Goal: Task Accomplishment & Management: Manage account settings

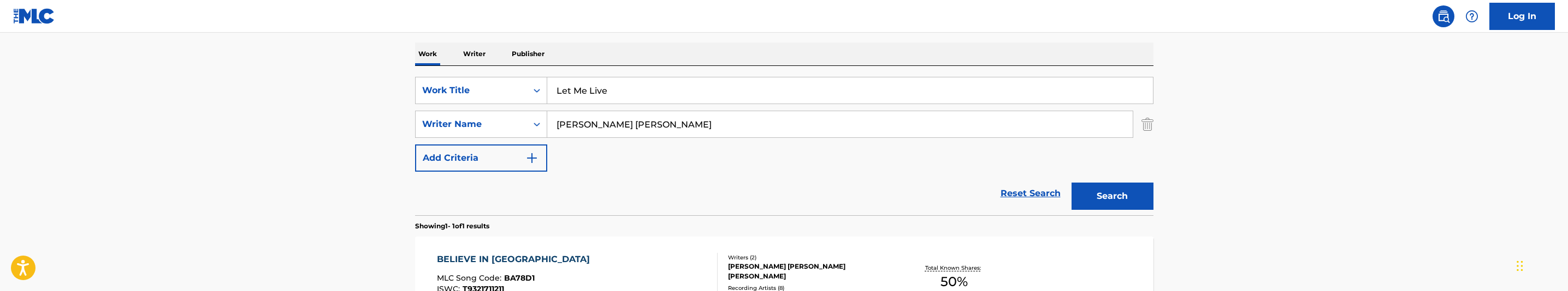
scroll to position [139, 0]
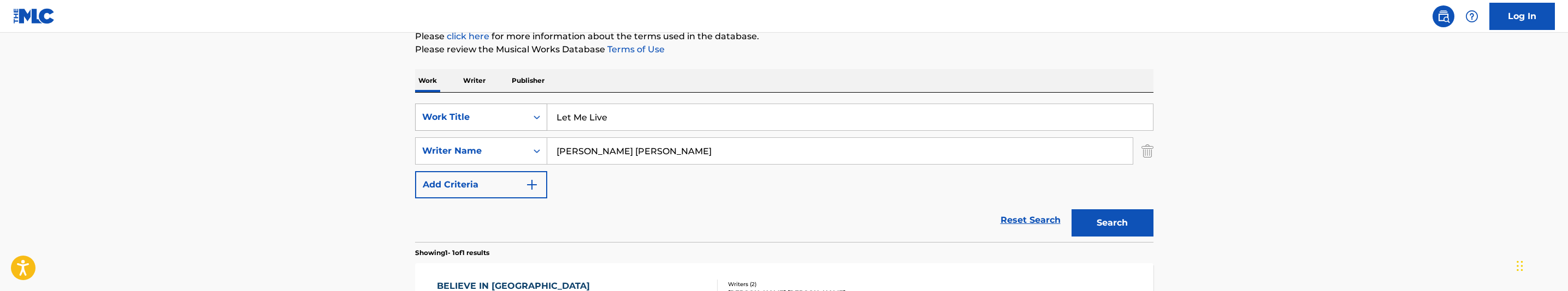
click at [538, 128] on div "Search Form" at bounding box center [536, 118] width 20 height 26
click at [536, 108] on div "Search Form" at bounding box center [536, 117] width 20 height 20
click at [1152, 151] on img "Search Form" at bounding box center [1147, 151] width 12 height 27
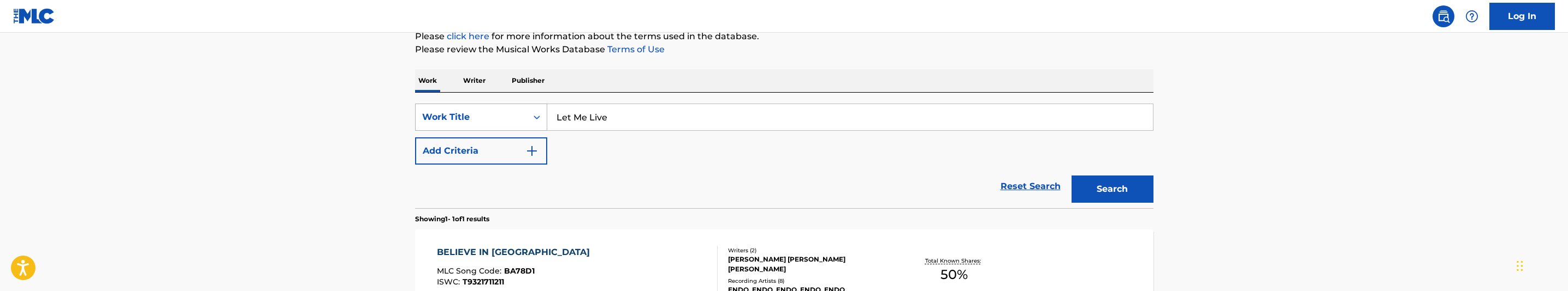
click at [537, 118] on icon "Search Form" at bounding box center [536, 118] width 7 height 4
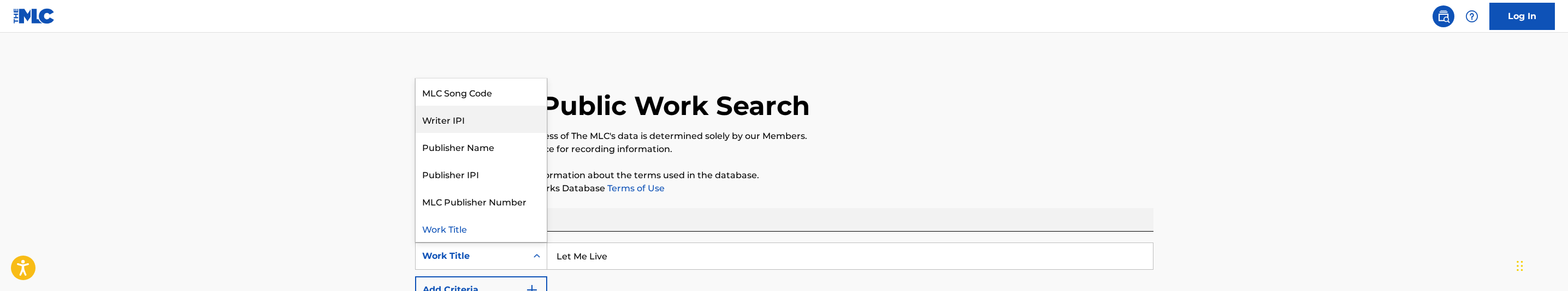
scroll to position [0, 0]
click at [470, 148] on div "MLC Song Code" at bounding box center [481, 146] width 131 height 27
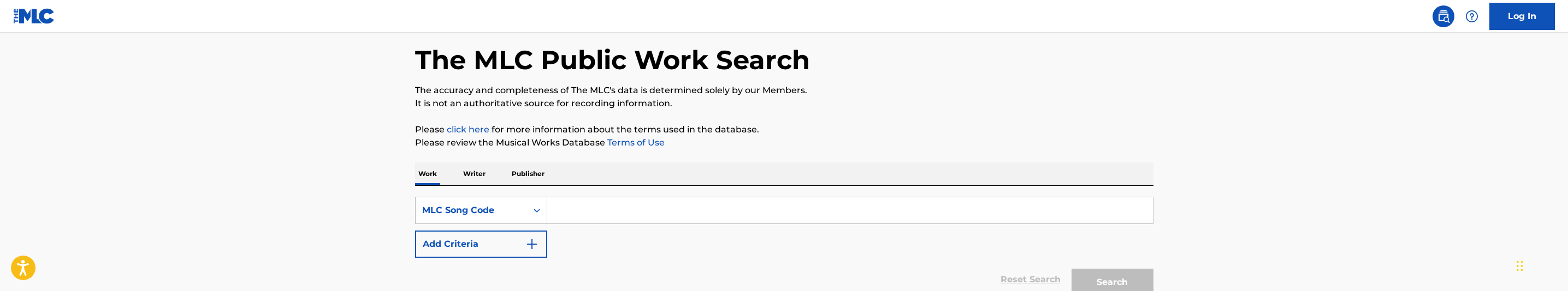
scroll to position [82, 0]
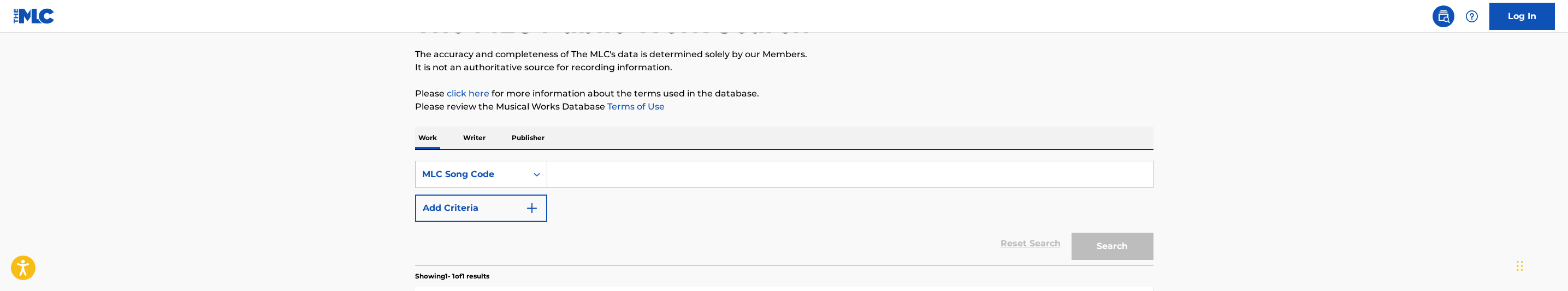
click at [661, 170] on input "Search Form" at bounding box center [850, 174] width 605 height 26
click at [752, 174] on input "Search Form" at bounding box center [850, 174] width 605 height 26
paste input "Catalon Jonathan Keith"
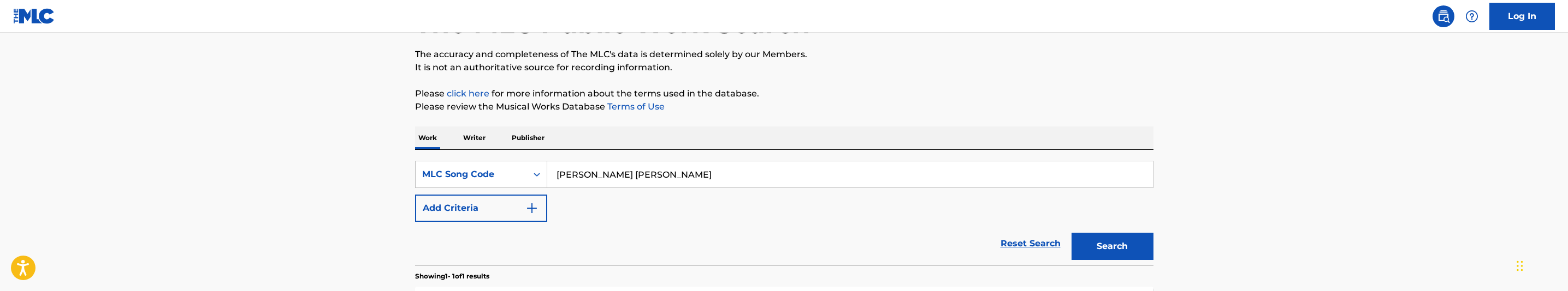
click at [619, 180] on input "Catalon Jonathan Keith" at bounding box center [850, 174] width 605 height 26
paste input "TC6NGD"
type input "TC6NGD"
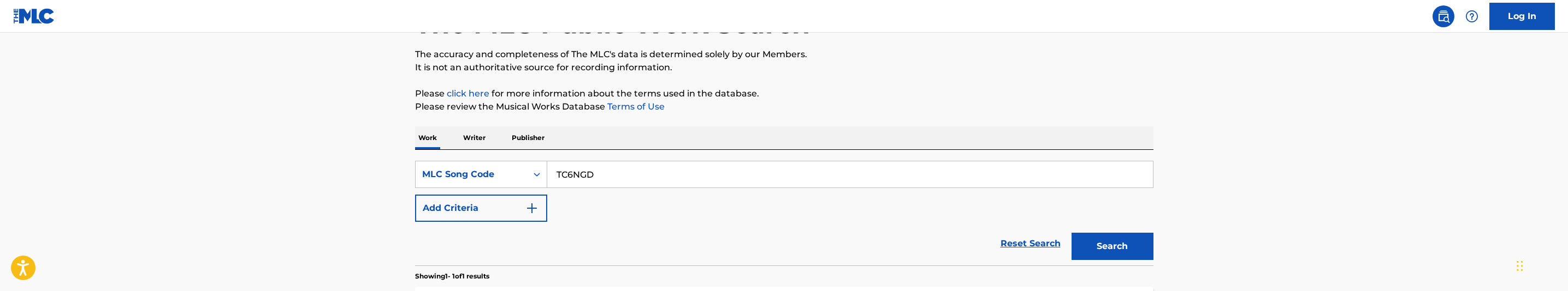
click at [1113, 253] on button "Search" at bounding box center [1112, 246] width 82 height 27
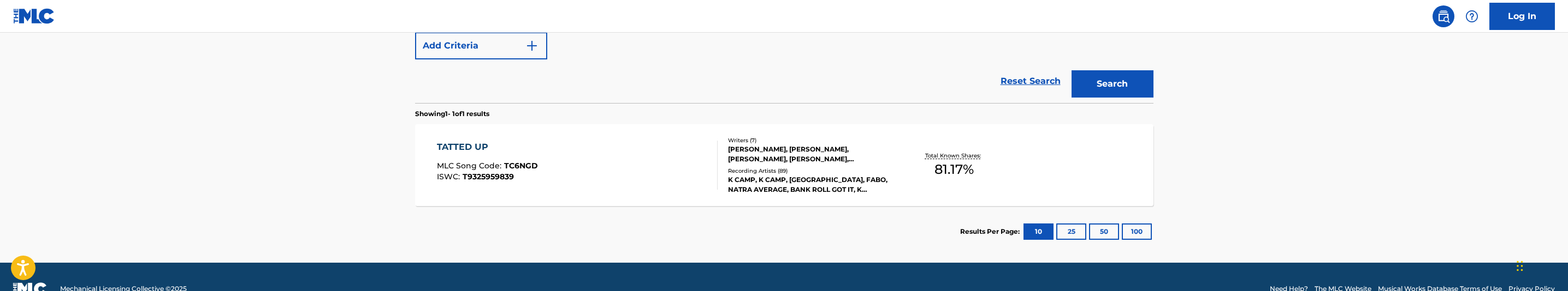
scroll to position [246, 0]
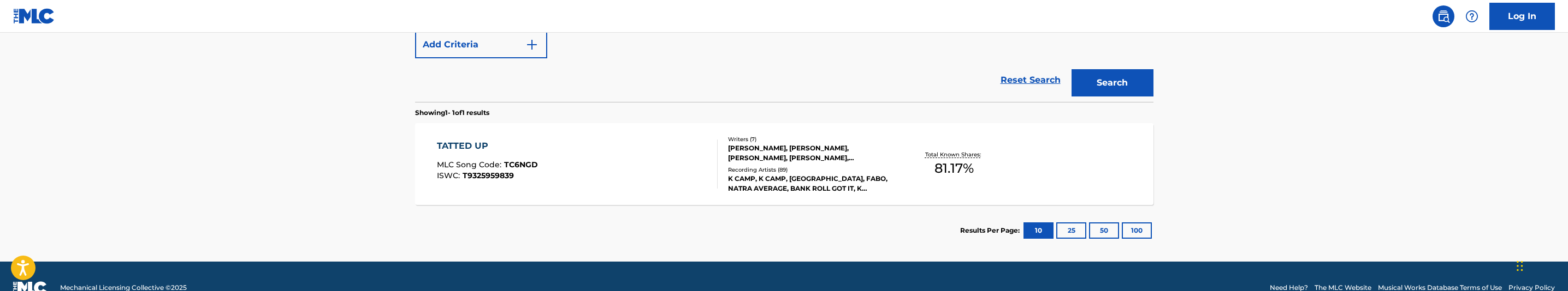
click at [646, 174] on div "TATTED UP MLC Song Code : TC6NGD ISWC : T9325959839" at bounding box center [577, 164] width 281 height 49
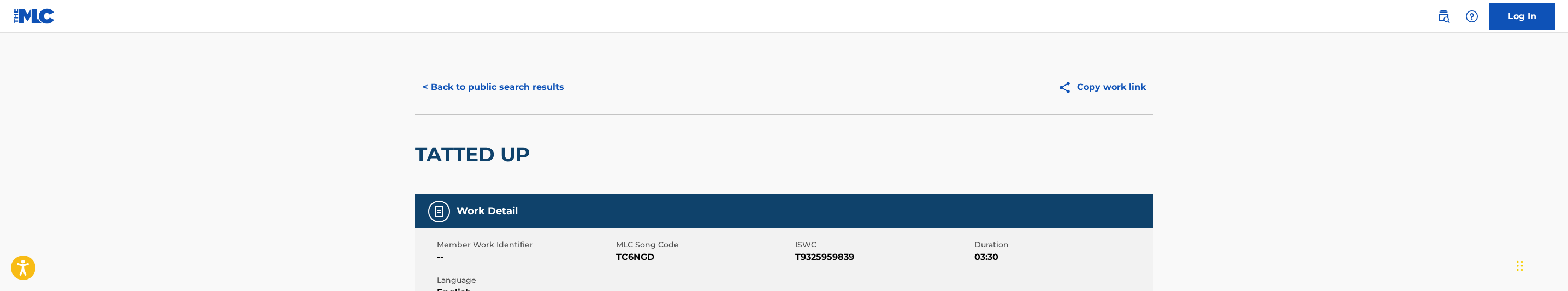
click at [521, 85] on button "< Back to public search results" at bounding box center [493, 87] width 157 height 27
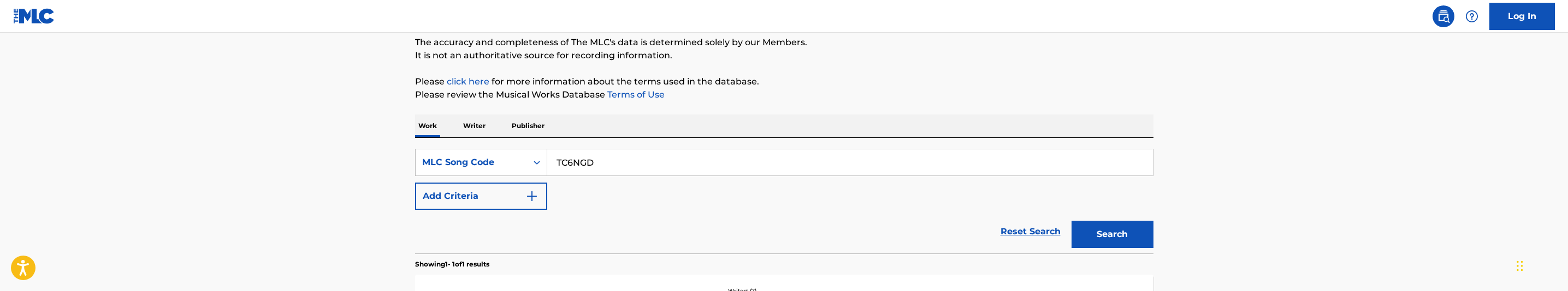
scroll to position [77, 0]
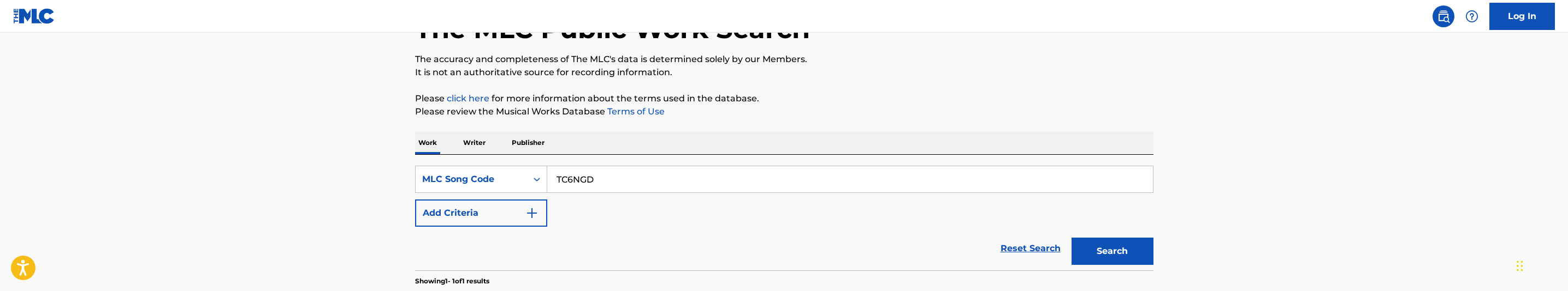
click at [619, 178] on input "TC6NGD" at bounding box center [850, 180] width 605 height 26
paste input "SHO0W1"
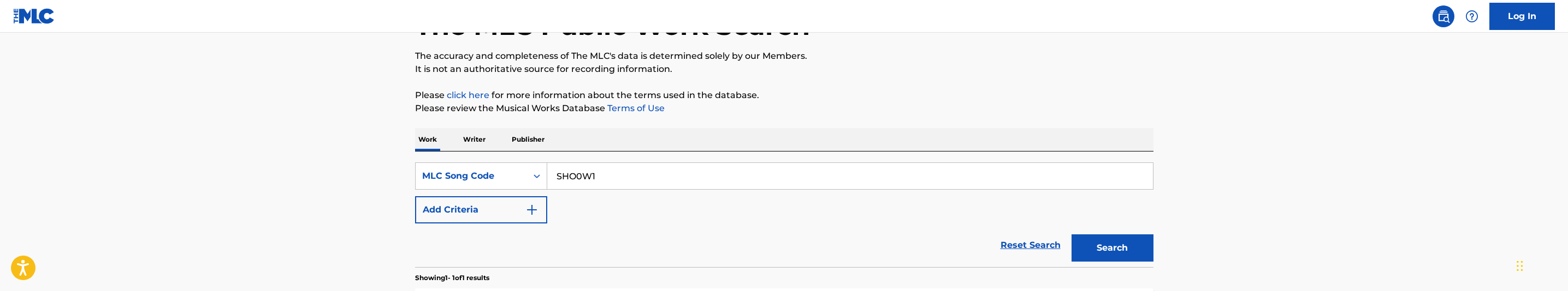
scroll to position [159, 0]
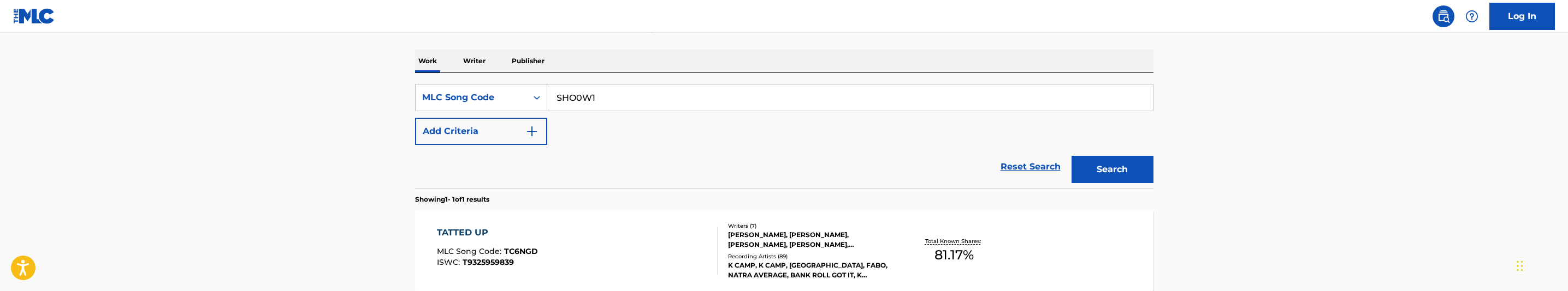
type input "SHO0W1"
click at [1119, 181] on button "Search" at bounding box center [1112, 170] width 82 height 27
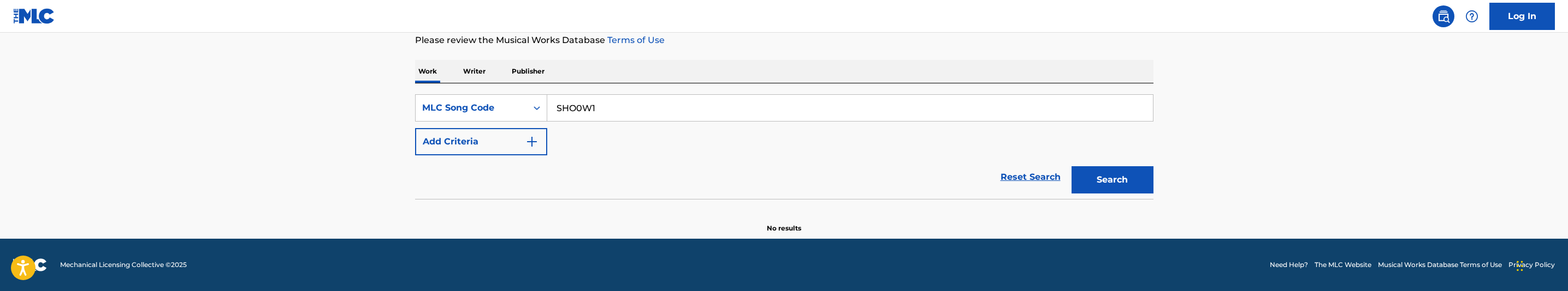
scroll to position [149, 0]
click at [577, 109] on input "SHO0W1" at bounding box center [850, 108] width 605 height 26
click at [1116, 176] on button "Search" at bounding box center [1112, 180] width 82 height 27
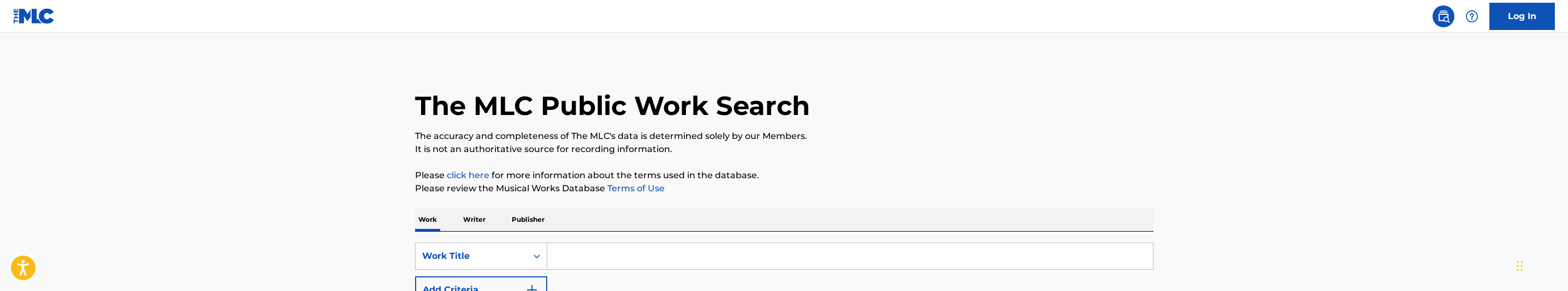
click at [553, 256] on input "Search Form" at bounding box center [850, 256] width 605 height 26
click at [541, 257] on icon "Search Form" at bounding box center [537, 256] width 11 height 11
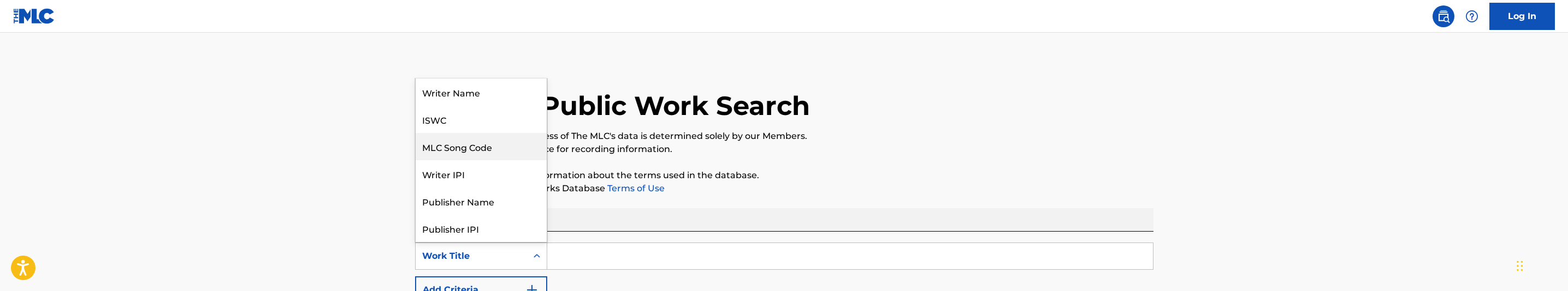
click at [477, 151] on div "MLC Song Code" at bounding box center [481, 146] width 131 height 27
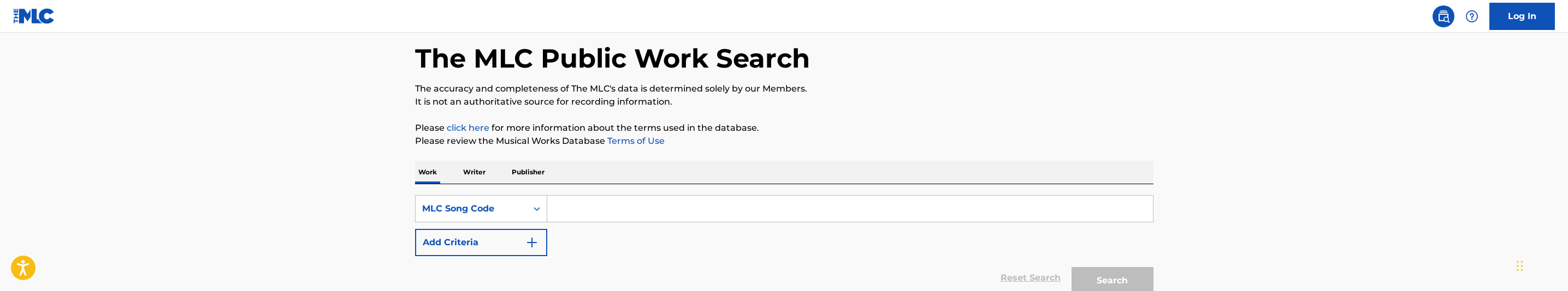
scroll to position [82, 0]
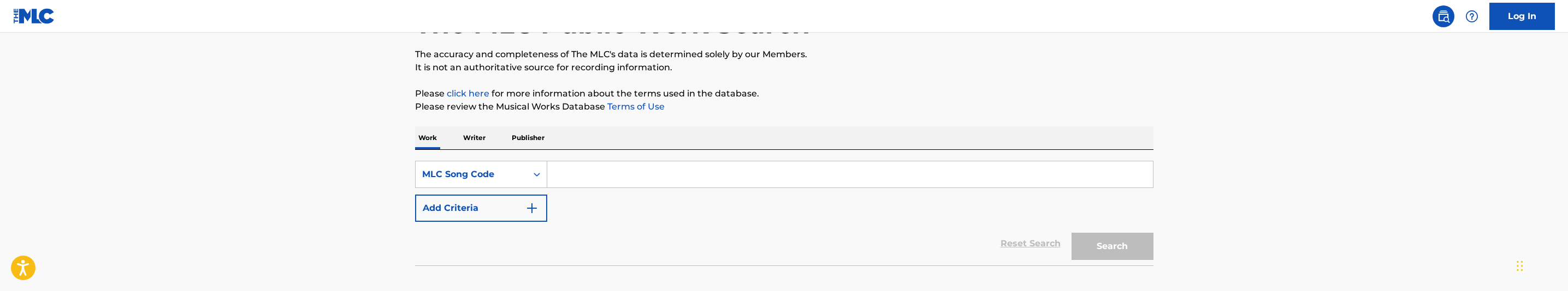
click at [712, 171] on input "Search Form" at bounding box center [850, 174] width 605 height 26
paste input "SHO0W1"
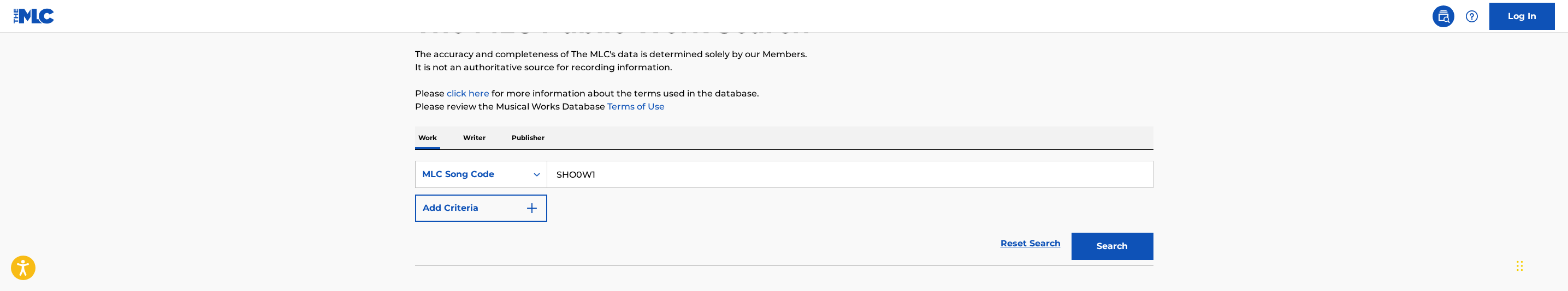
click at [1097, 251] on button "Search" at bounding box center [1112, 246] width 82 height 27
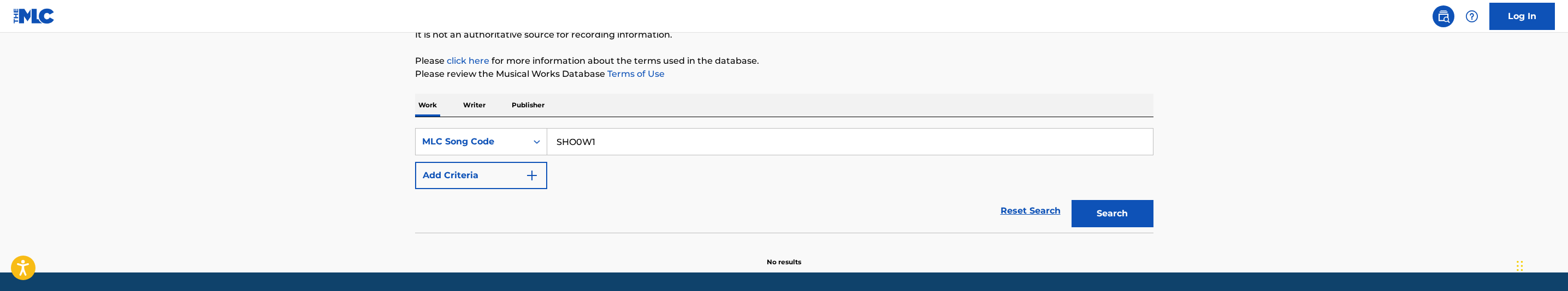
scroll to position [149, 0]
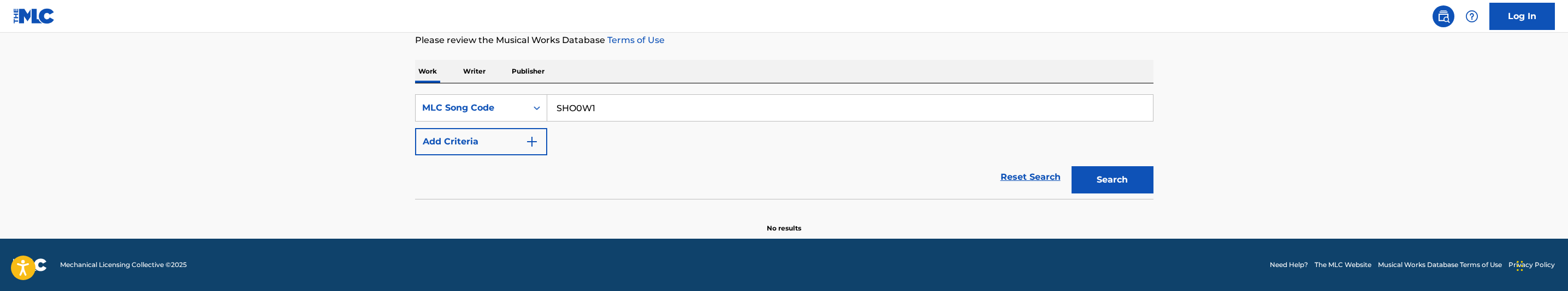
click at [647, 110] on input "SHO0W1" at bounding box center [850, 108] width 605 height 26
paste input "0"
type input "SH00W1"
click at [1143, 182] on button "Search" at bounding box center [1112, 180] width 82 height 27
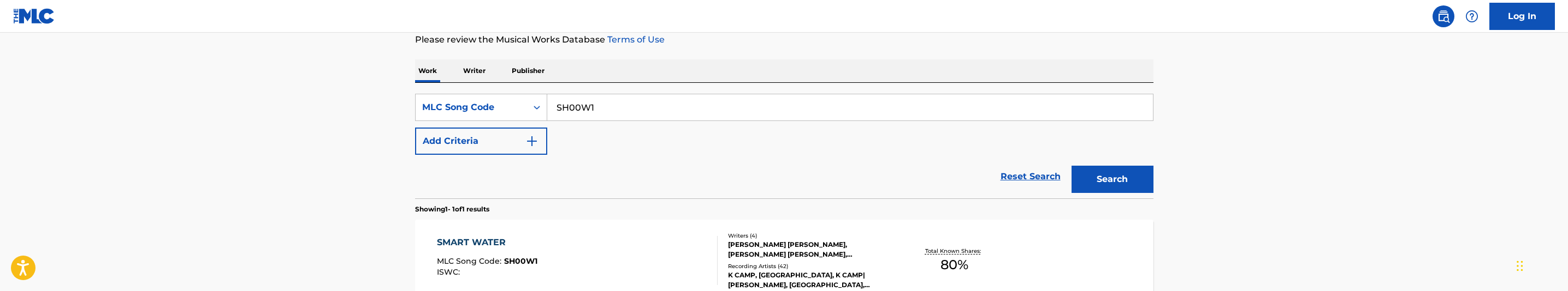
click at [1312, 148] on main "The MLC Public Work Search The accuracy and completeness of The MLC's data is d…" at bounding box center [784, 121] width 1568 height 475
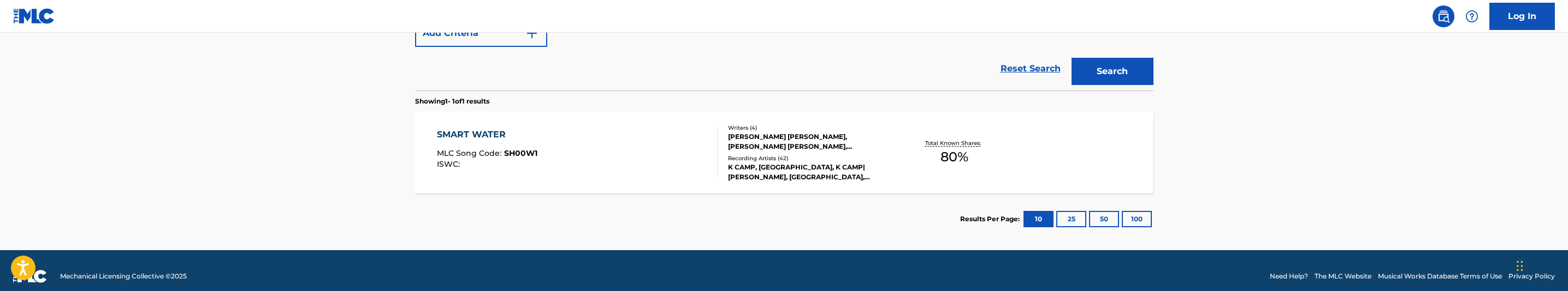
scroll to position [269, 0]
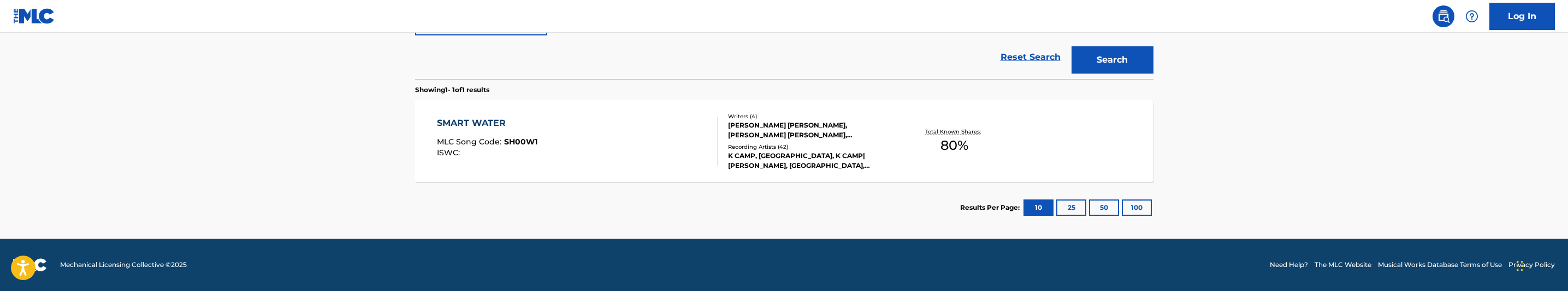
click at [676, 160] on div "SMART WATER MLC Song Code : SH00W1 ISWC :" at bounding box center [577, 141] width 281 height 49
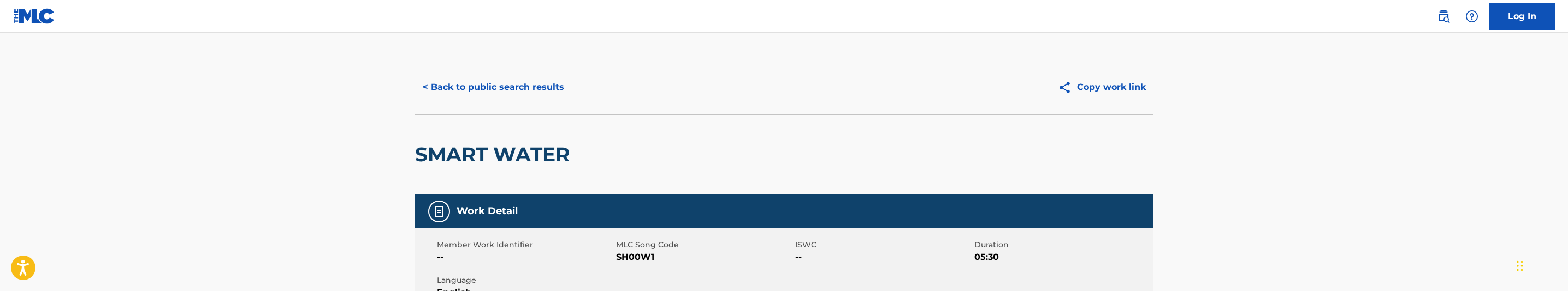
click at [544, 91] on button "< Back to public search results" at bounding box center [493, 87] width 157 height 27
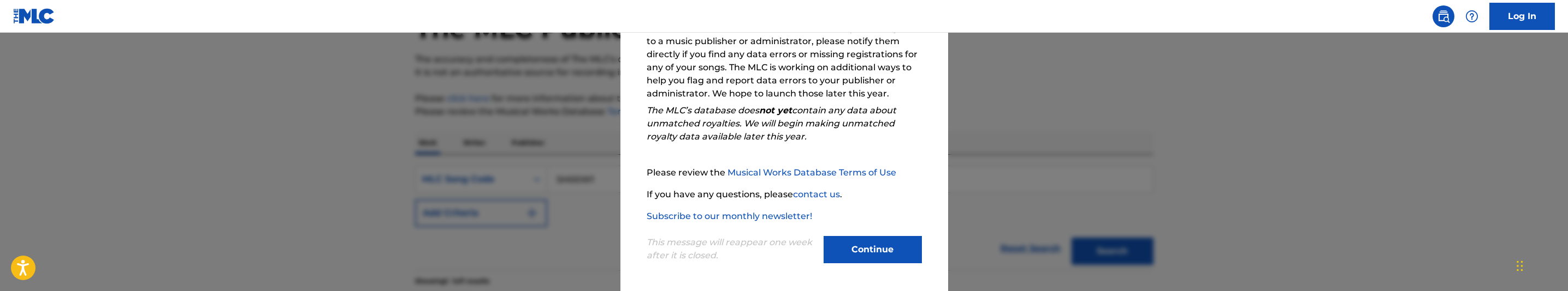
scroll to position [208, 0]
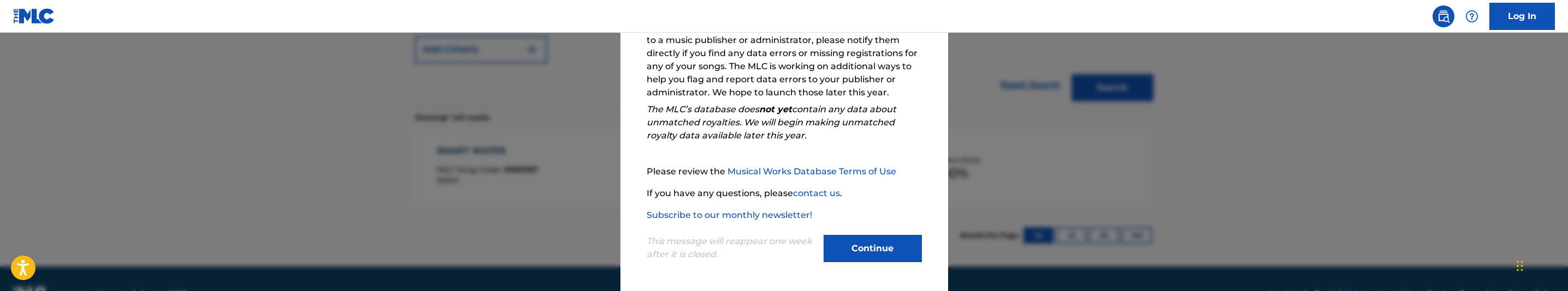
click at [882, 235] on button "Continue" at bounding box center [872, 249] width 98 height 27
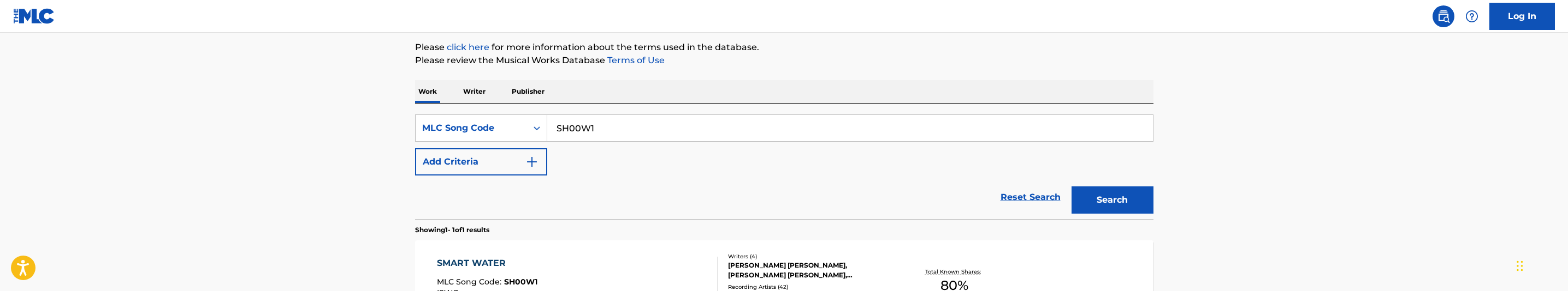
scroll to position [77, 0]
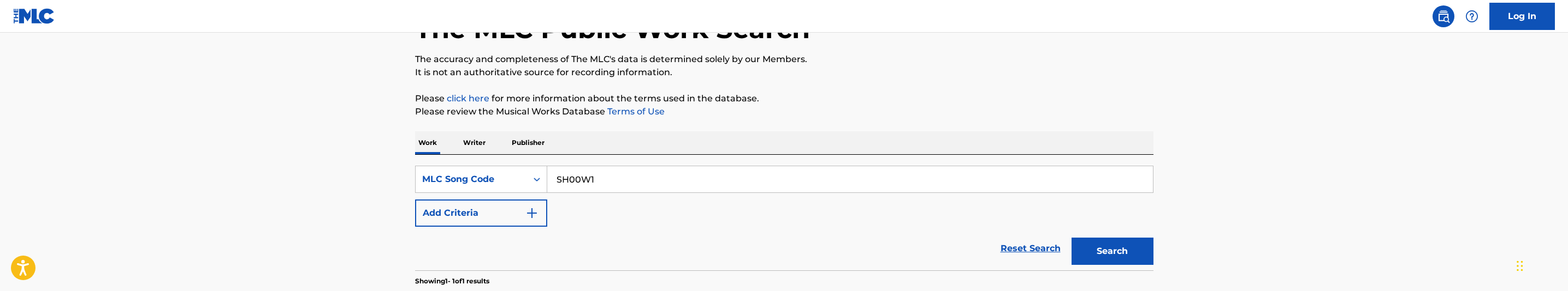
click at [615, 182] on input "SH00W1" at bounding box center [850, 180] width 605 height 26
paste input "NVCVYE"
type input "NVCVYE"
click at [1118, 251] on button "Search" at bounding box center [1112, 251] width 82 height 27
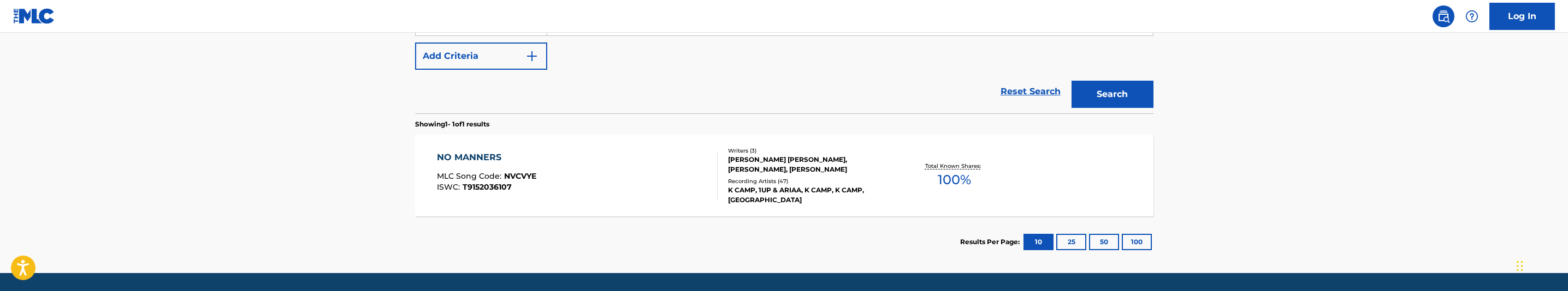
scroll to position [240, 0]
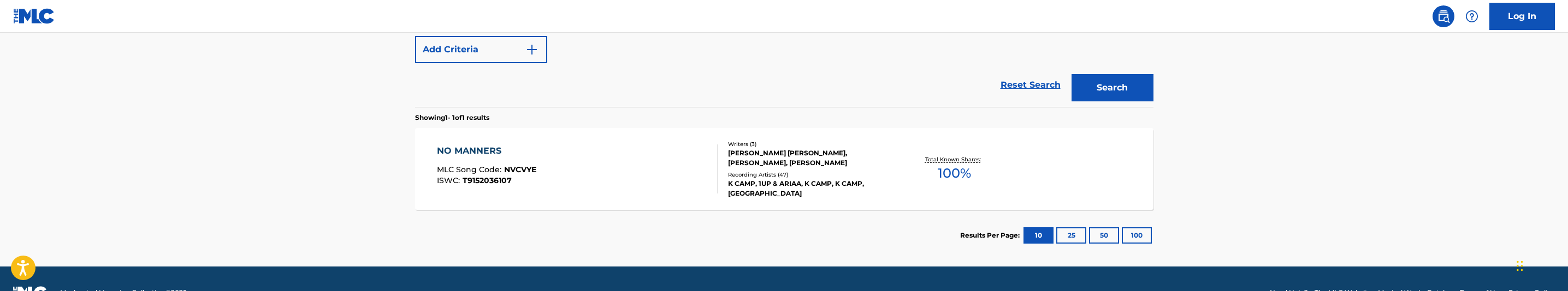
click at [612, 171] on div "NO MANNERS MLC Song Code : NVCVYE ISWC : T9152036107" at bounding box center [577, 169] width 281 height 49
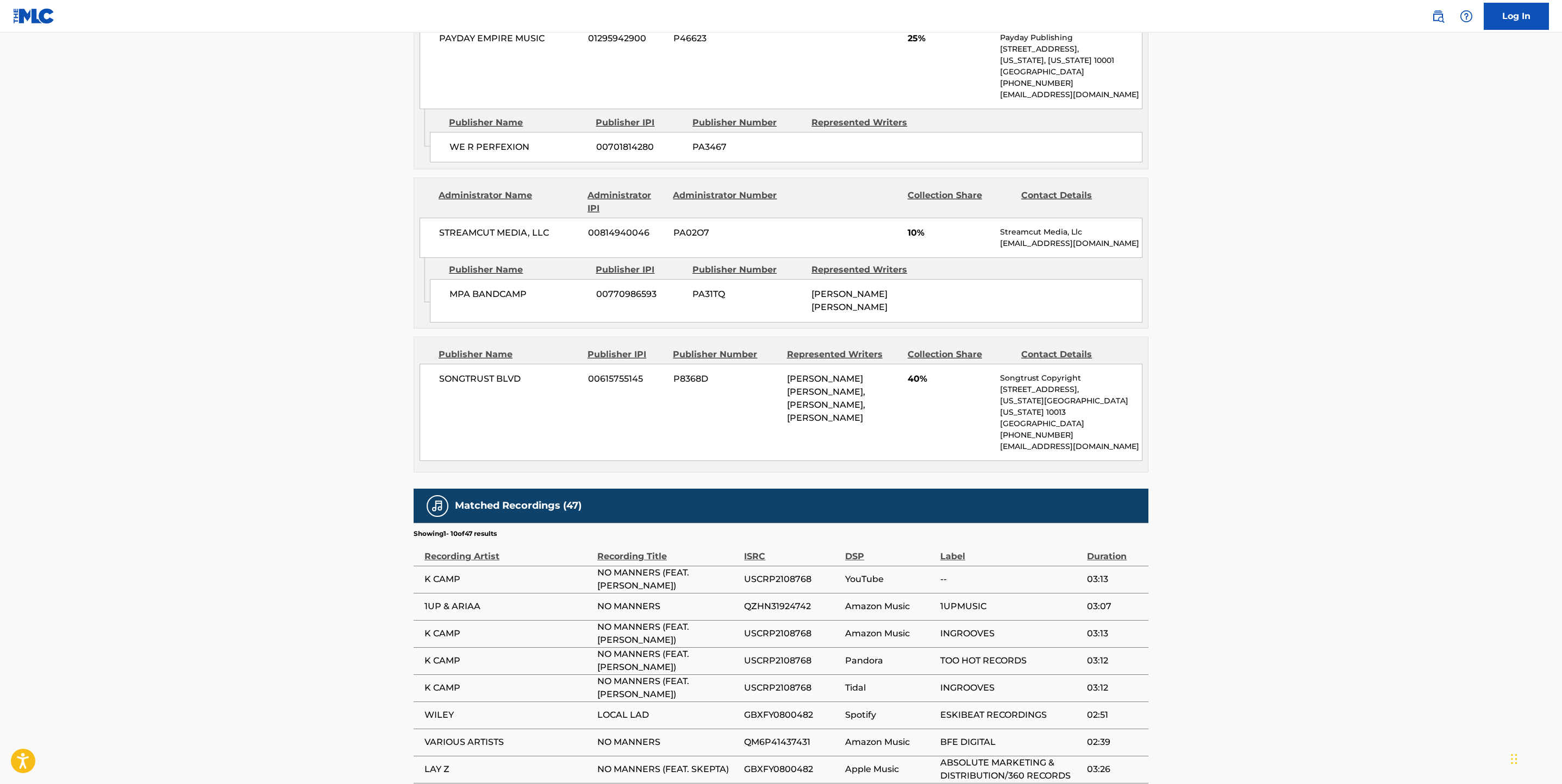
scroll to position [716, 0]
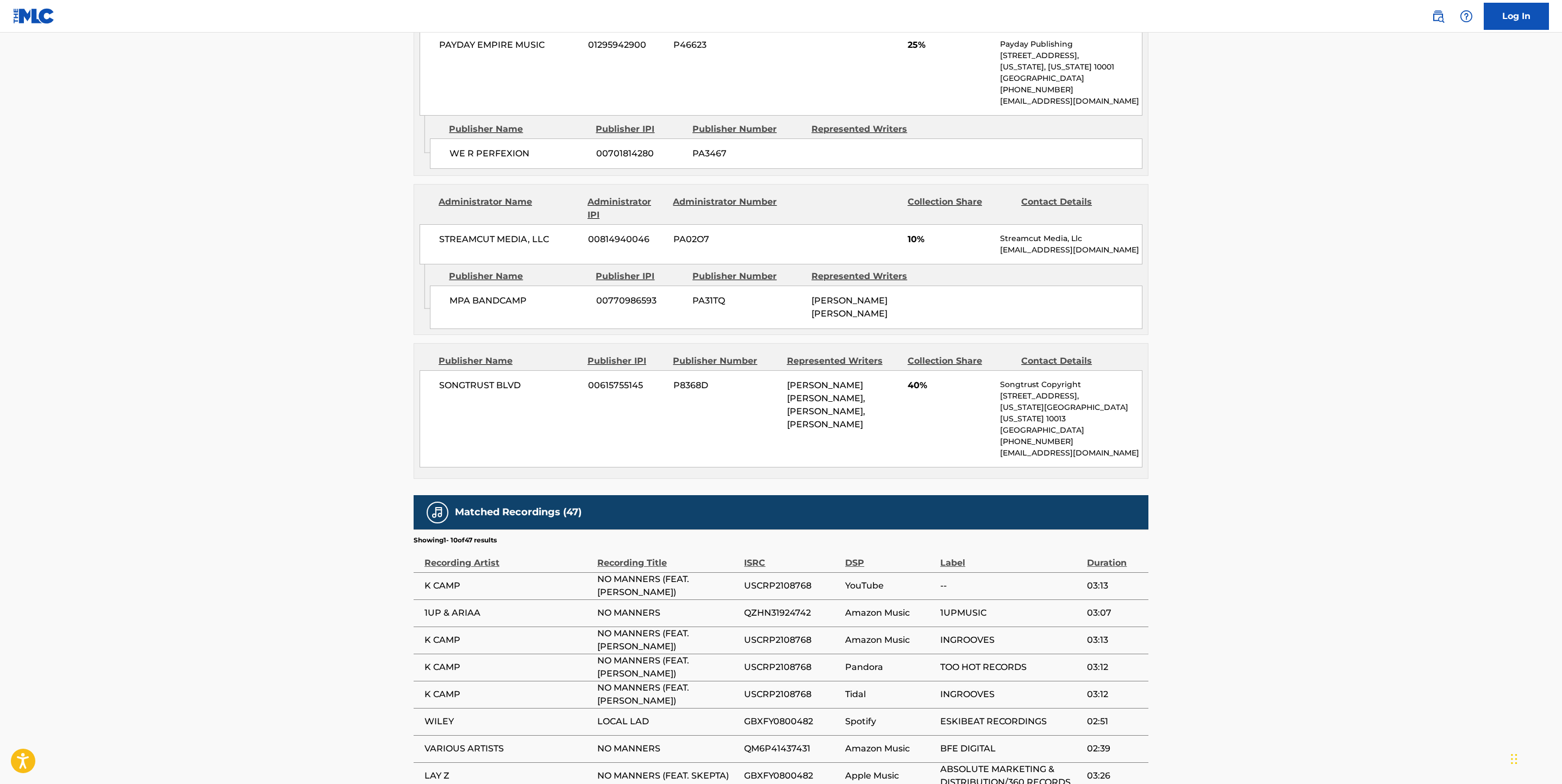
click at [493, 290] on span "SONGTRUST BLVD" at bounding box center [509, 385] width 141 height 13
click at [848, 290] on span "KRISTOPHER THOMAS CAMPBELL, BOBBY BERNARD TURNER JR., PEEWEE LONGWAY" at bounding box center [826, 404] width 78 height 50
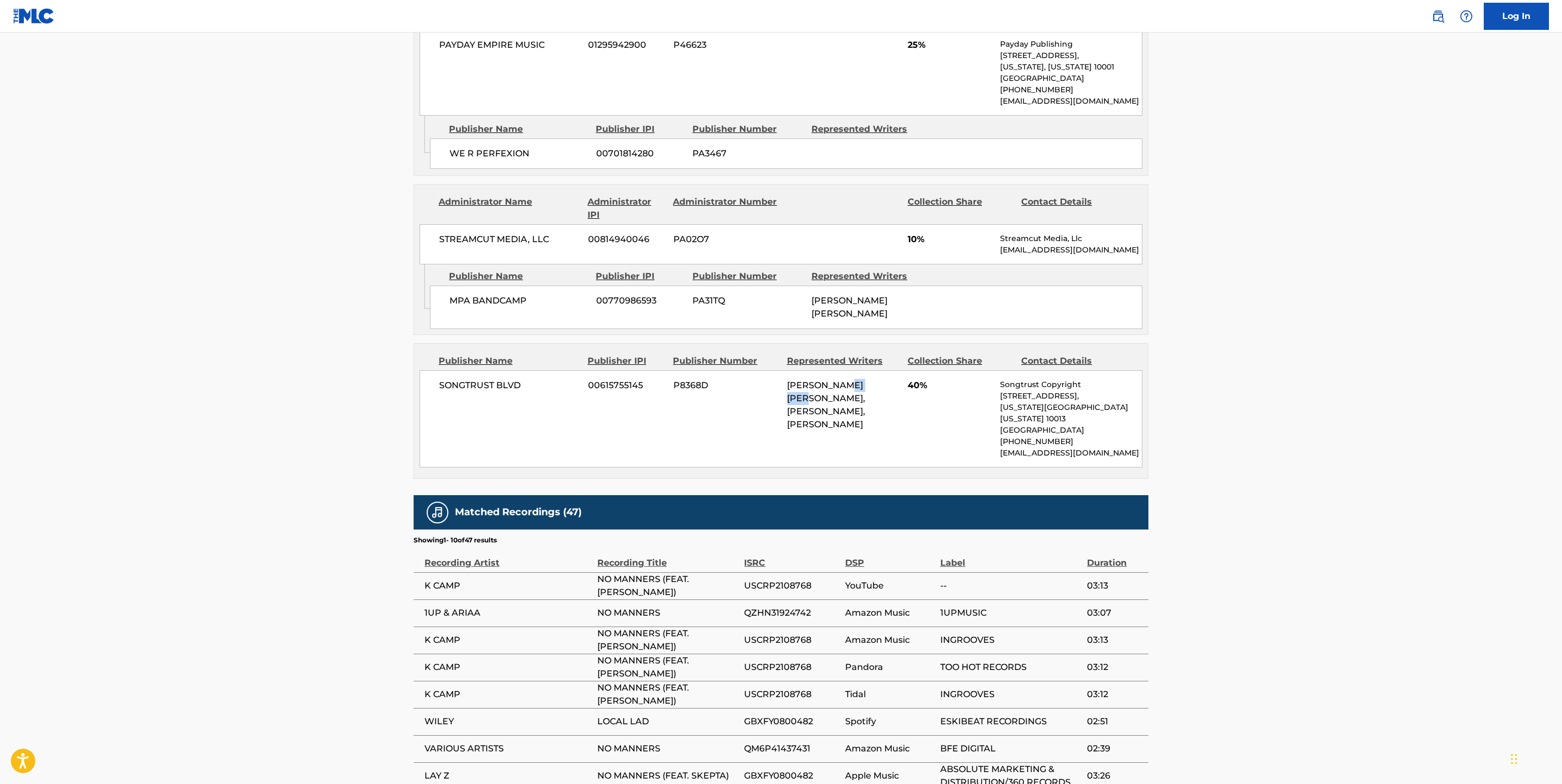
click at [848, 290] on span "KRISTOPHER THOMAS CAMPBELL, BOBBY BERNARD TURNER JR., PEEWEE LONGWAY" at bounding box center [826, 404] width 78 height 50
click at [910, 290] on span "40%" at bounding box center [949, 385] width 84 height 13
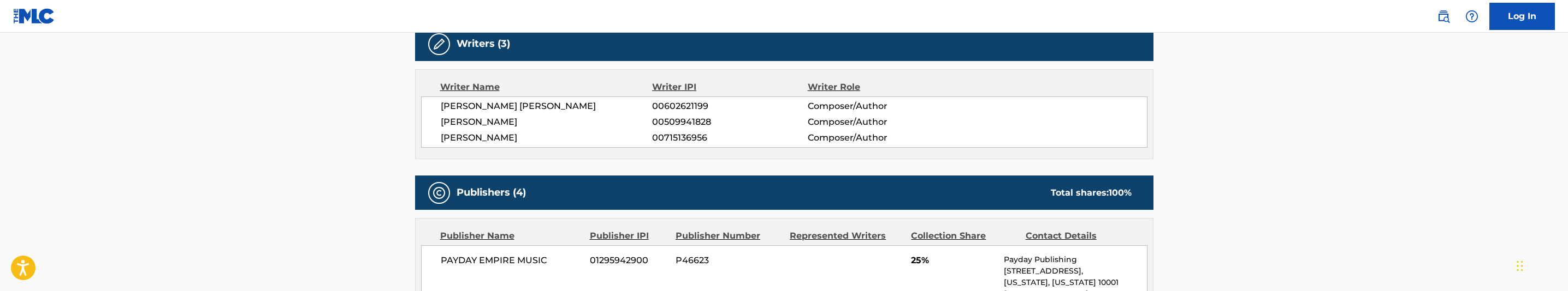
scroll to position [392, 0]
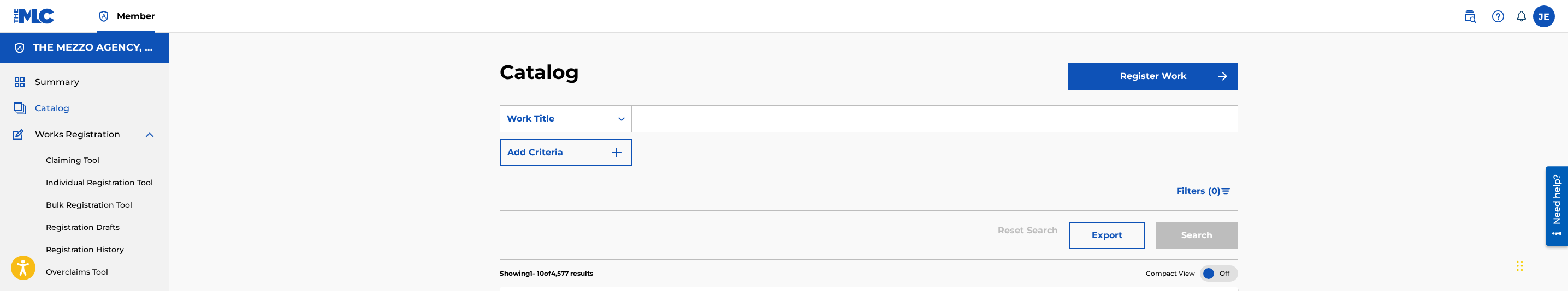
click at [44, 26] on link at bounding box center [34, 16] width 42 height 32
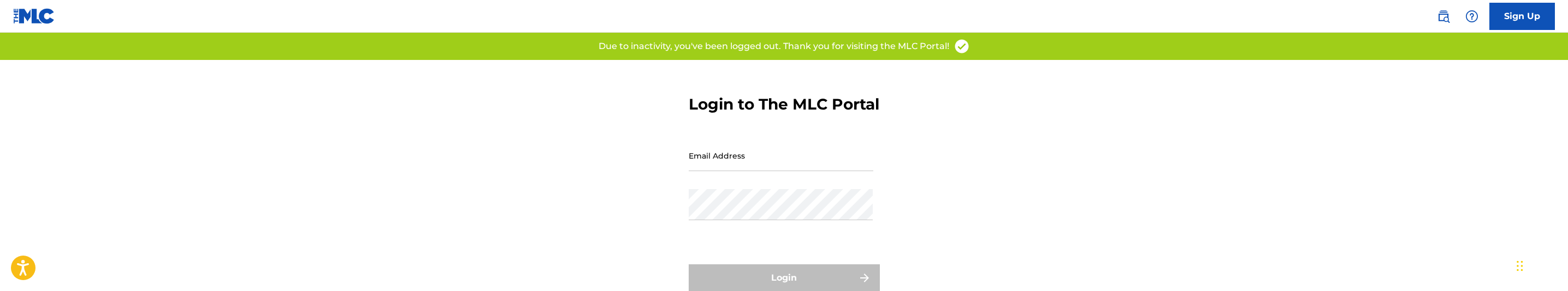
click at [773, 171] on input "Email Address" at bounding box center [781, 155] width 185 height 31
type input "jana@mezzoagency.com"
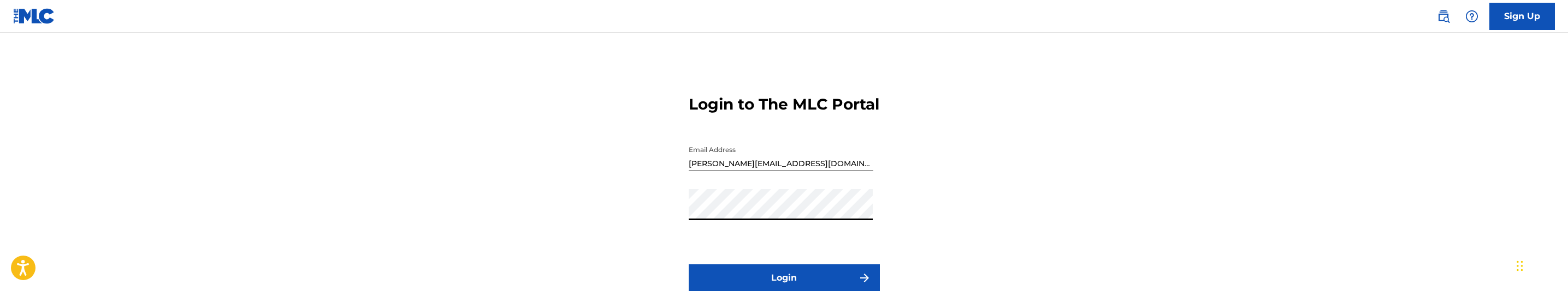
click at [688, 265] on button "Login" at bounding box center [784, 278] width 191 height 27
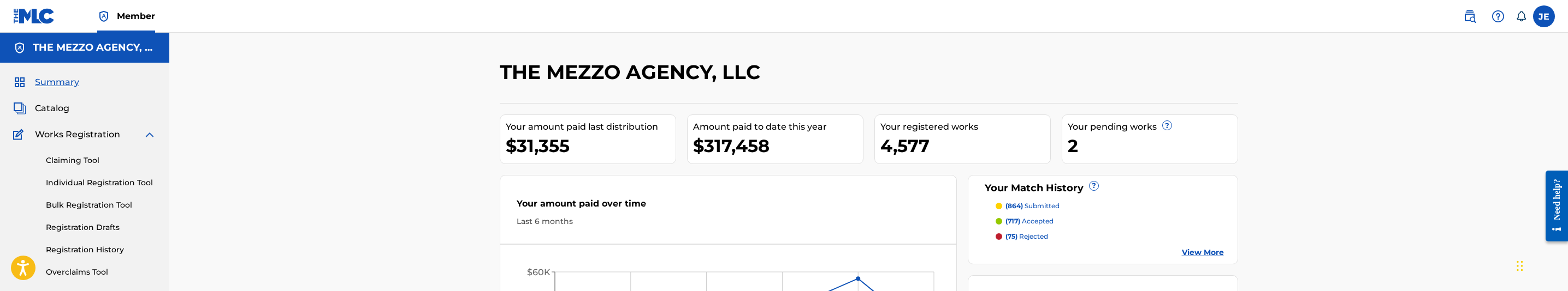
click at [62, 102] on span "Catalog" at bounding box center [52, 108] width 34 height 13
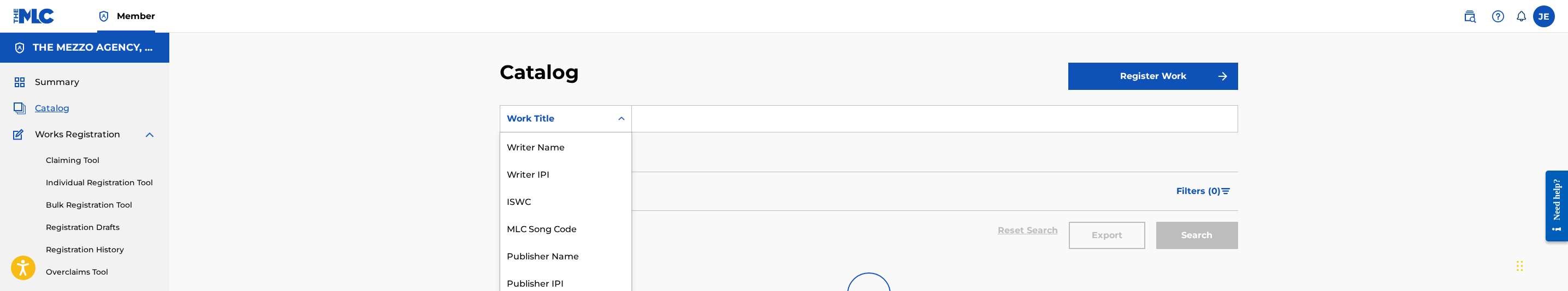
click at [626, 118] on div "Search Form" at bounding box center [621, 119] width 20 height 20
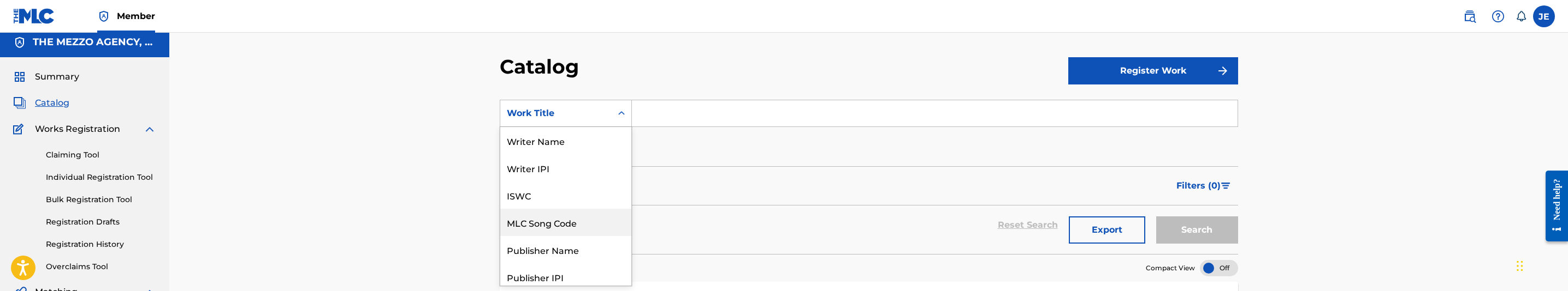
click at [577, 222] on div "MLC Song Code" at bounding box center [566, 222] width 131 height 27
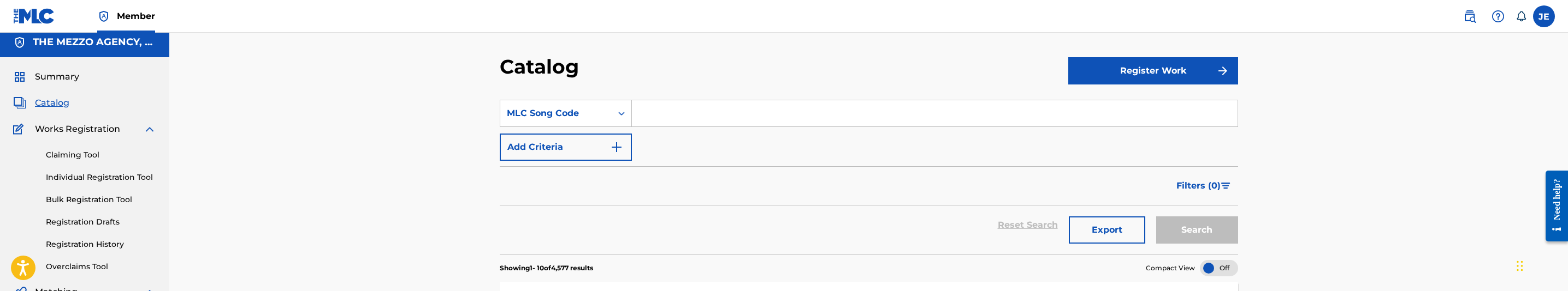
click at [669, 122] on input "Search Form" at bounding box center [934, 114] width 605 height 26
paste input "MA0OFZ"
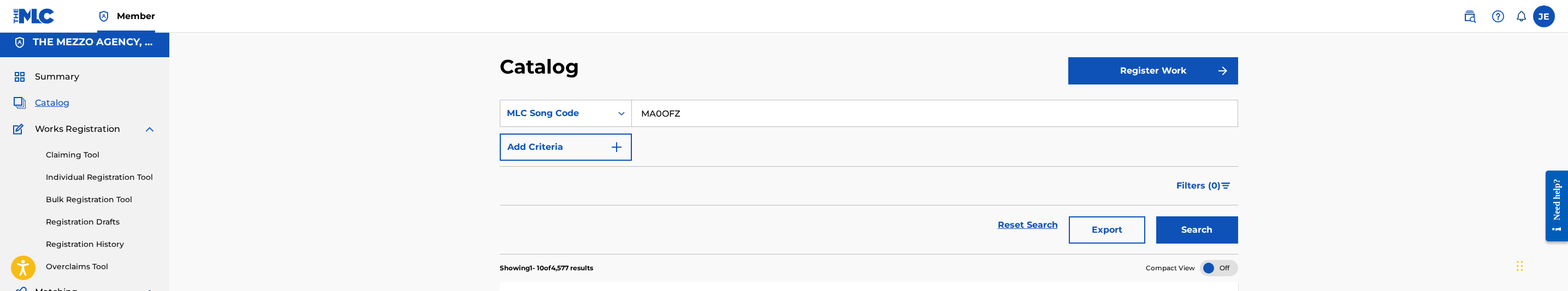
type input "MA0OFZ"
click at [1188, 224] on button "Search" at bounding box center [1197, 230] width 82 height 27
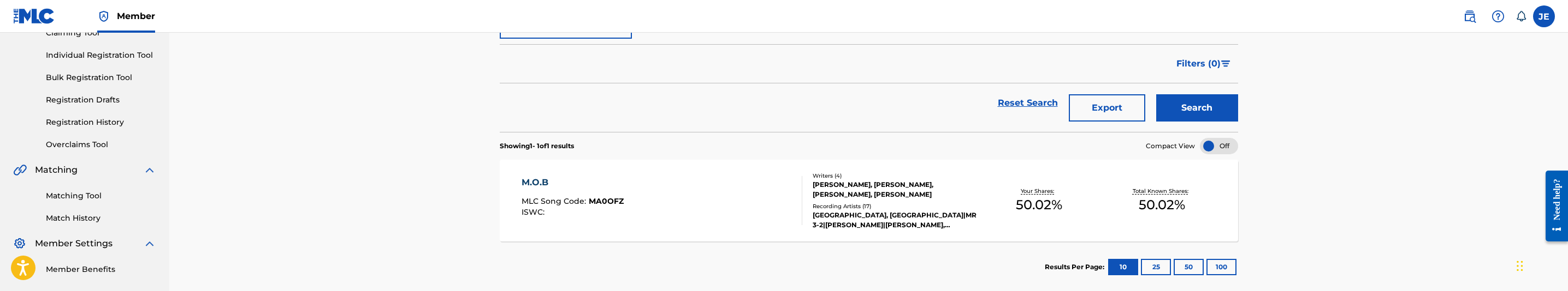
scroll to position [170, 0]
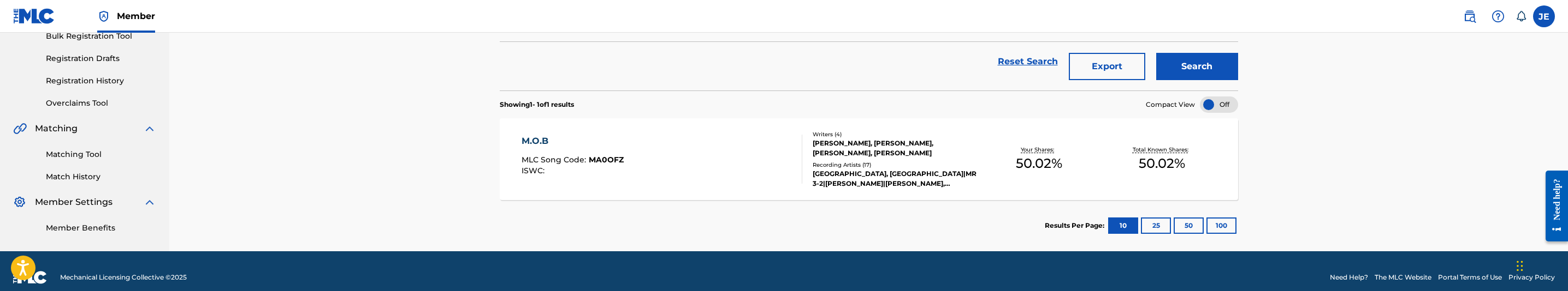
click at [723, 166] on div "M.O.B MLC Song Code : MA0OFZ ISWC :" at bounding box center [662, 159] width 281 height 49
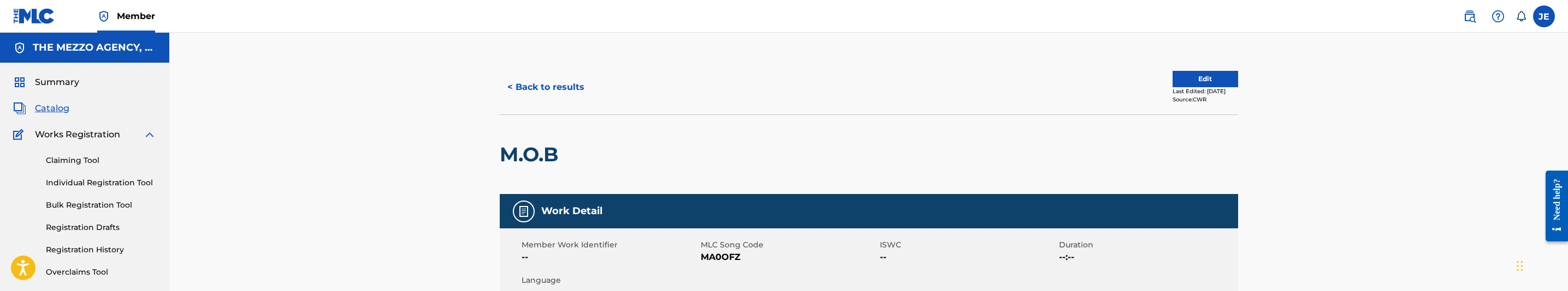
click at [1199, 79] on button "Edit" at bounding box center [1206, 78] width 66 height 16
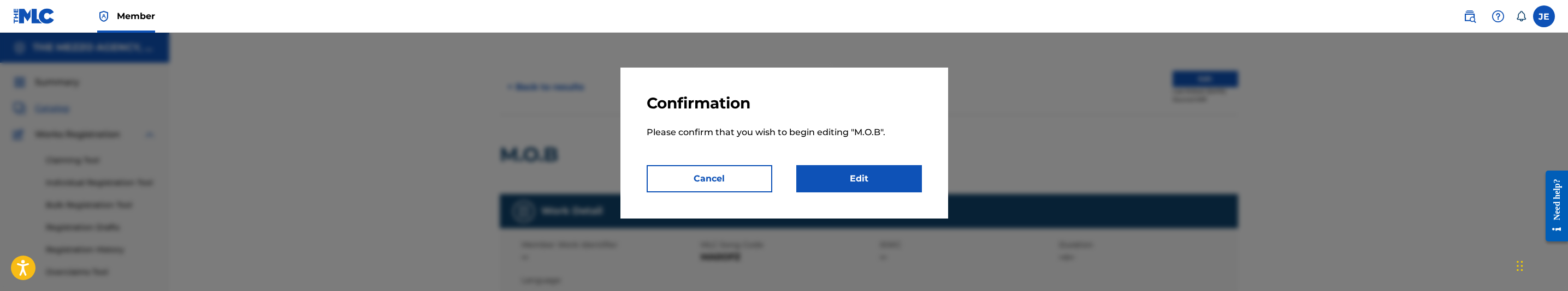
click at [1200, 77] on div at bounding box center [784, 178] width 1568 height 291
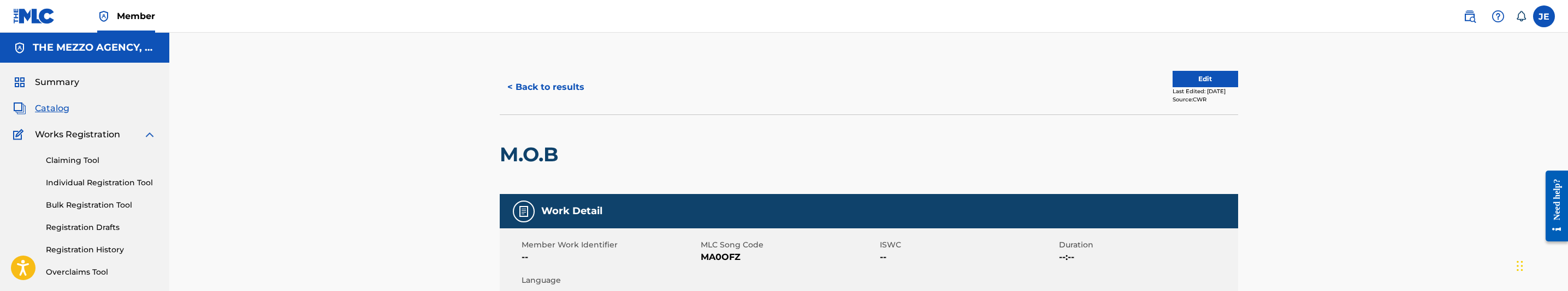
click at [1173, 81] on button "Edit" at bounding box center [1206, 78] width 66 height 16
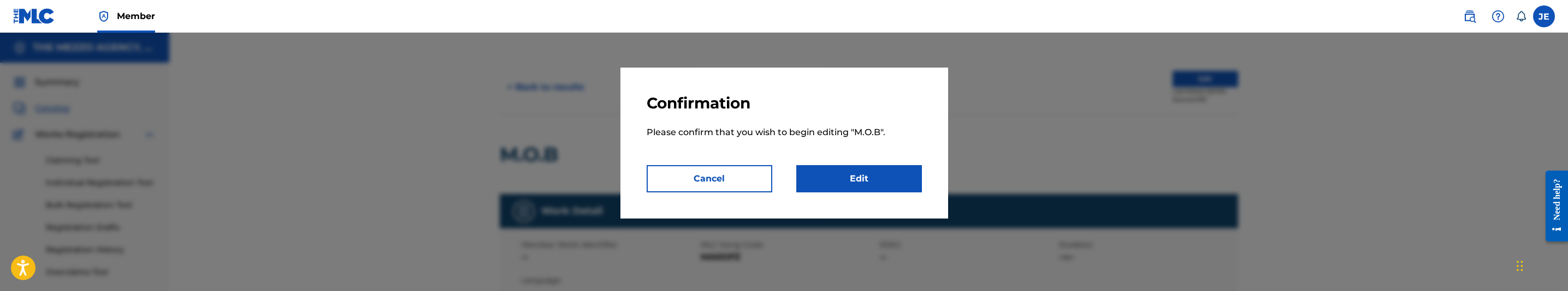
click at [871, 176] on link "Edit" at bounding box center [859, 179] width 125 height 27
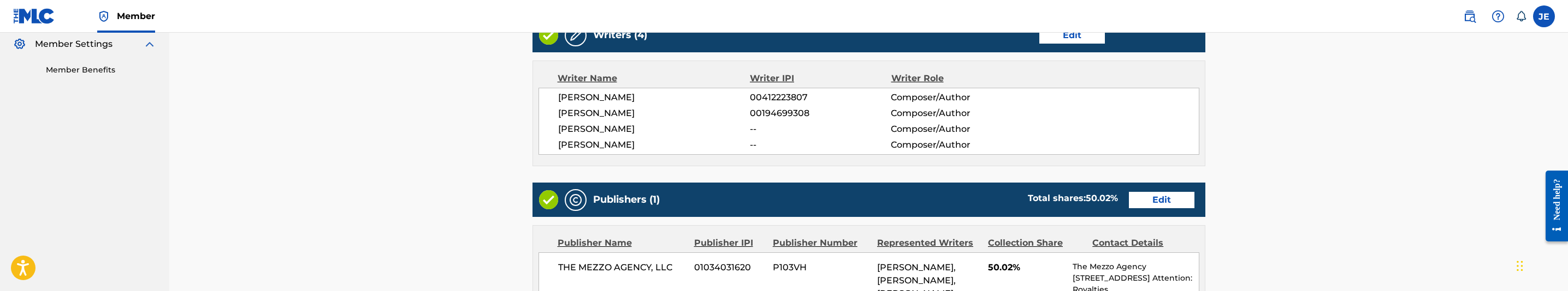
scroll to position [409, 0]
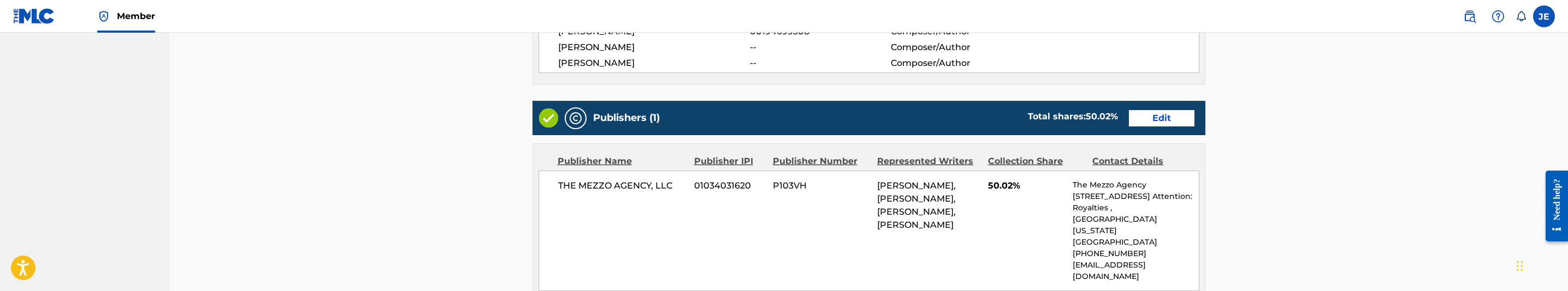
click at [1155, 118] on link "Edit" at bounding box center [1162, 118] width 66 height 16
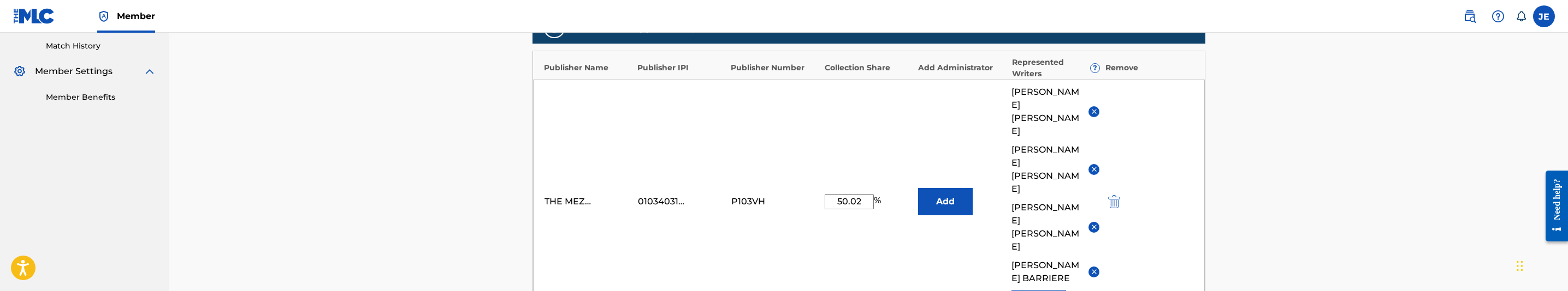
scroll to position [328, 0]
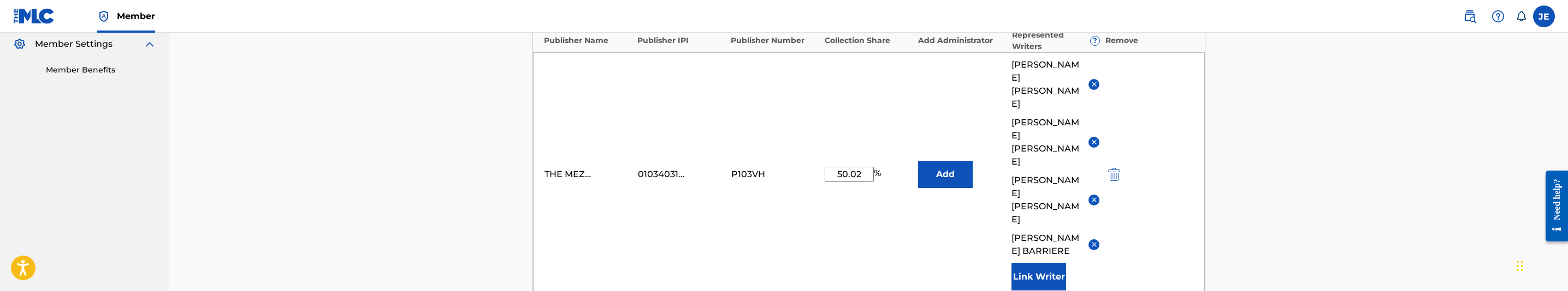
click at [1113, 168] on img "submit" at bounding box center [1114, 174] width 12 height 13
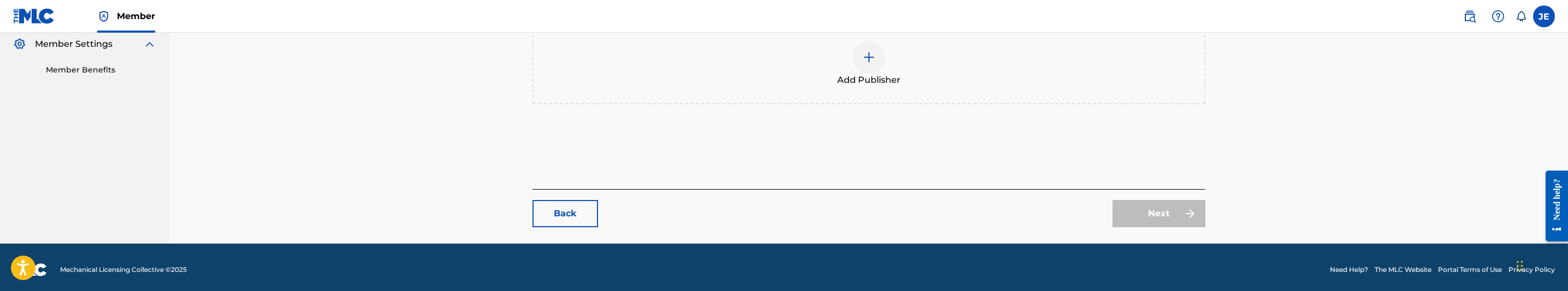
click at [863, 62] on img at bounding box center [869, 57] width 13 height 13
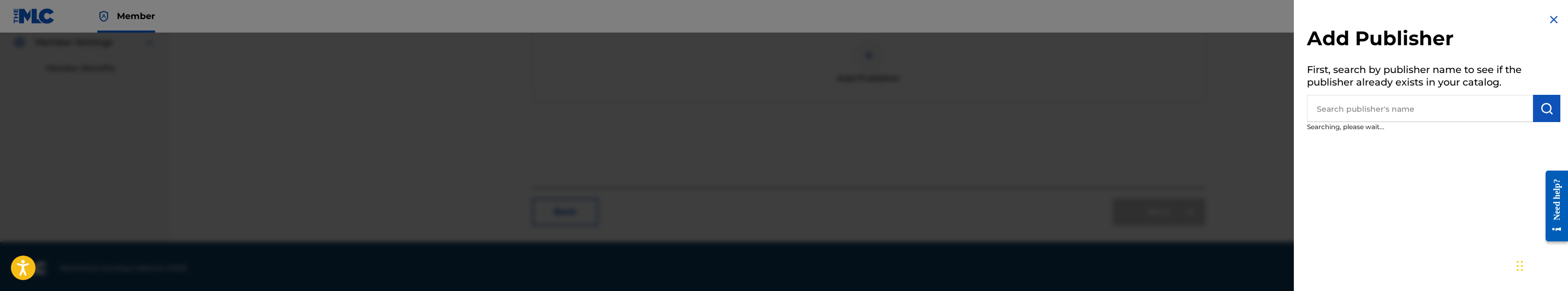
scroll to position [331, 0]
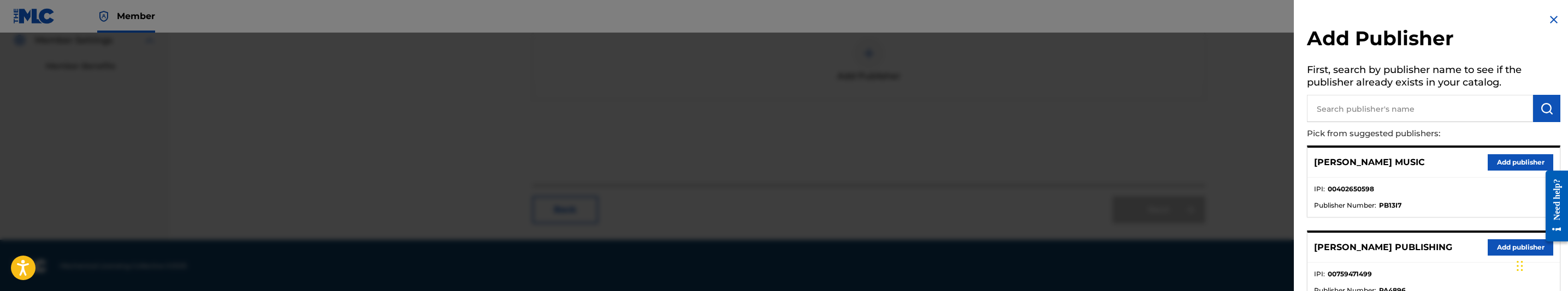
click at [1443, 117] on input "text" at bounding box center [1420, 108] width 226 height 27
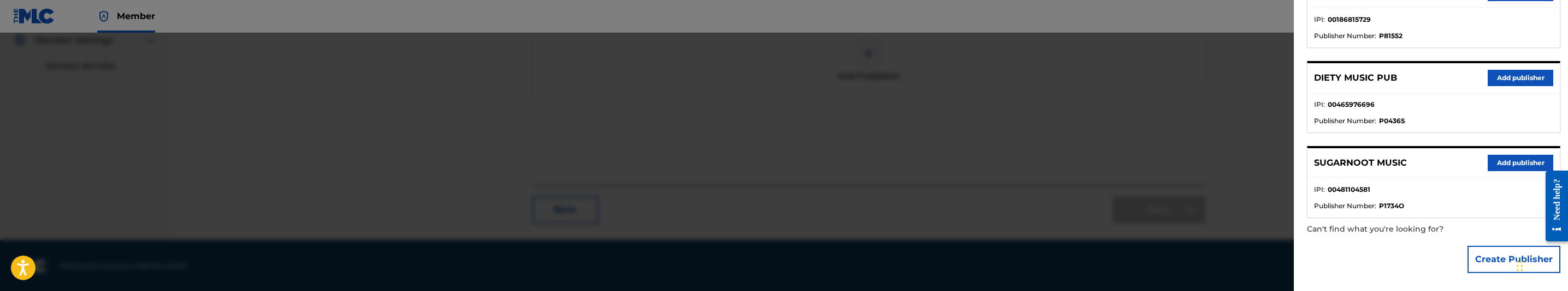
click at [1496, 252] on button "Create Publisher" at bounding box center [1513, 259] width 92 height 27
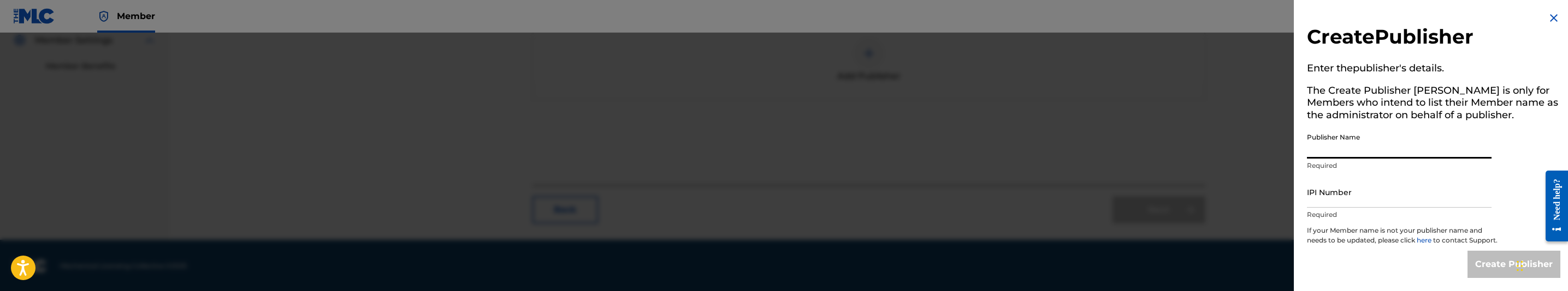
click at [1442, 144] on input "Publisher Name" at bounding box center [1399, 143] width 185 height 31
click at [1359, 192] on input "IPI Number" at bounding box center [1399, 192] width 185 height 31
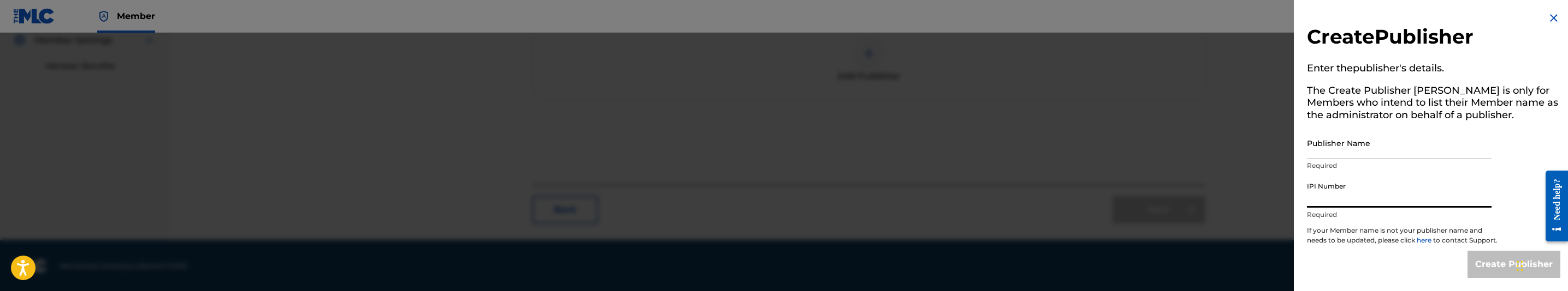
click at [1375, 139] on input "Publisher Name" at bounding box center [1399, 143] width 185 height 31
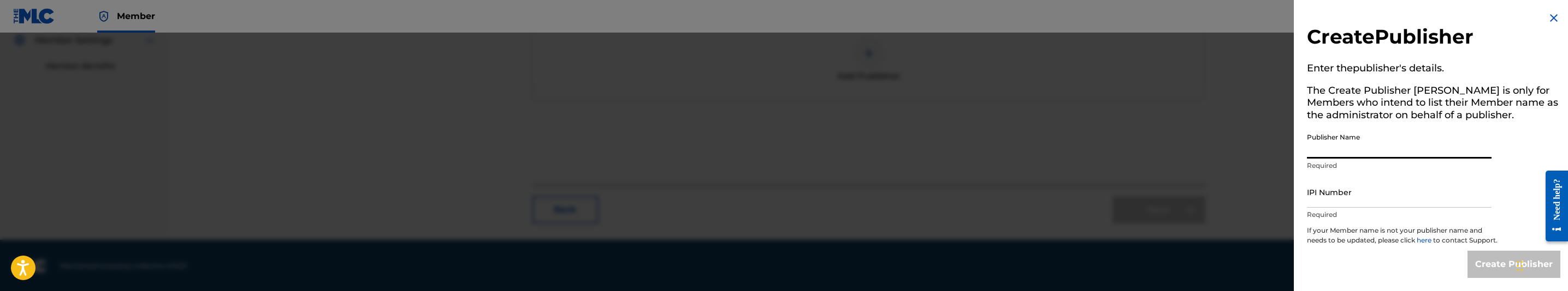
type input "MAKANIK PUBLISHING"
click at [1337, 195] on input "IPI Number" at bounding box center [1399, 192] width 185 height 31
type input "00835614041"
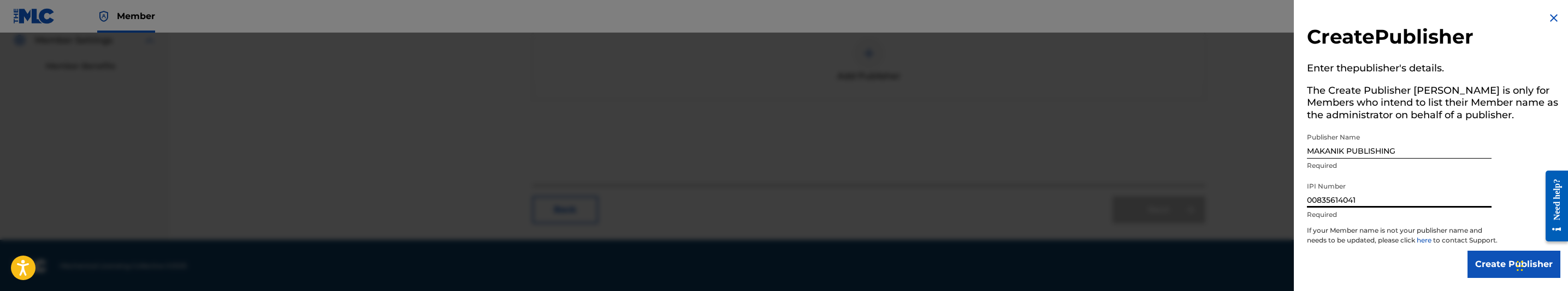
click at [1500, 262] on input "Create Publisher" at bounding box center [1513, 264] width 92 height 27
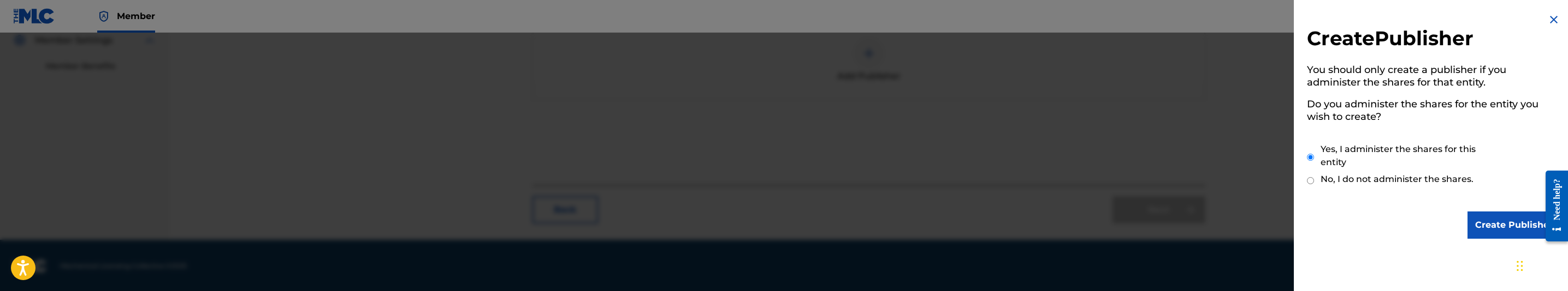
click at [1506, 219] on input "Create Publisher" at bounding box center [1513, 225] width 92 height 27
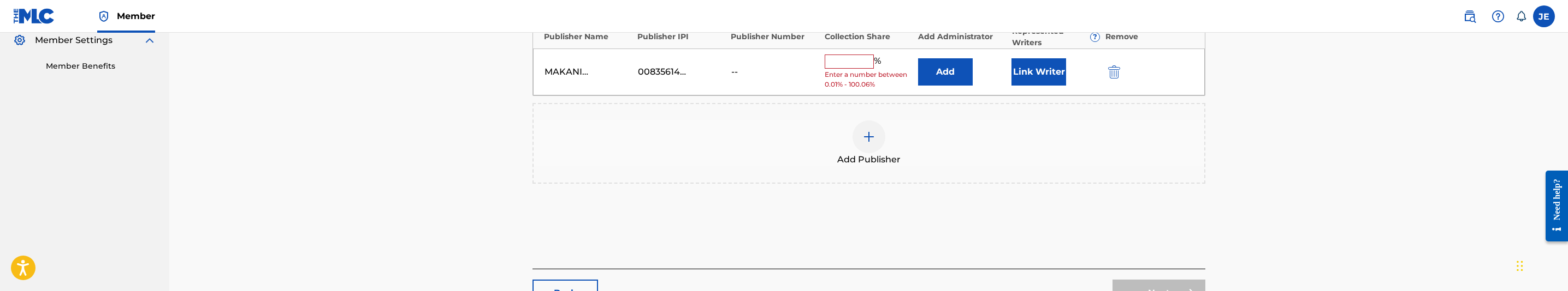
click at [934, 66] on button "Add" at bounding box center [946, 72] width 55 height 27
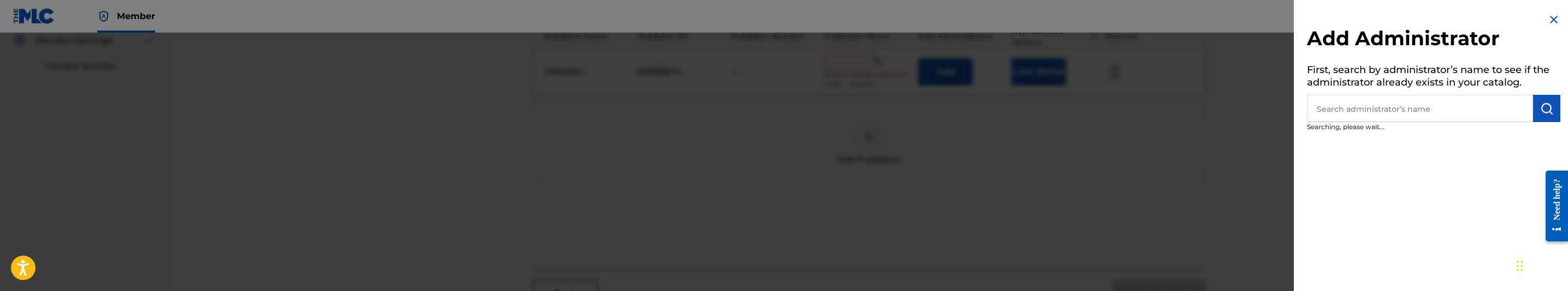
click at [1425, 115] on input "text" at bounding box center [1420, 108] width 226 height 27
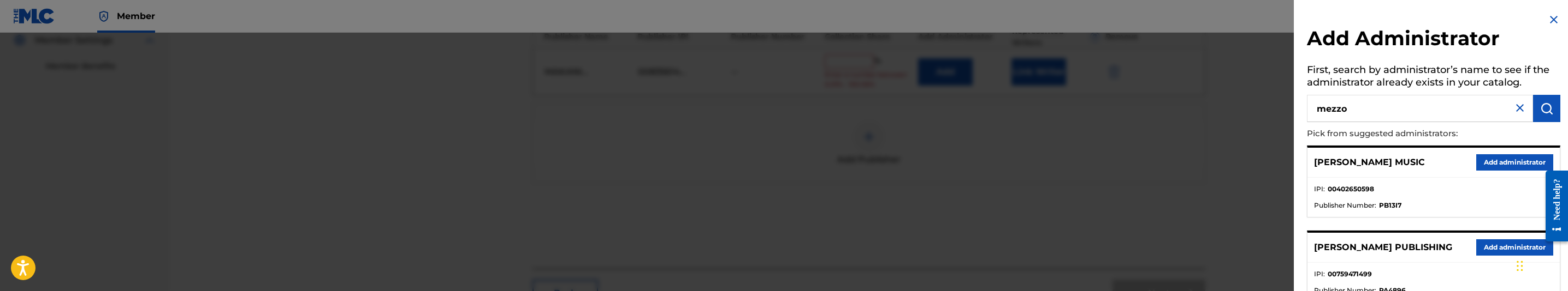
type input "mezzo"
click at [1492, 164] on button "Add administrator" at bounding box center [1515, 162] width 77 height 16
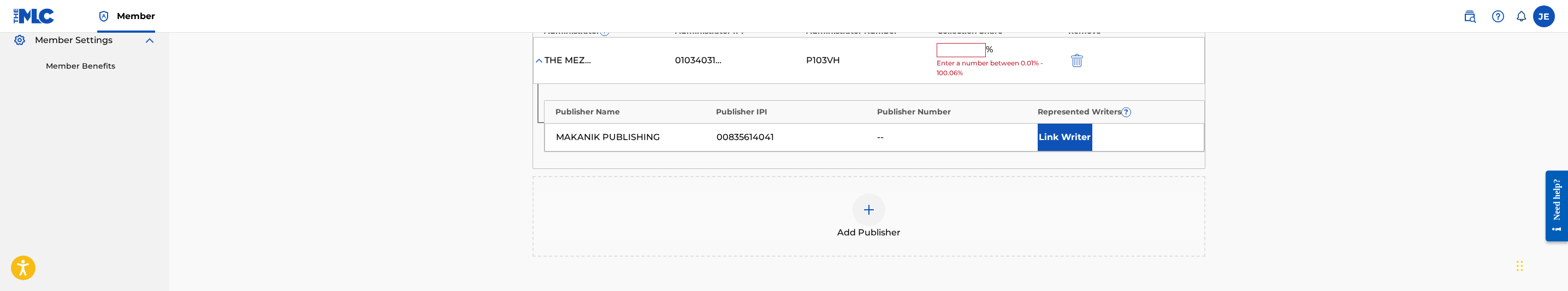
click at [1064, 132] on button "Link Writer" at bounding box center [1065, 137] width 55 height 27
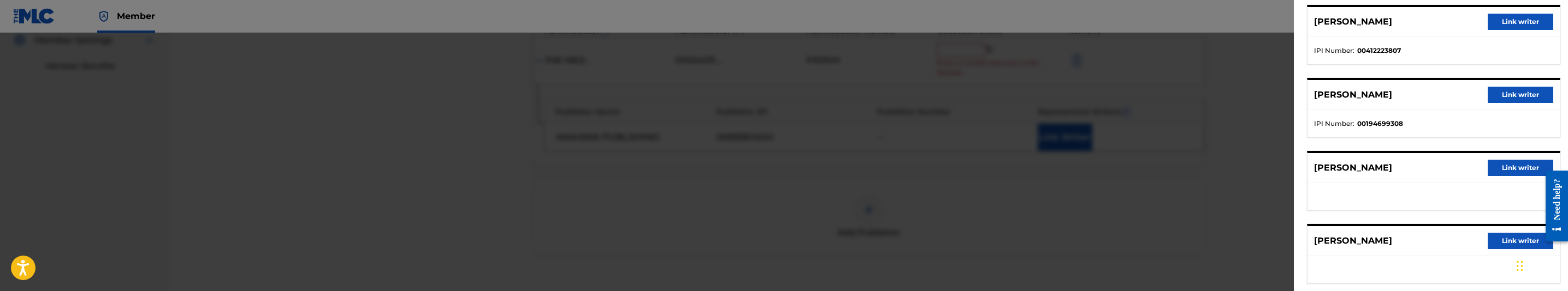
scroll to position [113, 0]
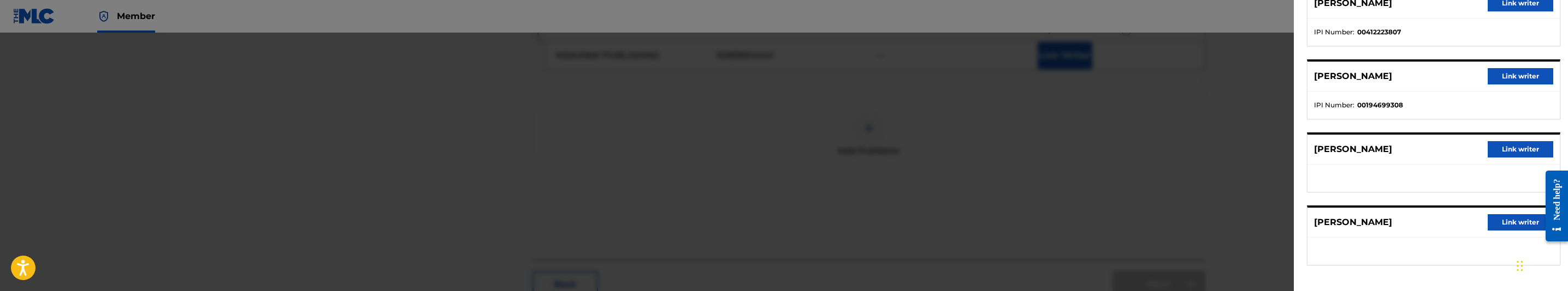
click at [1519, 73] on button "Link writer" at bounding box center [1521, 75] width 66 height 16
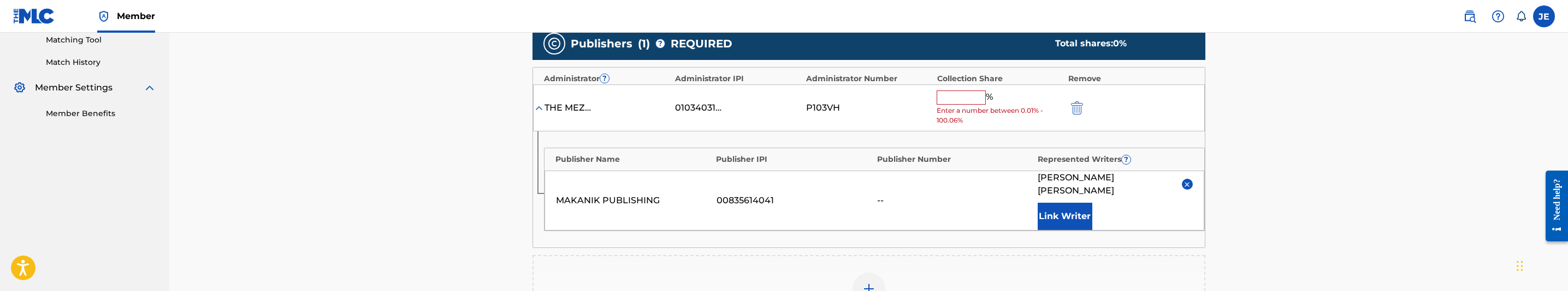
scroll to position [250, 0]
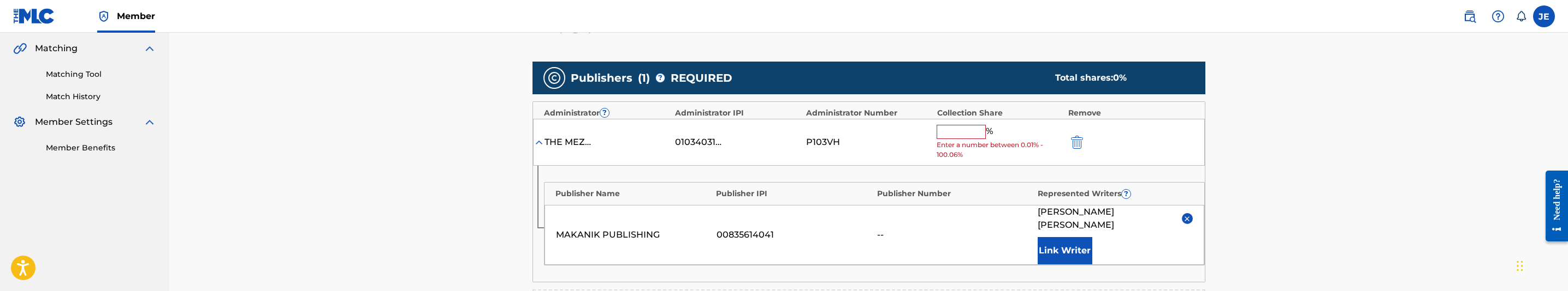
click at [968, 130] on input "text" at bounding box center [961, 132] width 49 height 14
type input "50"
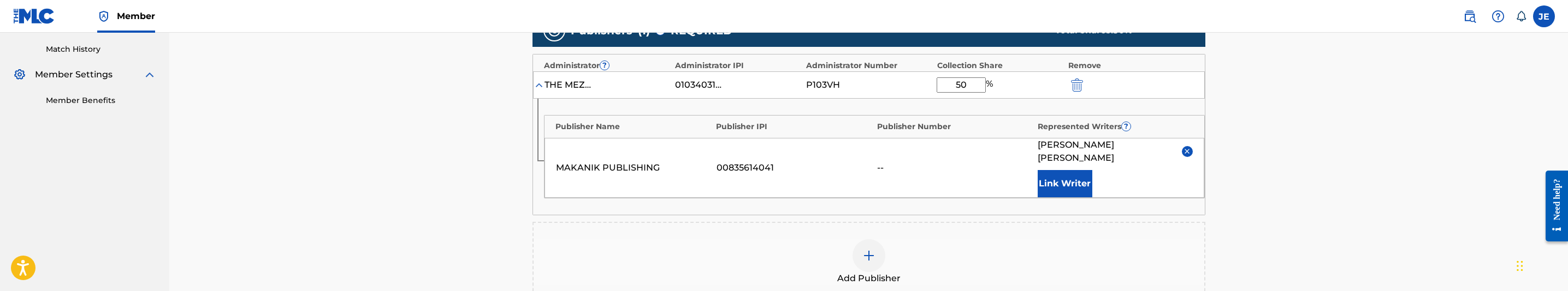
scroll to position [488, 0]
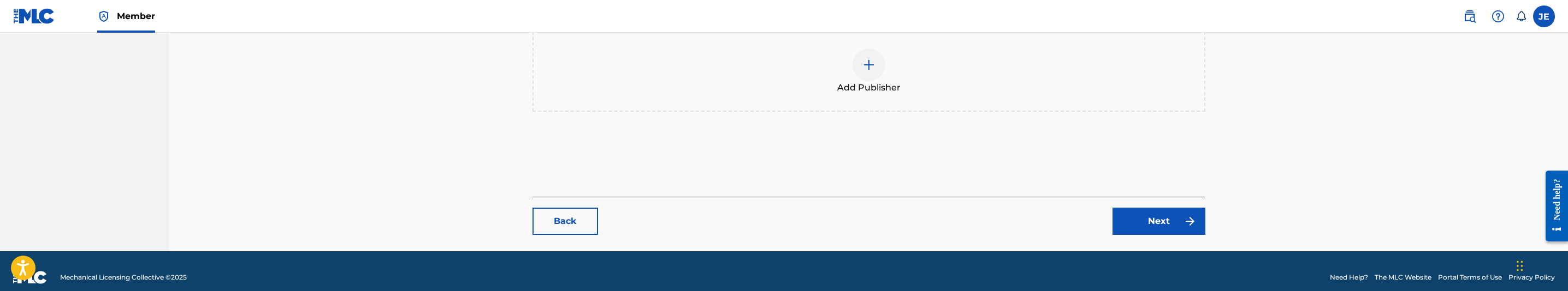
click at [1169, 212] on link "Next" at bounding box center [1159, 221] width 92 height 27
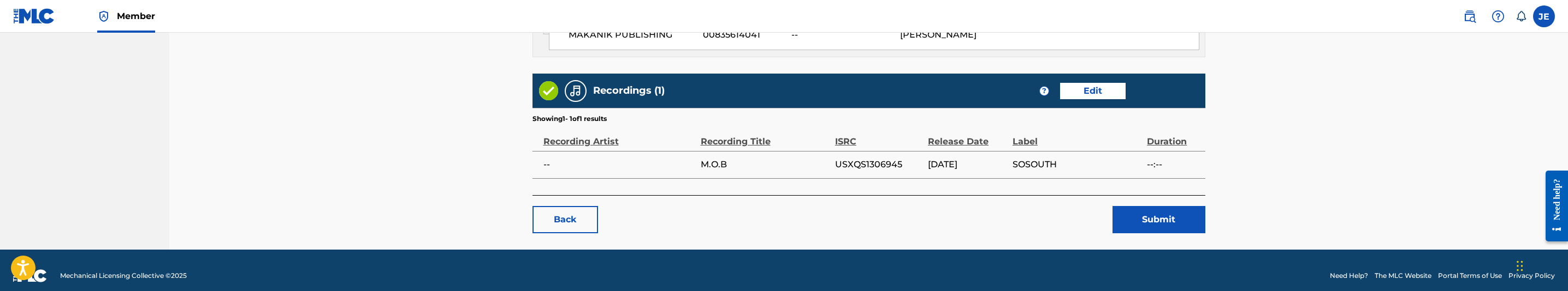
scroll to position [652, 0]
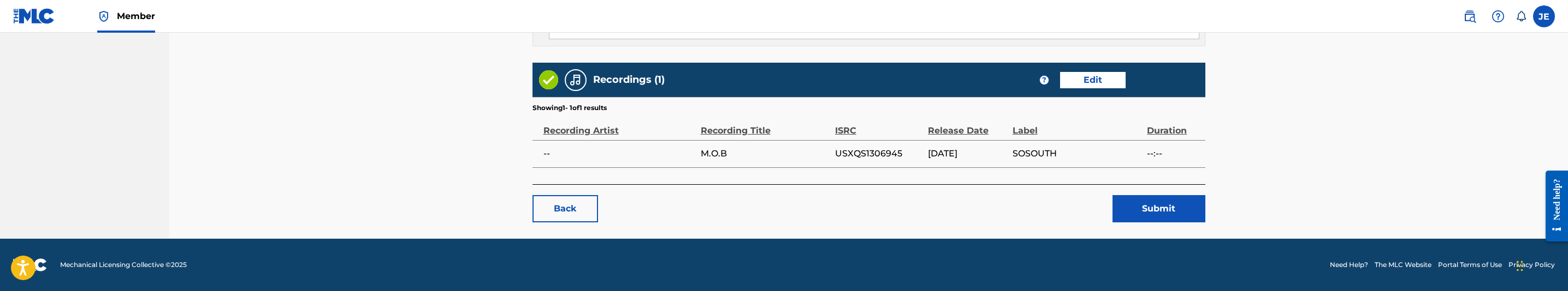
click at [1170, 217] on button "Submit" at bounding box center [1159, 208] width 92 height 27
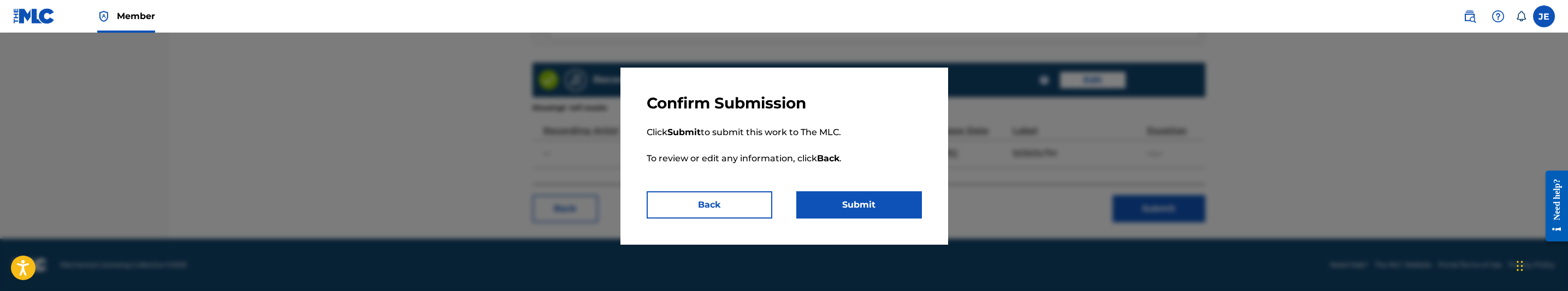
click at [872, 209] on button "Submit" at bounding box center [859, 204] width 125 height 27
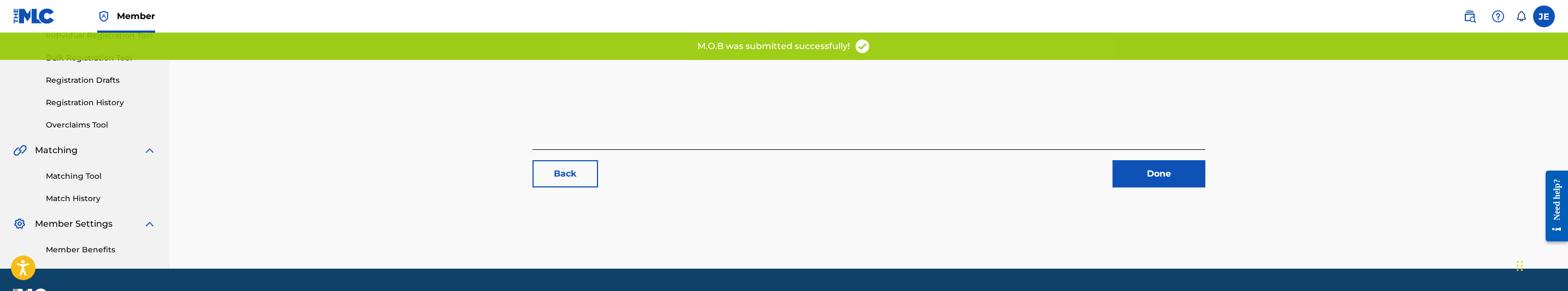
scroll to position [177, 0]
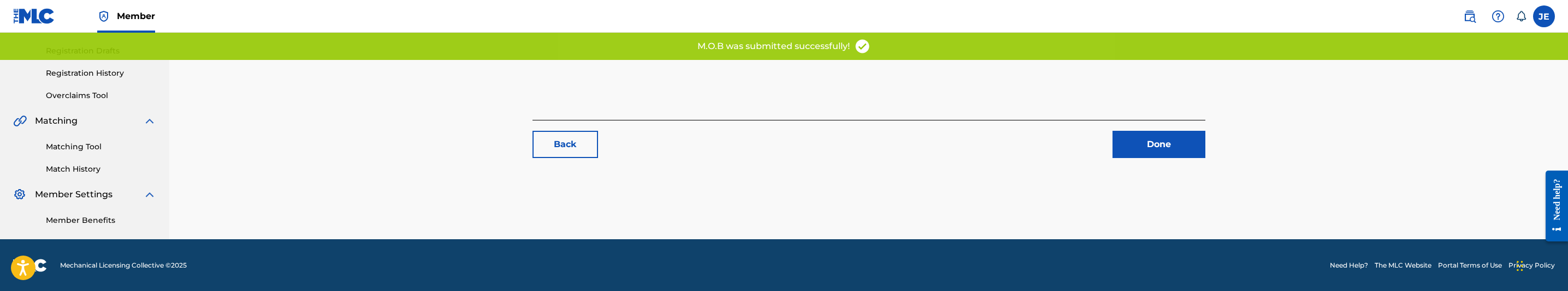
click at [89, 151] on link "Matching Tool" at bounding box center [101, 147] width 110 height 11
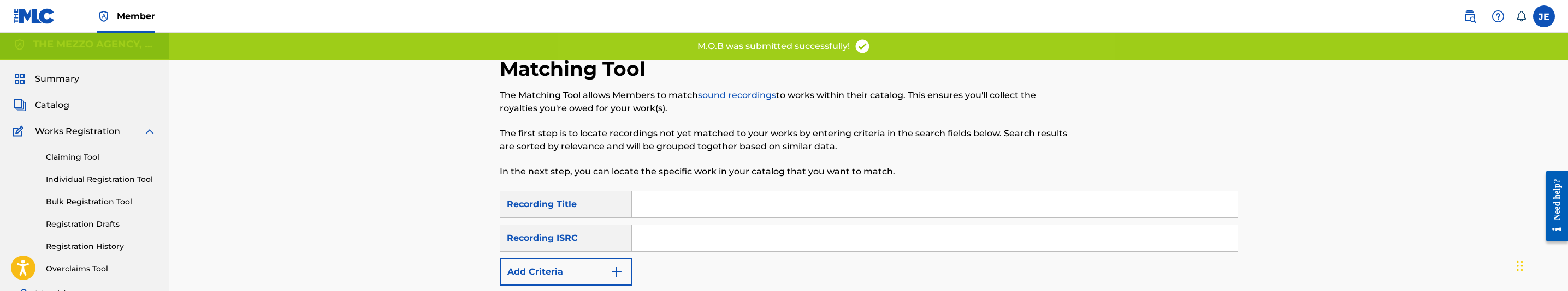
scroll to position [82, 0]
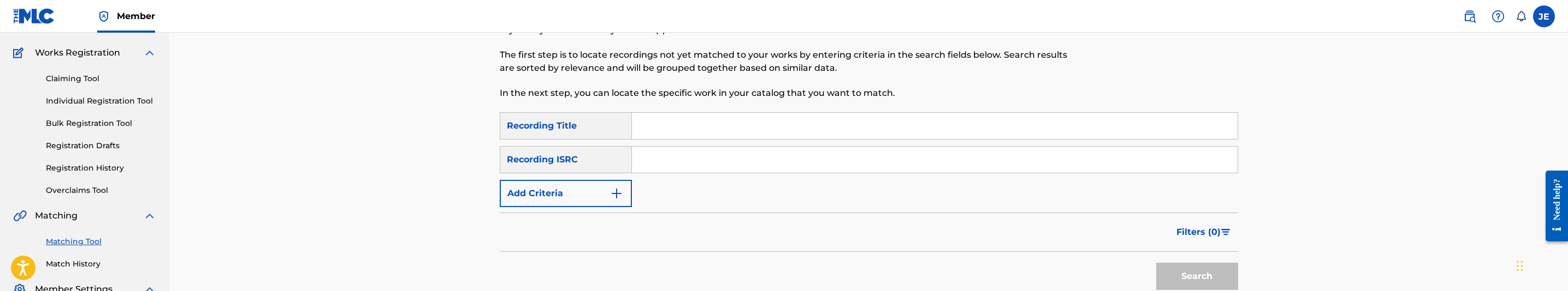
click at [686, 148] on input "Search Form" at bounding box center [934, 160] width 605 height 26
paste input "USXQS1306945"
type input "USXQS1306945"
click at [1195, 267] on button "Search" at bounding box center [1197, 276] width 82 height 27
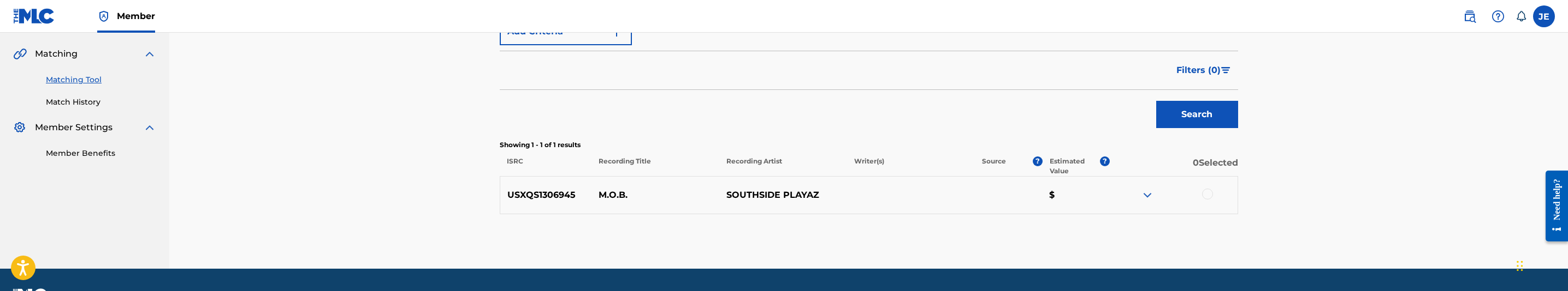
scroll to position [246, 0]
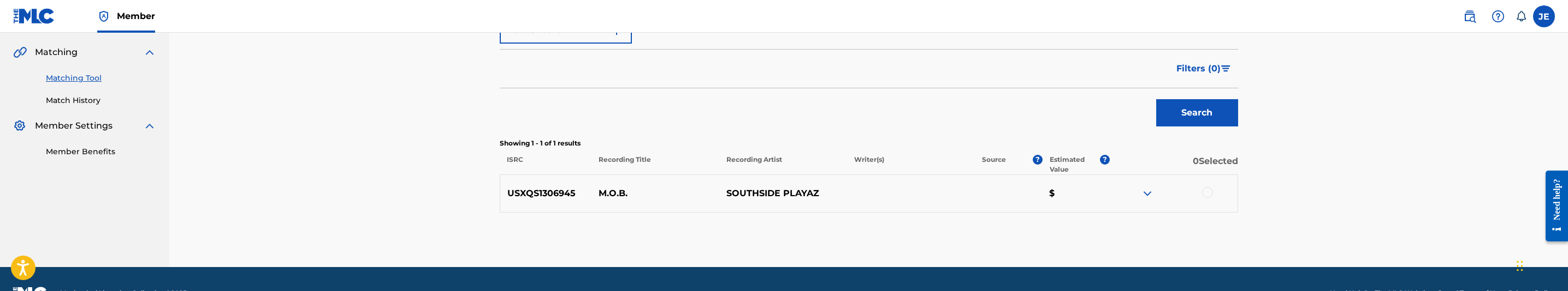
click at [1212, 195] on div at bounding box center [1208, 193] width 11 height 11
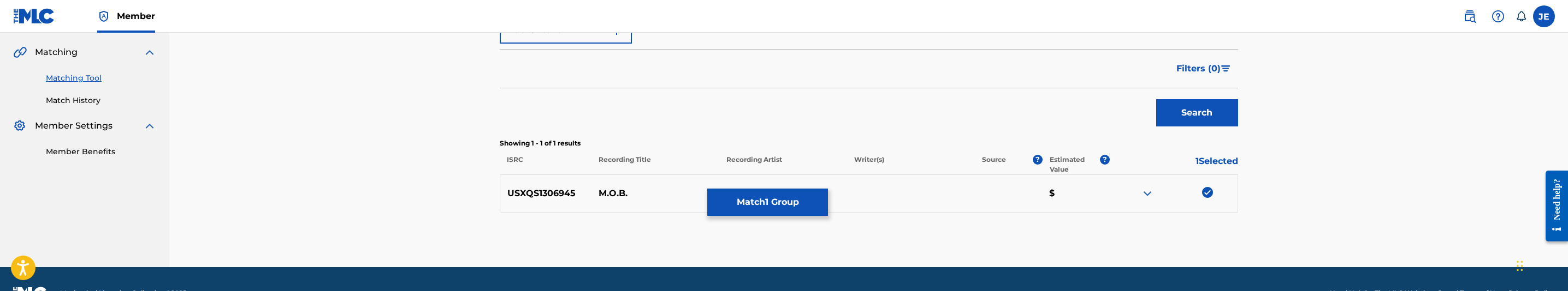
click at [793, 213] on button "Match 1 Group" at bounding box center [767, 202] width 121 height 27
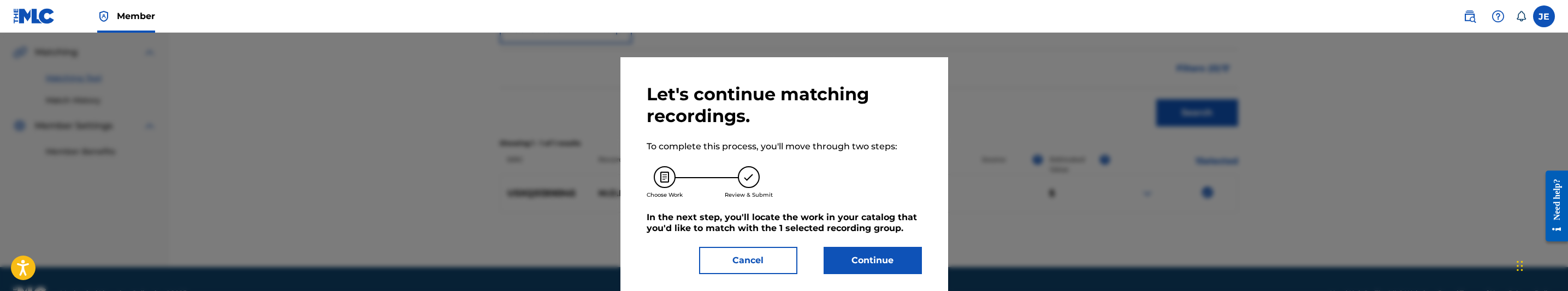
scroll to position [20, 0]
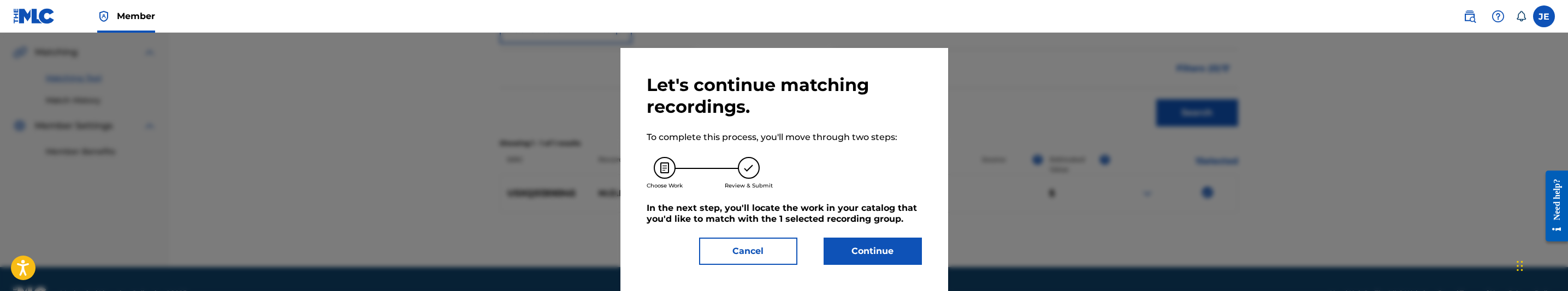
click at [885, 248] on button "Continue" at bounding box center [872, 251] width 98 height 27
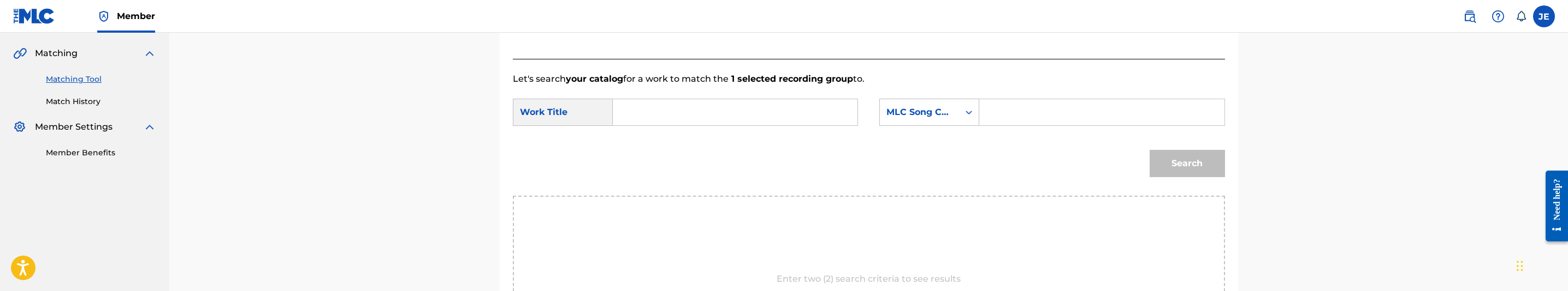
scroll to position [164, 0]
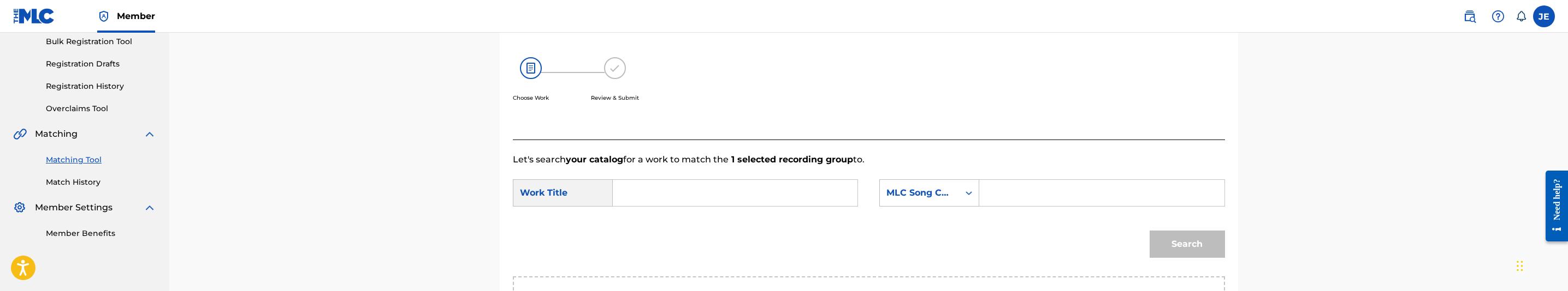
click at [624, 190] on input "Search Form" at bounding box center [735, 193] width 226 height 26
paste input "M O B"
click at [670, 195] on input "M O B" at bounding box center [735, 193] width 226 height 26
type input "M.O.B."
drag, startPoint x: 1024, startPoint y: 194, endPoint x: 1032, endPoint y: 195, distance: 8.1
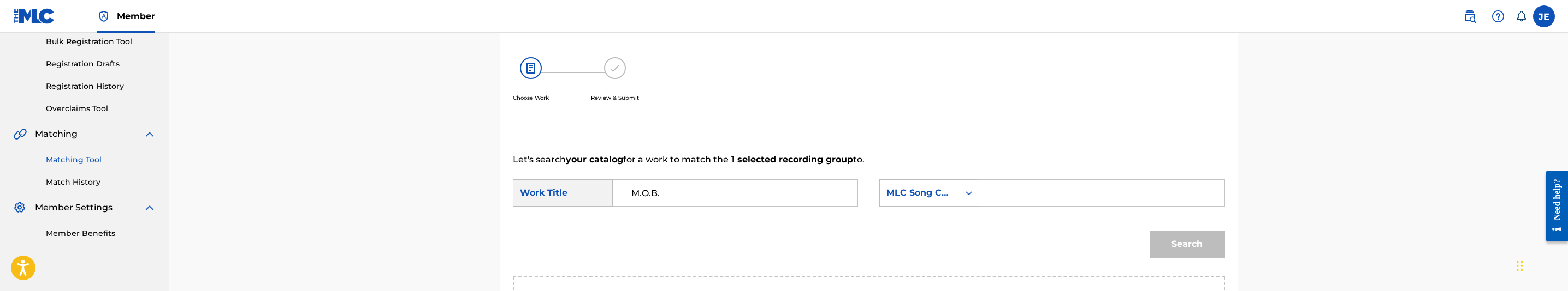
click at [1024, 194] on input "Search Form" at bounding box center [1101, 193] width 226 height 26
paste input "MA0OFZ"
type input "MA0OFZ"
click at [1193, 246] on button "Search" at bounding box center [1187, 244] width 75 height 27
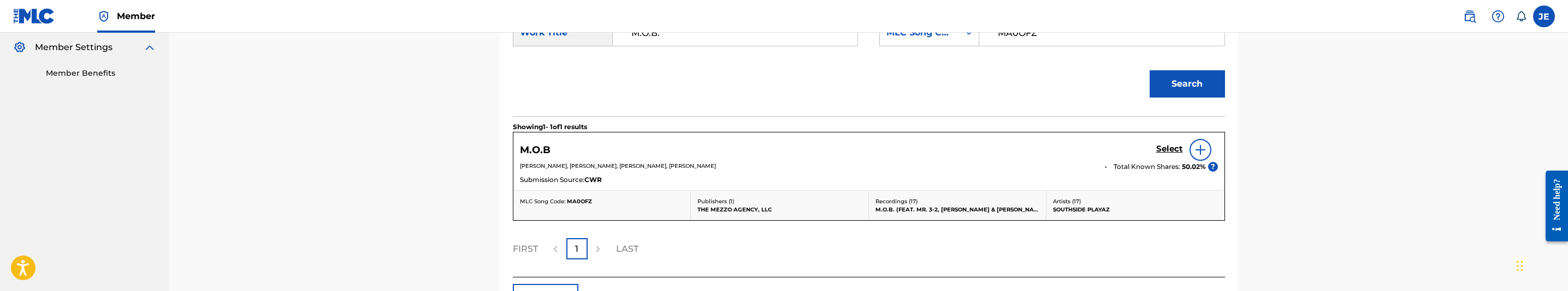
scroll to position [328, 0]
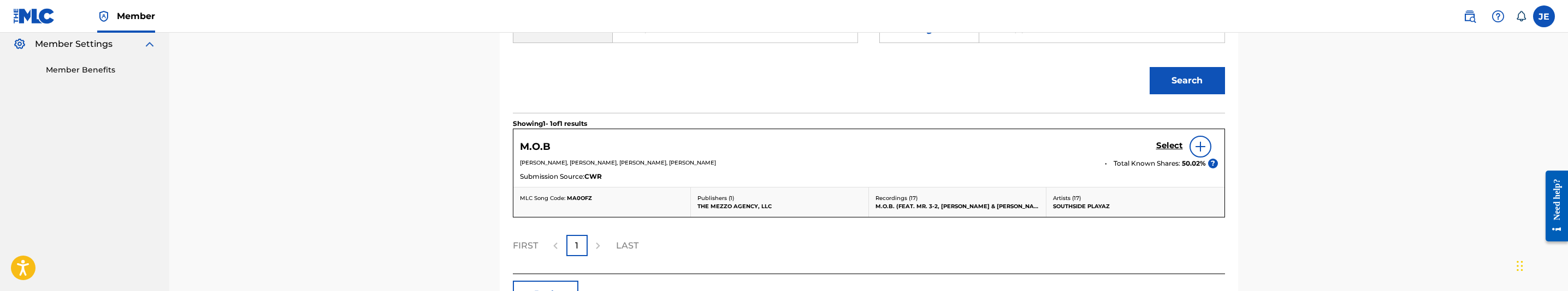
click at [1164, 144] on h5 "Select" at bounding box center [1169, 145] width 26 height 10
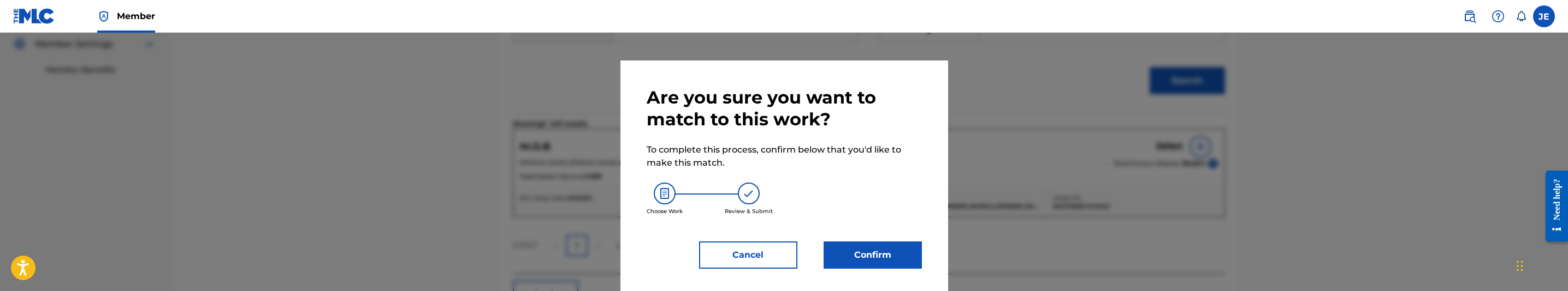
scroll to position [10, 0]
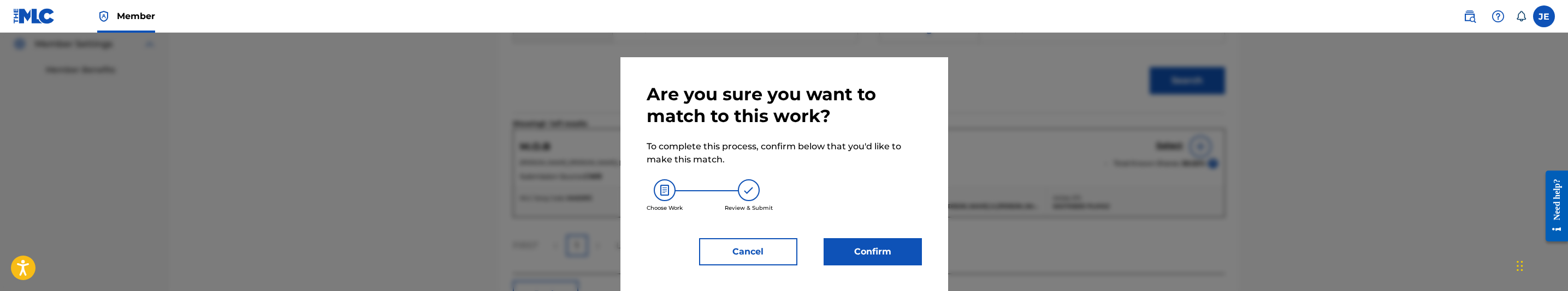
click at [888, 254] on button "Confirm" at bounding box center [872, 251] width 98 height 27
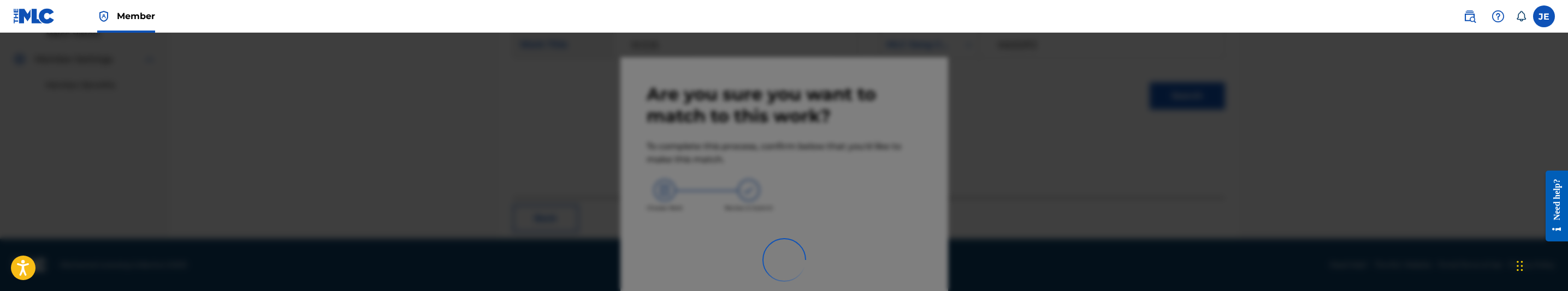
scroll to position [177, 0]
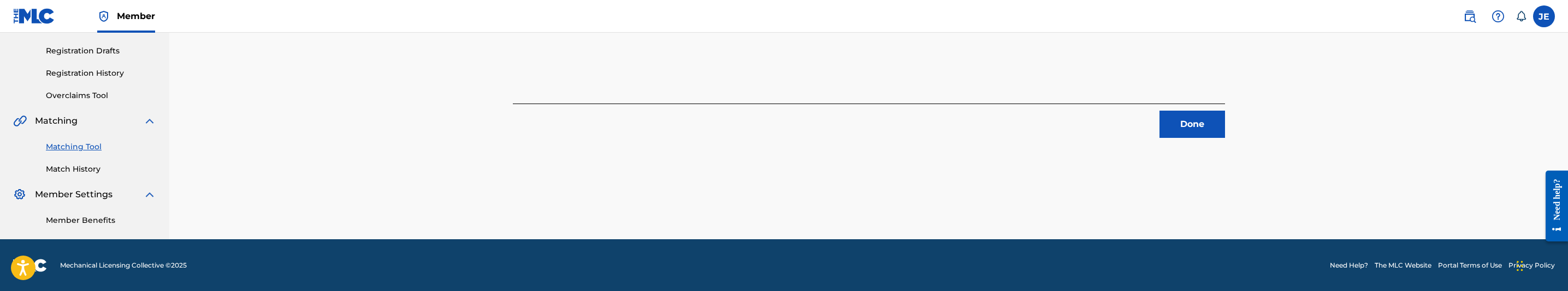
click at [1195, 119] on button "Done" at bounding box center [1193, 124] width 66 height 27
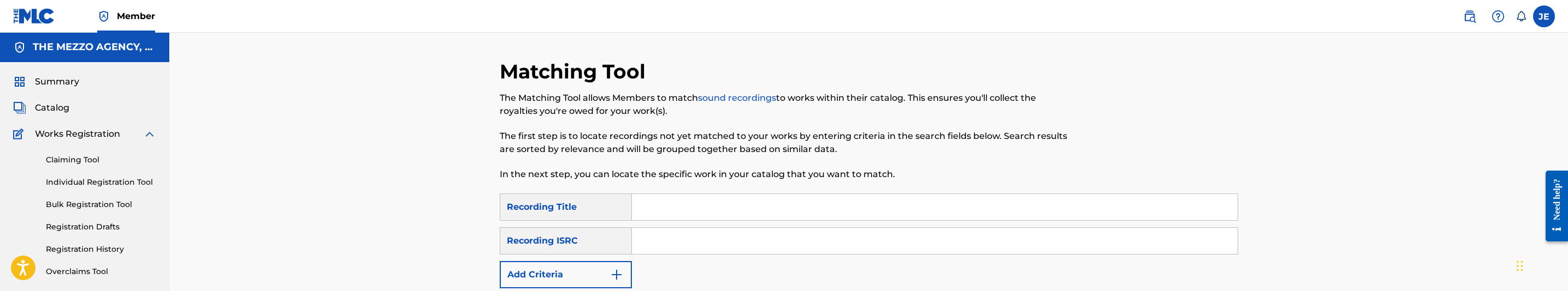
scroll to position [0, 0]
click at [53, 109] on span "Catalog" at bounding box center [52, 108] width 34 height 13
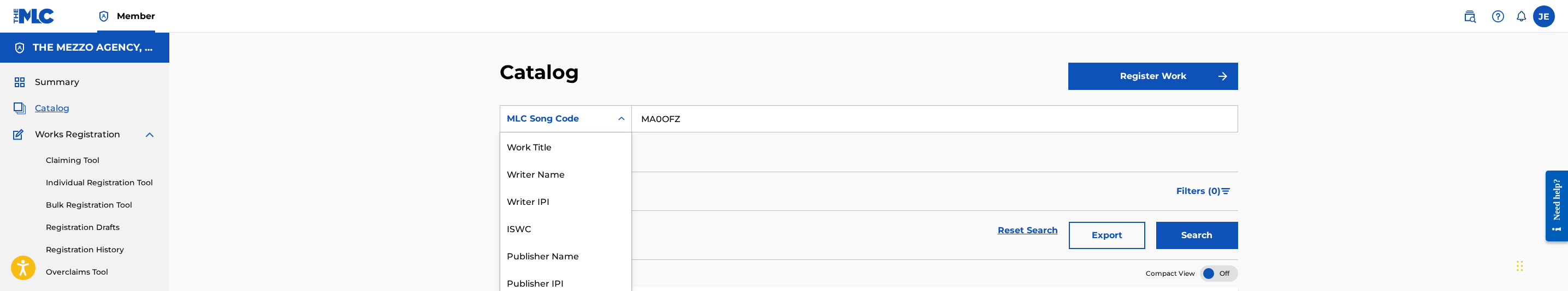
scroll to position [5, 0]
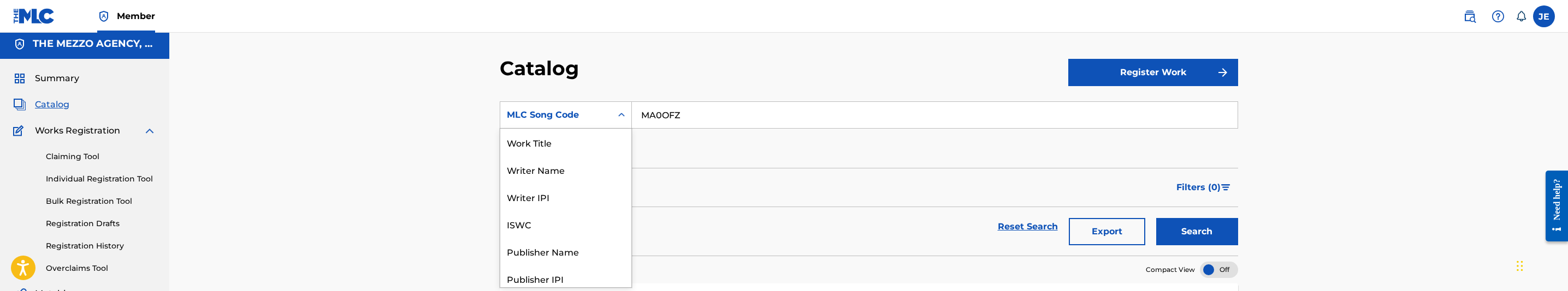
click at [605, 121] on div "MLC Song Code" at bounding box center [556, 115] width 111 height 21
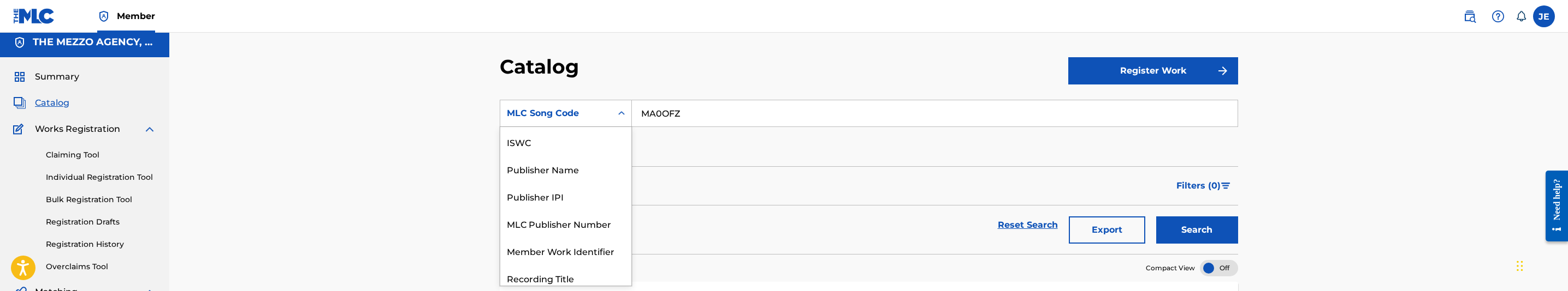
scroll to position [0, 0]
click at [646, 116] on input "MA0OFZ" at bounding box center [934, 114] width 605 height 26
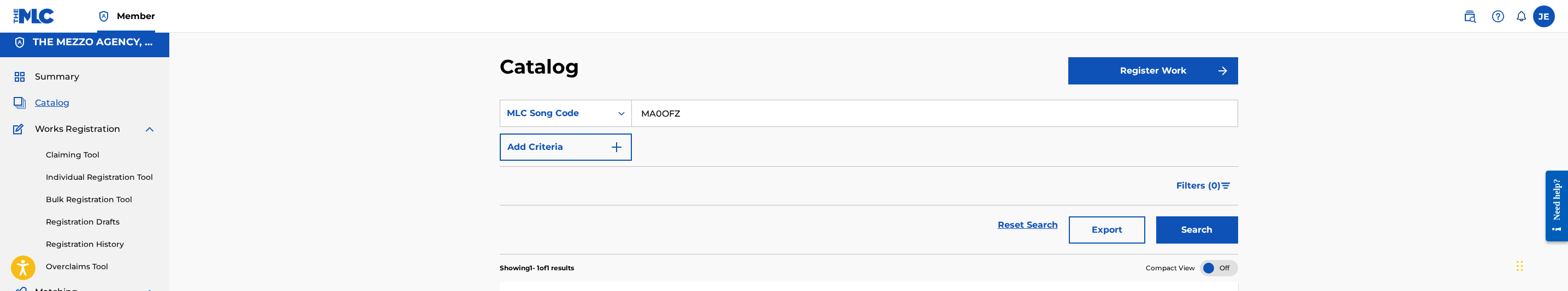
click at [646, 116] on input "MA0OFZ" at bounding box center [934, 114] width 605 height 26
paste input "ND3RJY"
type input "ND3RJY"
click at [1177, 226] on button "Search" at bounding box center [1197, 230] width 82 height 27
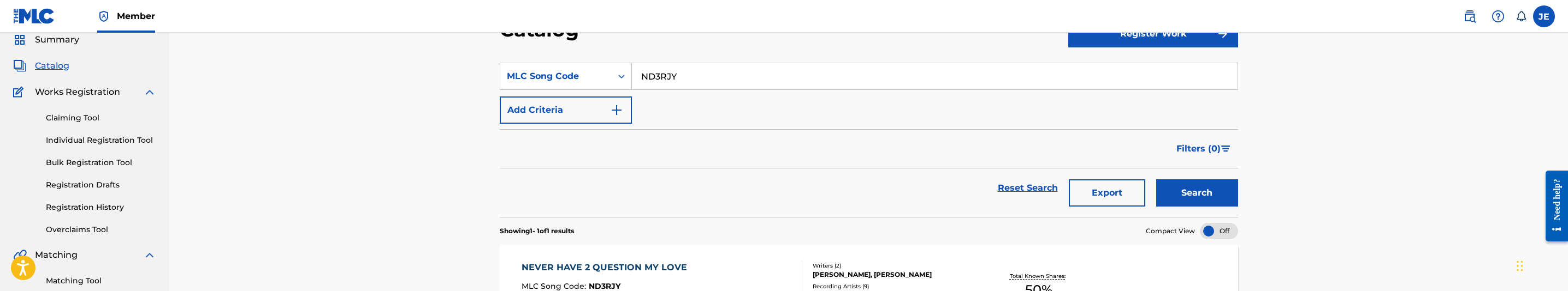
scroll to position [88, 0]
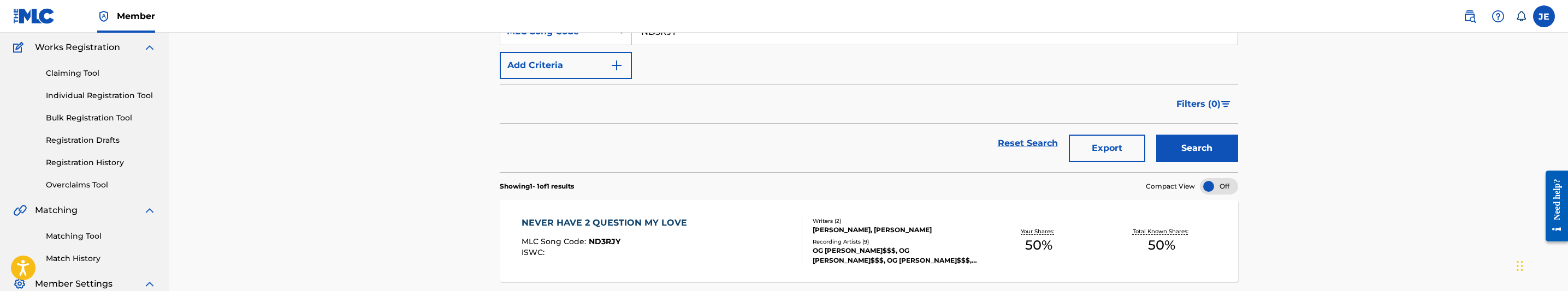
click at [701, 235] on div "NEVER HAVE 2 QUESTION MY LOVE MLC Song Code : ND3RJY ISWC :" at bounding box center [662, 241] width 281 height 49
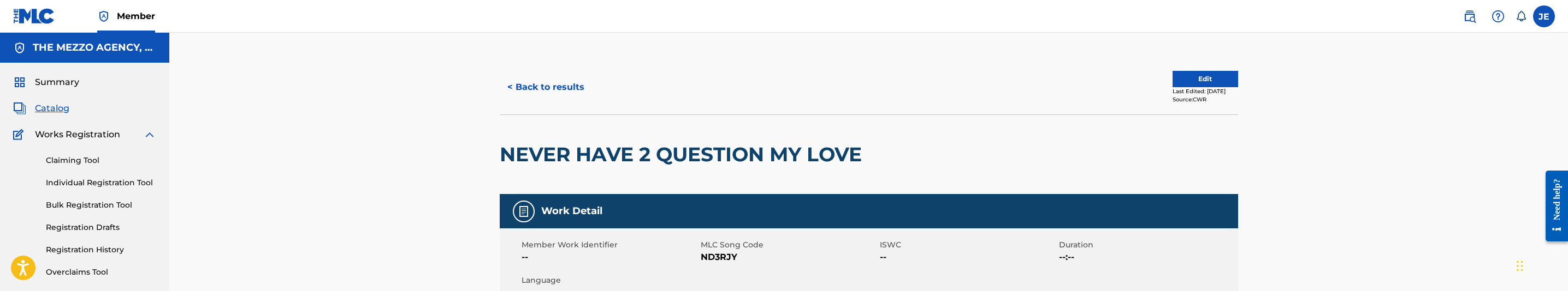
click at [1188, 72] on button "Edit" at bounding box center [1206, 78] width 66 height 16
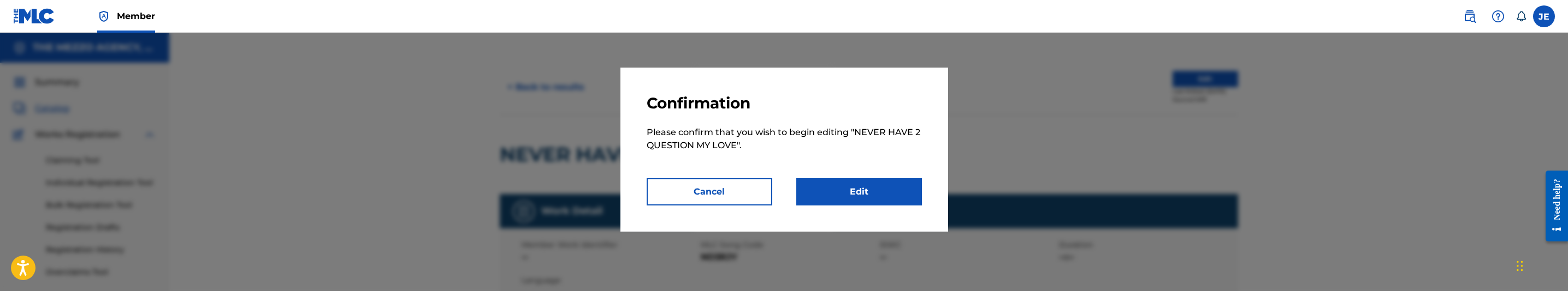
click at [895, 188] on link "Edit" at bounding box center [859, 191] width 125 height 27
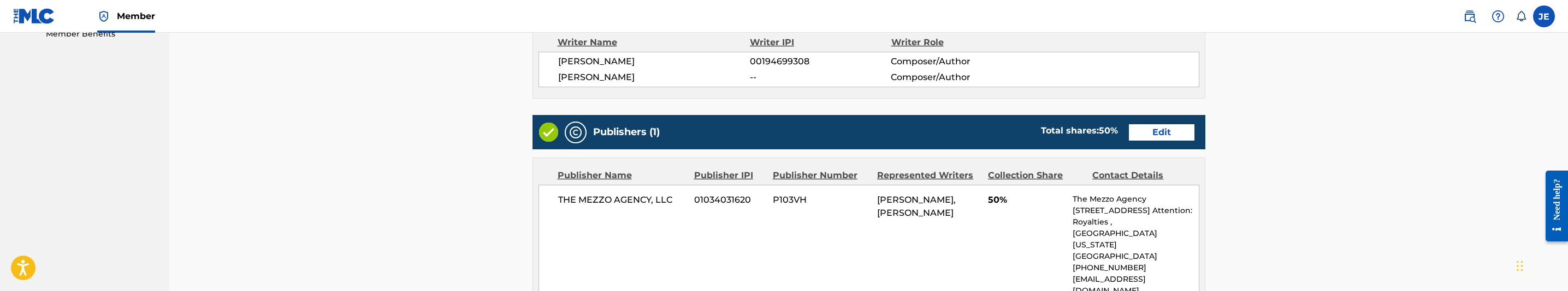
scroll to position [409, 0]
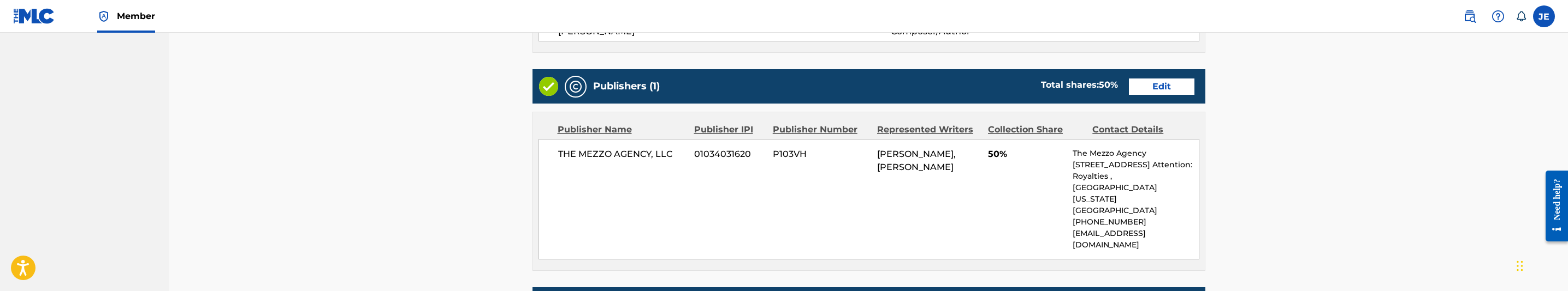
click at [1150, 95] on link "Edit" at bounding box center [1162, 86] width 66 height 16
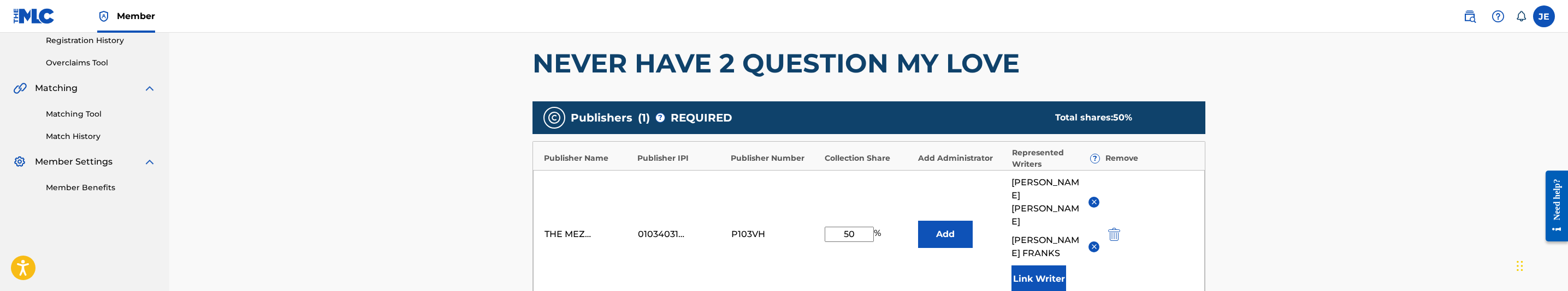
scroll to position [246, 0]
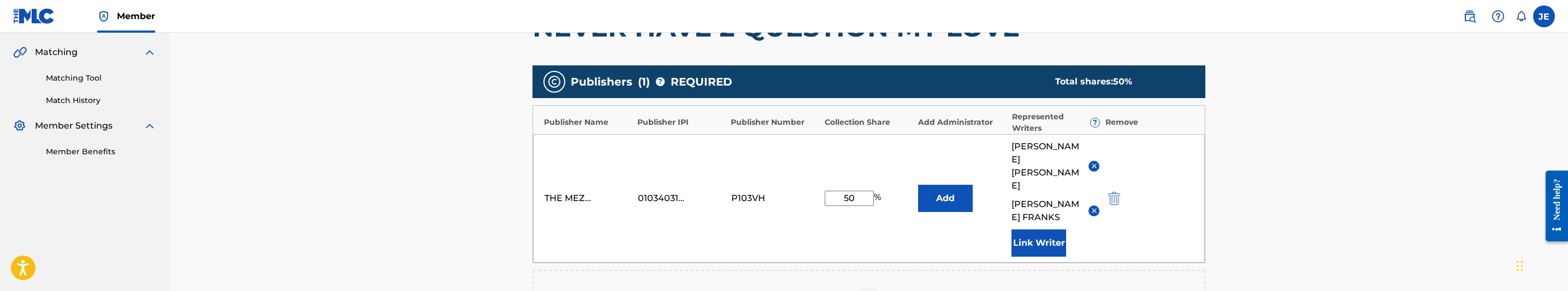
click at [1116, 192] on img "submit" at bounding box center [1114, 199] width 12 height 13
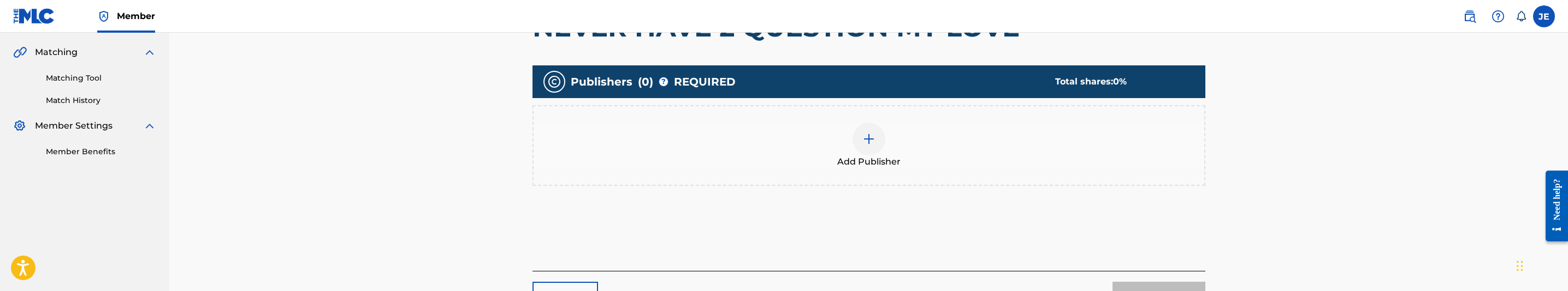
click at [870, 128] on div at bounding box center [868, 138] width 33 height 33
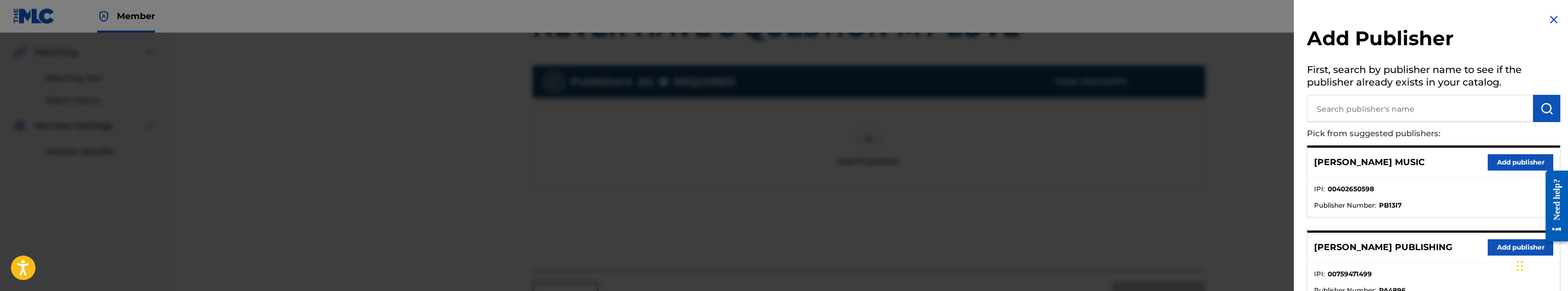
click at [1457, 116] on input "text" at bounding box center [1420, 108] width 226 height 27
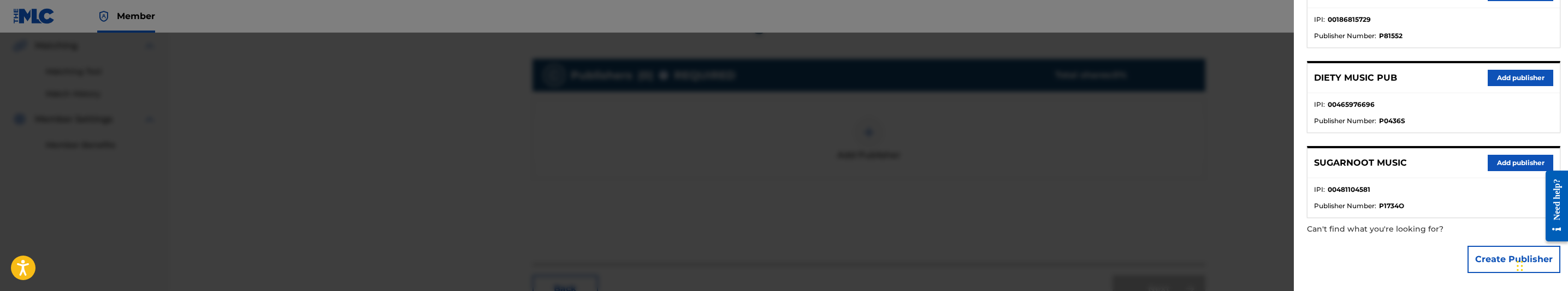
scroll to position [331, 0]
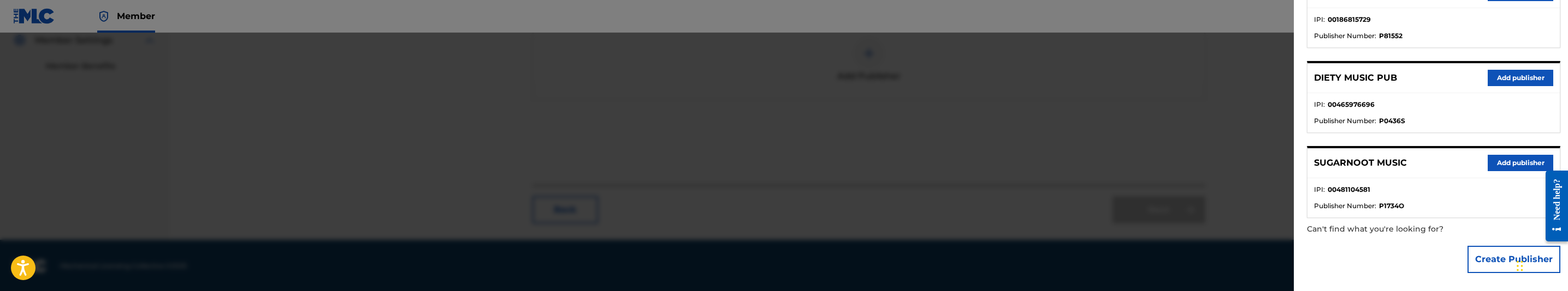
click at [1497, 275] on div "Create Publisher" at bounding box center [1513, 259] width 92 height 39
click at [1496, 263] on button "Create Publisher" at bounding box center [1513, 259] width 92 height 27
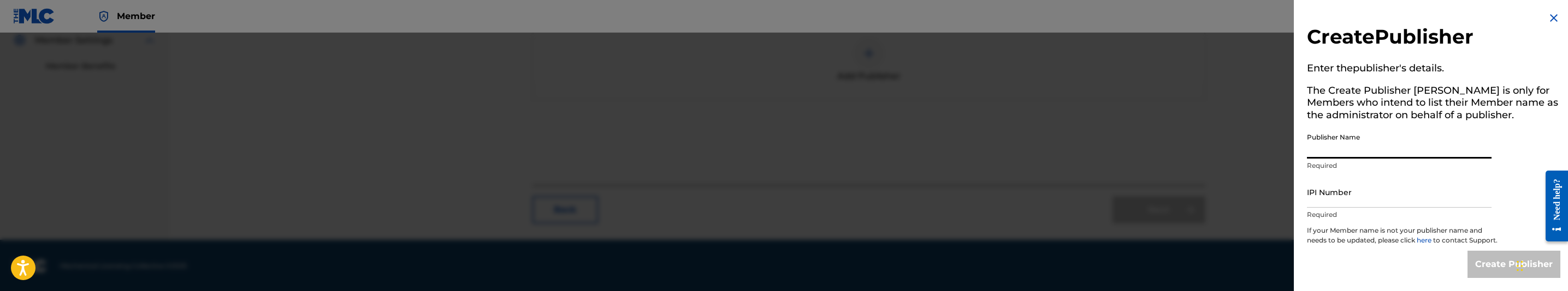
click at [1430, 144] on input "Publisher Name" at bounding box center [1399, 143] width 185 height 31
type input "MAKANIK PUBLISHING"
click at [1417, 192] on input "IPI Number" at bounding box center [1399, 192] width 185 height 31
type input "00835614041"
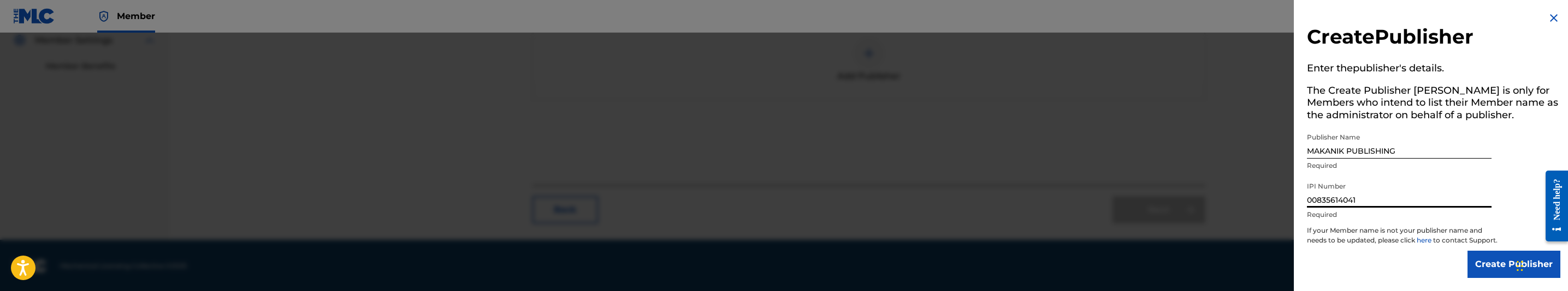
click at [1481, 252] on input "Create Publisher" at bounding box center [1513, 264] width 92 height 27
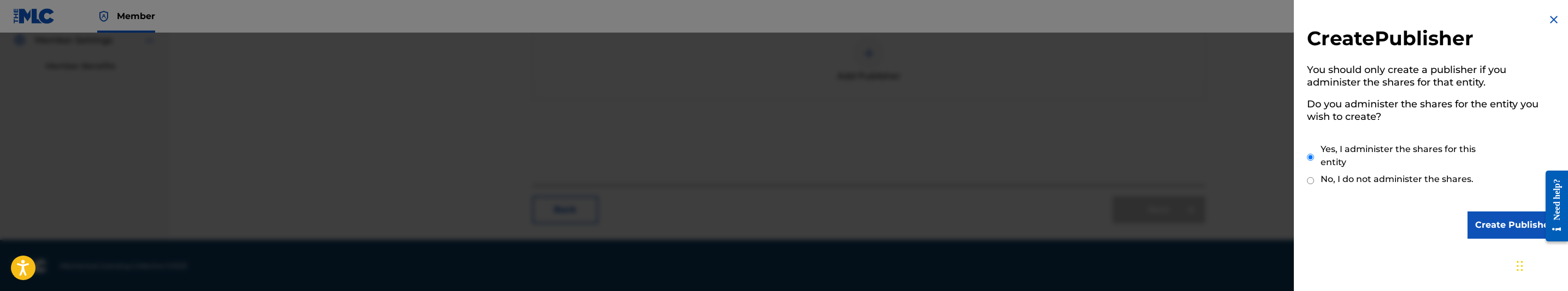
scroll to position [0, 0]
click at [1500, 226] on input "Create Publisher" at bounding box center [1513, 225] width 92 height 27
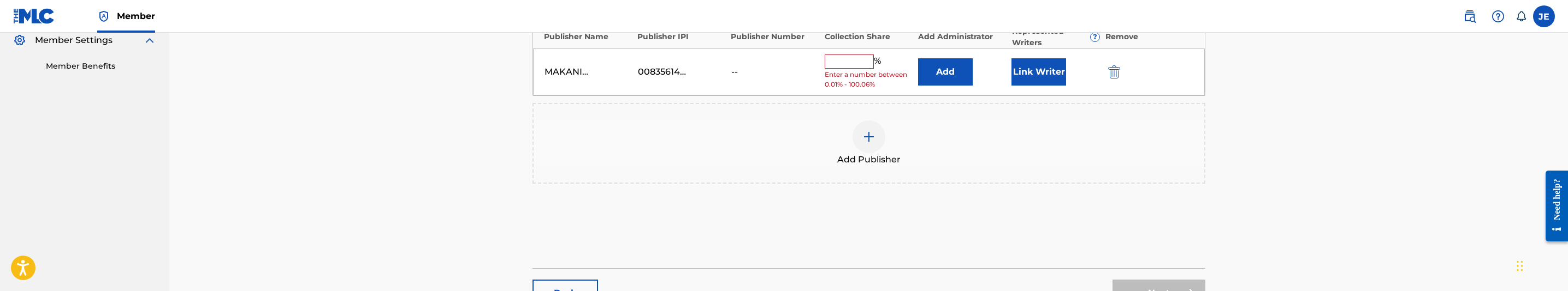
click at [961, 66] on button "Add" at bounding box center [946, 72] width 55 height 27
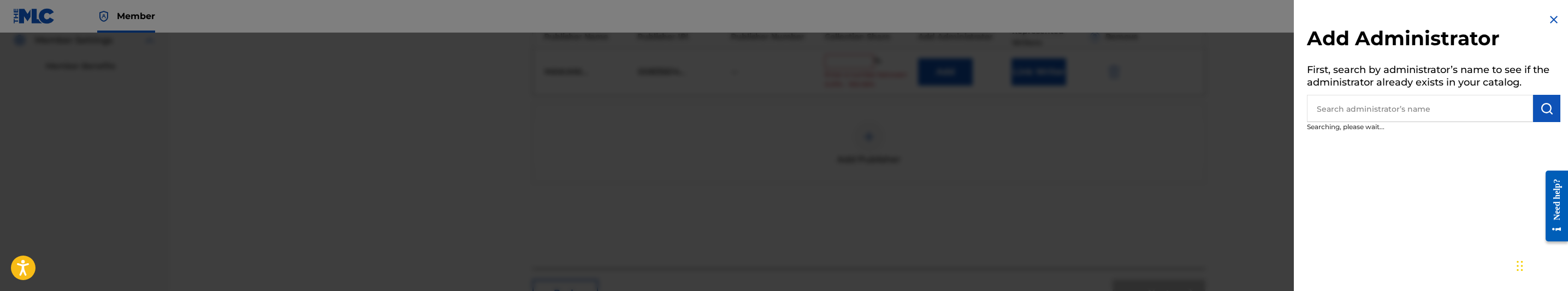
click at [1377, 90] on h5 "First, search by administrator’s name to see if the administrator already exist…" at bounding box center [1433, 77] width 254 height 34
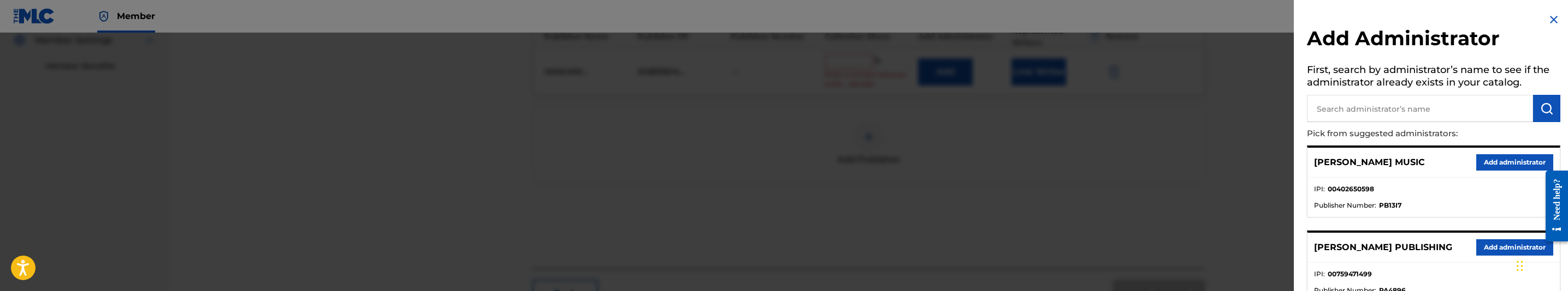
click at [1385, 106] on input "text" at bounding box center [1420, 108] width 226 height 27
type input "mezzo"
click at [1526, 161] on button "Add administrator" at bounding box center [1515, 162] width 77 height 16
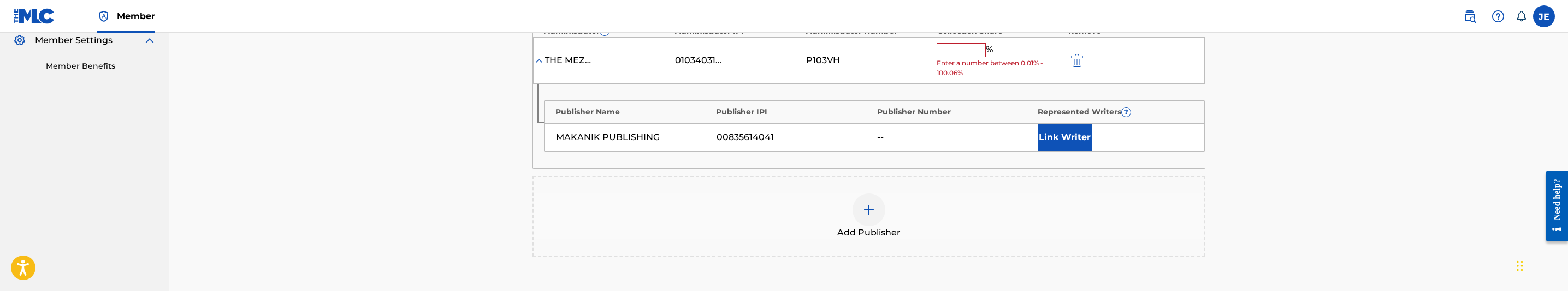
click at [1068, 128] on button "Link Writer" at bounding box center [1065, 137] width 55 height 27
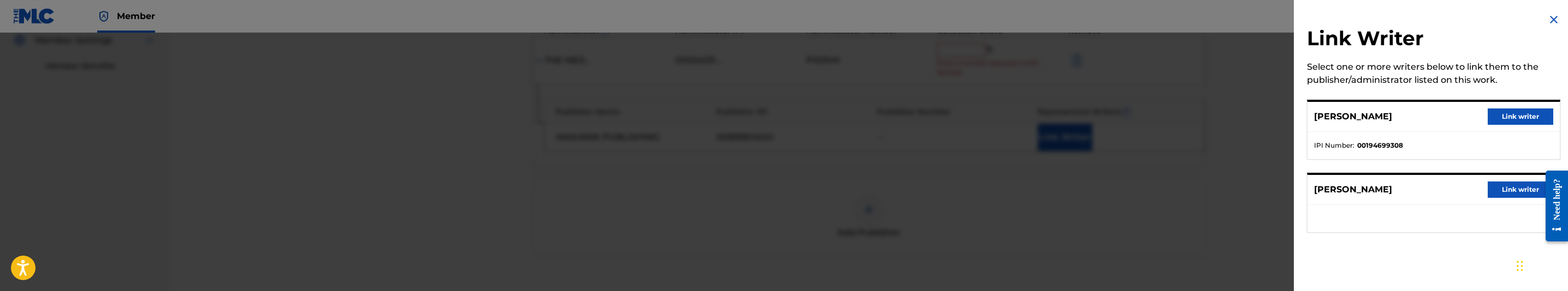
click at [1528, 115] on button "Link writer" at bounding box center [1521, 116] width 66 height 16
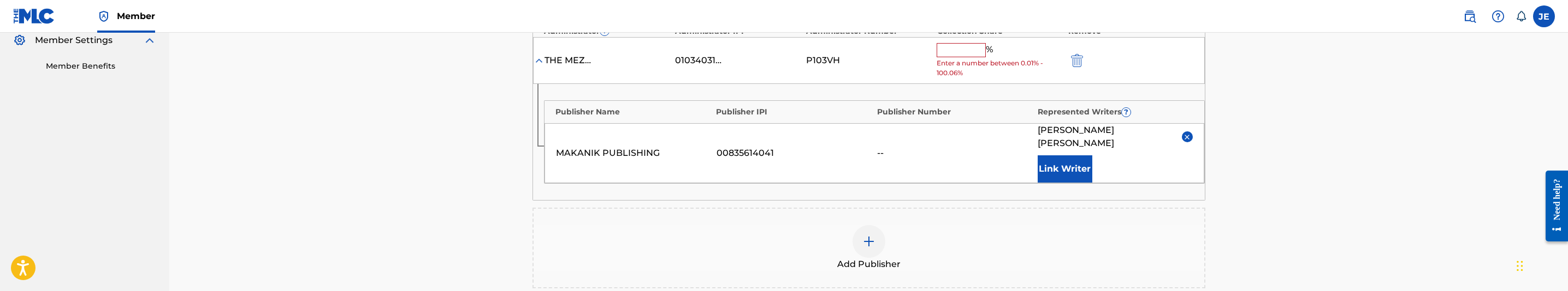
click at [982, 53] on input "text" at bounding box center [961, 50] width 49 height 14
type input "25"
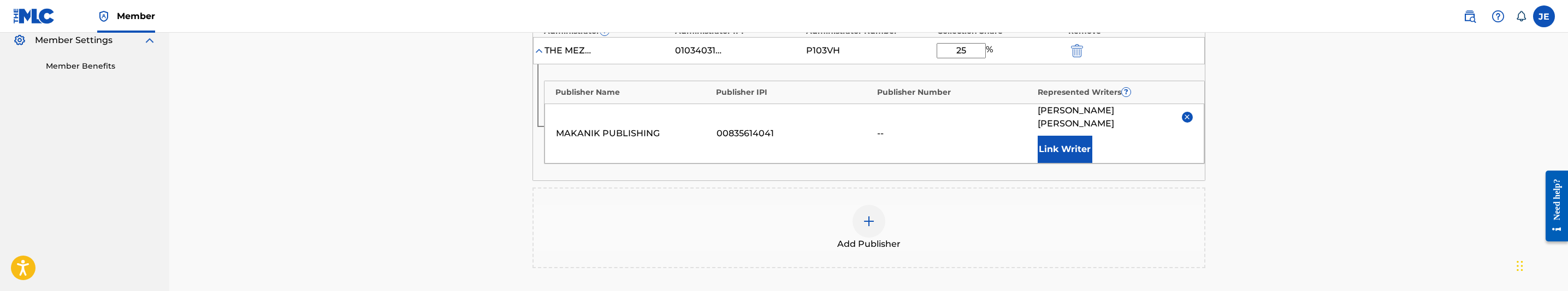
click at [966, 56] on input "25" at bounding box center [961, 51] width 49 height 15
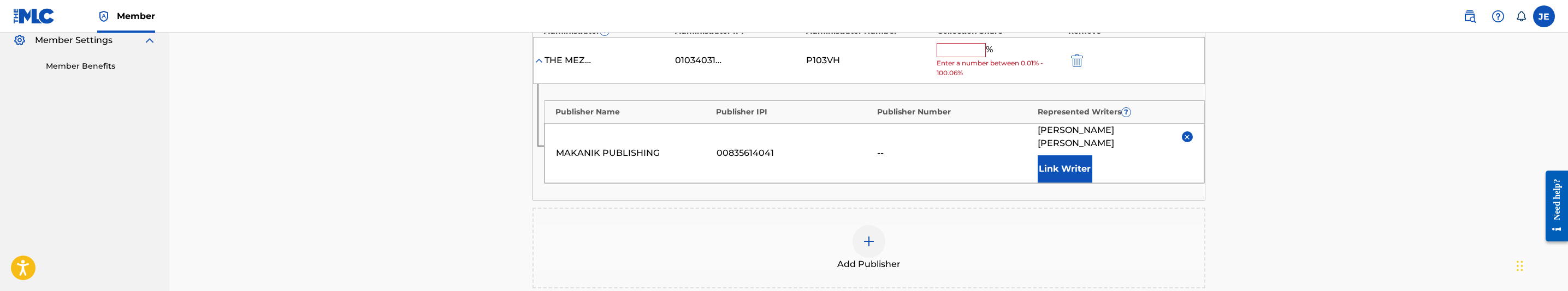
click at [971, 51] on input "text" at bounding box center [961, 50] width 49 height 14
type input "50"
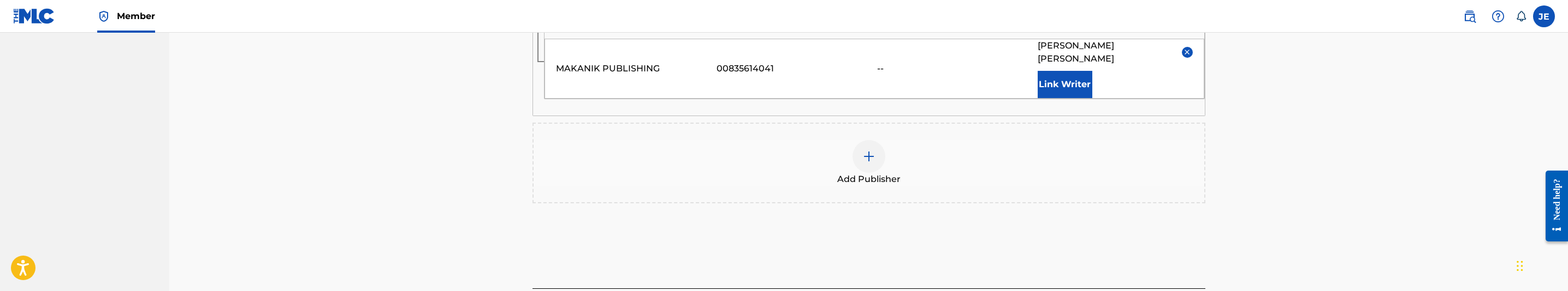
scroll to position [488, 0]
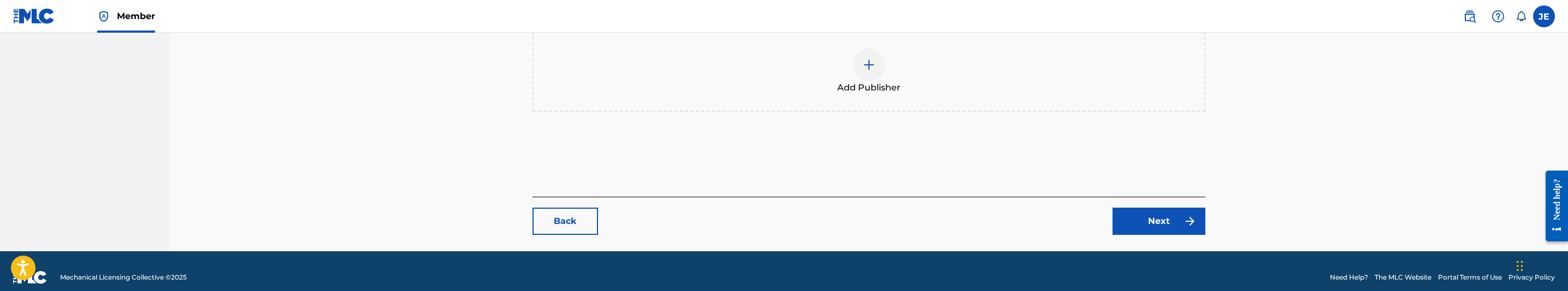
click at [1175, 211] on link "Next" at bounding box center [1159, 221] width 92 height 27
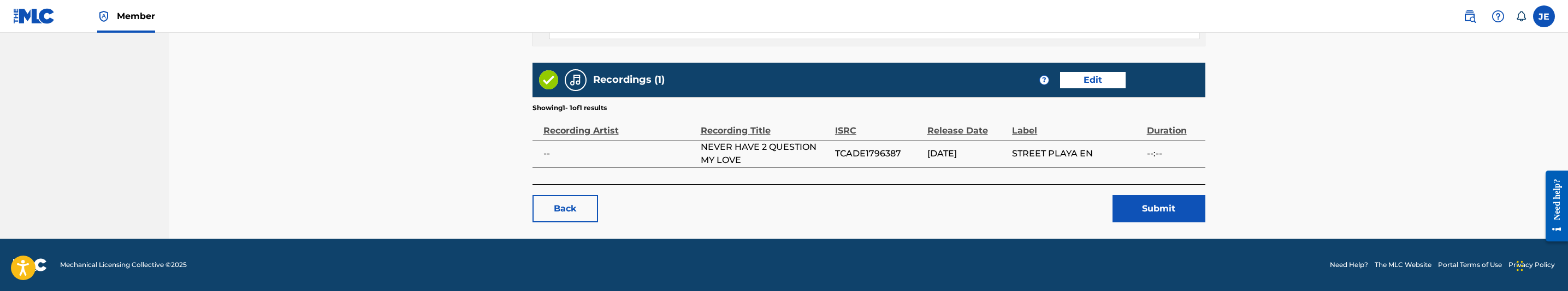
scroll to position [619, 0]
click at [1160, 203] on button "Submit" at bounding box center [1159, 208] width 92 height 27
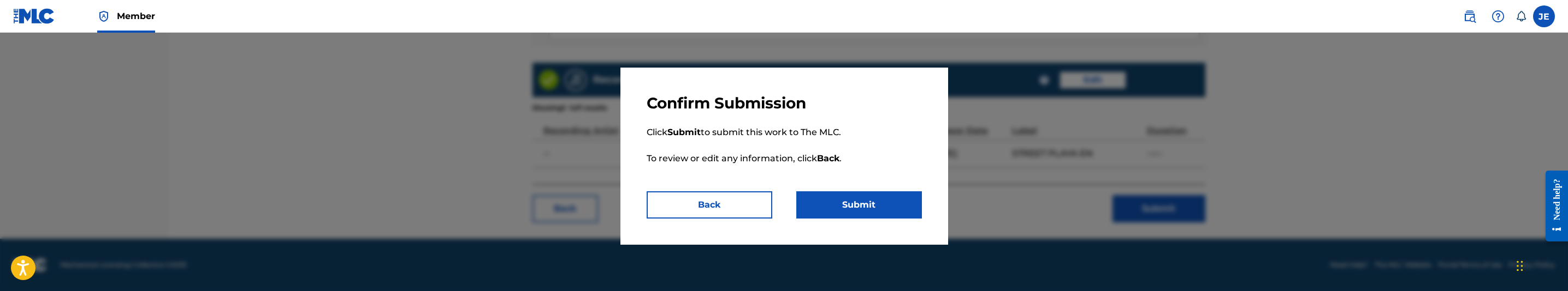
click at [901, 201] on button "Submit" at bounding box center [859, 204] width 125 height 27
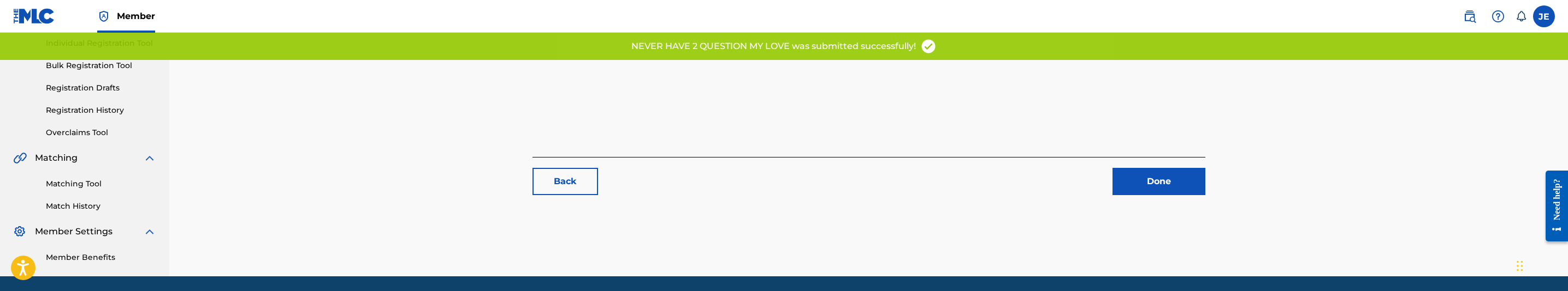
scroll to position [164, 0]
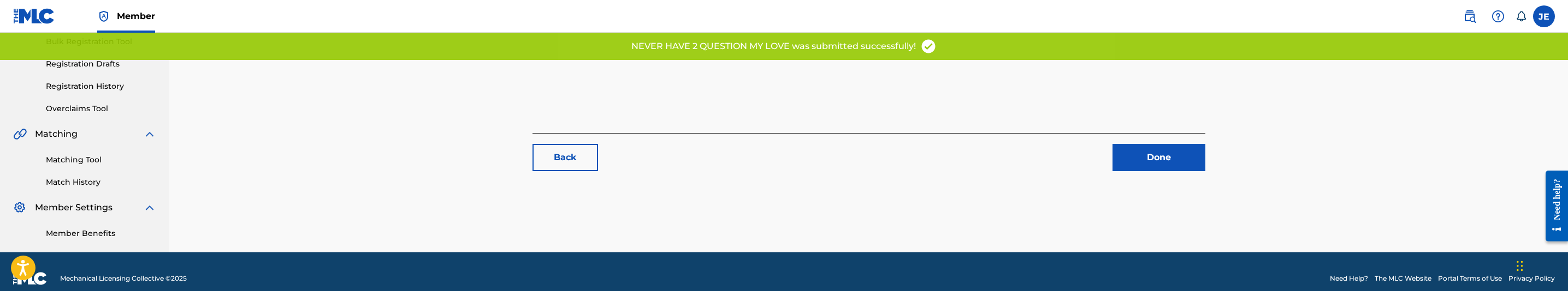
drag, startPoint x: 85, startPoint y: 155, endPoint x: 106, endPoint y: 156, distance: 21.0
click at [85, 155] on link "Matching Tool" at bounding box center [101, 160] width 110 height 11
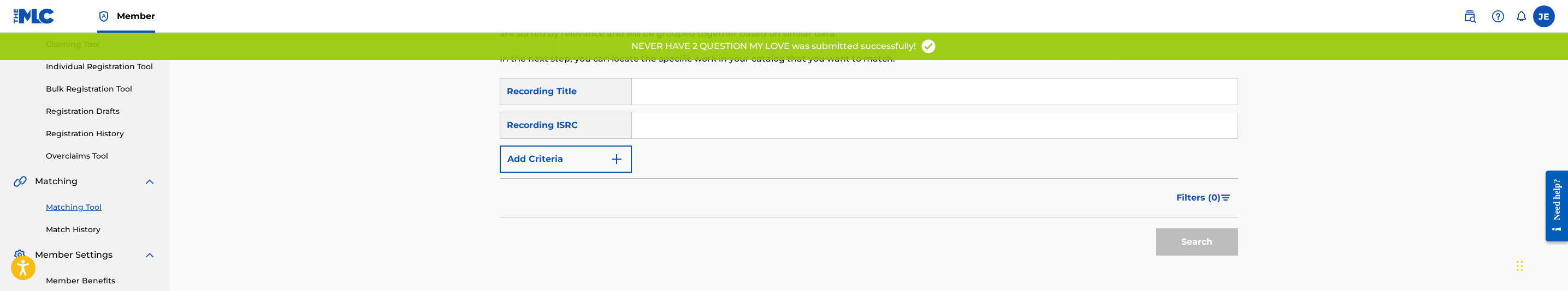
scroll to position [164, 0]
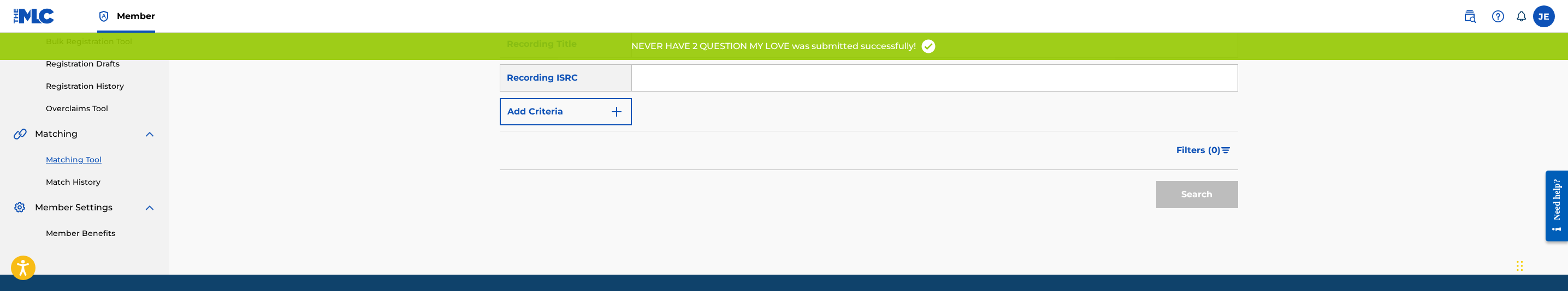
click at [717, 80] on input "Search Form" at bounding box center [934, 78] width 605 height 26
paste input "TCADE1796387"
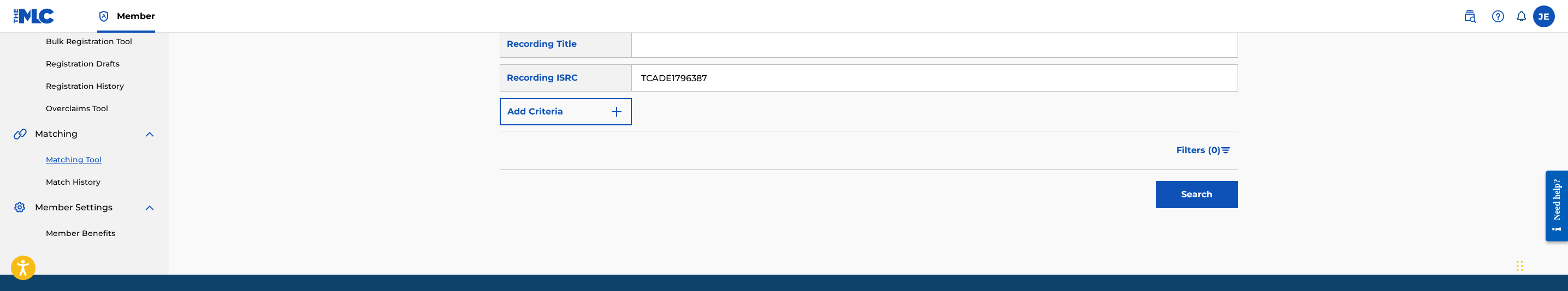
type input "TCADE1796387"
click at [1218, 194] on button "Search" at bounding box center [1197, 194] width 82 height 27
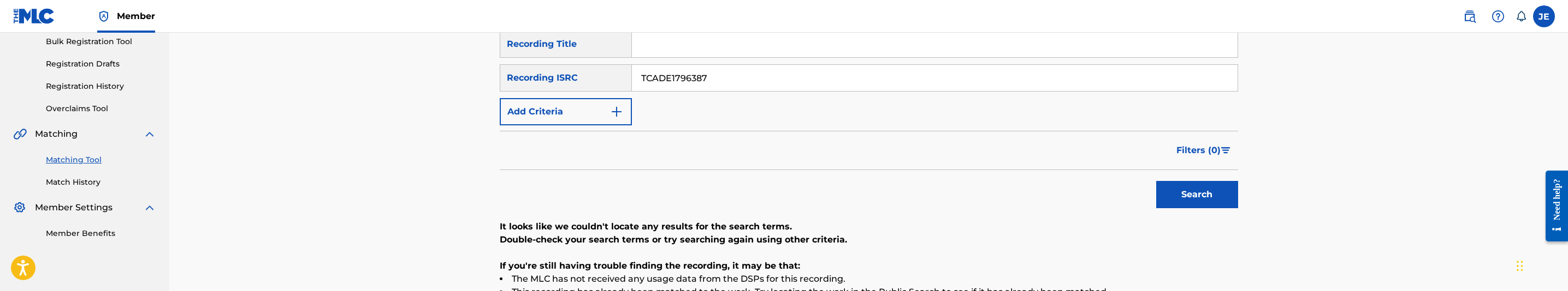
click at [766, 79] on input "TCADE1796387" at bounding box center [934, 78] width 605 height 26
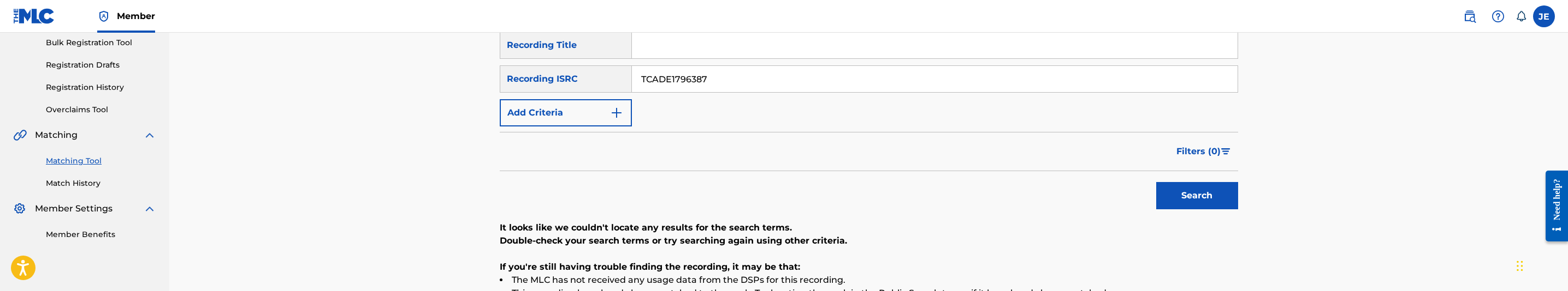
scroll to position [0, 0]
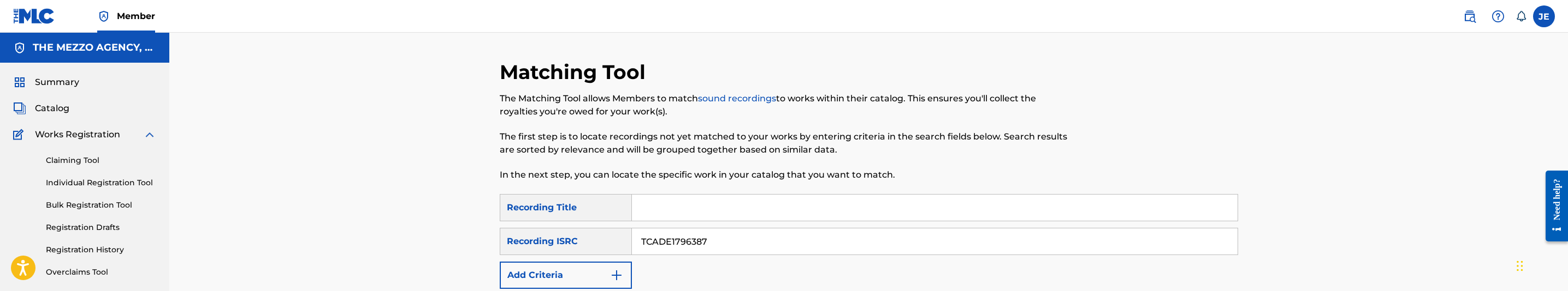
click at [70, 111] on div "Catalog" at bounding box center [85, 108] width 143 height 13
click at [61, 105] on span "Catalog" at bounding box center [52, 108] width 34 height 13
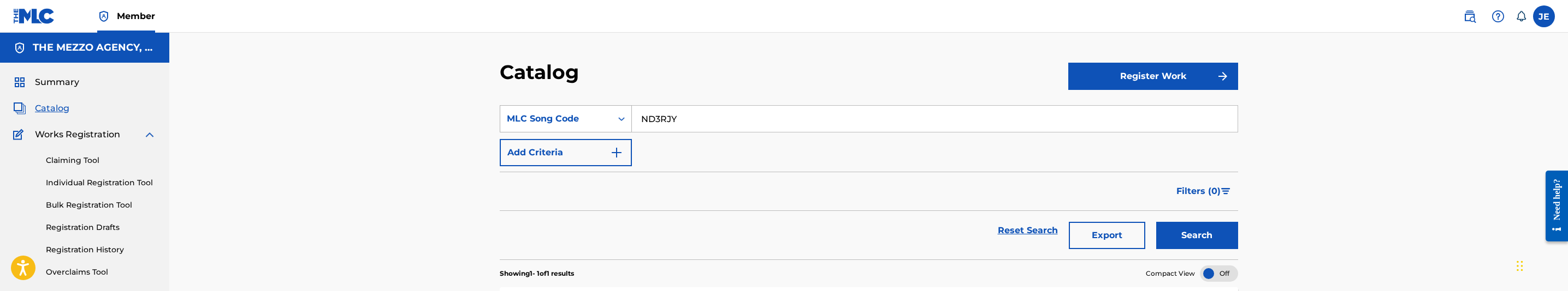
click at [561, 120] on div "MLC Song Code" at bounding box center [556, 119] width 98 height 13
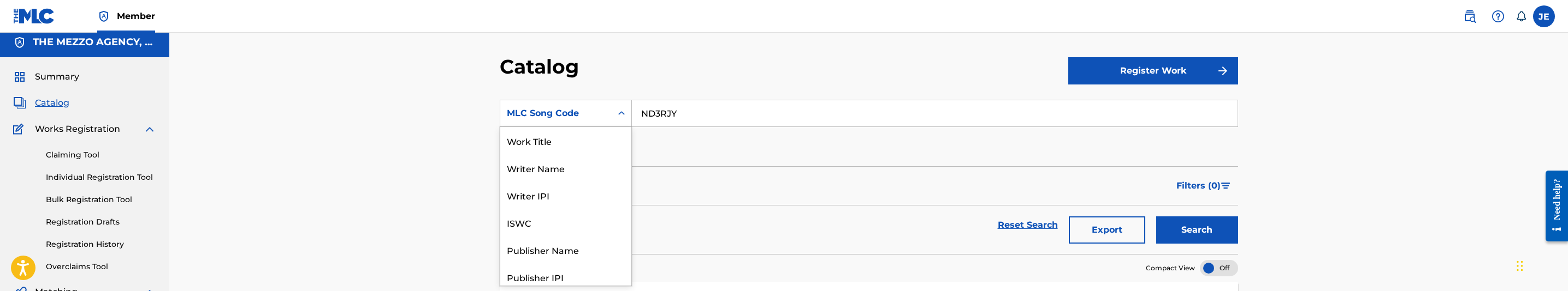
scroll to position [177, 0]
click at [709, 113] on input "ND3RJY" at bounding box center [934, 114] width 605 height 26
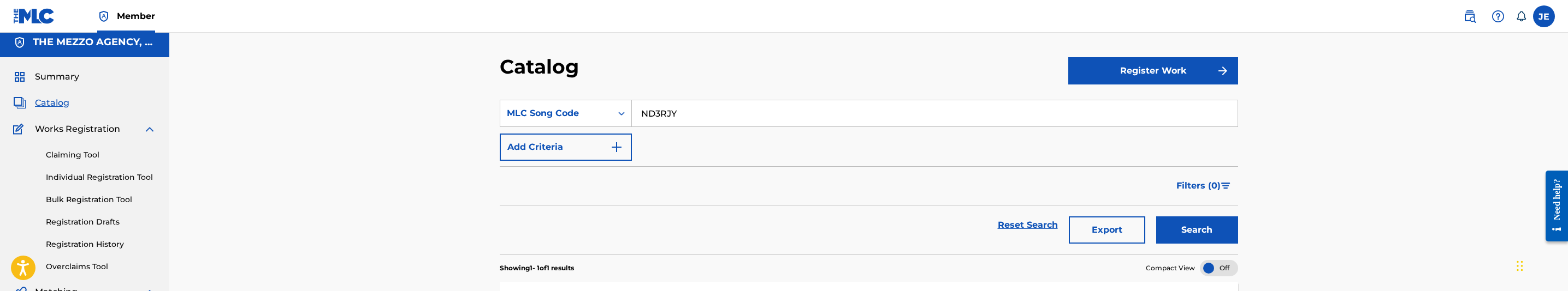
click at [709, 113] on input "ND3RJY" at bounding box center [934, 114] width 605 height 26
paste input "OC1TUS"
type input "OC1TUS"
click at [1218, 242] on button "Search" at bounding box center [1197, 230] width 82 height 27
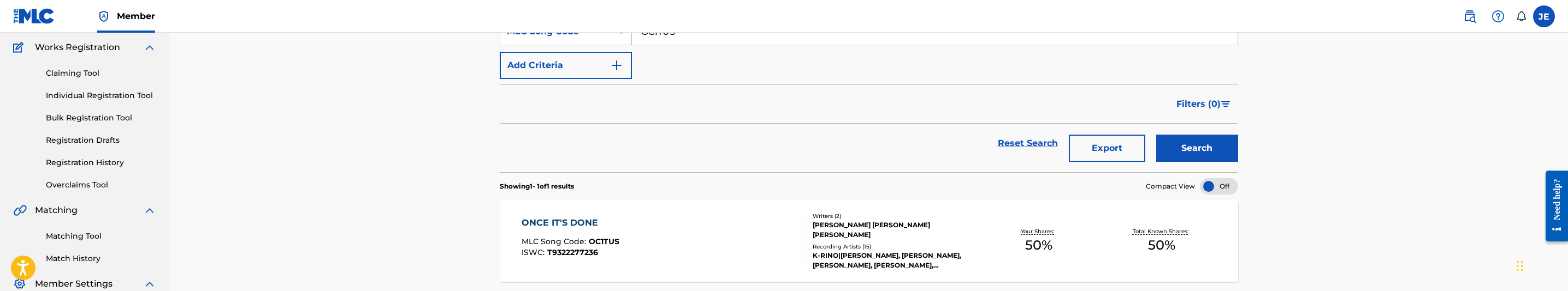
click at [670, 228] on div "ONCE IT'S DONE MLC Song Code : OC1TUS ISWC : T9322277236" at bounding box center [662, 241] width 281 height 49
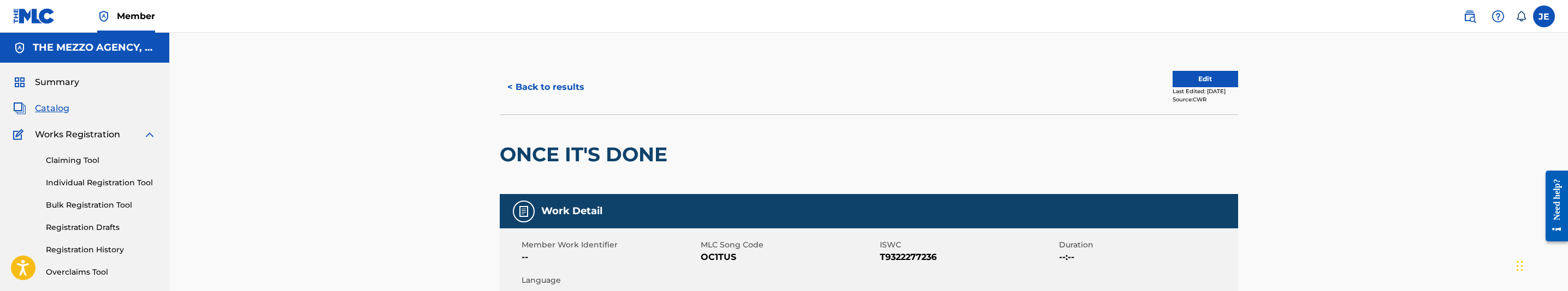
click at [1190, 84] on button "Edit" at bounding box center [1206, 78] width 66 height 16
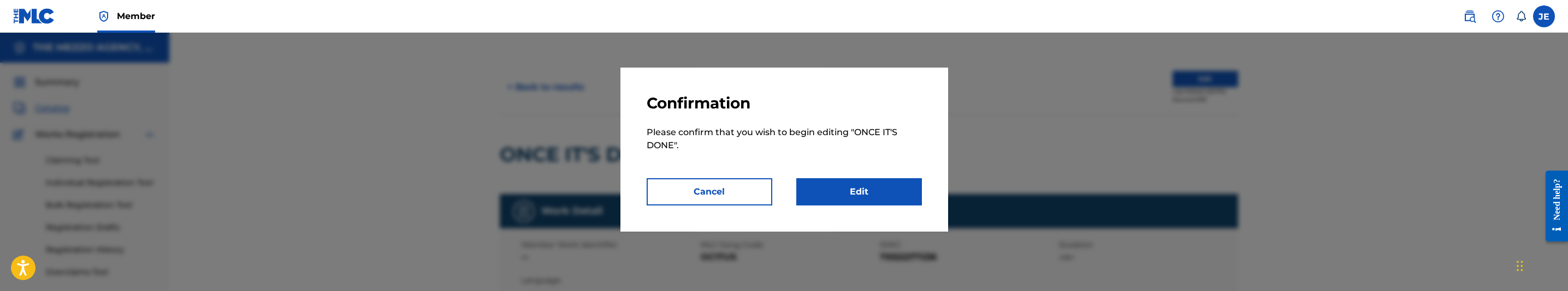
click at [828, 178] on link "Edit" at bounding box center [859, 191] width 125 height 27
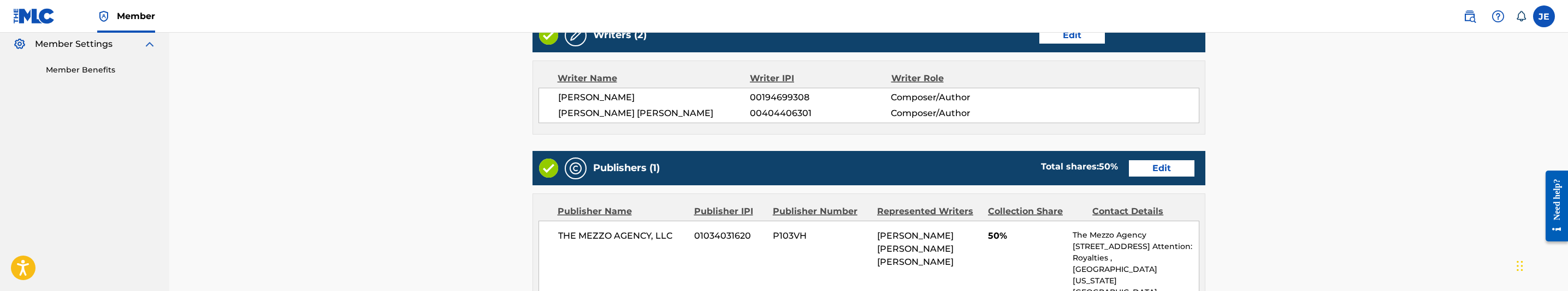
scroll to position [409, 0]
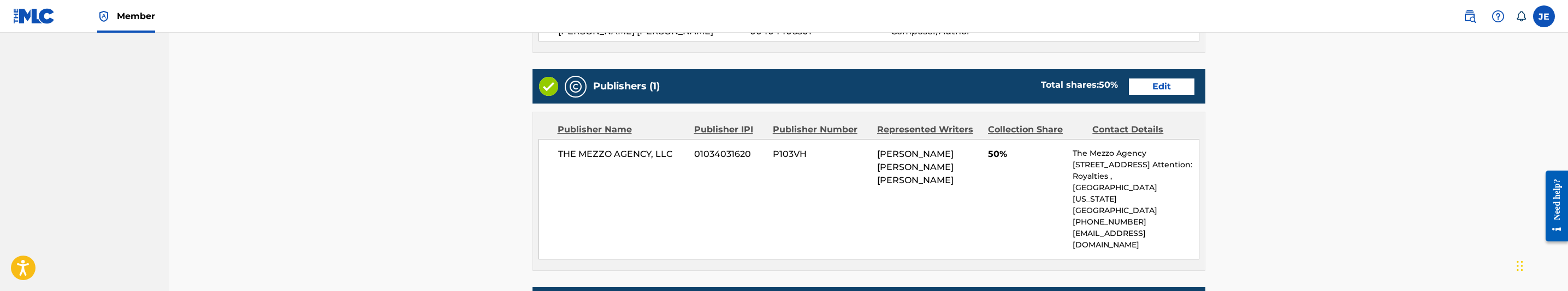
click at [1161, 90] on link "Edit" at bounding box center [1162, 86] width 66 height 16
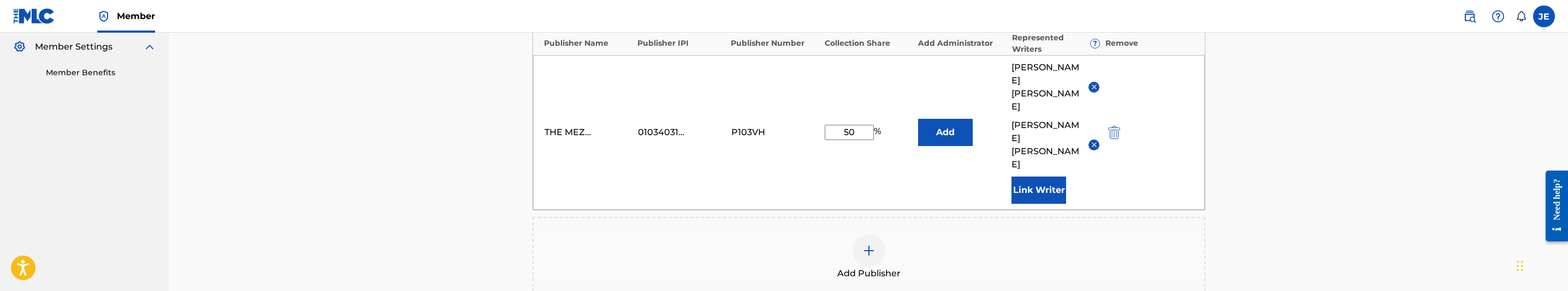
scroll to position [328, 0]
click at [1113, 123] on img "submit" at bounding box center [1114, 130] width 12 height 13
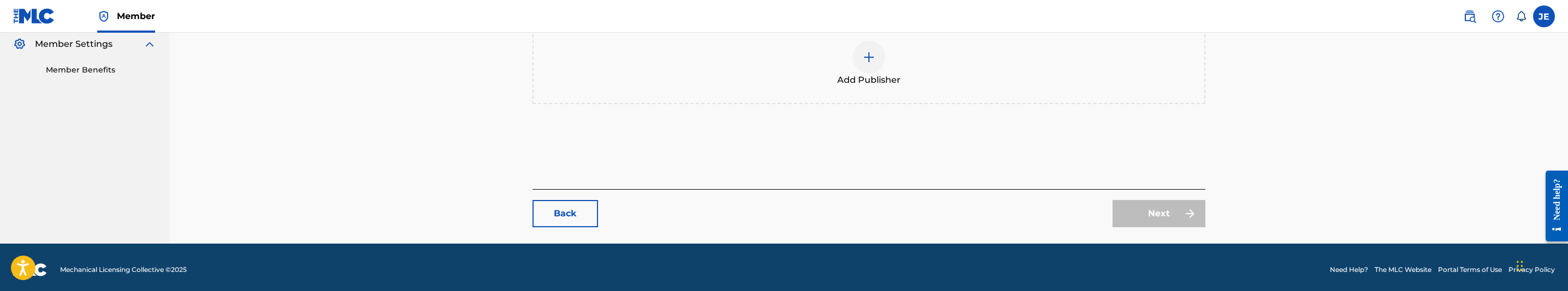
click at [868, 55] on img at bounding box center [869, 57] width 13 height 13
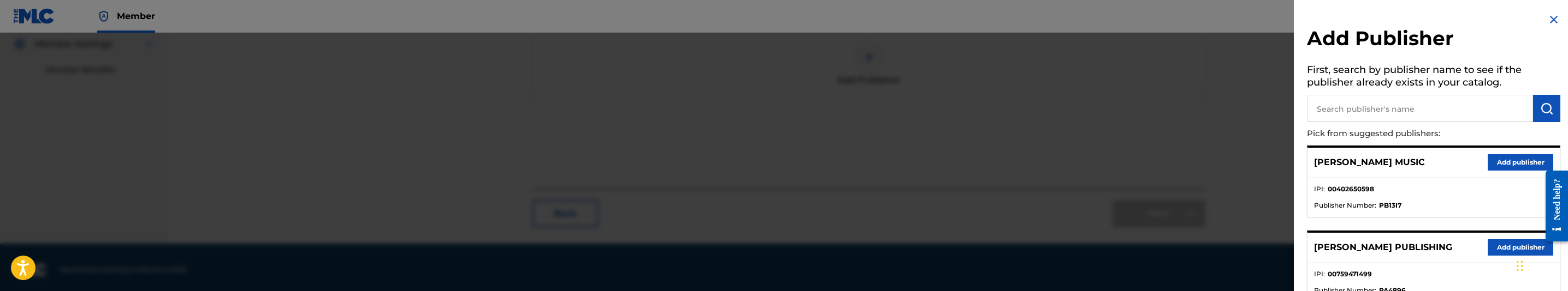
click at [1363, 109] on input "text" at bounding box center [1420, 108] width 226 height 27
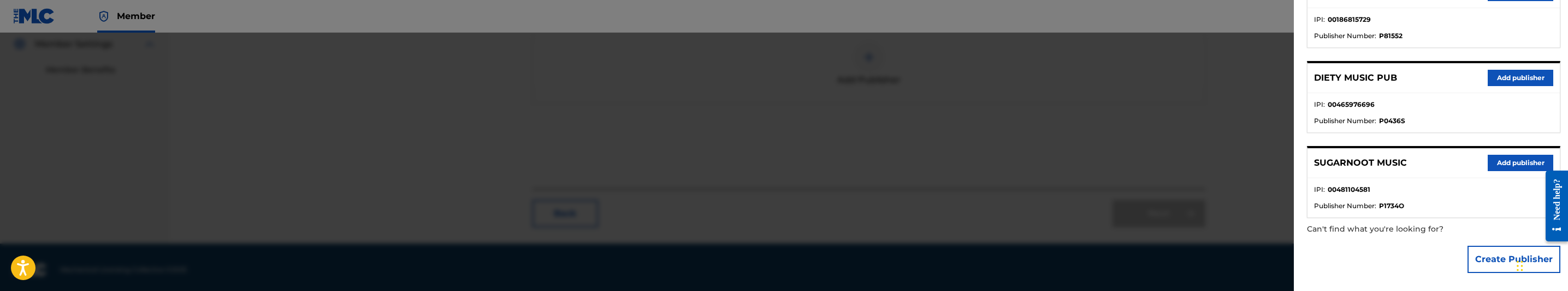
click at [1501, 253] on button "Create Publisher" at bounding box center [1513, 259] width 92 height 27
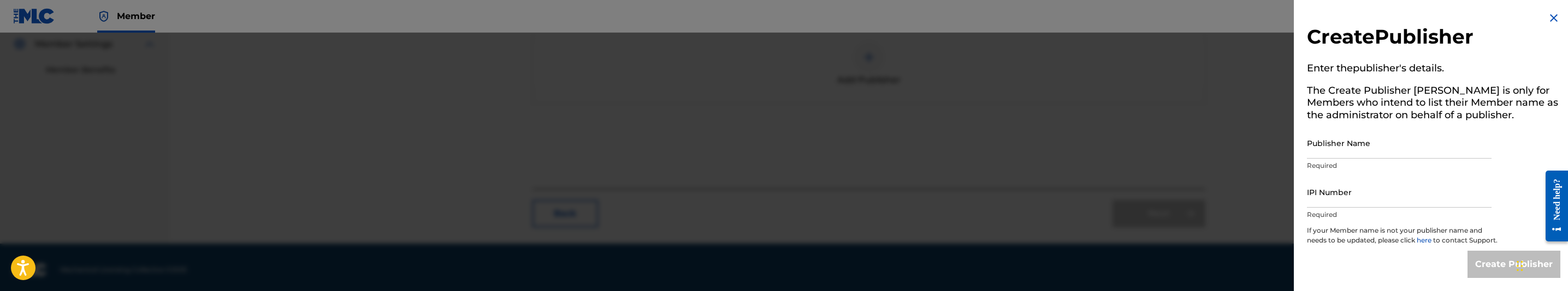
scroll to position [11, 0]
click at [1396, 143] on input "Publisher Name" at bounding box center [1399, 143] width 185 height 31
type input "MAKANIK PUBLISHING"
click at [1411, 192] on input "IPI Number" at bounding box center [1399, 192] width 185 height 31
type input "00835614041"
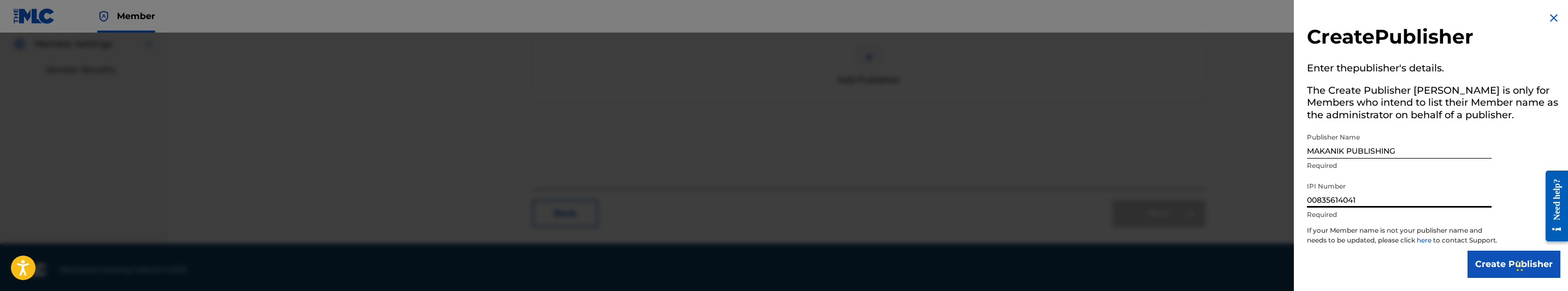
click at [1481, 257] on input "Create Publisher" at bounding box center [1513, 264] width 92 height 27
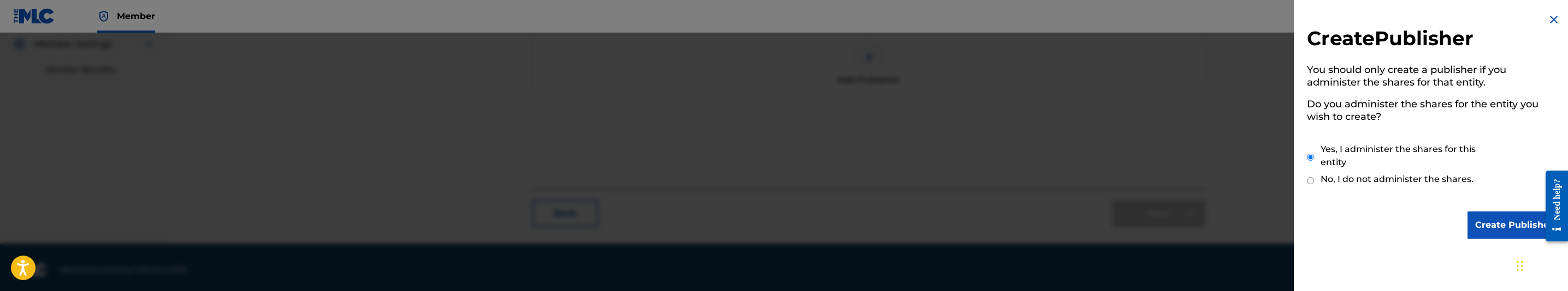
scroll to position [0, 0]
click at [1491, 226] on input "Create Publisher" at bounding box center [1513, 225] width 92 height 27
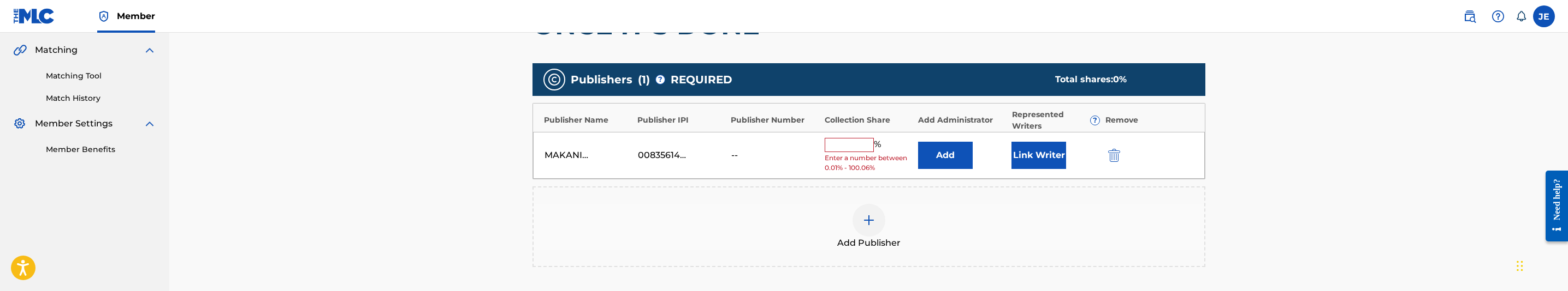
scroll to position [246, 0]
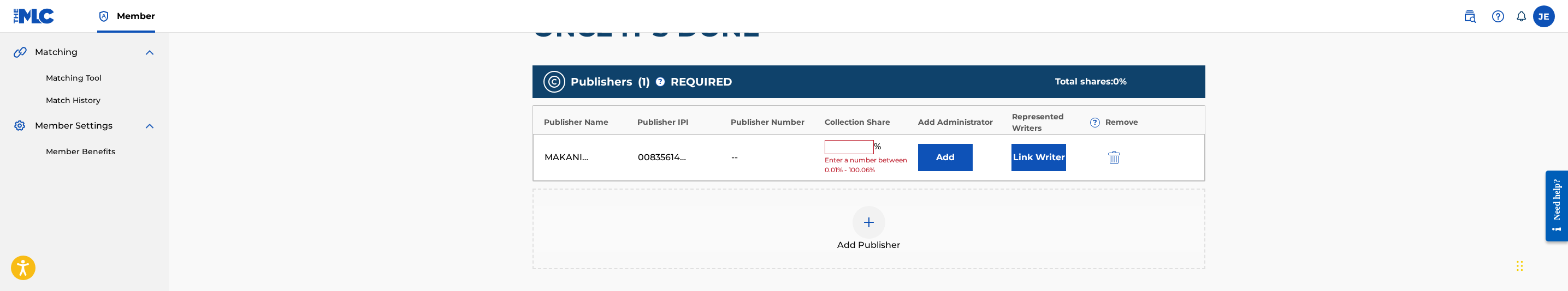
click at [974, 154] on div "Add" at bounding box center [962, 157] width 88 height 27
click at [959, 154] on button "Add" at bounding box center [946, 157] width 55 height 27
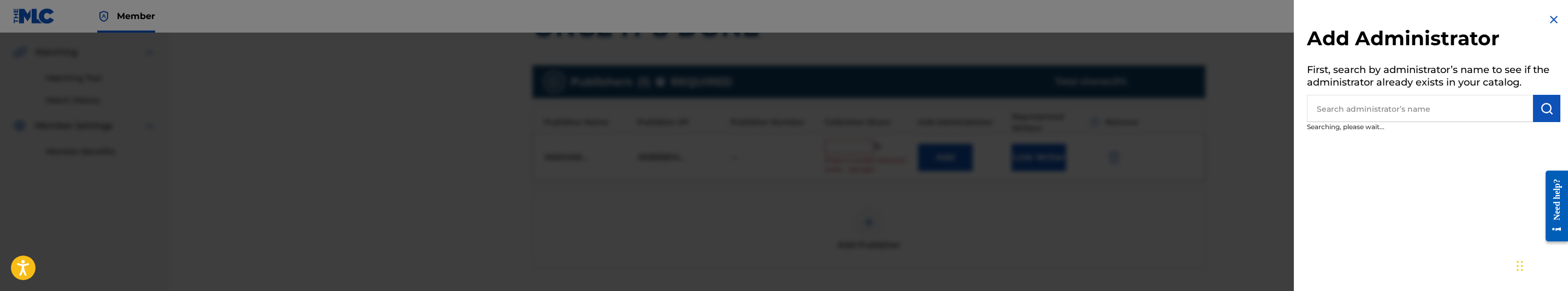
click at [1466, 120] on input "text" at bounding box center [1420, 108] width 226 height 27
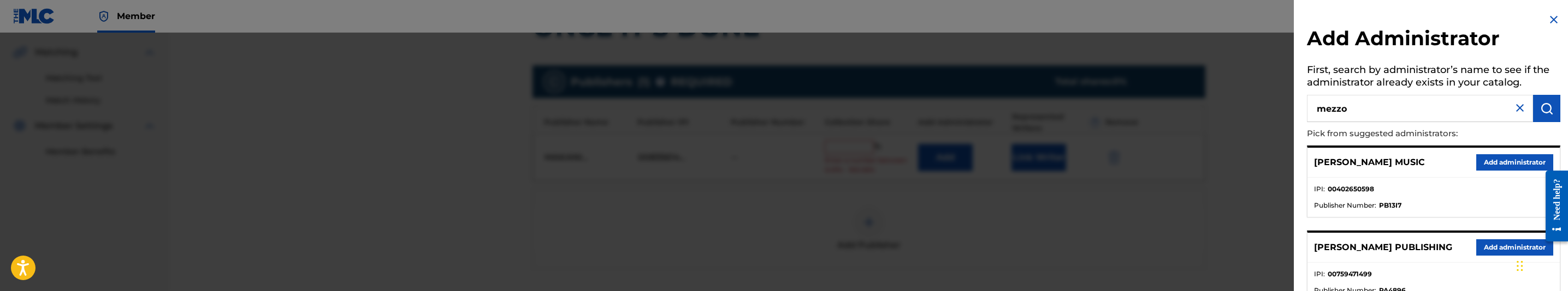
type input "mezzo"
click at [1499, 162] on button "Add administrator" at bounding box center [1515, 162] width 77 height 16
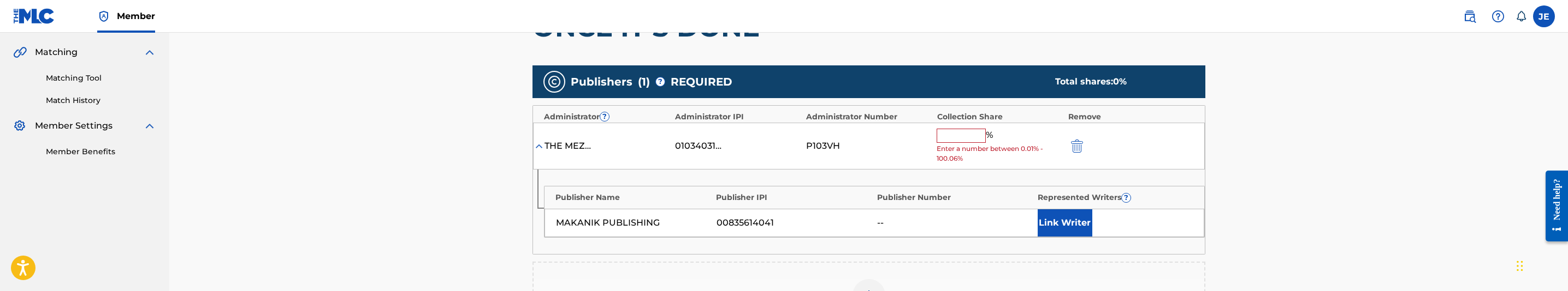
click at [1043, 213] on button "Link Writer" at bounding box center [1065, 222] width 55 height 27
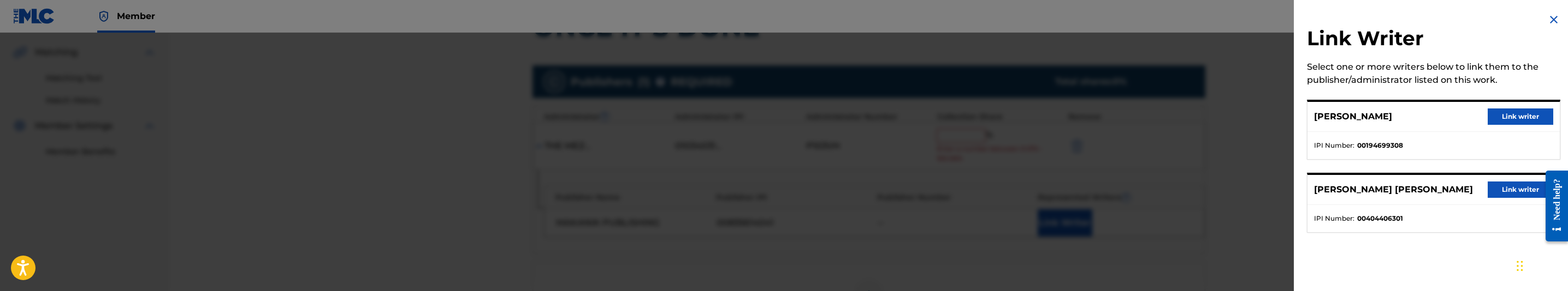
click at [1501, 120] on button "Link writer" at bounding box center [1521, 116] width 66 height 16
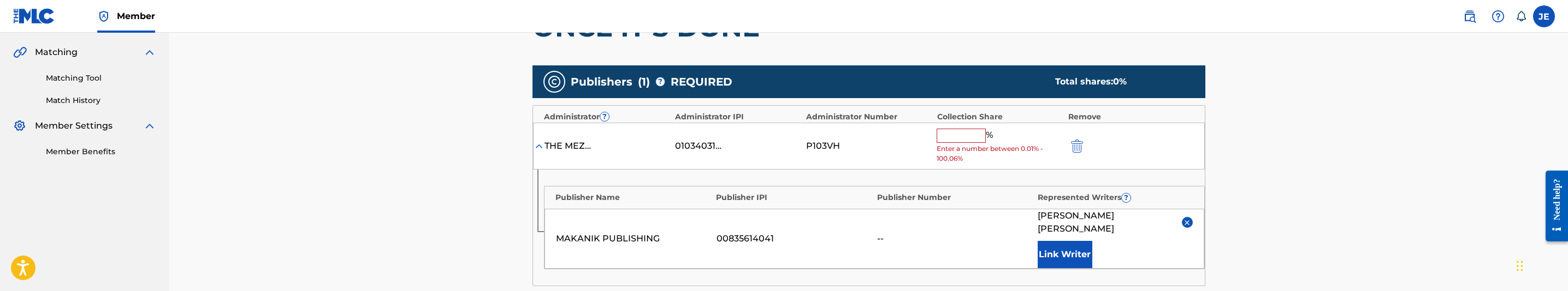
click at [964, 134] on input "text" at bounding box center [961, 136] width 49 height 14
type input "50"
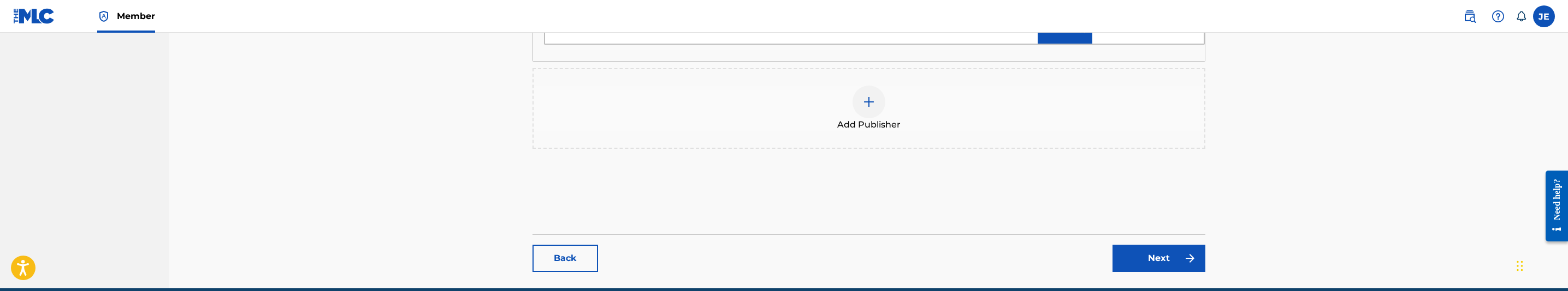
scroll to position [488, 0]
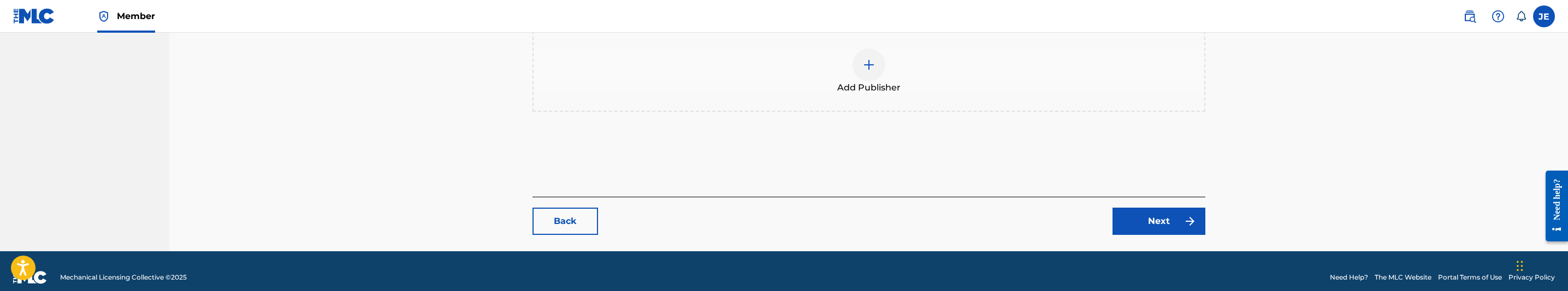
click at [1138, 211] on link "Next" at bounding box center [1159, 221] width 92 height 27
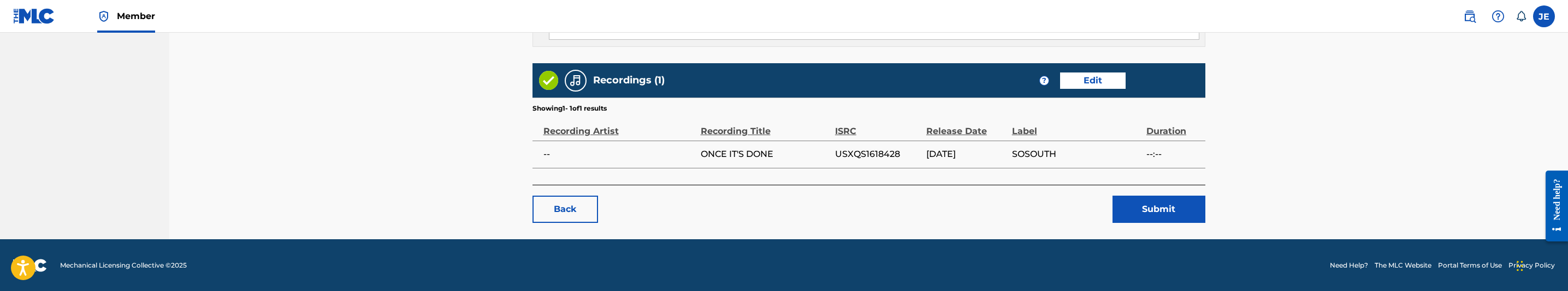
scroll to position [619, 0]
click at [1160, 199] on button "Submit" at bounding box center [1159, 208] width 92 height 27
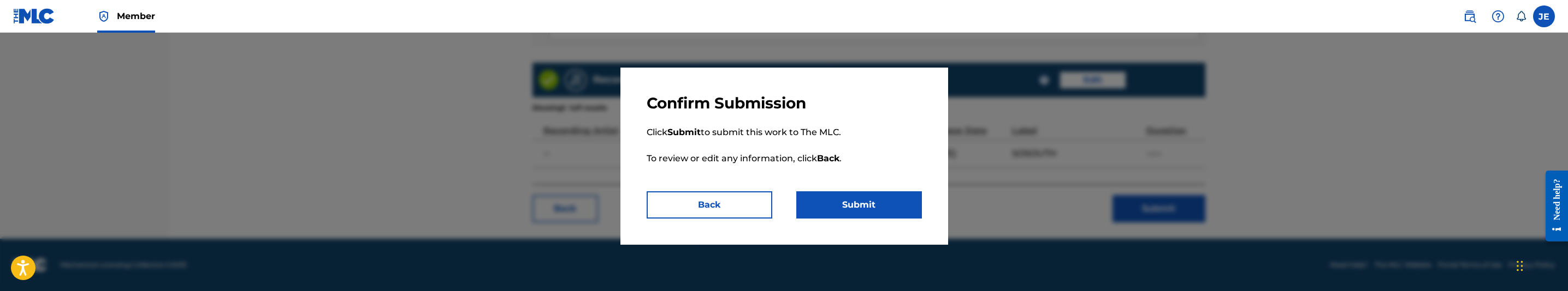
click at [900, 205] on button "Submit" at bounding box center [859, 204] width 125 height 27
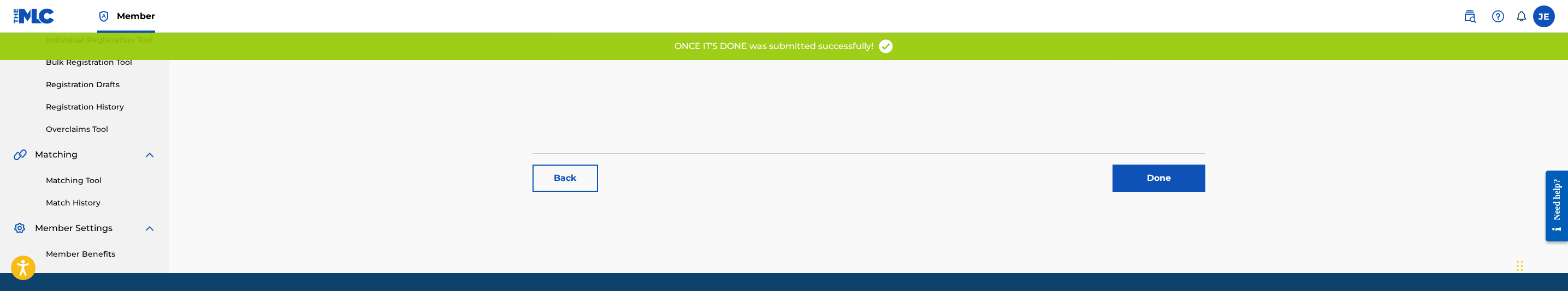
scroll to position [177, 0]
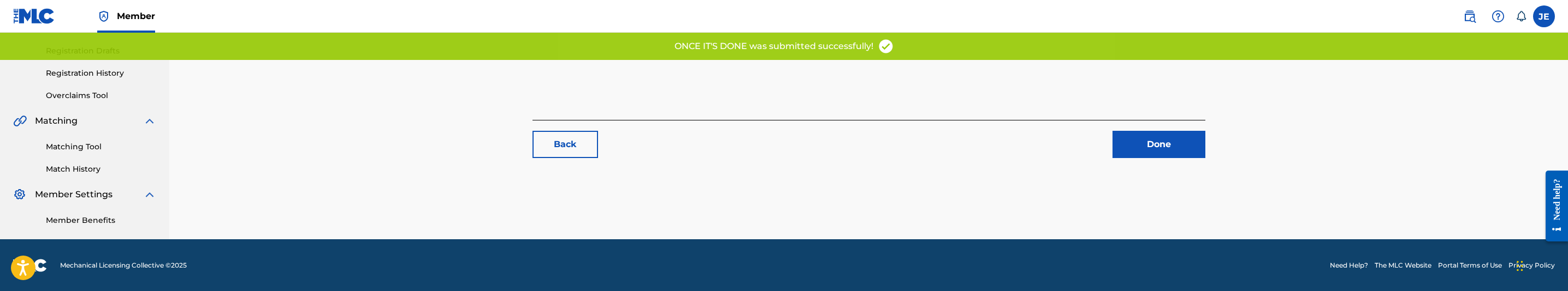
click at [81, 141] on link "Matching Tool" at bounding box center [101, 147] width 110 height 11
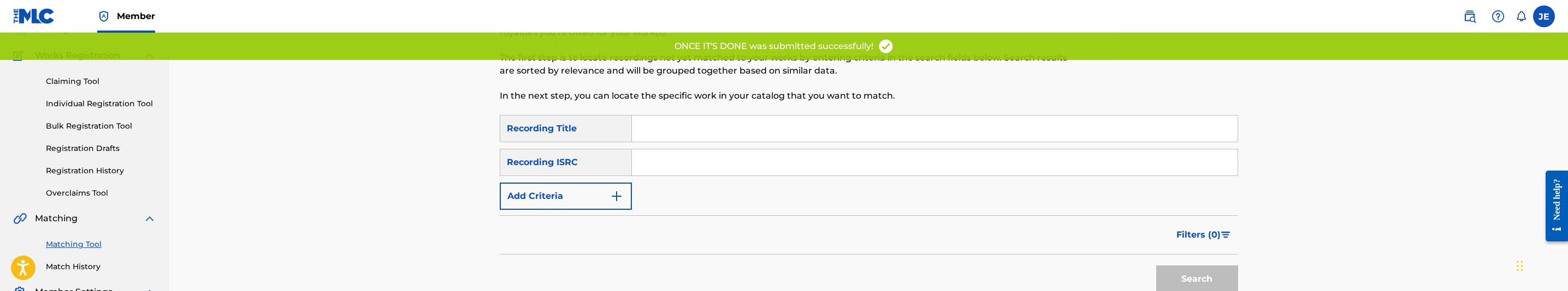
scroll to position [82, 0]
click at [694, 168] on input "Search Form" at bounding box center [934, 160] width 605 height 26
paste input "USXQS1618428"
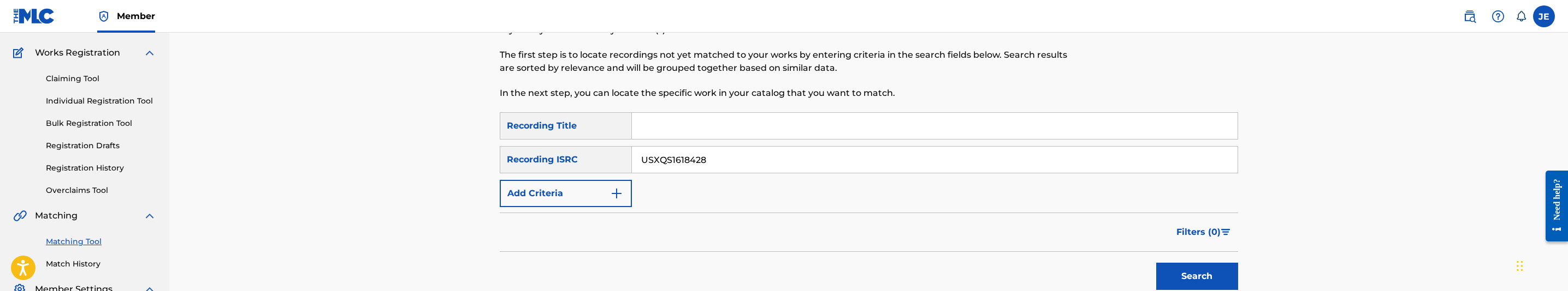
type input "USXQS1618428"
click at [1210, 270] on button "Search" at bounding box center [1197, 276] width 82 height 27
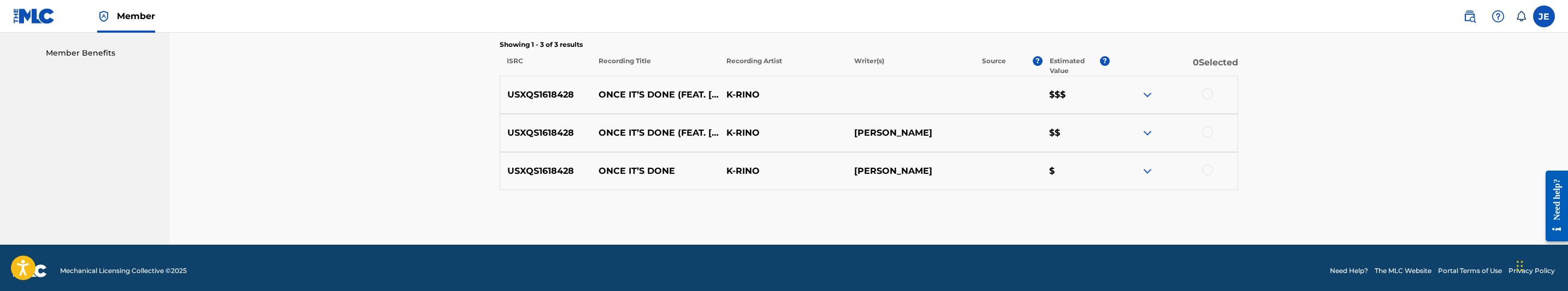
scroll to position [350, 0]
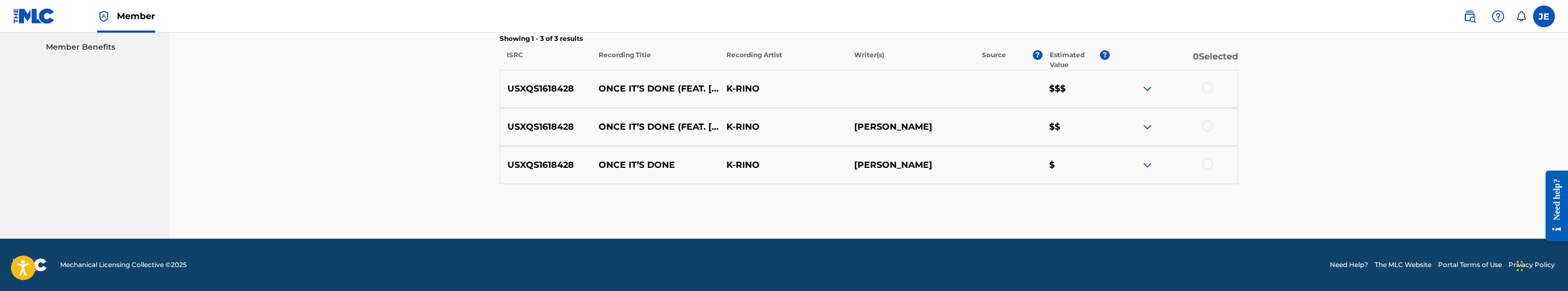
click at [1206, 82] on div at bounding box center [1208, 88] width 11 height 11
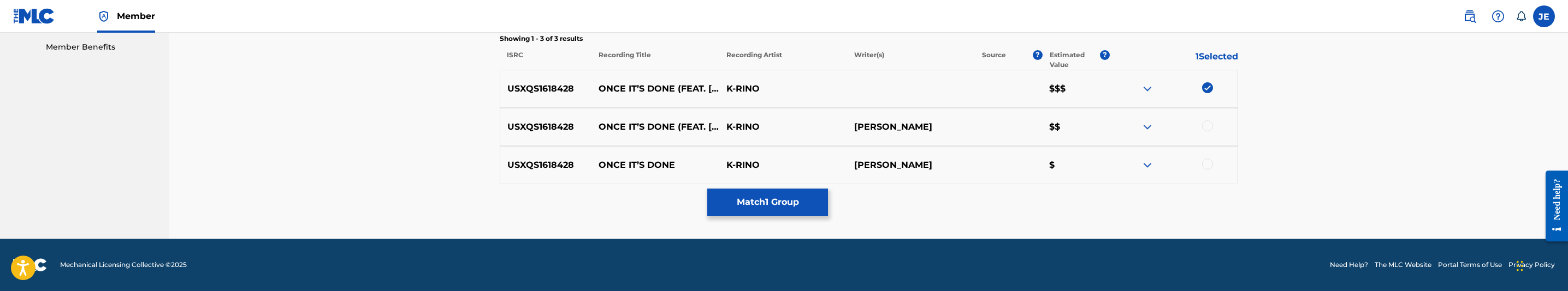
click at [1209, 124] on div at bounding box center [1208, 126] width 11 height 11
click at [1208, 164] on div at bounding box center [1208, 165] width 11 height 11
click at [755, 197] on button "Match 3 Groups" at bounding box center [767, 202] width 121 height 27
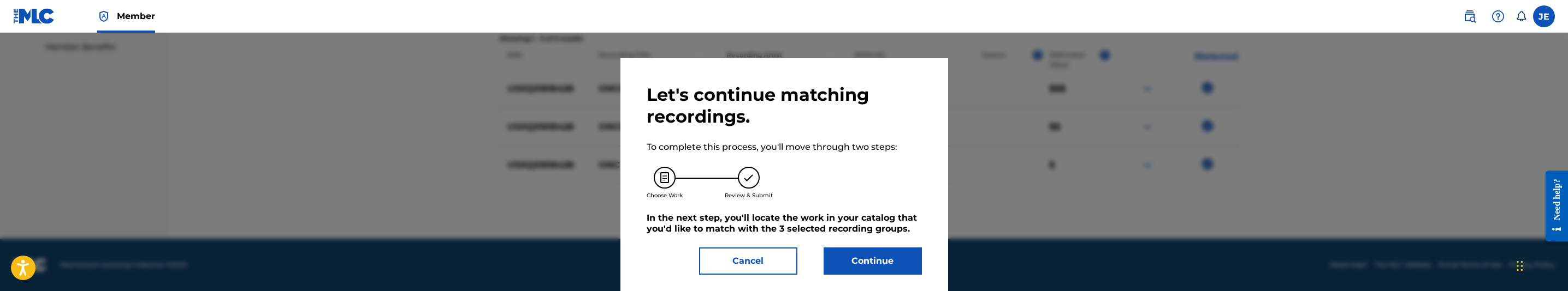
scroll to position [20, 0]
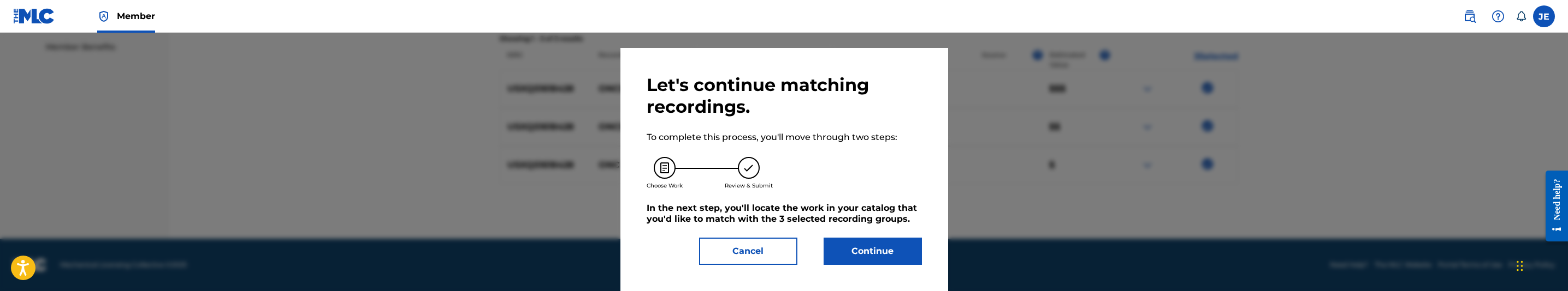
click at [870, 244] on button "Continue" at bounding box center [872, 251] width 98 height 27
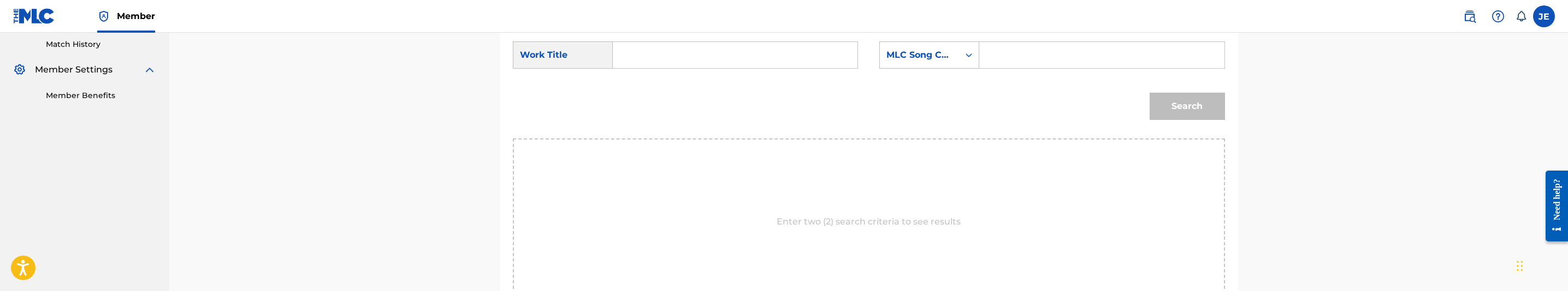
scroll to position [269, 0]
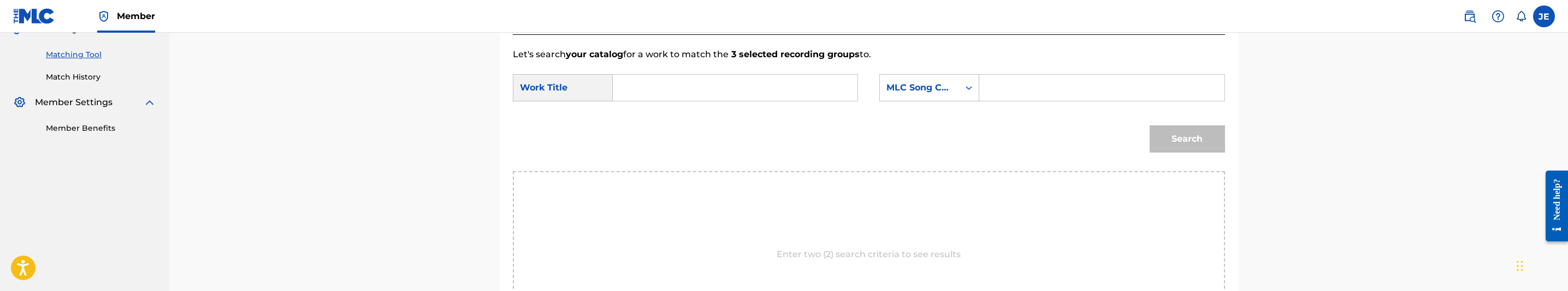
drag, startPoint x: 639, startPoint y: 81, endPoint x: 623, endPoint y: 72, distance: 18.4
click at [639, 81] on input "Search Form" at bounding box center [735, 88] width 226 height 26
paste input "Once It s Done"
type input "Once It s Done"
click at [1094, 86] on input "Search Form" at bounding box center [1101, 88] width 226 height 26
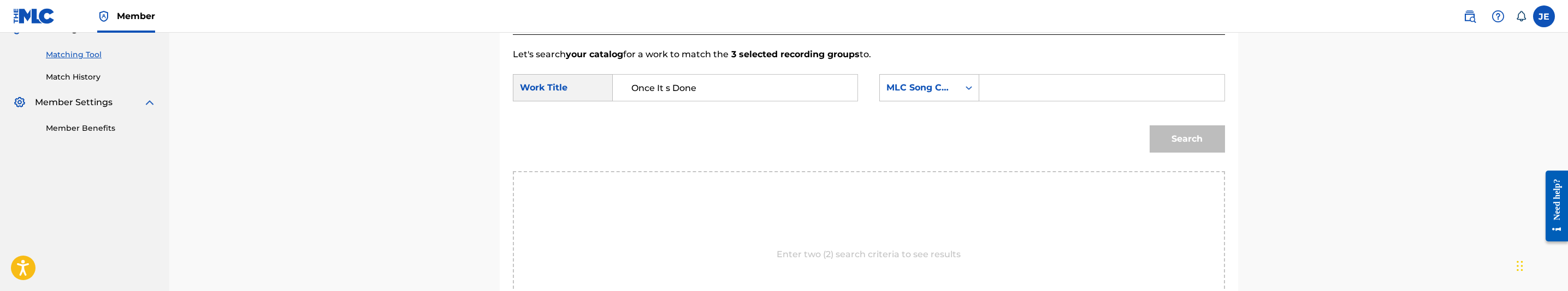
paste input "OC1TUS"
type input "OC1TUS"
click at [1160, 126] on button "Search" at bounding box center [1187, 138] width 75 height 27
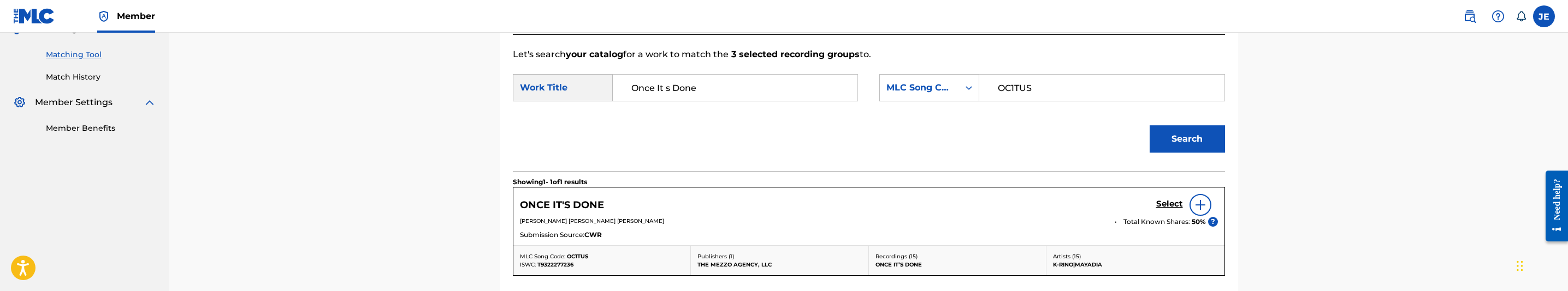
click at [1164, 201] on h5 "Select" at bounding box center [1169, 203] width 26 height 10
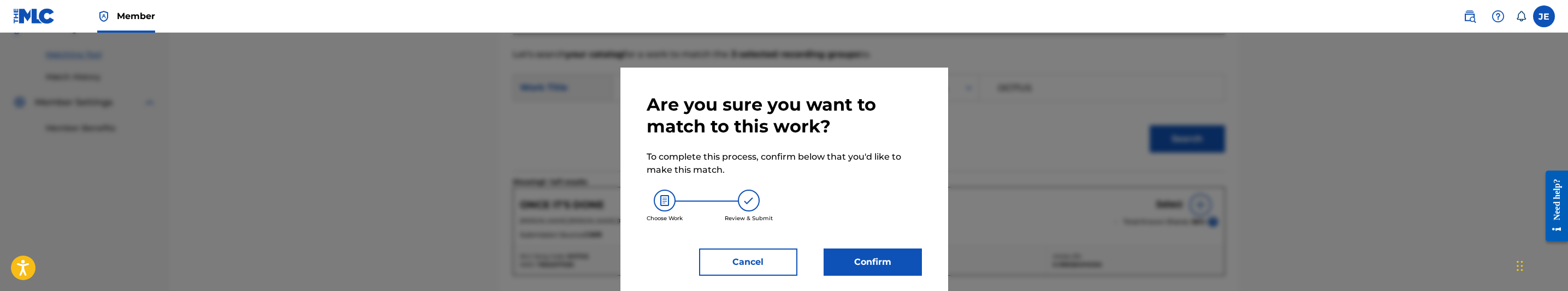
click at [877, 250] on button "Confirm" at bounding box center [872, 262] width 98 height 27
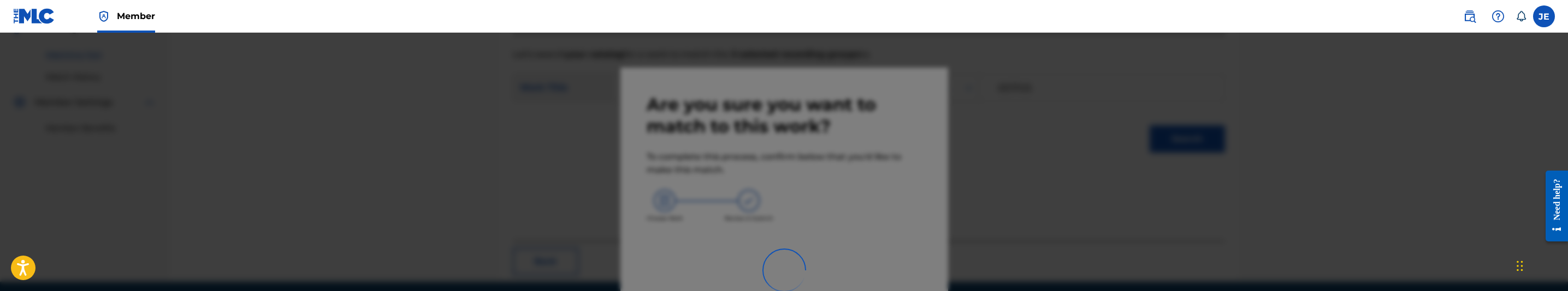
scroll to position [177, 0]
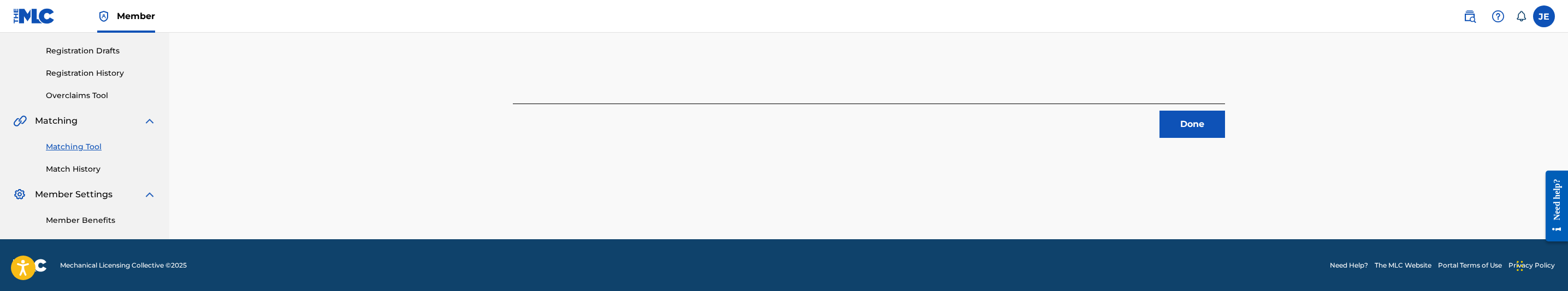
click at [1181, 116] on button "Done" at bounding box center [1193, 124] width 66 height 27
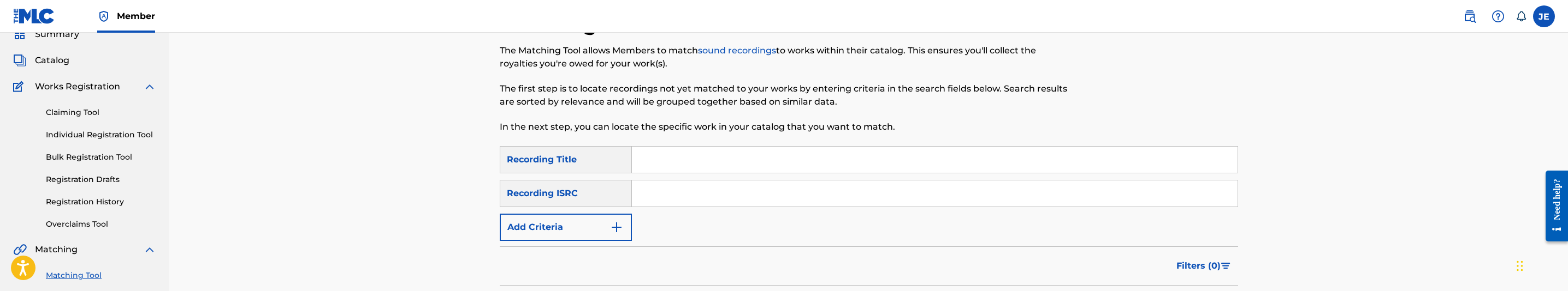
scroll to position [82, 0]
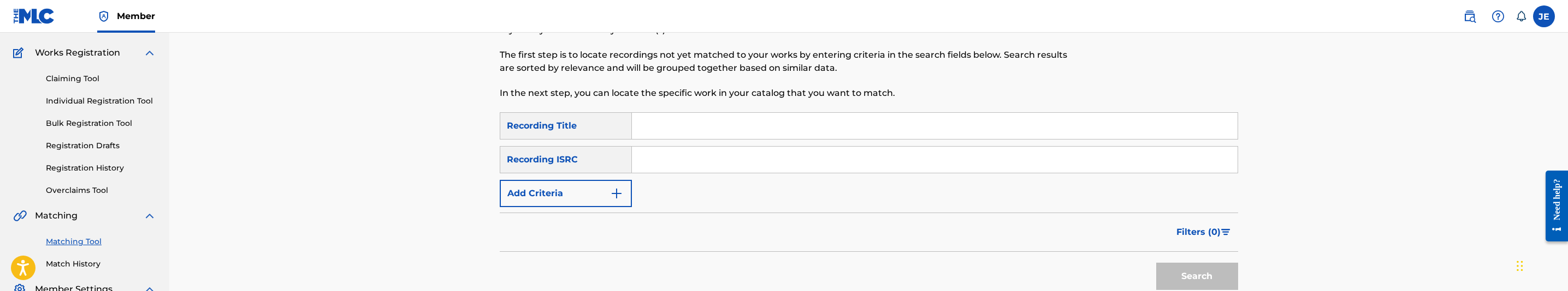
click at [99, 172] on link "Registration History" at bounding box center [101, 169] width 110 height 11
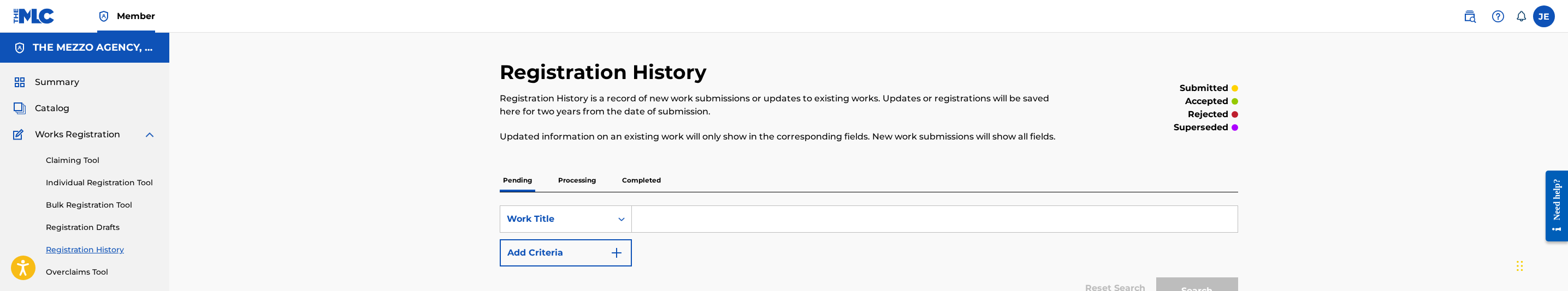
click at [710, 225] on input "Search Form" at bounding box center [934, 219] width 605 height 26
paste input "Paranoid In 5th [PERSON_NAME]"
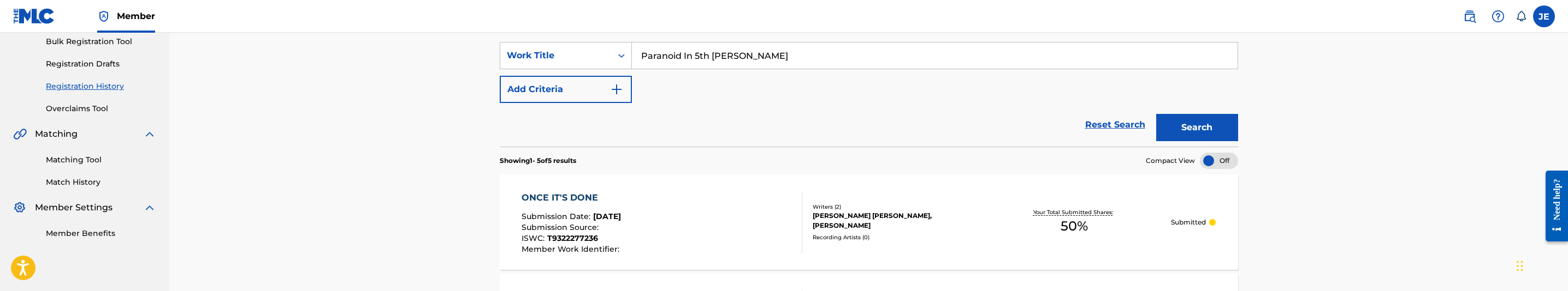
scroll to position [82, 0]
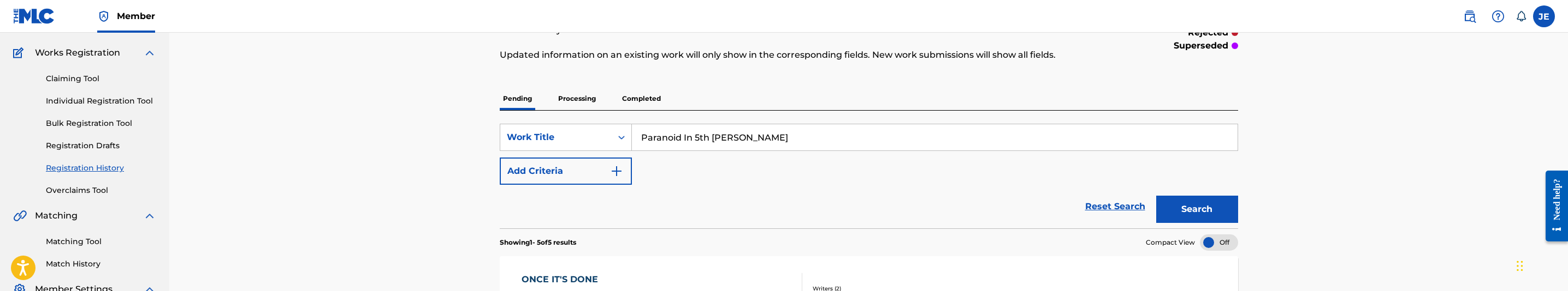
type input "Paranoid In 5th [PERSON_NAME]"
click at [1208, 217] on button "Search" at bounding box center [1197, 209] width 82 height 27
click at [570, 98] on p "Processing" at bounding box center [576, 99] width 44 height 23
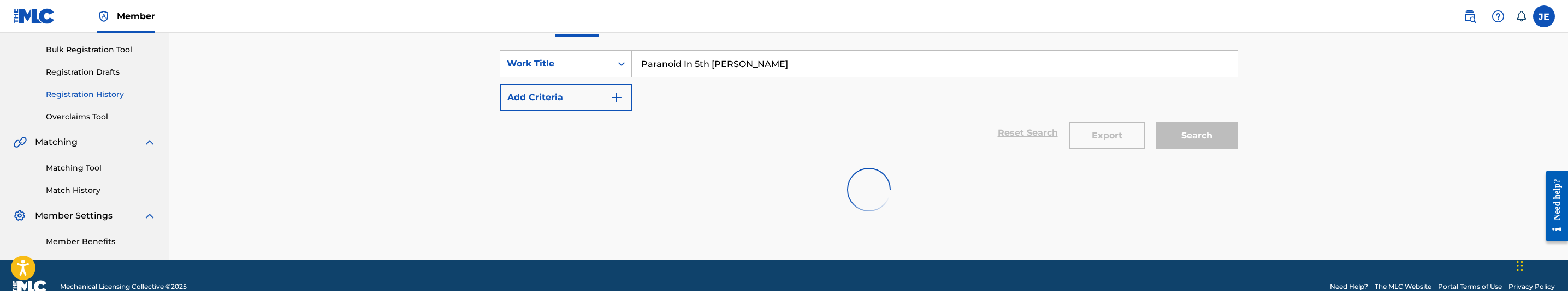
scroll to position [164, 0]
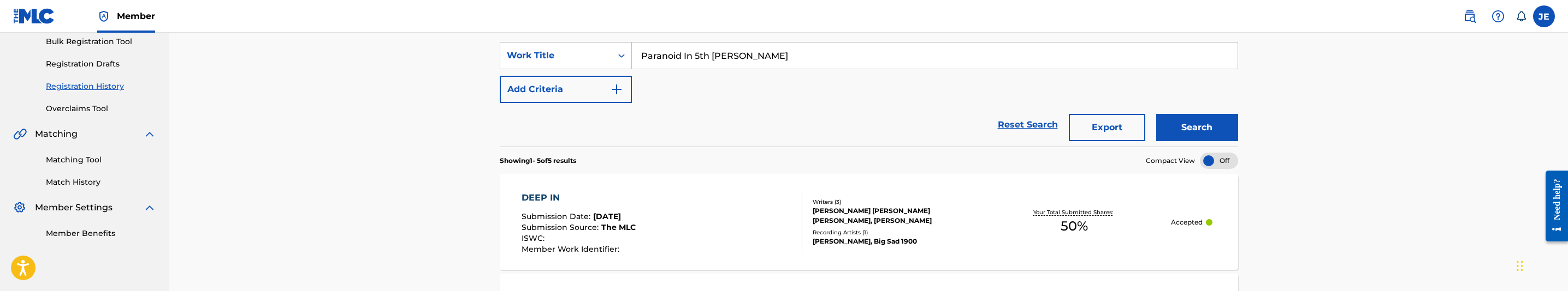
click at [1183, 134] on button "Search" at bounding box center [1197, 127] width 82 height 27
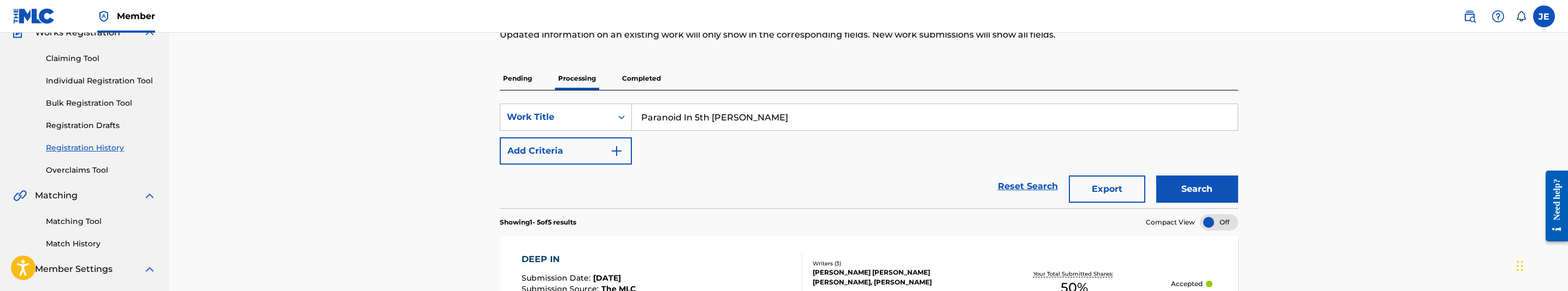
scroll to position [82, 0]
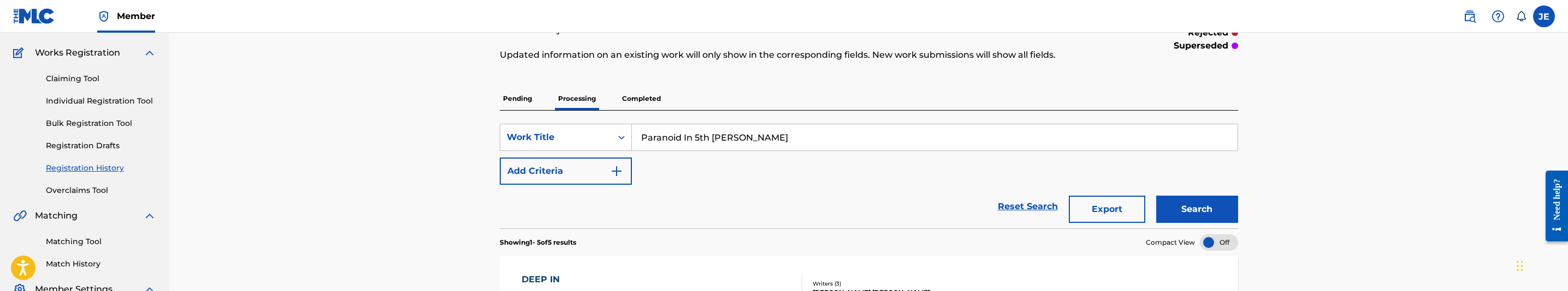
click at [643, 92] on p "Completed" at bounding box center [641, 99] width 45 height 23
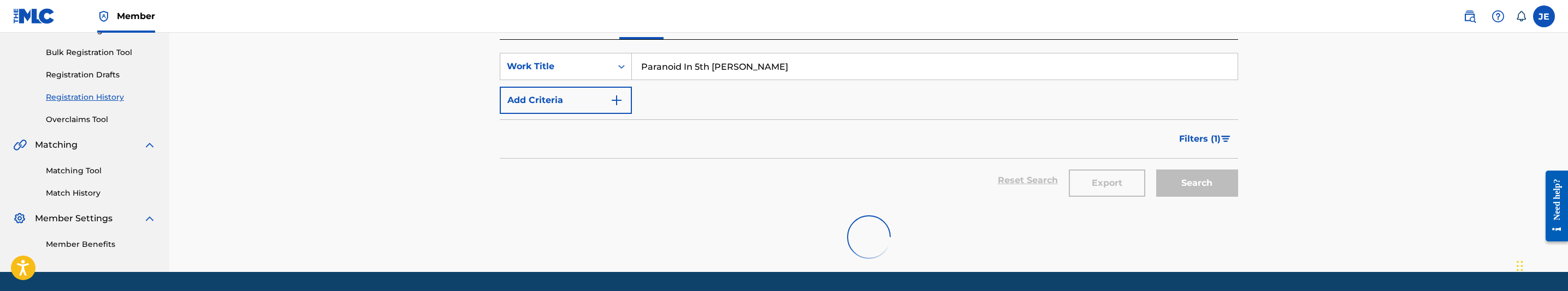
scroll to position [164, 0]
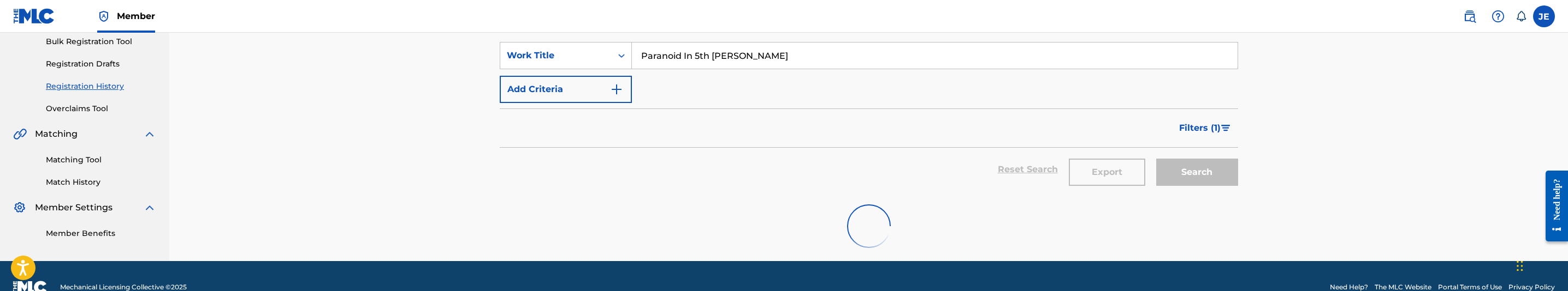
drag, startPoint x: 1193, startPoint y: 129, endPoint x: 1214, endPoint y: 132, distance: 21.2
click at [1193, 128] on span "Filters ( 1 )" at bounding box center [1200, 128] width 41 height 13
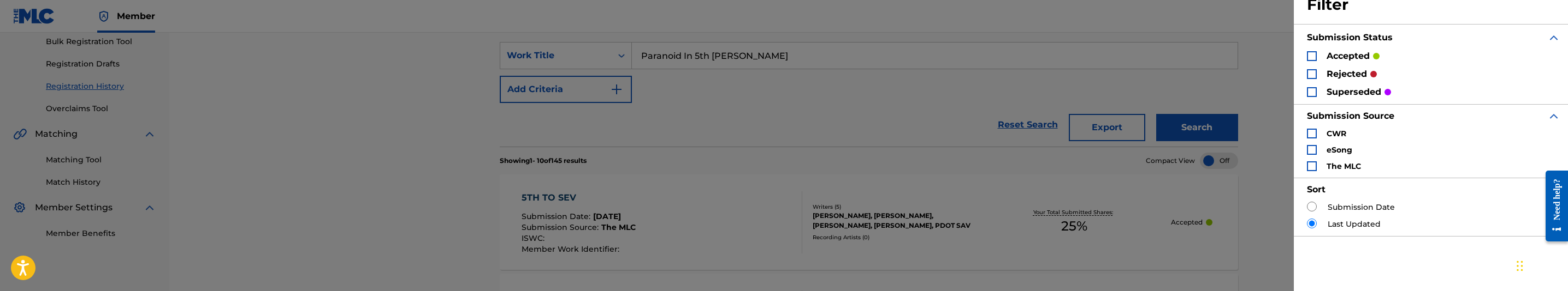
scroll to position [95, 0]
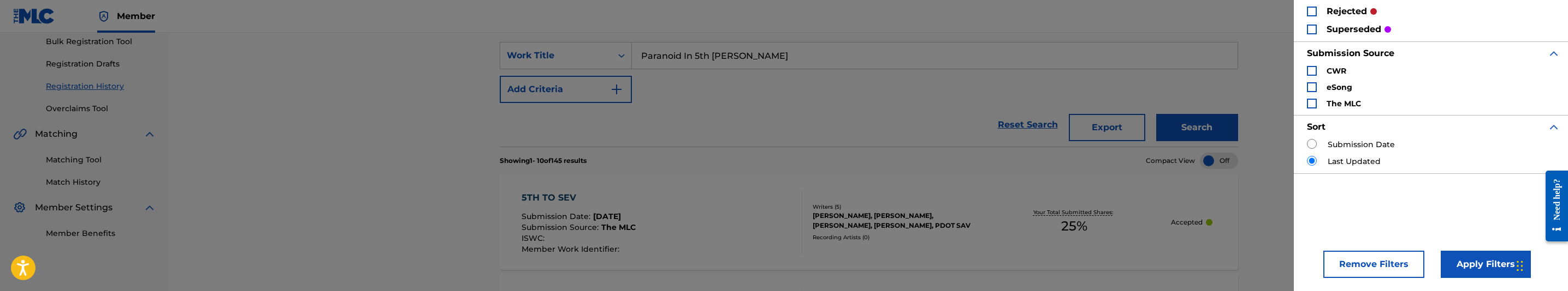
click at [1370, 259] on button "Remove Filters" at bounding box center [1373, 264] width 101 height 27
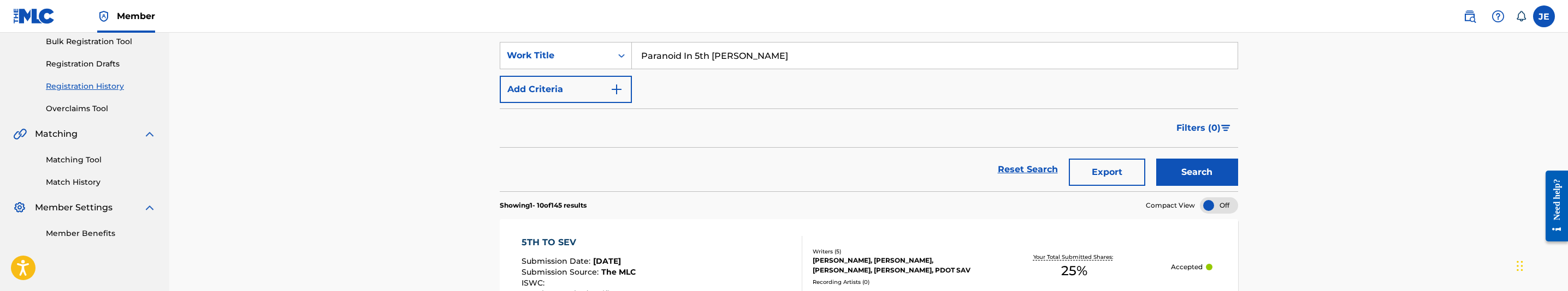
click at [1212, 179] on button "Search" at bounding box center [1197, 172] width 82 height 27
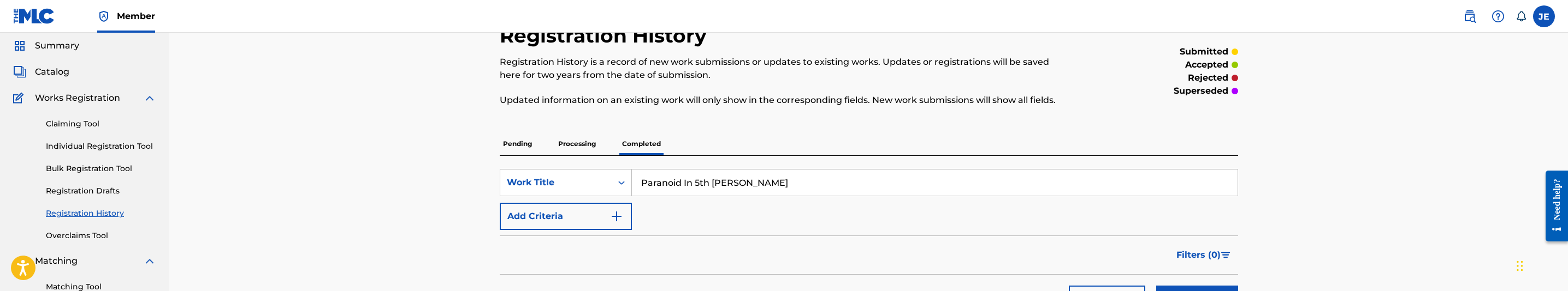
scroll to position [82, 0]
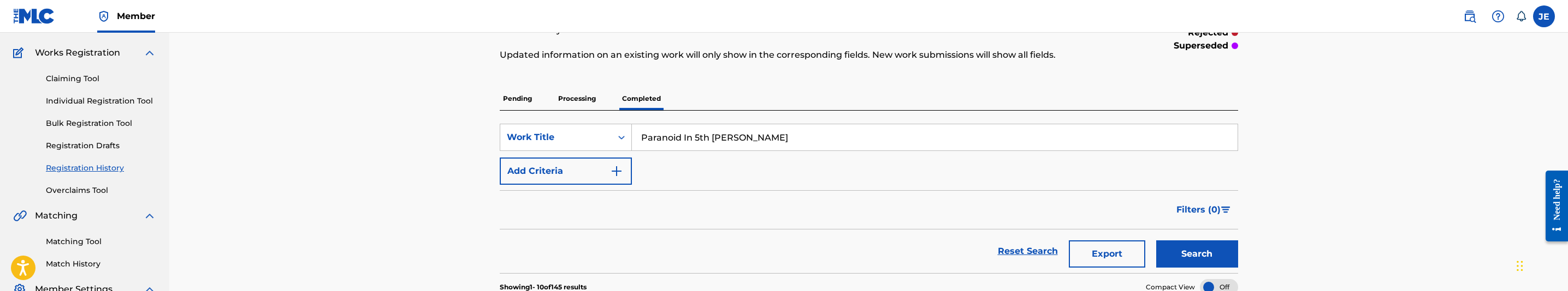
drag, startPoint x: 84, startPoint y: 240, endPoint x: 135, endPoint y: 233, distance: 51.5
click at [84, 240] on link "Matching Tool" at bounding box center [101, 242] width 110 height 11
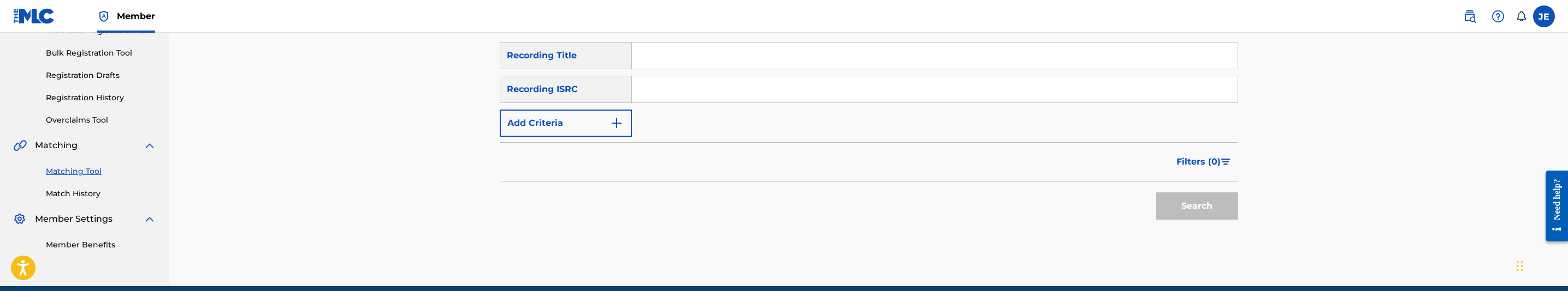
scroll to position [164, 0]
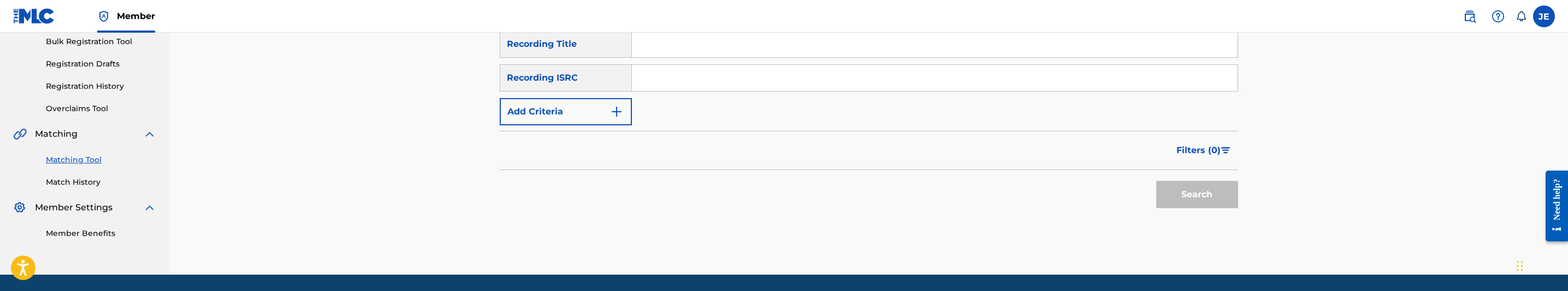
click at [765, 82] on input "Search Form" at bounding box center [934, 78] width 605 height 26
paste input "USXQS1411709"
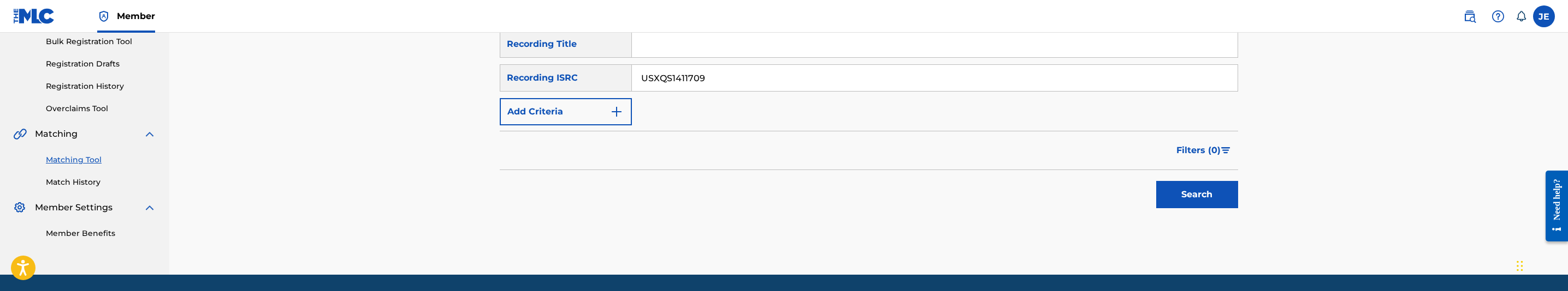
type input "USXQS1411709"
click at [1177, 197] on button "Search" at bounding box center [1197, 194] width 82 height 27
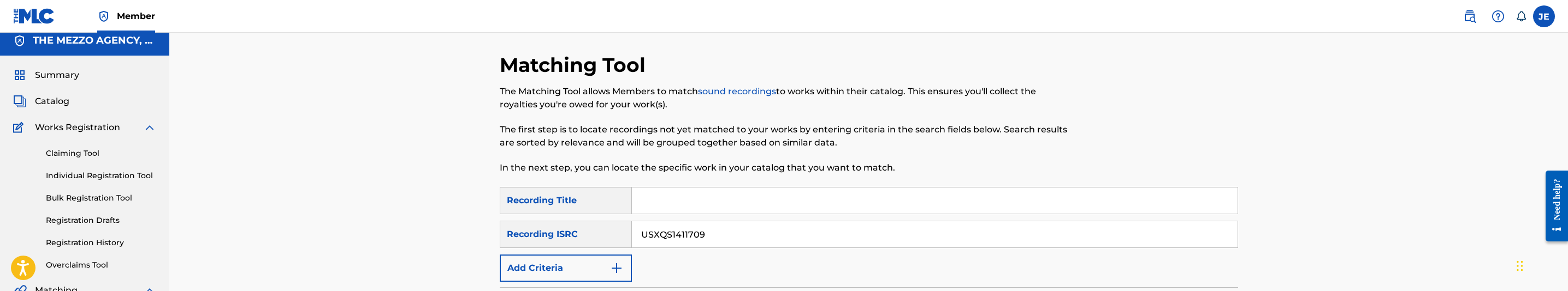
scroll to position [0, 0]
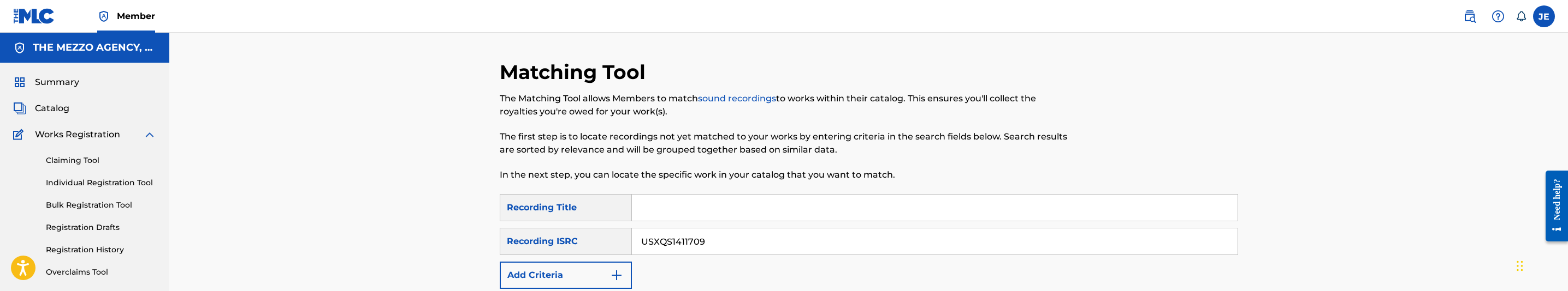
click at [100, 184] on link "Individual Registration Tool" at bounding box center [101, 183] width 110 height 11
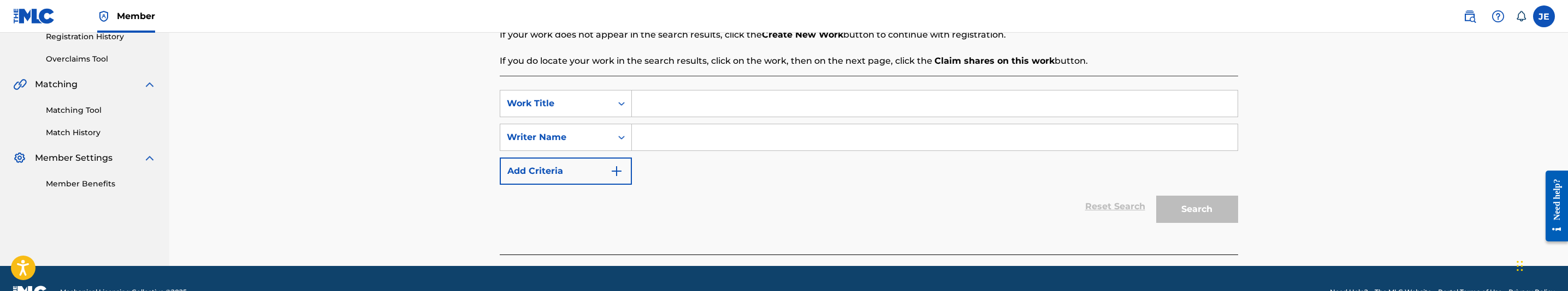
scroll to position [241, 0]
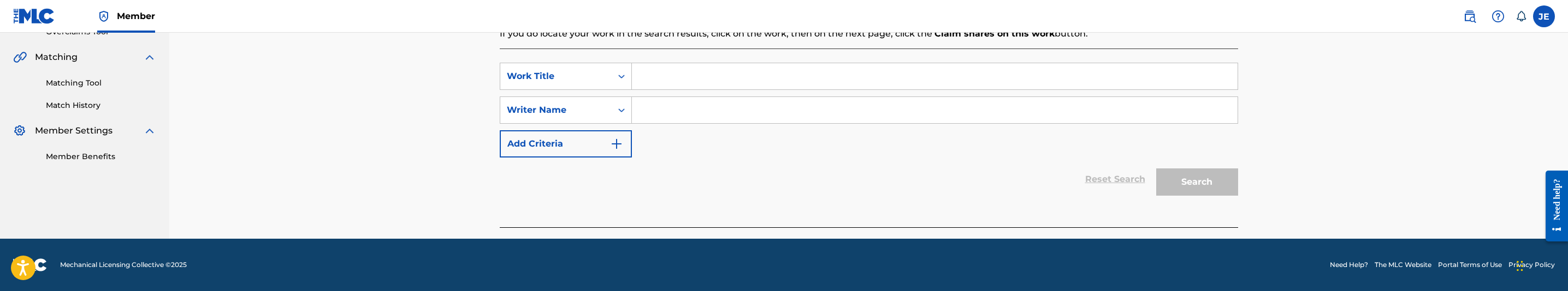
click at [647, 81] on input "Search Form" at bounding box center [934, 76] width 605 height 26
paste input "Paranoid In 5th [PERSON_NAME]"
type input "Paranoid In 5th [PERSON_NAME]"
click at [699, 115] on input "Search Form" at bounding box center [934, 110] width 605 height 26
paste input "[PERSON_NAME] [PERSON_NAME]"
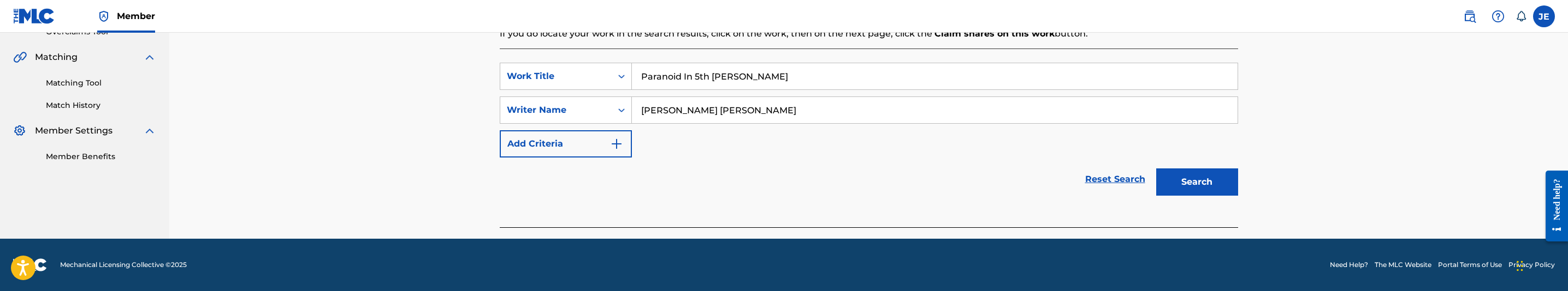
type input "[PERSON_NAME] [PERSON_NAME]"
click at [1198, 190] on button "Search" at bounding box center [1197, 182] width 82 height 27
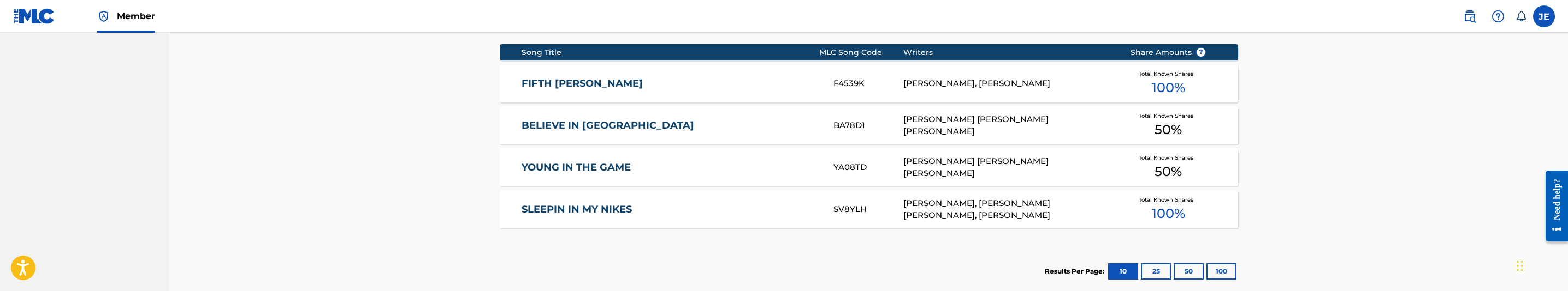
scroll to position [475, 0]
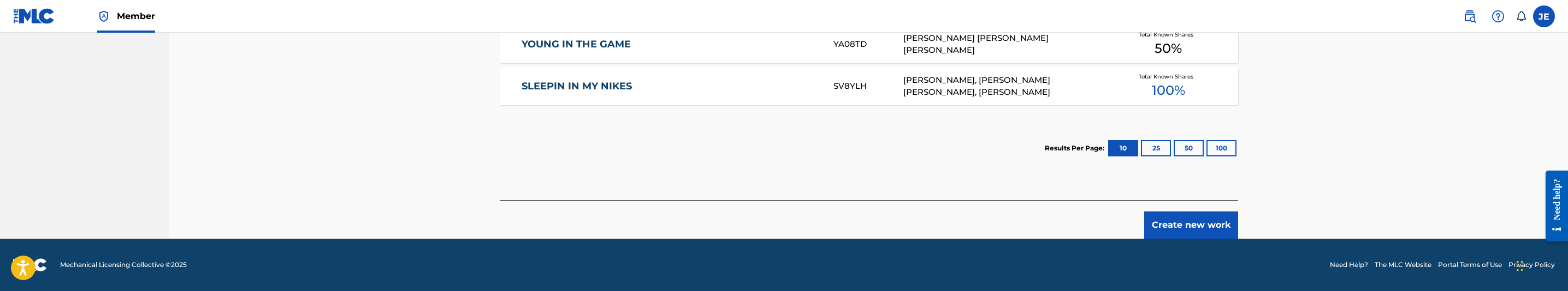
click at [1163, 223] on button "Create new work" at bounding box center [1191, 225] width 94 height 27
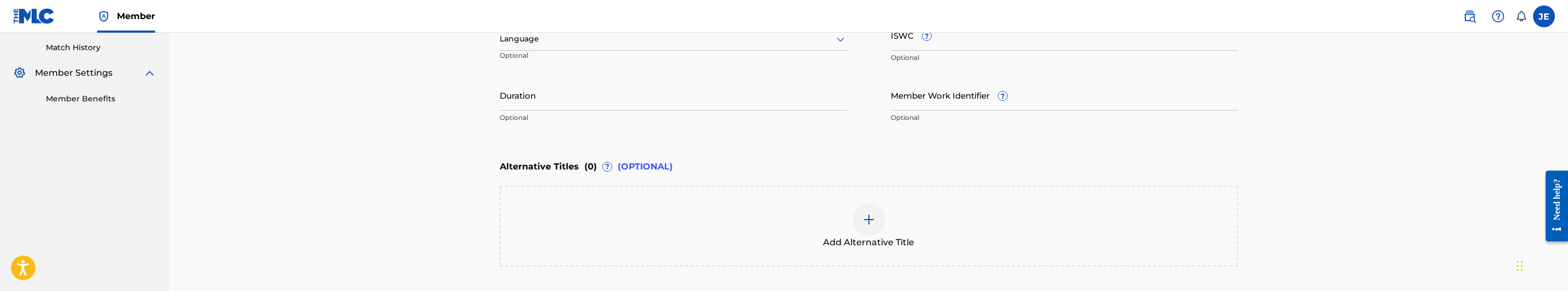
scroll to position [64, 0]
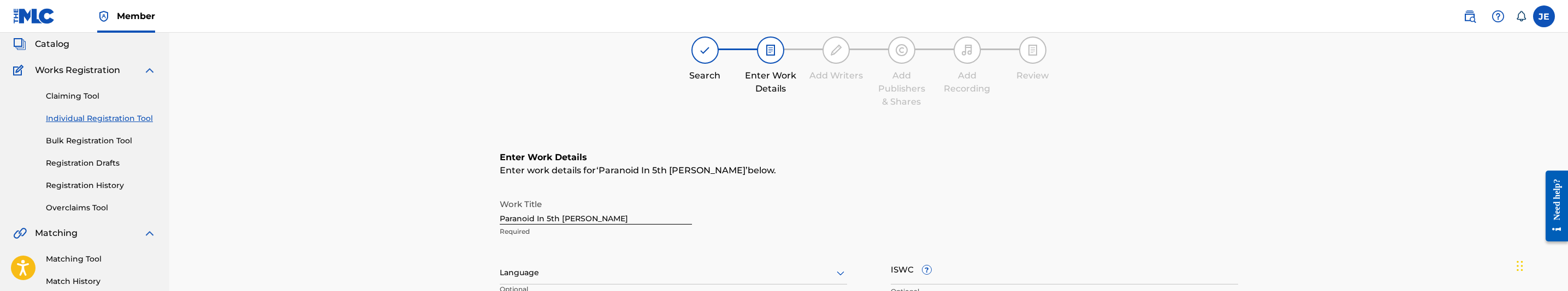
click at [602, 213] on input "Paranoid In 5th [PERSON_NAME]" at bounding box center [596, 209] width 192 height 31
paste input "i"
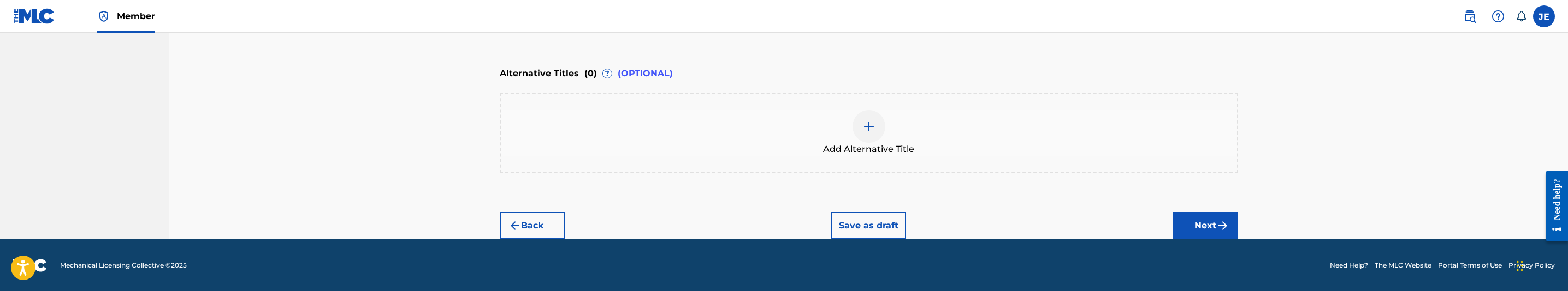
type input "Paranoid in 5th Ward"
click at [1200, 228] on button "Next" at bounding box center [1206, 225] width 66 height 27
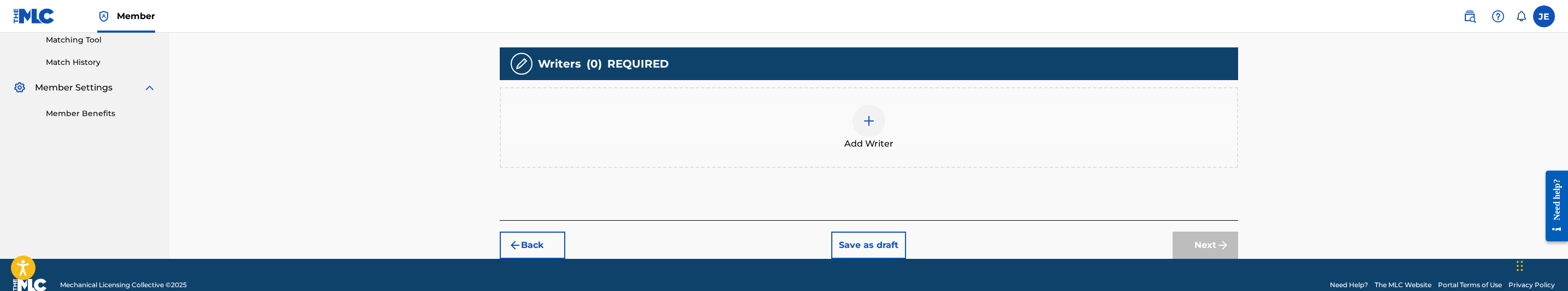
scroll to position [303, 0]
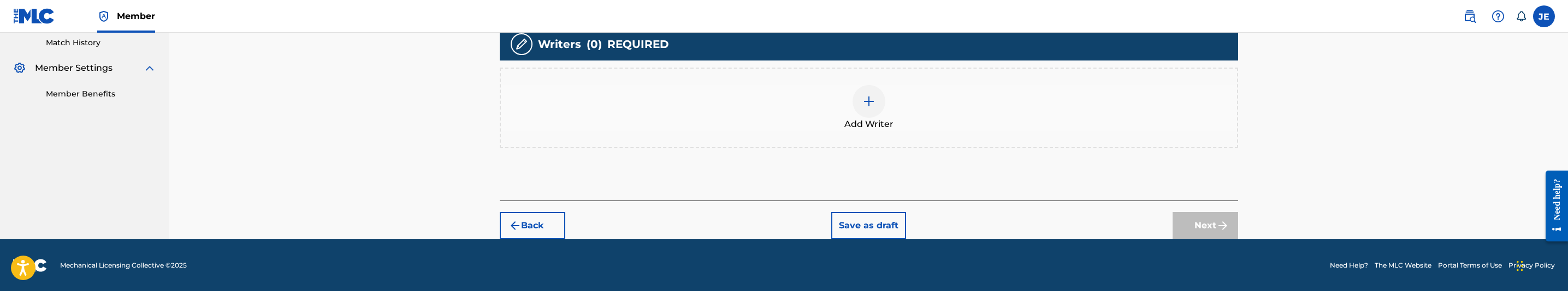
click at [870, 103] on img at bounding box center [869, 102] width 13 height 13
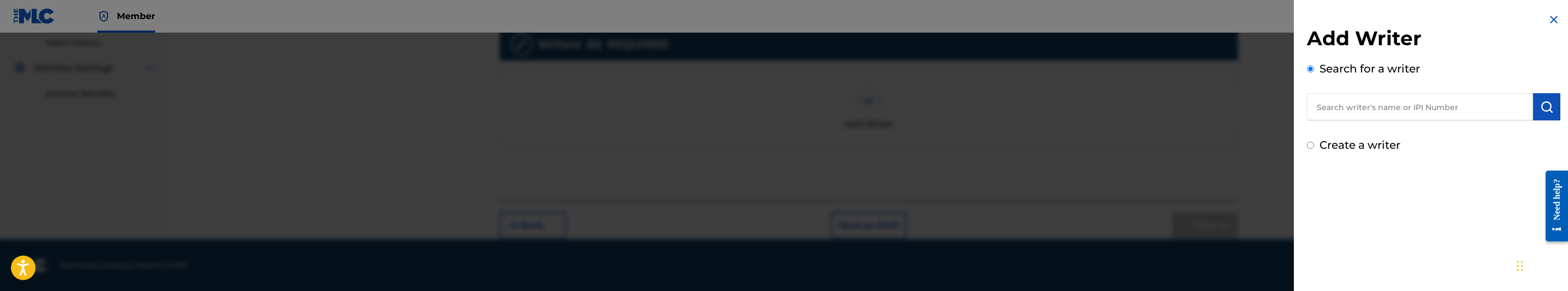
drag, startPoint x: 1441, startPoint y: 111, endPoint x: 1494, endPoint y: 115, distance: 53.2
click at [1441, 111] on input "text" at bounding box center [1420, 106] width 226 height 27
paste input "[PERSON_NAME] [PERSON_NAME]"
type input "[PERSON_NAME] [PERSON_NAME]"
click at [1549, 112] on img "submit" at bounding box center [1546, 107] width 13 height 13
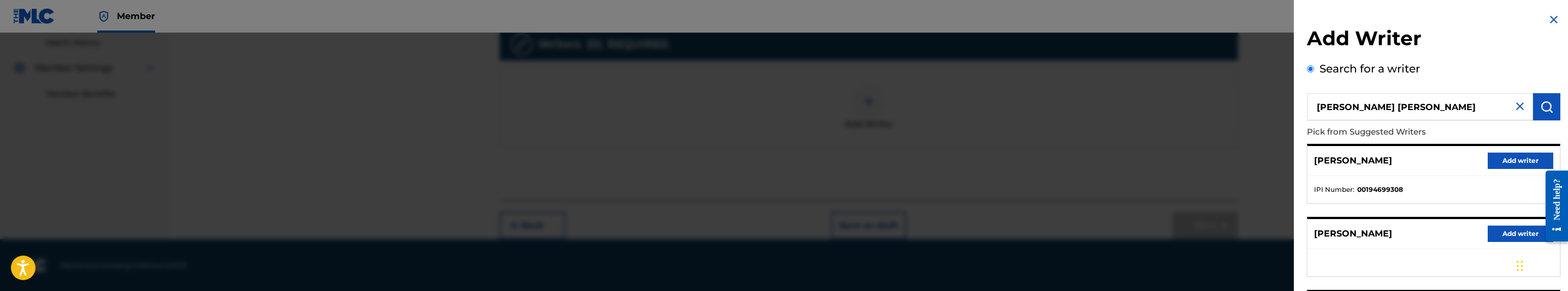
click at [1512, 157] on button "Add writer" at bounding box center [1521, 160] width 66 height 16
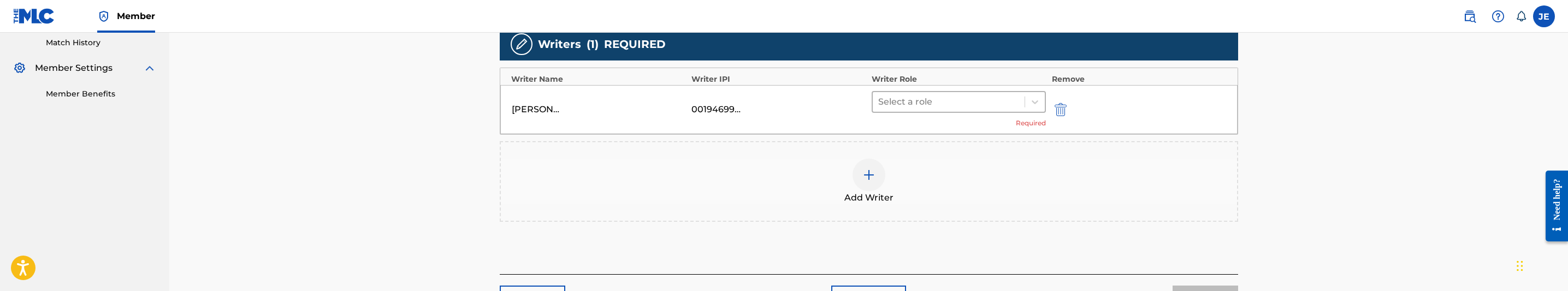
click at [964, 104] on div at bounding box center [949, 102] width 141 height 15
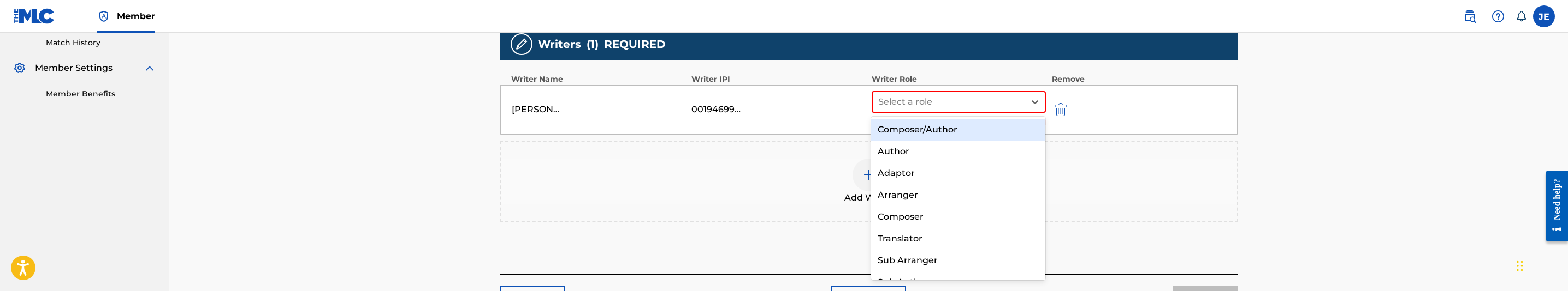
click at [964, 125] on div "Composer/Author" at bounding box center [958, 129] width 174 height 22
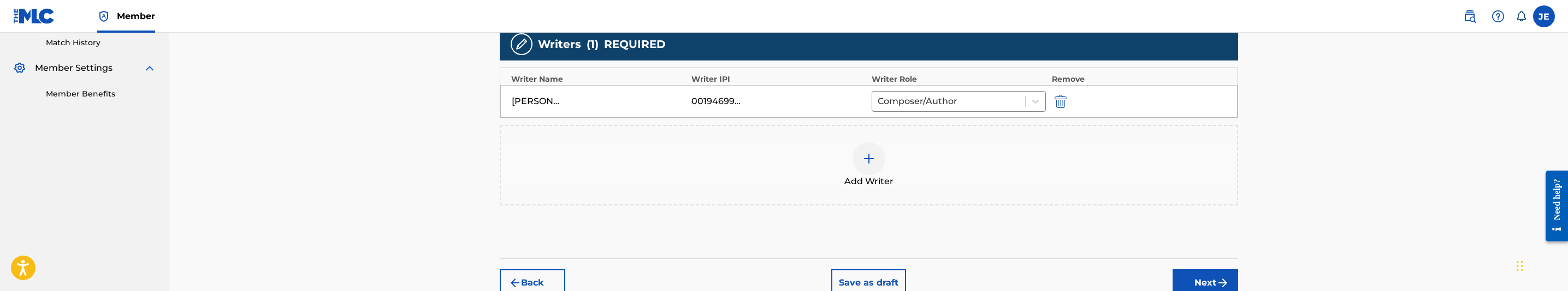
click at [863, 154] on img at bounding box center [869, 159] width 13 height 13
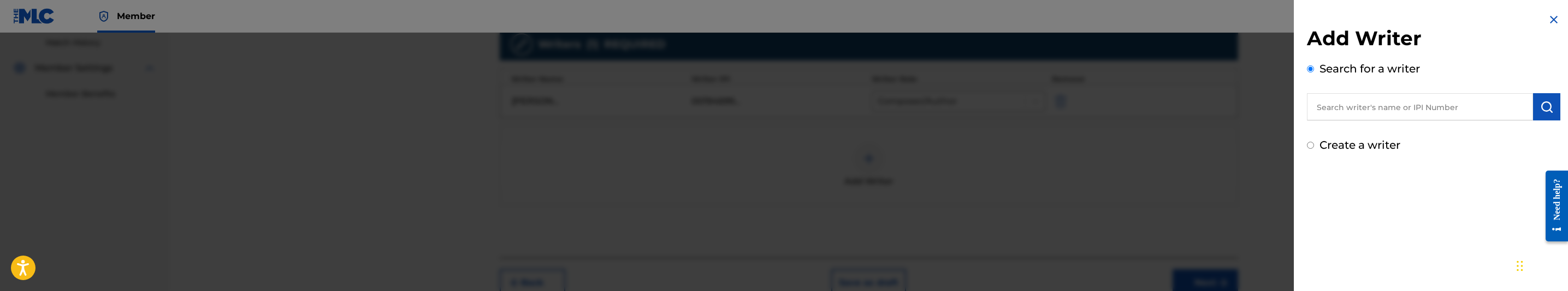
click at [1466, 111] on input "text" at bounding box center [1420, 106] width 226 height 27
paste input ""Mc [PERSON_NAME] A ""
click at [1322, 108] on input ""Mc [PERSON_NAME]" at bounding box center [1420, 106] width 226 height 27
click at [1555, 112] on button "submit" at bounding box center [1546, 106] width 27 height 27
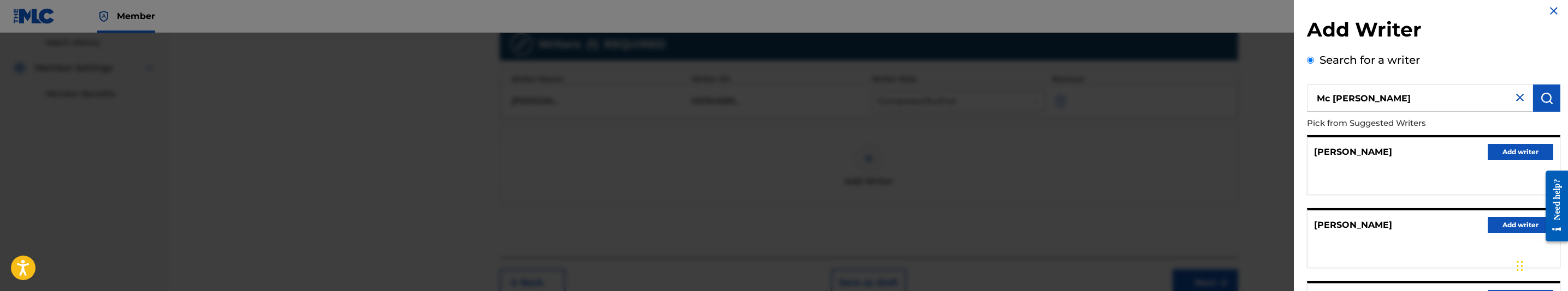
scroll to position [0, 0]
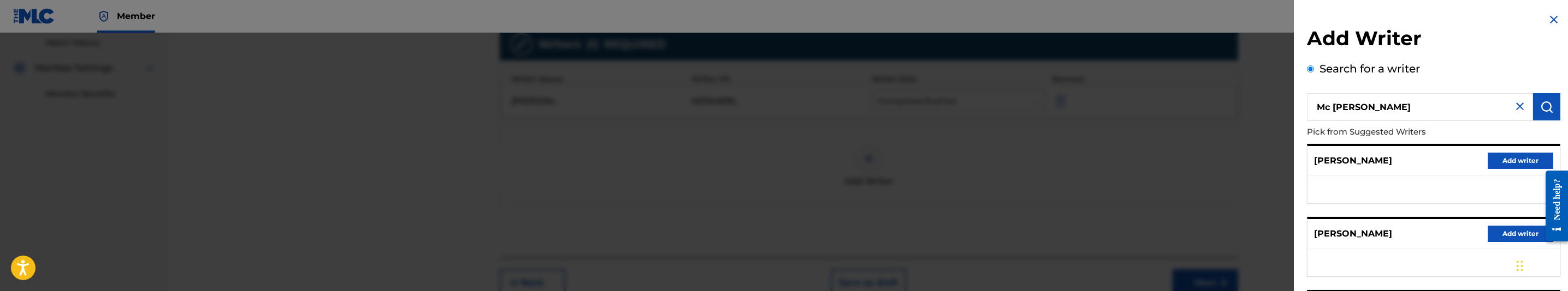
click at [1411, 113] on input "Mc [PERSON_NAME]" at bounding box center [1420, 106] width 226 height 27
click at [1545, 107] on img "submit" at bounding box center [1546, 107] width 13 height 13
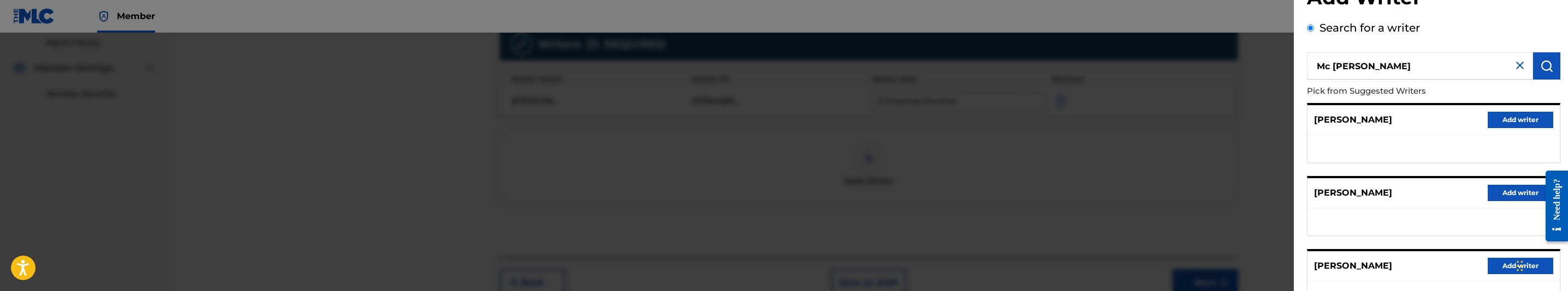
scroll to position [28, 0]
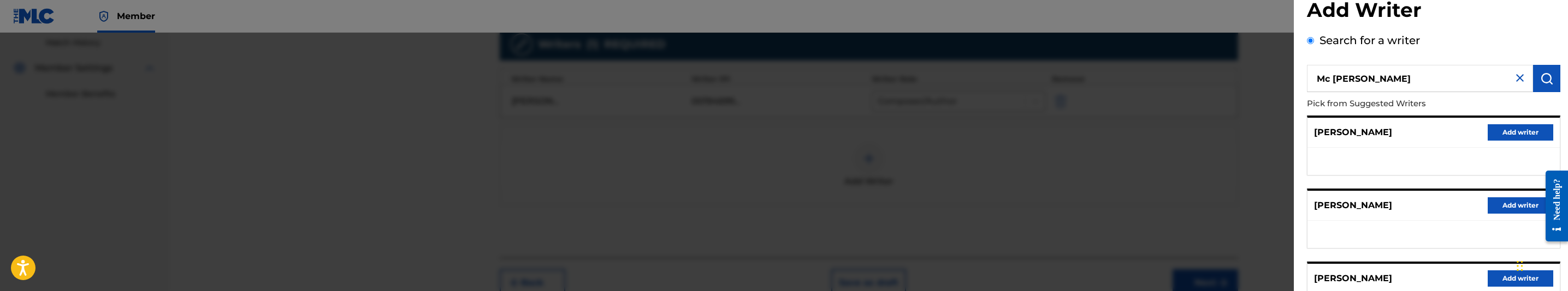
click at [1334, 73] on input "Mc [PERSON_NAME]" at bounding box center [1420, 78] width 226 height 27
click at [1543, 85] on button "submit" at bounding box center [1546, 78] width 27 height 27
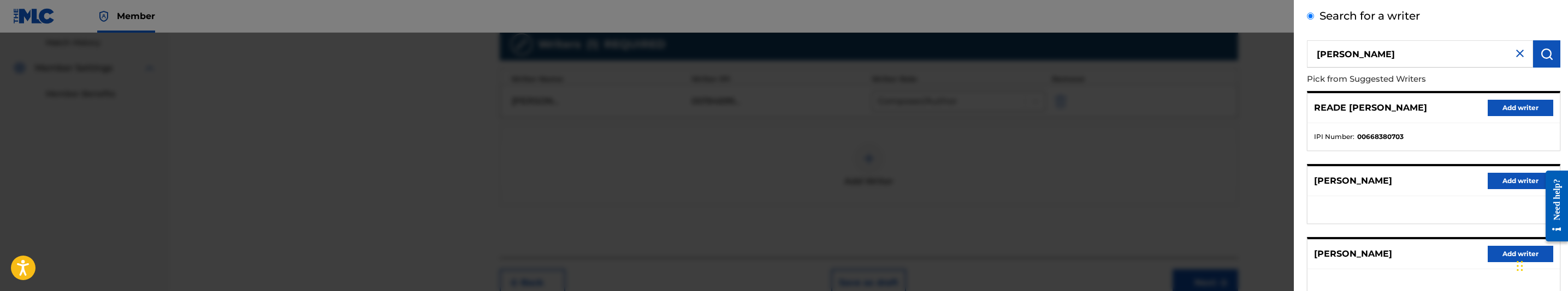
scroll to position [39, 0]
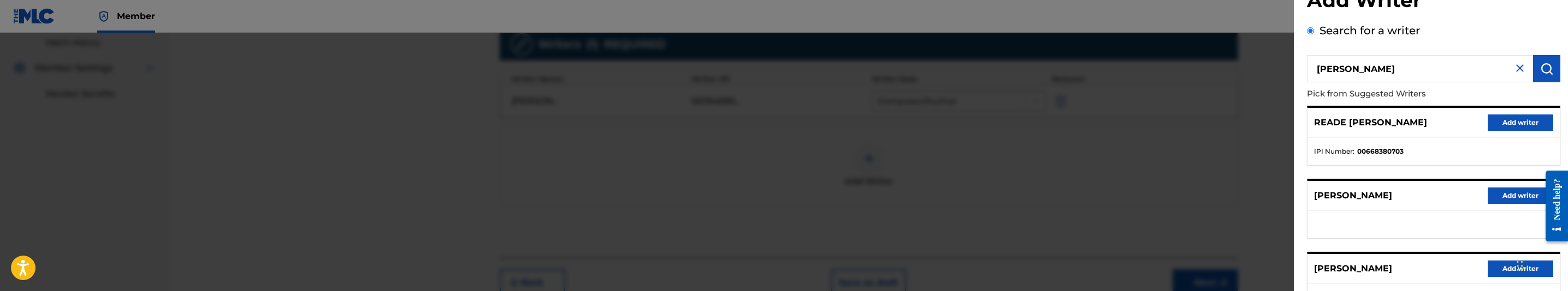
click at [1399, 60] on input "McCardell Mark" at bounding box center [1420, 69] width 226 height 27
paste input ""Mc [PERSON_NAME] A ""
click at [1419, 73] on input ""Mc [PERSON_NAME] A "" at bounding box center [1420, 69] width 226 height 27
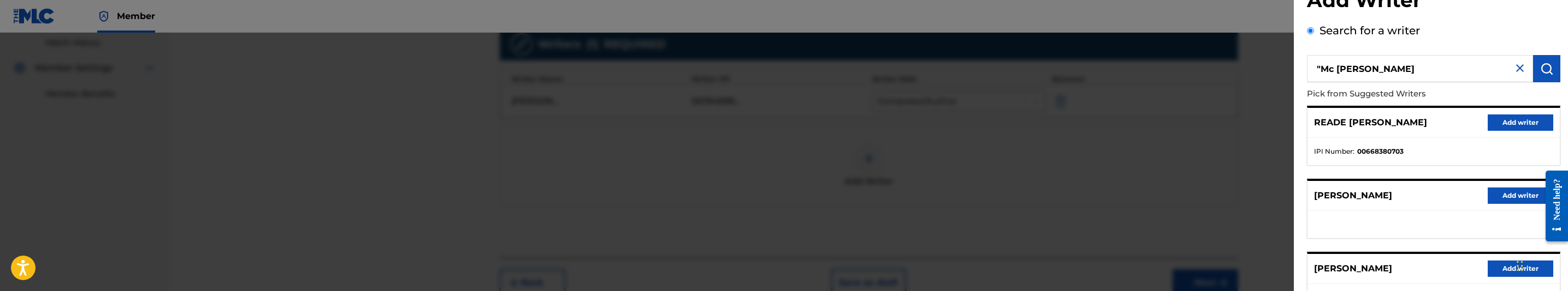
click at [1318, 63] on input ""Mc [PERSON_NAME]" at bounding box center [1420, 69] width 226 height 27
click at [1543, 72] on img "submit" at bounding box center [1546, 69] width 13 height 13
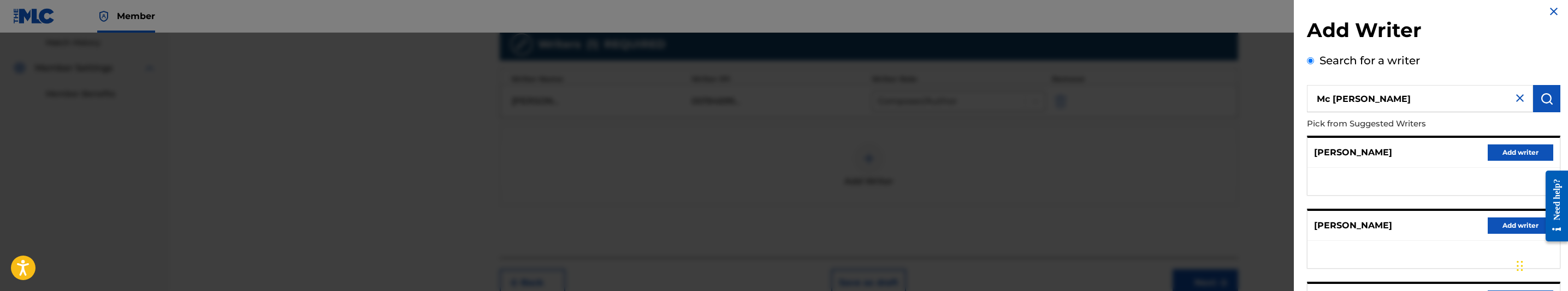
scroll to position [0, 0]
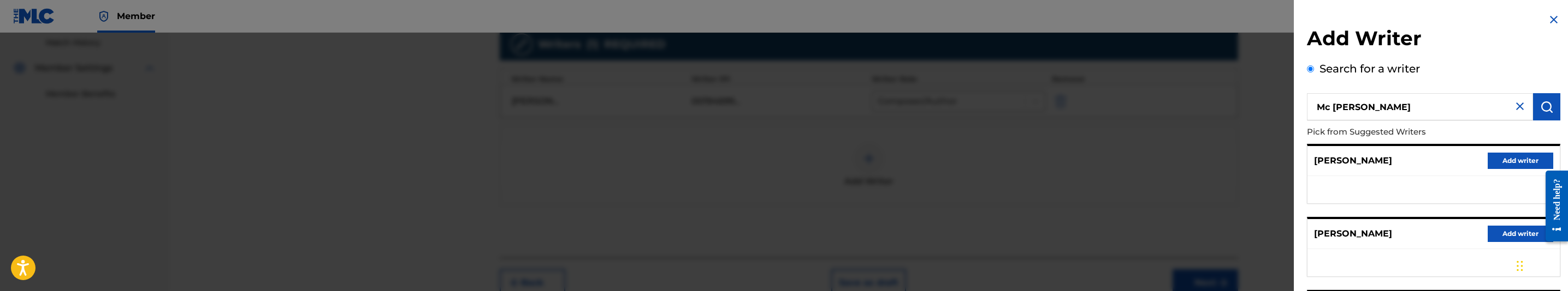
drag, startPoint x: 1368, startPoint y: 104, endPoint x: 1260, endPoint y: 104, distance: 108.0
click at [1260, 104] on div "Add Writer Search for a writer Mc Cardell Mark Pick from Suggested Writers H. C…" at bounding box center [784, 162] width 1568 height 259
click at [1390, 110] on input "Mark" at bounding box center [1420, 106] width 226 height 27
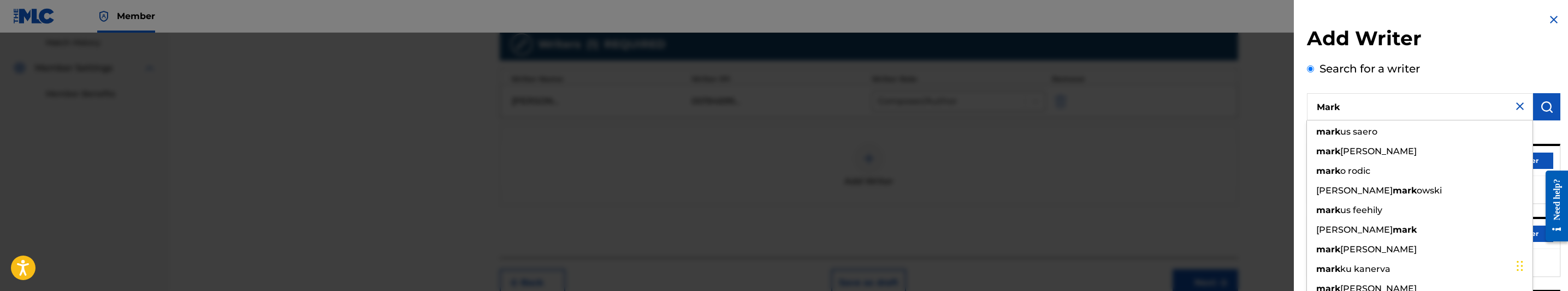
paste input "Mc Cardell"
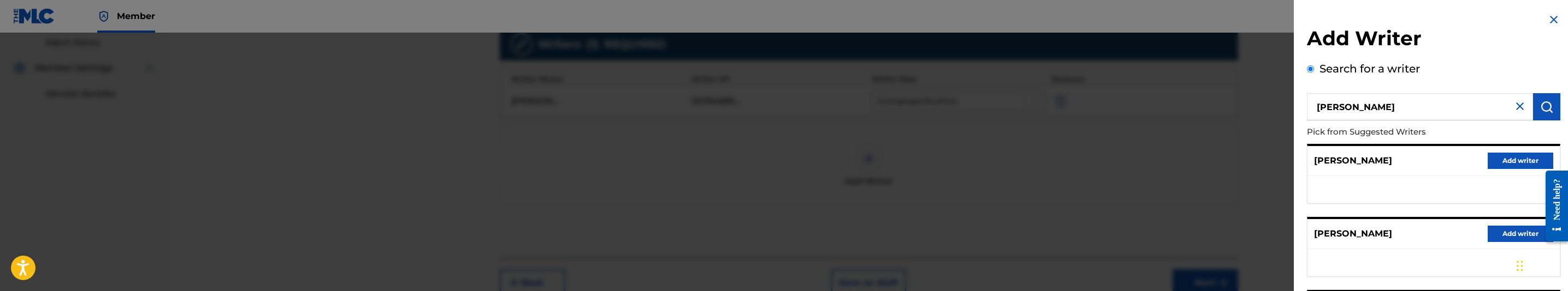
type input "Mark Mc Cardell"
click at [1541, 110] on img "submit" at bounding box center [1546, 107] width 13 height 13
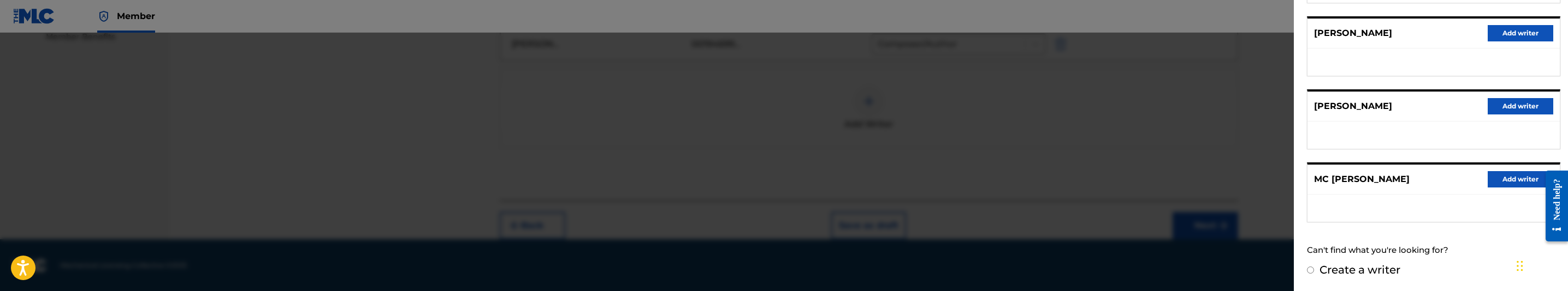
scroll to position [363, 0]
click at [1363, 266] on label "Create a writer" at bounding box center [1360, 270] width 81 height 13
radio input "true"
click at [1314, 267] on input "Create a writer" at bounding box center [1311, 270] width 8 height 8
radio input "false"
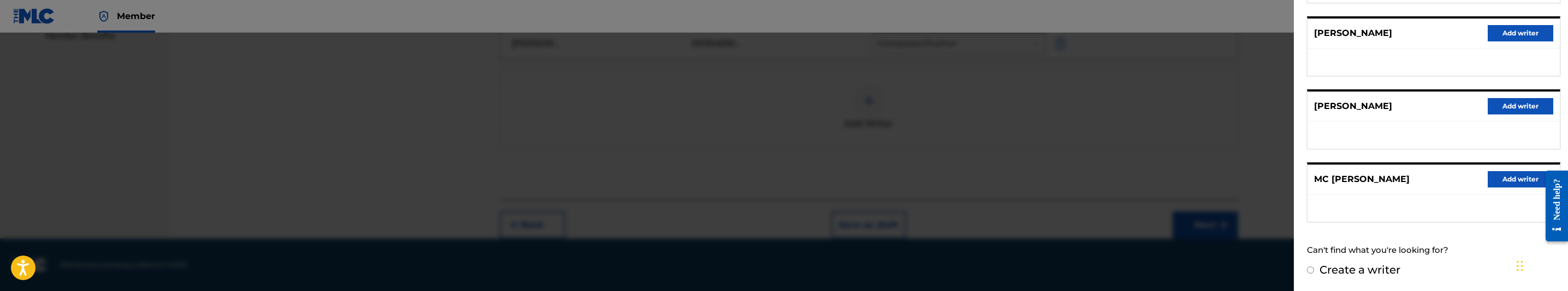
radio input "true"
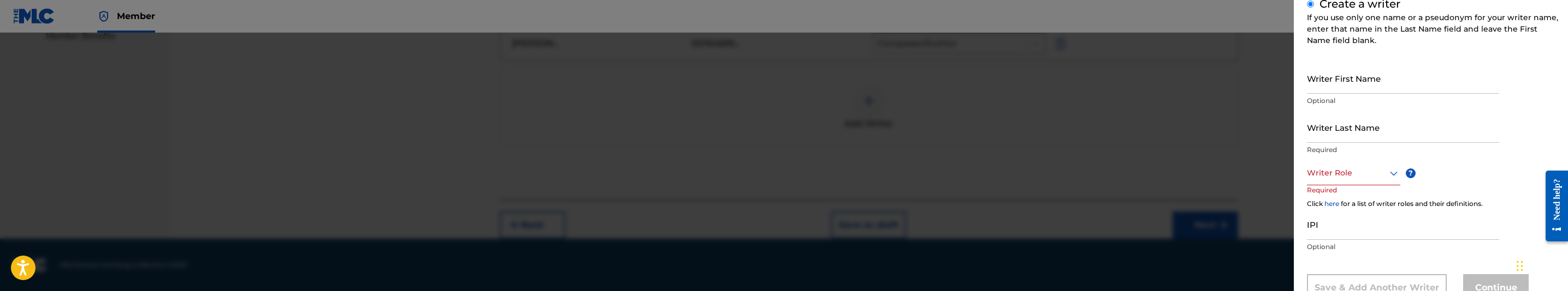
click at [1345, 90] on input "Writer First Name" at bounding box center [1403, 78] width 192 height 31
paste input ""Mc [PERSON_NAME] A ""
drag, startPoint x: 1354, startPoint y: 87, endPoint x: 1254, endPoint y: 80, distance: 100.2
click at [1254, 80] on div "Add Writer Search for a writer Mark Mc Cardell Create a writer If you use only …" at bounding box center [784, 162] width 1568 height 259
click at [1362, 84] on input "Mark A "" at bounding box center [1403, 78] width 192 height 31
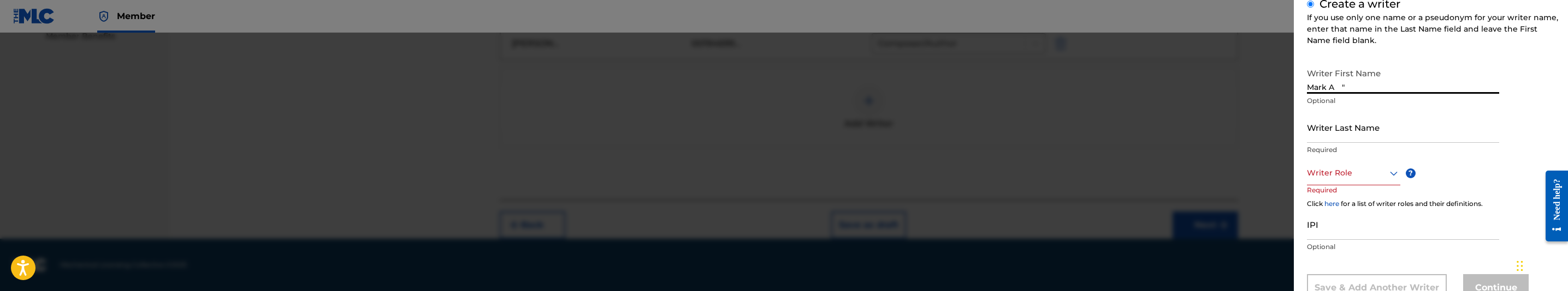
click at [1362, 84] on input "Mark A "" at bounding box center [1403, 78] width 192 height 31
type input "Mark"
click at [1379, 128] on input "Writer Last Name" at bounding box center [1403, 127] width 192 height 31
paste input ""Mc Cardell"
click at [1308, 129] on input ""Mc Cardell" at bounding box center [1403, 127] width 192 height 31
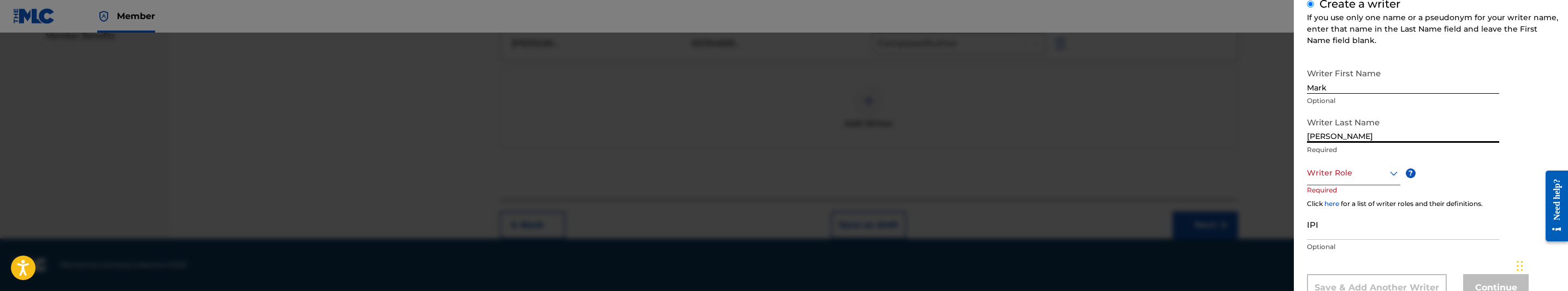
type input "Mc Cardell"
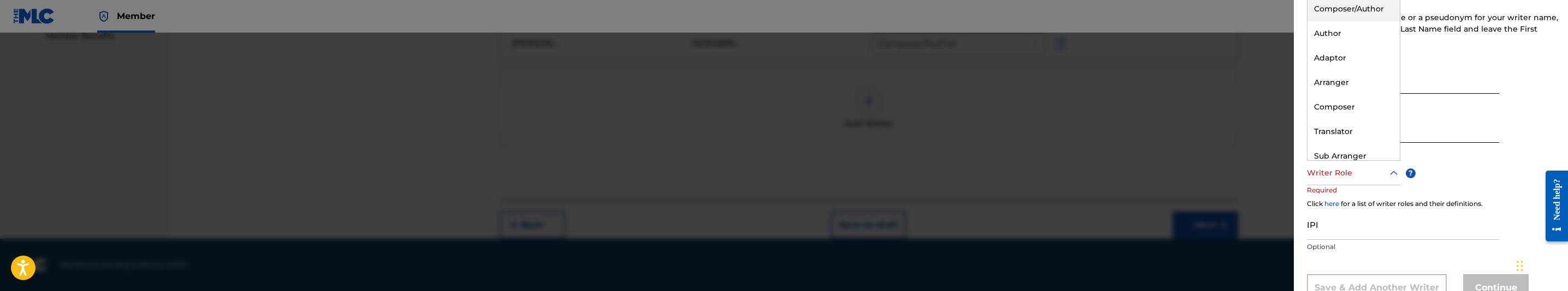
click at [1388, 180] on div "Writer Role" at bounding box center [1353, 173] width 93 height 24
click at [1362, 15] on div "Composer/Author" at bounding box center [1354, 9] width 92 height 24
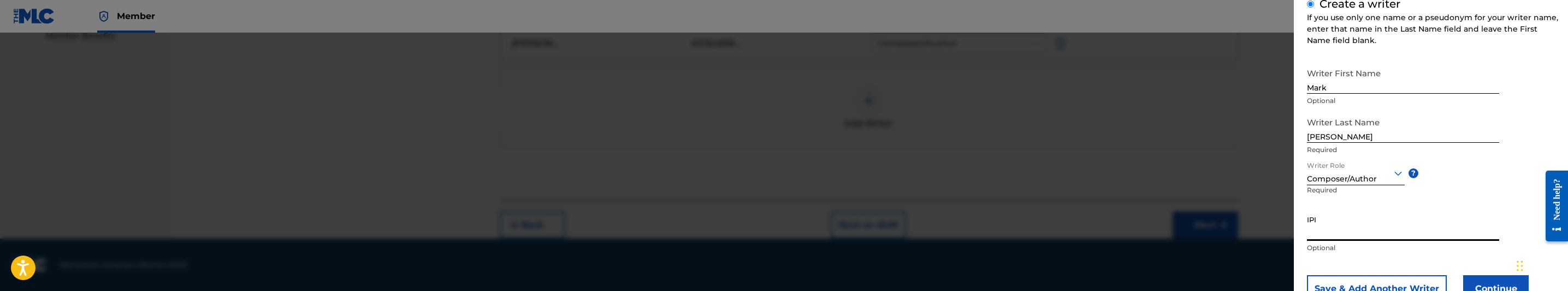
click at [1339, 233] on input "IPI" at bounding box center [1403, 225] width 192 height 31
paste input "238469242"
click at [1340, 236] on input "238469242" at bounding box center [1403, 225] width 192 height 31
click at [1331, 236] on input "238469242" at bounding box center [1403, 225] width 192 height 31
click at [1321, 234] on input "238469242" at bounding box center [1403, 225] width 192 height 31
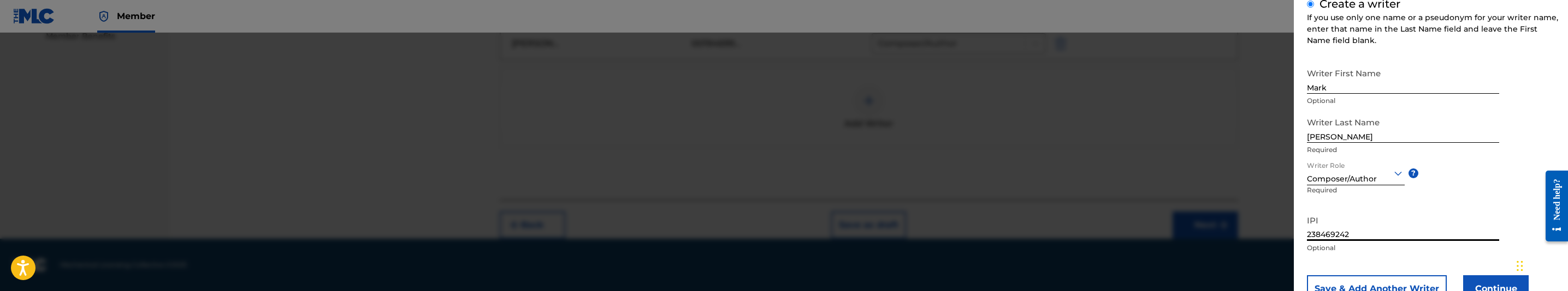
click at [1314, 233] on input "238469242" at bounding box center [1403, 225] width 192 height 31
click at [1307, 233] on input "238469242" at bounding box center [1403, 225] width 192 height 31
type input "00238469242"
click at [1349, 89] on input "Mark" at bounding box center [1403, 78] width 192 height 31
type input "MARK"
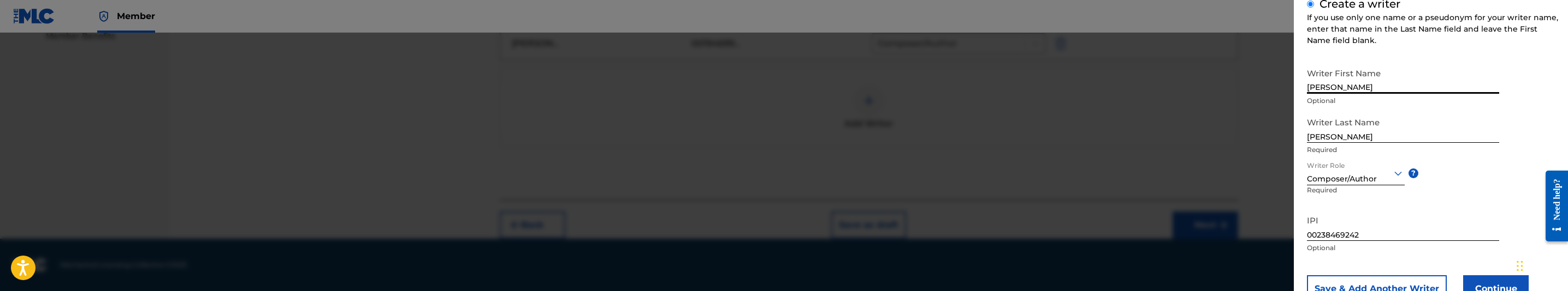
drag, startPoint x: 1356, startPoint y: 120, endPoint x: 1356, endPoint y: 128, distance: 8.0
click at [1356, 128] on input "Mc Cardell" at bounding box center [1403, 127] width 192 height 31
click at [1318, 139] on input "Mc Cardell" at bounding box center [1403, 127] width 192 height 31
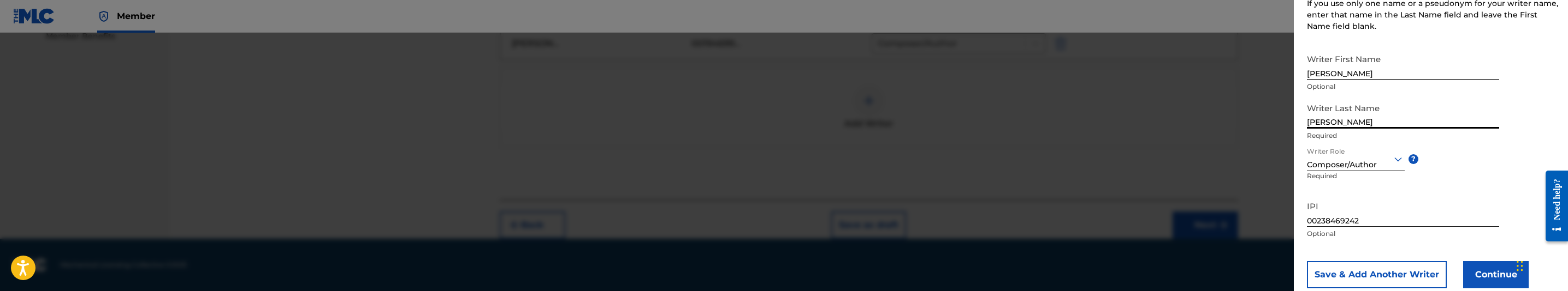
scroll to position [182, 0]
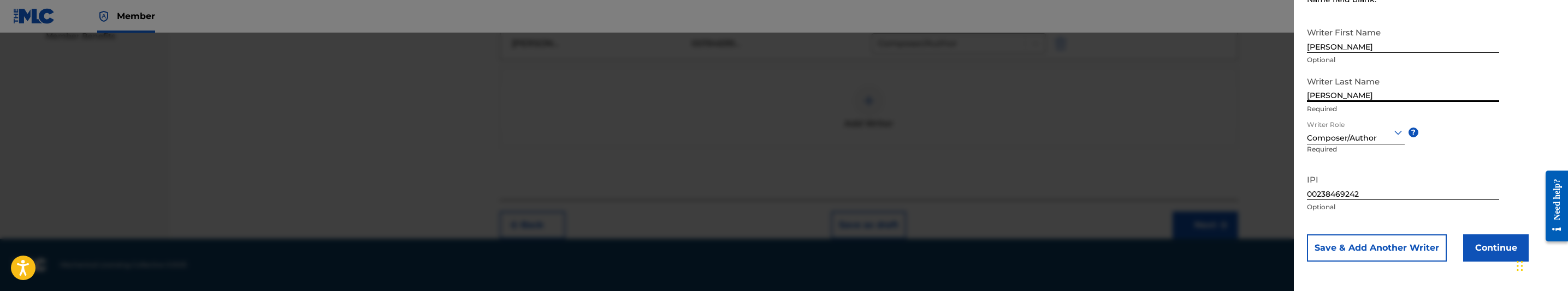
type input "MC CARDELL"
click at [1481, 244] on button "Continue" at bounding box center [1496, 248] width 66 height 27
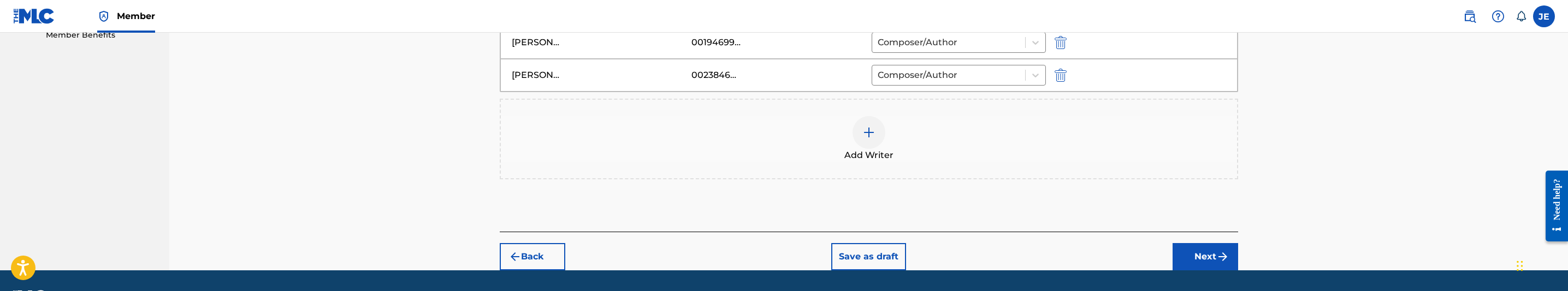
click at [857, 124] on div at bounding box center [868, 132] width 33 height 33
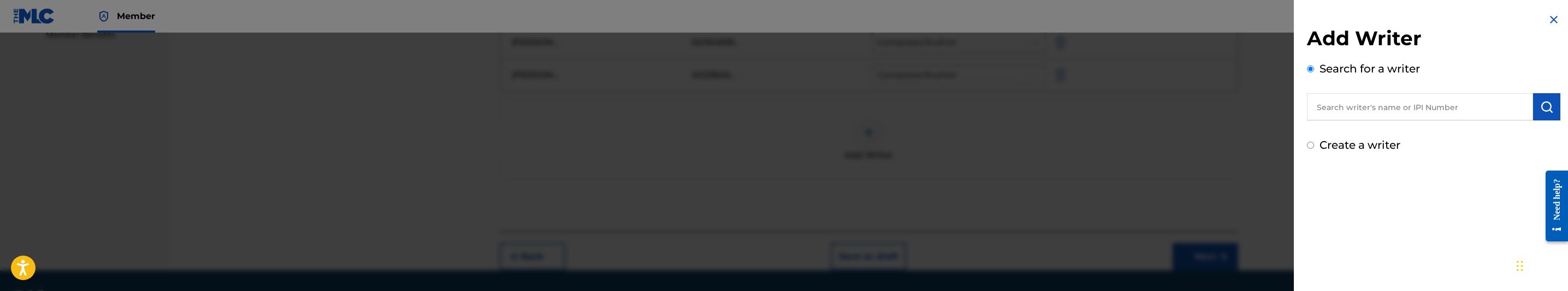
click at [1444, 102] on input "text" at bounding box center [1420, 106] width 226 height 27
paste input ""[PERSON_NAME] ""
type input ""[PERSON_NAME] ""
click at [1540, 115] on button "submit" at bounding box center [1546, 106] width 27 height 27
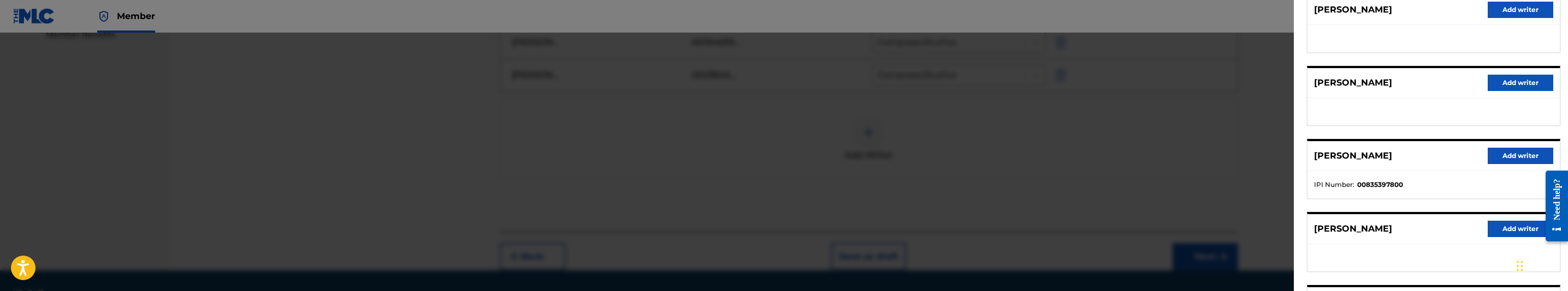
scroll to position [164, 0]
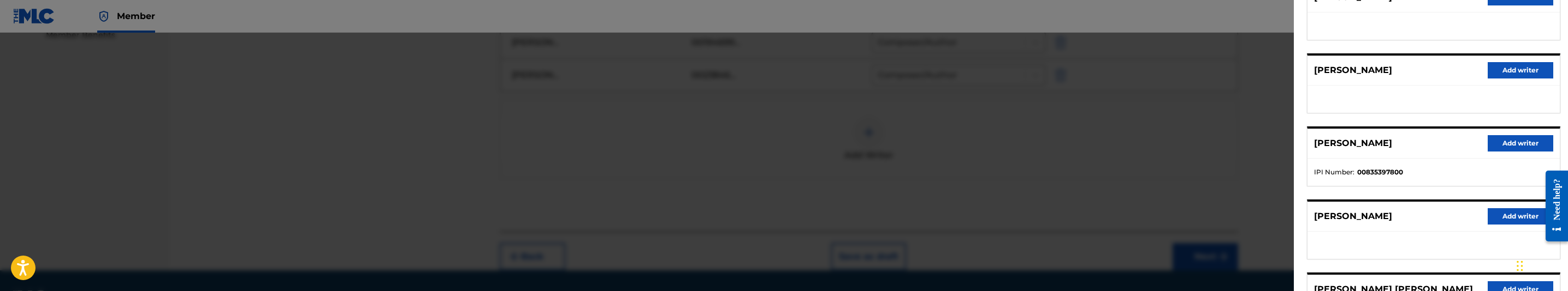
click at [1507, 78] on div "DERRICK FRANKLIN Add writer" at bounding box center [1434, 71] width 253 height 30
click at [1505, 71] on button "Add writer" at bounding box center [1521, 70] width 66 height 16
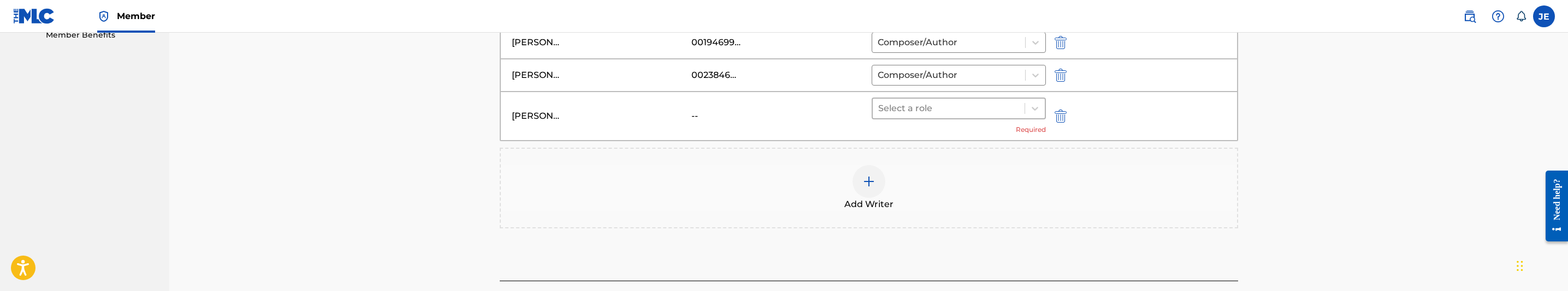
click at [1021, 113] on div "Select a role" at bounding box center [949, 108] width 153 height 20
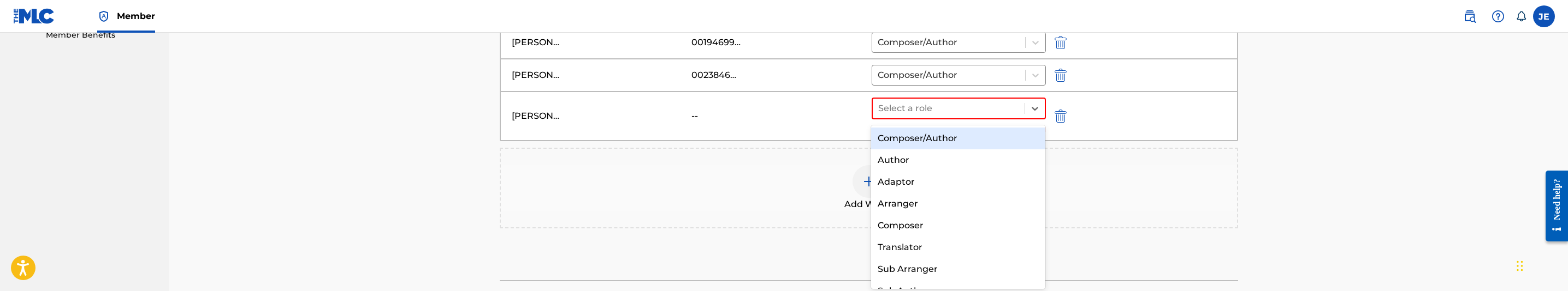
click at [972, 138] on div "Composer/Author" at bounding box center [958, 138] width 174 height 22
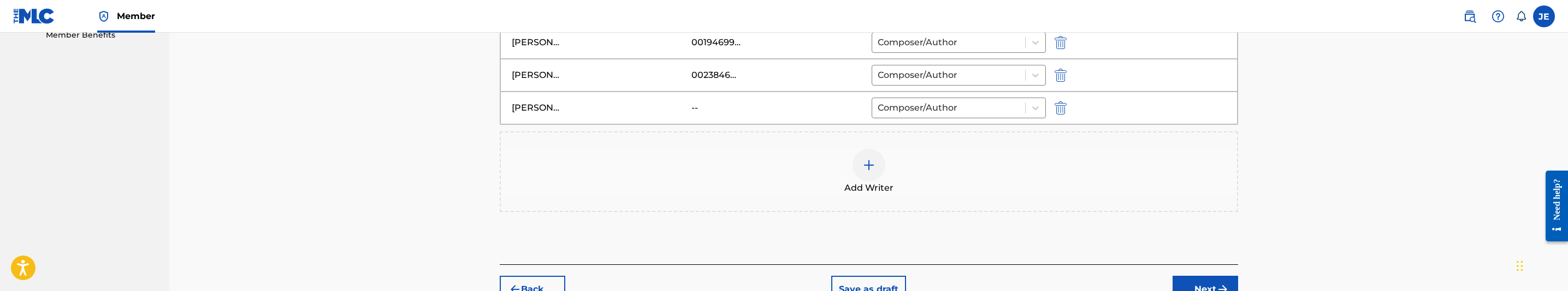
click at [856, 161] on div at bounding box center [868, 165] width 33 height 33
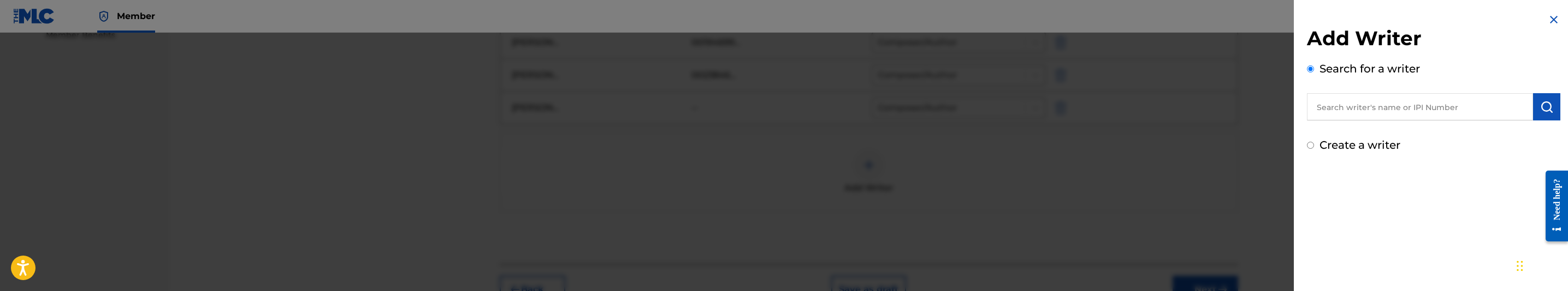
click at [1408, 110] on input "text" at bounding box center [1420, 106] width 226 height 27
paste input ""[PERSON_NAME] ""
click at [1321, 106] on input ""[PERSON_NAME]" at bounding box center [1420, 106] width 226 height 27
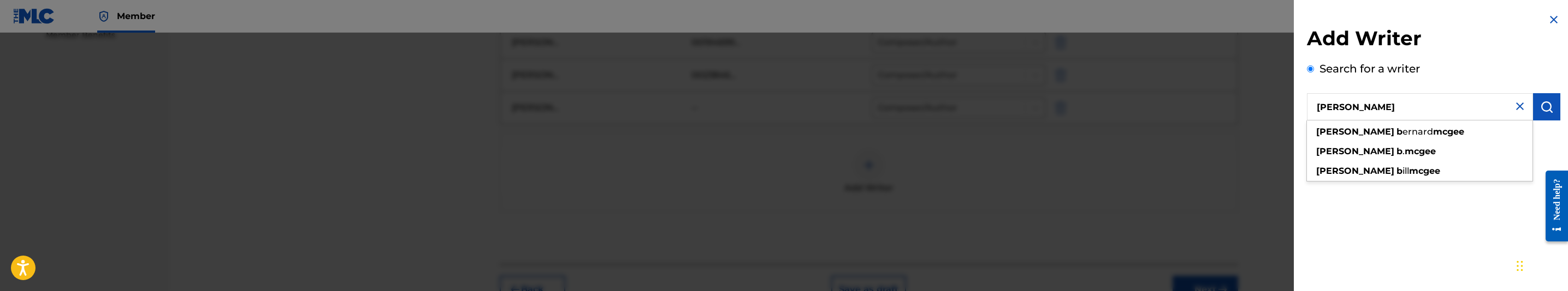
type input "[PERSON_NAME]"
click at [1550, 112] on button "submit" at bounding box center [1546, 106] width 27 height 27
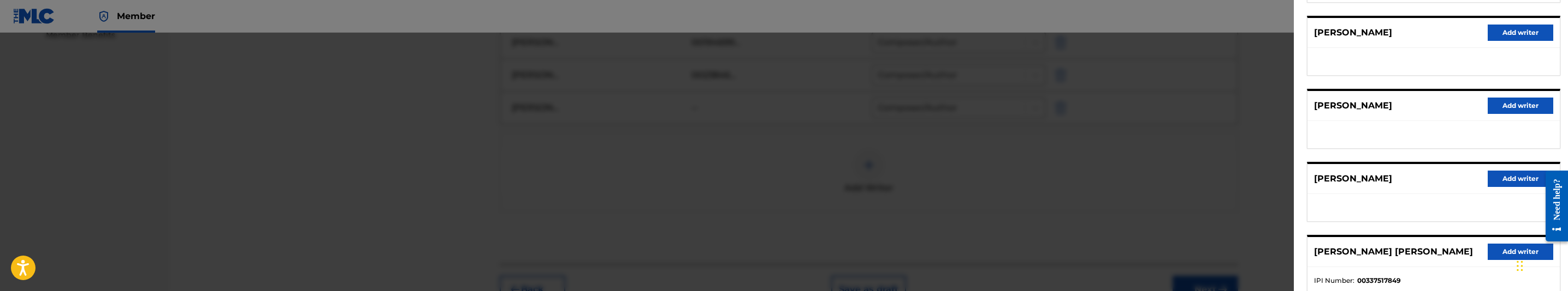
scroll to position [246, 0]
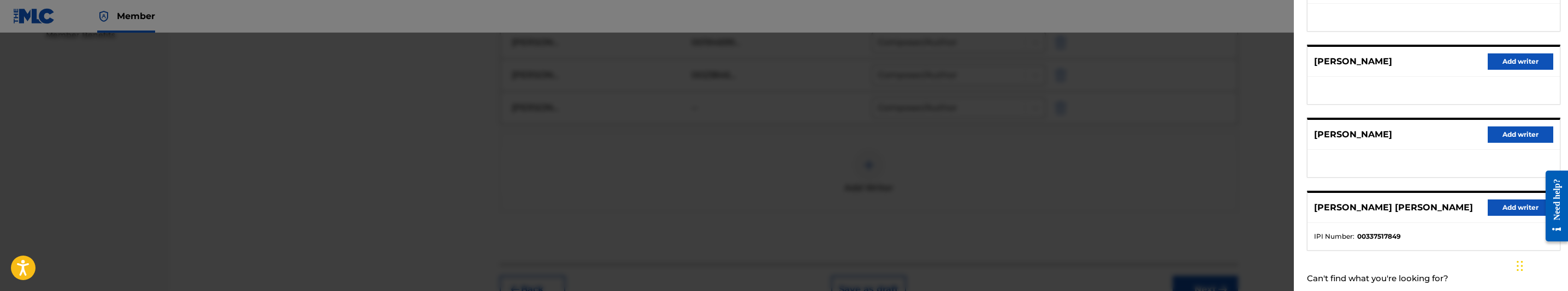
click at [1524, 135] on button "Add writer" at bounding box center [1521, 134] width 66 height 16
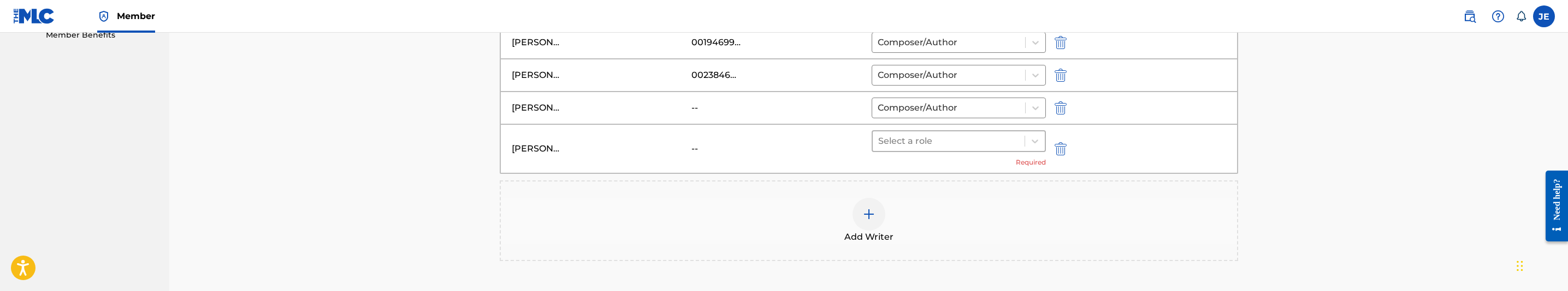
click at [973, 144] on div at bounding box center [949, 141] width 141 height 15
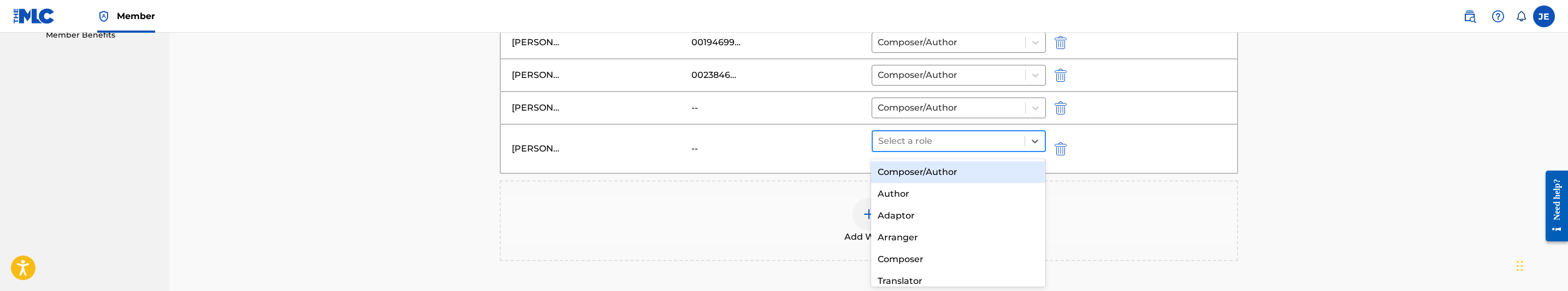
click at [959, 181] on div "Composer/Author" at bounding box center [958, 171] width 174 height 22
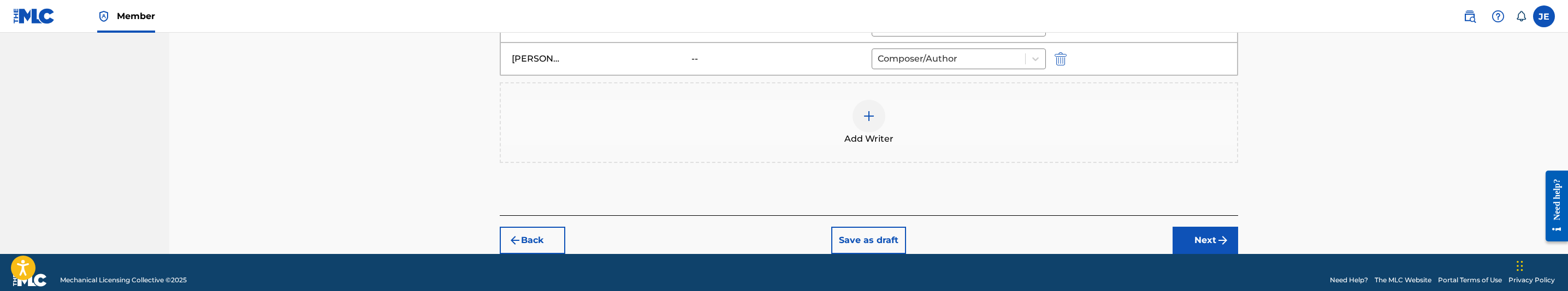
click at [1195, 237] on button "Next" at bounding box center [1206, 240] width 66 height 27
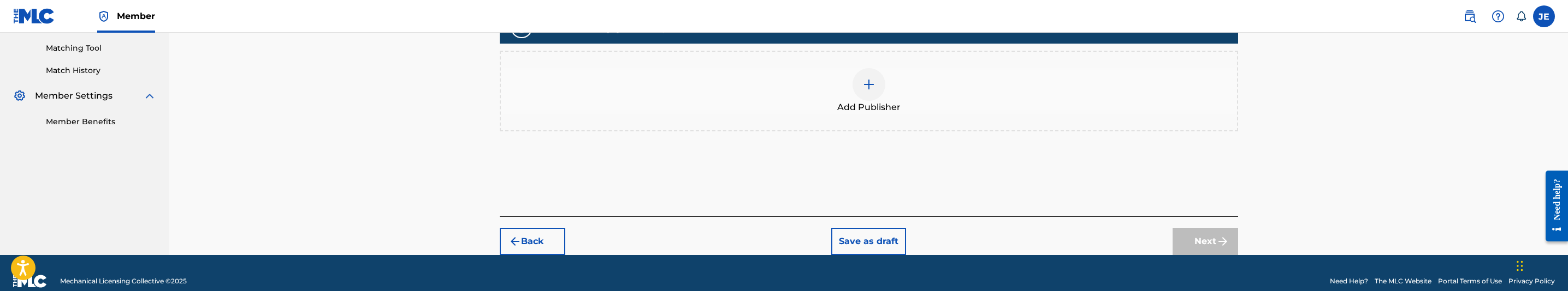
scroll to position [291, 0]
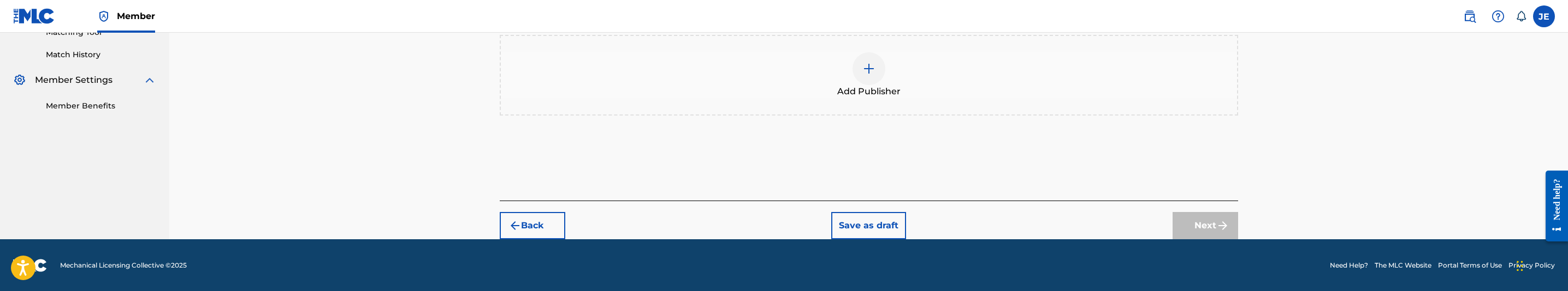
click at [874, 69] on img at bounding box center [869, 69] width 13 height 13
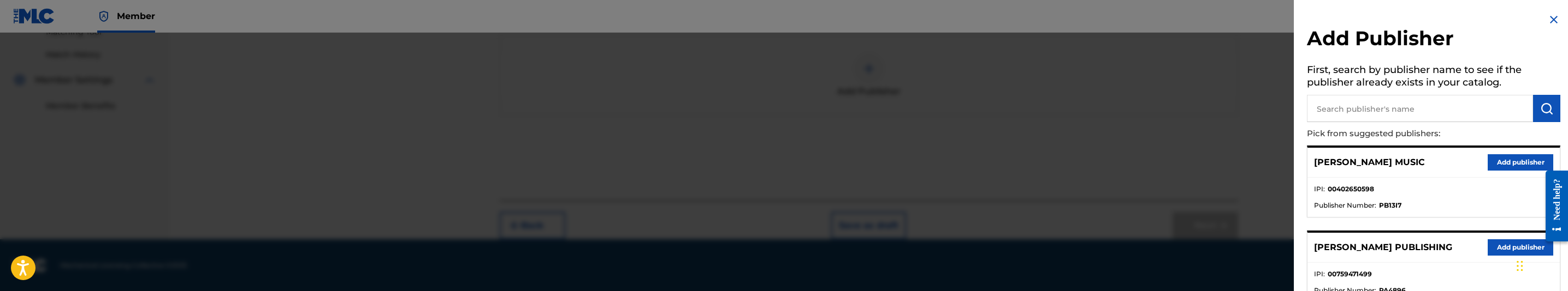
click at [1433, 103] on input "text" at bounding box center [1420, 108] width 226 height 27
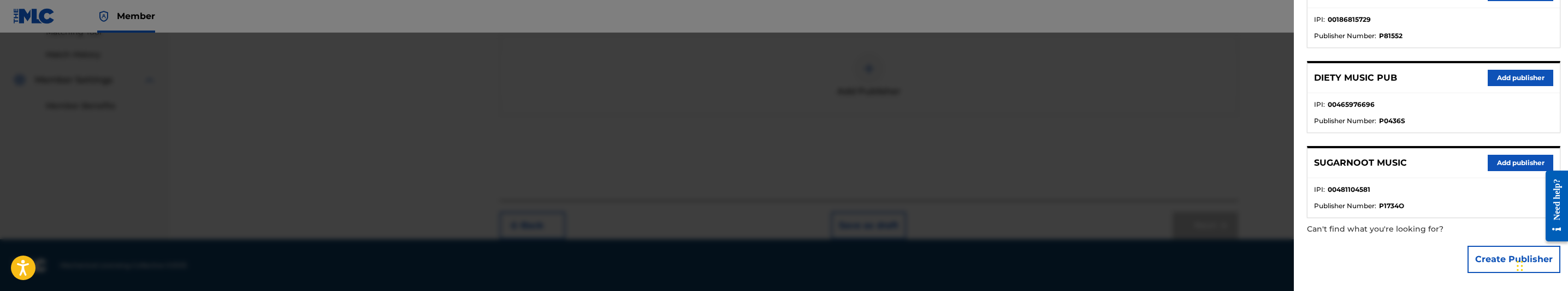
click at [1505, 261] on button "Create Publisher" at bounding box center [1513, 259] width 92 height 27
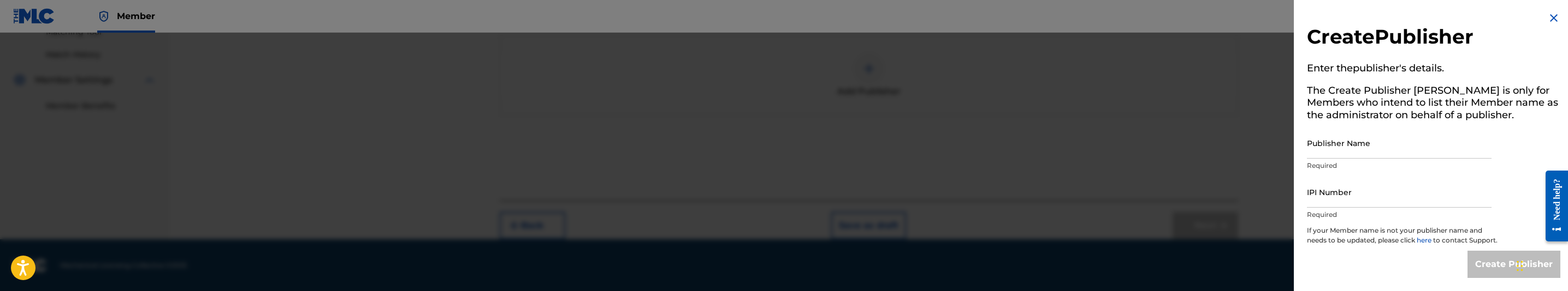
scroll to position [11, 0]
drag, startPoint x: 1394, startPoint y: 130, endPoint x: 1394, endPoint y: 142, distance: 12.0
click at [1394, 130] on input "Publisher Name" at bounding box center [1399, 143] width 185 height 31
type input "MAKANIK PUBLISHING"
click at [1393, 187] on input "IPI Number" at bounding box center [1399, 192] width 185 height 31
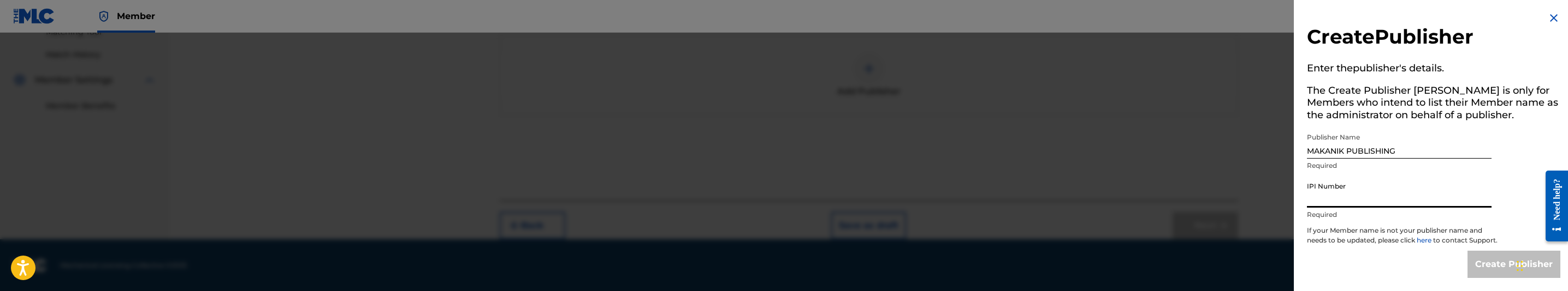
type input "00835614041"
click at [1477, 267] on input "Create Publisher" at bounding box center [1513, 264] width 92 height 27
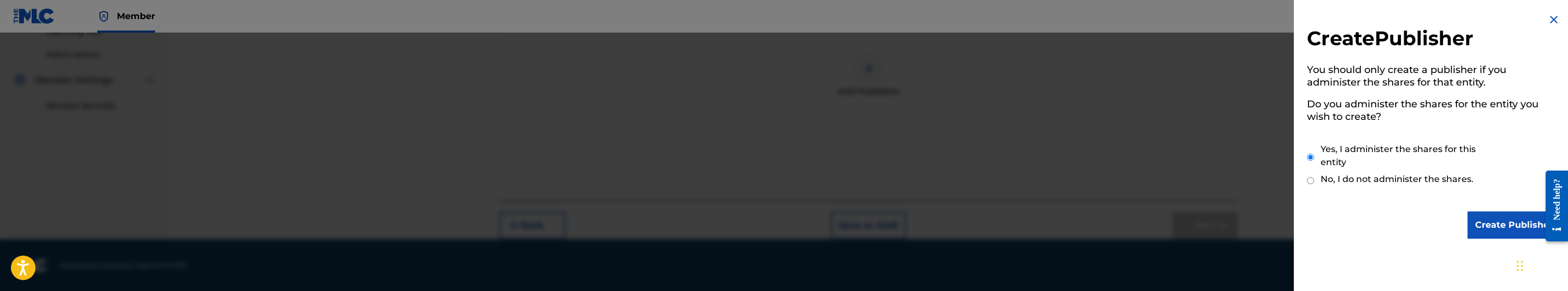
scroll to position [0, 0]
click at [1484, 218] on input "Create Publisher" at bounding box center [1513, 225] width 92 height 27
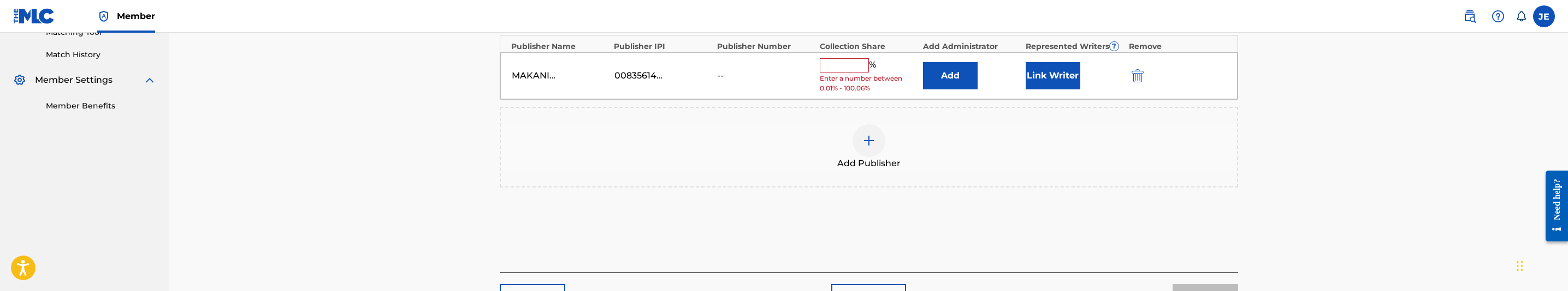
click at [941, 77] on button "Add" at bounding box center [950, 75] width 55 height 27
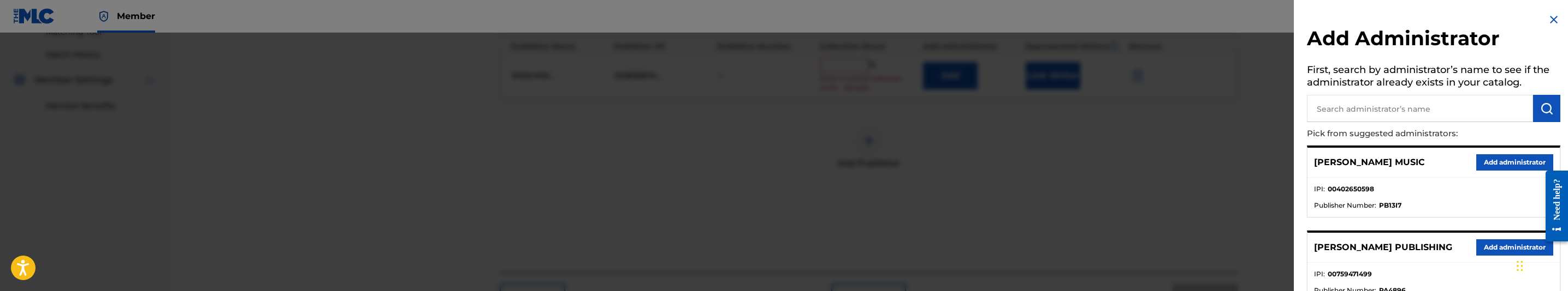
click at [1516, 116] on input "text" at bounding box center [1420, 108] width 226 height 27
type input "mezzo"
click at [1490, 164] on button "Add administrator" at bounding box center [1515, 162] width 77 height 16
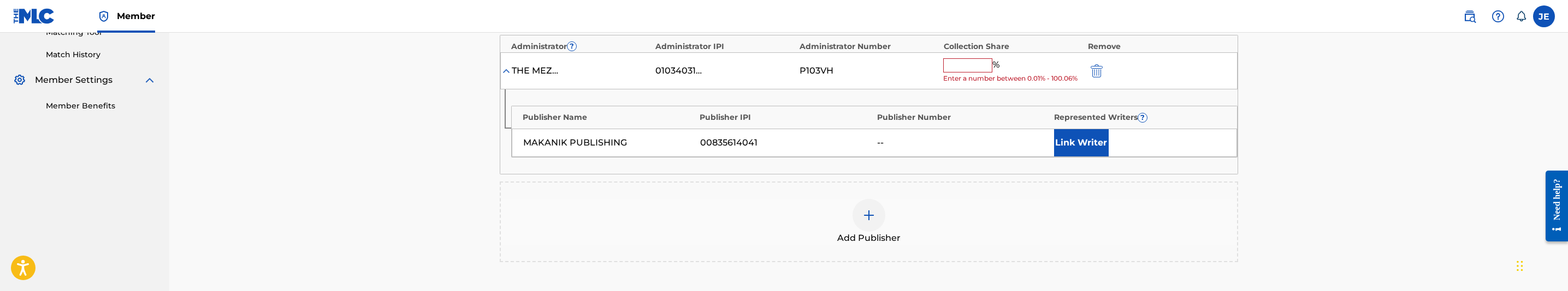
click at [1097, 147] on button "Link Writer" at bounding box center [1081, 142] width 55 height 27
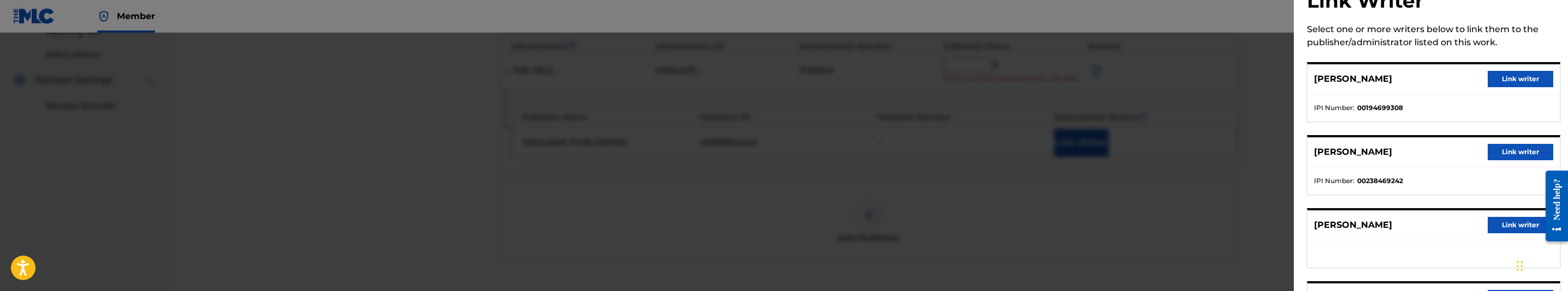
scroll to position [82, 0]
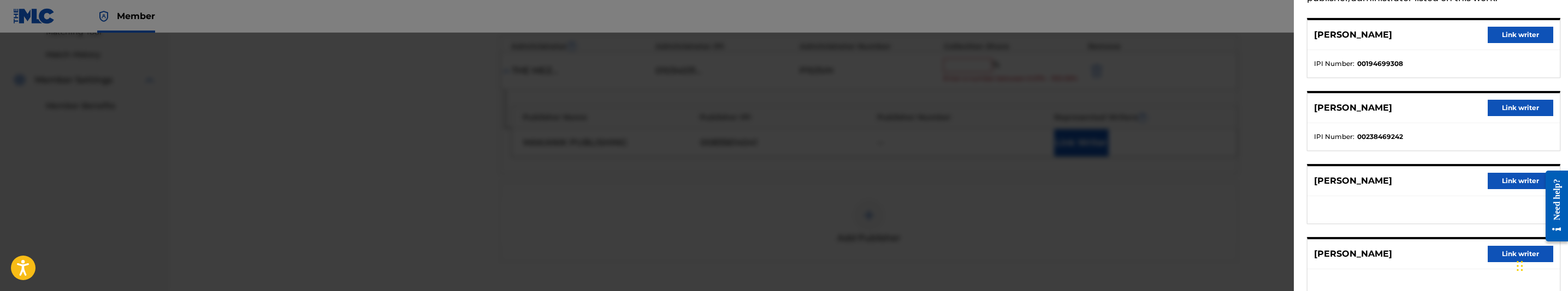
click at [1531, 29] on button "Link writer" at bounding box center [1521, 34] width 66 height 16
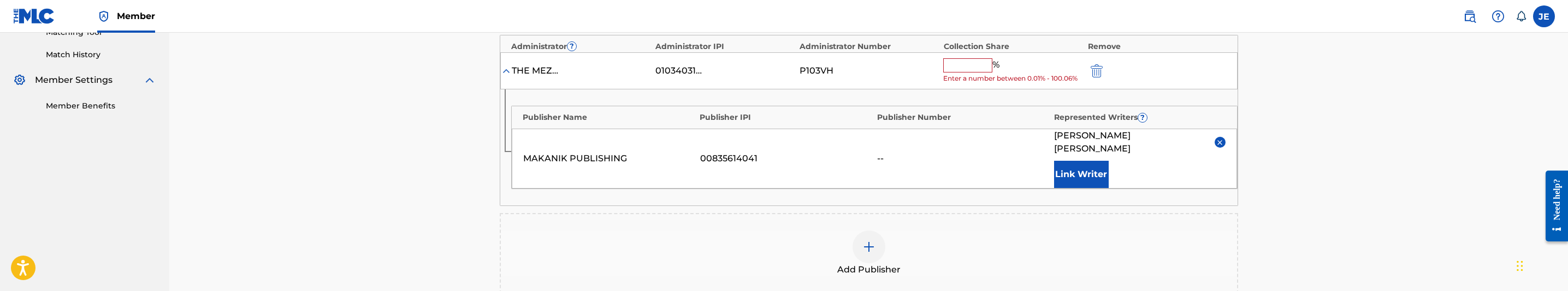
click at [970, 72] on input "text" at bounding box center [967, 65] width 49 height 14
type input "50"
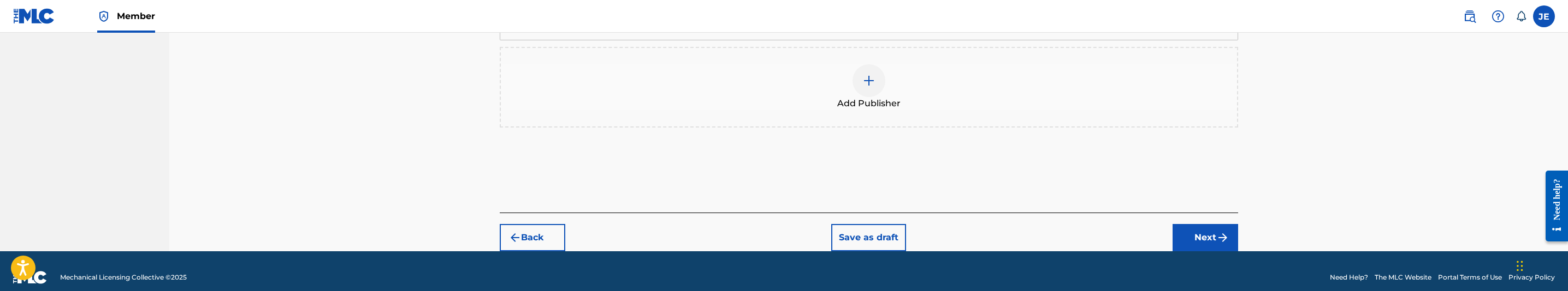
click at [1206, 224] on button "Next" at bounding box center [1206, 237] width 66 height 27
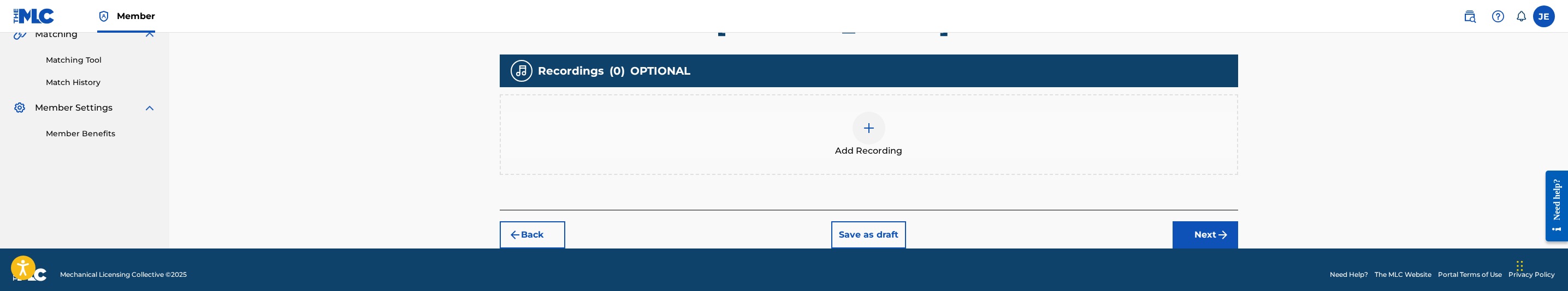
scroll to position [272, 0]
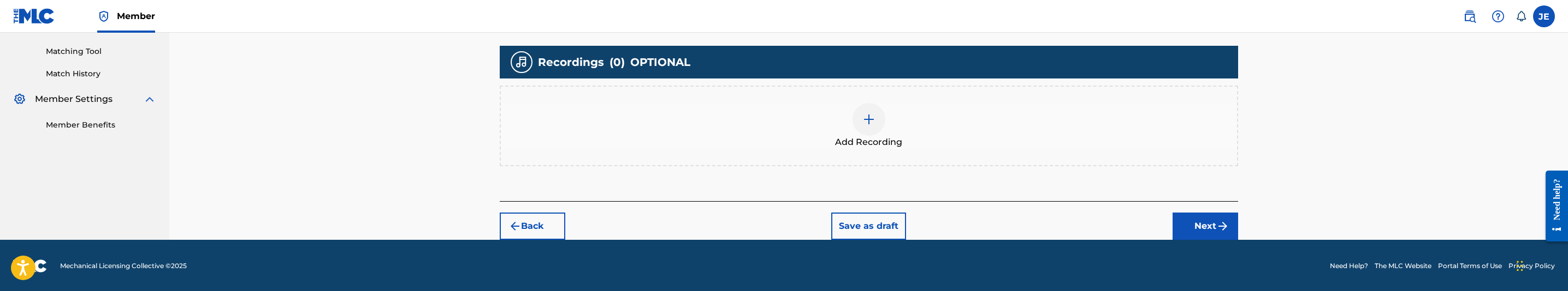
click at [872, 113] on img at bounding box center [869, 120] width 13 height 13
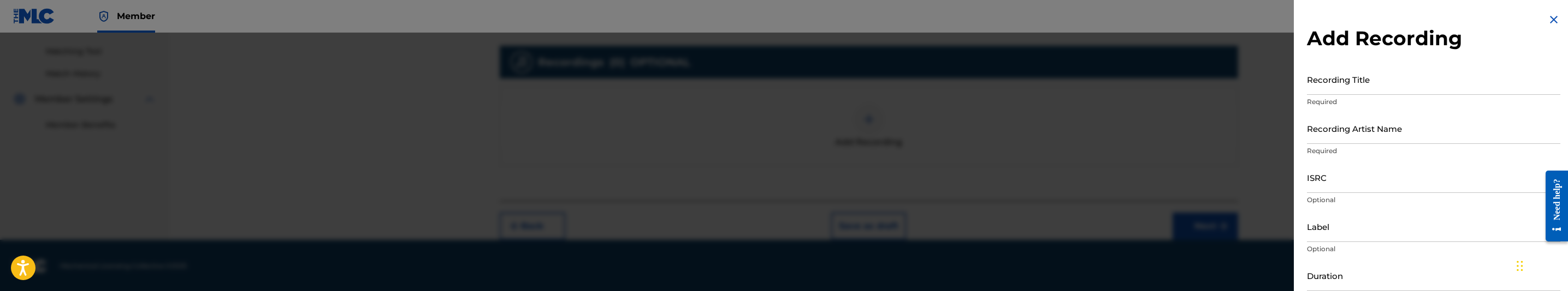
click at [1328, 82] on input "Recording Title" at bounding box center [1433, 79] width 254 height 31
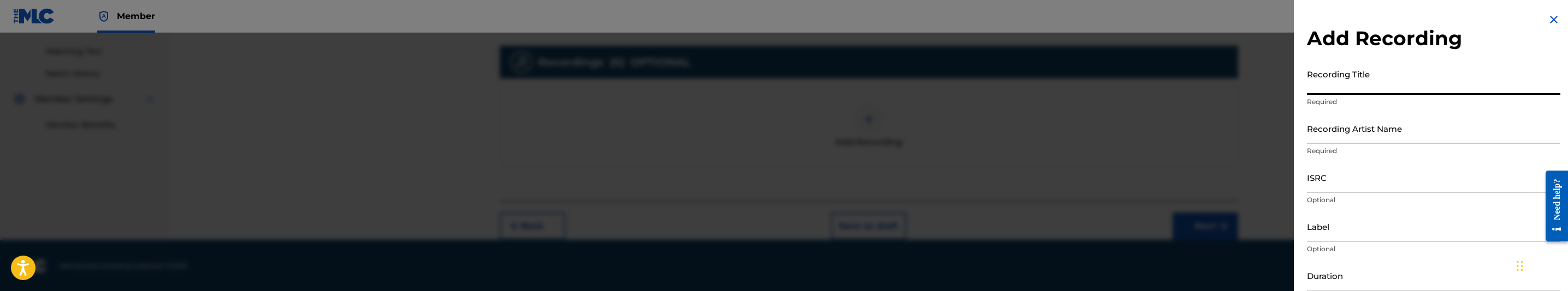
paste input "Paranoid in 5th Ward by Street Military"
drag, startPoint x: 1402, startPoint y: 87, endPoint x: 1494, endPoint y: 87, distance: 92.0
click at [1494, 87] on input "Paranoid in 5th Ward by Street Military" at bounding box center [1433, 79] width 254 height 31
type input "Paranoid in 5th Ward"
click at [1442, 136] on input "Recording Artist Name" at bounding box center [1433, 128] width 254 height 31
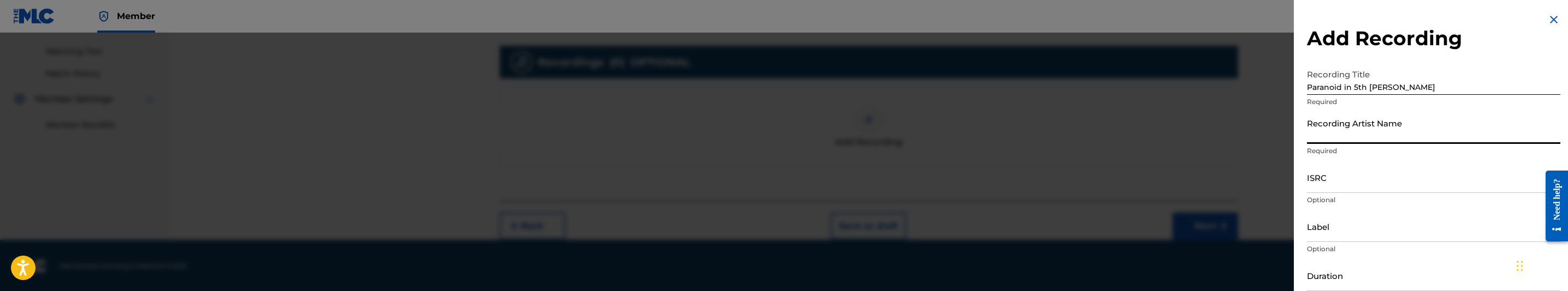
paste input "Street Military"
type input "Street Military"
click at [1419, 181] on input "ISRC" at bounding box center [1433, 177] width 254 height 31
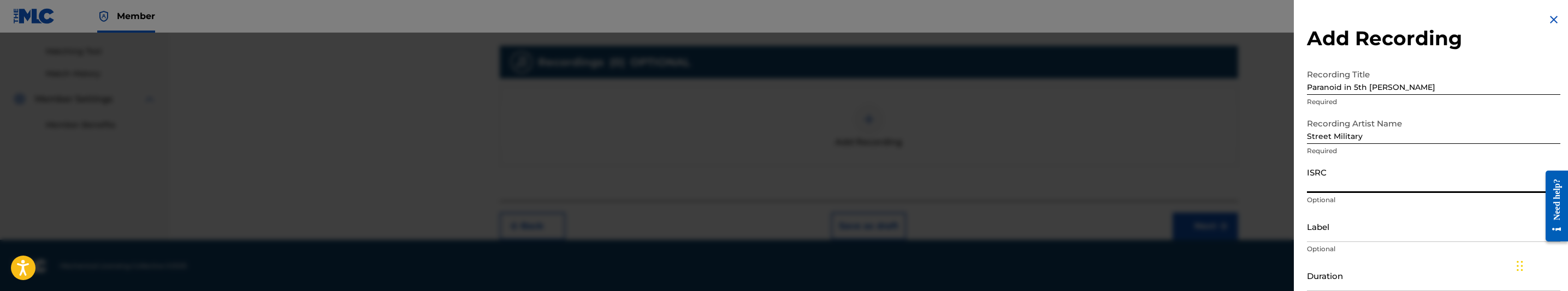
paste input "USXQS1411709"
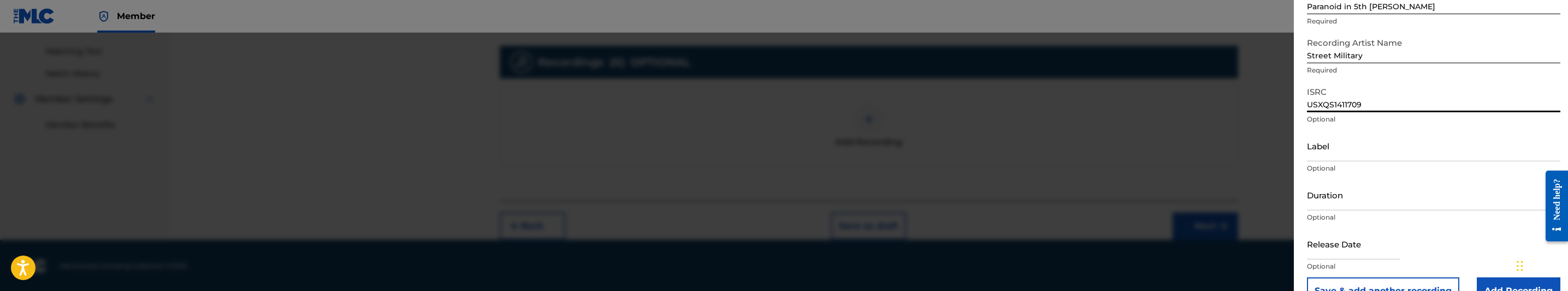
scroll to position [82, 0]
type input "USXQS1411709"
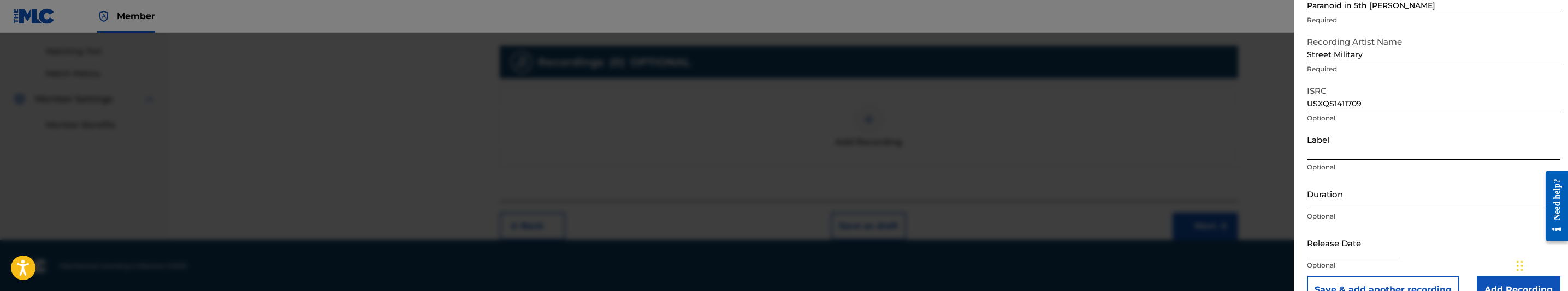
drag, startPoint x: 1375, startPoint y: 154, endPoint x: 1377, endPoint y: 184, distance: 30.1
click at [1375, 154] on input "Label" at bounding box center [1433, 144] width 254 height 31
paste input "BeatBox Records"
type input "BeatBox Records"
click at [1380, 203] on input "Duration" at bounding box center [1433, 193] width 254 height 31
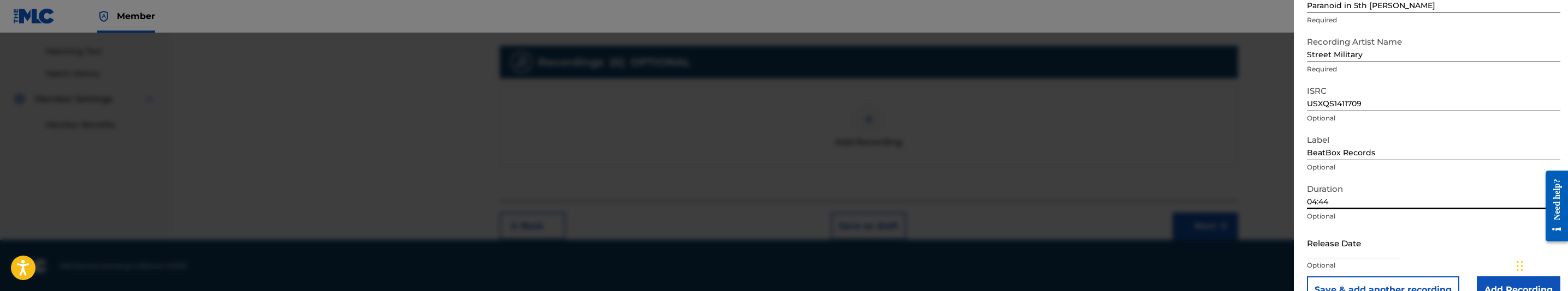
type input "04:44"
click at [1332, 247] on input "text" at bounding box center [1353, 243] width 92 height 31
select select "7"
select select "2025"
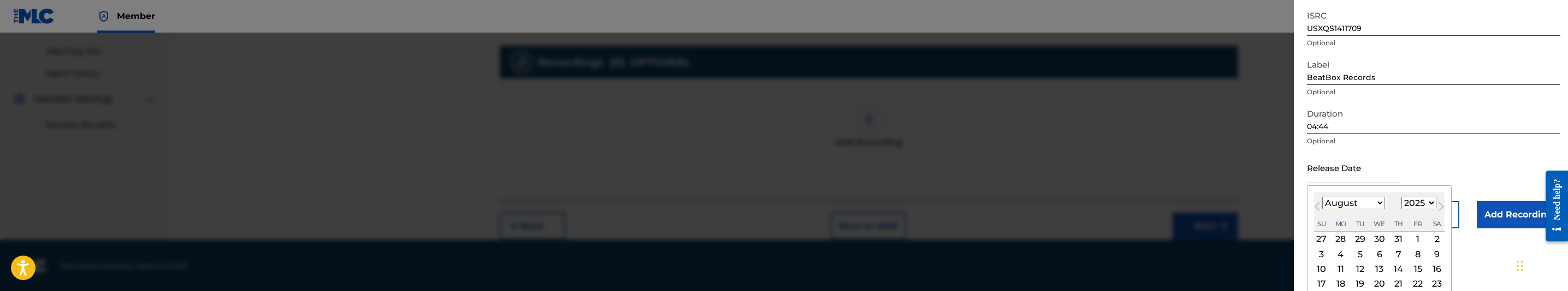
scroll to position [164, 0]
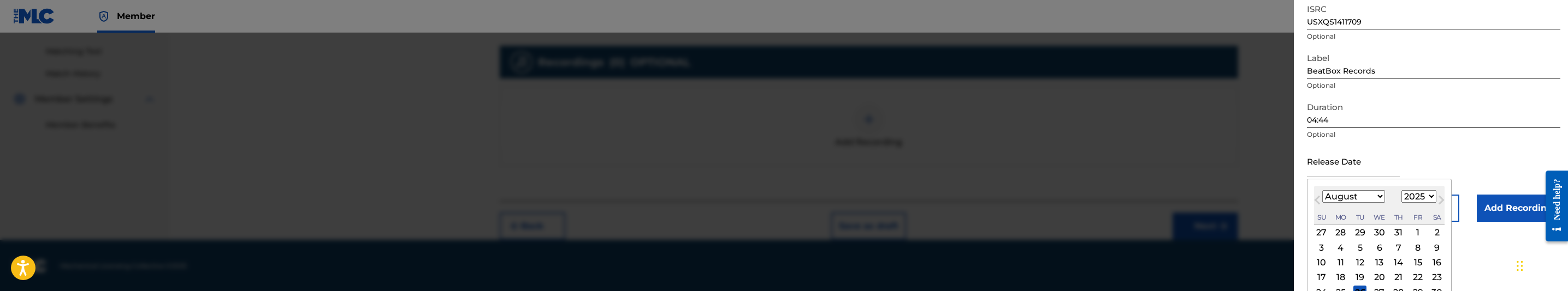
click at [1328, 197] on select "January February March April May June July August September October November De…" at bounding box center [1353, 196] width 63 height 12
select select "10"
click at [1322, 190] on select "January February March April May June July August September October November De…" at bounding box center [1353, 196] width 63 height 12
click at [1415, 203] on div "November 2025 January February March April May June July August September Octob…" at bounding box center [1379, 206] width 130 height 40
click at [1421, 200] on select "1899 1900 1901 1902 1903 1904 1905 1906 1907 1908 1909 1910 1911 1912 1913 1914…" at bounding box center [1418, 196] width 35 height 12
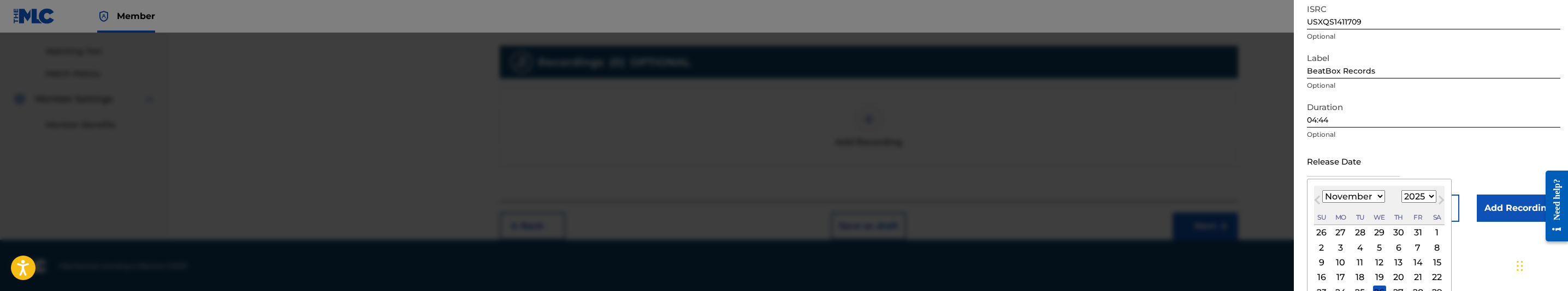
select select "2014"
click at [1404, 190] on select "1899 1900 1901 1902 1903 1904 1905 1906 1907 1908 1909 1910 1911 1912 1913 1914…" at bounding box center [1418, 196] width 35 height 12
click at [1345, 262] on div "10" at bounding box center [1341, 263] width 13 height 13
type input "November 10 2014"
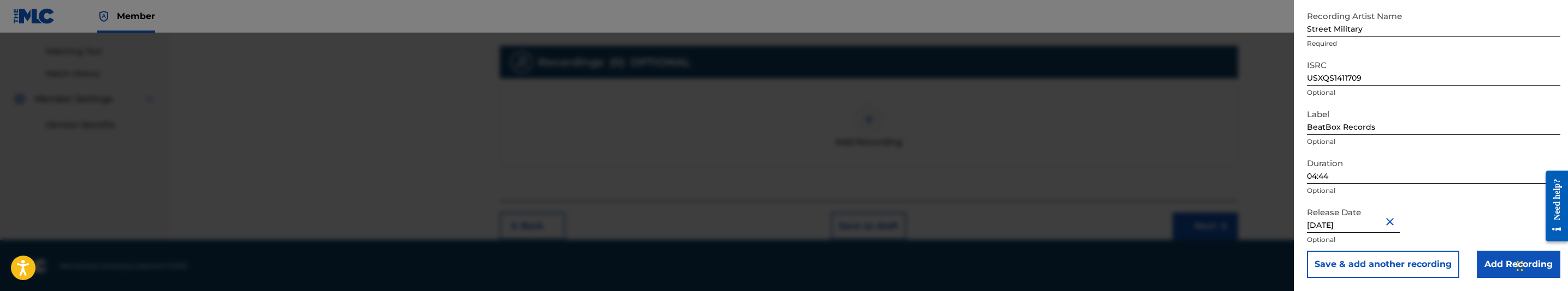
scroll to position [107, 0]
click at [1492, 266] on input "Add Recording" at bounding box center [1518, 265] width 84 height 27
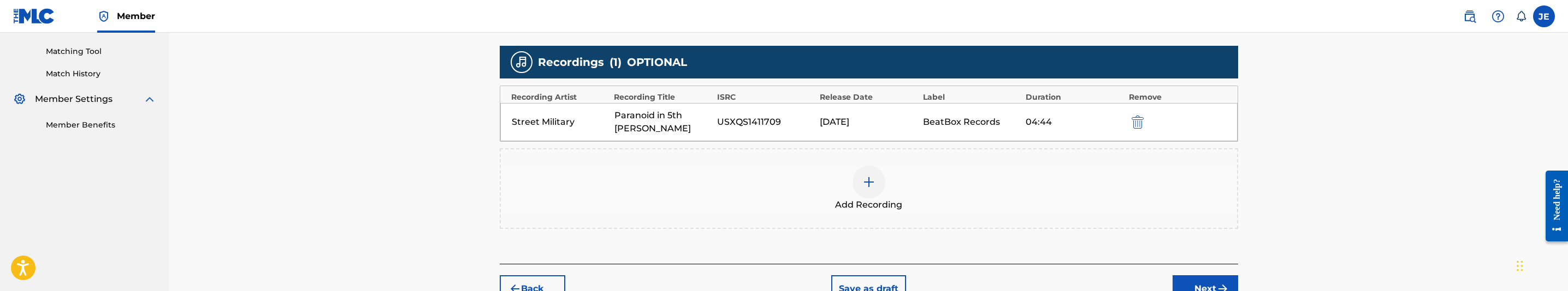
click at [1219, 283] on img "submit" at bounding box center [1223, 289] width 13 height 13
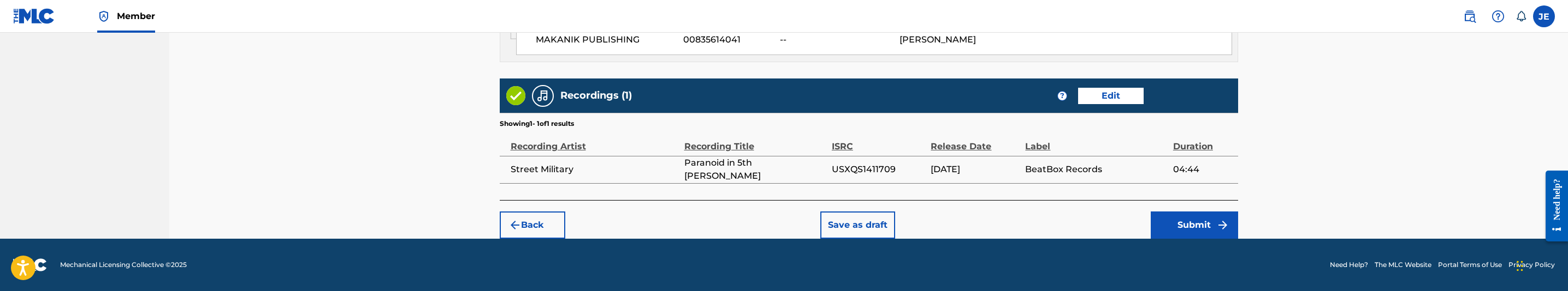
scroll to position [734, 0]
click at [1200, 218] on button "Submit" at bounding box center [1194, 225] width 88 height 27
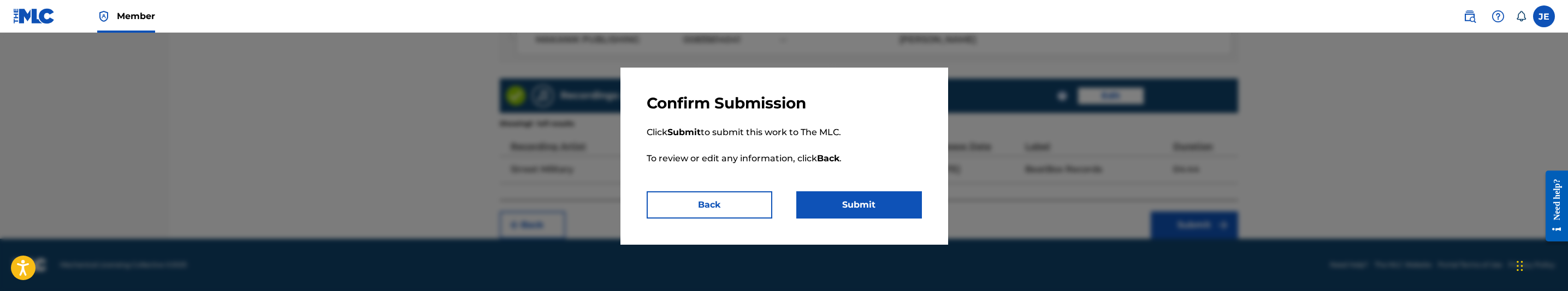
click at [878, 206] on button "Submit" at bounding box center [859, 204] width 125 height 27
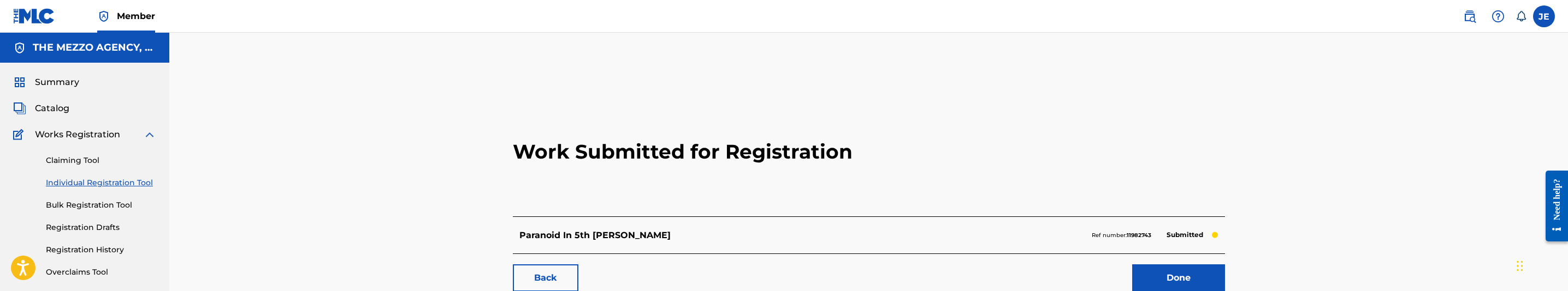
scroll to position [82, 0]
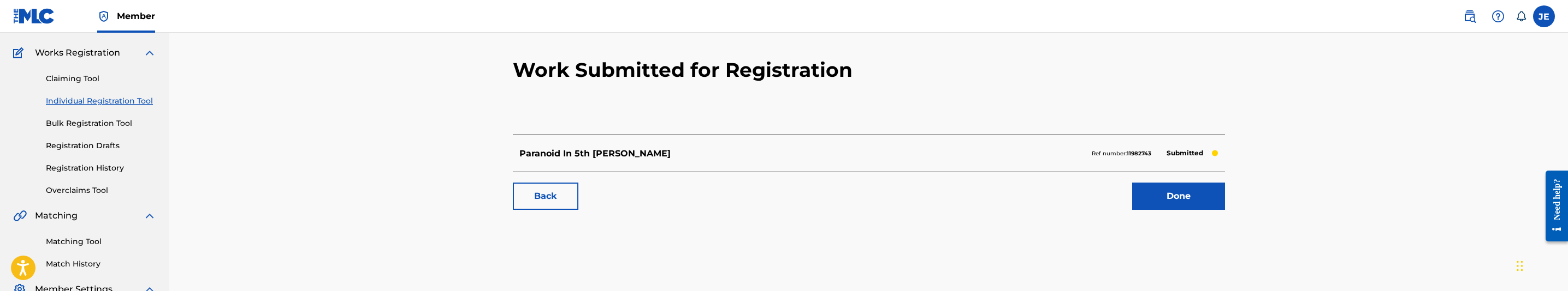
click at [1183, 197] on link "Done" at bounding box center [1179, 196] width 92 height 27
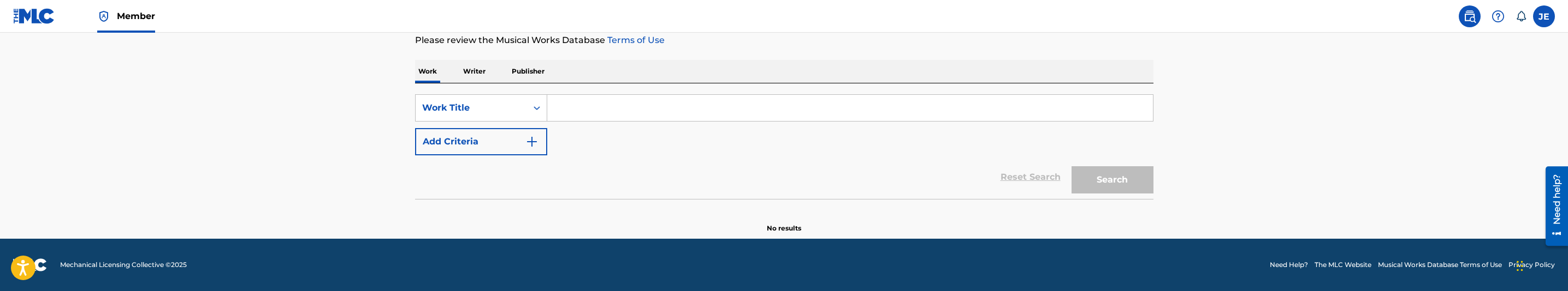
click at [666, 112] on input "Search Form" at bounding box center [850, 108] width 605 height 26
paste input "Let Me Live"
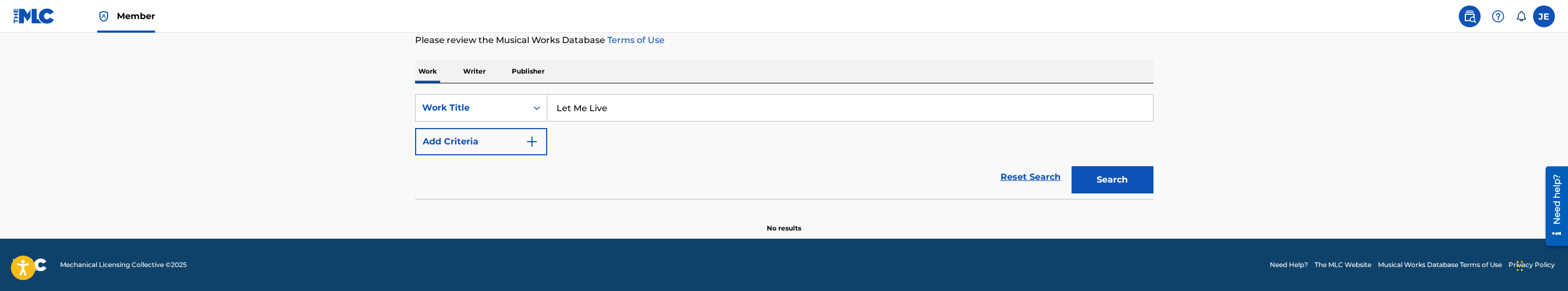
type input "Let Me Live"
click at [546, 139] on button "Add Criteria" at bounding box center [481, 141] width 132 height 27
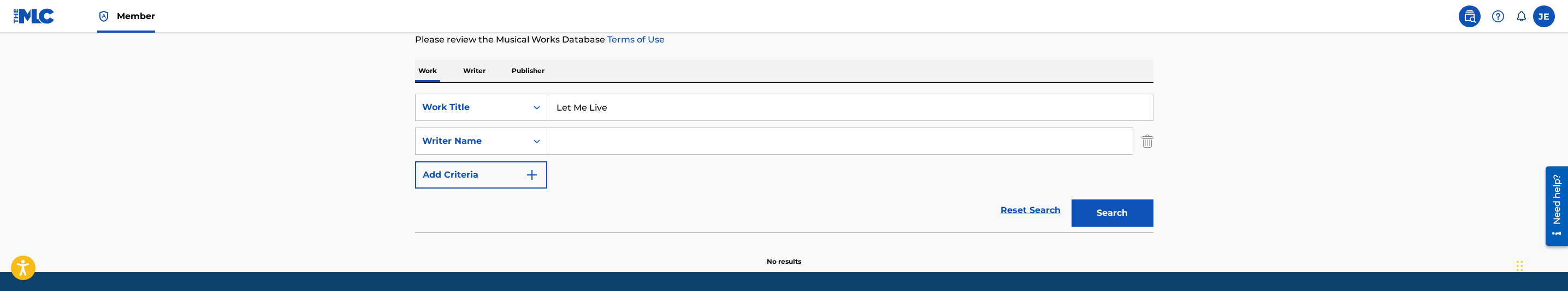
click at [732, 142] on input "Search Form" at bounding box center [839, 141] width 586 height 26
paste input ""[PERSON_NAME] ""
click at [562, 142] on input ""[PERSON_NAME]" at bounding box center [839, 141] width 586 height 26
click at [1090, 219] on button "Search" at bounding box center [1112, 213] width 82 height 27
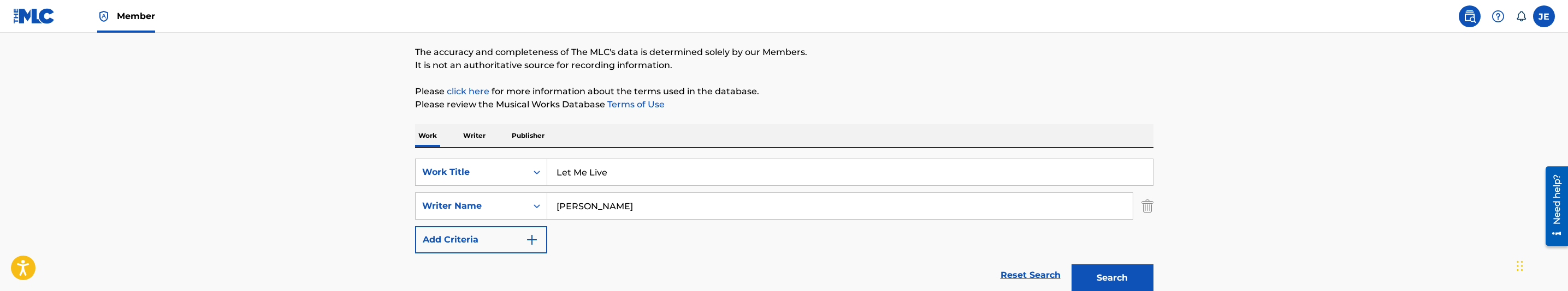
scroll to position [67, 0]
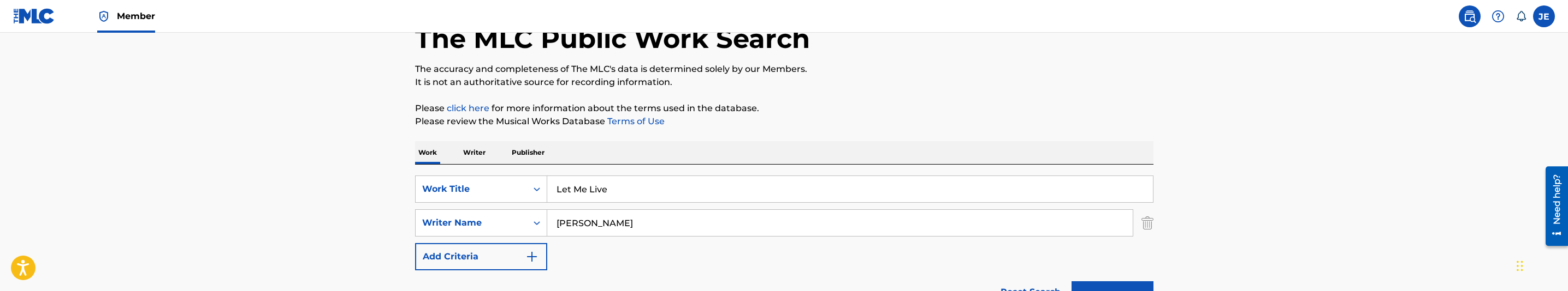
click at [662, 218] on input "[PERSON_NAME]" at bounding box center [839, 223] width 586 height 26
click at [659, 222] on input "[PERSON_NAME]" at bounding box center [839, 223] width 586 height 26
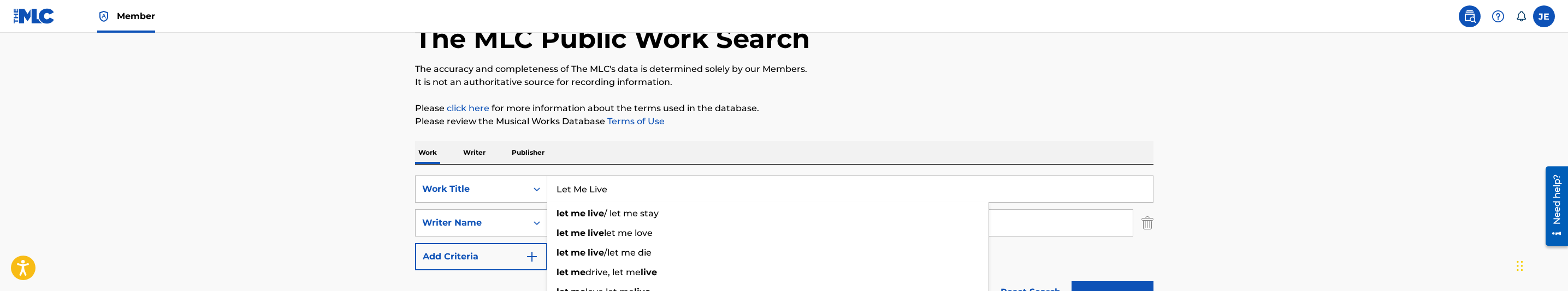
click at [751, 202] on input "Let Me Live" at bounding box center [850, 189] width 605 height 26
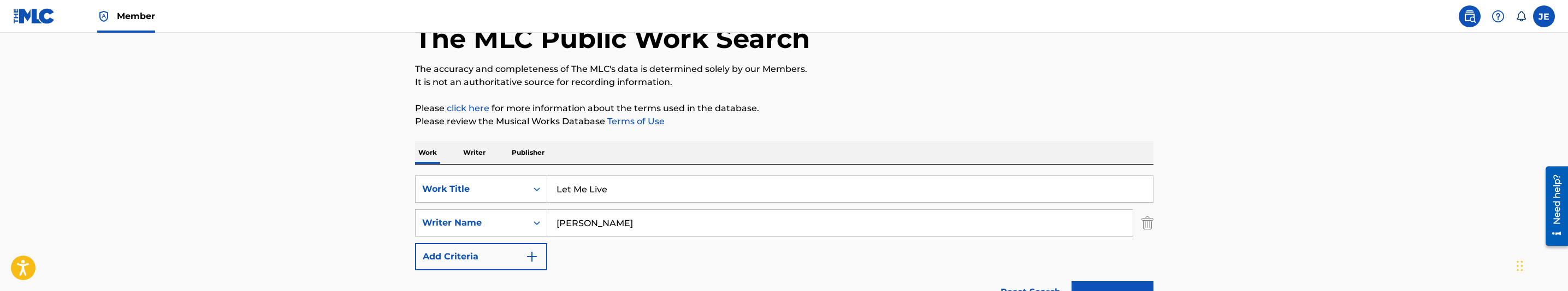
click at [801, 149] on div "Work Writer Publisher" at bounding box center [784, 153] width 738 height 23
click at [656, 229] on input "[PERSON_NAME]" at bounding box center [839, 223] width 586 height 26
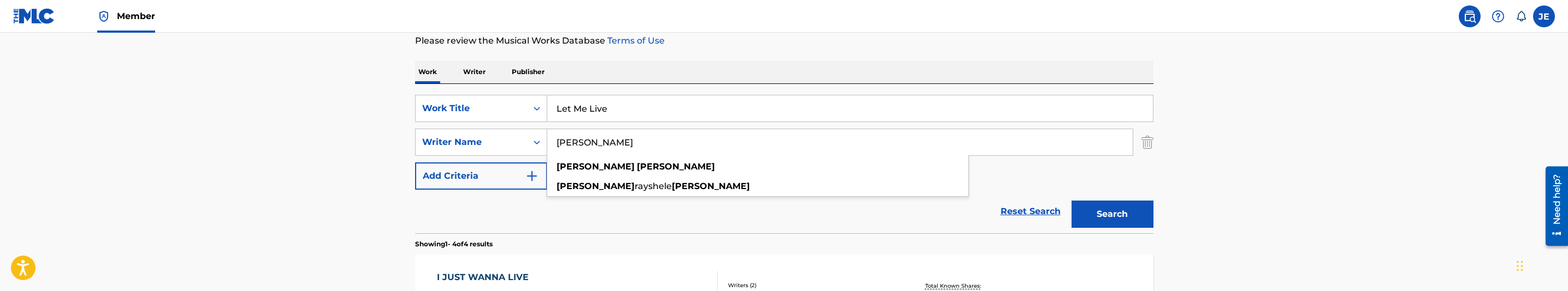
scroll to position [149, 0]
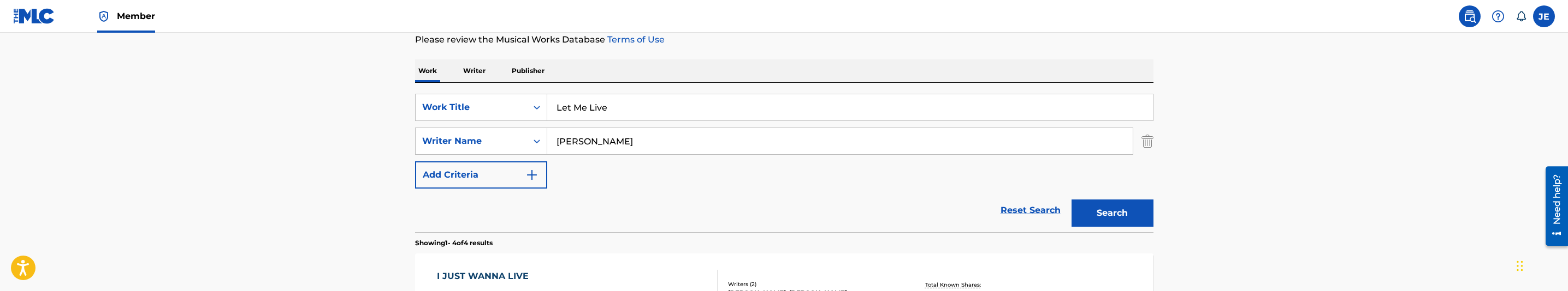
click at [1126, 210] on button "Search" at bounding box center [1112, 213] width 82 height 27
click at [628, 144] on input "[PERSON_NAME]" at bounding box center [839, 141] width 586 height 26
paste input "[PERSON_NAME] [PERSON_NAME]"
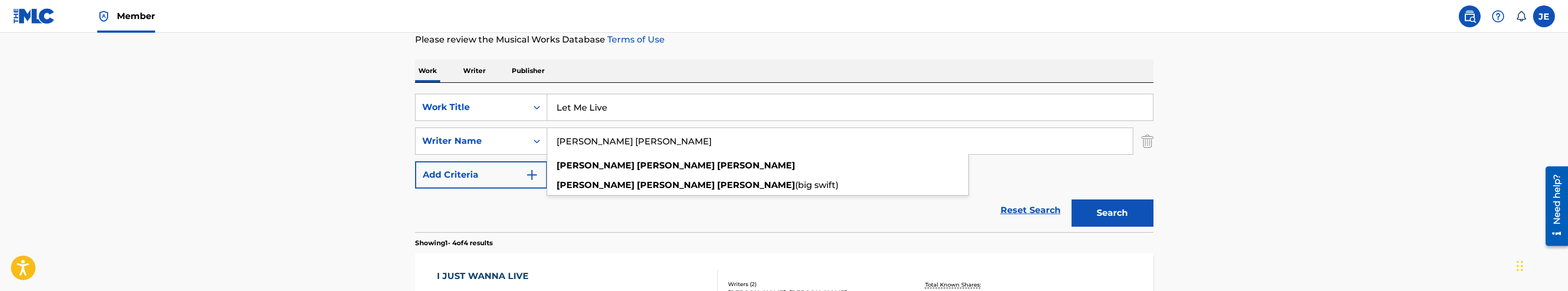
click at [1100, 202] on button "Search" at bounding box center [1112, 213] width 82 height 27
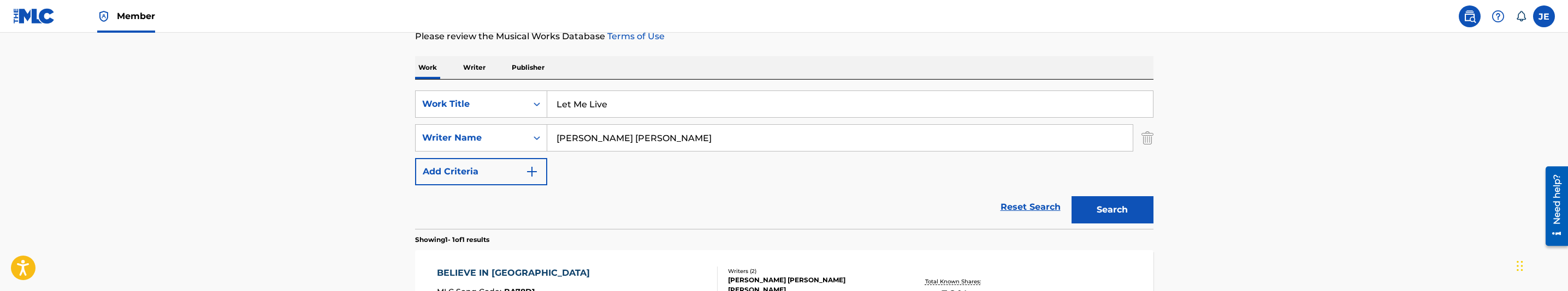
scroll to position [139, 0]
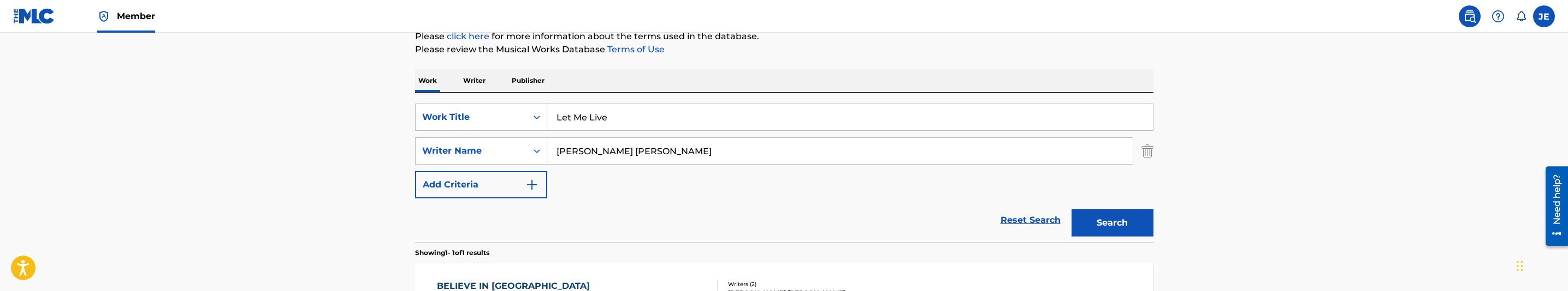
click at [651, 151] on input "[PERSON_NAME] [PERSON_NAME]" at bounding box center [839, 152] width 586 height 26
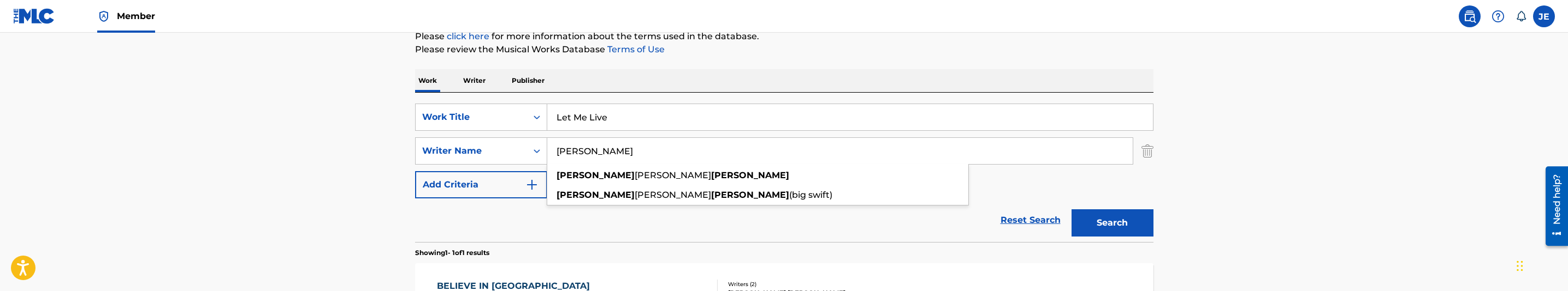
type input "[PERSON_NAME]"
click at [1071, 209] on button "Search" at bounding box center [1112, 222] width 82 height 27
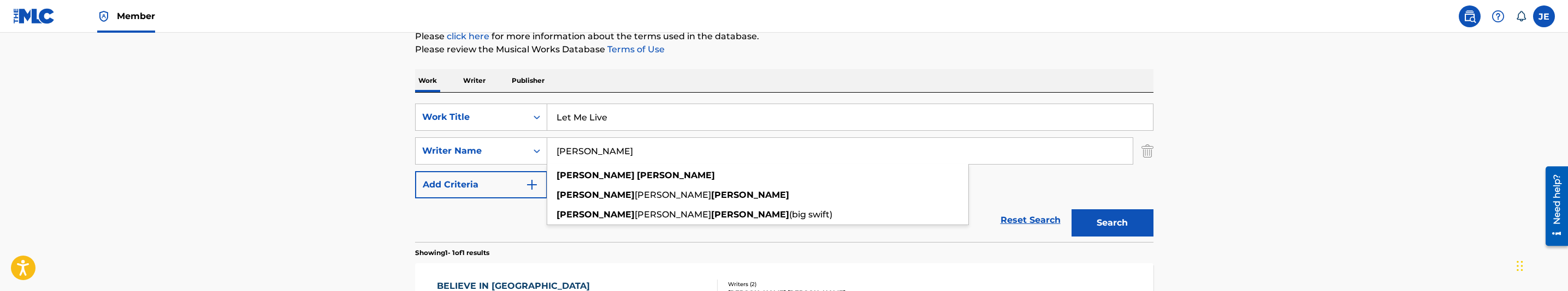
click at [1291, 120] on main "The MLC Public Work Search The accuracy and completeness of The MLC's data is d…" at bounding box center [784, 148] width 1568 height 509
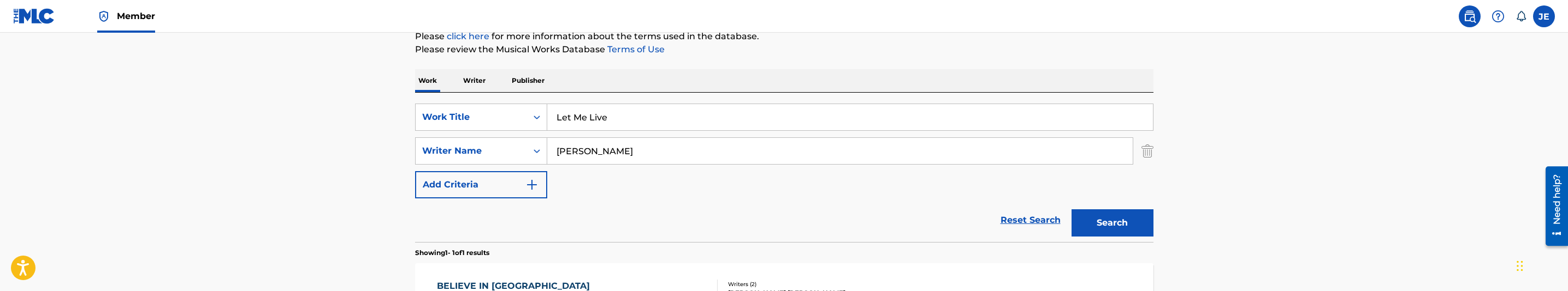
click at [626, 113] on input "Let Me Live" at bounding box center [850, 118] width 605 height 26
paste input "s Get Rich"
type input "Let s Get Rich"
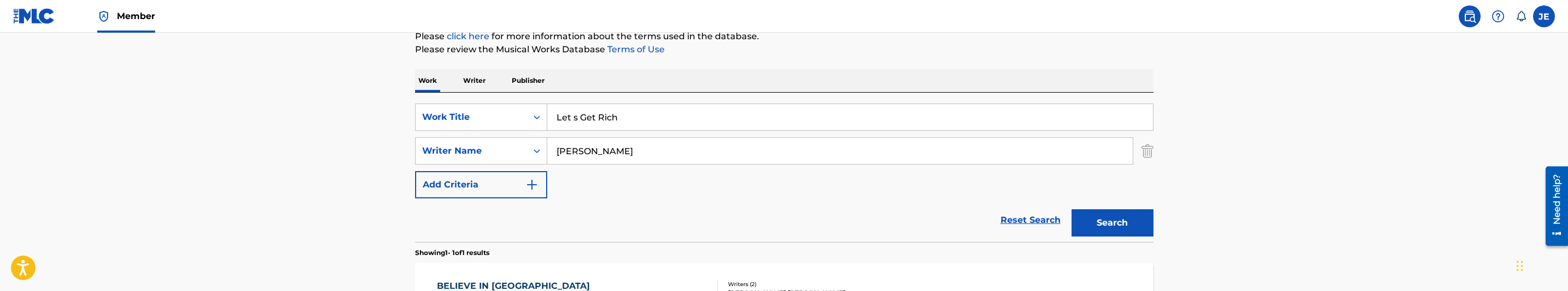
click at [657, 154] on input "[PERSON_NAME]" at bounding box center [839, 152] width 586 height 26
paste input ""[PERSON_NAME] ""
click at [561, 154] on input ""[PERSON_NAME]" at bounding box center [839, 152] width 586 height 26
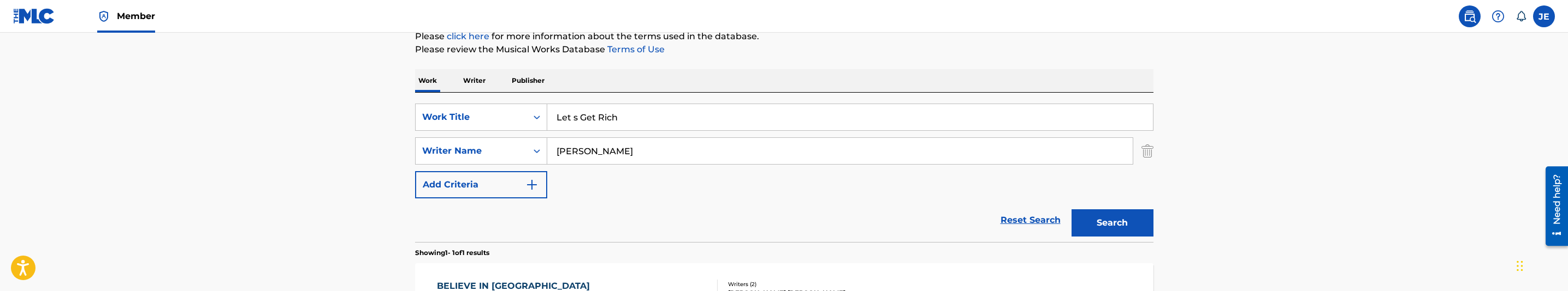
click at [1144, 228] on button "Search" at bounding box center [1112, 222] width 82 height 27
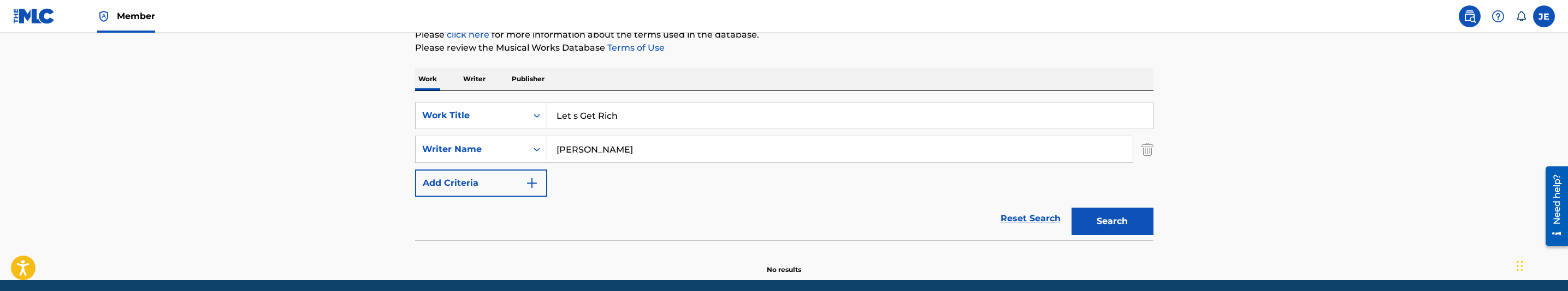
scroll to position [182, 0]
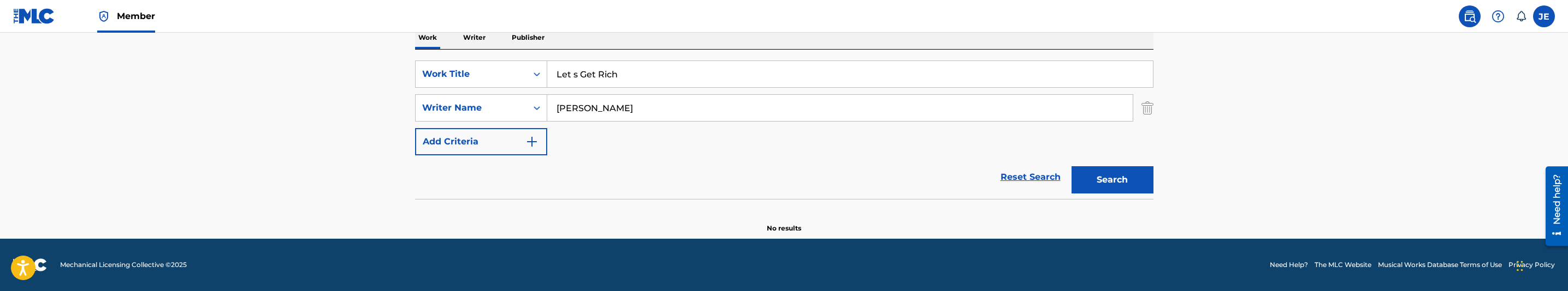
click at [688, 104] on input "[PERSON_NAME]" at bounding box center [839, 108] width 586 height 26
click at [1130, 176] on button "Search" at bounding box center [1112, 180] width 82 height 27
click at [1139, 184] on button "Search" at bounding box center [1112, 180] width 82 height 27
click at [629, 109] on input "[PERSON_NAME]" at bounding box center [839, 108] width 586 height 26
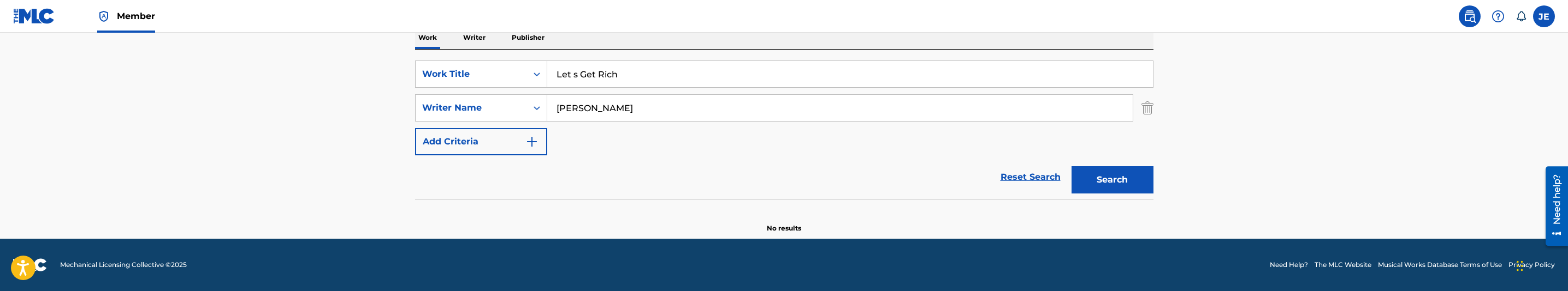
click at [629, 109] on input "[PERSON_NAME]" at bounding box center [839, 108] width 586 height 26
paste input ""[PERSON_NAME] ""
click at [559, 107] on input ""[PERSON_NAME]" at bounding box center [839, 108] width 586 height 26
click at [1129, 186] on button "Search" at bounding box center [1112, 180] width 82 height 27
click at [639, 121] on div "[PERSON_NAME]" at bounding box center [840, 107] width 586 height 27
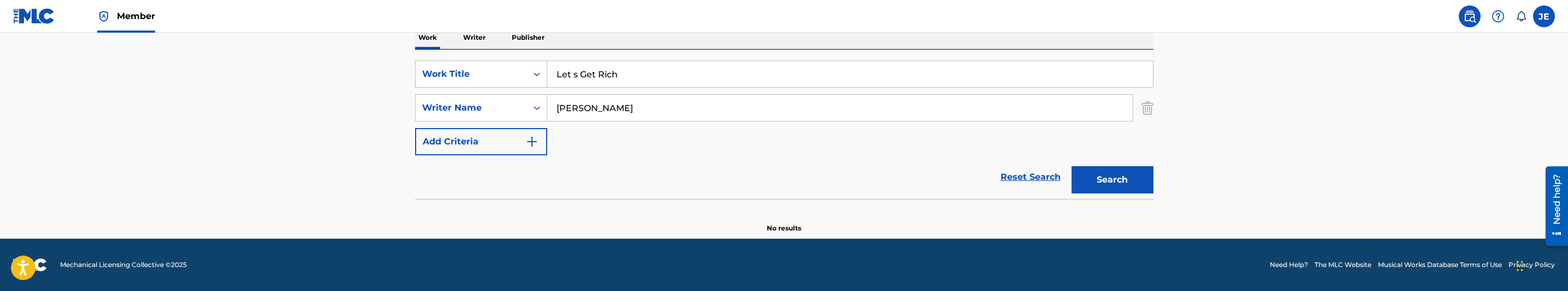
click at [639, 121] on div "[PERSON_NAME]" at bounding box center [840, 107] width 586 height 27
click at [642, 105] on input "[PERSON_NAME]" at bounding box center [839, 108] width 586 height 26
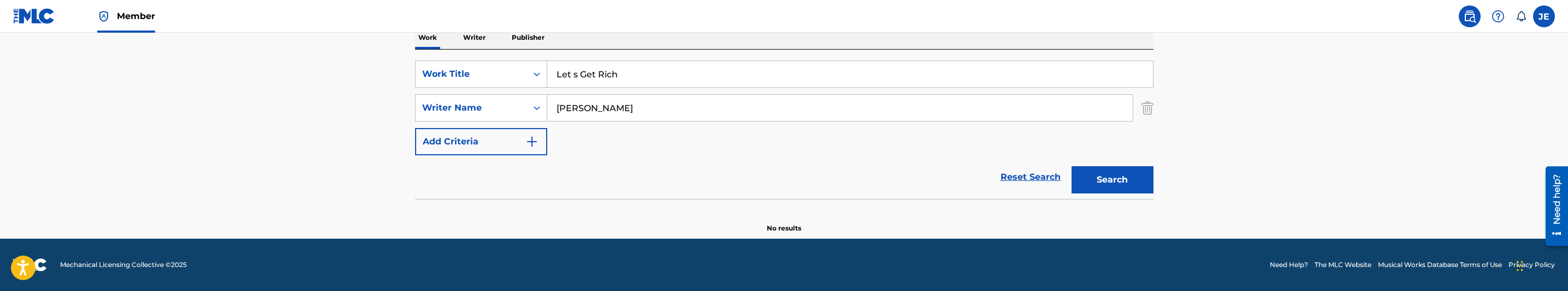
click at [642, 105] on input "[PERSON_NAME]" at bounding box center [839, 108] width 586 height 26
click at [644, 105] on input "[PERSON_NAME]" at bounding box center [839, 108] width 586 height 26
paste input "[PERSON_NAME] [PERSON_NAME]"
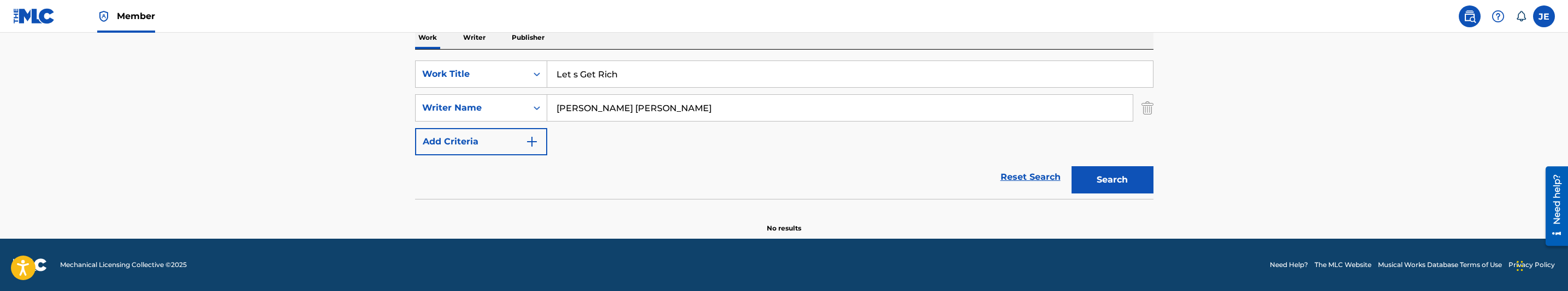
click at [1122, 190] on button "Search" at bounding box center [1112, 180] width 82 height 27
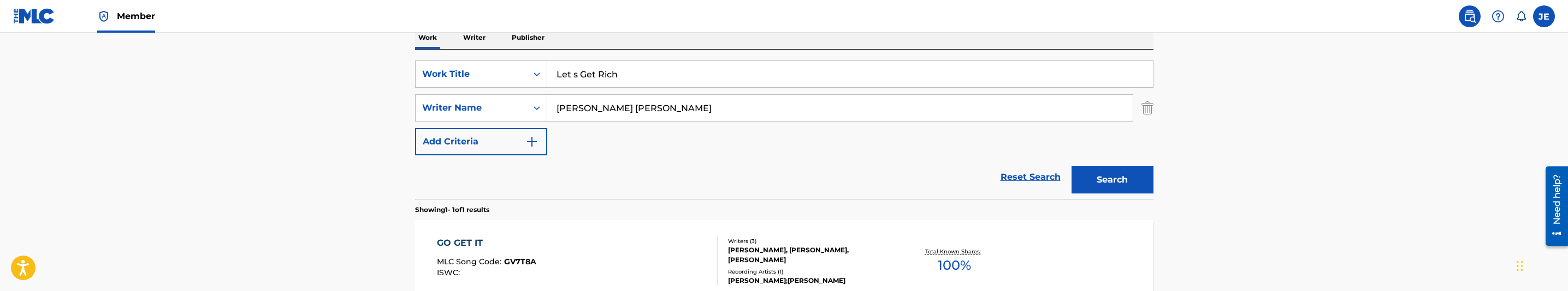
click at [654, 108] on input "[PERSON_NAME] [PERSON_NAME]" at bounding box center [839, 108] width 586 height 26
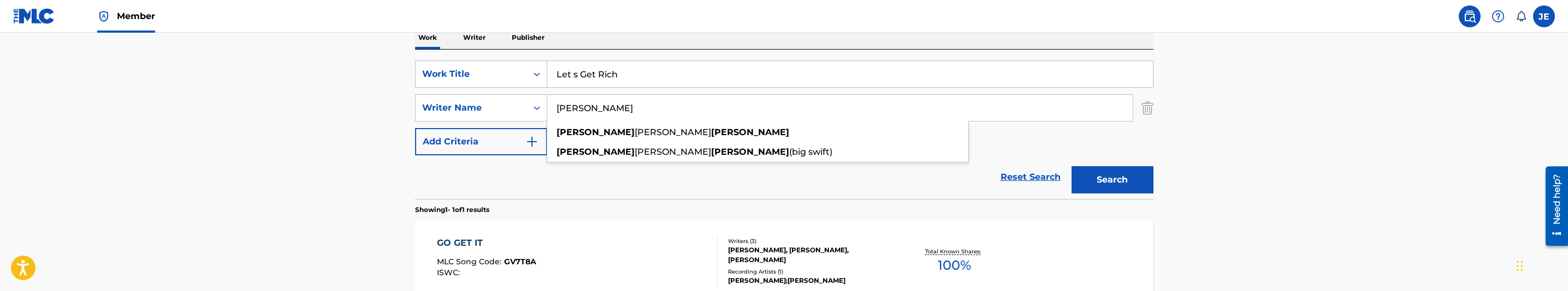
type input "[PERSON_NAME]"
click at [1071, 167] on button "Search" at bounding box center [1112, 180] width 82 height 27
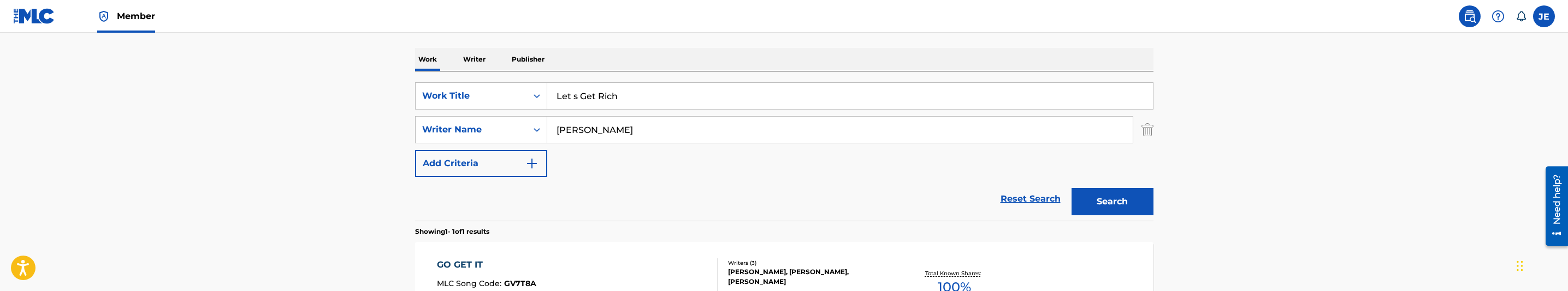
scroll to position [139, 0]
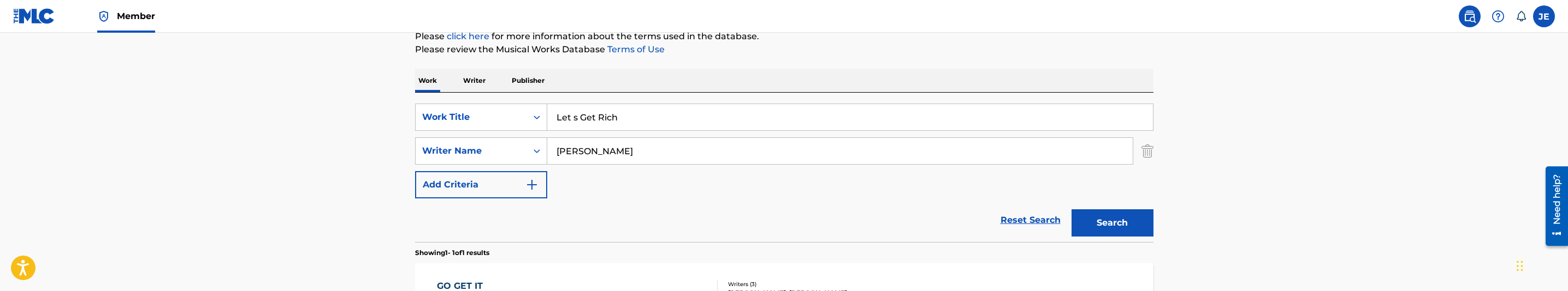
click at [618, 123] on input "Let s Get Rich" at bounding box center [850, 118] width 605 height 26
paste input "M O B"
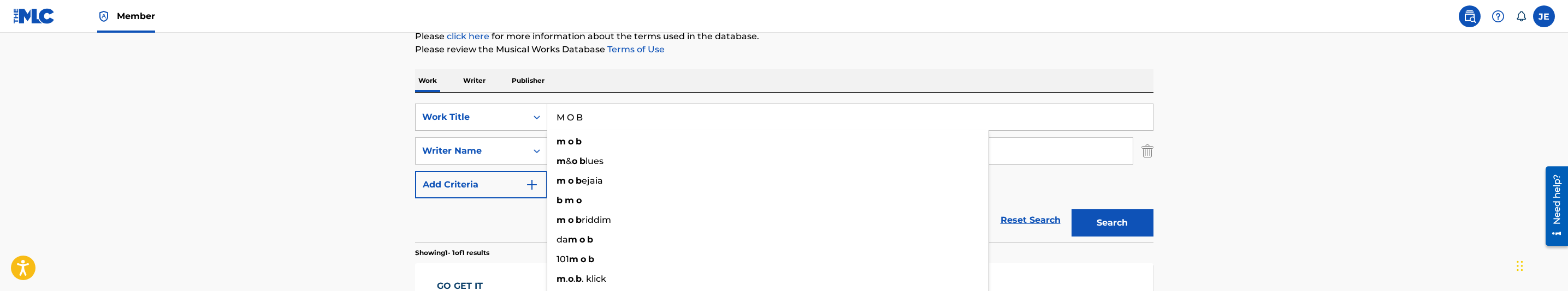
type input "M O B"
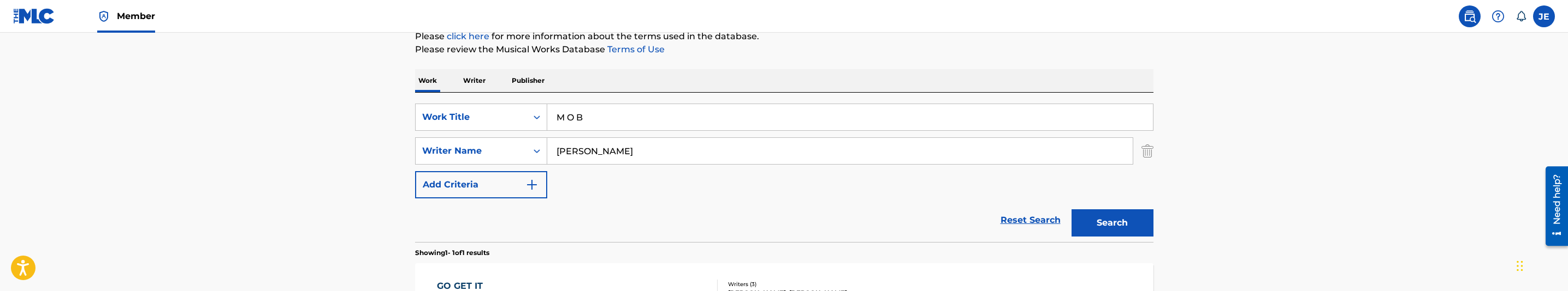
click at [677, 159] on input "[PERSON_NAME]" at bounding box center [839, 152] width 586 height 26
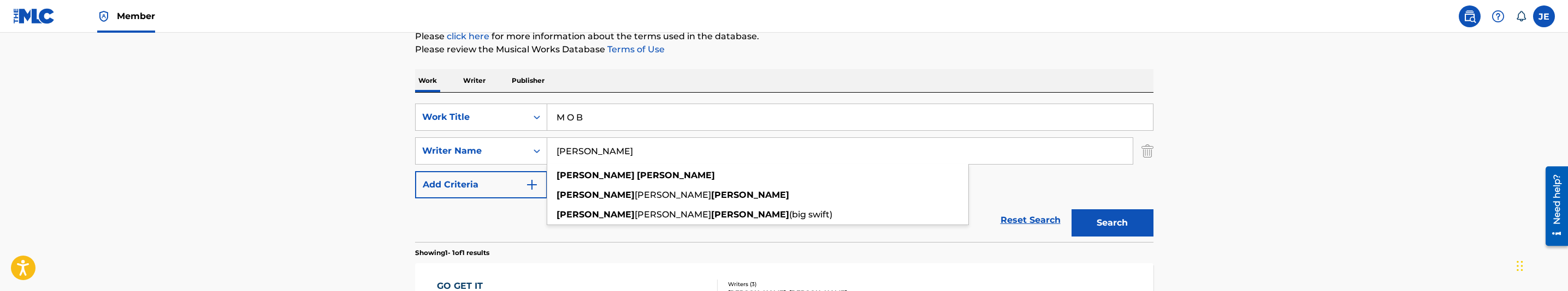
click at [677, 159] on input "[PERSON_NAME]" at bounding box center [839, 152] width 586 height 26
paste input ""[PERSON_NAME] ""
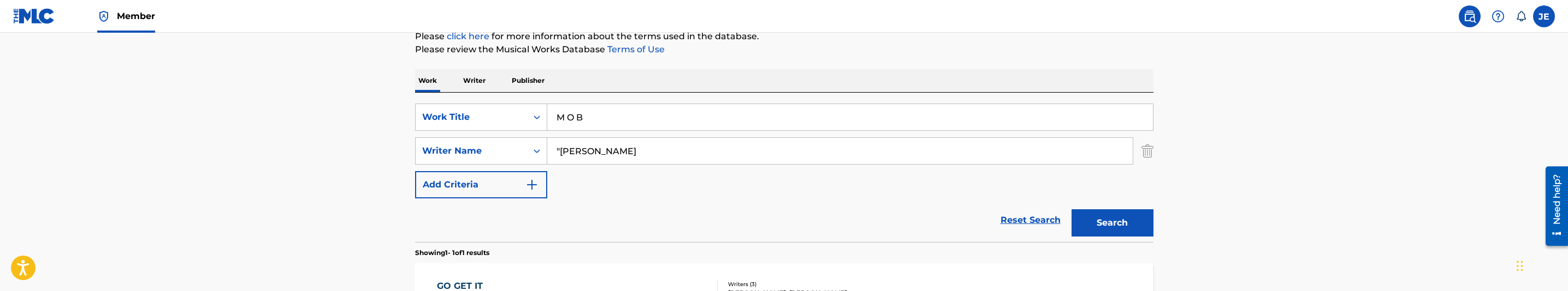
click at [562, 146] on input ""[PERSON_NAME]" at bounding box center [839, 152] width 586 height 26
click at [1098, 215] on button "Search" at bounding box center [1112, 222] width 82 height 27
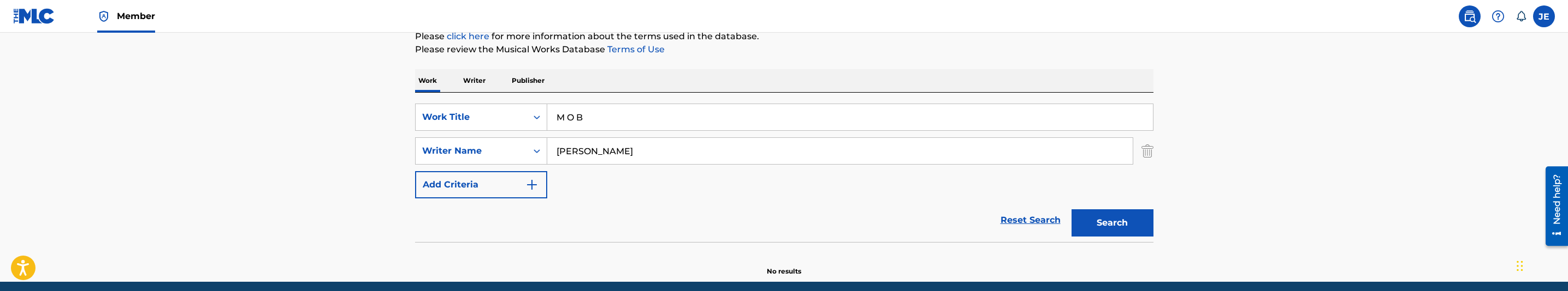
click at [709, 151] on input "[PERSON_NAME]" at bounding box center [839, 152] width 586 height 26
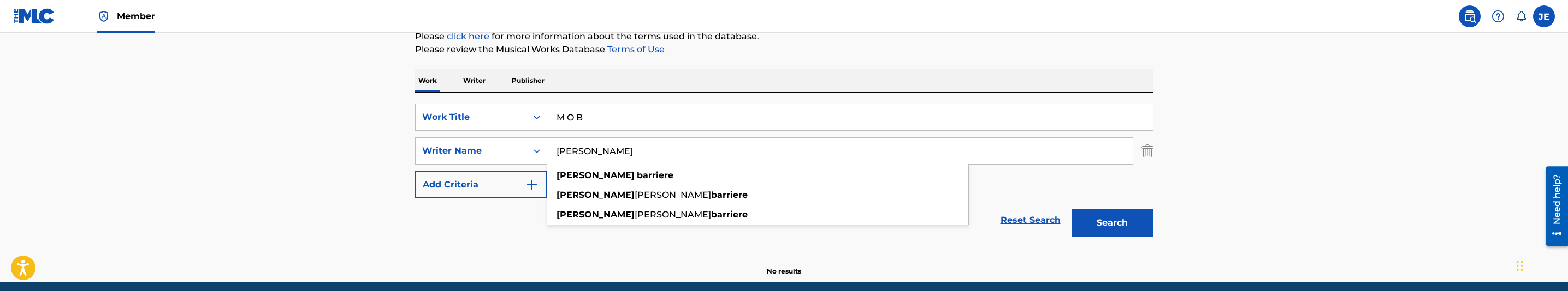
click at [1071, 209] on button "Search" at bounding box center [1112, 222] width 82 height 27
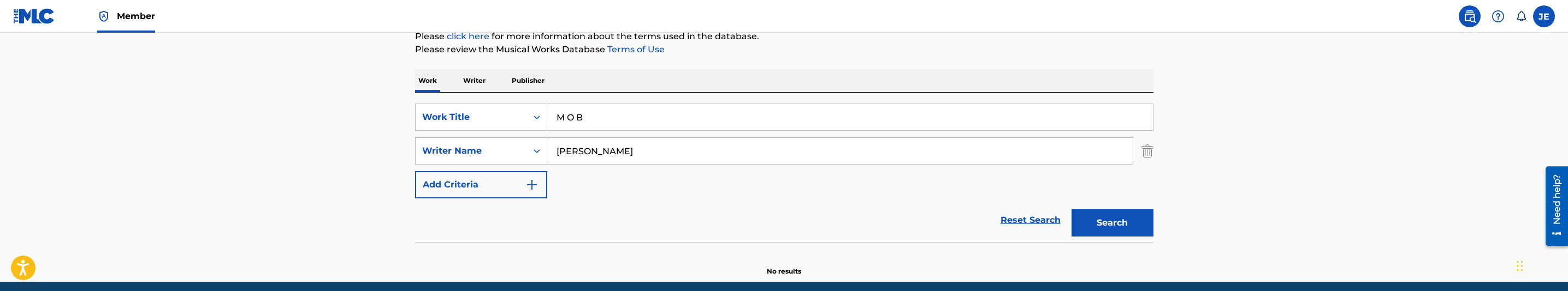
click at [654, 146] on input "[PERSON_NAME]" at bounding box center [839, 152] width 586 height 26
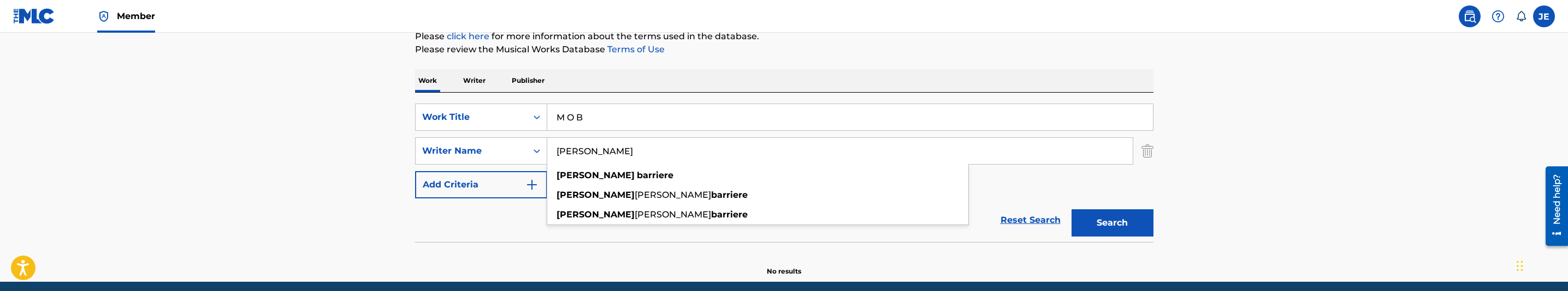
paste input "[PERSON_NAME]"
click at [1071, 209] on button "Search" at bounding box center [1112, 222] width 82 height 27
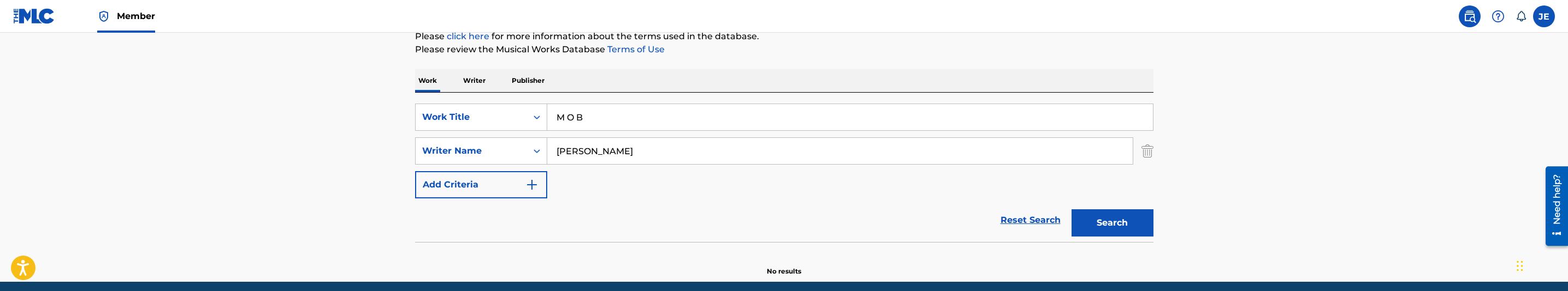
click at [1099, 228] on button "Search" at bounding box center [1112, 222] width 82 height 27
click at [659, 143] on input "[PERSON_NAME]" at bounding box center [839, 152] width 586 height 26
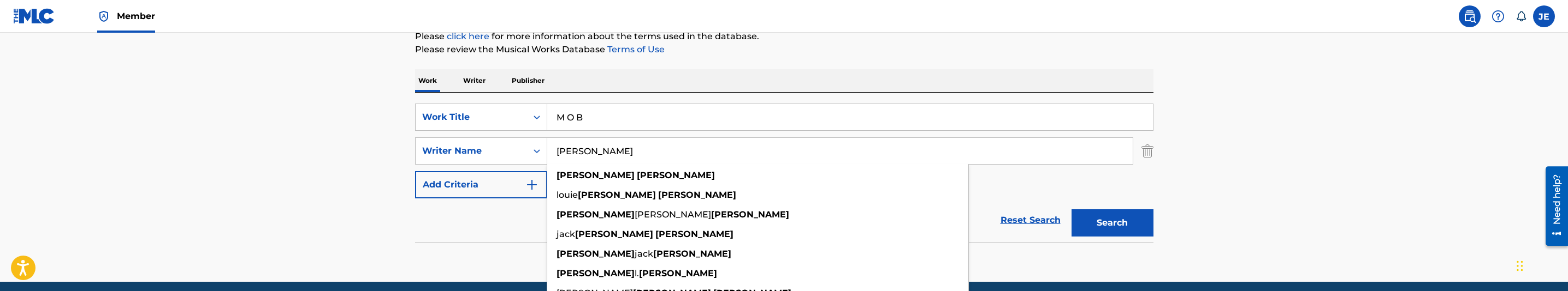
click at [659, 143] on input "[PERSON_NAME]" at bounding box center [839, 152] width 586 height 26
paste input ""[PERSON_NAME] ""
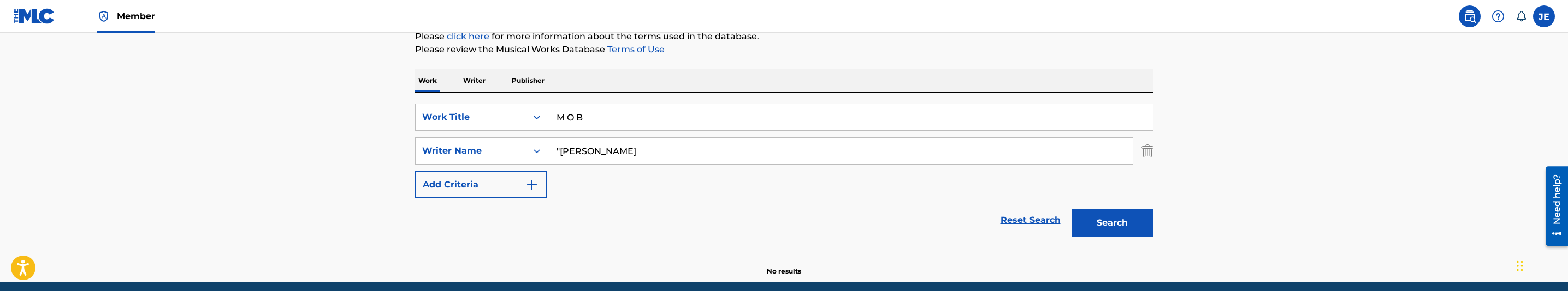
click at [563, 154] on input ""[PERSON_NAME]" at bounding box center [839, 152] width 586 height 26
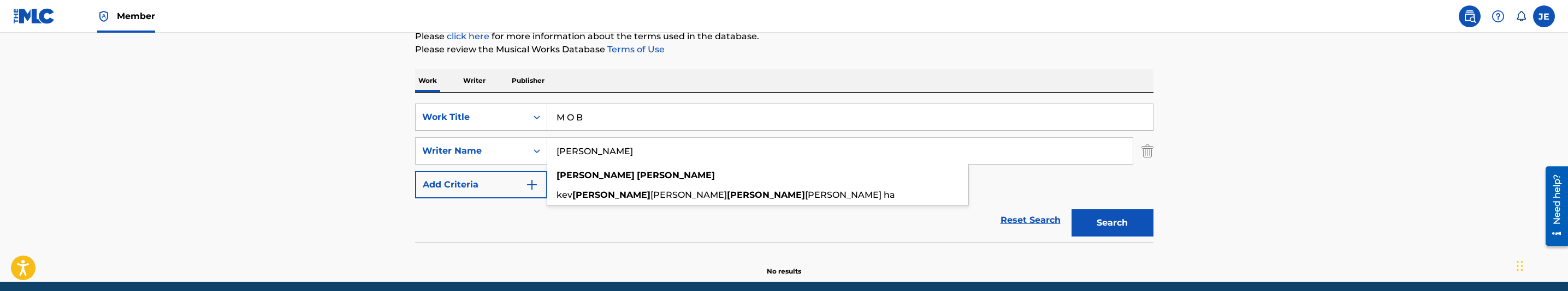
click at [1131, 217] on button "Search" at bounding box center [1112, 222] width 82 height 27
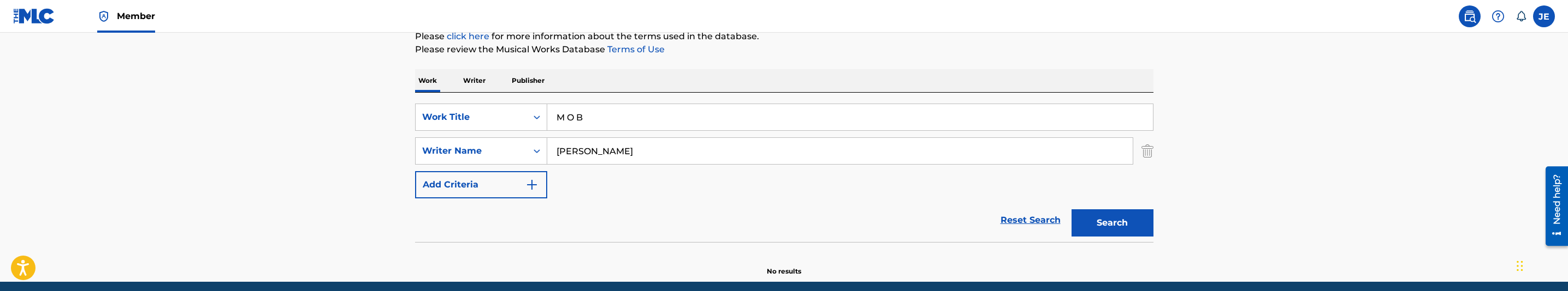
click at [1126, 217] on button "Search" at bounding box center [1112, 222] width 82 height 27
click at [634, 144] on input "[PERSON_NAME]" at bounding box center [839, 152] width 586 height 26
paste input "[PERSON_NAME] [PERSON_NAME]"
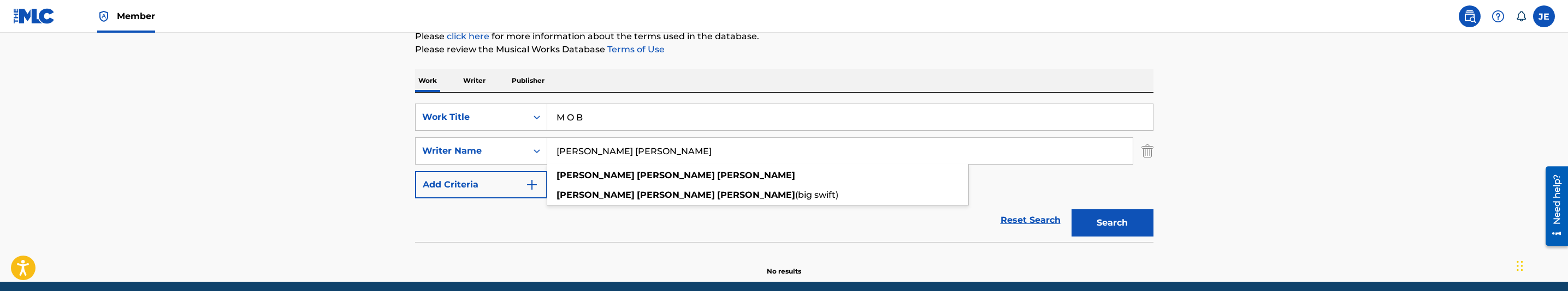
type input "[PERSON_NAME] [PERSON_NAME]"
click at [1112, 218] on button "Search" at bounding box center [1112, 222] width 82 height 27
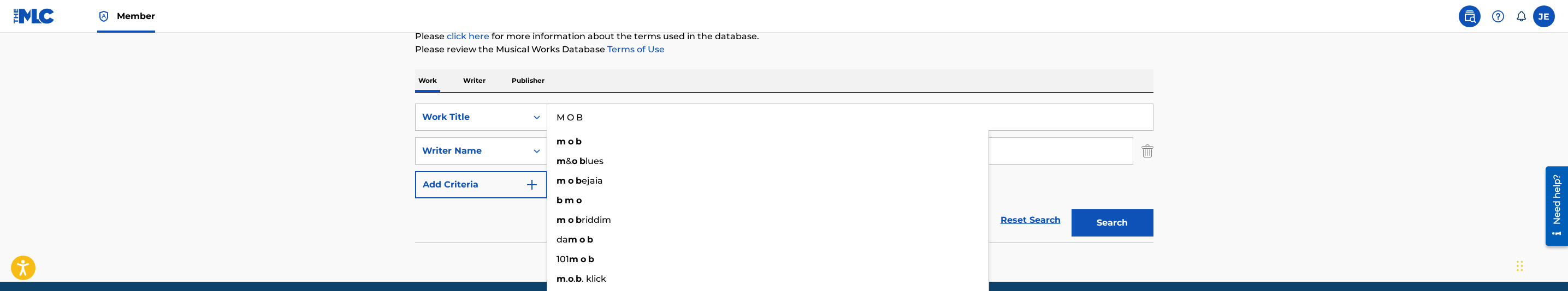
click at [587, 119] on input "M O B" at bounding box center [850, 118] width 605 height 26
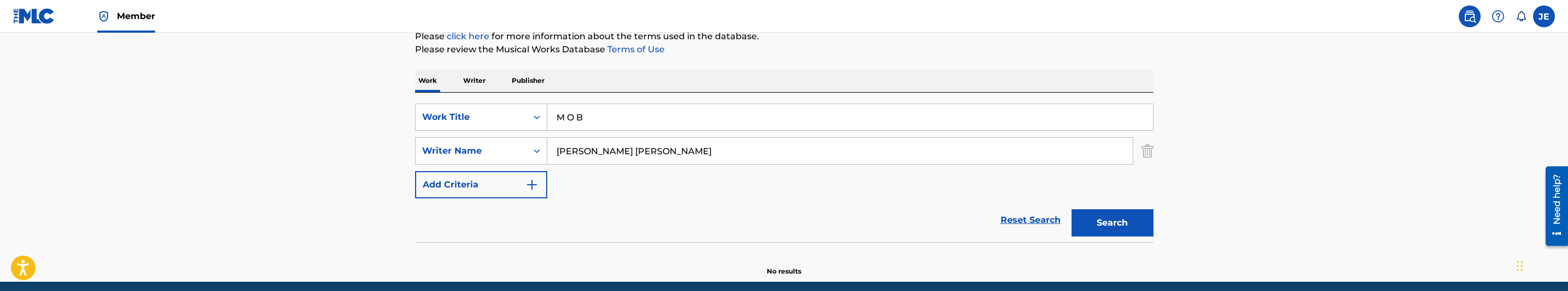
click at [621, 84] on div "Work Writer Publisher" at bounding box center [784, 81] width 738 height 23
click at [602, 112] on input "M O B" at bounding box center [850, 118] width 605 height 26
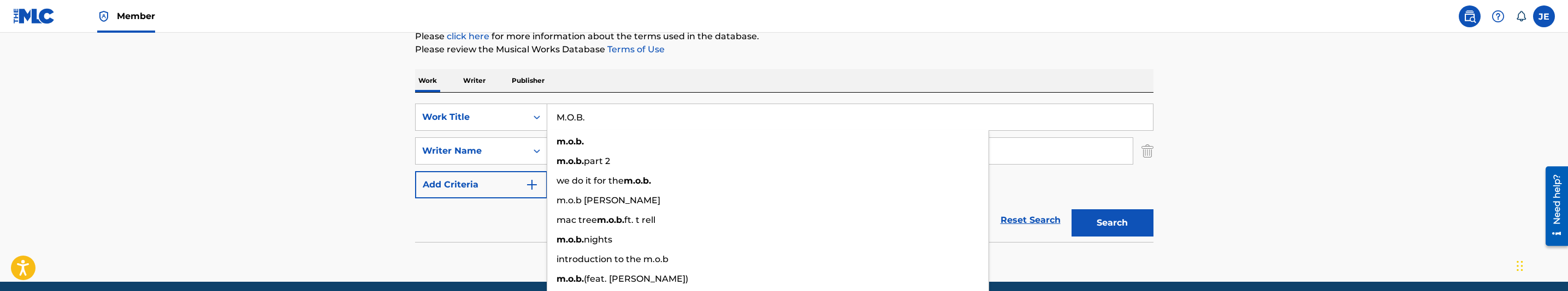
type input "M.O.B."
click at [1071, 209] on button "Search" at bounding box center [1112, 222] width 82 height 27
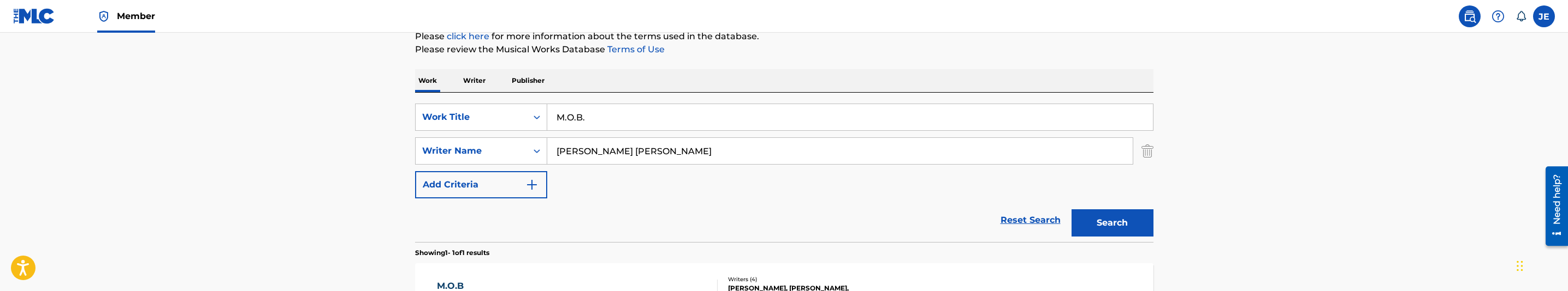
scroll to position [221, 0]
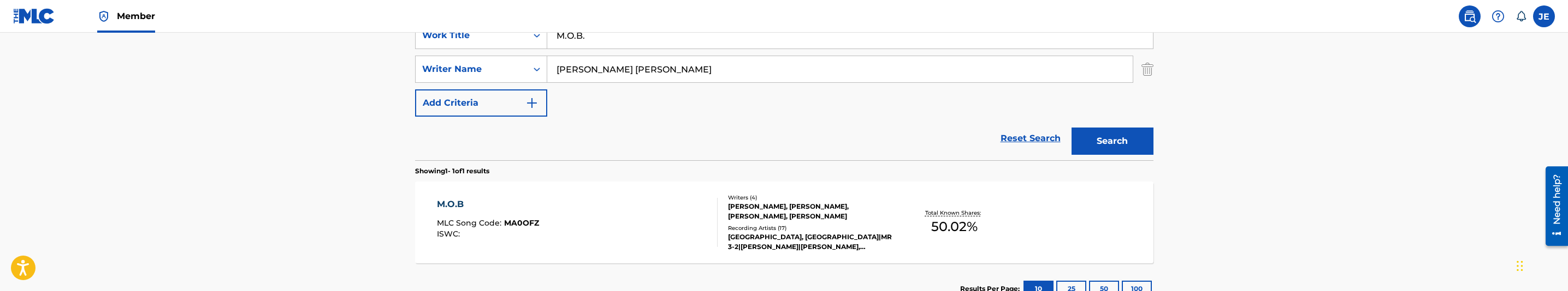
click at [634, 221] on div "M.O.B MLC Song Code : MA0OFZ ISWC :" at bounding box center [577, 222] width 281 height 49
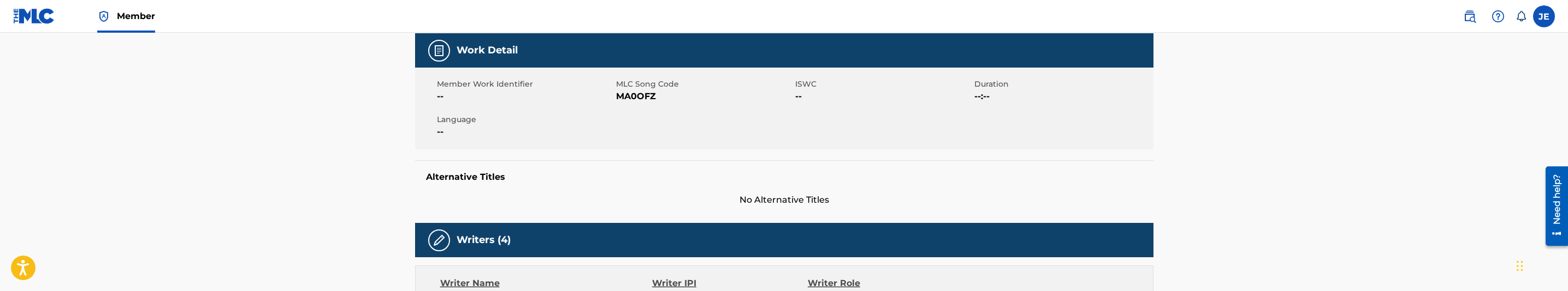
scroll to position [164, 0]
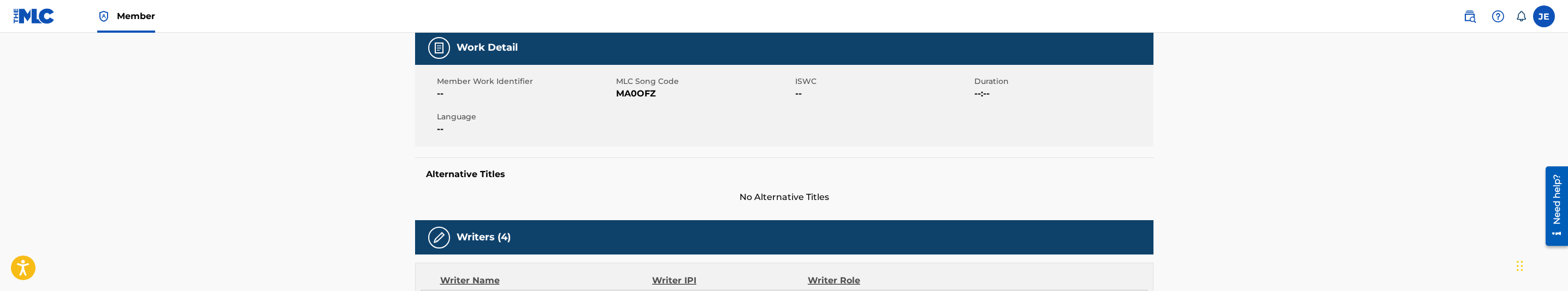
click at [644, 95] on span "MA0OFZ" at bounding box center [703, 94] width 176 height 13
copy span "MA0OFZ"
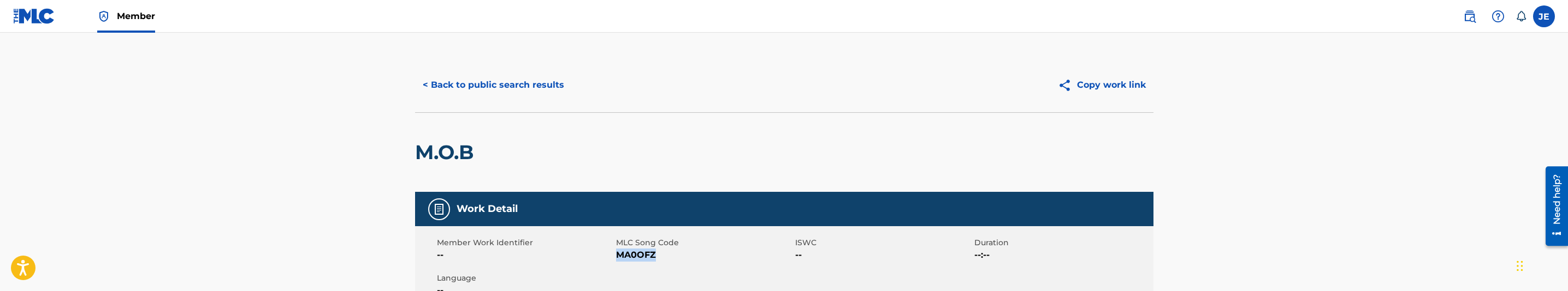
scroll to position [0, 0]
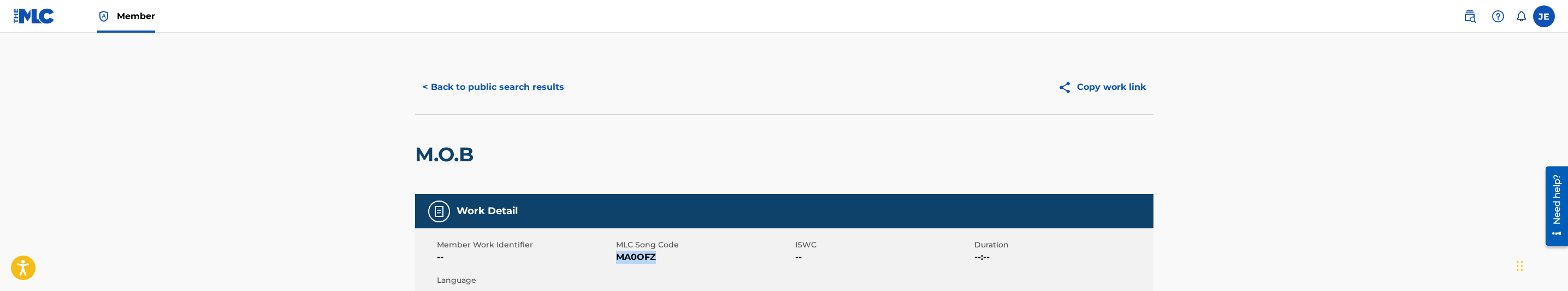
click at [554, 82] on button "< Back to public search results" at bounding box center [493, 87] width 157 height 27
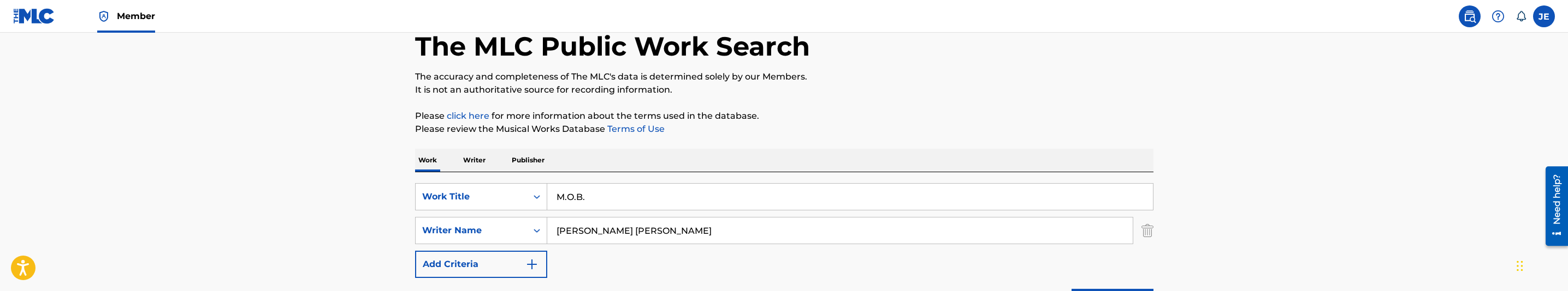
scroll to position [57, 0]
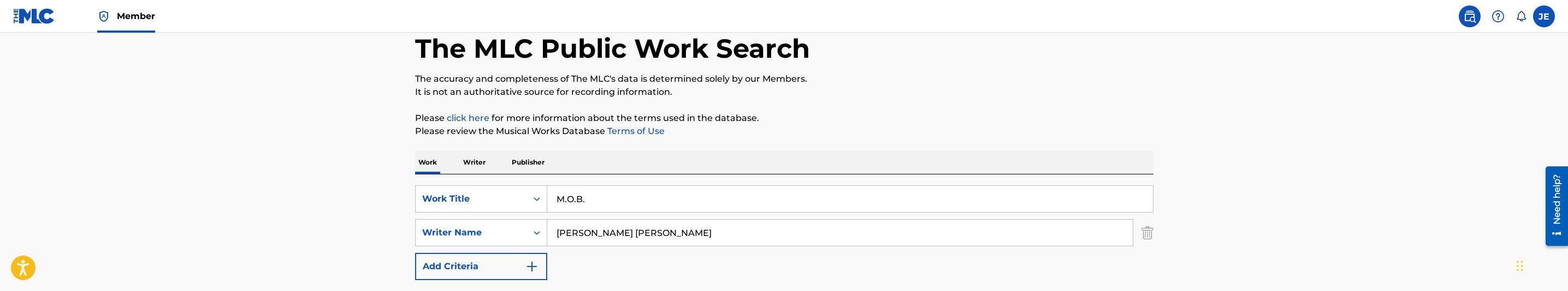
click at [699, 206] on input "M.O.B." at bounding box center [850, 200] width 605 height 26
click at [699, 202] on input "M.O.B." at bounding box center [850, 200] width 605 height 26
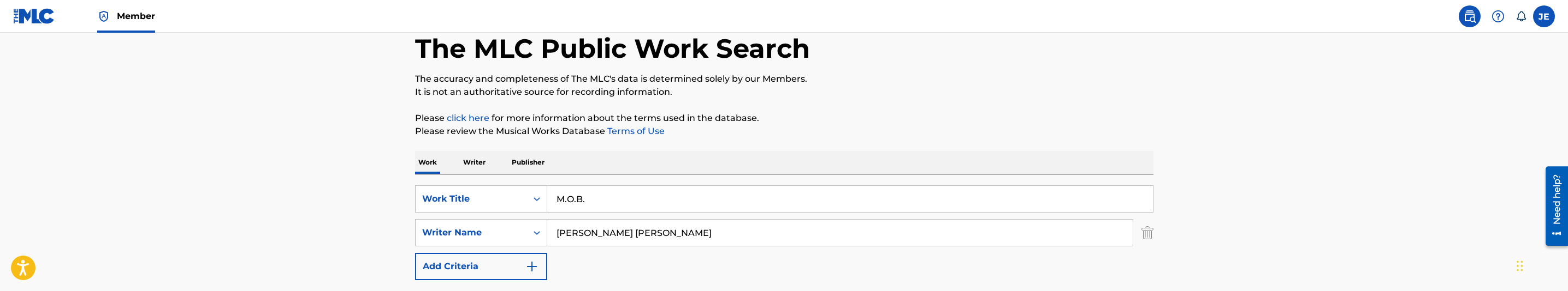
paste input "enage A Trois"
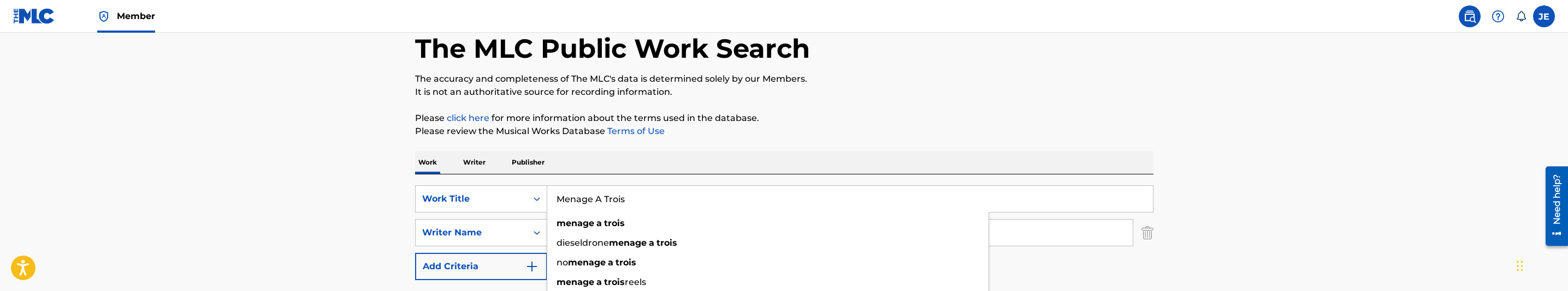
type input "Menage A Trois"
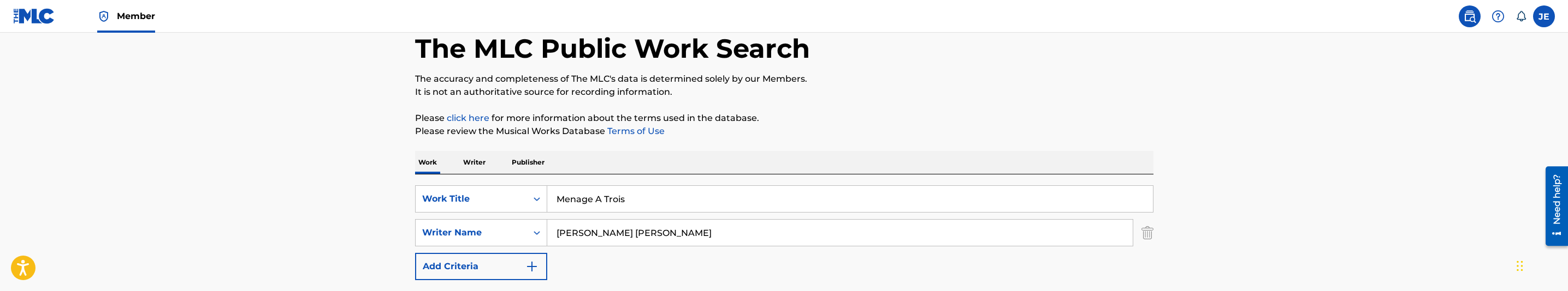
click at [681, 246] on input "[PERSON_NAME] [PERSON_NAME]" at bounding box center [839, 233] width 586 height 26
click at [681, 244] on input "[PERSON_NAME] [PERSON_NAME]" at bounding box center [839, 233] width 586 height 26
paste input ""[PERSON_NAME] [PERSON_NAME] ""
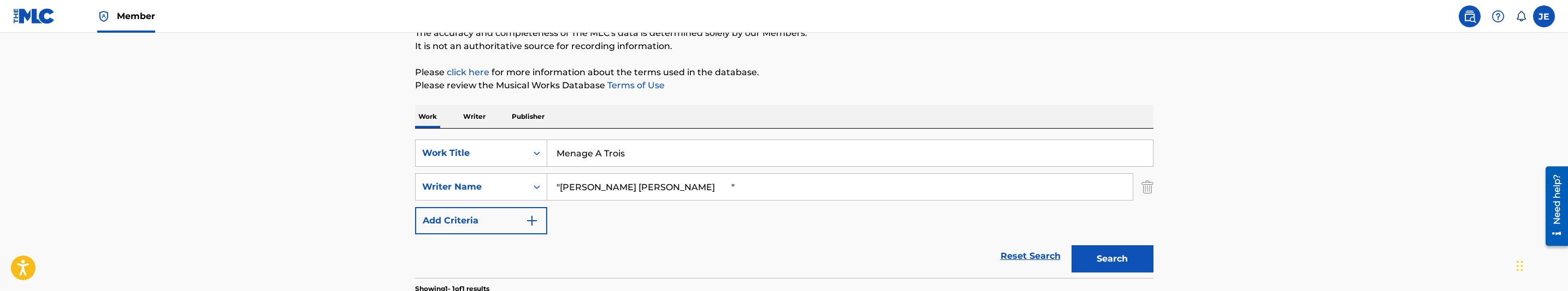
scroll to position [139, 0]
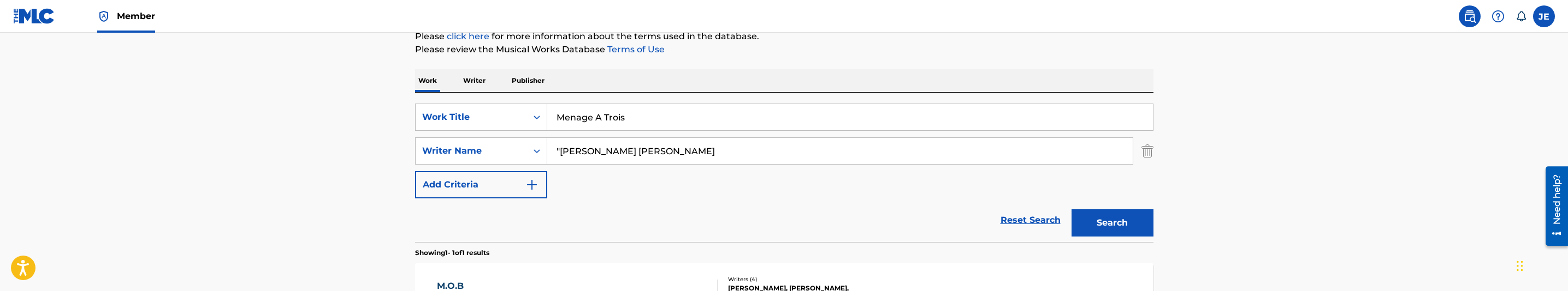
click at [559, 143] on input ""[PERSON_NAME] [PERSON_NAME]" at bounding box center [839, 152] width 586 height 26
click at [1139, 234] on button "Search" at bounding box center [1112, 222] width 82 height 27
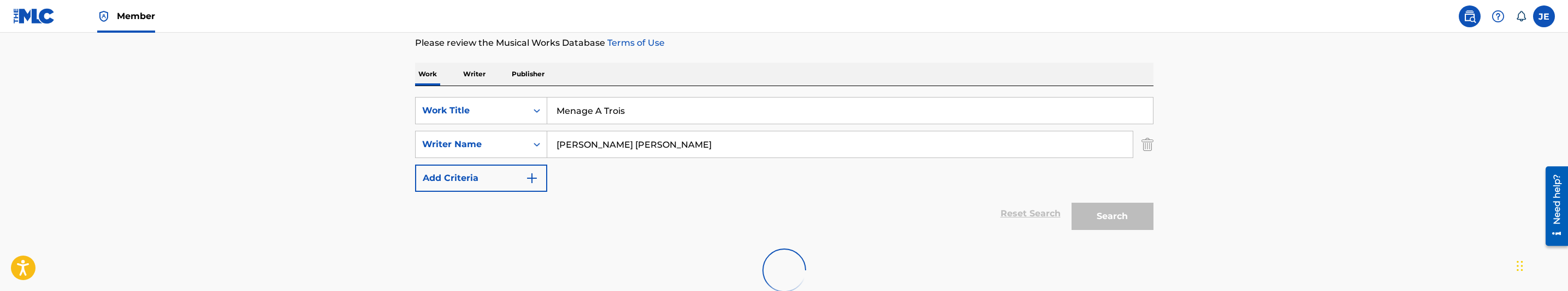
scroll to position [218, 0]
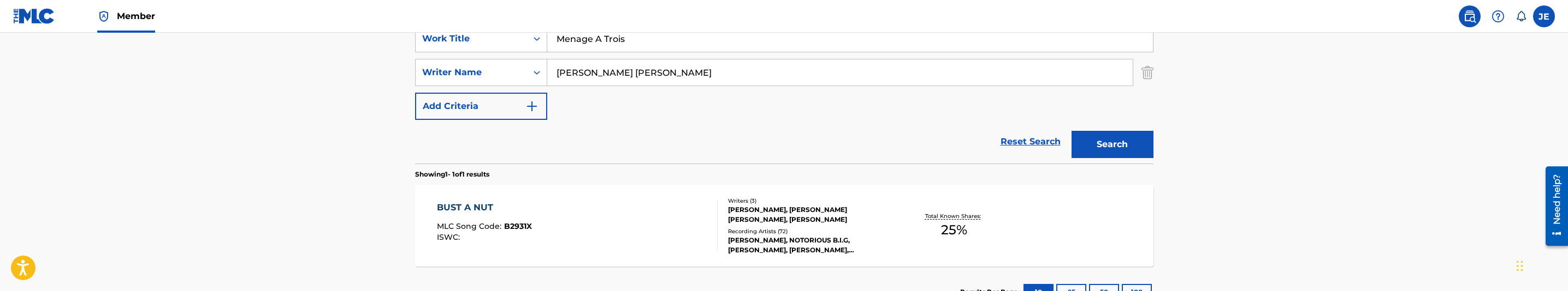
click at [668, 76] on input "[PERSON_NAME] [PERSON_NAME]" at bounding box center [839, 73] width 586 height 26
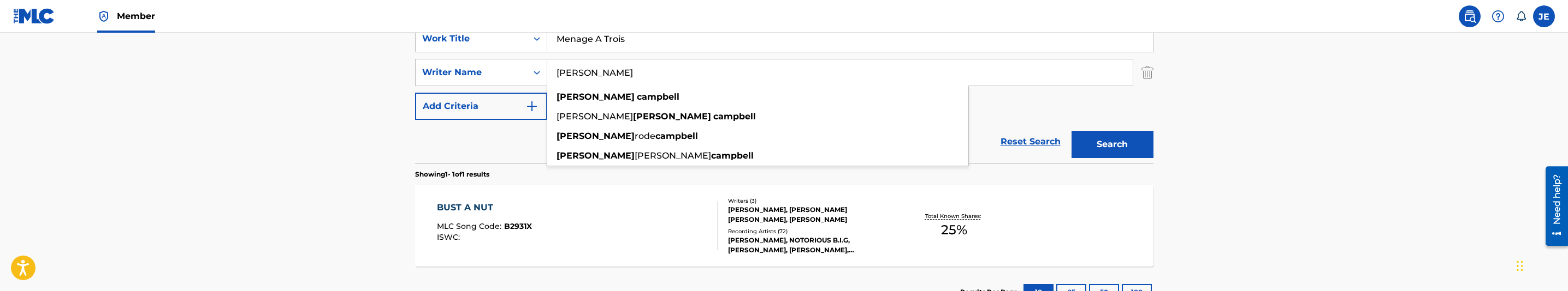
type input "[PERSON_NAME]"
click at [1114, 142] on button "Search" at bounding box center [1112, 144] width 82 height 27
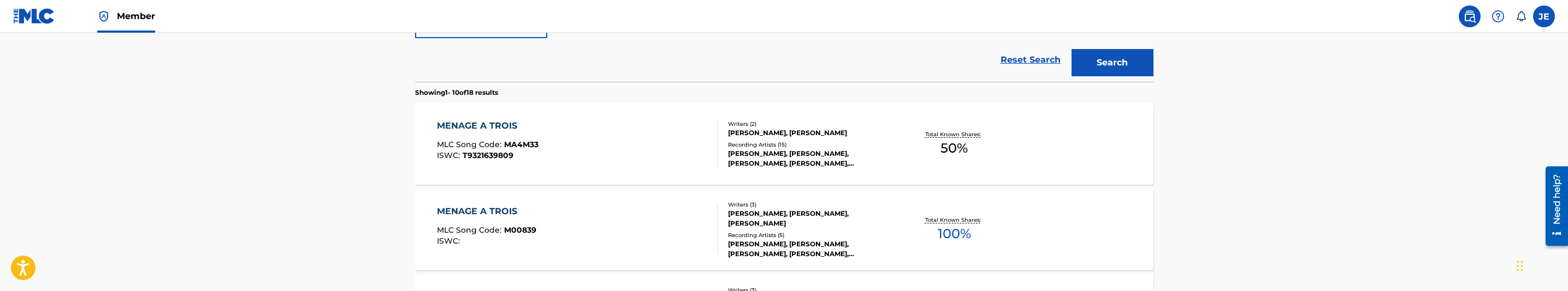
scroll to position [381, 0]
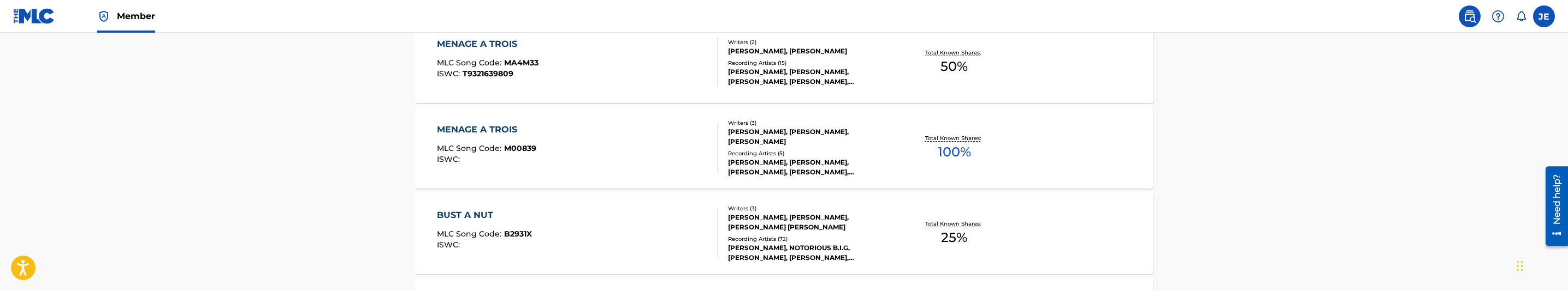
click at [635, 140] on div "MENAGE A TROIS MLC Song Code : M00839 ISWC :" at bounding box center [577, 148] width 281 height 49
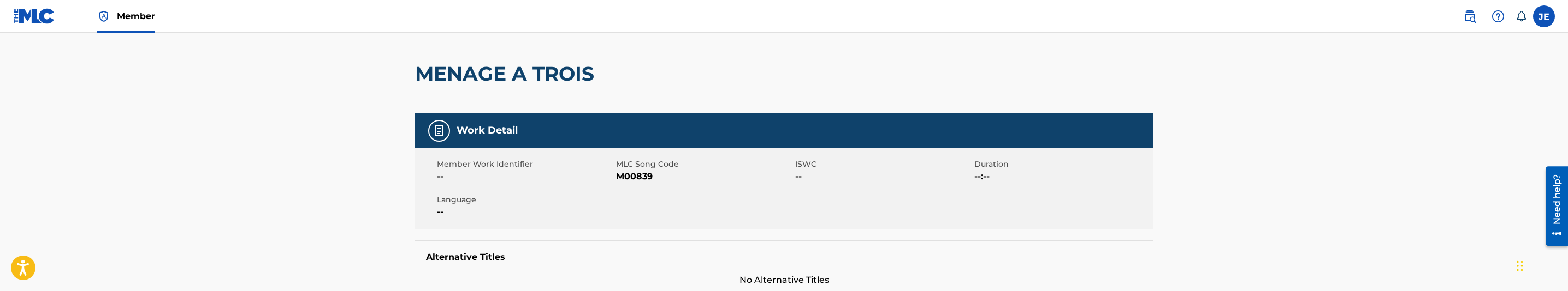
scroll to position [82, 0]
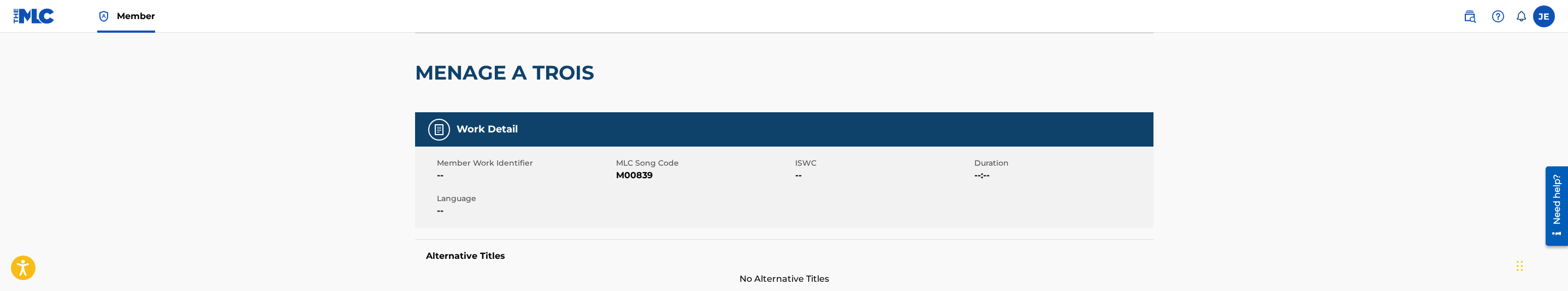
click at [637, 179] on span "M00839" at bounding box center [703, 176] width 176 height 13
copy span "M00839"
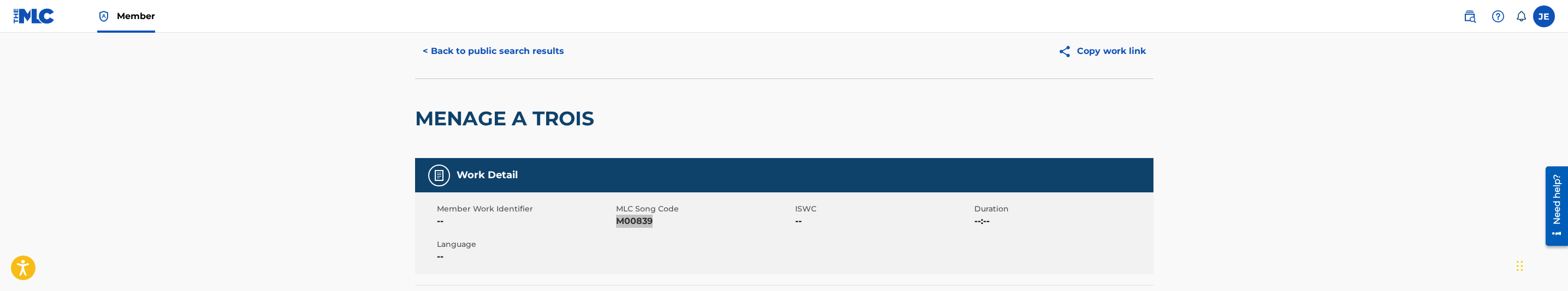
scroll to position [0, 0]
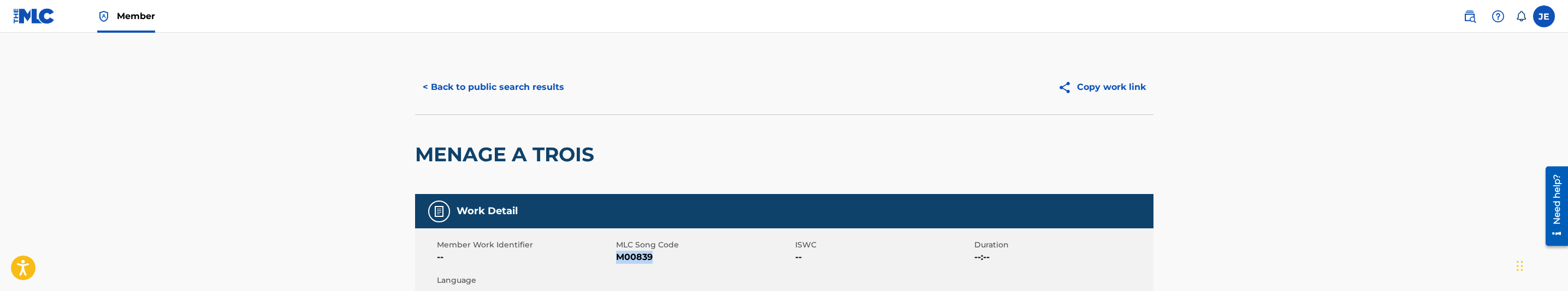
click at [466, 76] on button "< Back to public search results" at bounding box center [493, 87] width 157 height 27
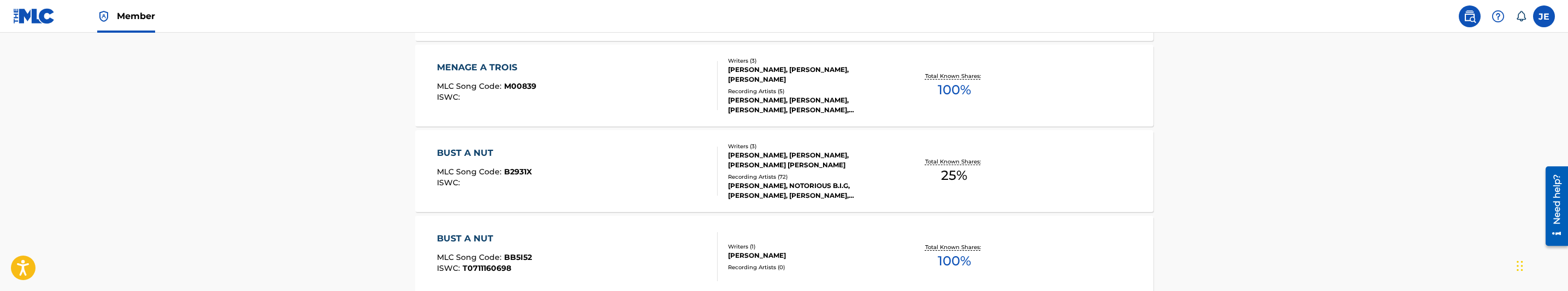
click at [570, 104] on div "MENAGE A TROIS MLC Song Code : M00839 ISWC :" at bounding box center [577, 86] width 281 height 49
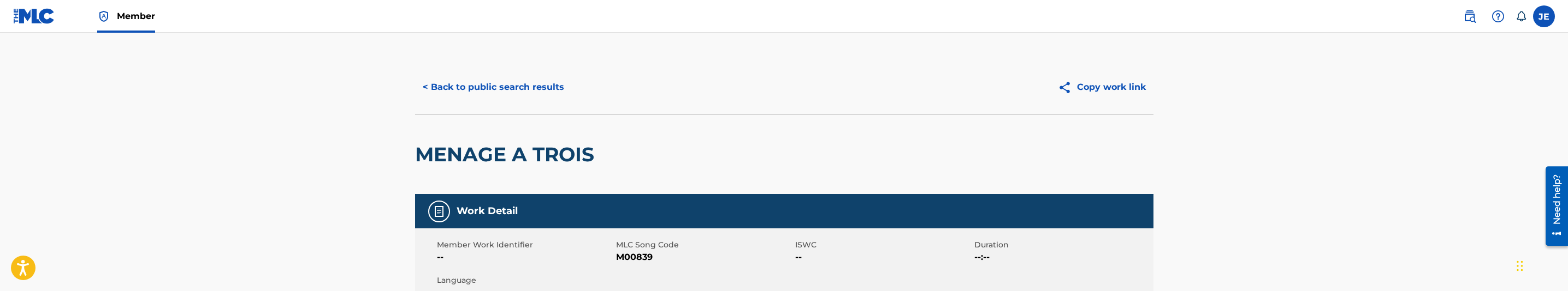
click at [551, 85] on button "< Back to public search results" at bounding box center [493, 87] width 157 height 27
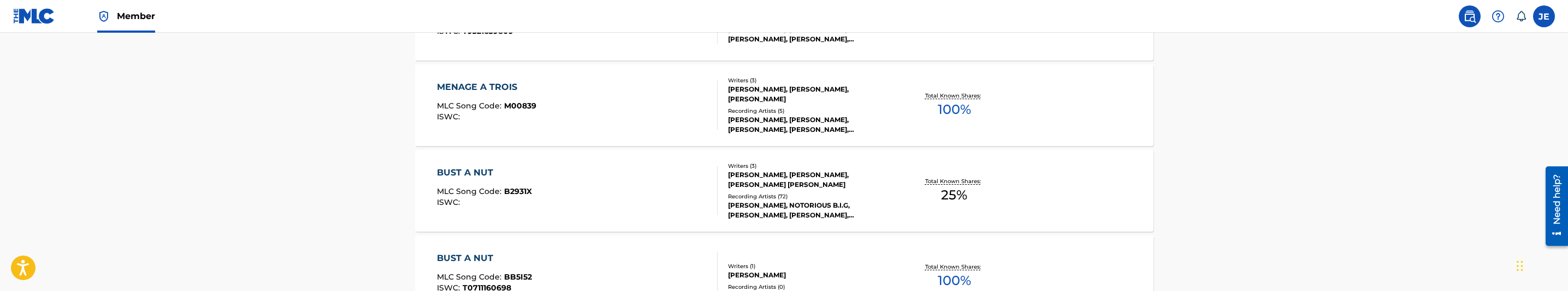
scroll to position [342, 0]
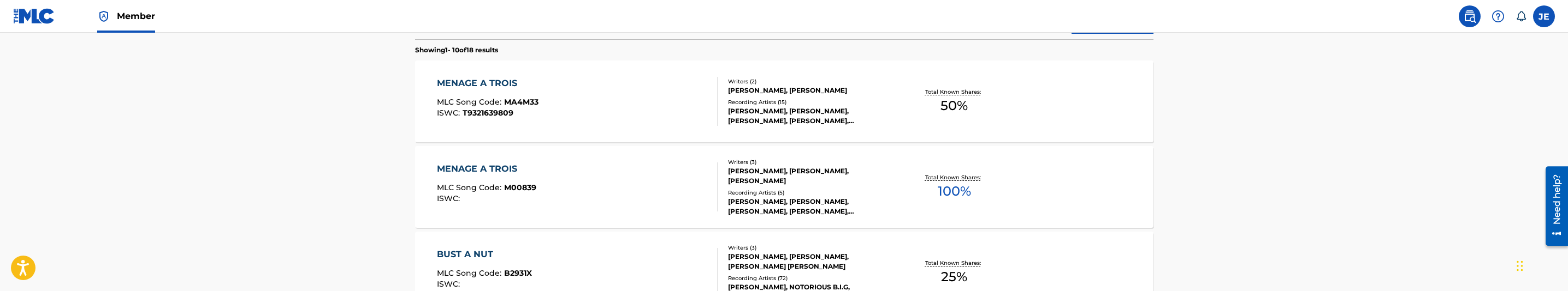
click at [628, 101] on div "MENAGE A TROIS MLC Song Code : MA4M33 ISWC : T9321639809" at bounding box center [577, 102] width 281 height 49
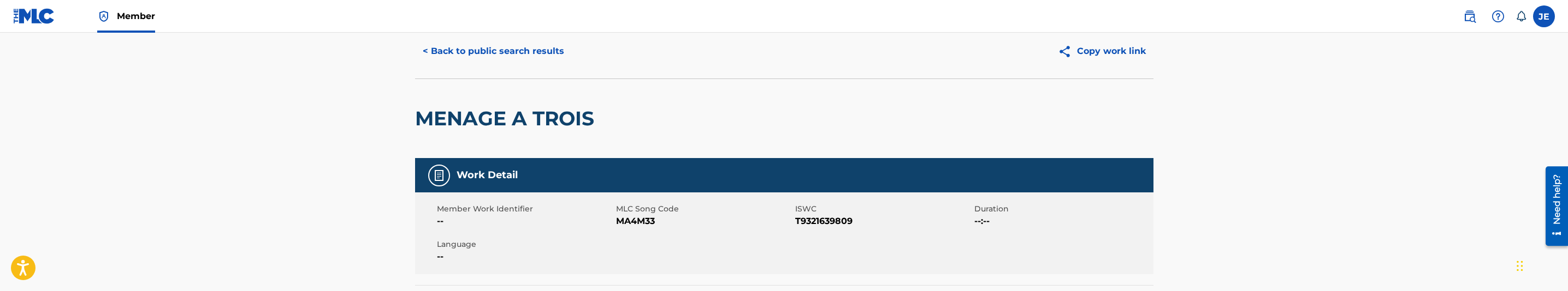
scroll to position [82, 0]
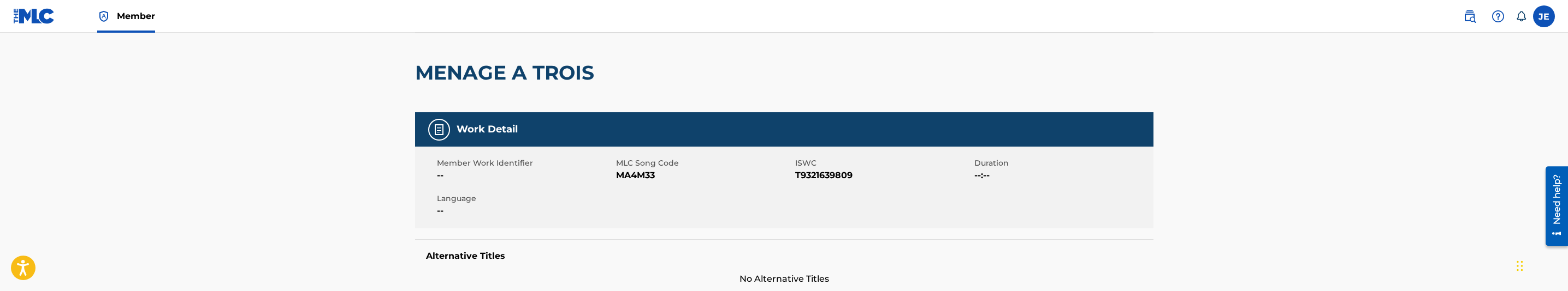
click at [639, 177] on span "MA4M33" at bounding box center [703, 176] width 176 height 13
copy span "MA4M33"
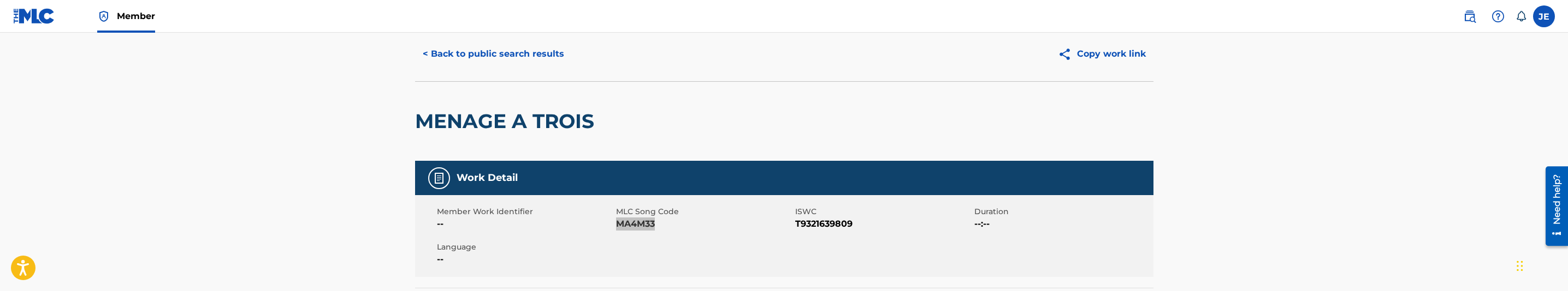
scroll to position [0, 0]
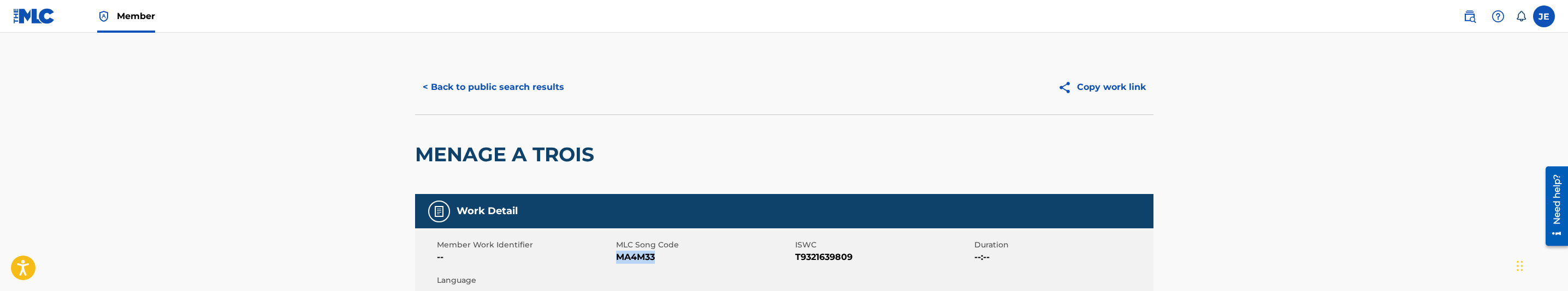
click at [442, 79] on button "< Back to public search results" at bounding box center [493, 87] width 157 height 27
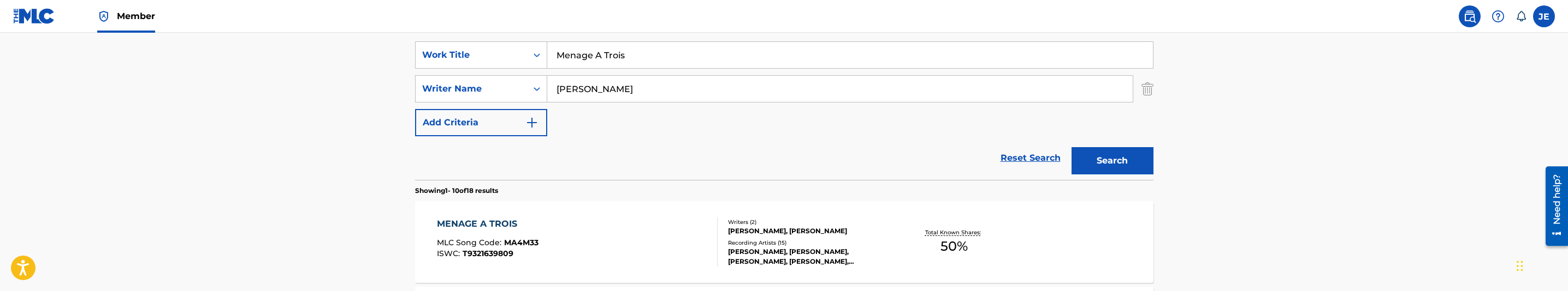
scroll to position [159, 0]
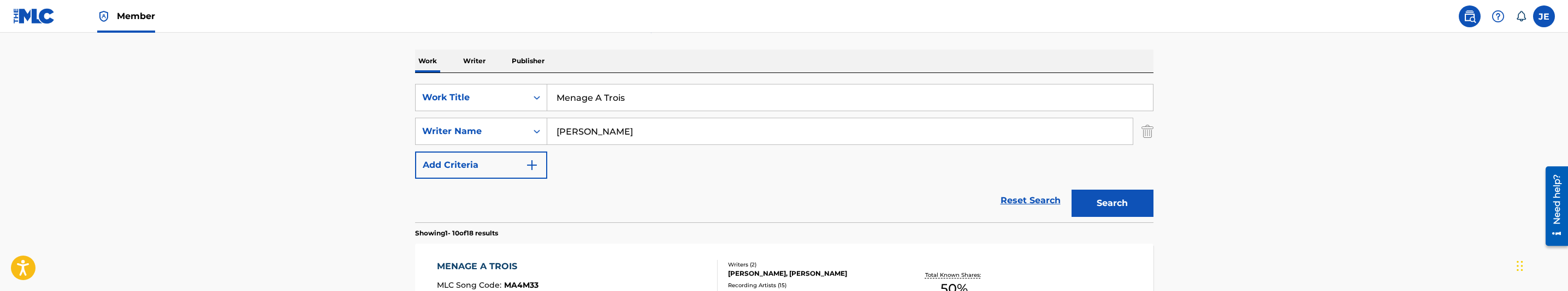
click at [617, 95] on input "Menage A Trois" at bounding box center [850, 98] width 605 height 26
paste input "Never Have 2 Question My Love"
type input "Never Have 2 Question My Love"
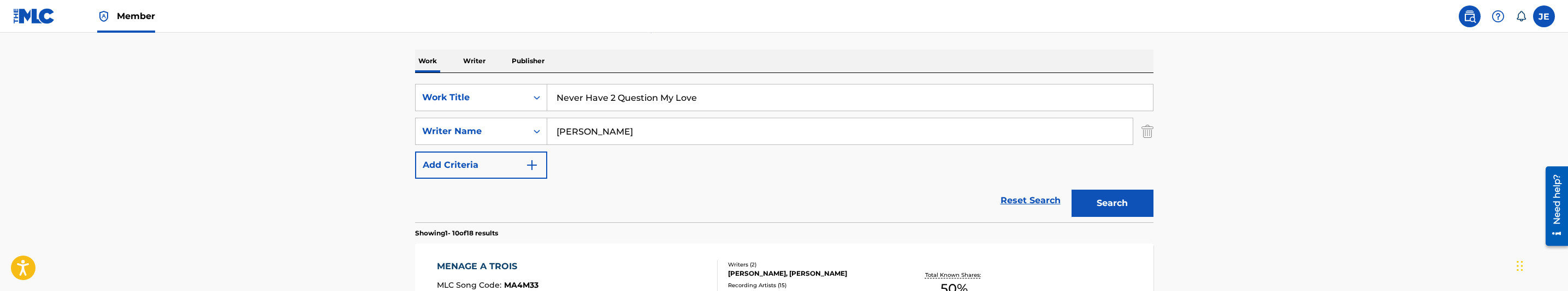
click at [656, 138] on input "[PERSON_NAME]" at bounding box center [839, 132] width 586 height 26
paste input ""[PERSON_NAME] ""
click at [561, 128] on input ""[PERSON_NAME]" at bounding box center [839, 132] width 586 height 26
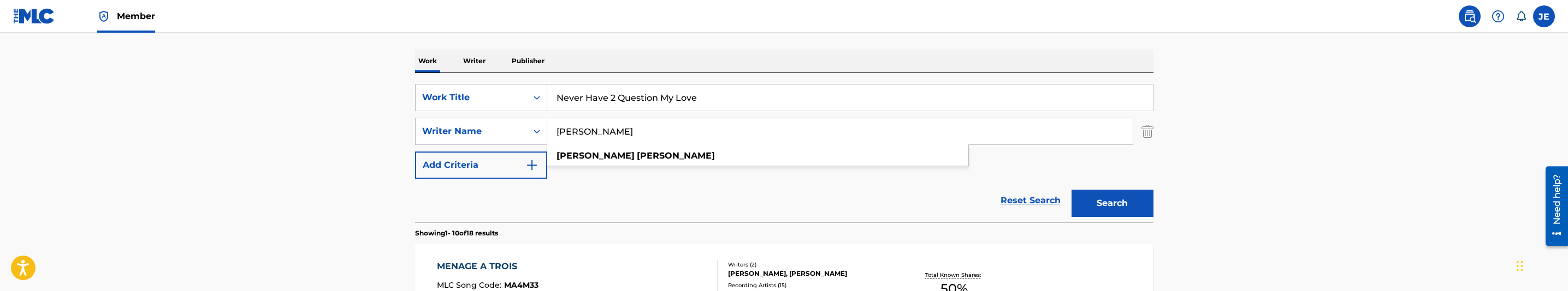
click at [1104, 198] on button "Search" at bounding box center [1112, 203] width 82 height 27
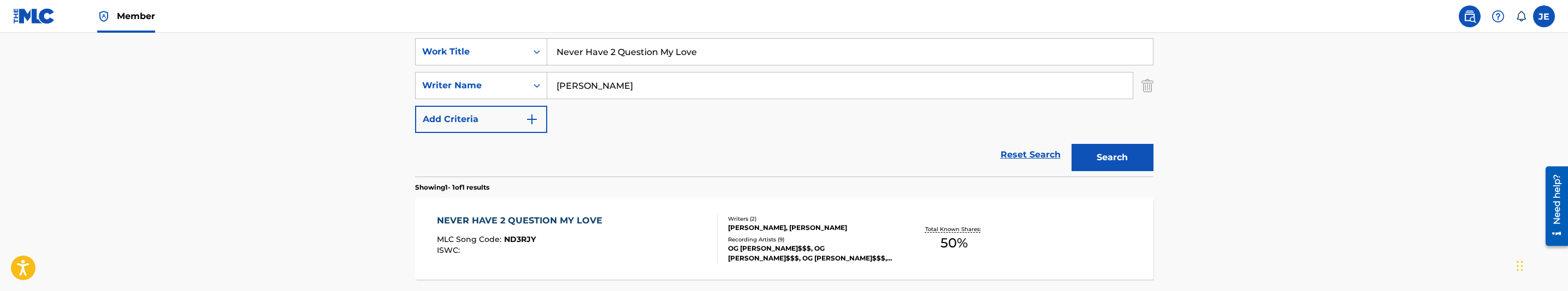
scroll to position [240, 0]
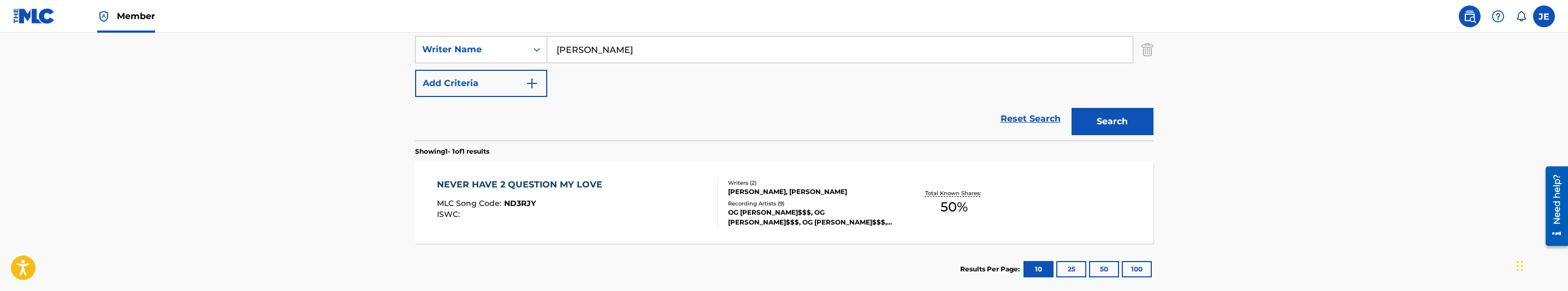
click at [682, 56] on input "[PERSON_NAME]" at bounding box center [839, 50] width 586 height 26
paste input "[PERSON_NAME] [PERSON_NAME]"
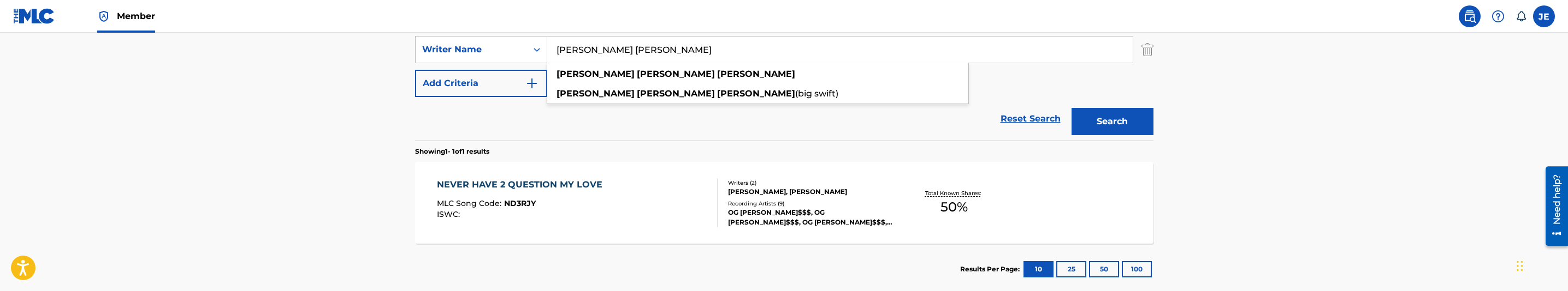
type input "[PERSON_NAME] [PERSON_NAME]"
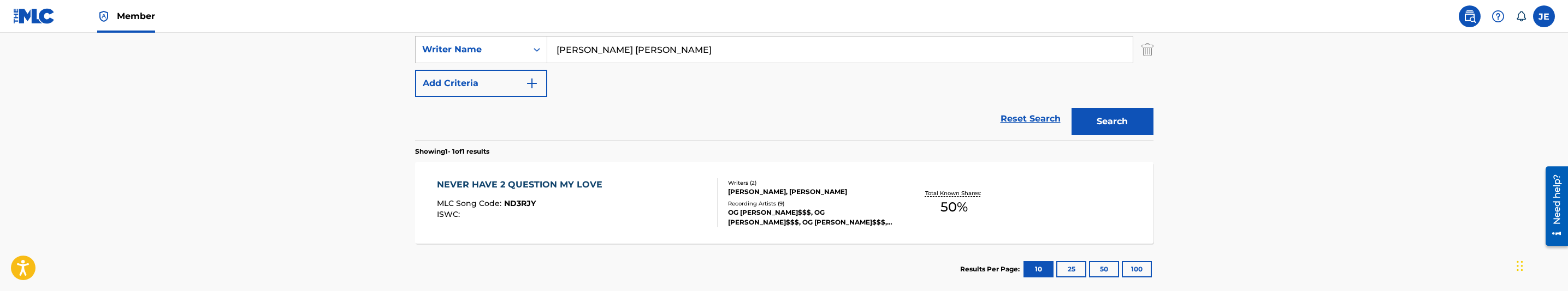
click at [1124, 113] on button "Search" at bounding box center [1112, 121] width 82 height 27
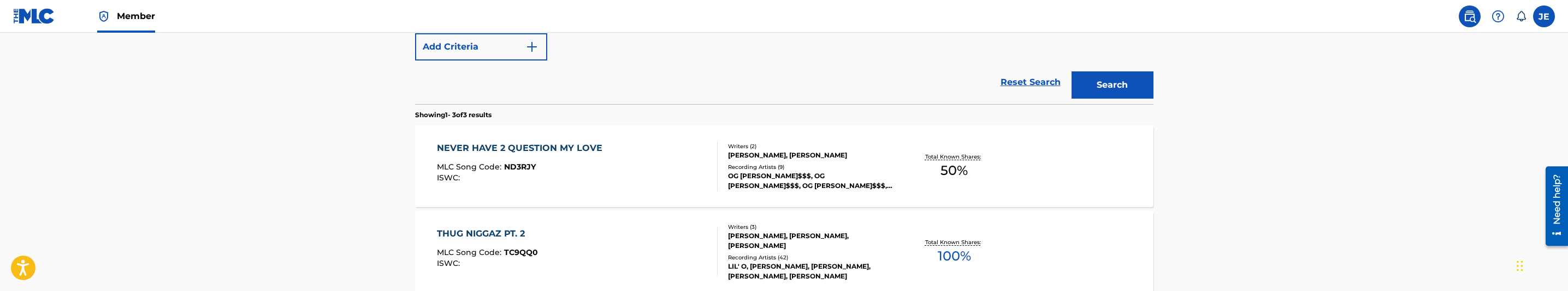
scroll to position [322, 0]
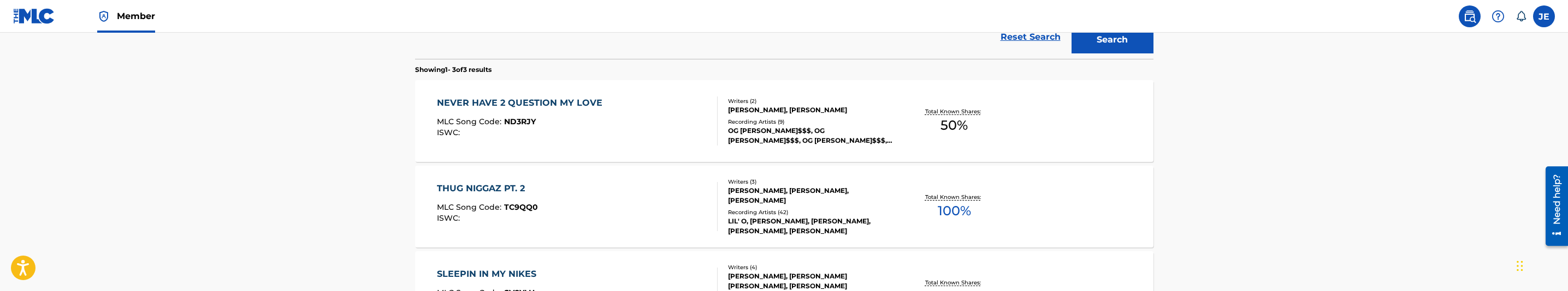
click at [635, 125] on div "NEVER HAVE 2 QUESTION MY LOVE MLC Song Code : ND3RJY ISWC :" at bounding box center [577, 121] width 281 height 49
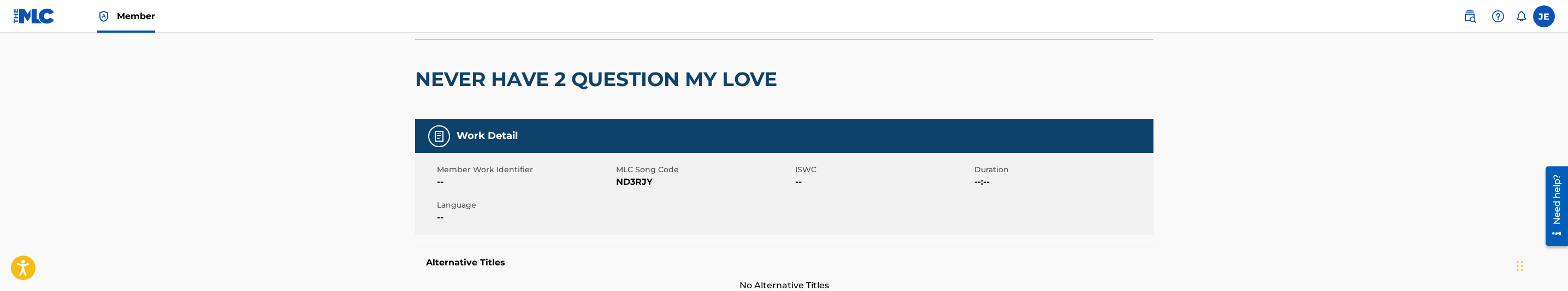
scroll to position [82, 0]
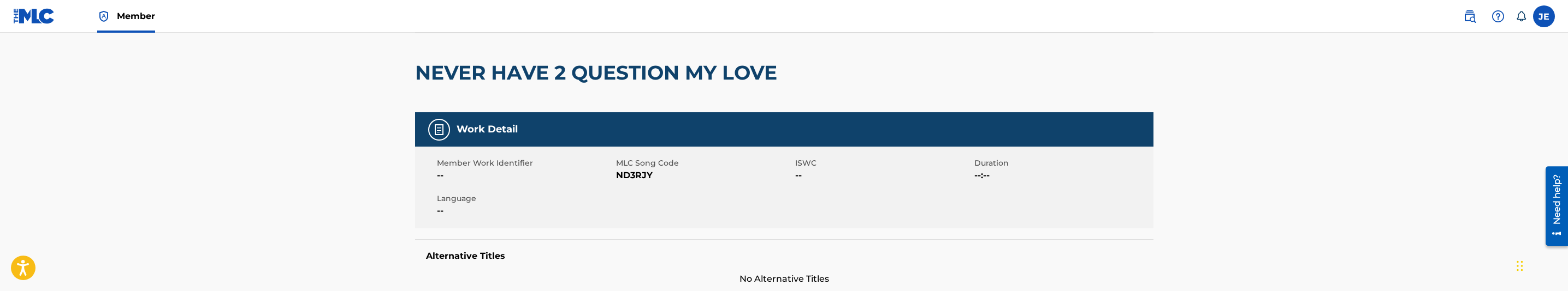
click at [630, 175] on span "ND3RJY" at bounding box center [703, 176] width 176 height 13
copy span "ND3RJY"
click at [632, 176] on span "ND3RJY" at bounding box center [703, 176] width 176 height 13
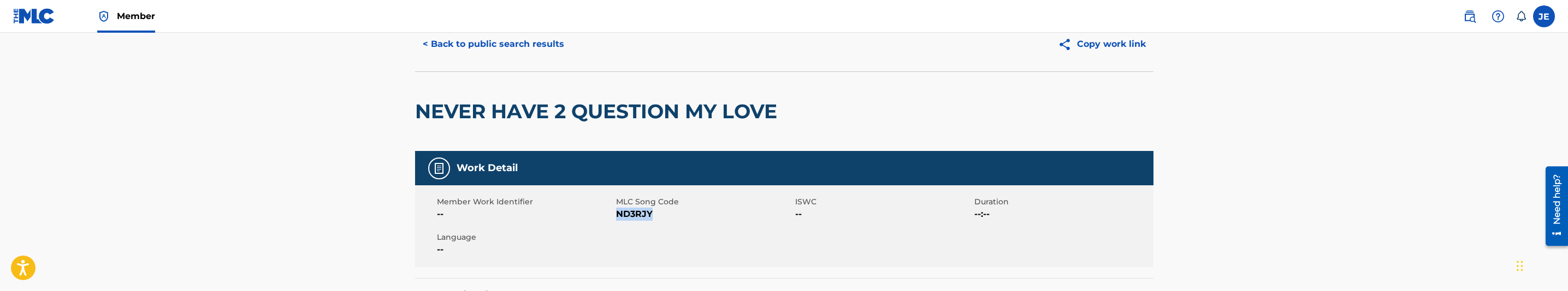
scroll to position [0, 0]
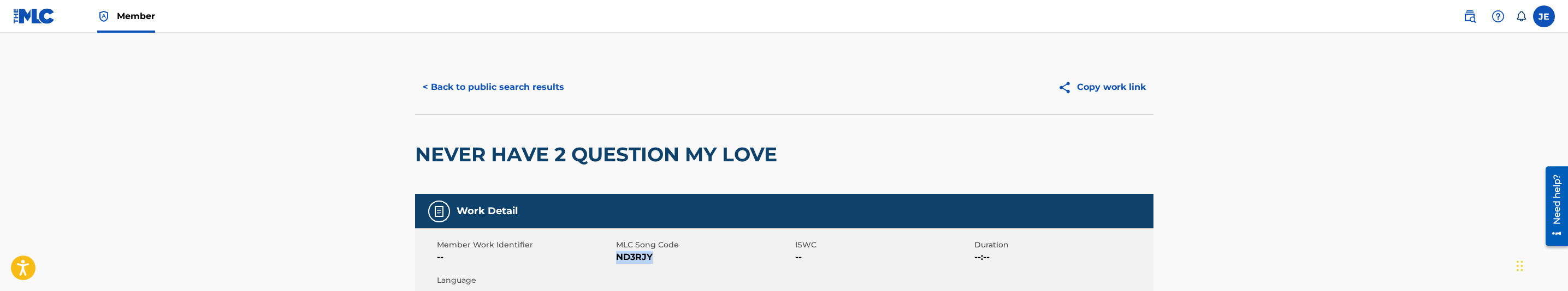
click at [538, 75] on button "< Back to public search results" at bounding box center [493, 87] width 157 height 27
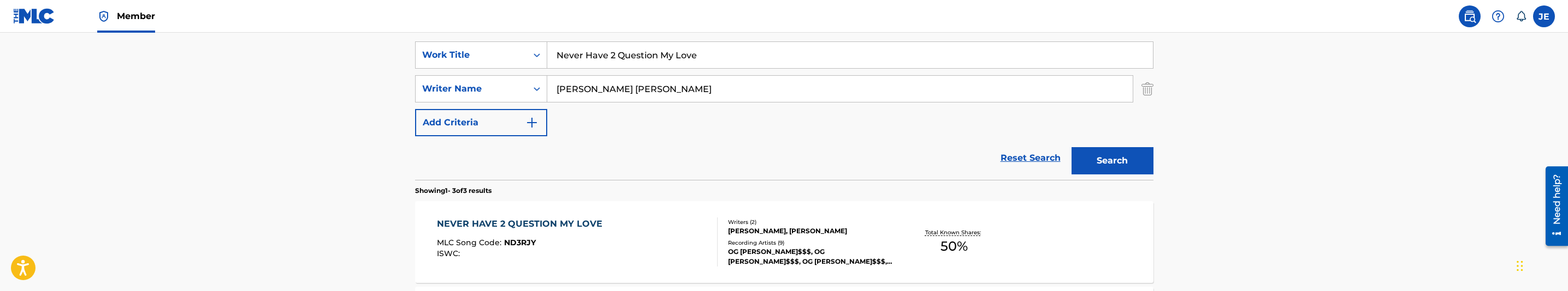
scroll to position [139, 0]
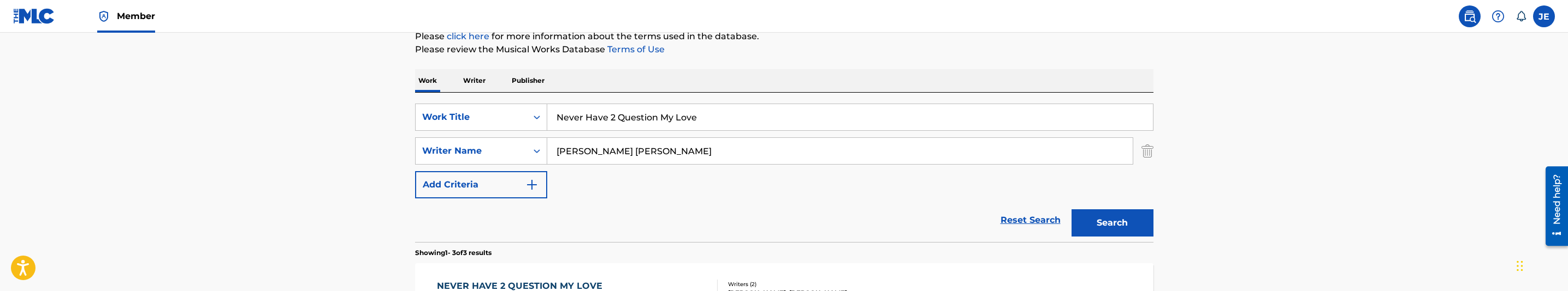
click at [625, 112] on input "Never Have 2 Question My Love" at bounding box center [850, 118] width 605 height 26
paste input "Once It s [PERSON_NAME]"
type input "Once It s Done"
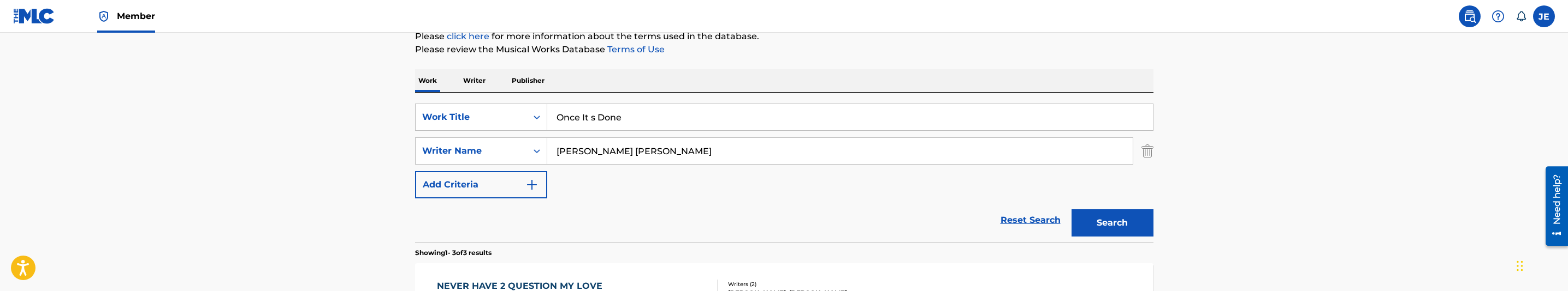
click at [695, 155] on input "[PERSON_NAME] [PERSON_NAME]" at bounding box center [839, 152] width 586 height 26
paste input ""[PERSON_NAME] [PERSON_NAME] ""
click at [560, 151] on input ""[PERSON_NAME] [PERSON_NAME]" at bounding box center [839, 152] width 586 height 26
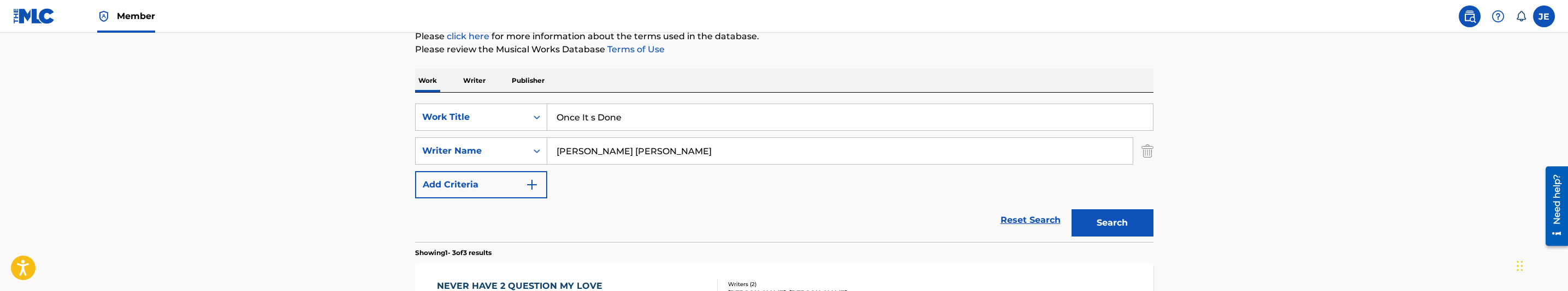
click at [1141, 223] on button "Search" at bounding box center [1112, 222] width 82 height 27
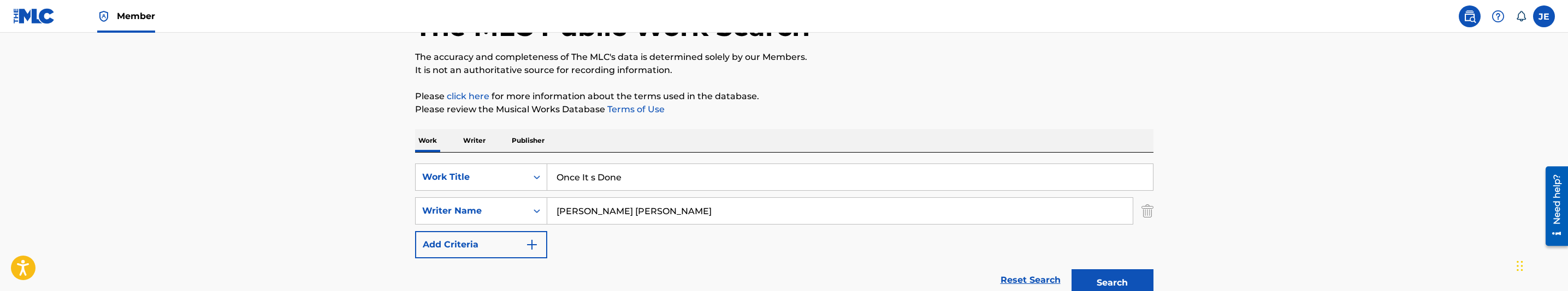
scroll to position [82, 0]
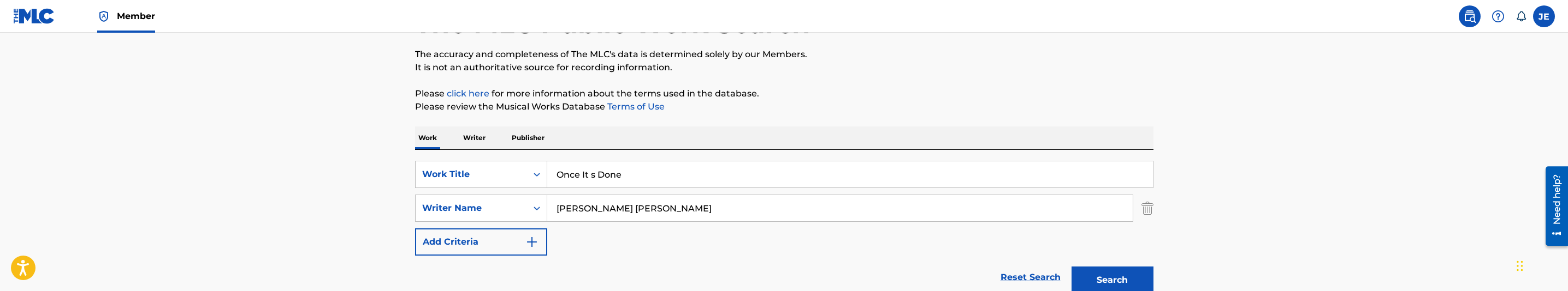
click at [639, 208] on input "[PERSON_NAME] [PERSON_NAME]" at bounding box center [839, 208] width 586 height 26
paste input "[PERSON_NAME] [PERSON_NAME]"
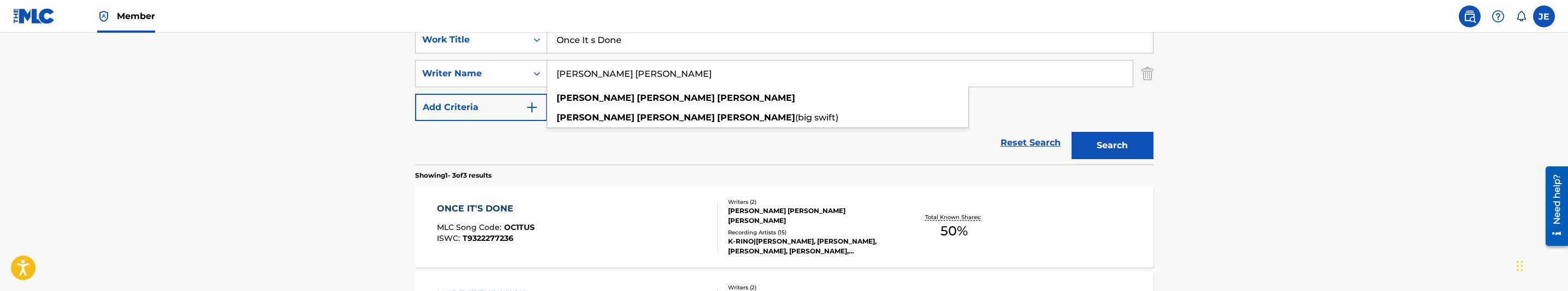
scroll to position [246, 0]
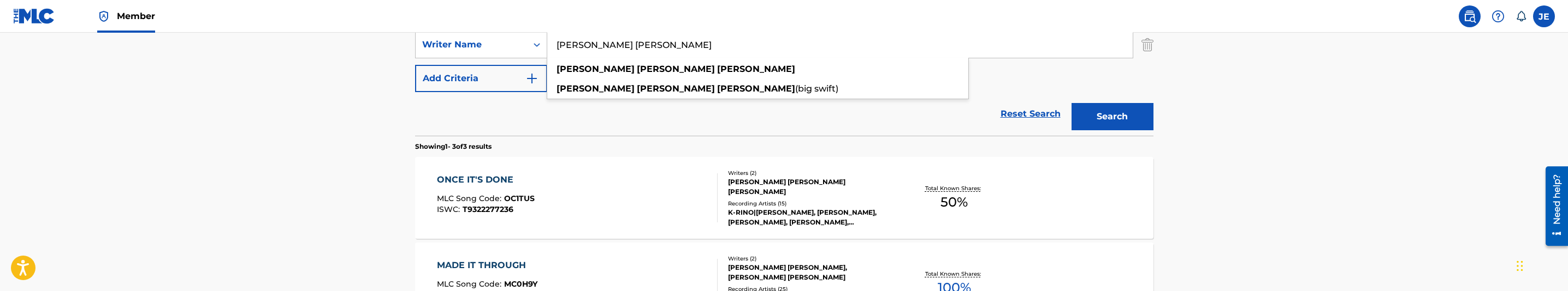
type input "[PERSON_NAME] [PERSON_NAME]"
click at [1126, 102] on div "Search" at bounding box center [1110, 114] width 88 height 43
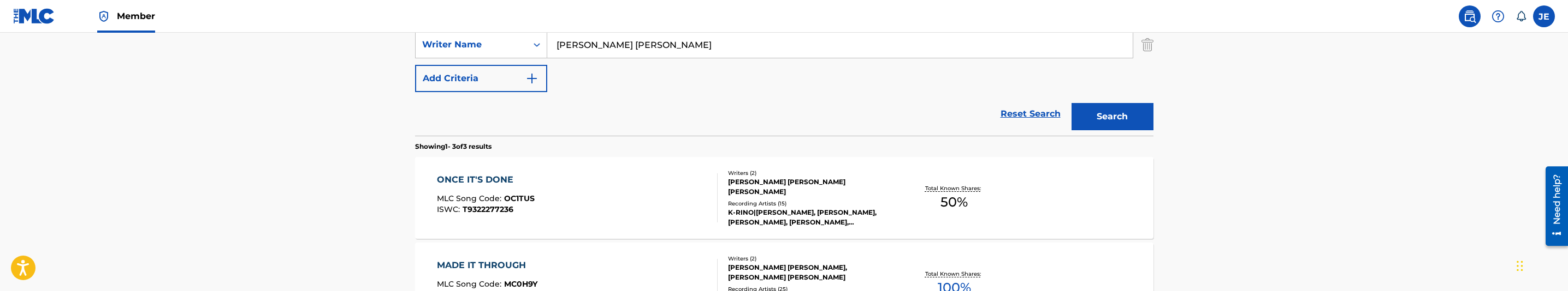
click at [1132, 117] on button "Search" at bounding box center [1112, 116] width 82 height 27
click at [578, 209] on div "ONCE IT'S DONE MLC Song Code : OC1TUS ISWC : T9322277236" at bounding box center [577, 198] width 281 height 49
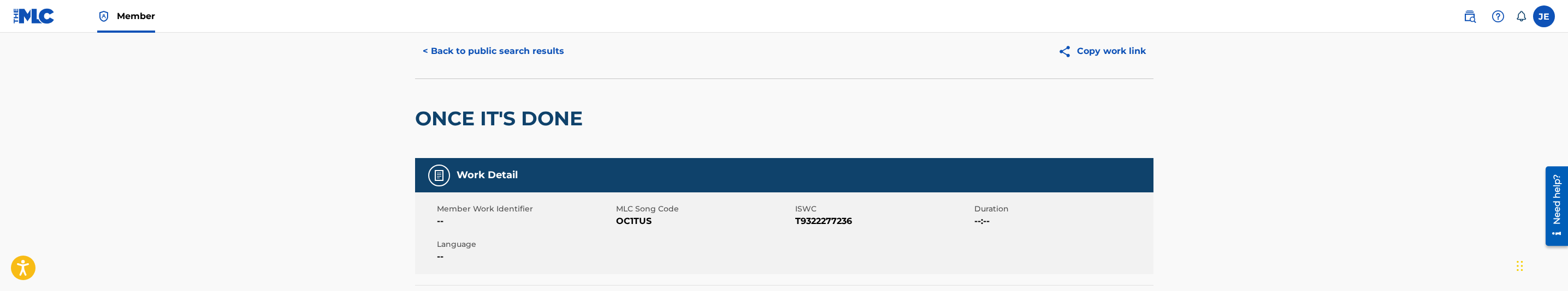
scroll to position [82, 0]
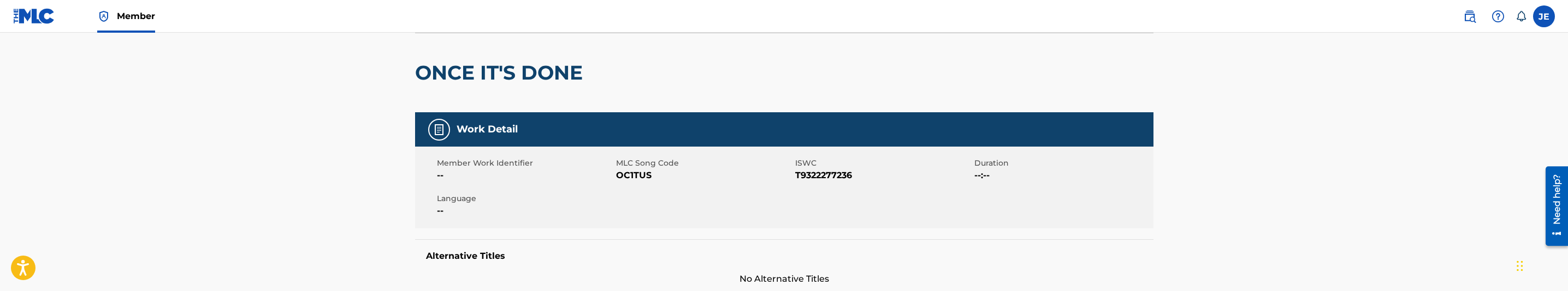
click at [633, 181] on span "OC1TUS" at bounding box center [703, 176] width 176 height 13
copy span "OC1TUS"
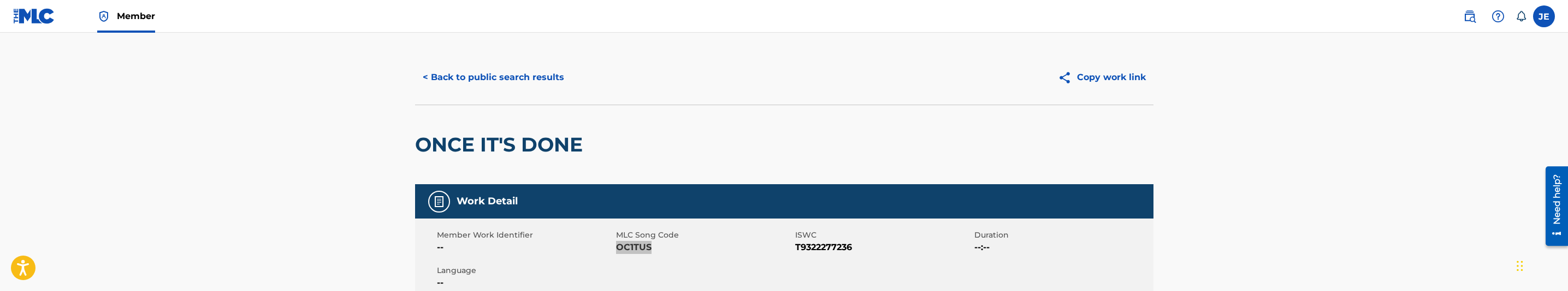
scroll to position [0, 0]
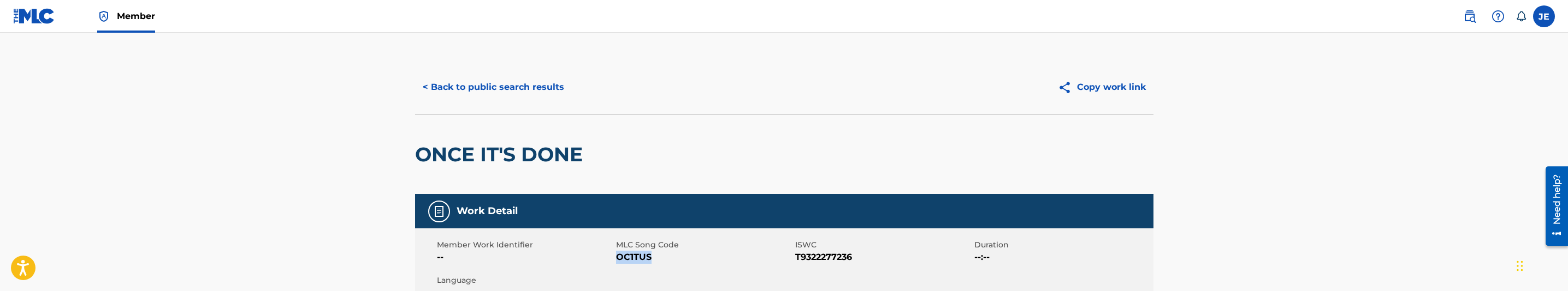
click at [495, 86] on button "< Back to public search results" at bounding box center [493, 87] width 157 height 27
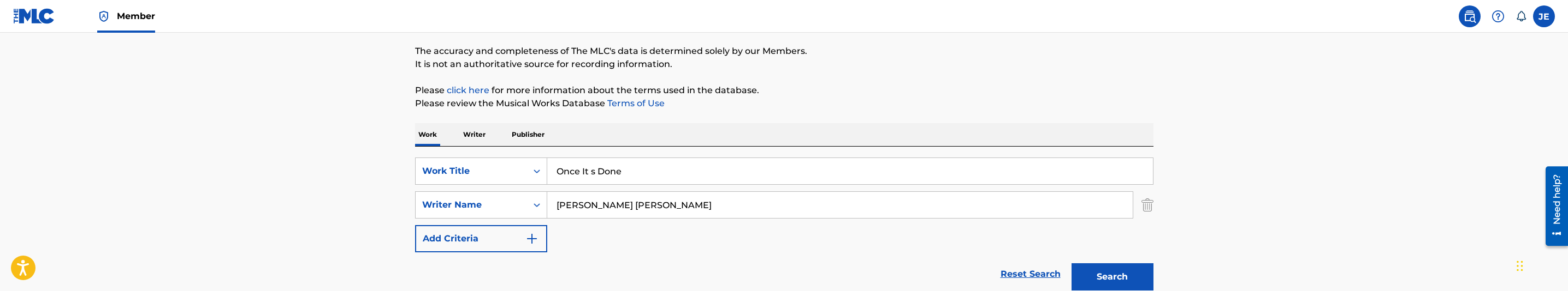
scroll to position [76, 0]
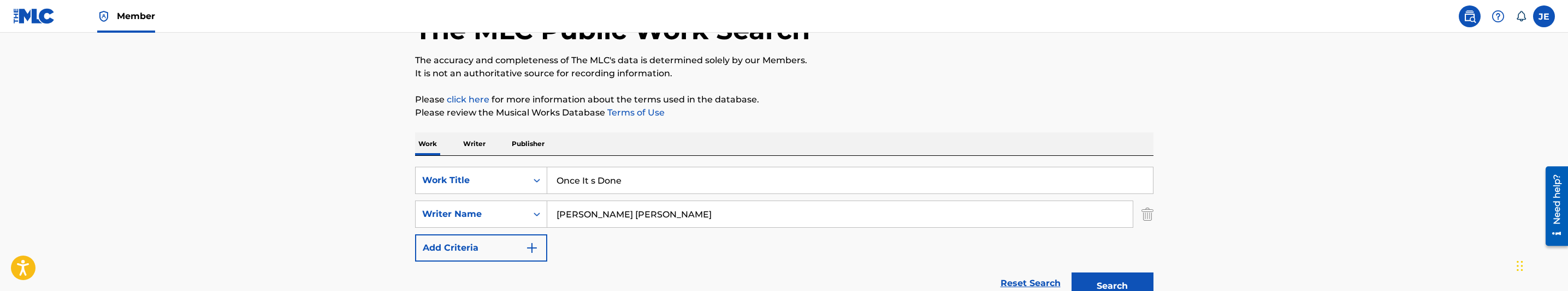
click at [597, 175] on input "Once It s Done" at bounding box center [850, 181] width 605 height 26
paste input "Never Have 2 Question My Lov"
type input "Never Have 2 Question My Love"
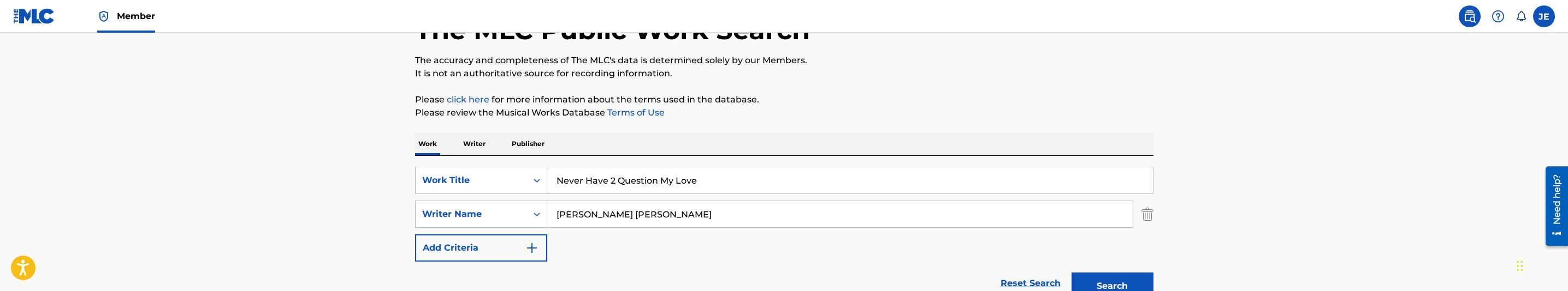
click at [767, 215] on input "[PERSON_NAME] [PERSON_NAME]" at bounding box center [839, 215] width 586 height 26
paste input ""[PERSON_NAME] ""
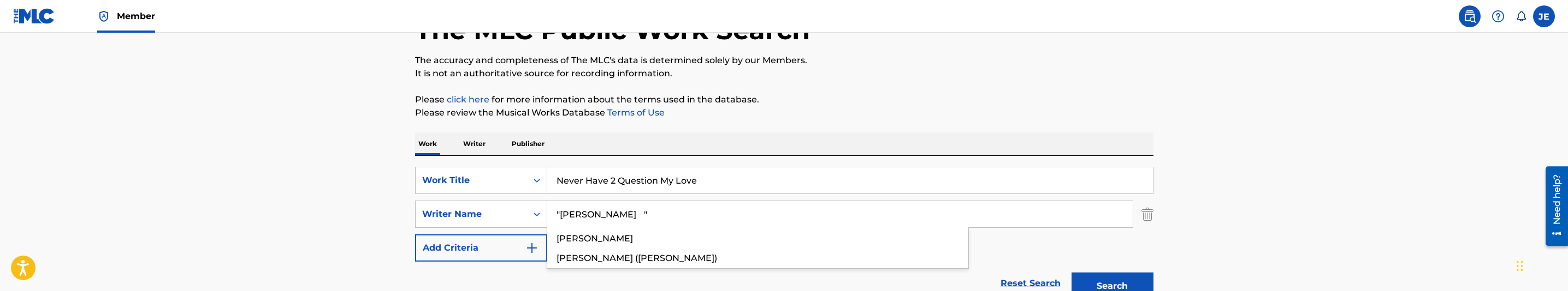
type input ""[PERSON_NAME] ""
click at [1114, 280] on button "Search" at bounding box center [1112, 286] width 82 height 27
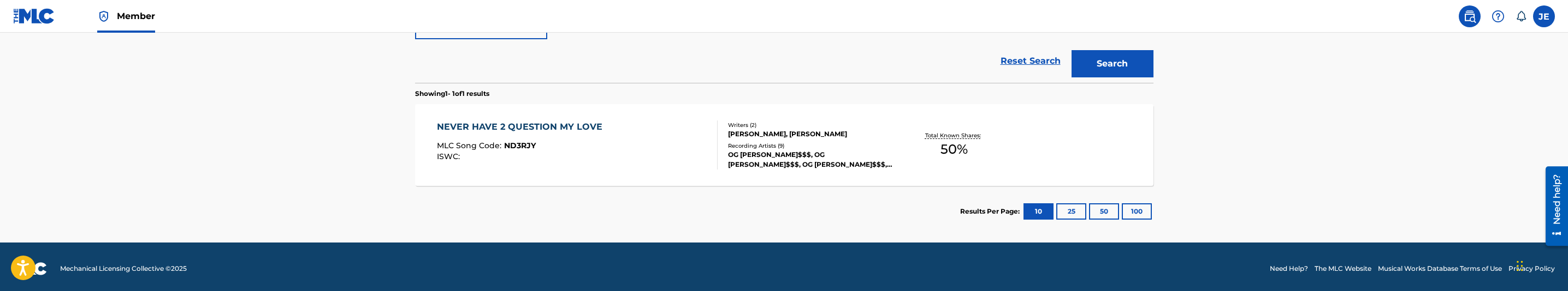
scroll to position [299, 0]
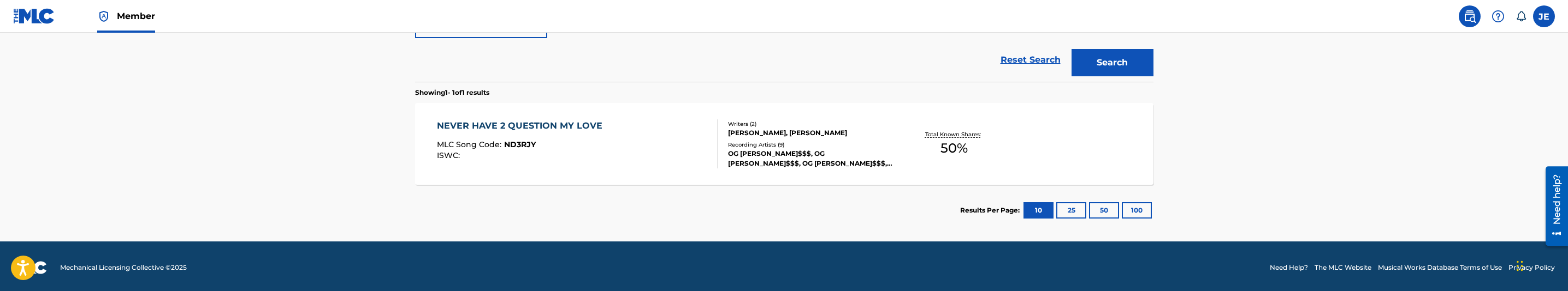
click at [610, 175] on div "NEVER HAVE 2 QUESTION MY LOVE MLC Song Code : ND3RJY ISWC : Writers ( 2 ) [PERS…" at bounding box center [784, 143] width 738 height 82
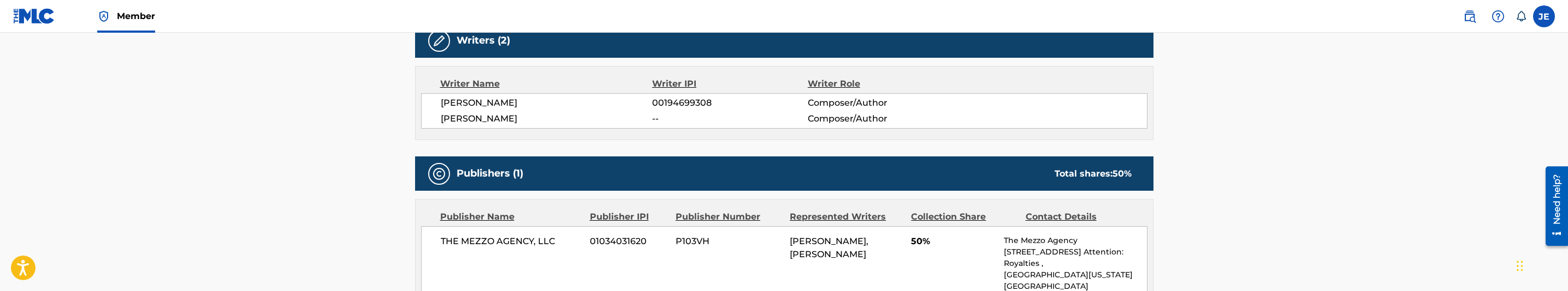
scroll to position [325, 0]
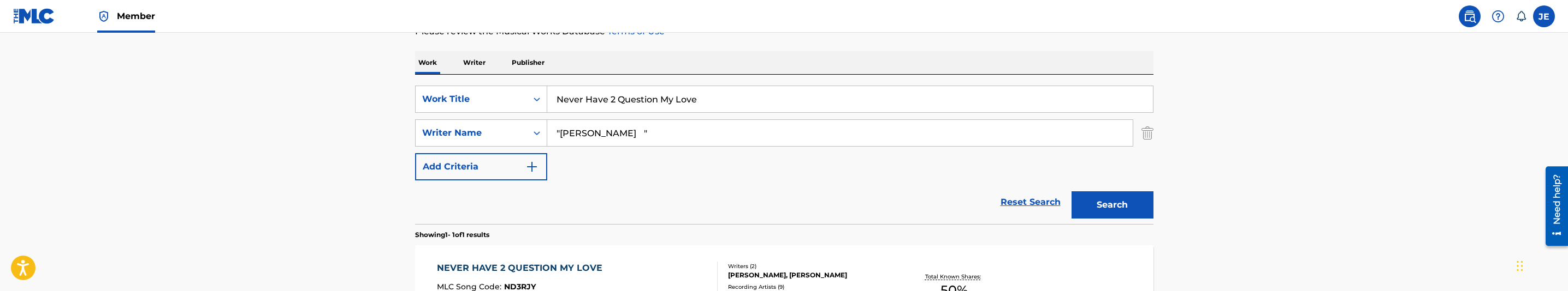
scroll to position [139, 0]
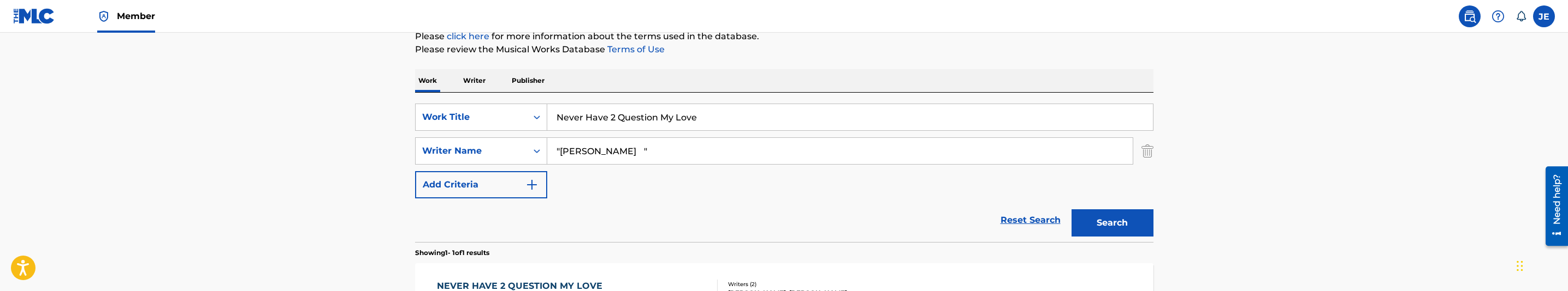
click at [623, 110] on input "Never Have 2 Question My Love" at bounding box center [850, 118] width 605 height 26
paste input "Once It s [PERSON_NAME]"
type input "Once It s Done"
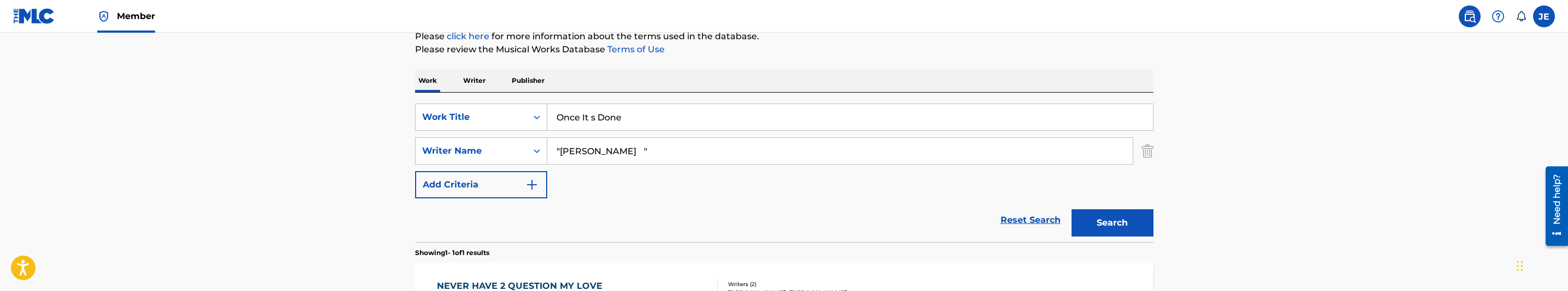
click at [678, 155] on input ""[PERSON_NAME] "" at bounding box center [839, 152] width 586 height 26
paste input "[PERSON_NAME] [PERSON_NAME]"
type input ""[PERSON_NAME] [PERSON_NAME] ""
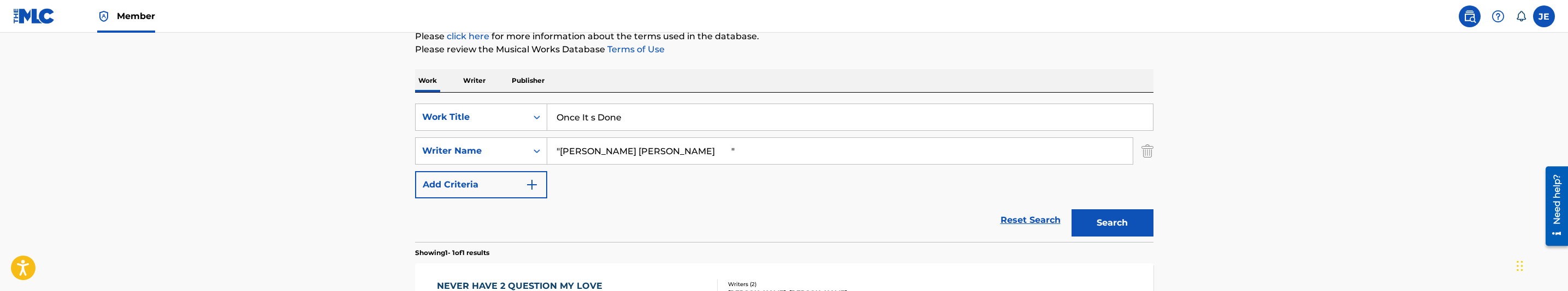
click at [1128, 228] on button "Search" at bounding box center [1112, 222] width 82 height 27
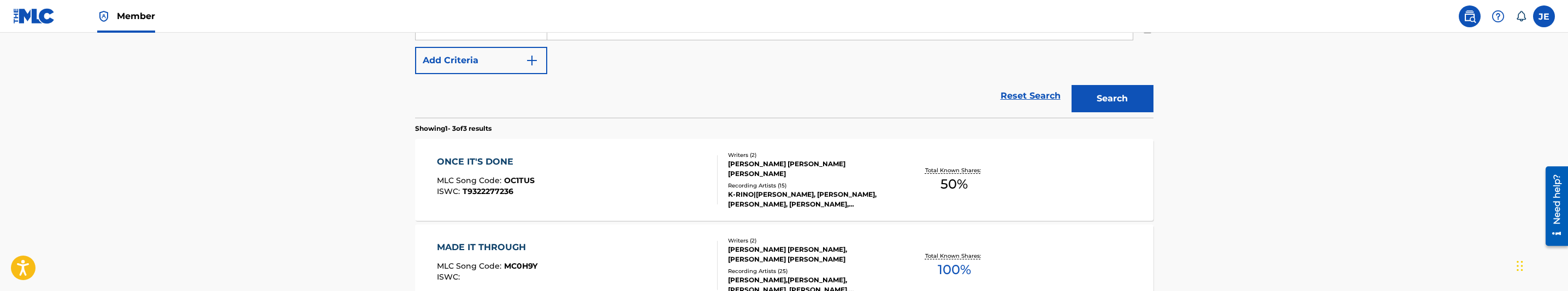
scroll to position [299, 0]
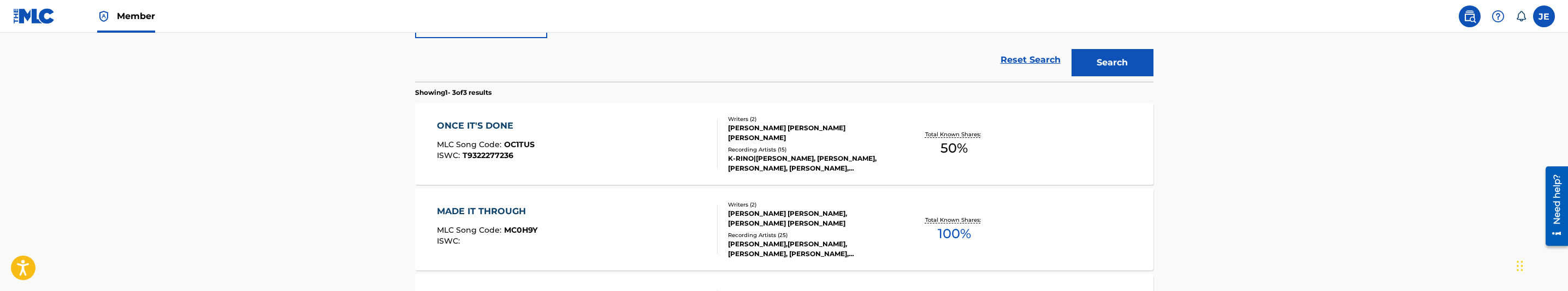
click at [585, 171] on div "ONCE IT'S DONE MLC Song Code : OC1TUS ISWC : T9322277236 Writers ( 2 ) [PERSON_…" at bounding box center [784, 143] width 738 height 82
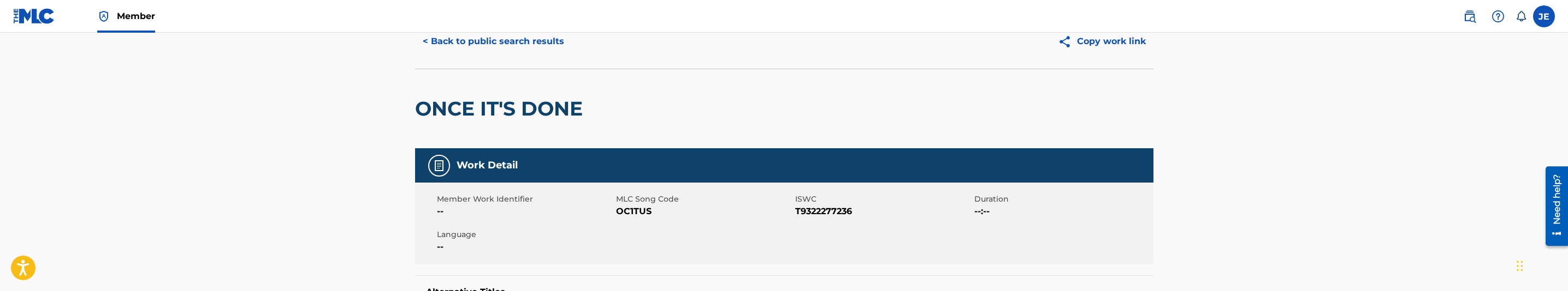
scroll to position [82, 0]
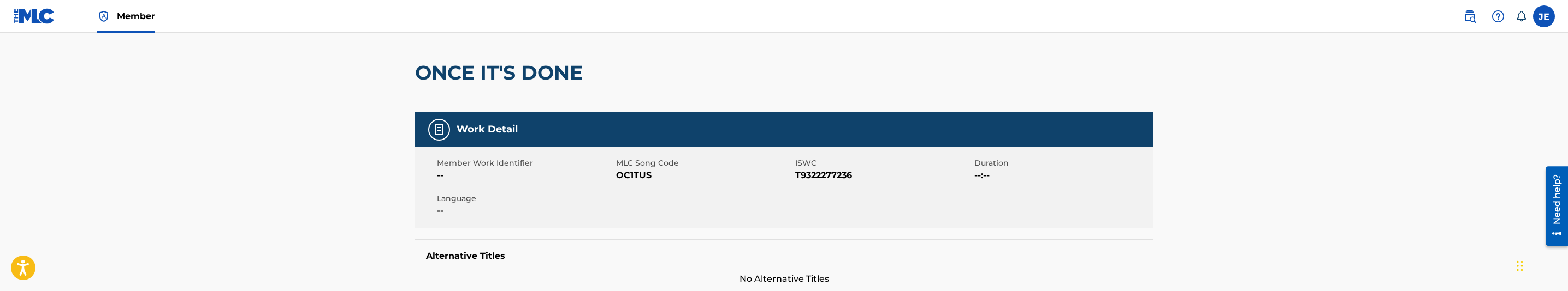
click at [643, 171] on span "OC1TUS" at bounding box center [703, 176] width 176 height 13
copy span "OC1TUS"
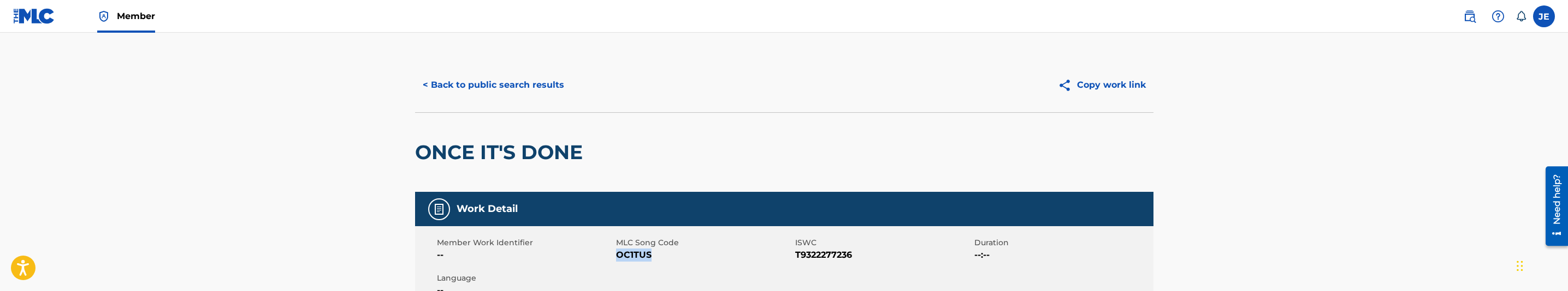
scroll to position [0, 0]
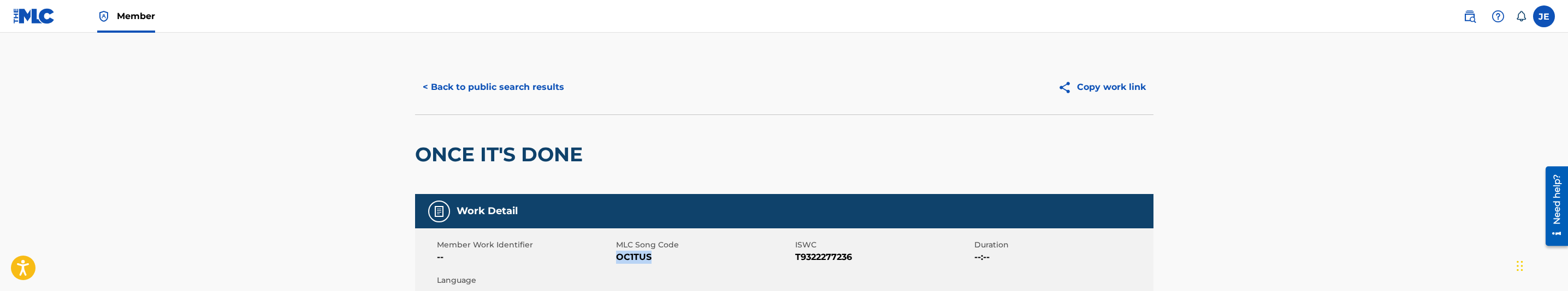
click at [516, 77] on button "< Back to public search results" at bounding box center [493, 87] width 157 height 27
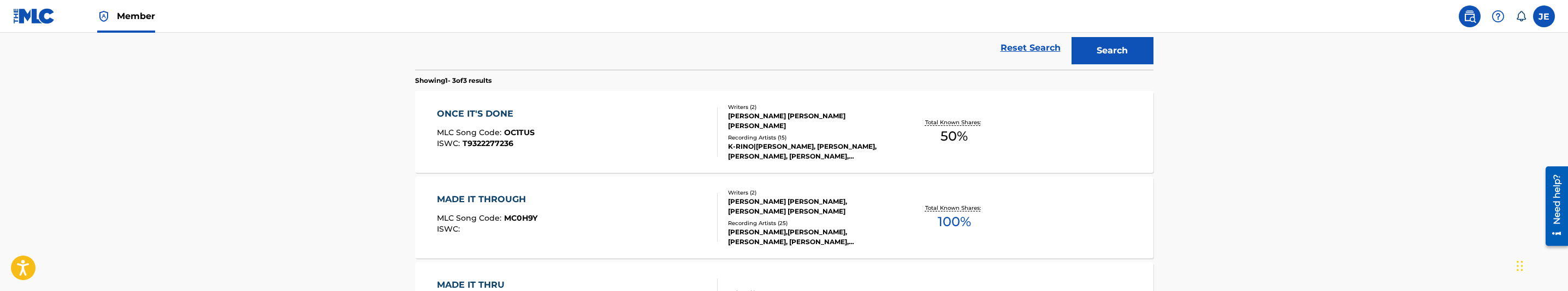
scroll to position [198, 0]
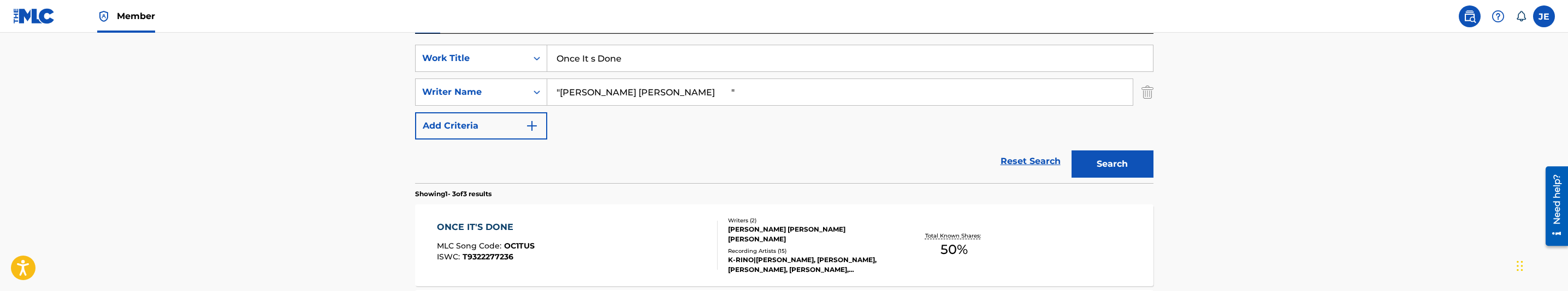
click at [609, 55] on input "Once It s Done" at bounding box center [850, 58] width 605 height 26
paste input "Paranoid In 5th [PERSON_NAME]"
type input "Paranoid In 5th [PERSON_NAME]"
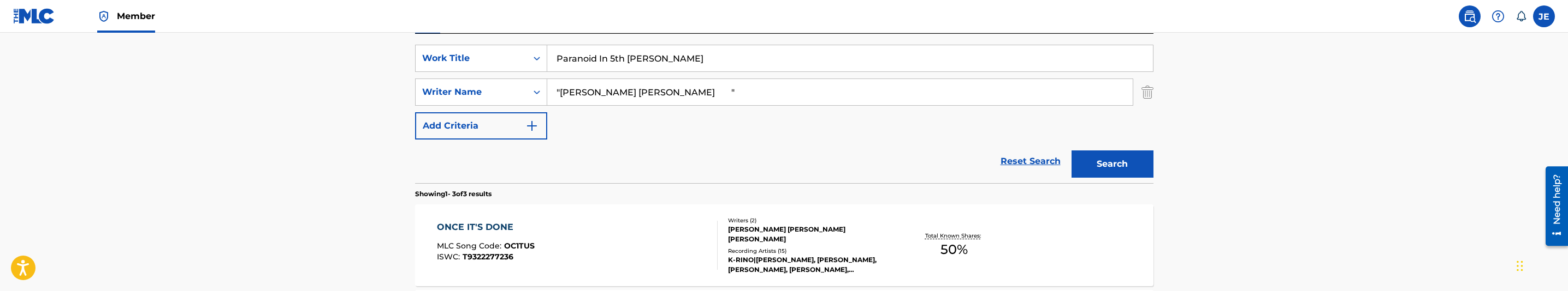
click at [717, 97] on input ""[PERSON_NAME] [PERSON_NAME] "" at bounding box center [839, 92] width 586 height 26
paste input "Mc [PERSON_NAME]"
click at [1123, 176] on button "Search" at bounding box center [1112, 164] width 82 height 27
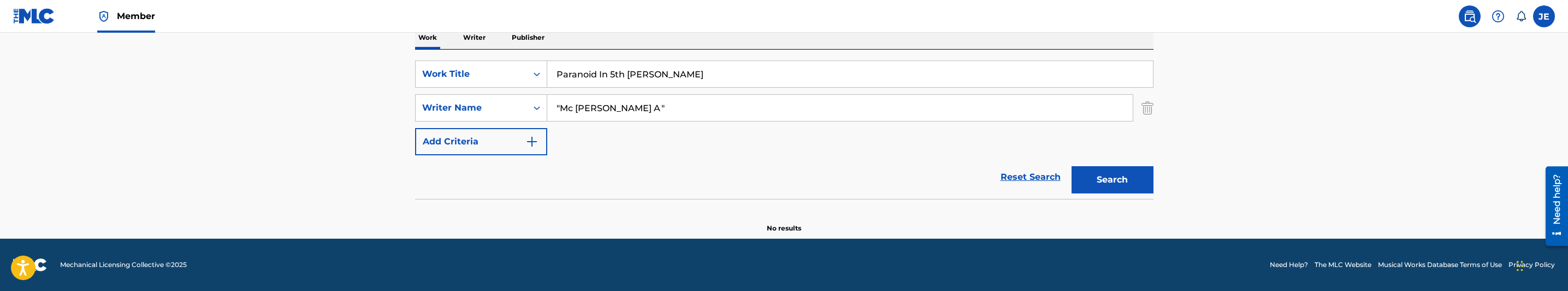
scroll to position [182, 0]
click at [682, 102] on input ""Mc [PERSON_NAME] A "" at bounding box center [839, 108] width 586 height 26
paste input "[PERSON_NAME]"
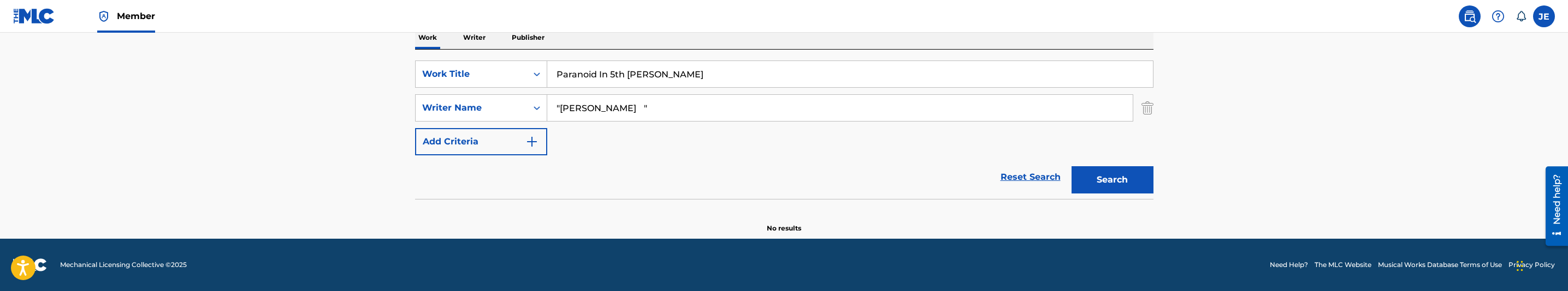
click at [1135, 175] on button "Search" at bounding box center [1112, 180] width 82 height 27
click at [641, 102] on input ""[PERSON_NAME] "" at bounding box center [839, 108] width 586 height 26
paste input "[PERSON_NAME]"
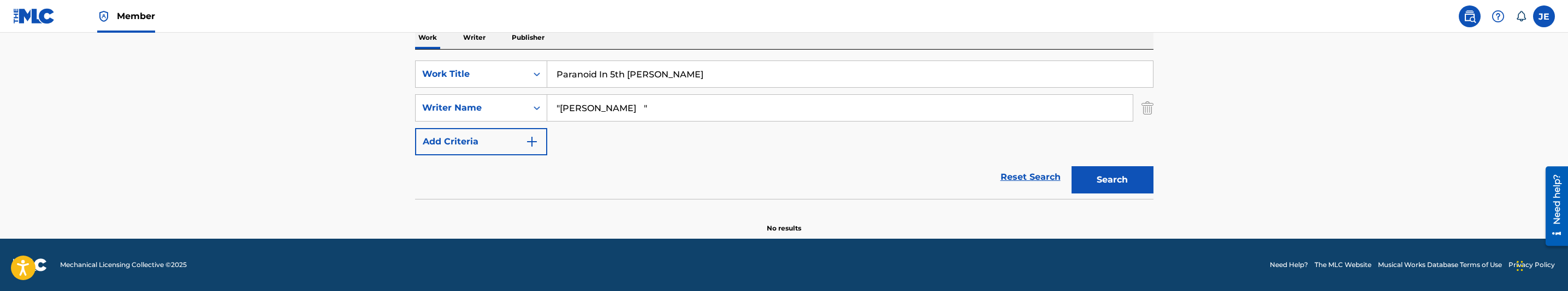
click at [1100, 170] on button "Search" at bounding box center [1112, 180] width 82 height 27
click at [639, 109] on input ""[PERSON_NAME] "" at bounding box center [839, 108] width 586 height 26
click at [1071, 167] on button "Search" at bounding box center [1112, 180] width 82 height 27
click at [712, 102] on input ""[PERSON_NAME] "" at bounding box center [839, 108] width 586 height 26
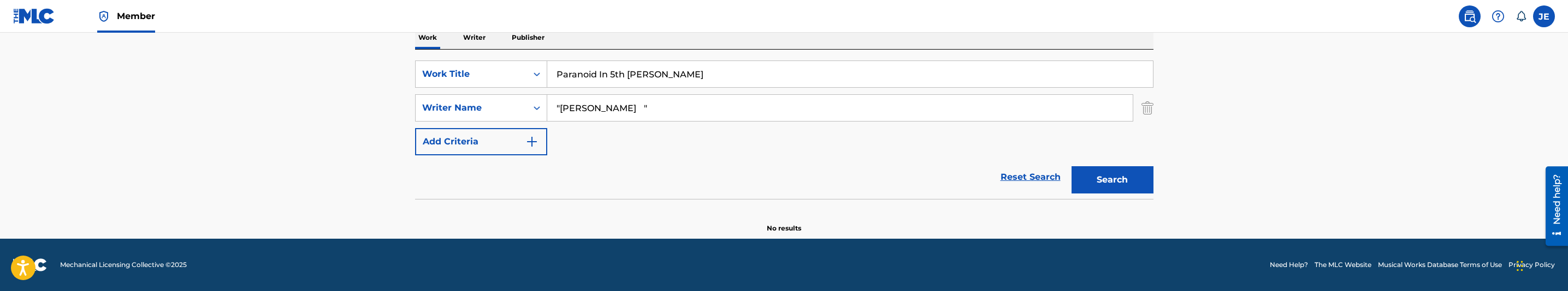
click at [712, 102] on input ""[PERSON_NAME] "" at bounding box center [839, 108] width 586 height 26
paste input "[PERSON_NAME] [PERSON_NAME]"
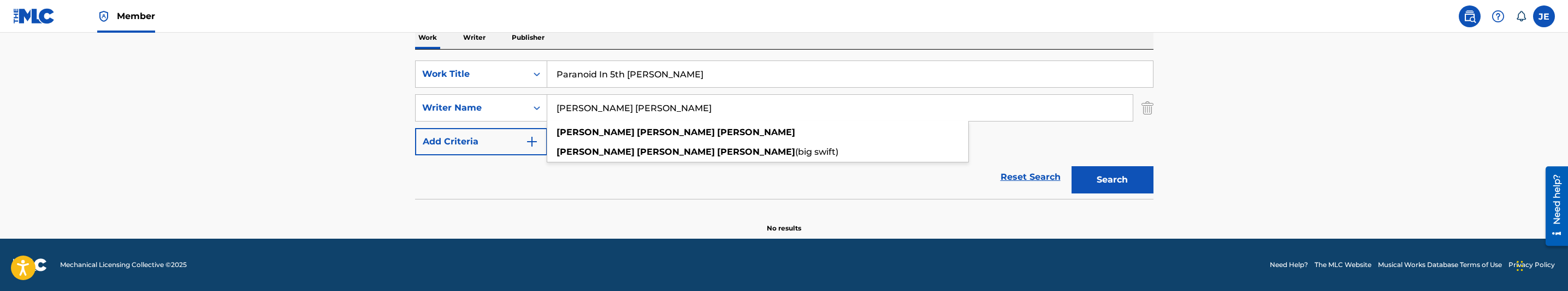
click at [1136, 177] on button "Search" at bounding box center [1112, 180] width 82 height 27
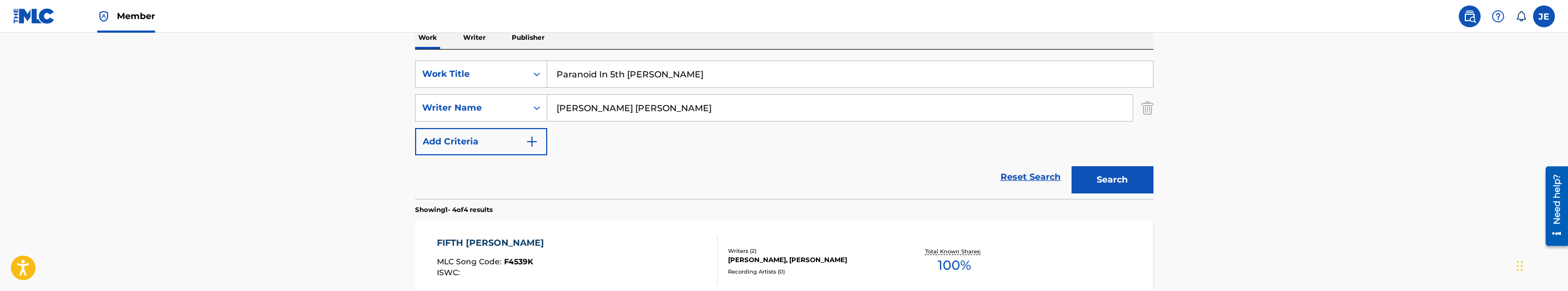
click at [651, 113] on input "[PERSON_NAME] [PERSON_NAME]" at bounding box center [839, 108] width 586 height 26
paste input ""Mc [PERSON_NAME] A ""
click at [561, 108] on input ""Mc [PERSON_NAME]" at bounding box center [839, 108] width 586 height 26
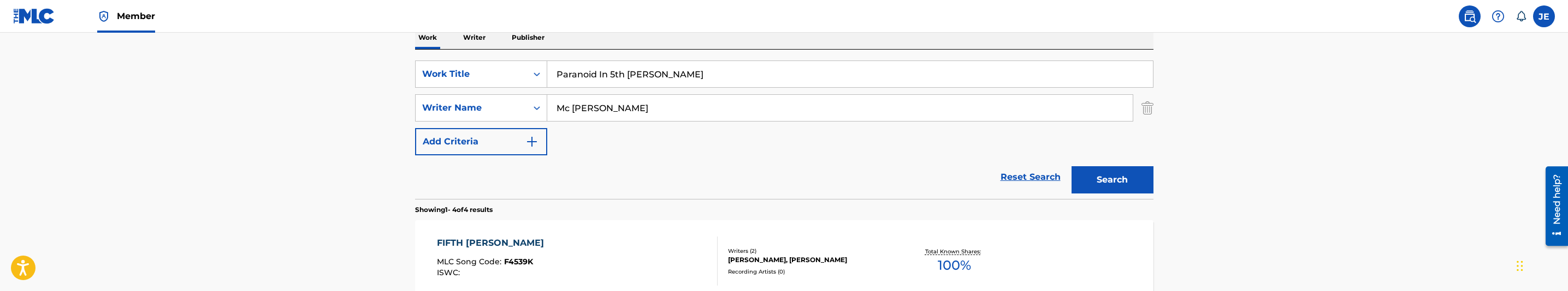
click at [1133, 184] on button "Search" at bounding box center [1112, 180] width 82 height 27
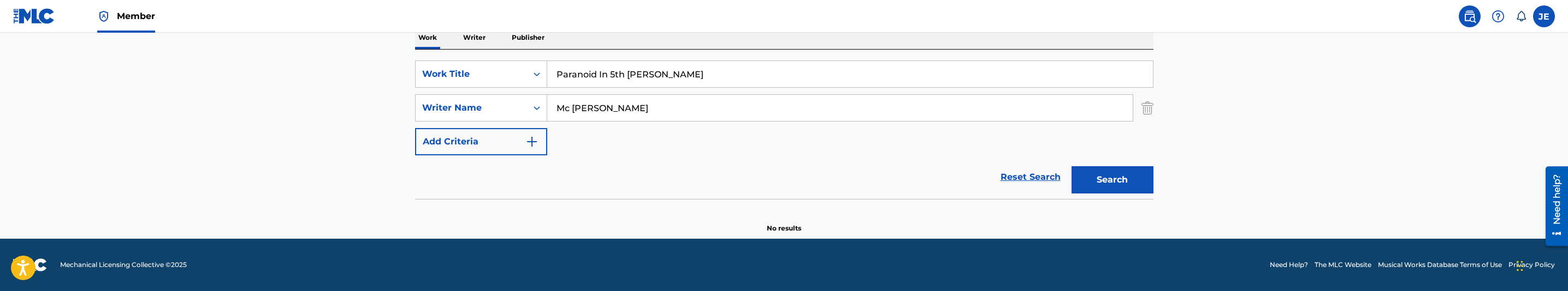
click at [666, 112] on input "Mc [PERSON_NAME]" at bounding box center [839, 108] width 586 height 26
paste input ""[PERSON_NAME] ""
click at [1071, 167] on button "Search" at bounding box center [1112, 180] width 82 height 27
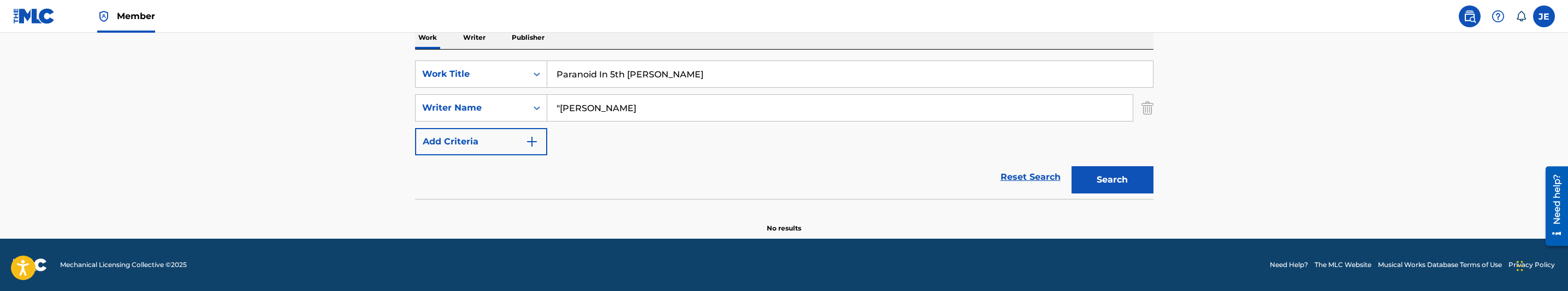
click at [675, 101] on input ""[PERSON_NAME]" at bounding box center [839, 108] width 586 height 26
paste input "[PERSON_NAME]"
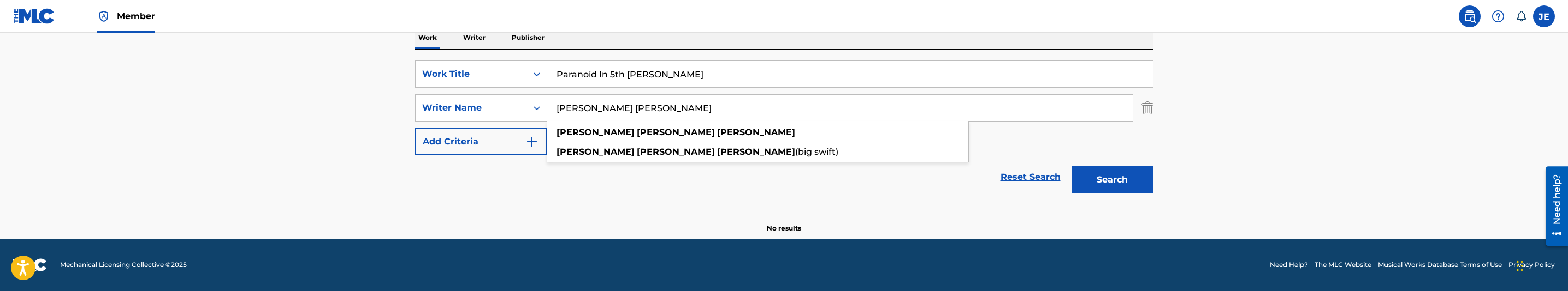
click at [1123, 186] on button "Search" at bounding box center [1112, 180] width 82 height 27
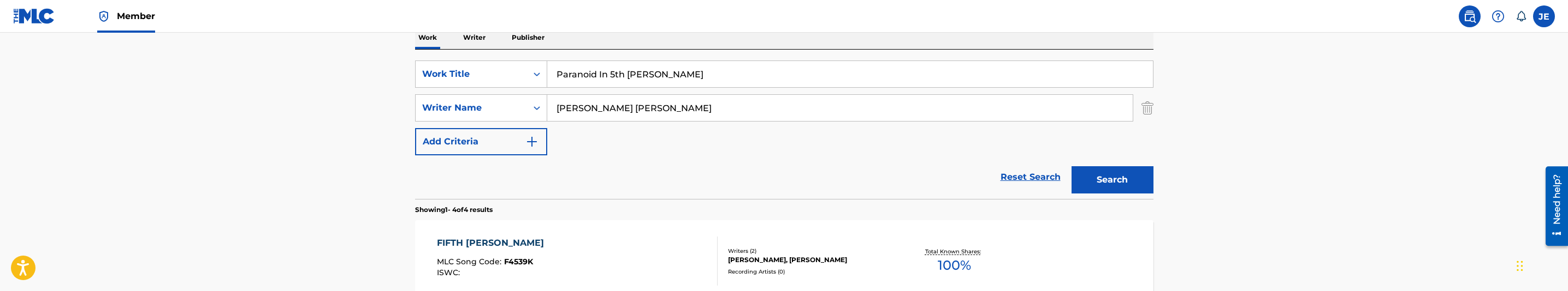
click at [652, 99] on input "[PERSON_NAME] [PERSON_NAME]" at bounding box center [839, 108] width 586 height 26
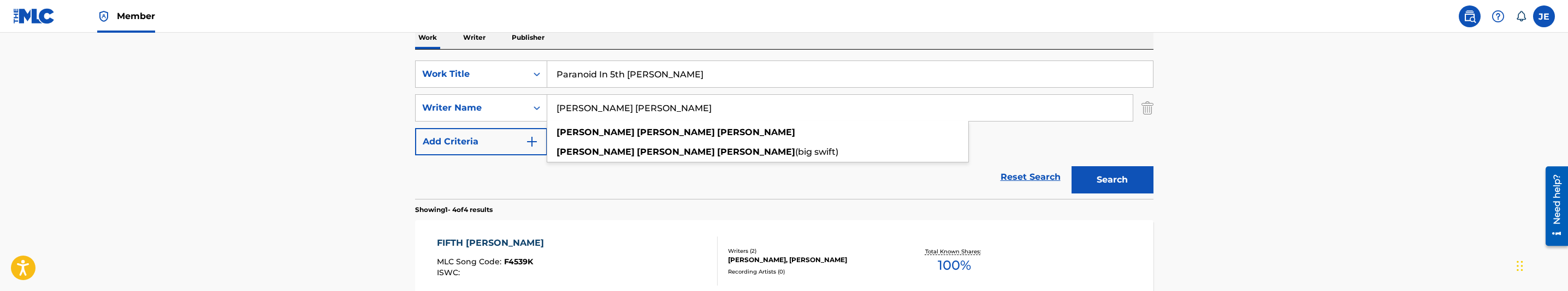
click at [651, 111] on input "[PERSON_NAME] [PERSON_NAME]" at bounding box center [839, 108] width 586 height 26
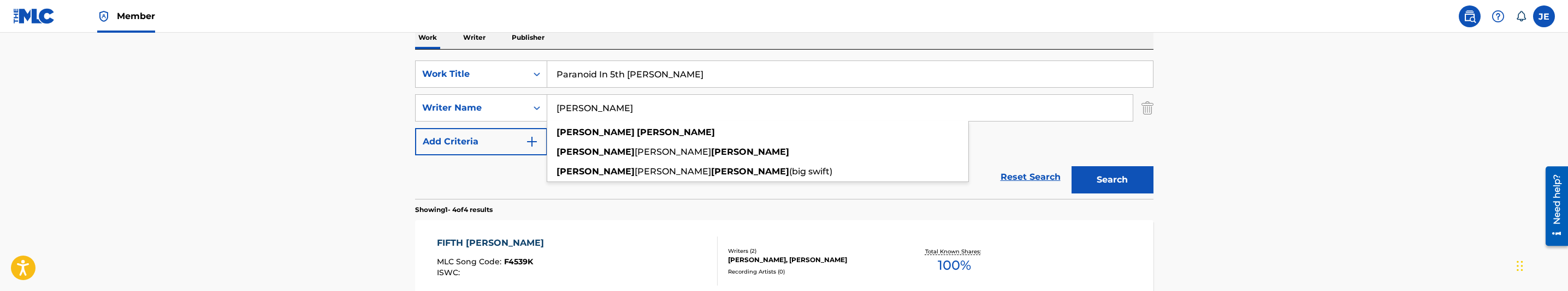
type input "[PERSON_NAME]"
click at [1071, 167] on button "Search" at bounding box center [1112, 180] width 82 height 27
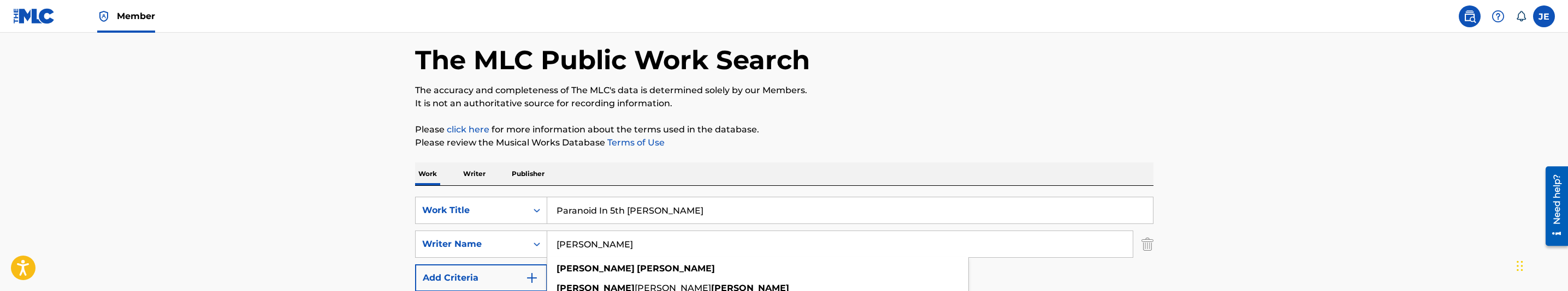
scroll to position [82, 0]
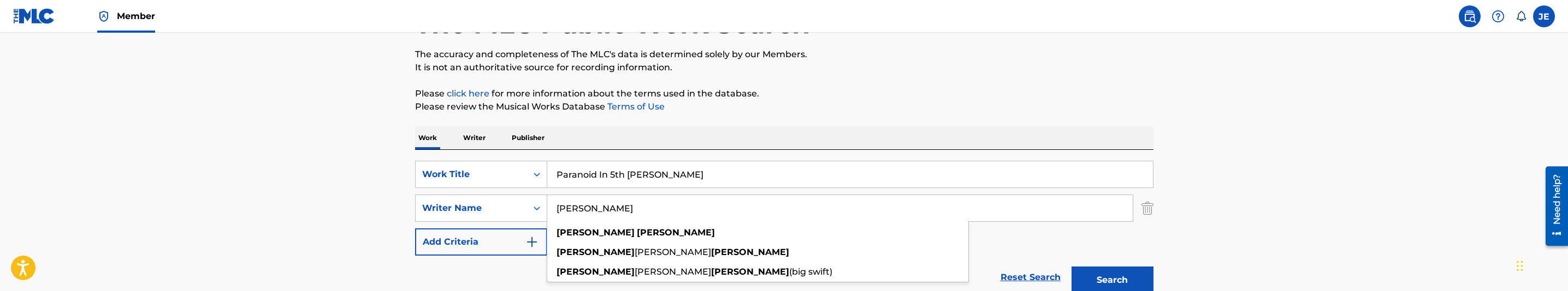
click at [606, 182] on input "Paranoid In 5th [PERSON_NAME]" at bounding box center [850, 174] width 605 height 26
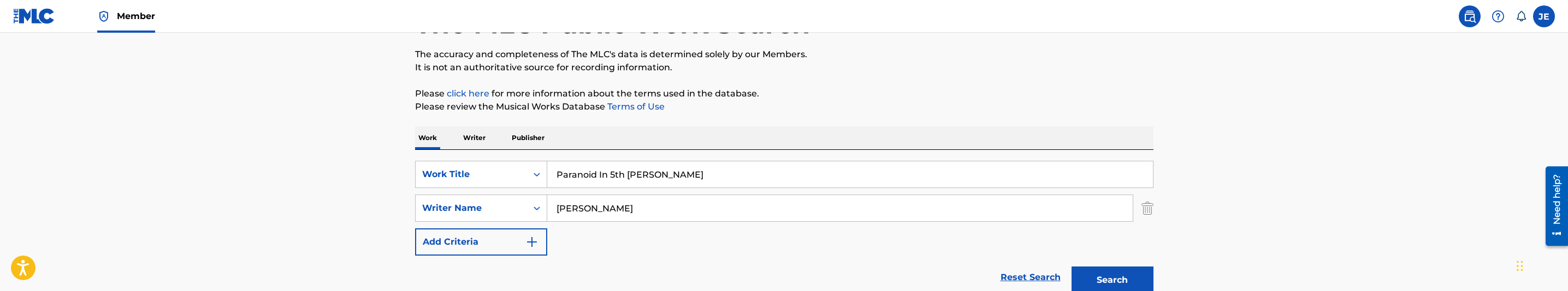
click at [606, 182] on input "Paranoid In 5th [PERSON_NAME]" at bounding box center [850, 174] width 605 height 26
paste input "eace To Da [PERSON_NAME]"
type input "Peace To Da [PERSON_NAME]"
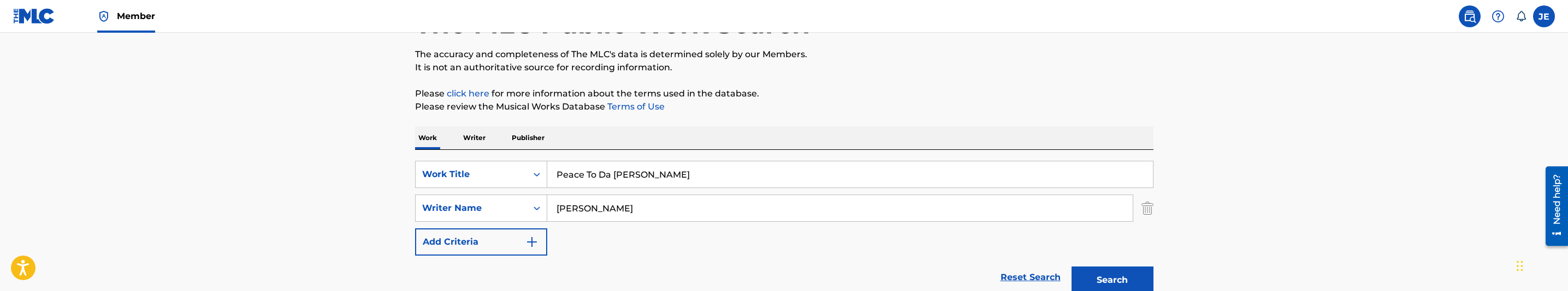
click at [693, 198] on input "[PERSON_NAME]" at bounding box center [839, 208] width 586 height 26
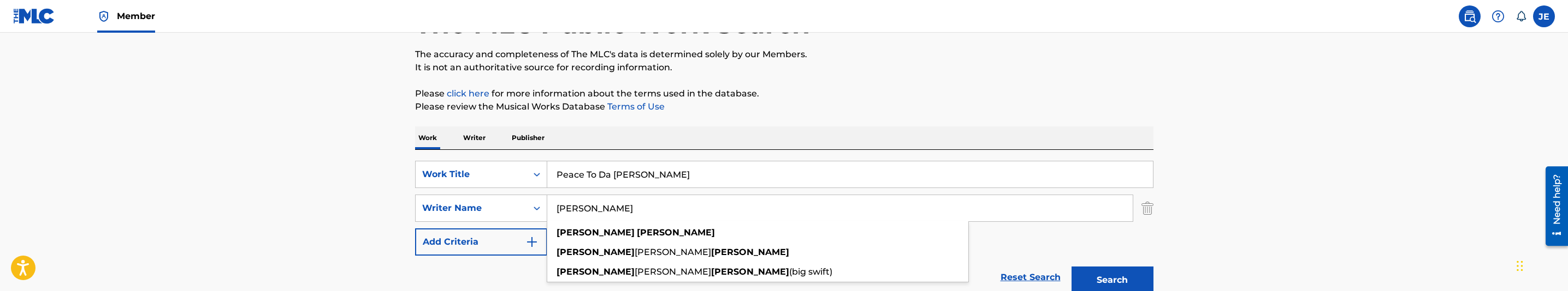
click at [693, 198] on input "[PERSON_NAME]" at bounding box center [839, 208] width 586 height 26
paste input ""[PERSON_NAME] ""
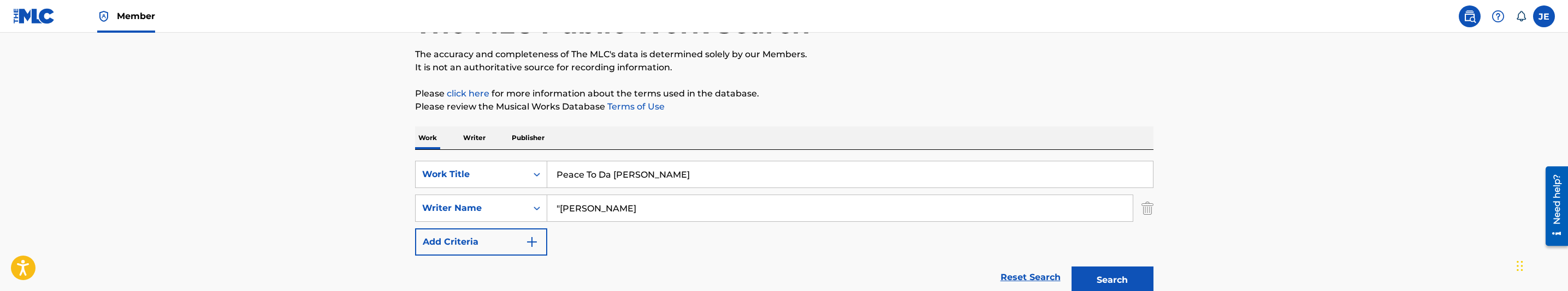
click at [561, 208] on input ""[PERSON_NAME]" at bounding box center [839, 208] width 586 height 26
type input "[PERSON_NAME]"
click at [1077, 269] on button "Search" at bounding box center [1112, 280] width 82 height 27
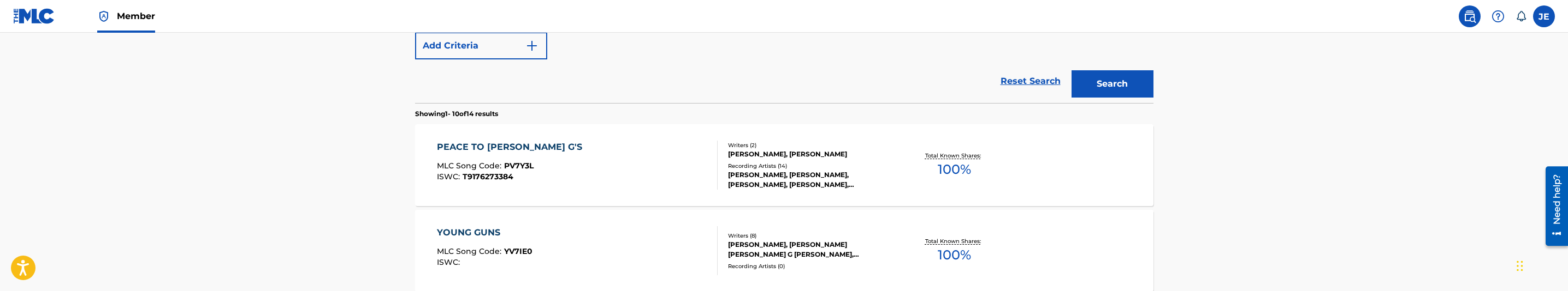
scroll to position [246, 0]
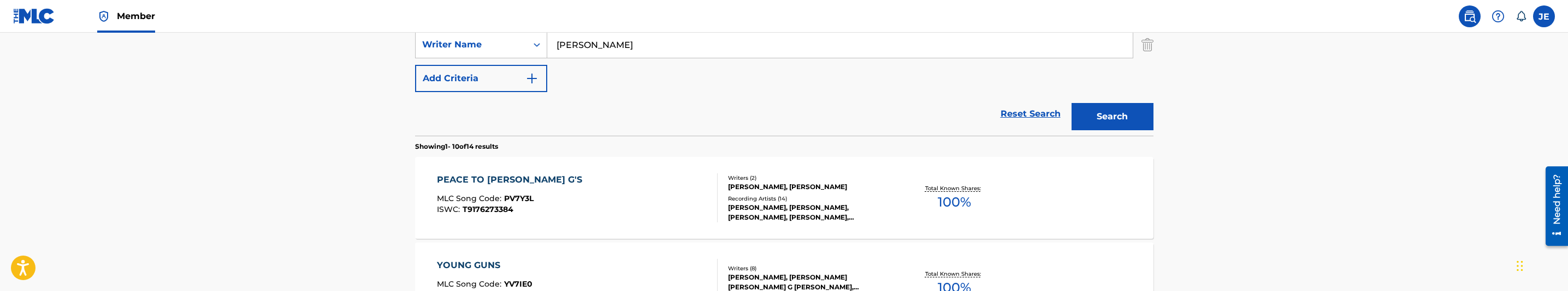
click at [643, 192] on div "PEACE TO [PERSON_NAME] G'S MLC Song Code : PV7Y3L ISWC : T9176273384" at bounding box center [577, 198] width 281 height 49
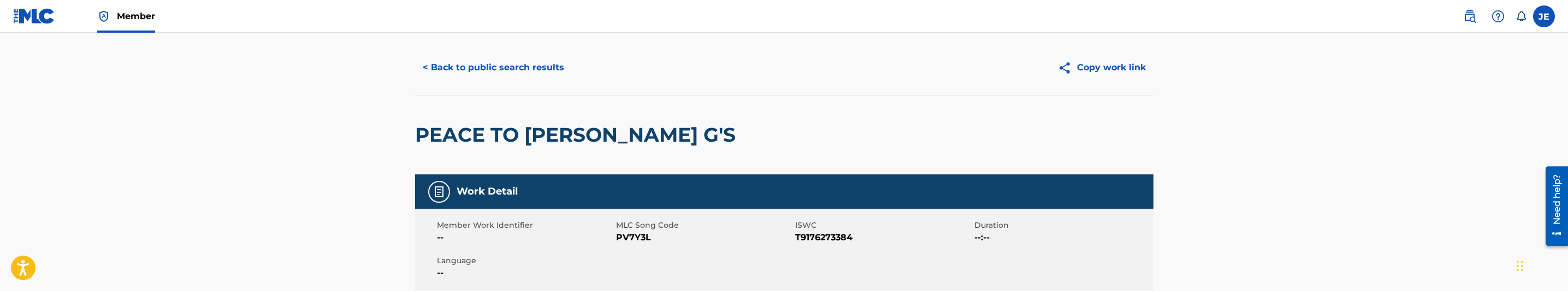
scroll to position [82, 0]
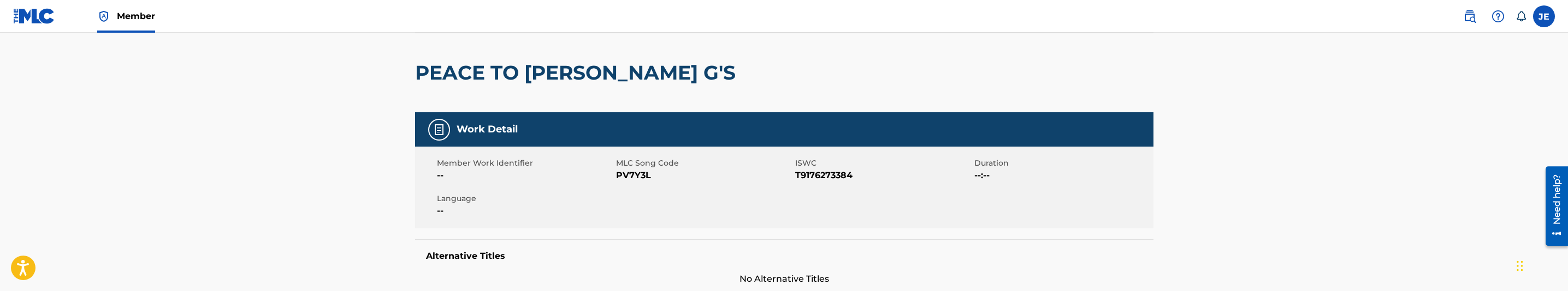
click at [634, 174] on span "PV7Y3L" at bounding box center [703, 176] width 176 height 13
copy span "PV7Y3L"
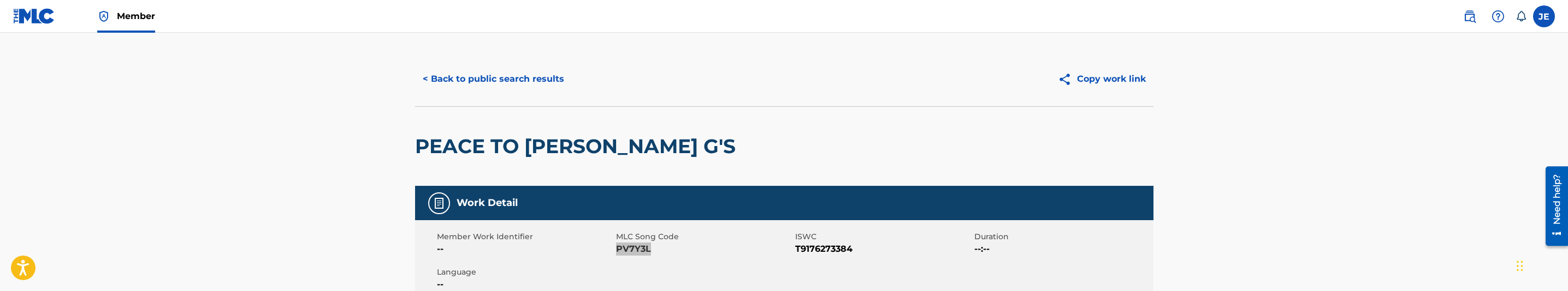
scroll to position [0, 0]
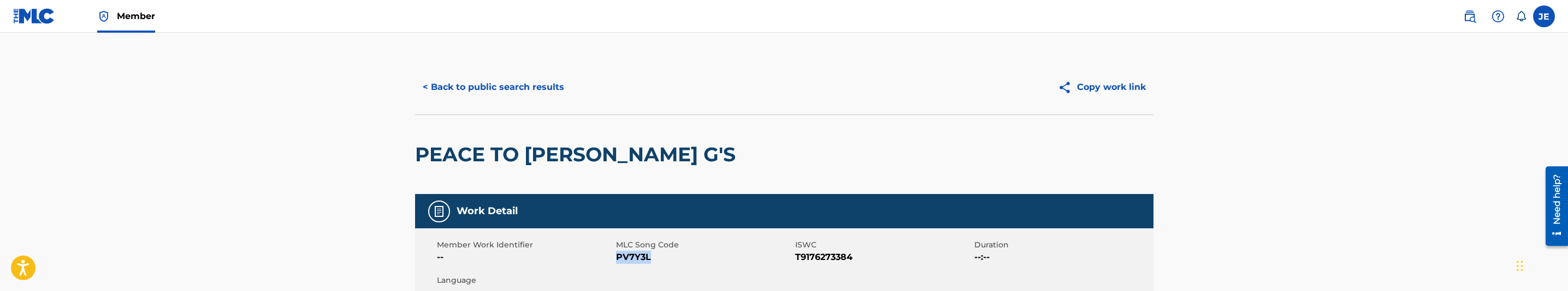
click at [525, 101] on button "< Back to public search results" at bounding box center [493, 87] width 157 height 27
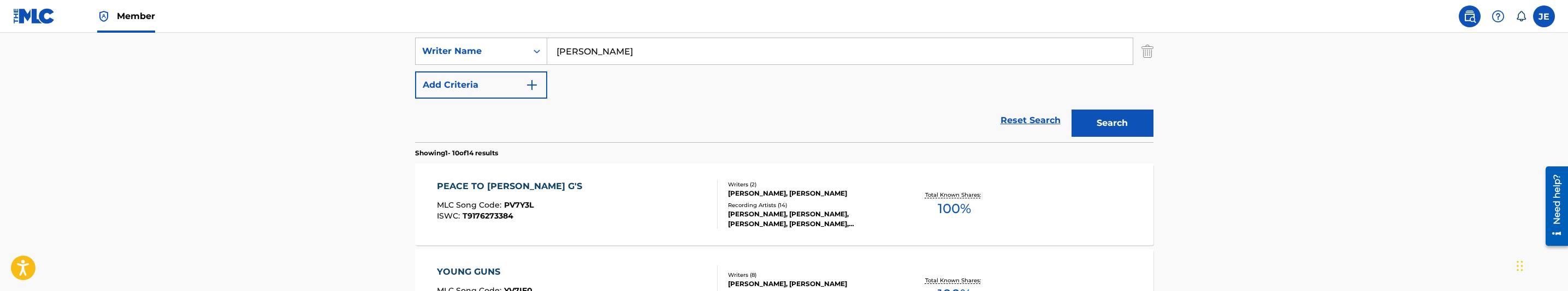
scroll to position [157, 0]
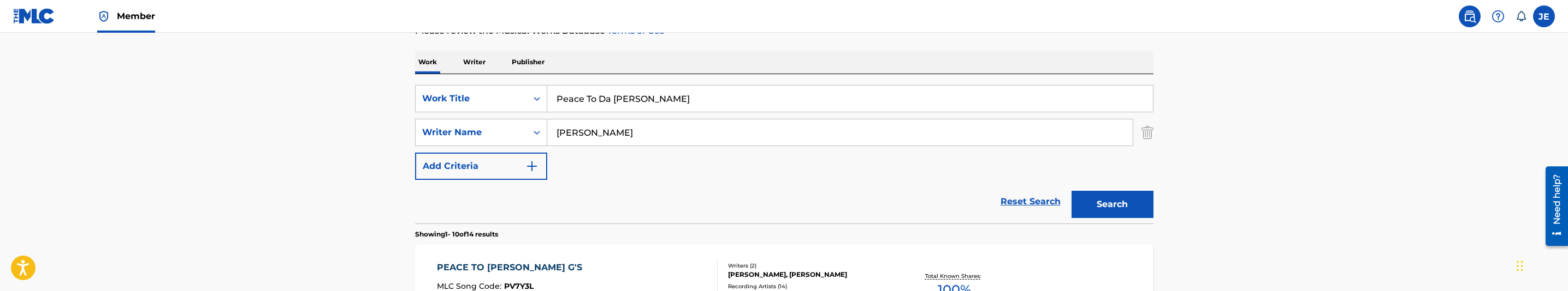
click at [699, 110] on input "Peace To Da [PERSON_NAME]" at bounding box center [850, 99] width 605 height 26
click at [691, 121] on input "[PERSON_NAME]" at bounding box center [839, 133] width 586 height 26
paste input "[PERSON_NAME] [PERSON_NAME]"
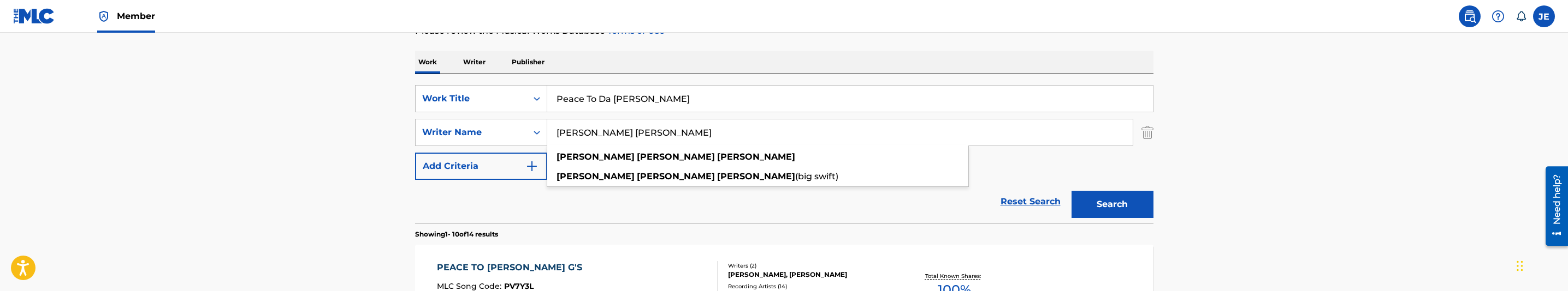
type input "[PERSON_NAME] [PERSON_NAME]"
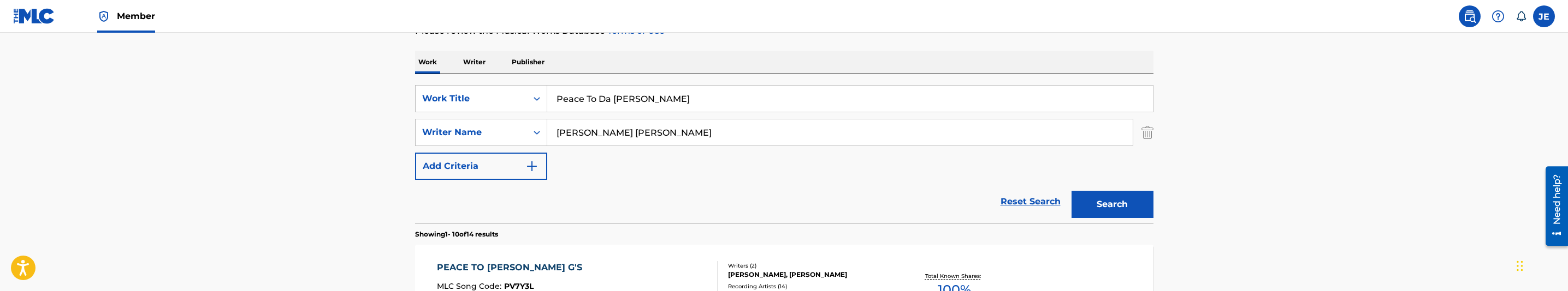
click at [1094, 202] on button "Search" at bounding box center [1112, 204] width 82 height 27
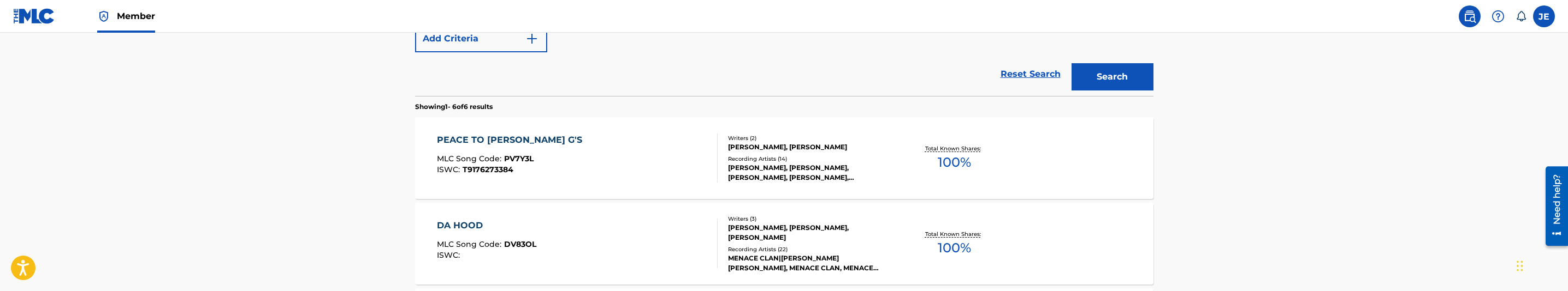
scroll to position [321, 0]
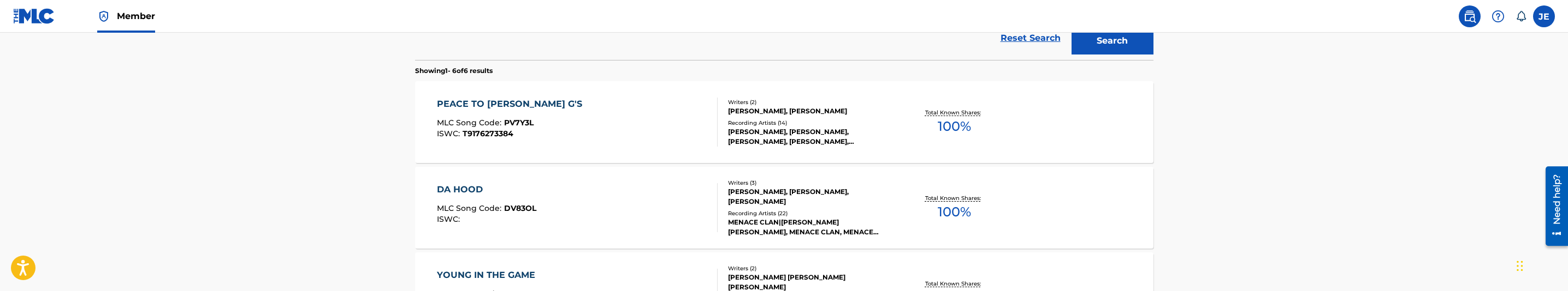
click at [611, 136] on div "PEACE TO [PERSON_NAME] G'S MLC Song Code : PV7Y3L ISWC : T9176273384" at bounding box center [577, 122] width 281 height 49
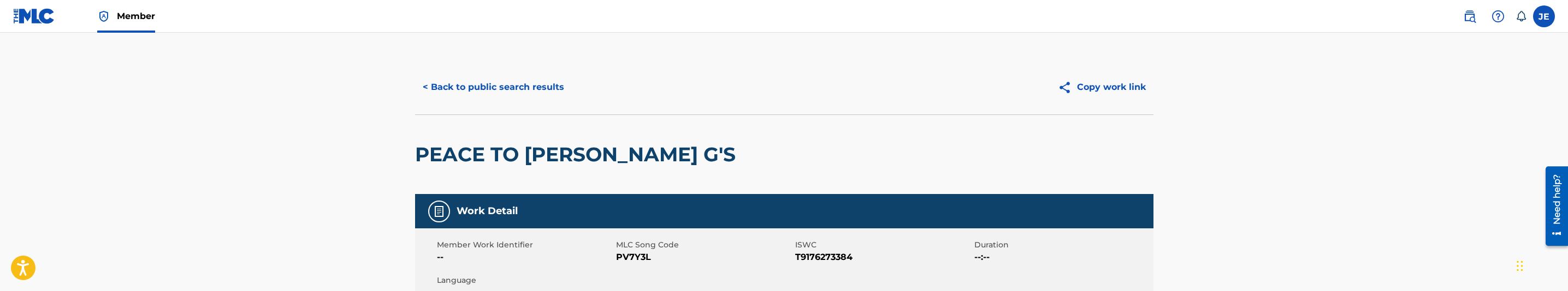
click at [491, 84] on button "< Back to public search results" at bounding box center [493, 87] width 157 height 27
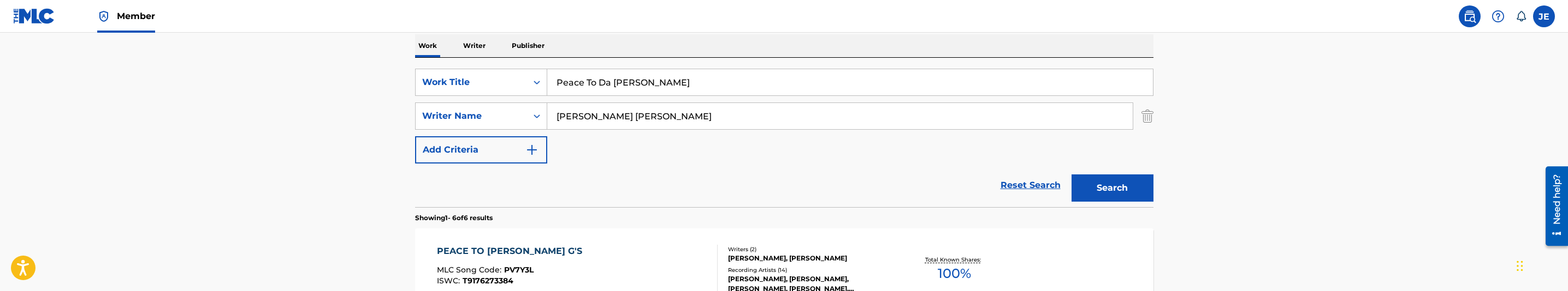
scroll to position [138, 0]
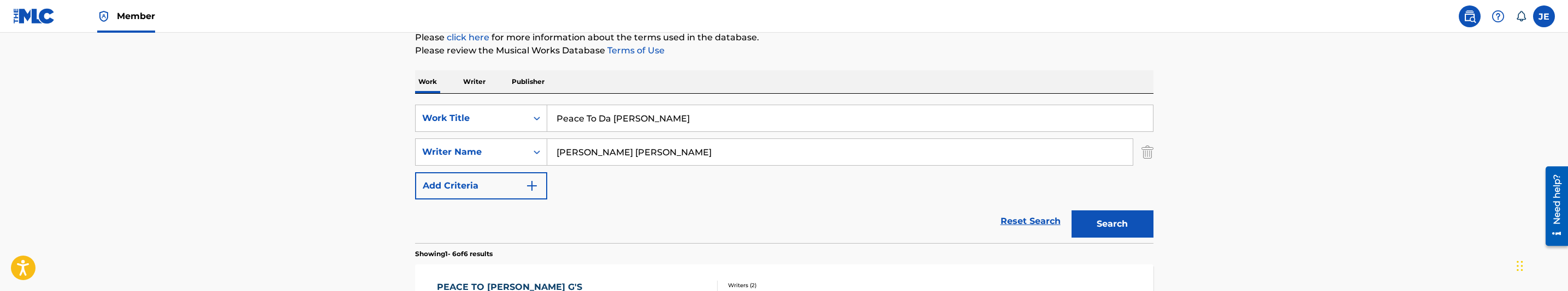
click at [623, 137] on div "SearchWithCriteriad307e694-c528-451d-8fe1-1f38685d4c0d Work Title Peace To Da […" at bounding box center [784, 152] width 738 height 95
click at [630, 126] on input "Peace To Da [PERSON_NAME]" at bounding box center [850, 119] width 605 height 26
paste input "imp Drunk"
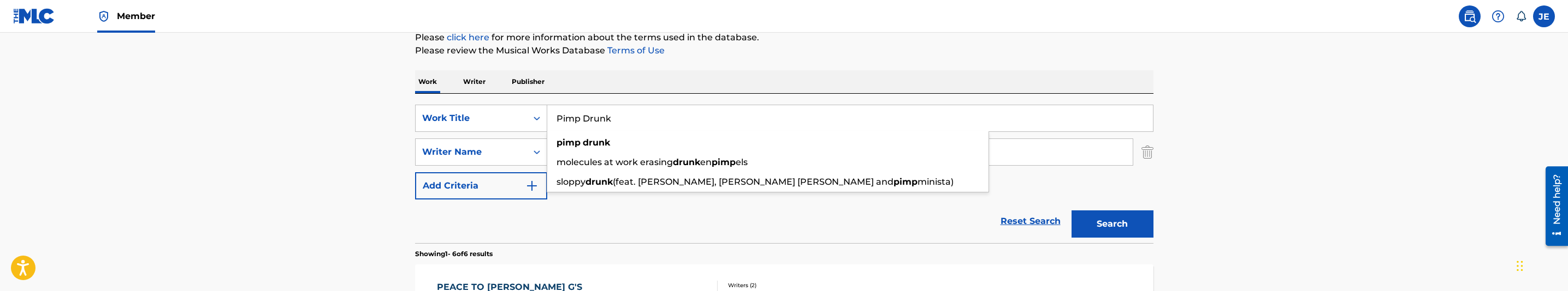
type input "Pimp Drunk"
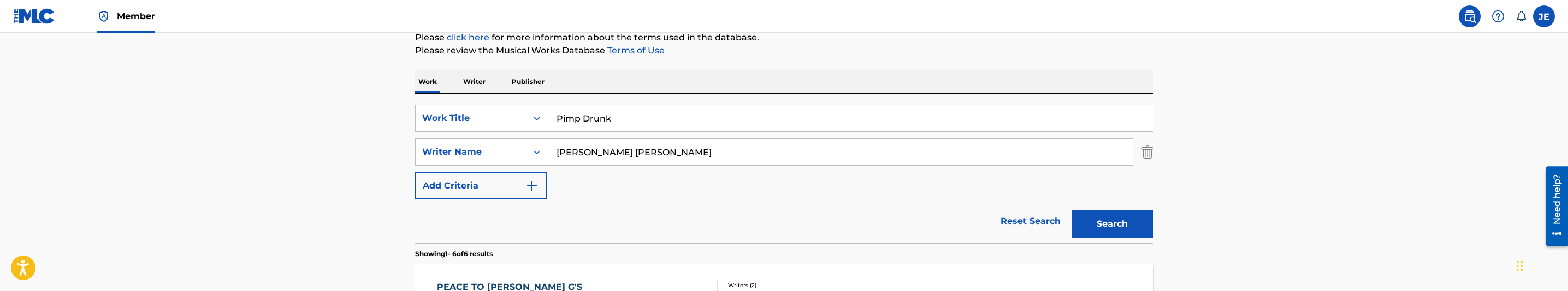
click at [657, 159] on input "[PERSON_NAME] [PERSON_NAME]" at bounding box center [839, 153] width 586 height 26
paste input ""[PERSON_NAME] ""
click at [560, 153] on input ""[PERSON_NAME]" at bounding box center [839, 153] width 586 height 26
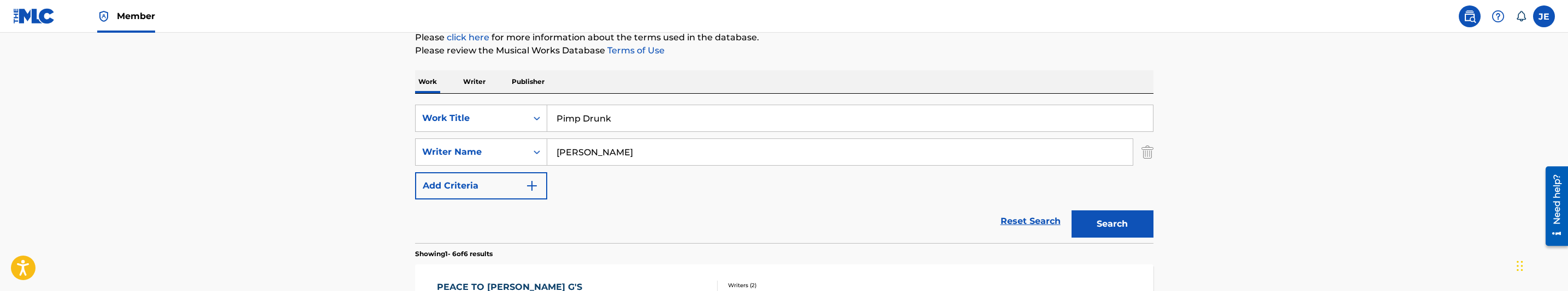
click at [1130, 215] on button "Search" at bounding box center [1112, 224] width 82 height 27
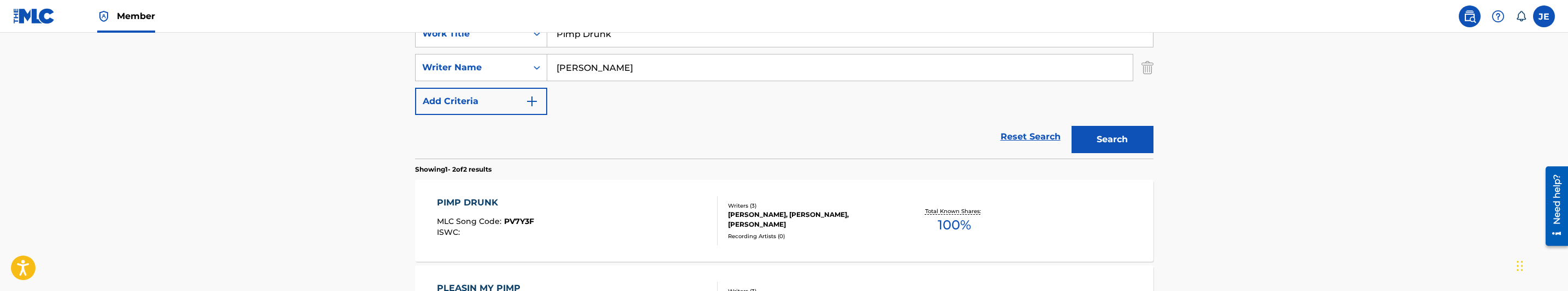
scroll to position [219, 0]
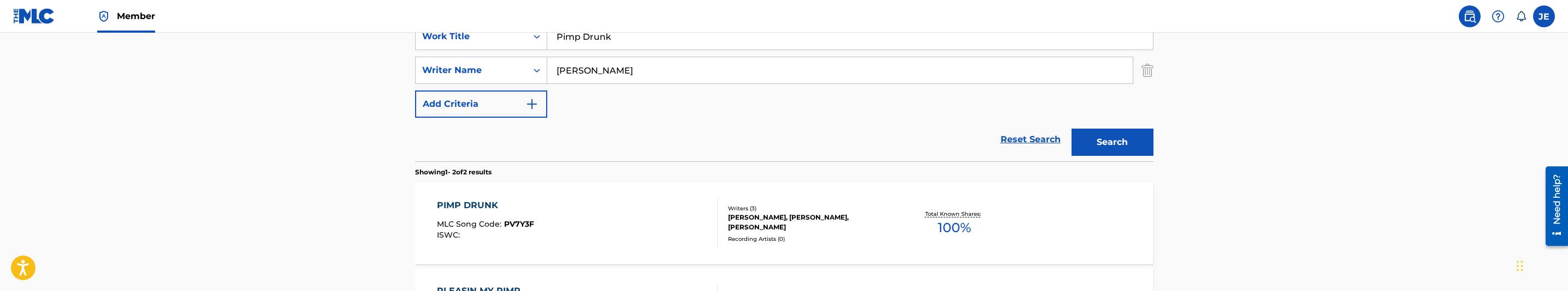
click at [740, 77] on input "[PERSON_NAME]" at bounding box center [839, 71] width 586 height 26
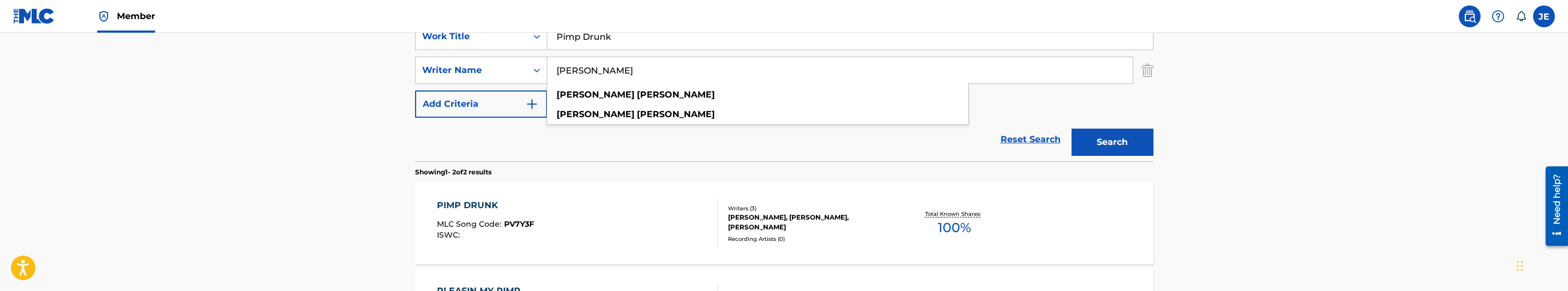
click at [740, 77] on input "[PERSON_NAME]" at bounding box center [839, 71] width 586 height 26
paste input ""[PERSON_NAME] ""
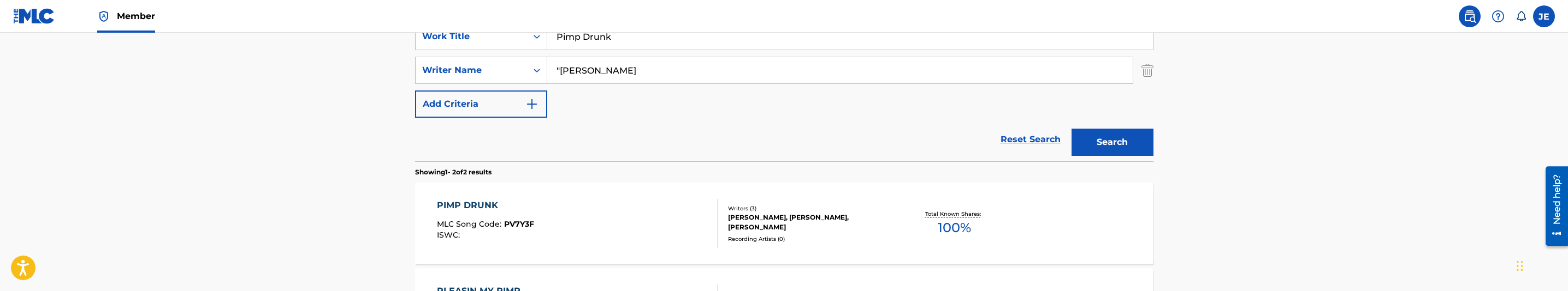
click at [559, 69] on input ""[PERSON_NAME]" at bounding box center [839, 71] width 586 height 26
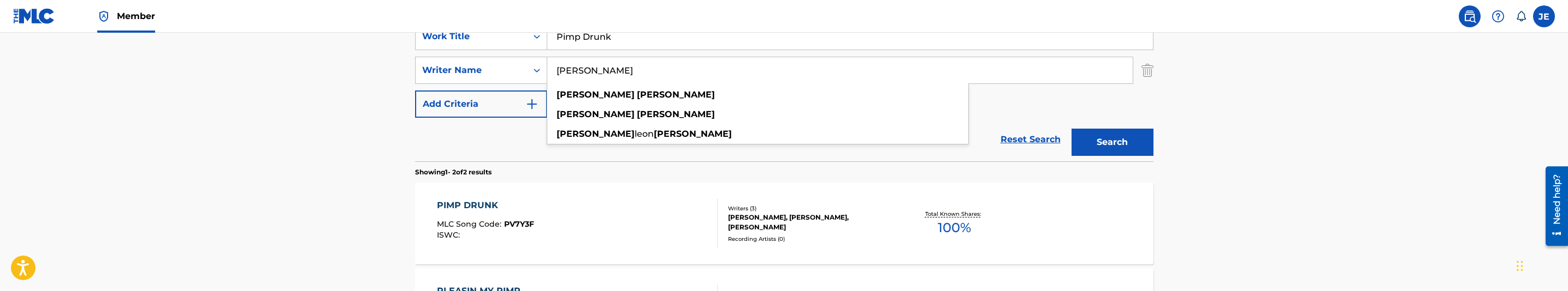
click at [1110, 130] on button "Search" at bounding box center [1112, 142] width 82 height 27
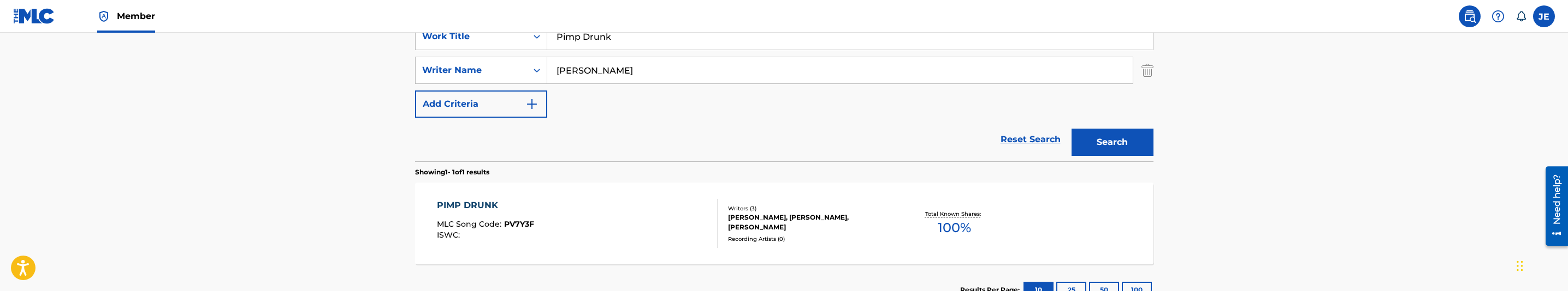
click at [657, 77] on input "[PERSON_NAME]" at bounding box center [839, 71] width 586 height 26
paste input "[PERSON_NAME] [PERSON_NAME]"
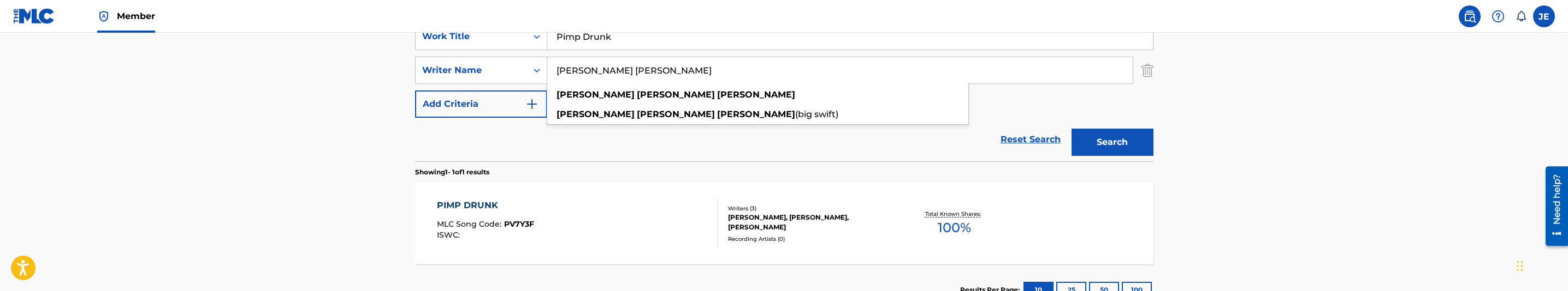
type input "[PERSON_NAME] [PERSON_NAME]"
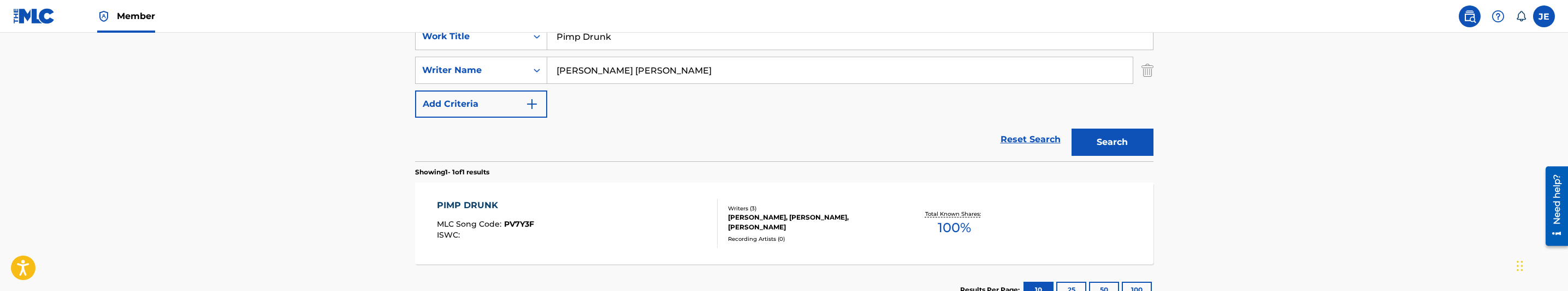
click at [1118, 139] on button "Search" at bounding box center [1112, 142] width 82 height 27
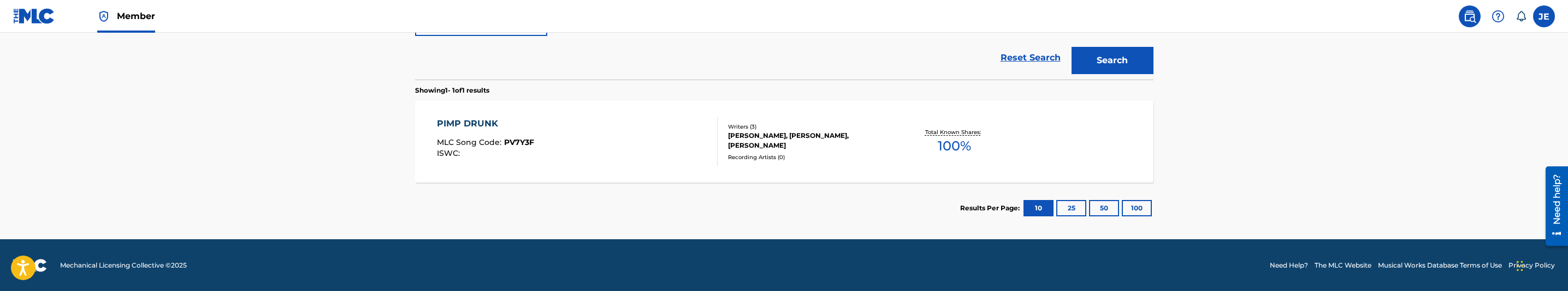
scroll to position [302, 0]
click at [631, 139] on div "PIMP DRUNK MLC Song Code : PV7Y3F ISWC :" at bounding box center [577, 141] width 281 height 49
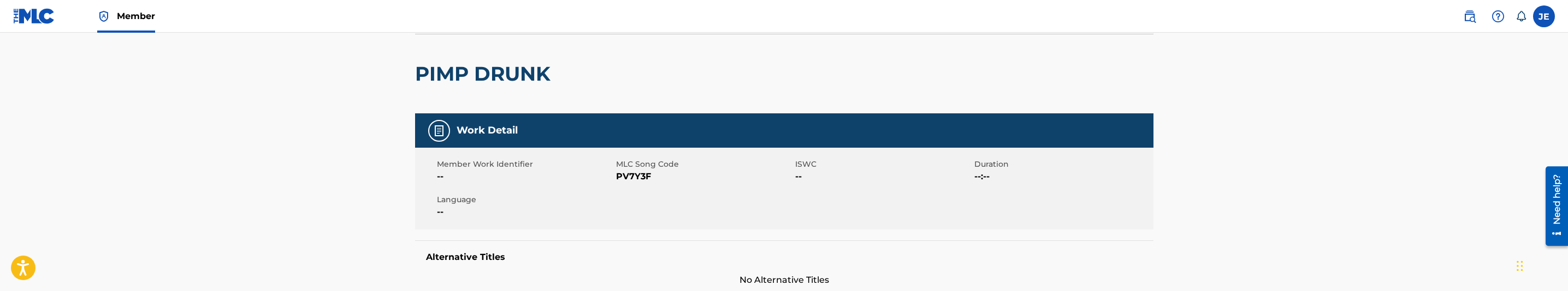
scroll to position [82, 0]
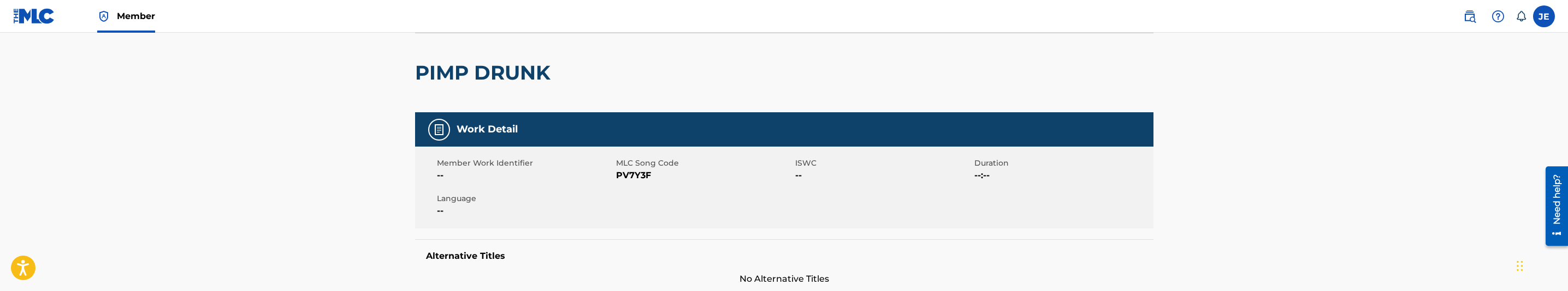
click at [633, 175] on span "PV7Y3F" at bounding box center [703, 176] width 176 height 13
copy span "PV7Y3F"
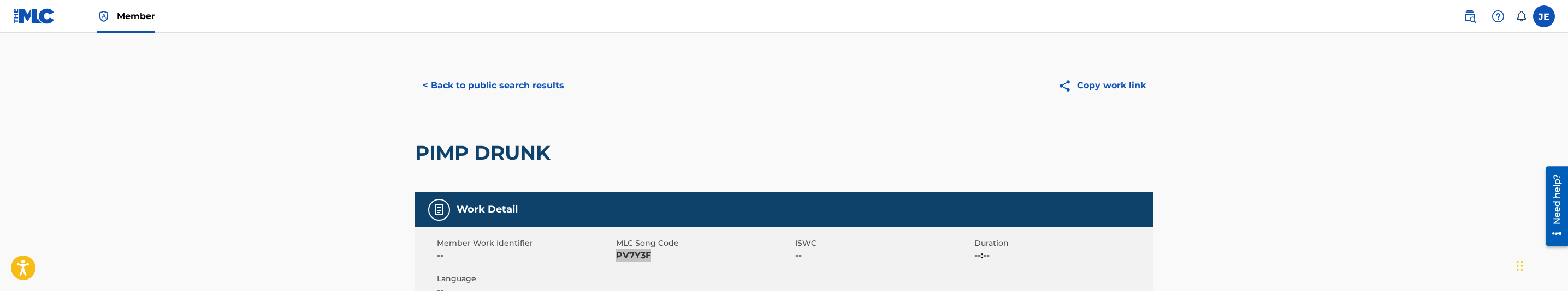
scroll to position [0, 0]
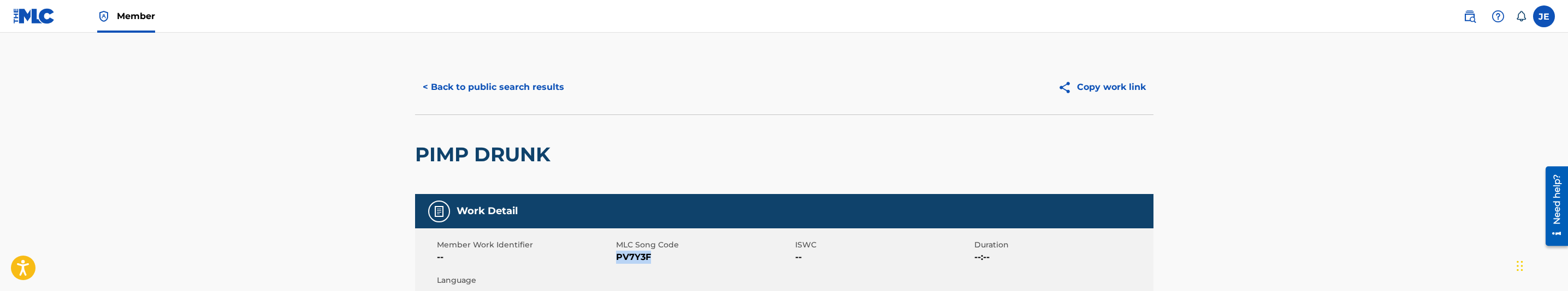
click at [540, 80] on button "< Back to public search results" at bounding box center [493, 87] width 157 height 27
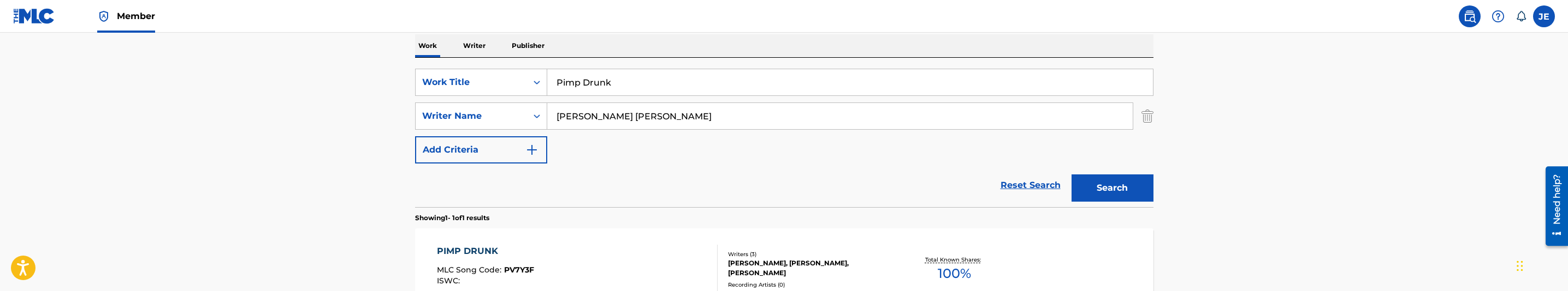
scroll to position [77, 0]
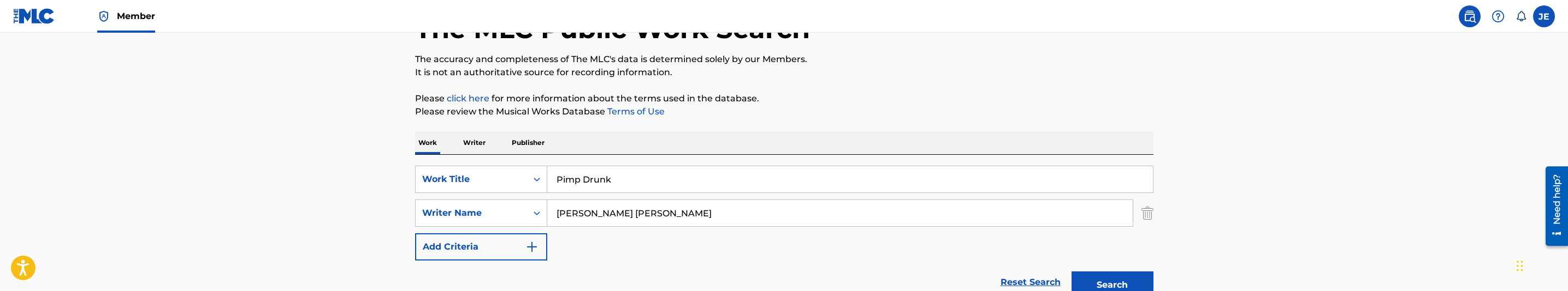
click at [587, 190] on input "Pimp Drunk" at bounding box center [850, 180] width 605 height 26
paste input "Kidnap Who"
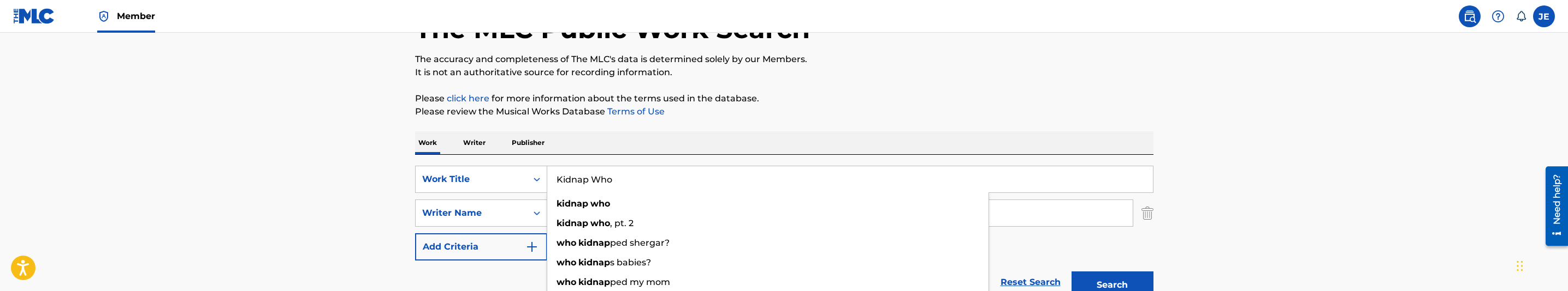
type input "Kidnap Who"
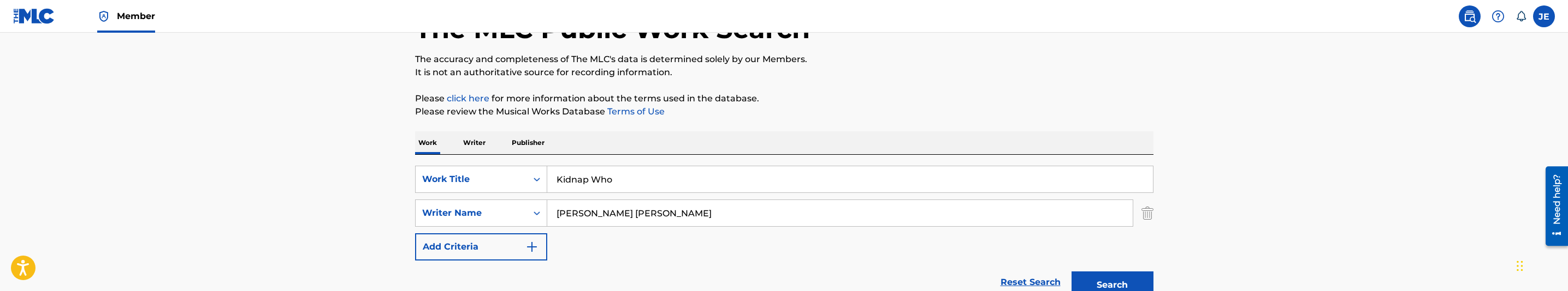
click at [617, 170] on input "Kidnap Who" at bounding box center [850, 180] width 605 height 26
click at [700, 213] on input "[PERSON_NAME] [PERSON_NAME]" at bounding box center [839, 214] width 586 height 26
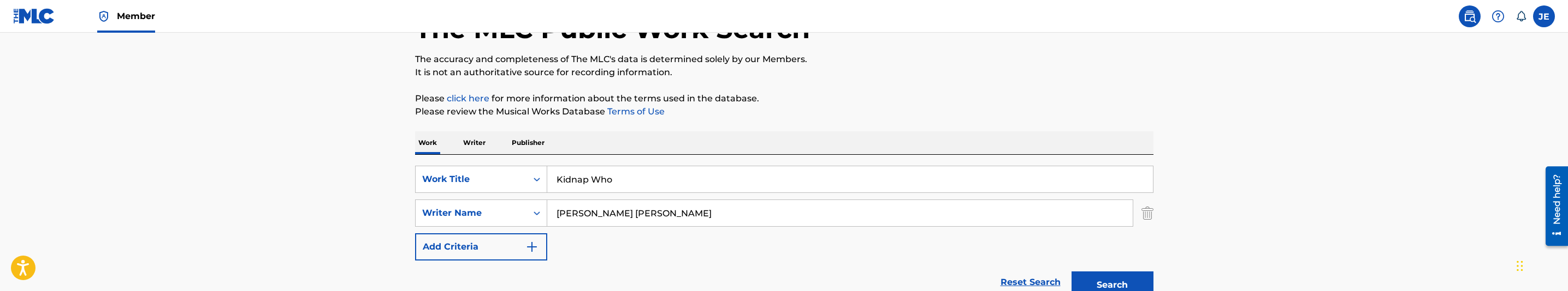
click at [700, 213] on input "[PERSON_NAME] [PERSON_NAME]" at bounding box center [839, 214] width 586 height 26
paste input "[PERSON_NAME]"
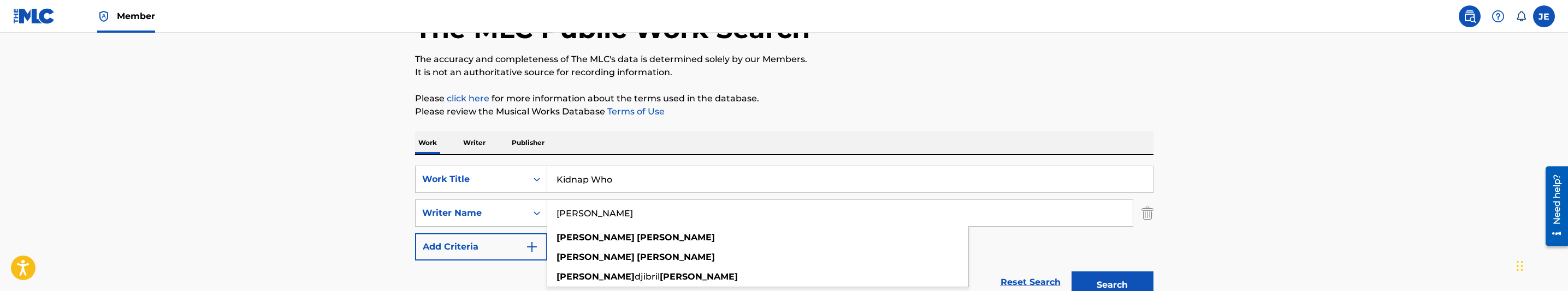
click at [1105, 278] on button "Search" at bounding box center [1112, 284] width 82 height 27
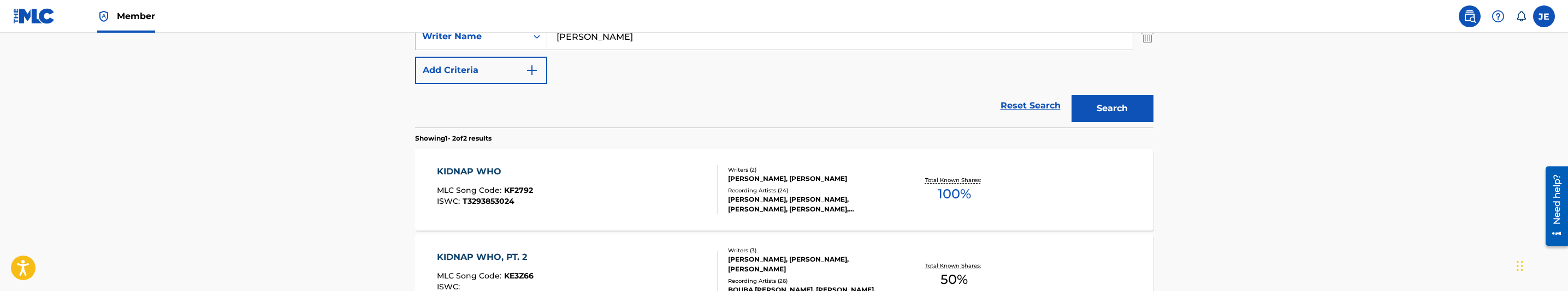
scroll to position [218, 0]
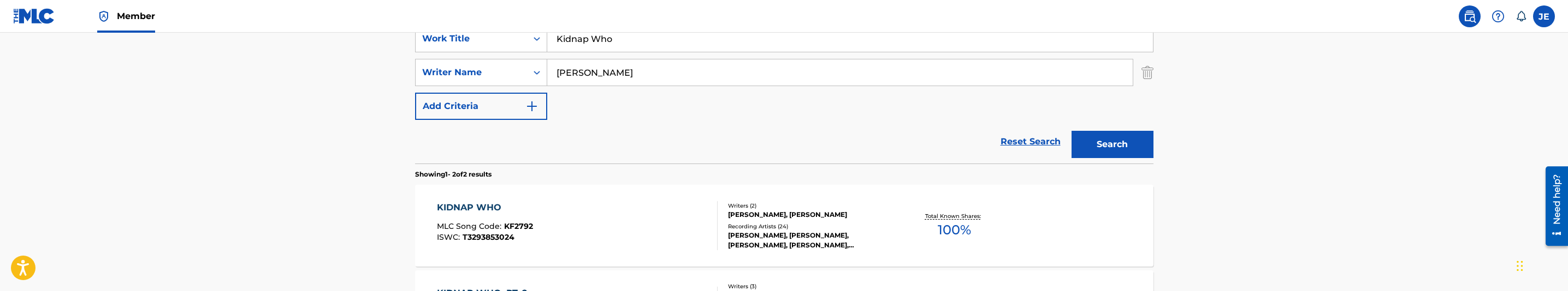
click at [642, 82] on input "[PERSON_NAME]" at bounding box center [839, 73] width 586 height 26
paste input "[PERSON_NAME]"
type input "[PERSON_NAME]"
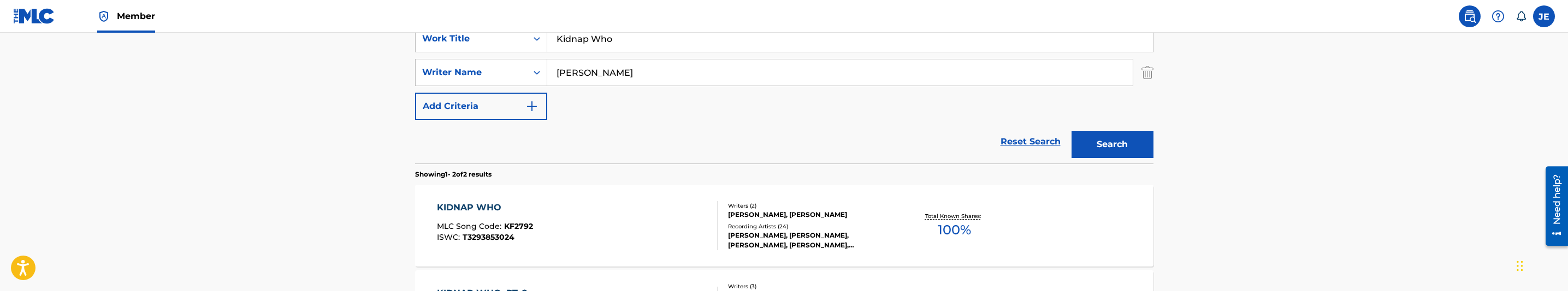
click at [1132, 140] on button "Search" at bounding box center [1112, 144] width 82 height 27
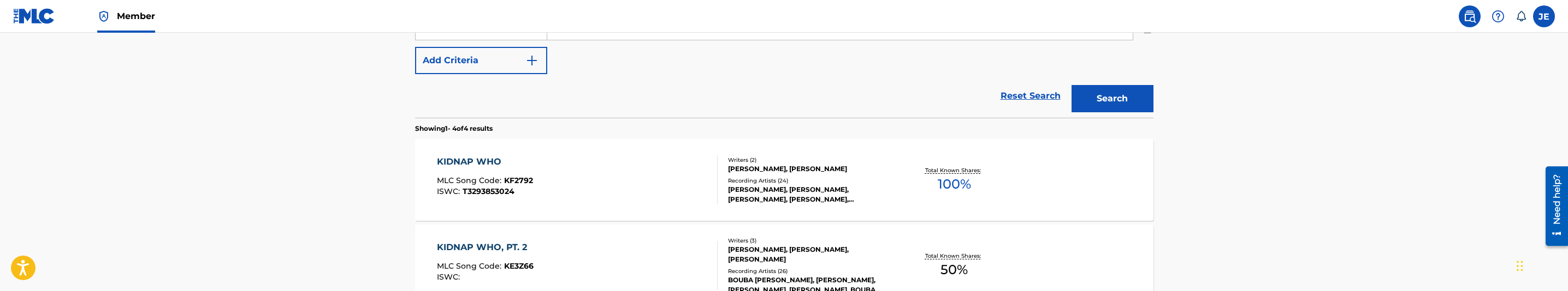
scroll to position [299, 0]
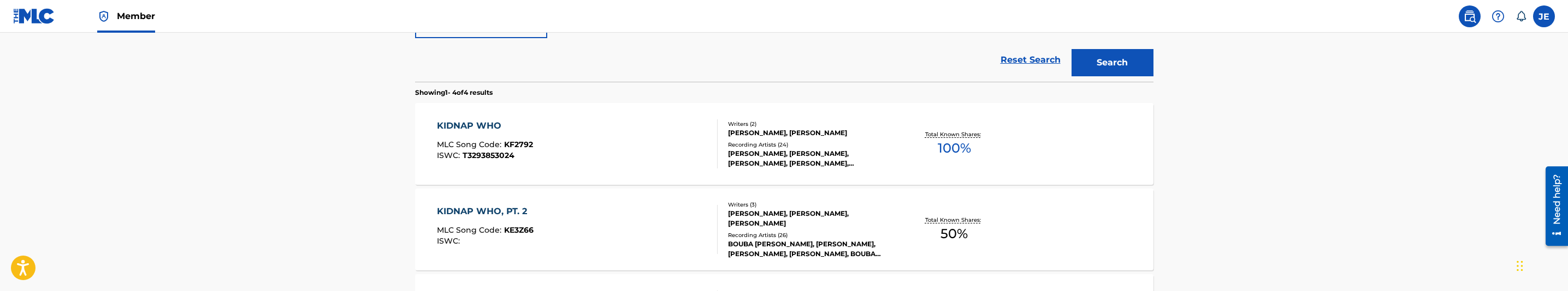
click at [619, 157] on div "KIDNAP WHO MLC Song Code : KF2792 ISWC : T3293853024" at bounding box center [577, 144] width 281 height 49
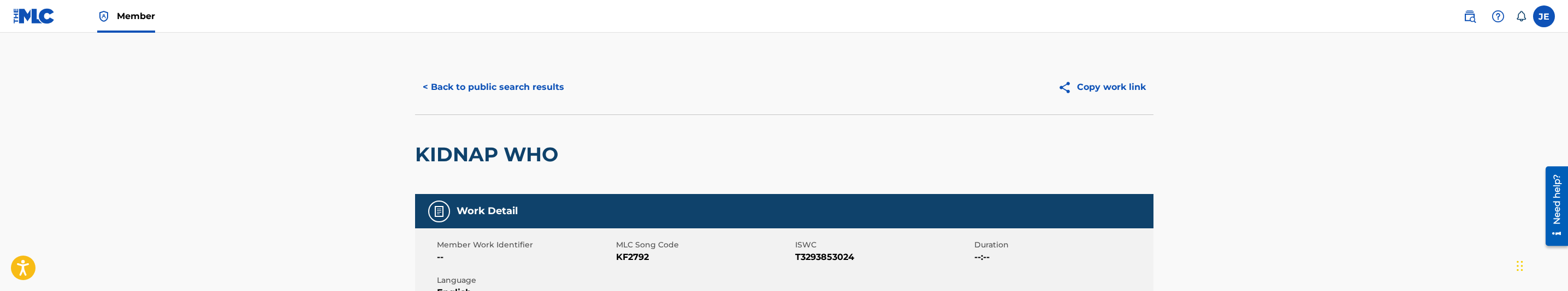
scroll to position [82, 0]
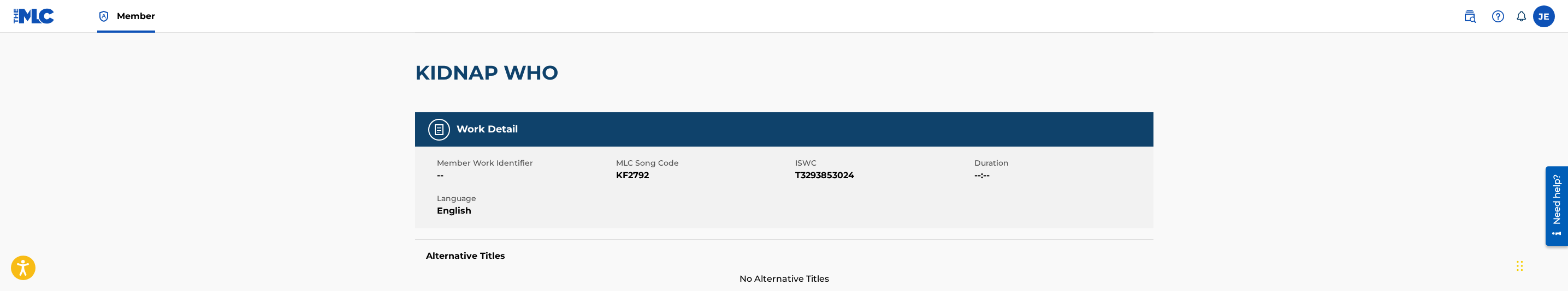
click at [633, 173] on span "KF2792" at bounding box center [703, 176] width 176 height 13
copy span "KF2792"
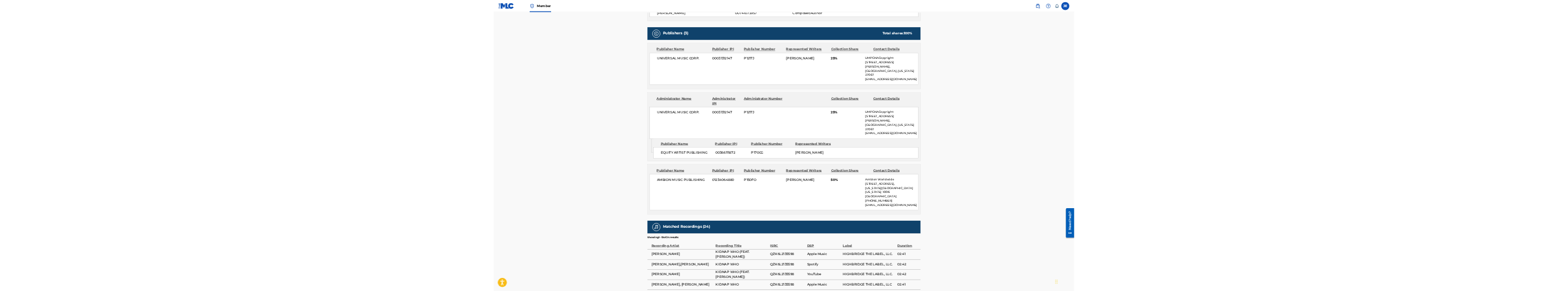
scroll to position [409, 0]
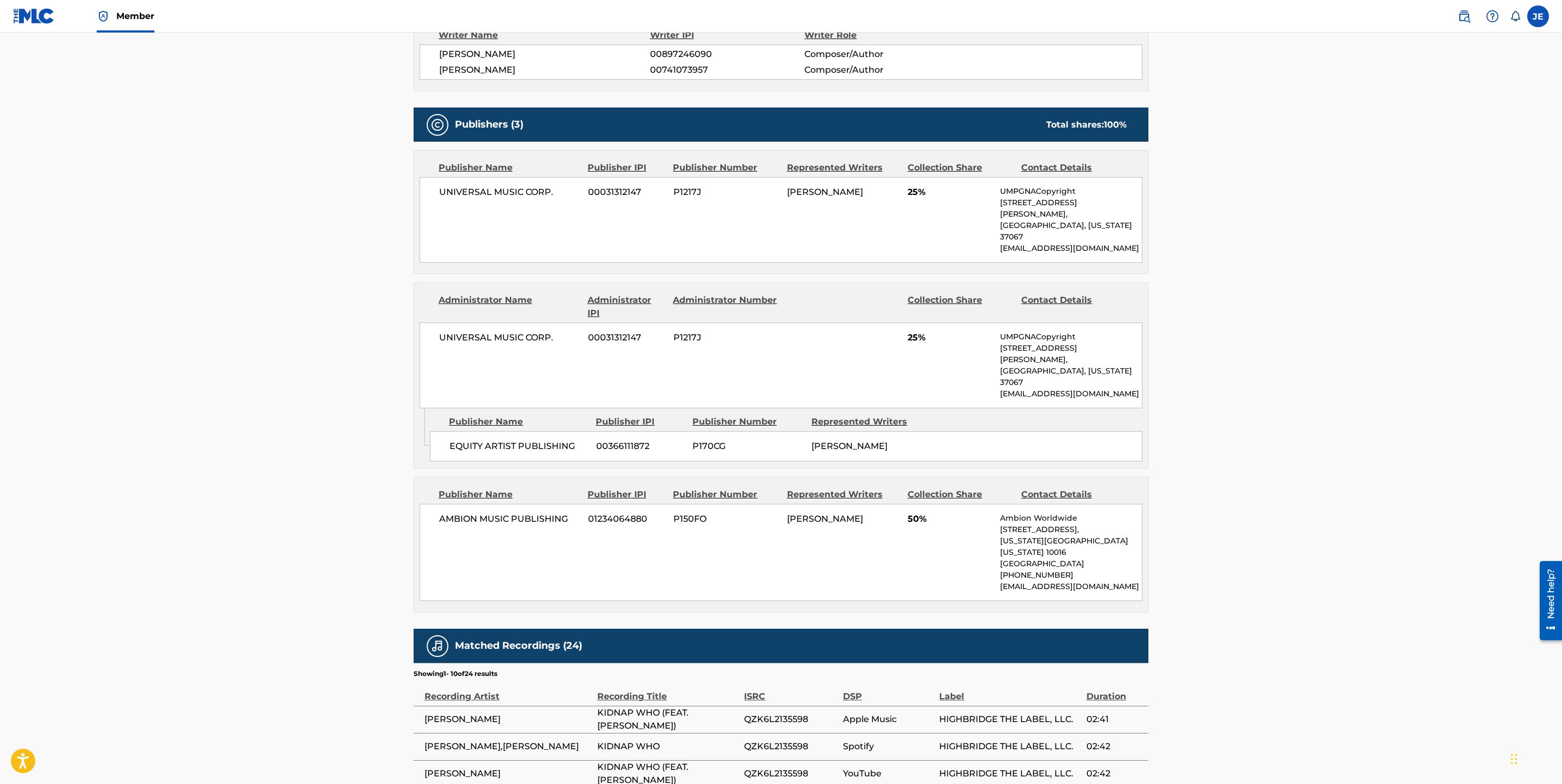
click at [476, 290] on span "AMBION MUSIC PUBLISHING" at bounding box center [509, 520] width 141 height 13
click at [544, 290] on span "EQUITY ARTIST PUBLISHING" at bounding box center [519, 446] width 139 height 13
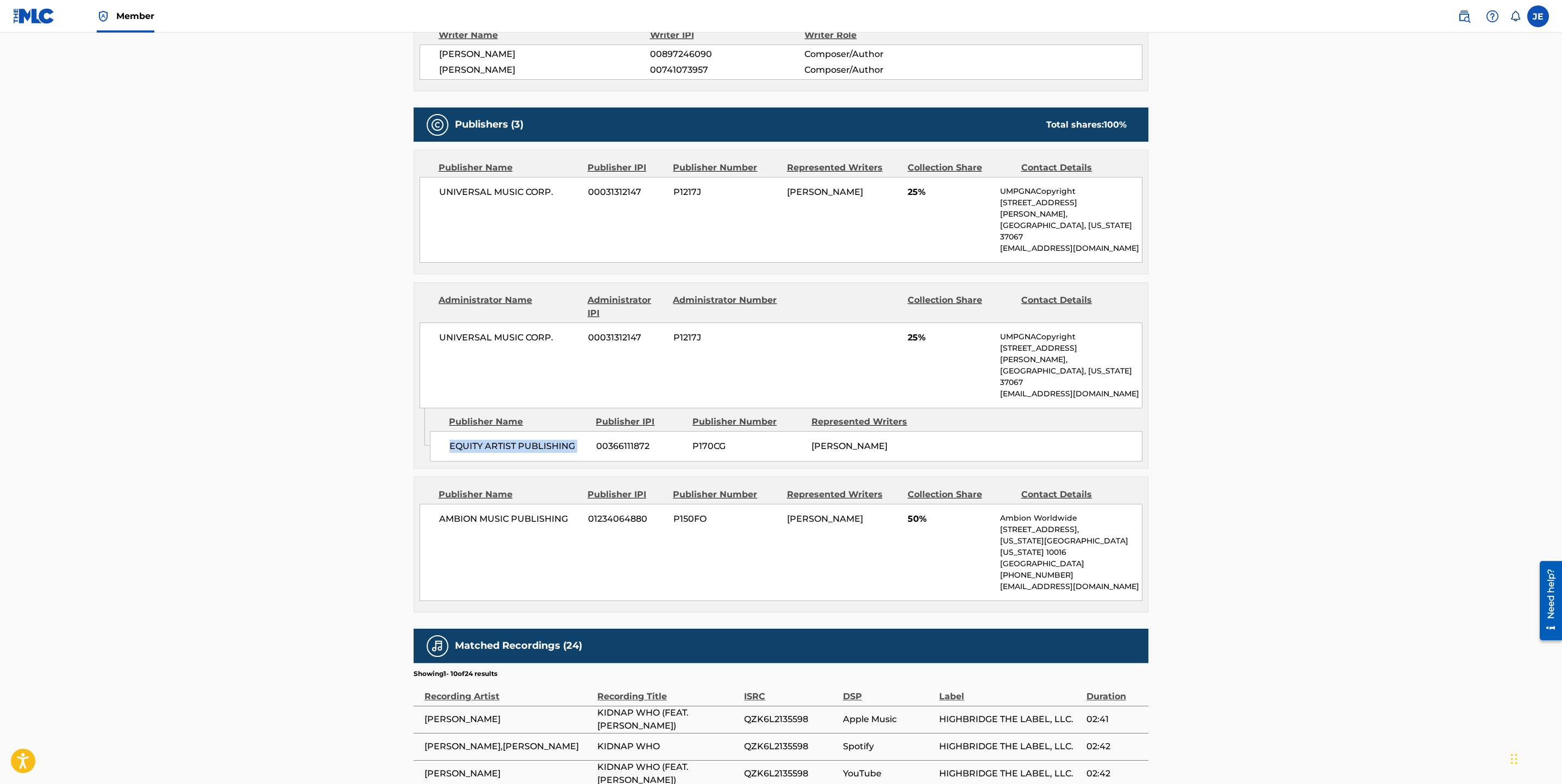
click at [544, 290] on span "EQUITY ARTIST PUBLISHING" at bounding box center [519, 446] width 139 height 13
click at [872, 290] on span "[PERSON_NAME]" at bounding box center [849, 445] width 76 height 10
click at [902, 290] on div "UNIVERSAL MUSIC CORP. 00031312147 P1217J 25% UMPGNACopyright [STREET_ADDRESS][P…" at bounding box center [781, 366] width 722 height 86
click at [927, 194] on span "25%" at bounding box center [949, 192] width 84 height 13
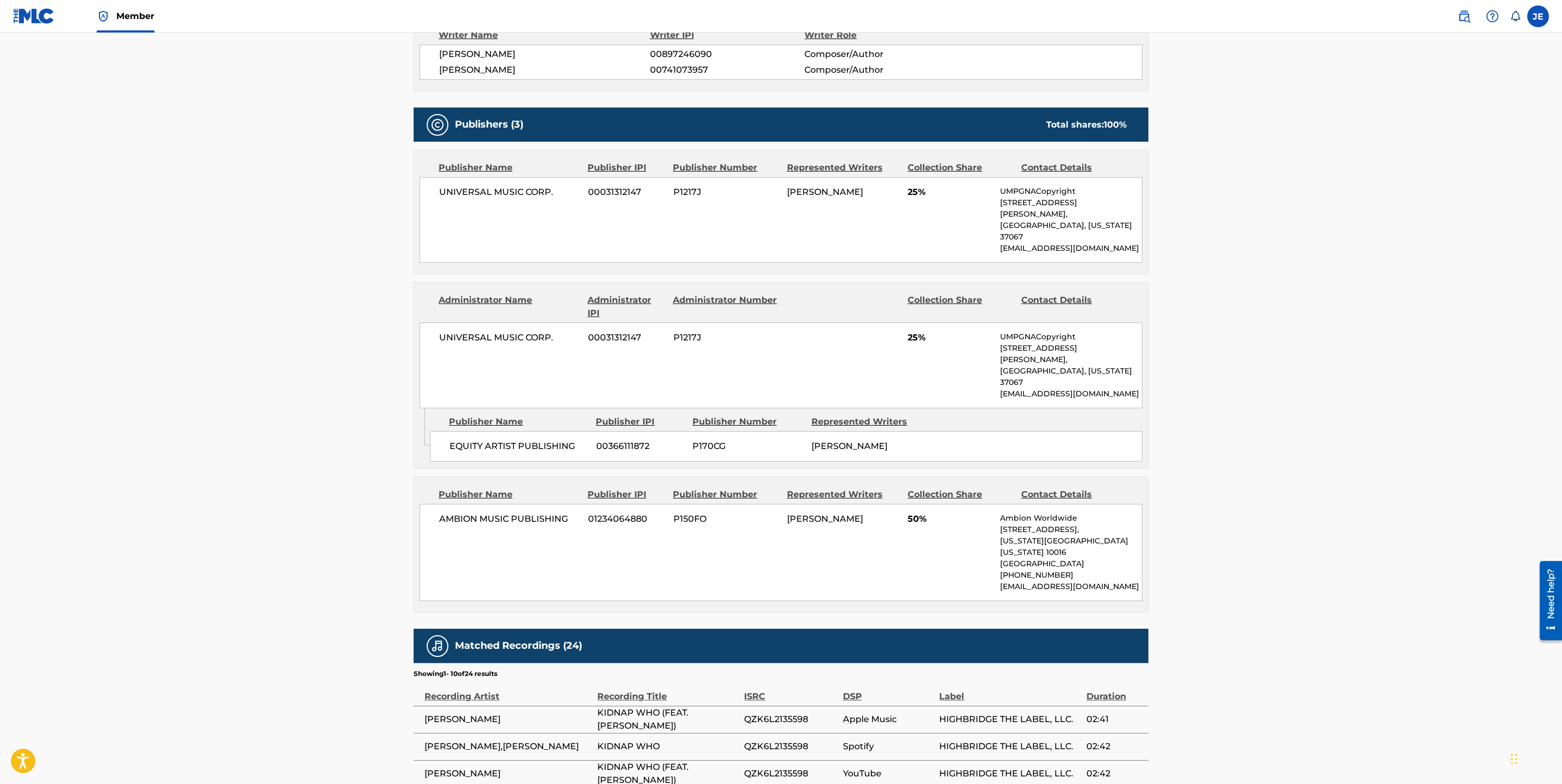
click at [535, 290] on div "EQUITY ARTIST PUBLISHING 00366111872 P170CG [PERSON_NAME]" at bounding box center [785, 446] width 712 height 30
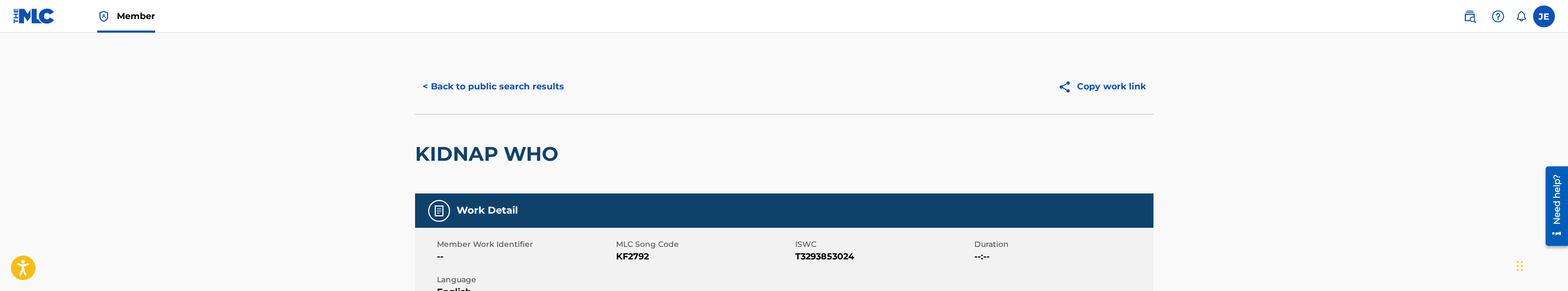
scroll to position [0, 0]
click at [501, 84] on button "< Back to public search results" at bounding box center [493, 87] width 157 height 27
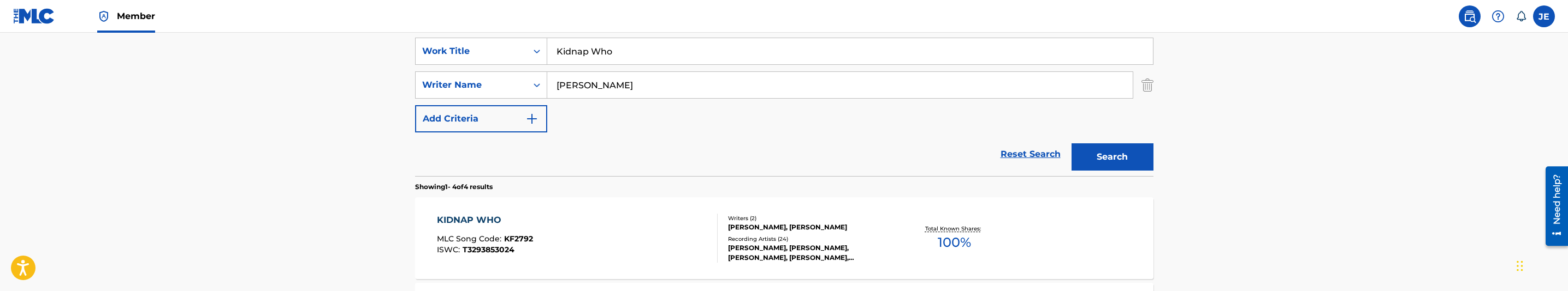
scroll to position [198, 0]
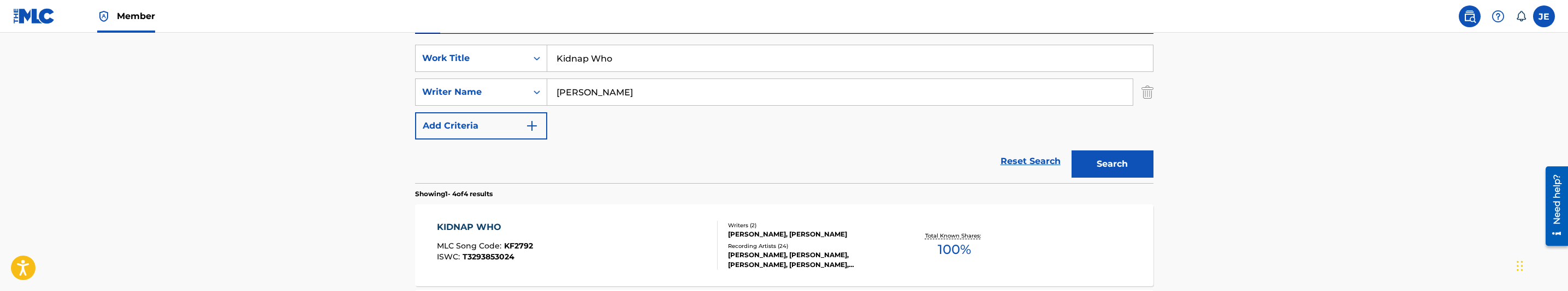
click at [655, 64] on input "Kidnap Who" at bounding box center [850, 58] width 605 height 26
paste input "Killers"
click at [655, 64] on input "Kidnap Killers" at bounding box center [850, 58] width 605 height 26
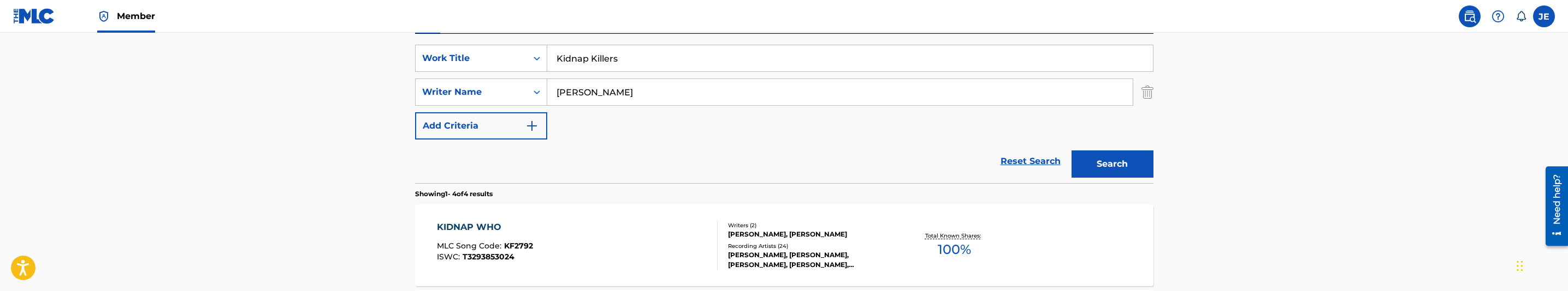
click at [655, 64] on input "Kidnap Killers" at bounding box center [850, 58] width 605 height 26
paste input "Search Form"
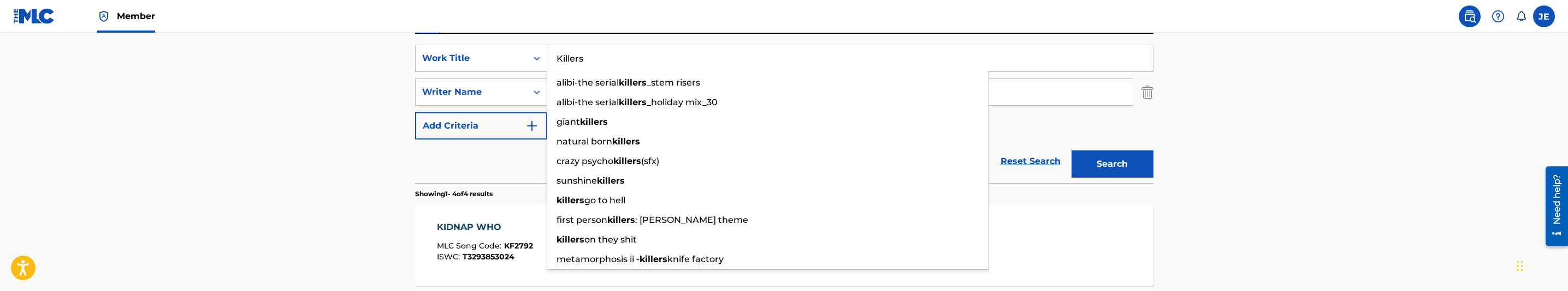
type input "Killers"
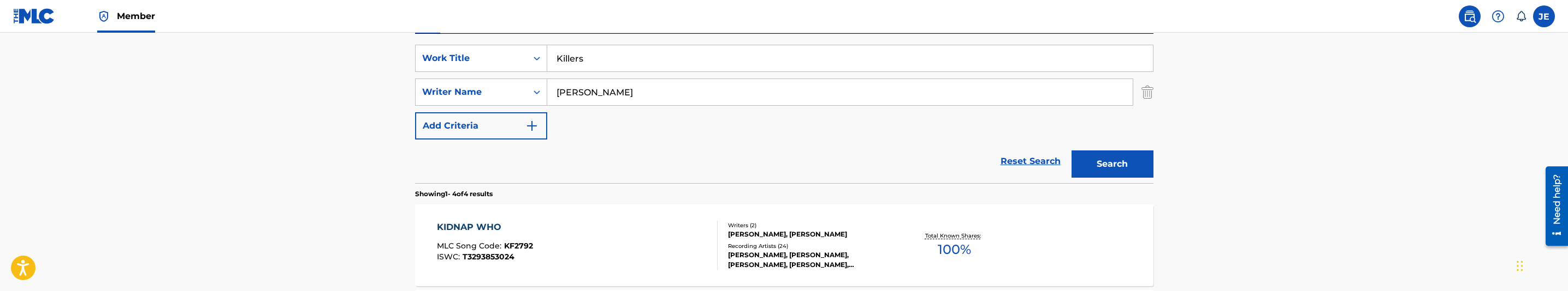
click at [619, 92] on input "[PERSON_NAME]" at bounding box center [839, 92] width 586 height 26
paste input "[PERSON_NAME]"
click at [1119, 166] on button "Search" at bounding box center [1112, 164] width 82 height 27
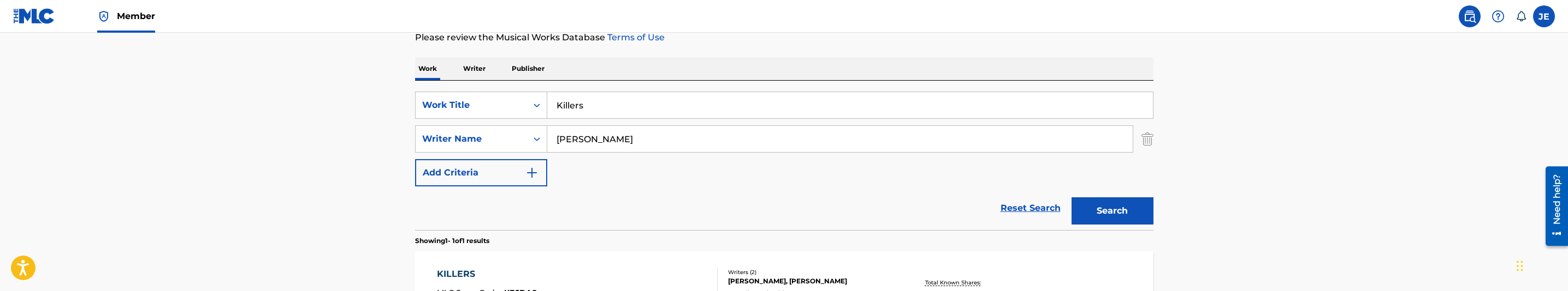
scroll to position [139, 0]
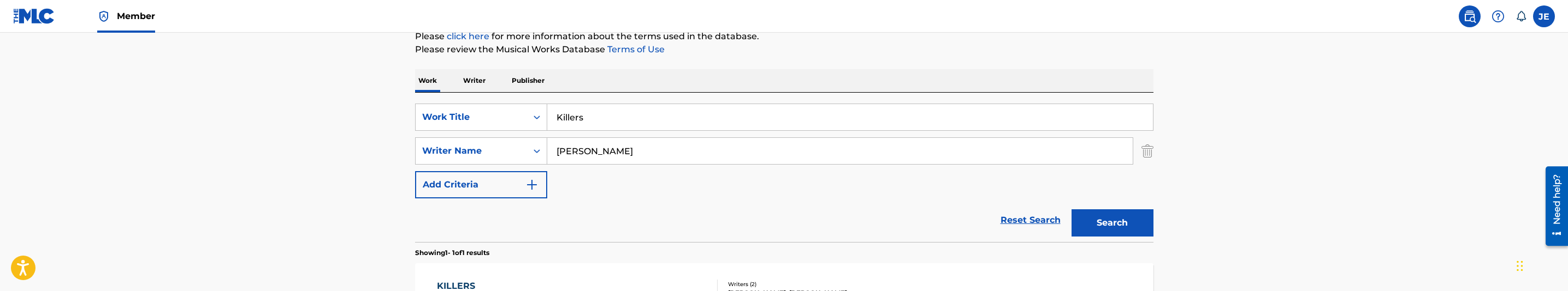
click at [649, 151] on input "[PERSON_NAME]" at bounding box center [839, 152] width 586 height 26
paste input "[PERSON_NAME]"
type input "[PERSON_NAME]"
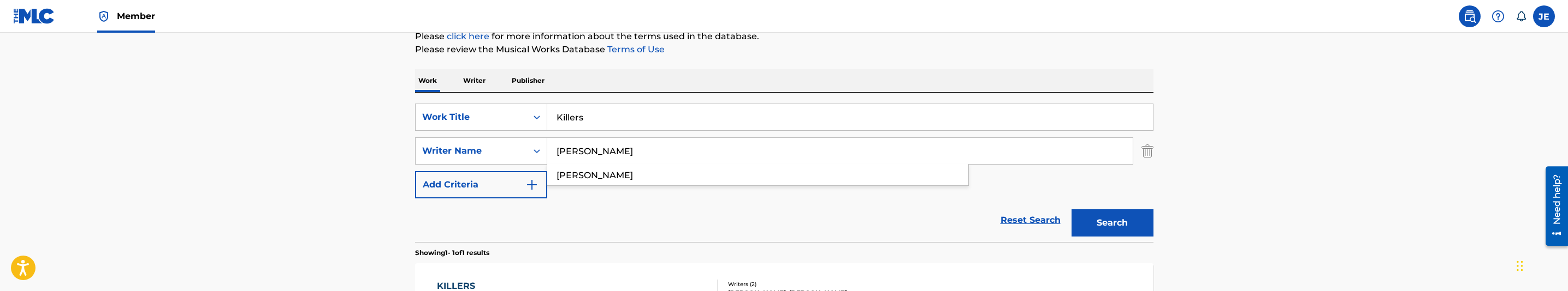
click at [1119, 213] on button "Search" at bounding box center [1112, 222] width 82 height 27
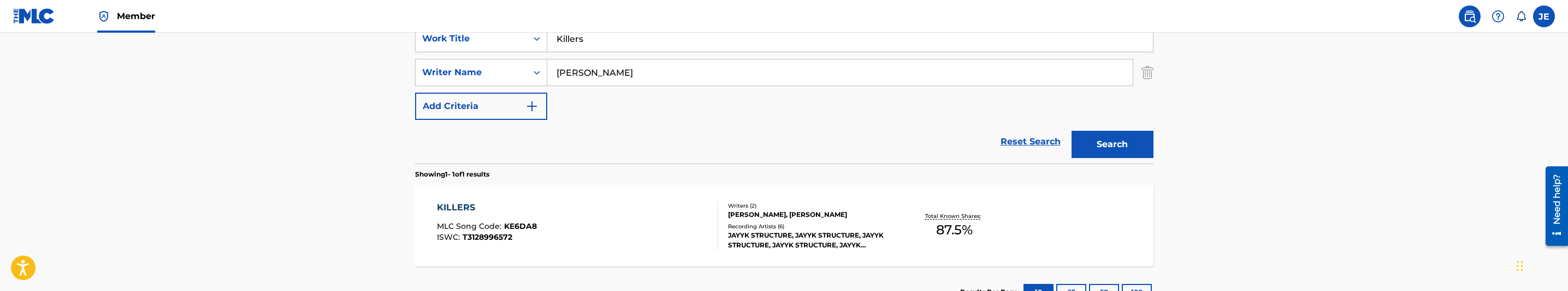
scroll to position [299, 0]
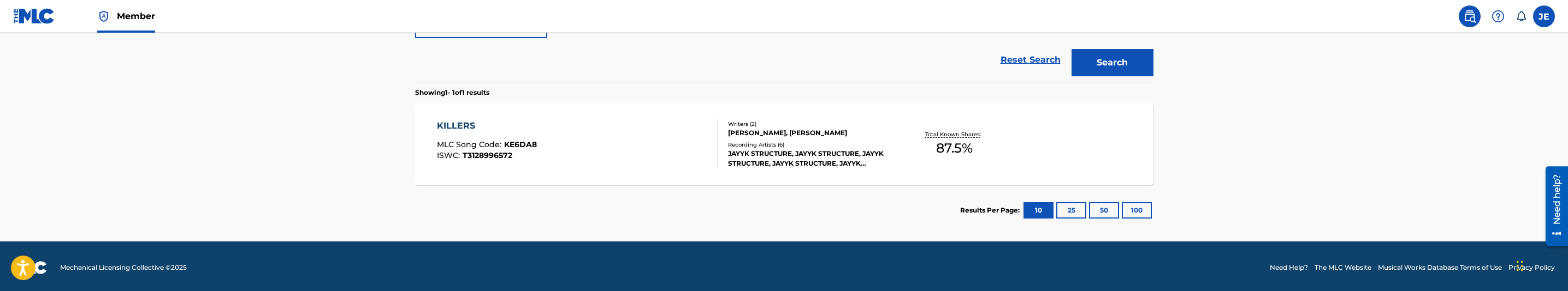
click at [623, 174] on div "KILLERS MLC Song Code : KE6DA8 ISWC : T3128996572 Writers ( 2 ) [PERSON_NAME], …" at bounding box center [784, 143] width 738 height 82
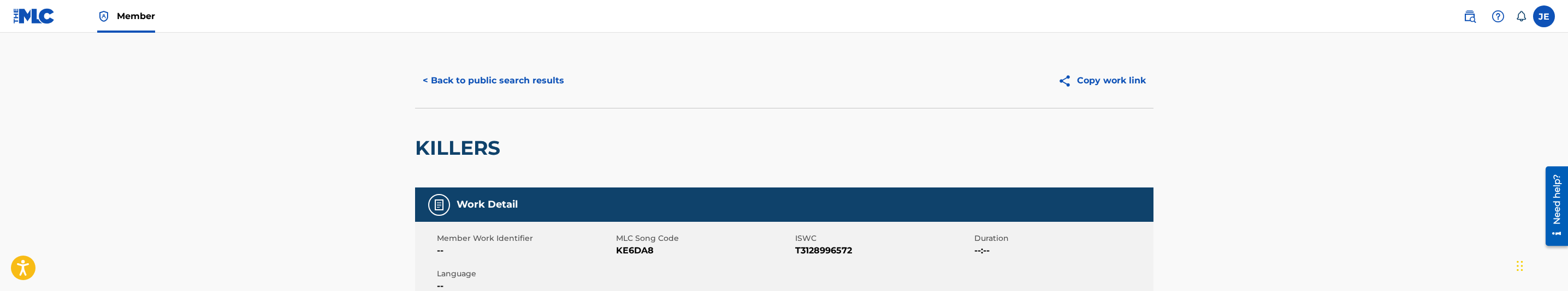
scroll to position [82, 0]
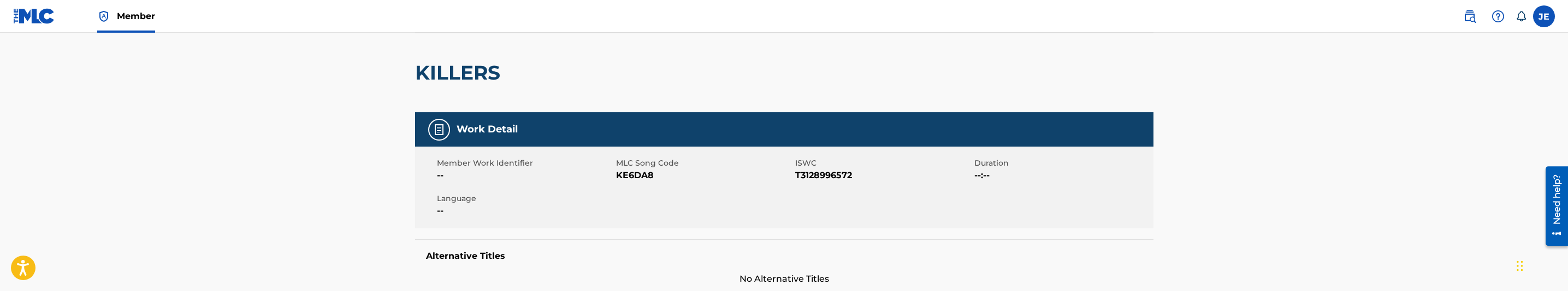
click at [635, 178] on span "KE6DA8" at bounding box center [703, 176] width 176 height 13
copy span "KE6DA8"
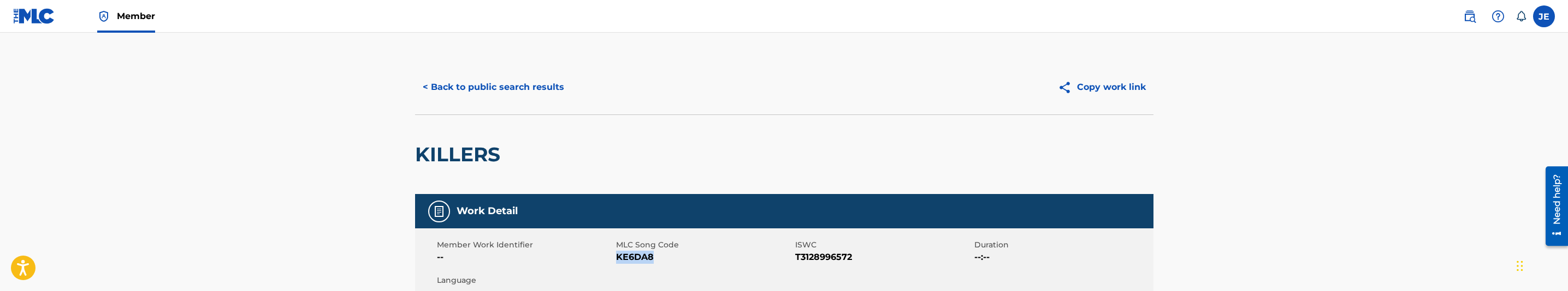
click at [486, 80] on button "< Back to public search results" at bounding box center [493, 87] width 157 height 27
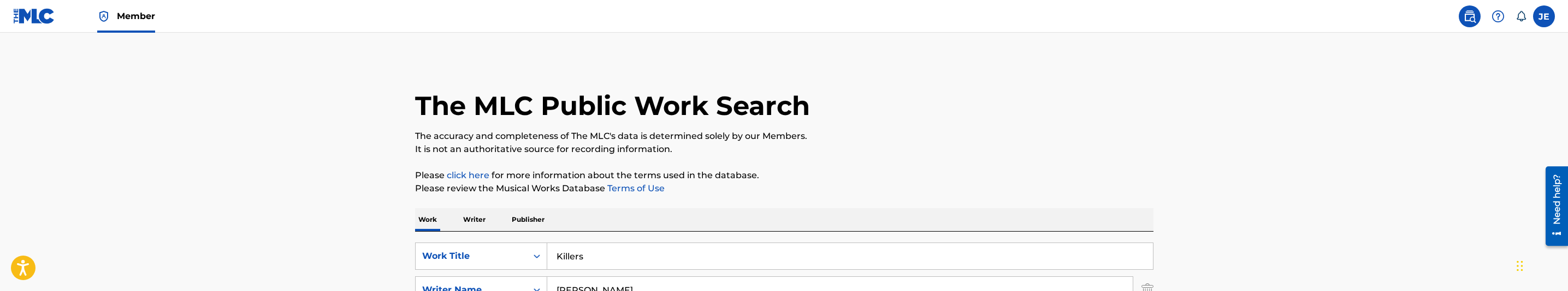
scroll to position [240, 0]
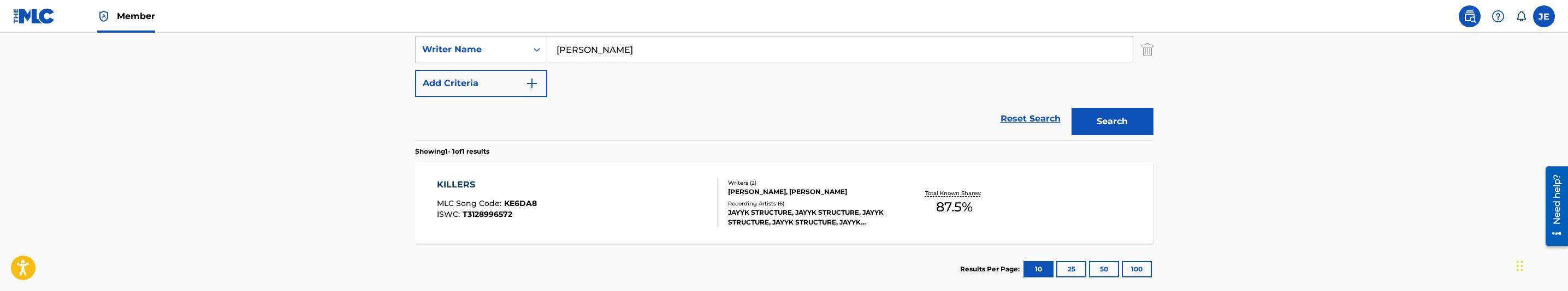
click at [630, 204] on div "KILLERS MLC Song Code : KE6DA8 ISWC : T3128996572" at bounding box center [577, 202] width 281 height 49
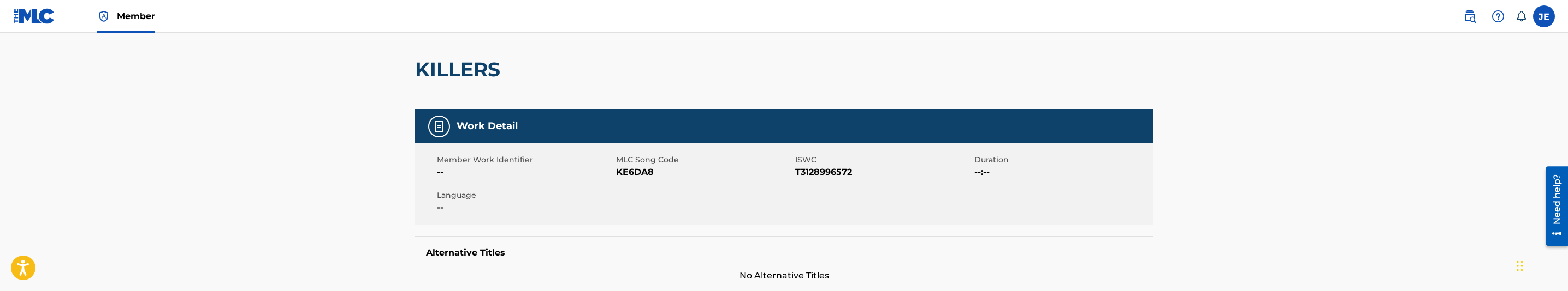
scroll to position [82, 0]
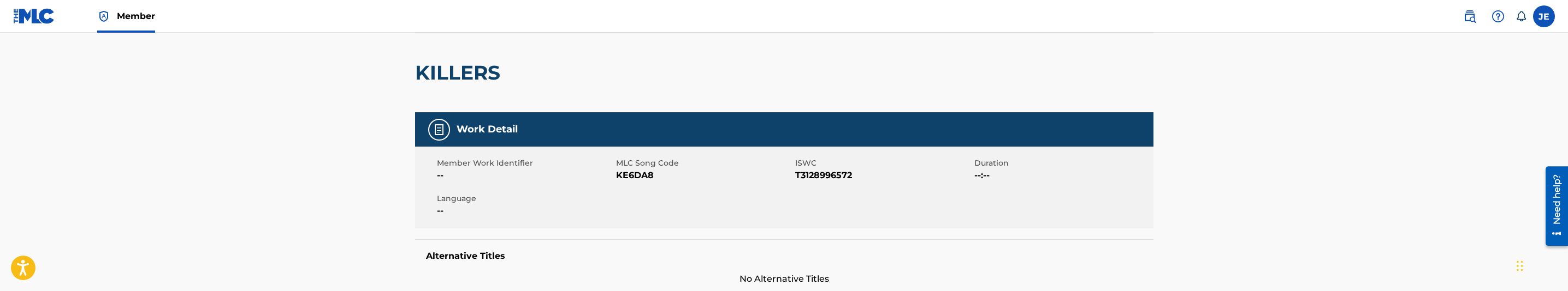
click at [635, 173] on span "KE6DA8" at bounding box center [703, 176] width 176 height 13
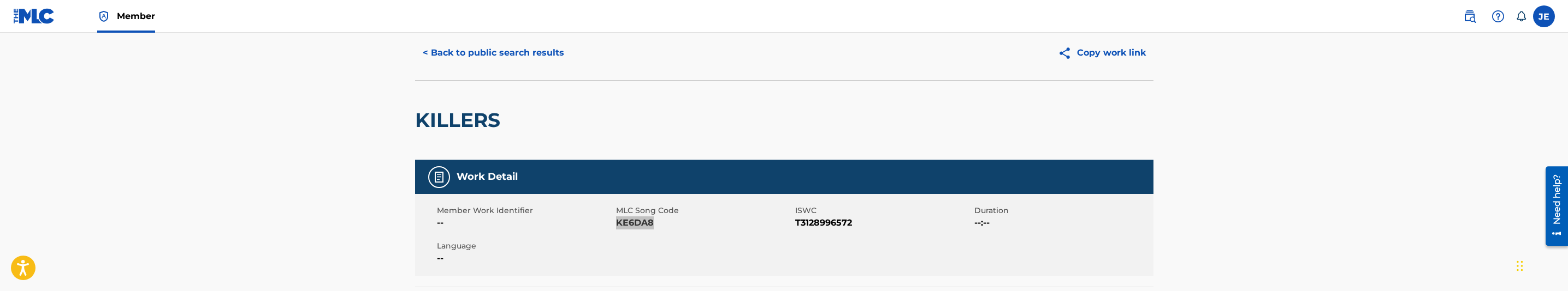
scroll to position [0, 0]
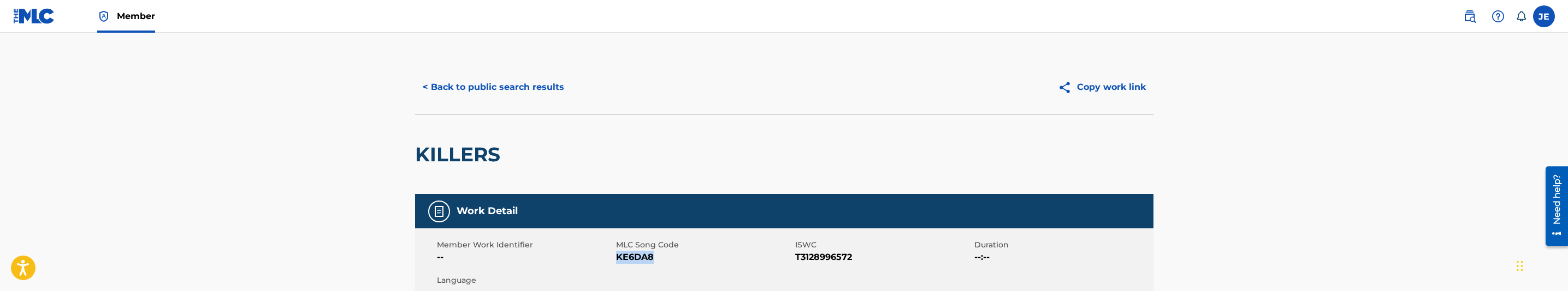
click at [548, 98] on button "< Back to public search results" at bounding box center [493, 87] width 157 height 27
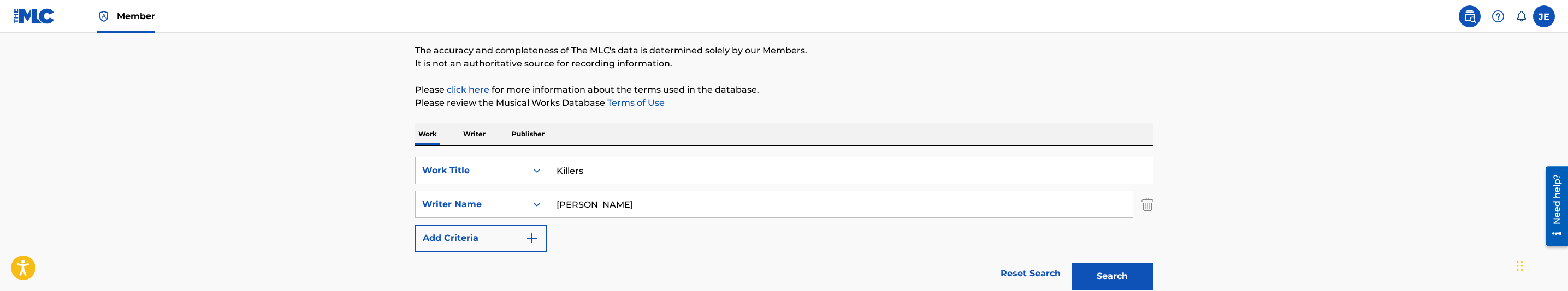
scroll to position [77, 0]
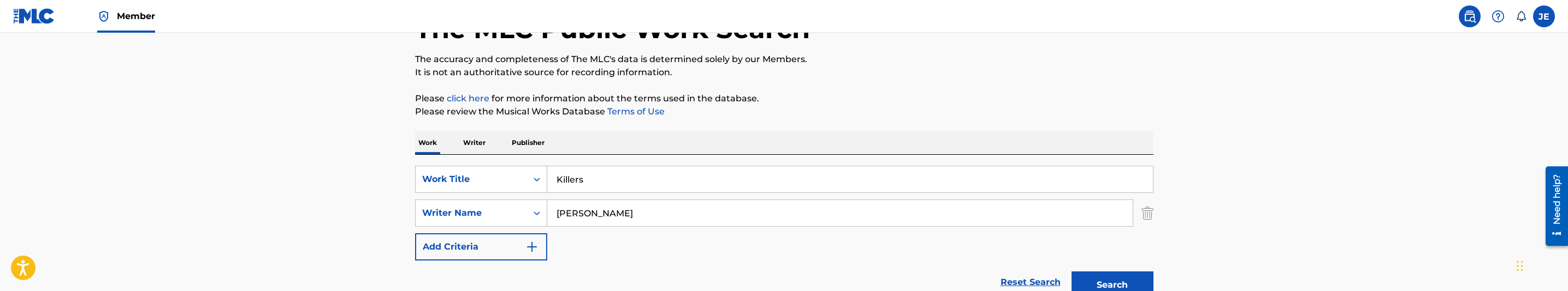
click at [673, 176] on input "Killers" at bounding box center [850, 180] width 605 height 26
paste input "Lack"
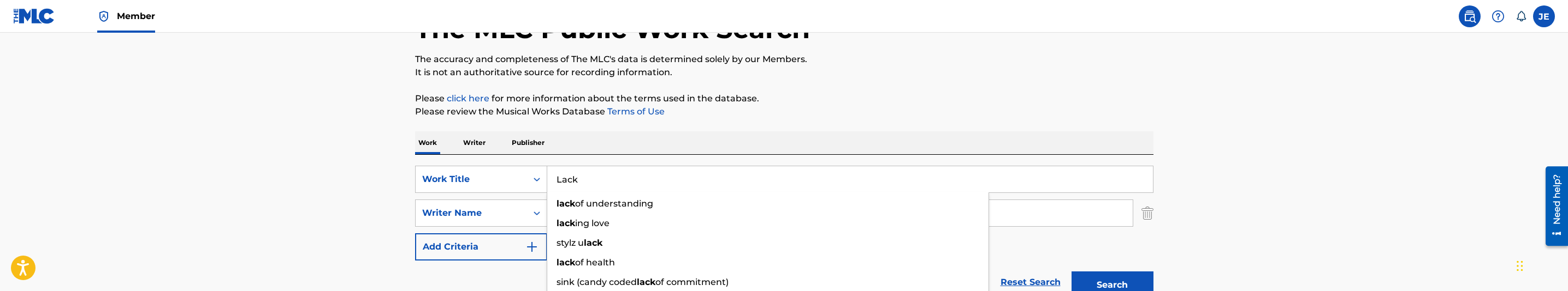
type input "Lack"
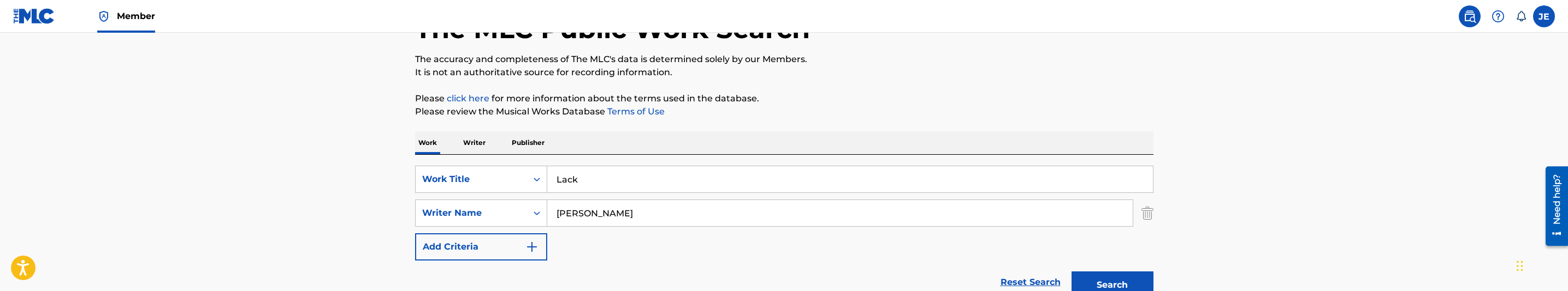
click at [690, 209] on input "[PERSON_NAME]" at bounding box center [839, 214] width 586 height 26
paste input "lanchard, Nikenxon"
click at [1117, 270] on div "Search" at bounding box center [1110, 283] width 88 height 43
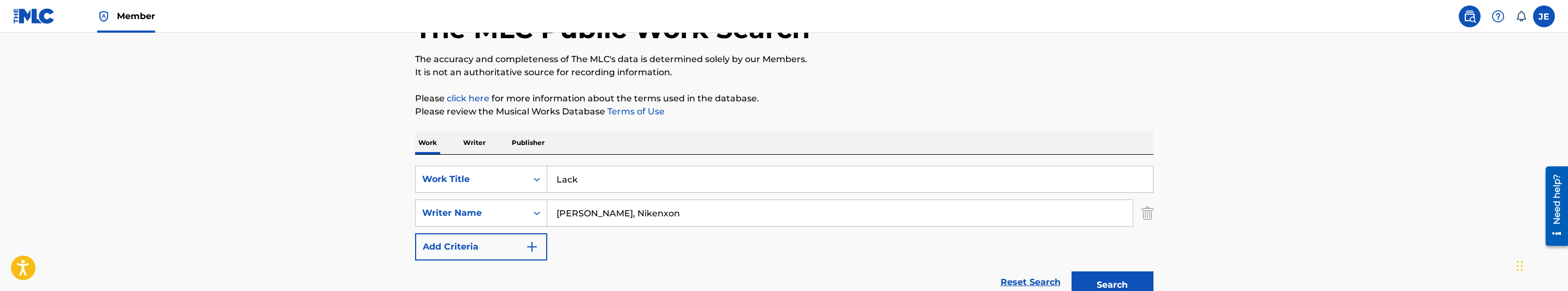
click at [1117, 272] on button "Search" at bounding box center [1112, 284] width 82 height 27
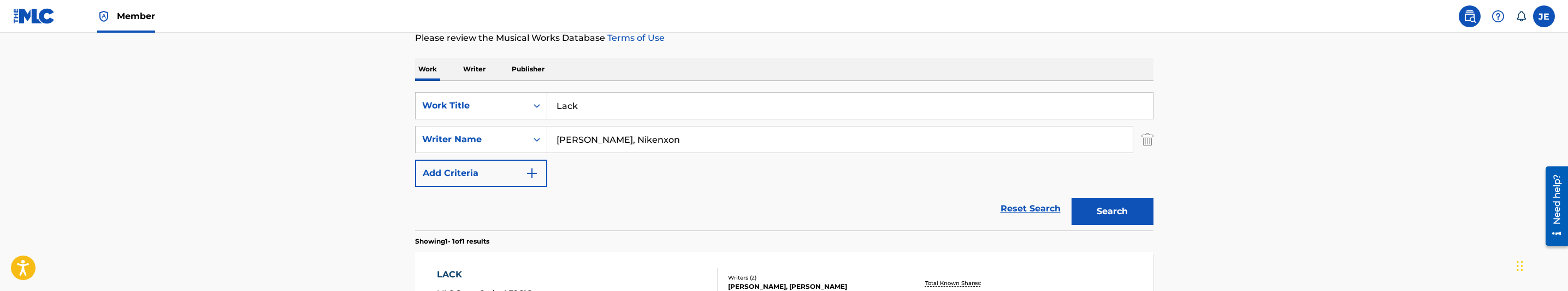
scroll to position [136, 0]
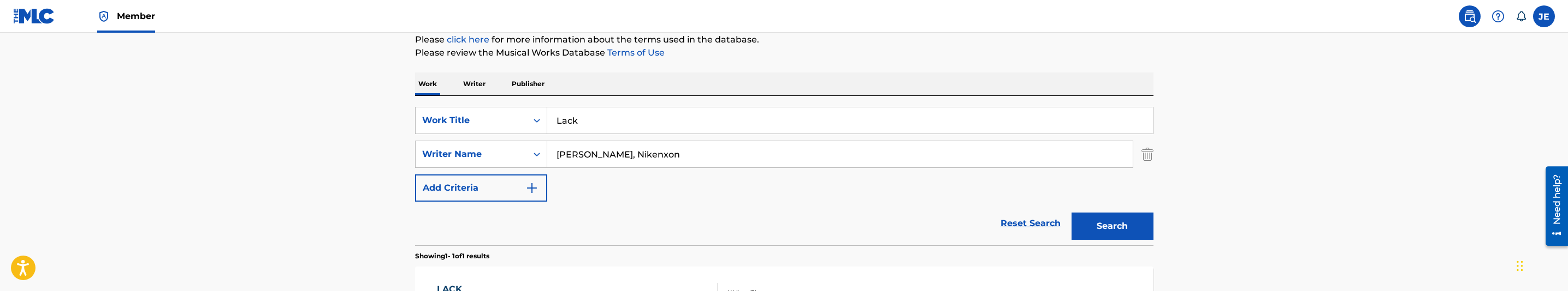
click at [767, 126] on input "Lack" at bounding box center [850, 121] width 605 height 26
click at [1037, 151] on input "[PERSON_NAME], Nikenxon" at bounding box center [839, 154] width 586 height 26
paste input "[PERSON_NAME]"
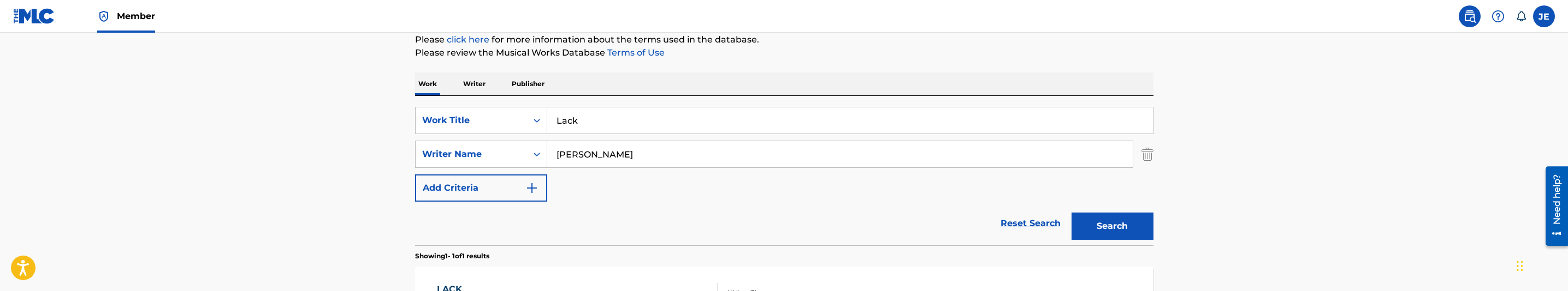
type input "[PERSON_NAME]"
click at [1117, 221] on button "Search" at bounding box center [1112, 226] width 82 height 27
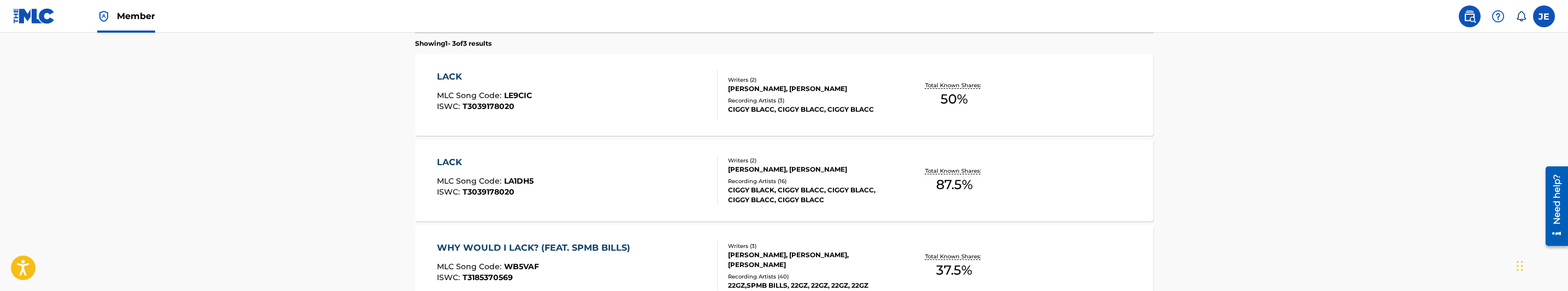
scroll to position [381, 0]
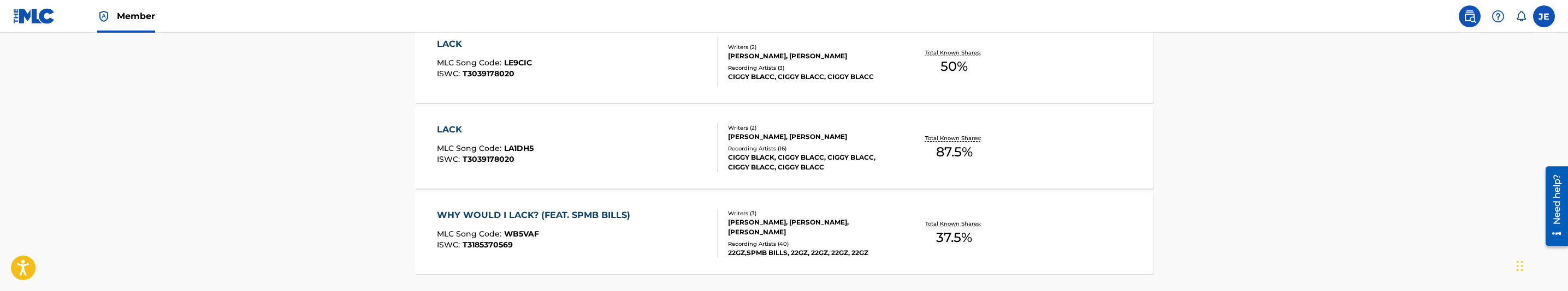
click at [626, 68] on div "LACK MLC Song Code : LE9CIC ISWC : T3039178020" at bounding box center [577, 62] width 281 height 49
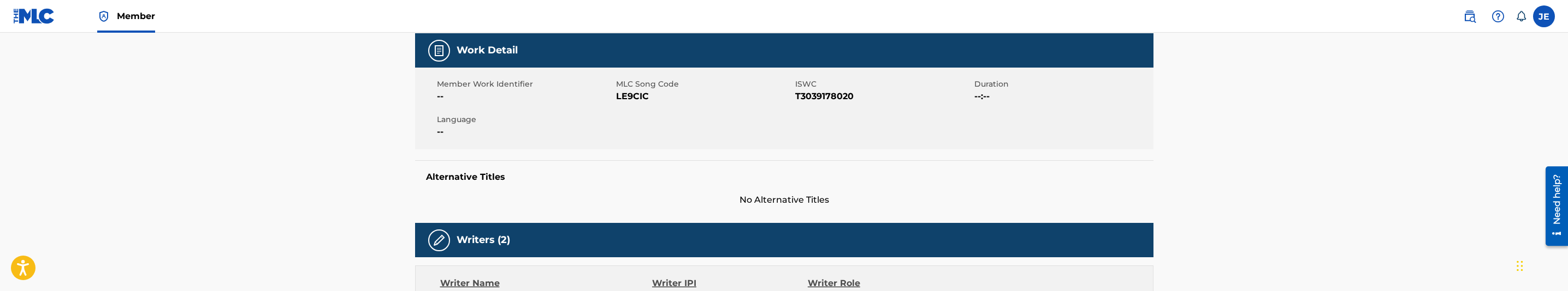
scroll to position [164, 0]
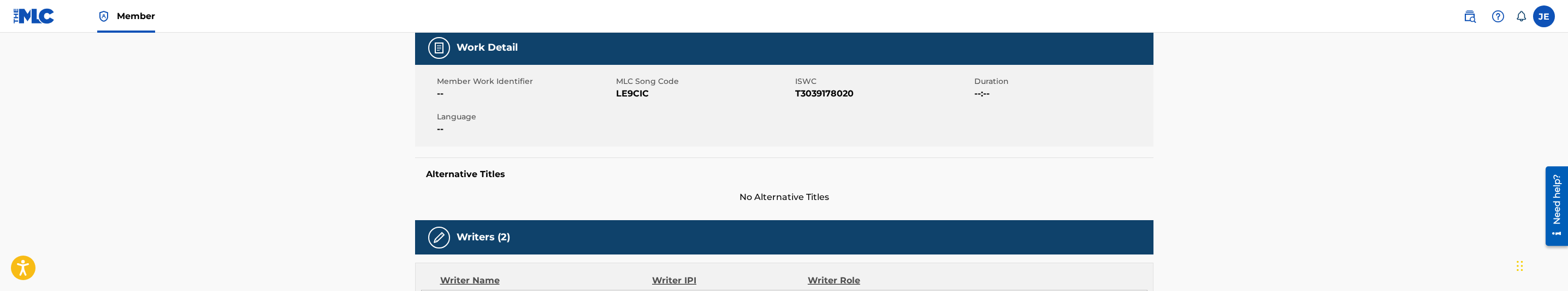
click at [640, 95] on span "LE9CIC" at bounding box center [703, 94] width 176 height 13
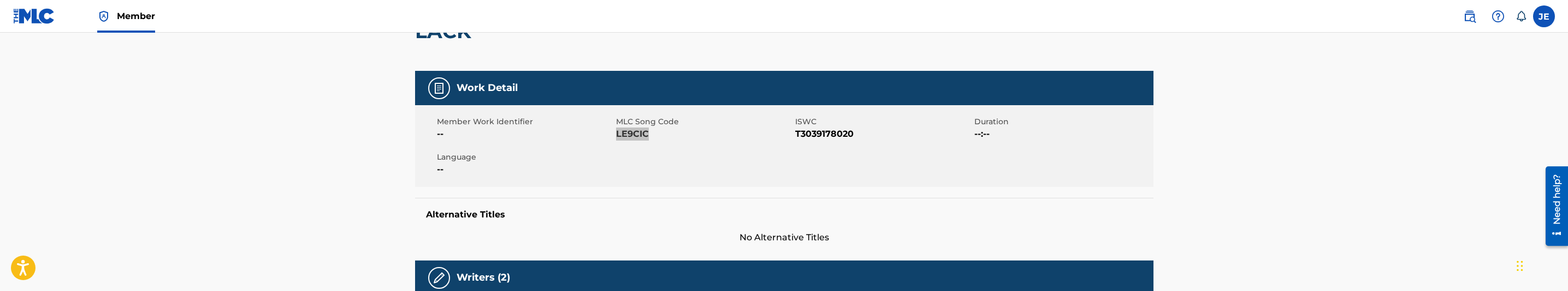
scroll to position [0, 0]
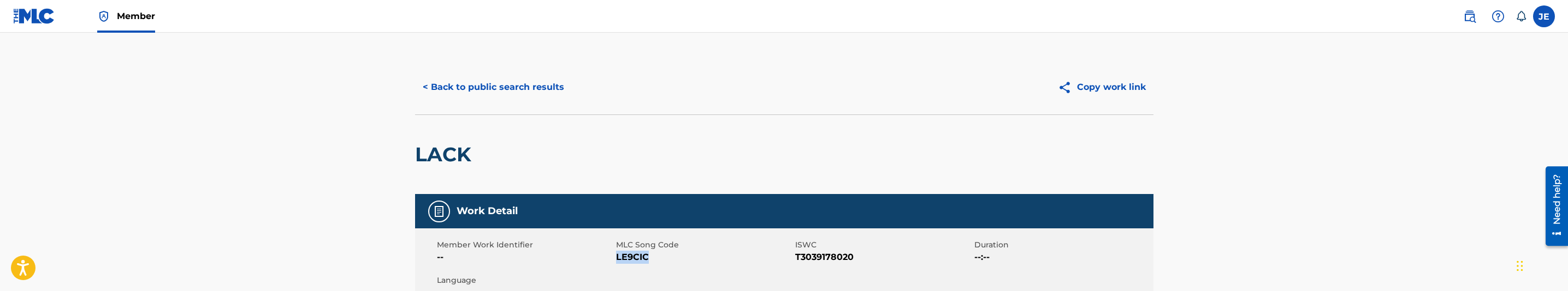
click at [466, 78] on button "< Back to public search results" at bounding box center [493, 87] width 157 height 27
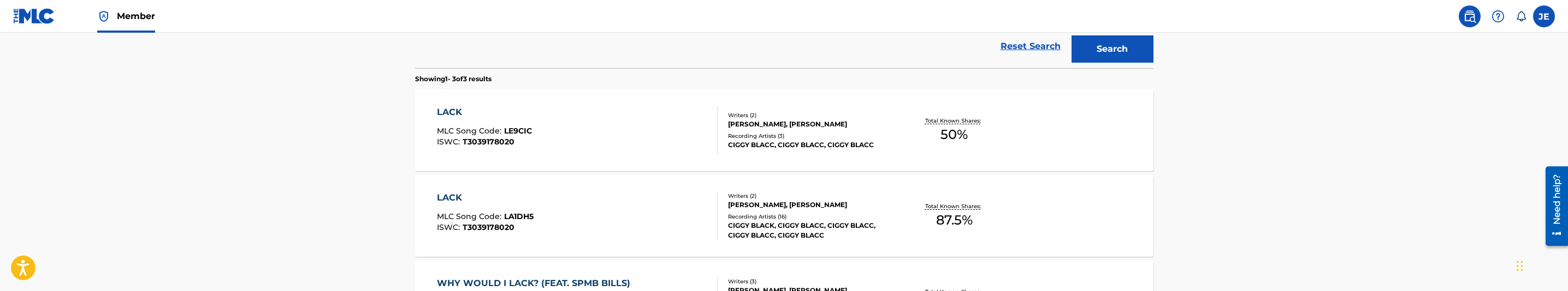
scroll to position [310, 0]
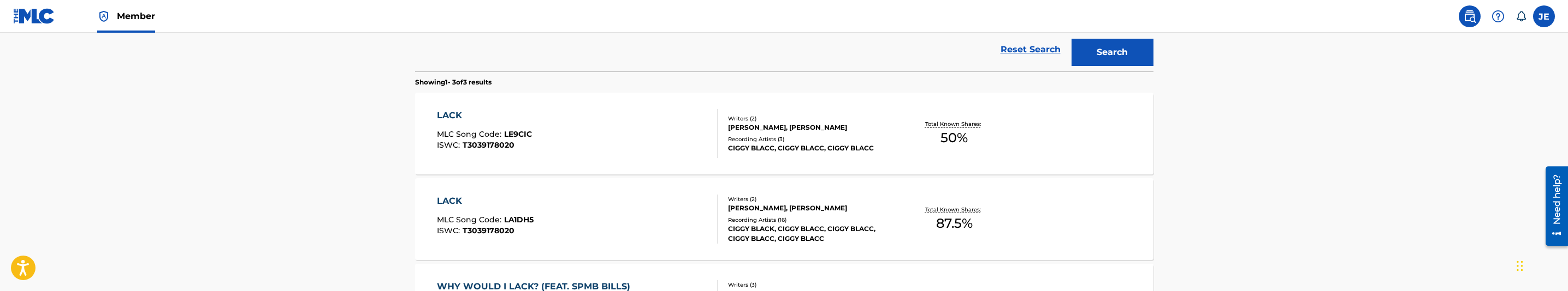
click at [599, 204] on div "LACK MLC Song Code : LA1DH5 ISWC : T3039178020" at bounding box center [577, 219] width 281 height 49
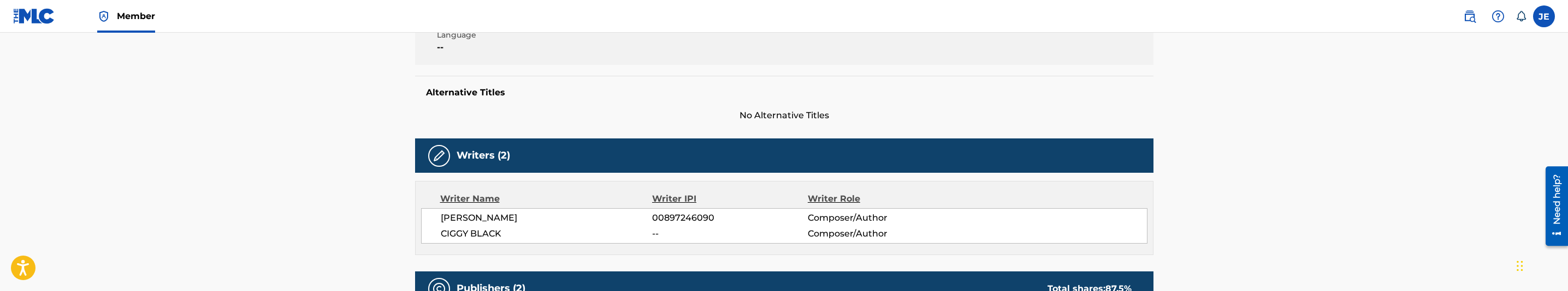
scroll to position [164, 0]
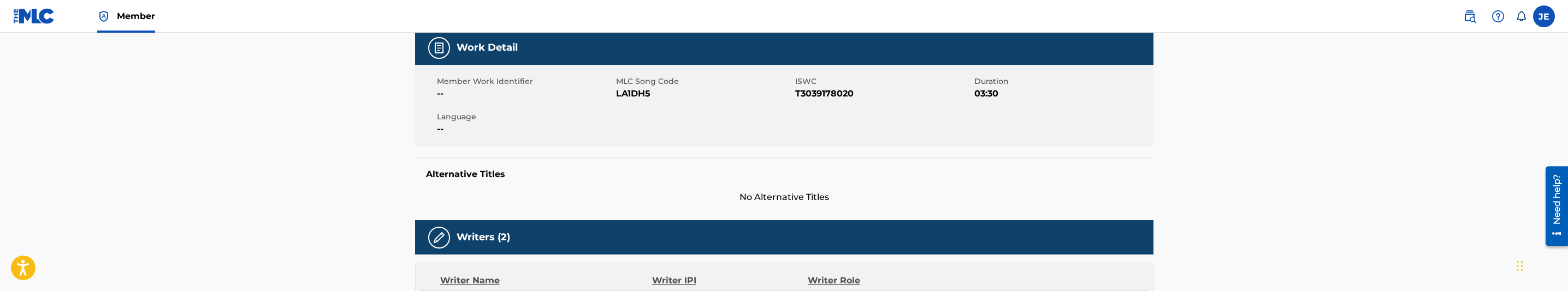
click at [628, 98] on span "LA1DH5" at bounding box center [703, 94] width 176 height 13
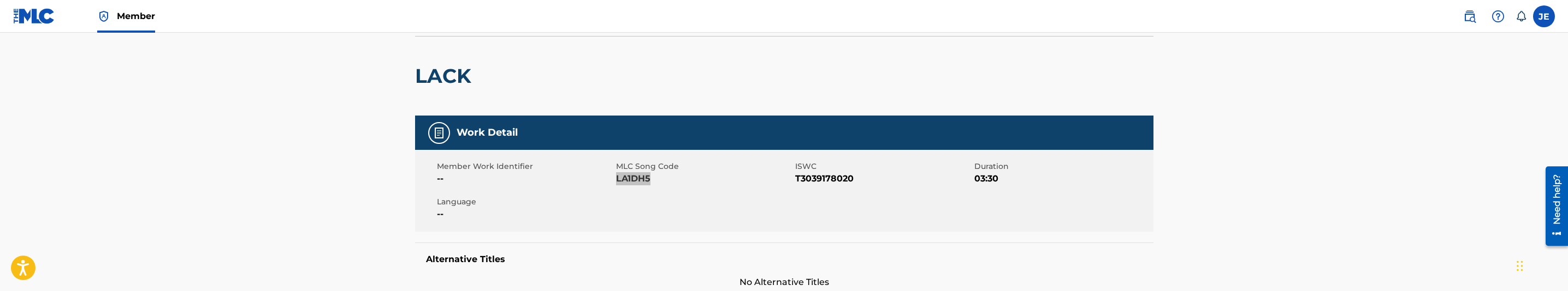
scroll to position [0, 0]
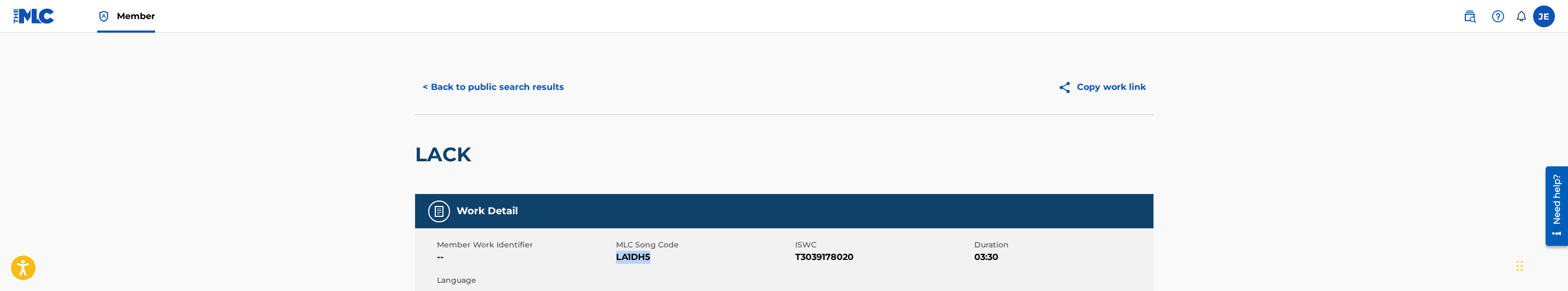
click at [476, 84] on button "< Back to public search results" at bounding box center [493, 87] width 157 height 27
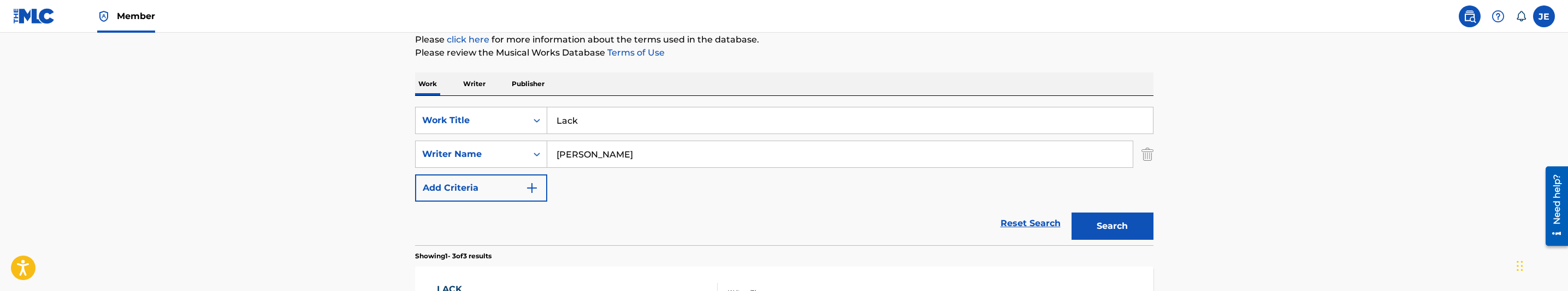
scroll to position [126, 0]
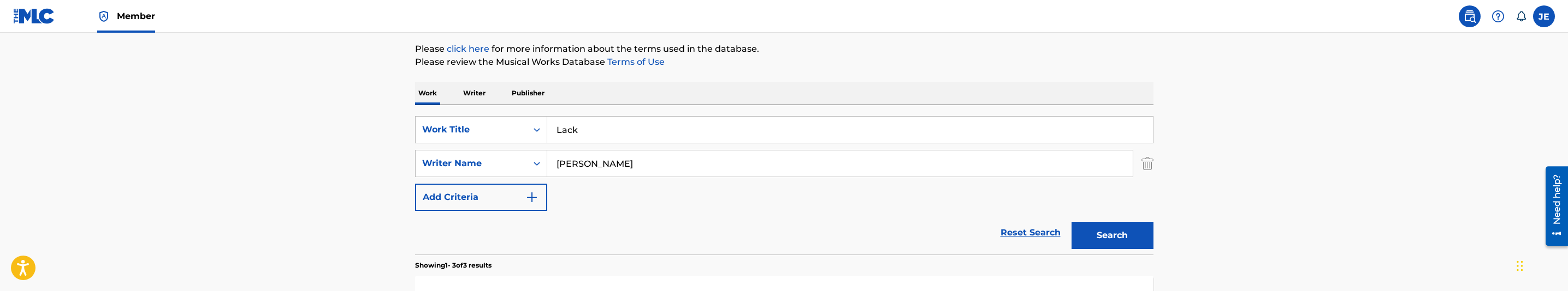
click at [602, 126] on input "Lack" at bounding box center [850, 130] width 605 height 26
paste input "te Nights in L8"
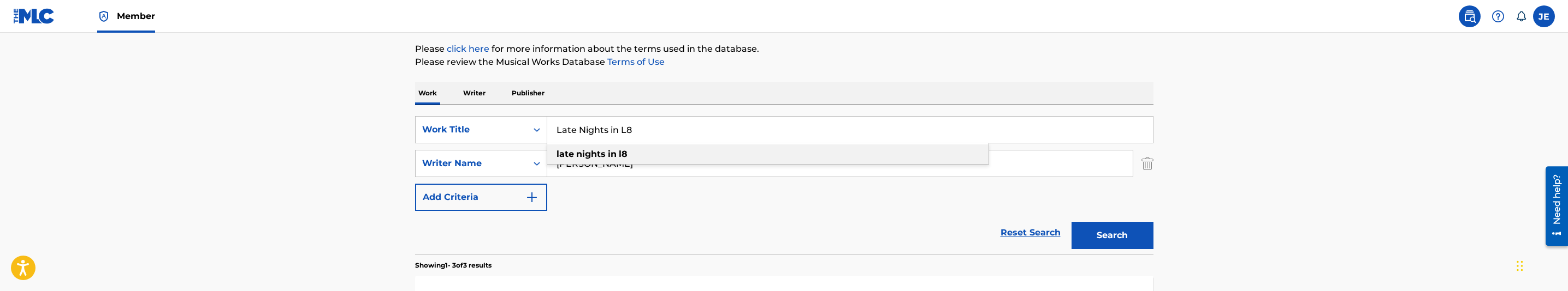
click at [722, 163] on div "late nights in l8" at bounding box center [767, 154] width 441 height 20
type input "late nights in l8"
click at [722, 163] on input "[PERSON_NAME]" at bounding box center [839, 164] width 586 height 26
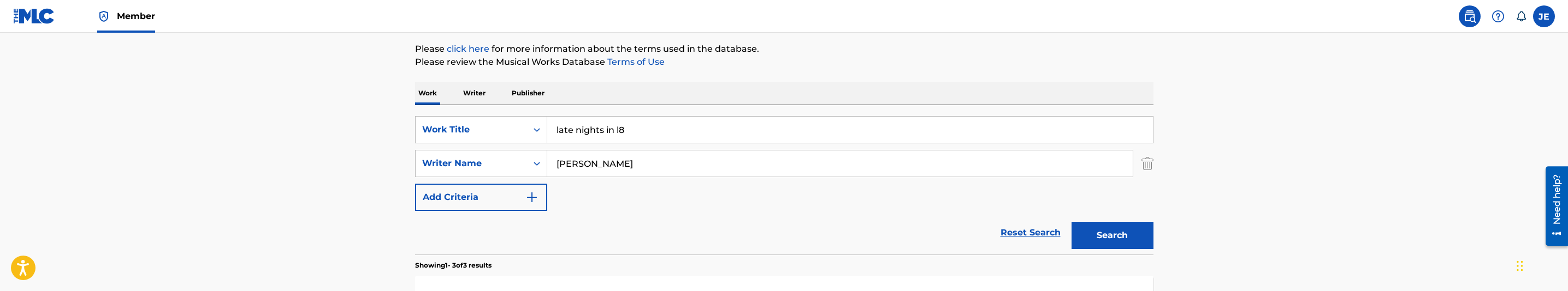
click at [722, 163] on input "[PERSON_NAME]" at bounding box center [839, 164] width 586 height 26
paste input "[GEOGRAPHIC_DATA], [GEOGRAPHIC_DATA]"
type input "[GEOGRAPHIC_DATA], [GEOGRAPHIC_DATA]"
click at [701, 111] on div "SearchWithCriteriad307e694-c528-451d-8fe1-1f38685d4c0d Work Title late nights i…" at bounding box center [784, 180] width 738 height 150
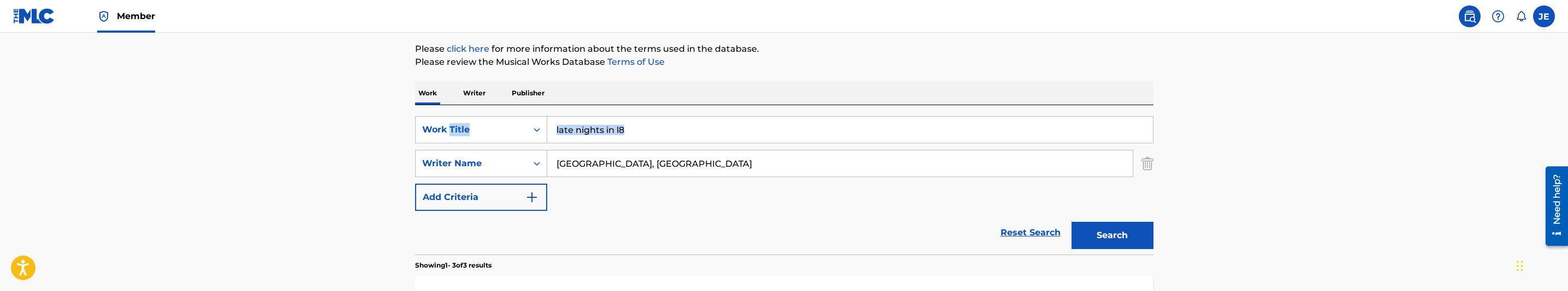
click at [701, 111] on div "SearchWithCriteriad307e694-c528-451d-8fe1-1f38685d4c0d Work Title late nights i…" at bounding box center [784, 180] width 738 height 150
click at [701, 129] on input "late nights in l8" at bounding box center [850, 130] width 605 height 26
paste input "Late Nights in L"
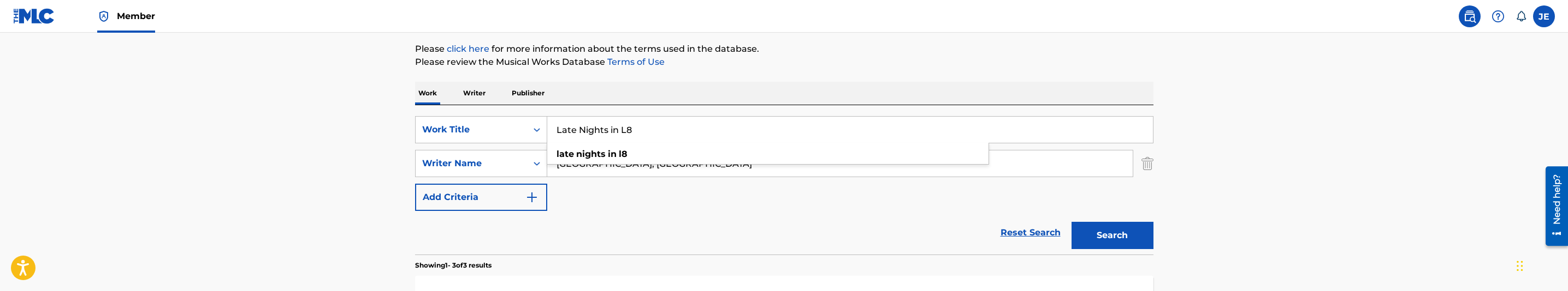
type input "Late Nights in L8"
click at [1128, 239] on button "Search" at bounding box center [1112, 235] width 82 height 27
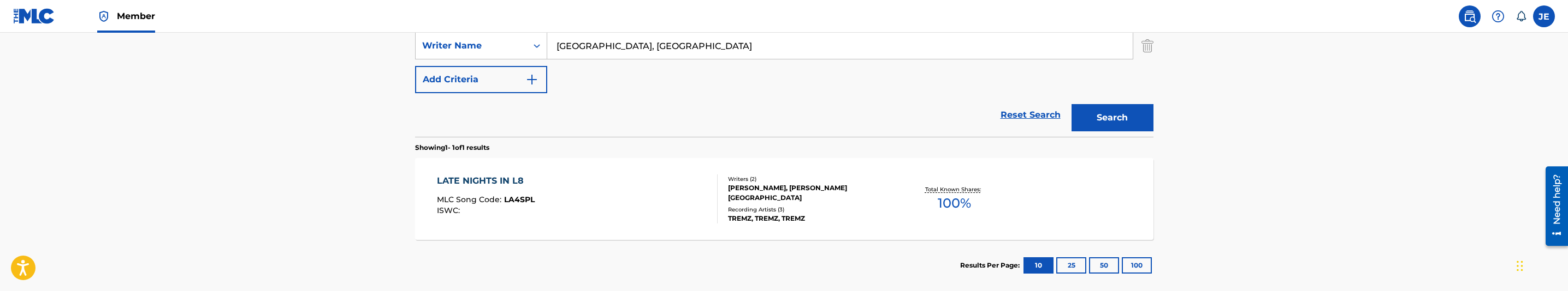
scroll to position [208, 0]
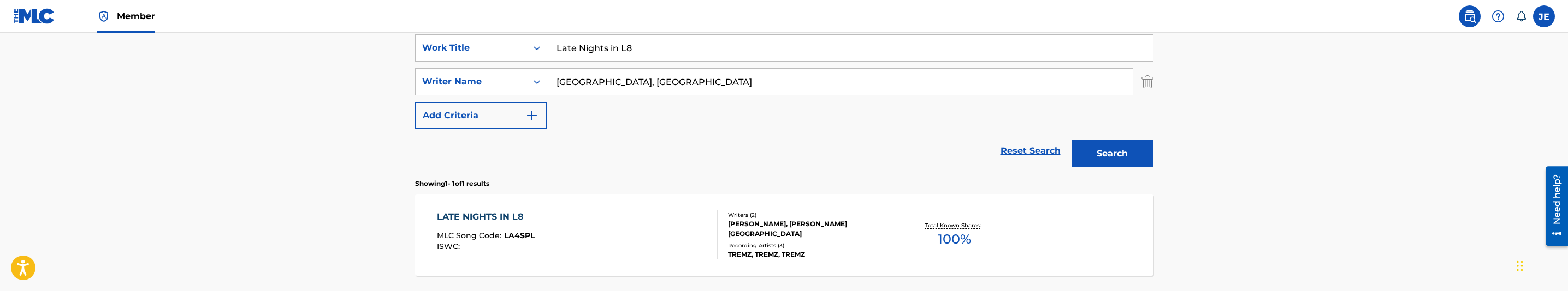
click at [670, 84] on input "[GEOGRAPHIC_DATA], [GEOGRAPHIC_DATA]" at bounding box center [839, 82] width 586 height 26
paste input "[PERSON_NAME]"
type input "[PERSON_NAME]"
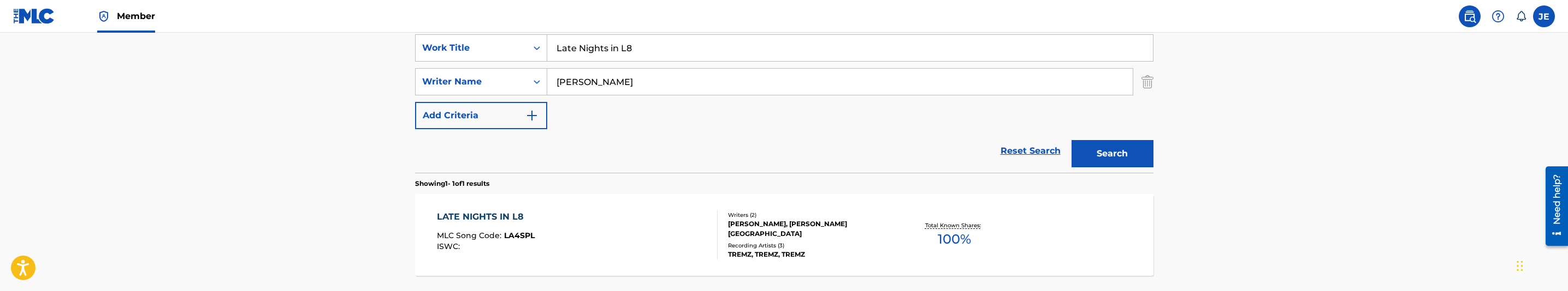
click at [1126, 151] on button "Search" at bounding box center [1112, 154] width 82 height 27
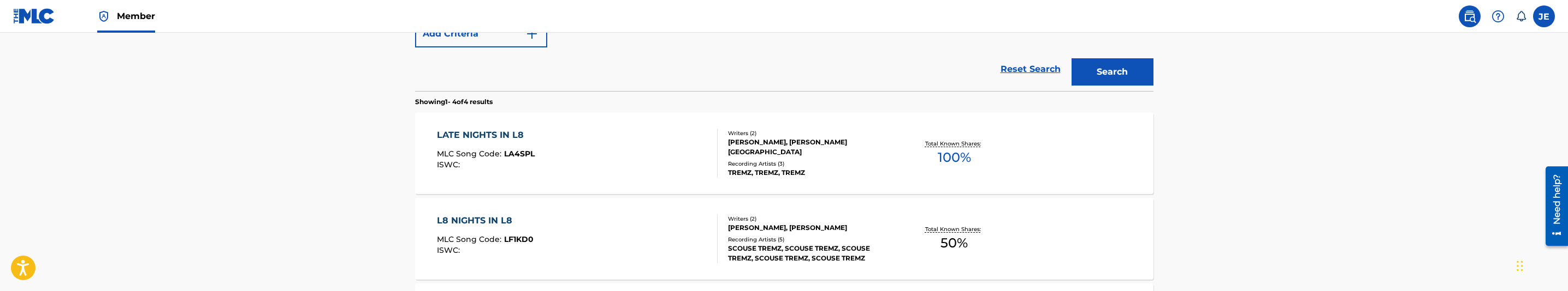
scroll to position [372, 0]
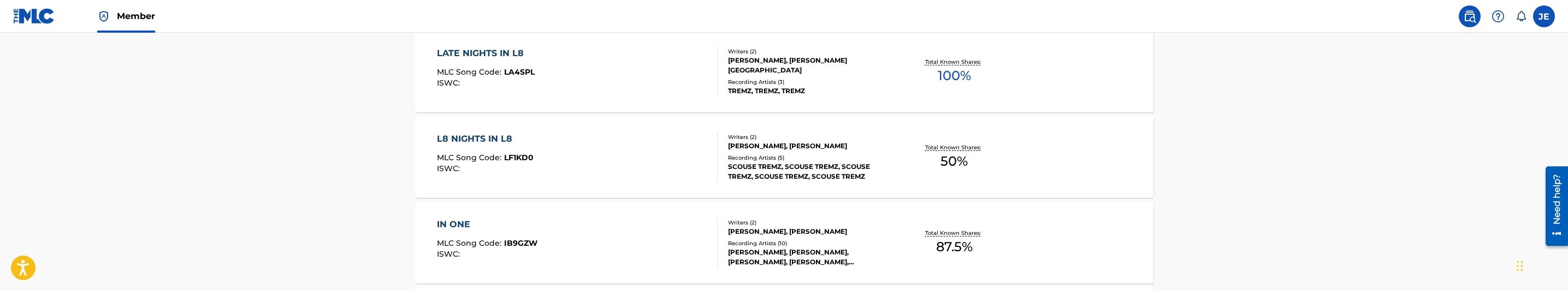
click at [632, 151] on div "L8 NIGHTS IN L8 MLC Song Code : LF1KD0 ISWC :" at bounding box center [577, 157] width 281 height 49
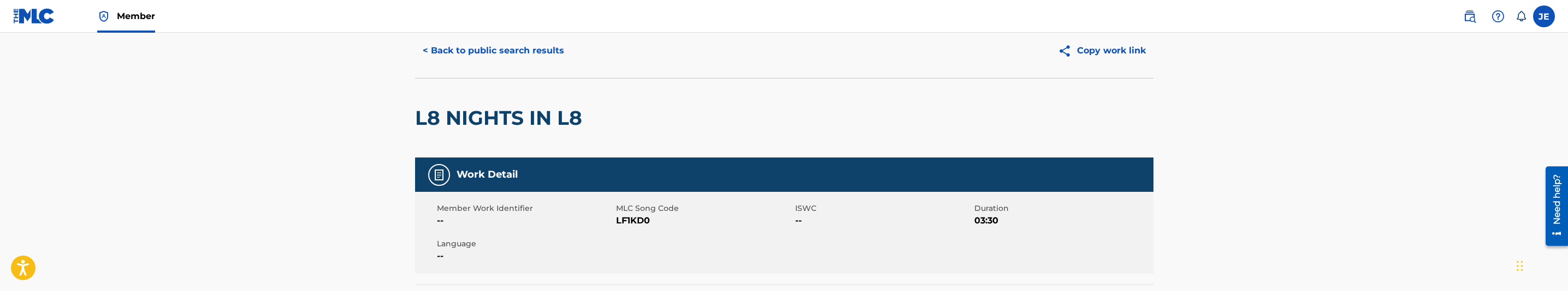
scroll to position [82, 0]
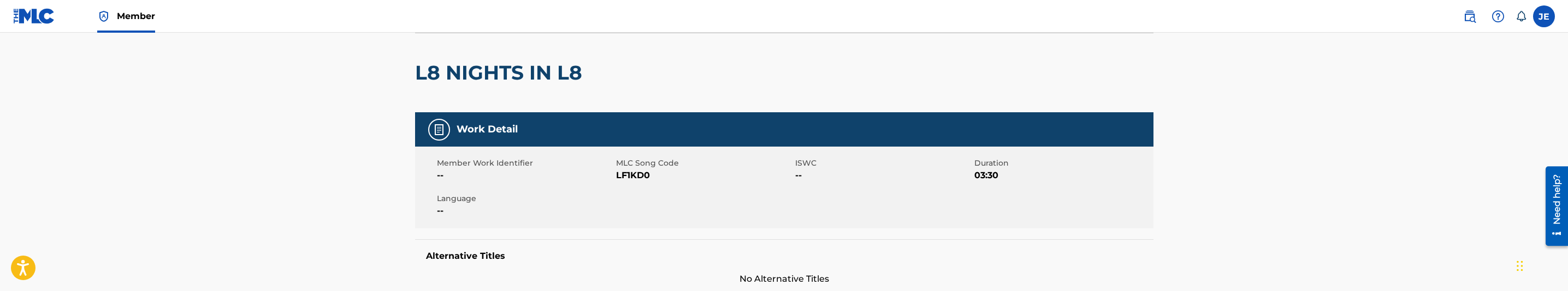
click at [633, 178] on span "LF1KD0" at bounding box center [703, 176] width 176 height 13
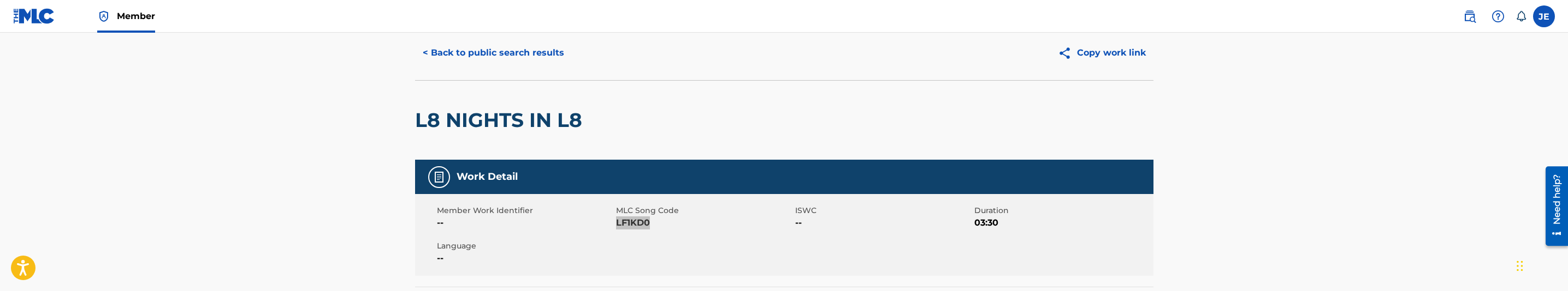
scroll to position [0, 0]
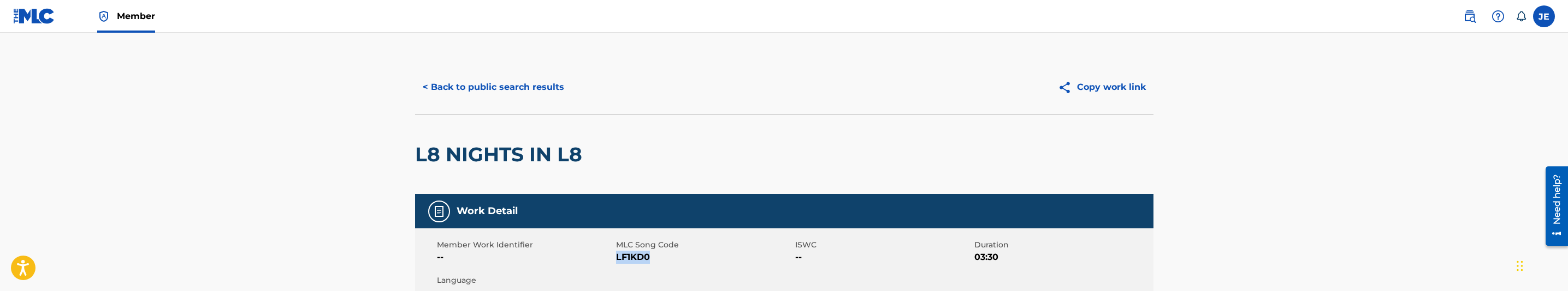
click at [643, 254] on span "LF1KD0" at bounding box center [703, 257] width 176 height 13
click at [485, 82] on button "< Back to public search results" at bounding box center [493, 87] width 157 height 27
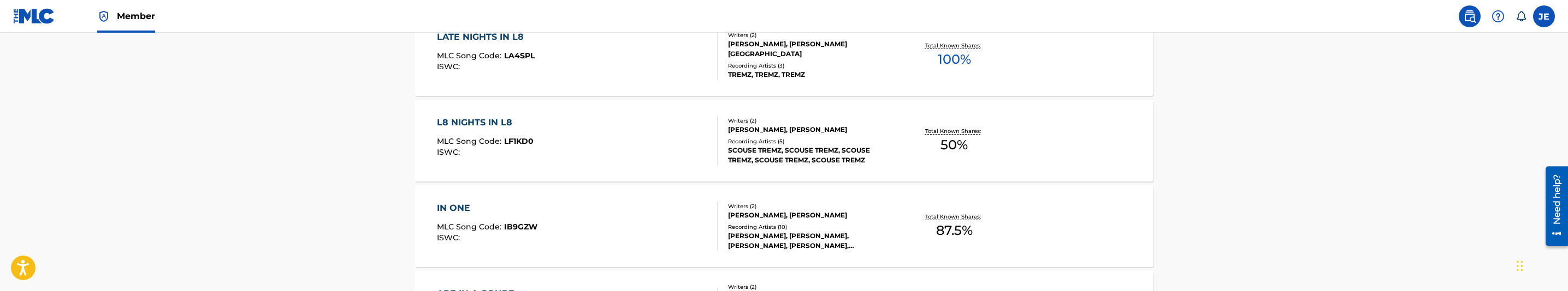
scroll to position [352, 0]
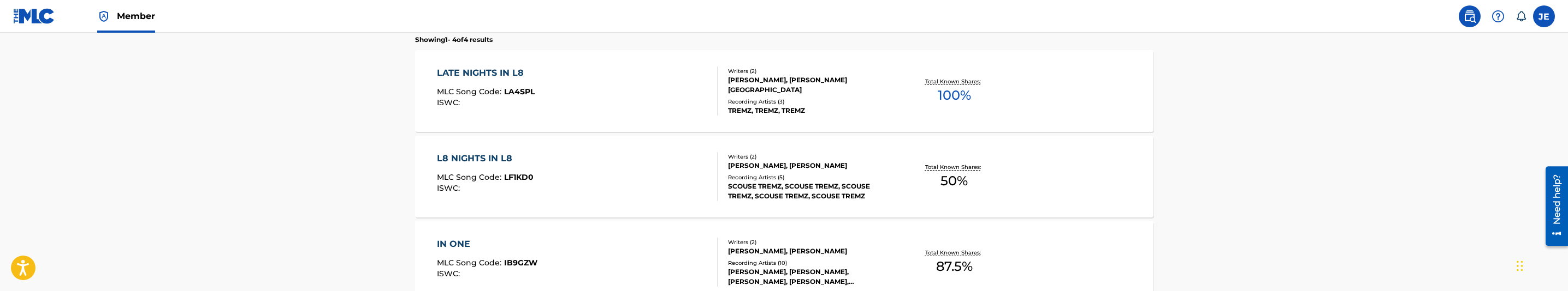
click at [647, 75] on div "LATE NIGHTS IN L8 MLC Song Code : LA4SPL ISWC :" at bounding box center [577, 91] width 281 height 49
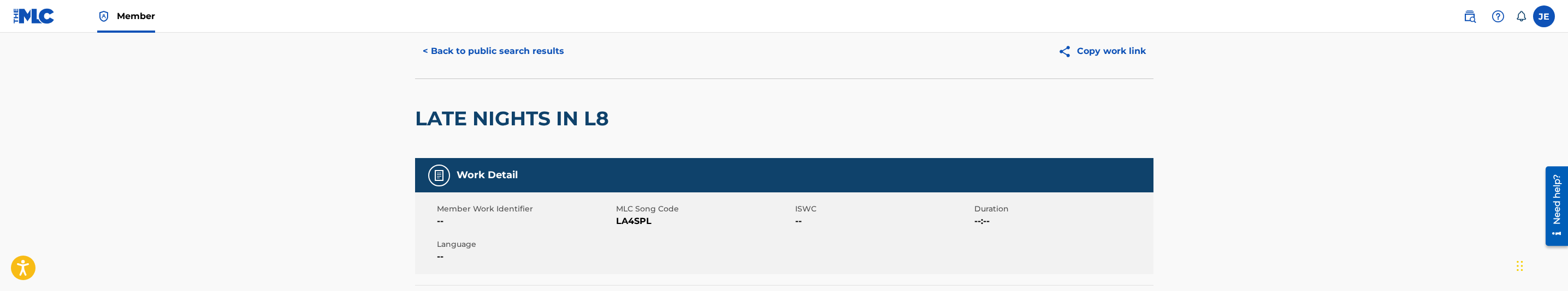
scroll to position [82, 0]
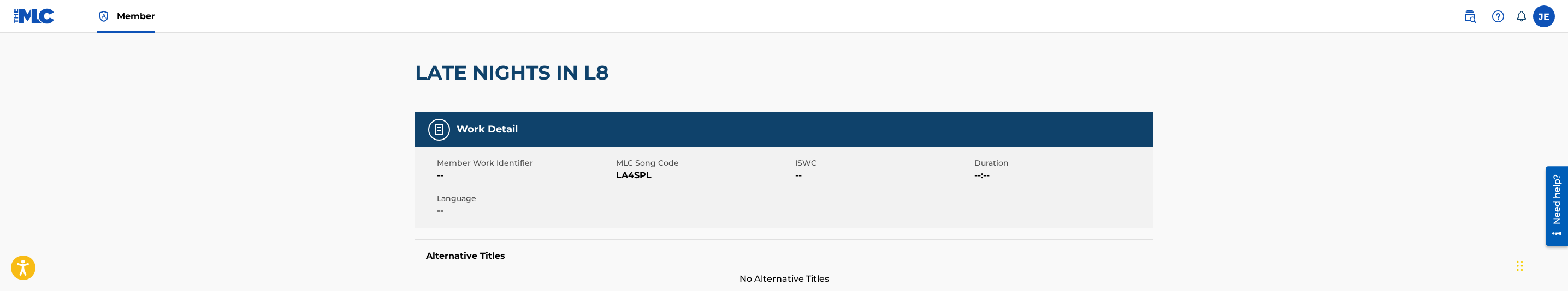
click at [640, 177] on span "LA4SPL" at bounding box center [703, 176] width 176 height 13
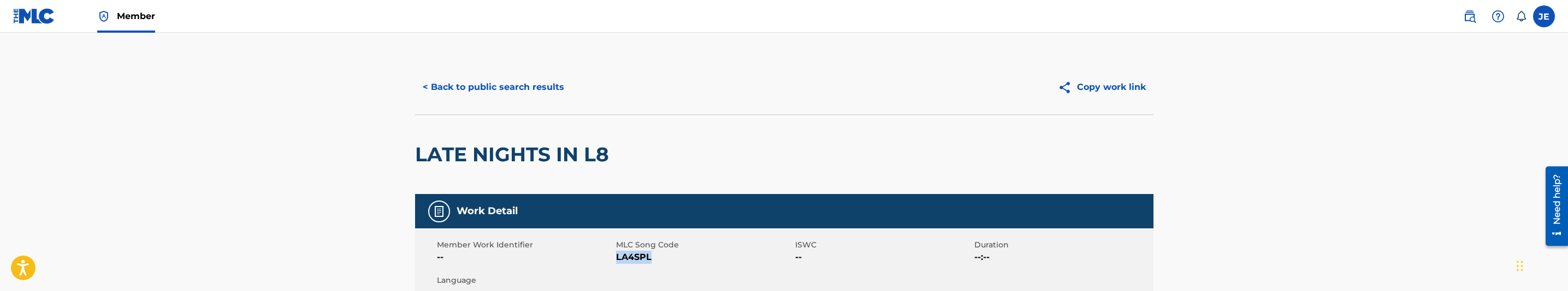
click at [512, 77] on button "< Back to public search results" at bounding box center [493, 87] width 157 height 27
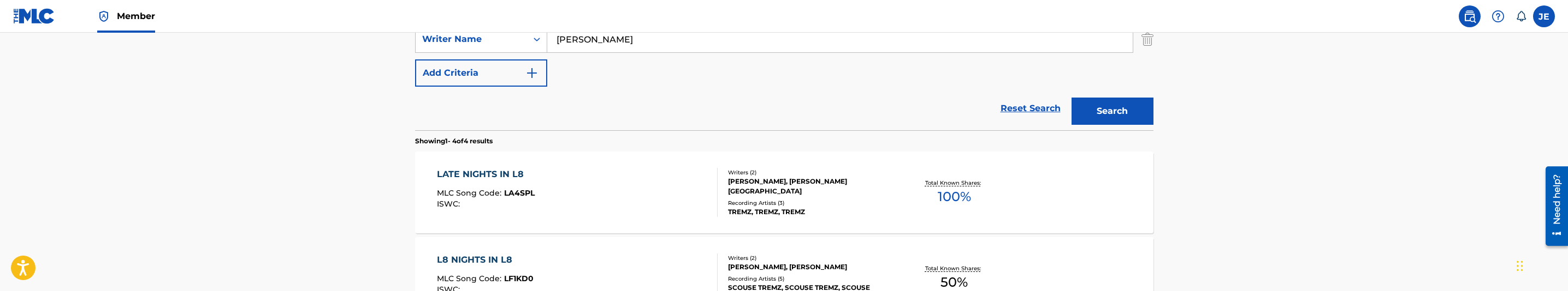
scroll to position [170, 0]
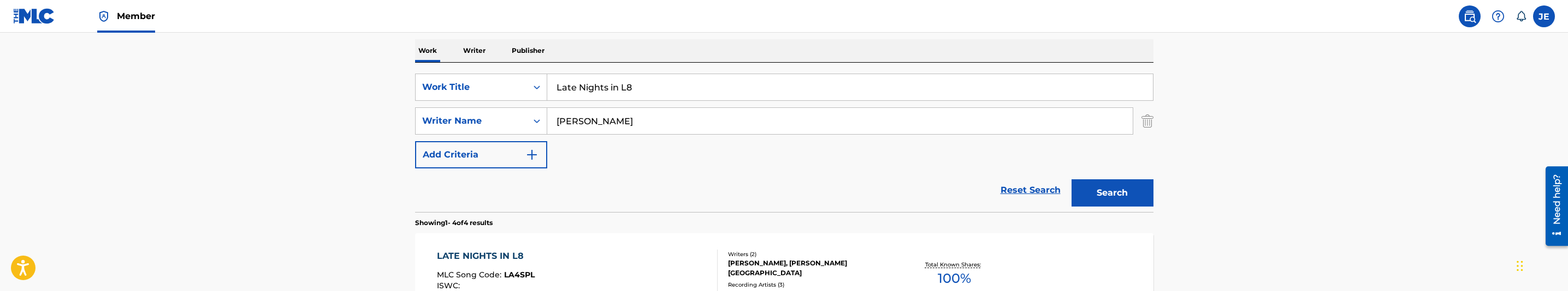
click at [626, 95] on input "Late Nights in L8" at bounding box center [850, 88] width 605 height 26
click at [626, 94] on input "Late Nights in L8" at bounding box center [850, 88] width 605 height 26
paste input "et It Pop"
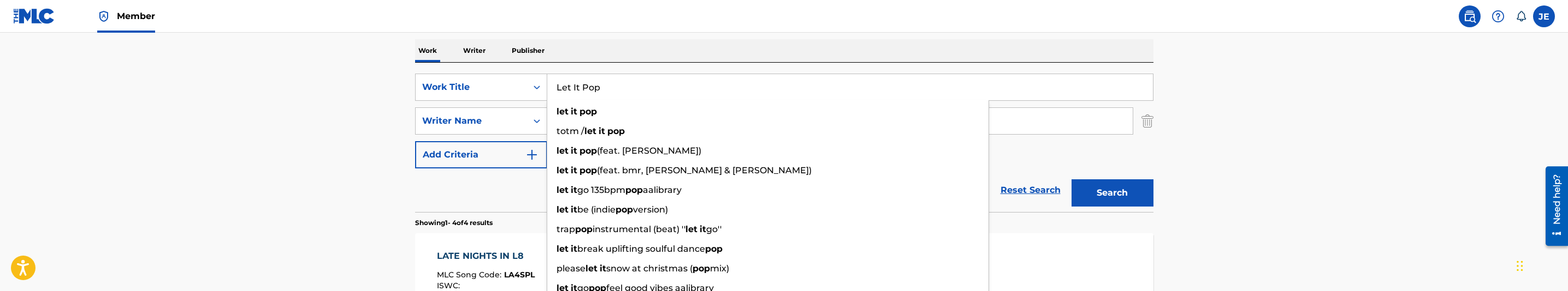
type input "Let It Pop"
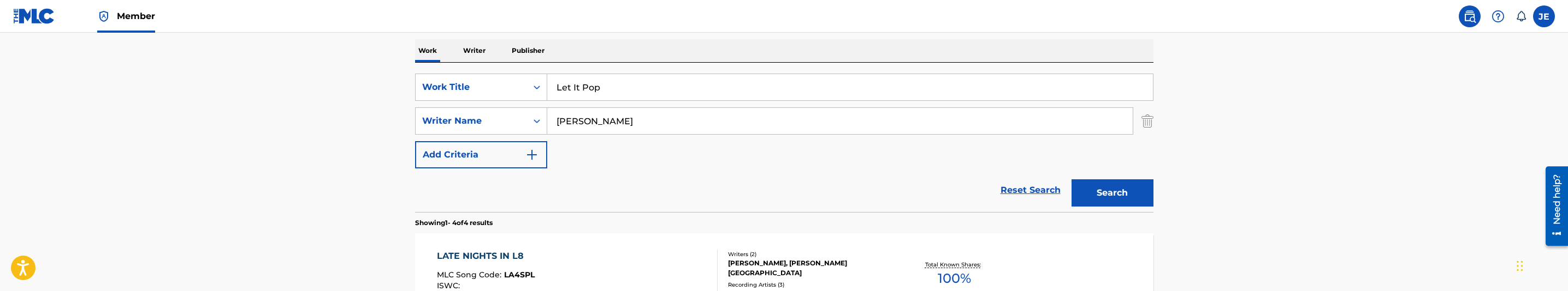
click at [632, 120] on input "[PERSON_NAME]" at bounding box center [839, 121] width 586 height 26
paste input "[PERSON_NAME], [PERSON_NAME]"
click at [1118, 188] on button "Search" at bounding box center [1112, 193] width 82 height 27
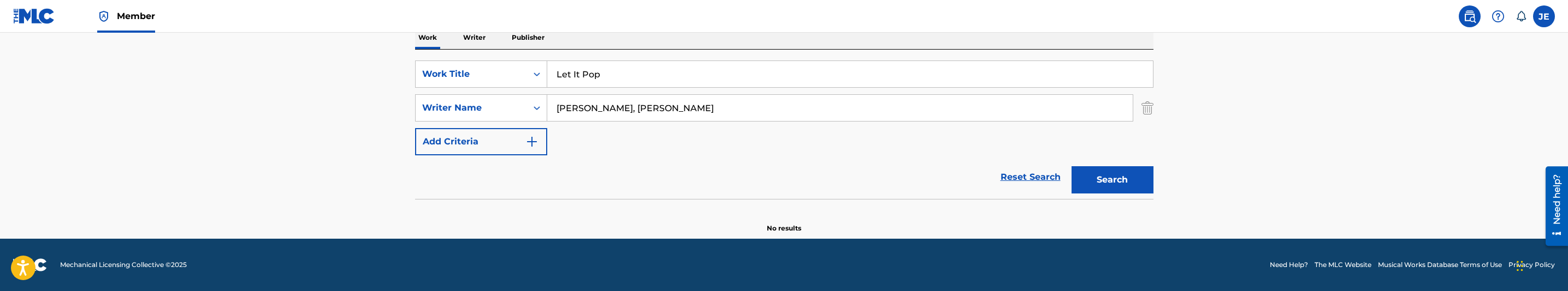
scroll to position [182, 0]
click at [652, 110] on input "[PERSON_NAME], [PERSON_NAME]" at bounding box center [839, 108] width 586 height 26
click at [1071, 167] on button "Search" at bounding box center [1112, 180] width 82 height 27
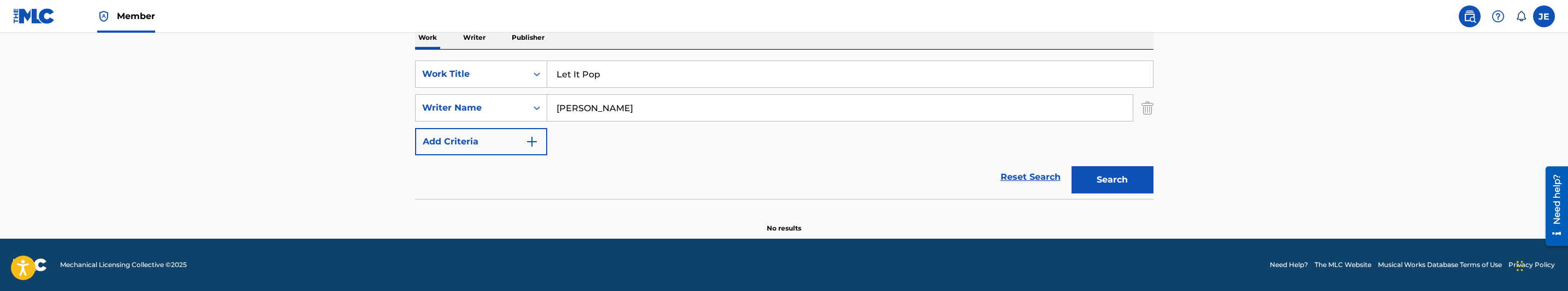
click at [718, 107] on input "[PERSON_NAME]" at bounding box center [839, 108] width 586 height 26
paste input ", Melik"
click at [615, 107] on input "[PERSON_NAME], [PERSON_NAME]" at bounding box center [839, 108] width 586 height 26
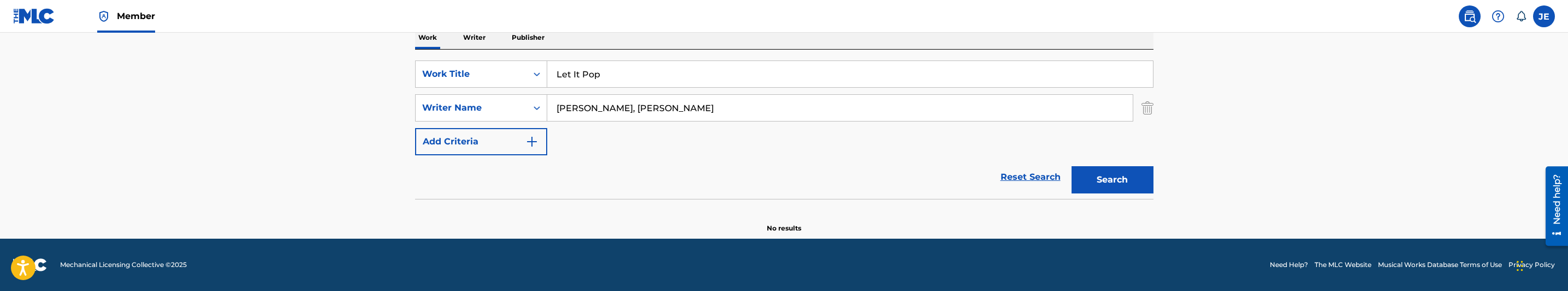
click at [615, 107] on input "[PERSON_NAME], [PERSON_NAME]" at bounding box center [839, 108] width 586 height 26
click at [1071, 167] on button "Search" at bounding box center [1112, 180] width 82 height 27
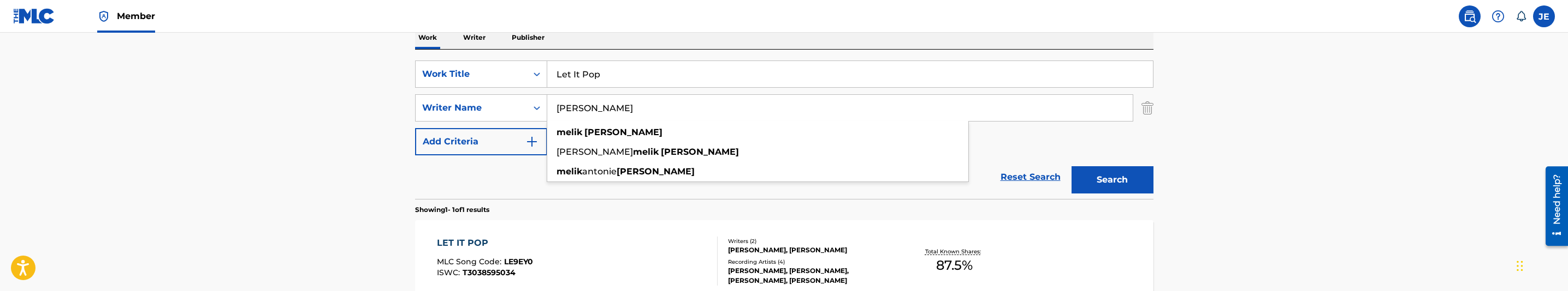
click at [1330, 89] on main "The MLC Public Work Search The accuracy and completeness of The MLC's data is d…" at bounding box center [784, 105] width 1568 height 509
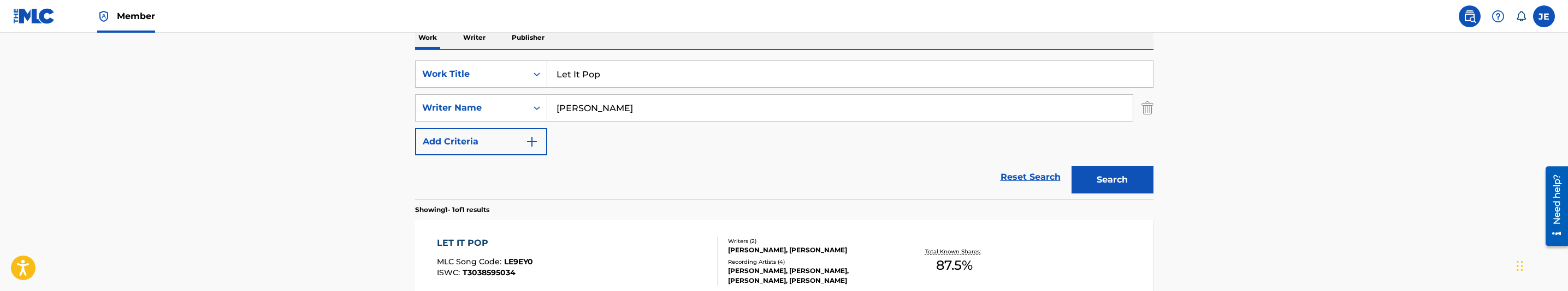
click at [655, 109] on input "[PERSON_NAME]" at bounding box center [839, 108] width 586 height 26
paste input "[PERSON_NAME]"
type input "[PERSON_NAME]"
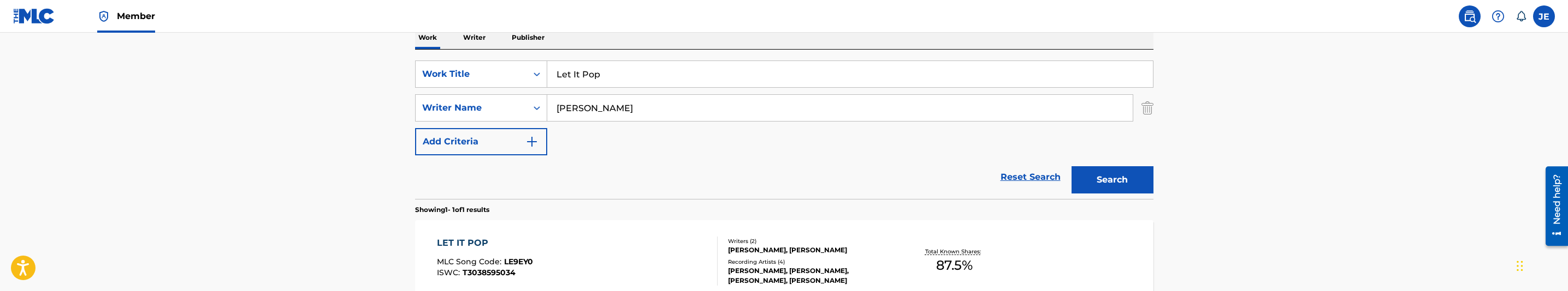
click at [1101, 186] on button "Search" at bounding box center [1112, 180] width 82 height 27
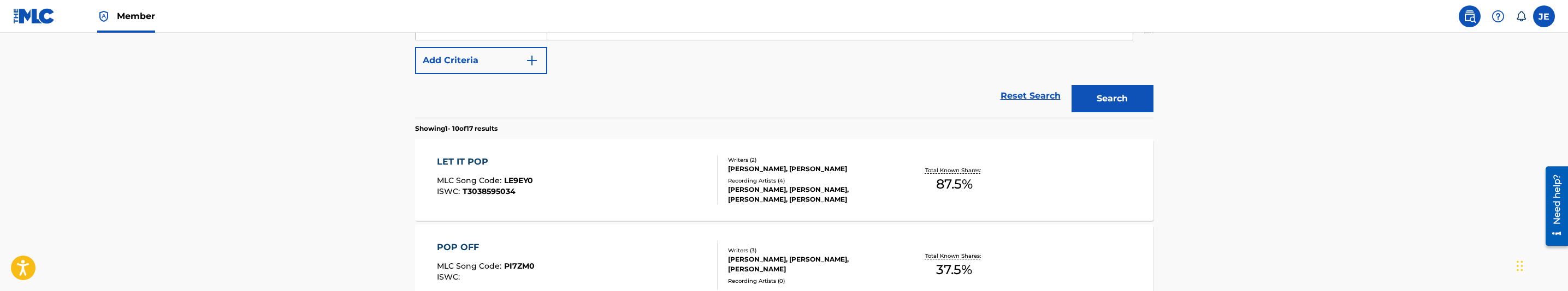
scroll to position [299, 0]
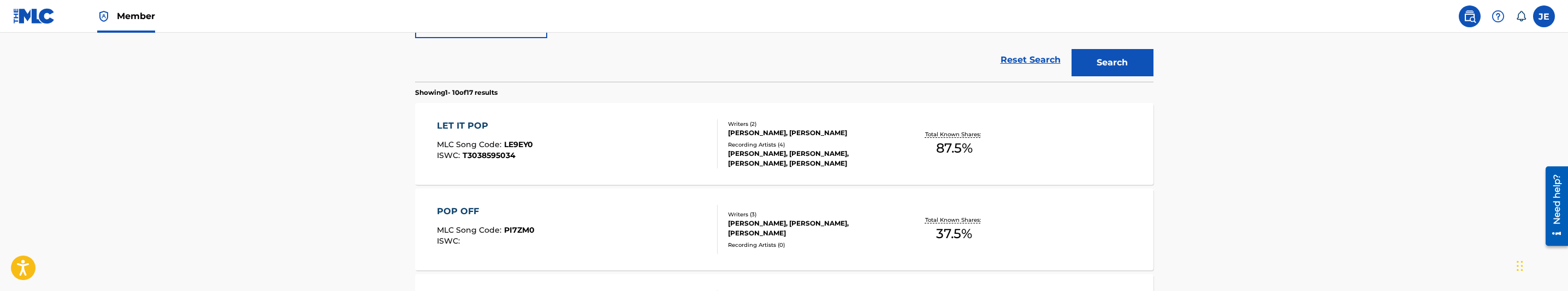
click at [635, 141] on div "LET IT POP MLC Song Code : LE9EY0 ISWC : T3038595034" at bounding box center [577, 144] width 281 height 49
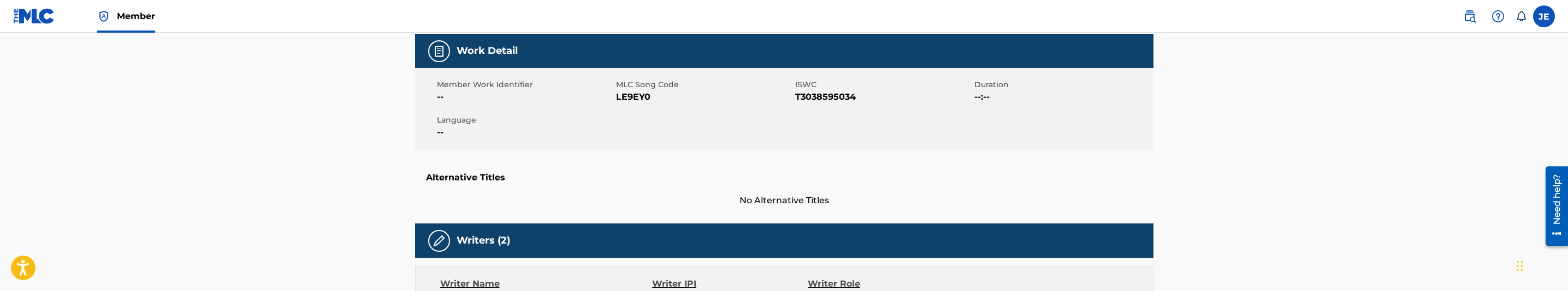
scroll to position [164, 0]
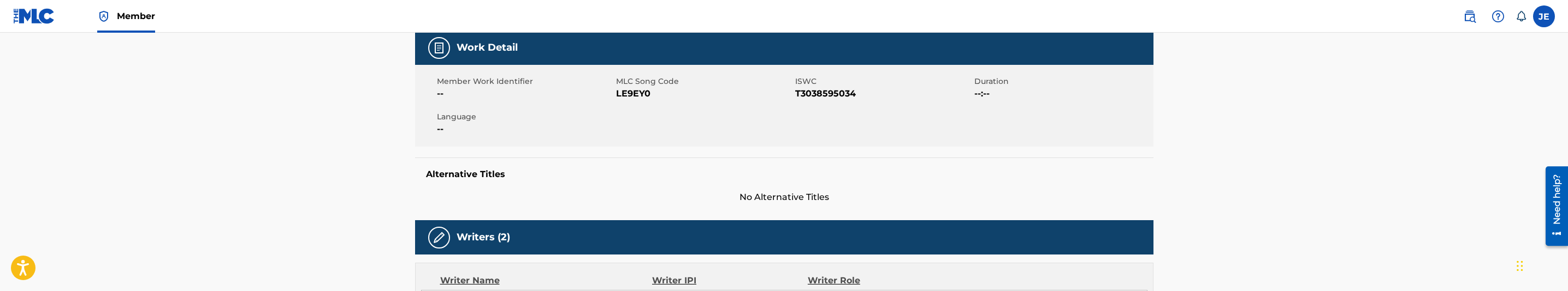
click at [634, 97] on span "LE9EY0" at bounding box center [703, 94] width 176 height 13
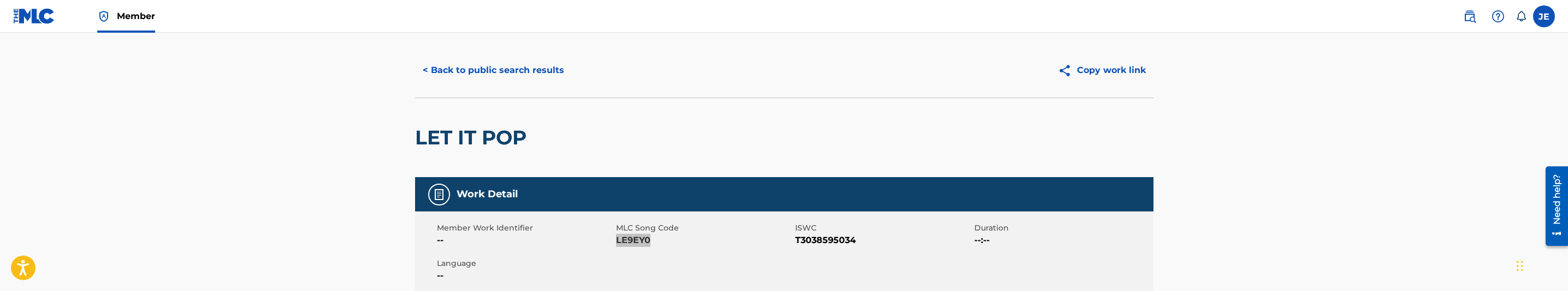
scroll to position [0, 0]
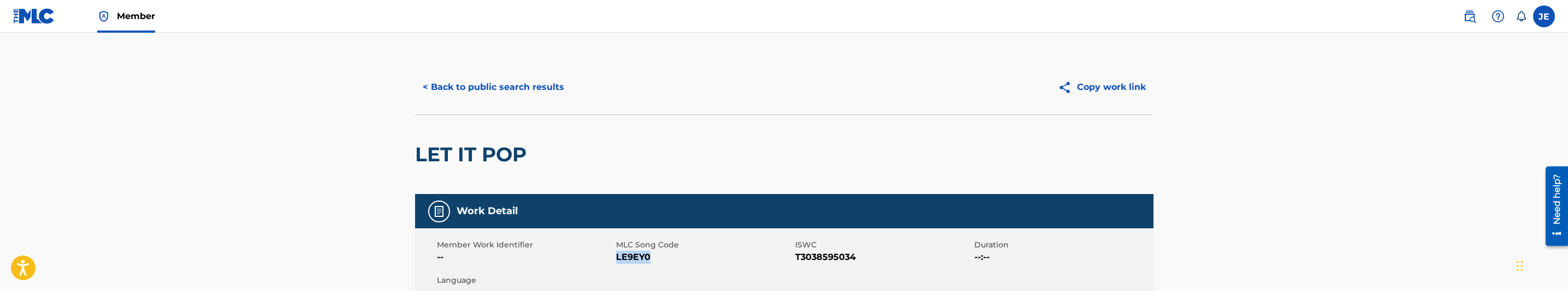
click at [540, 84] on button "< Back to public search results" at bounding box center [493, 87] width 157 height 27
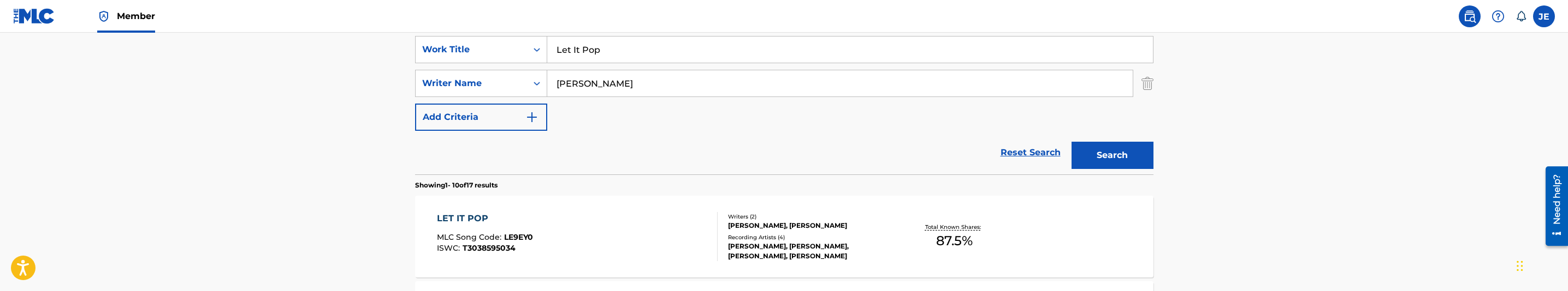
scroll to position [198, 0]
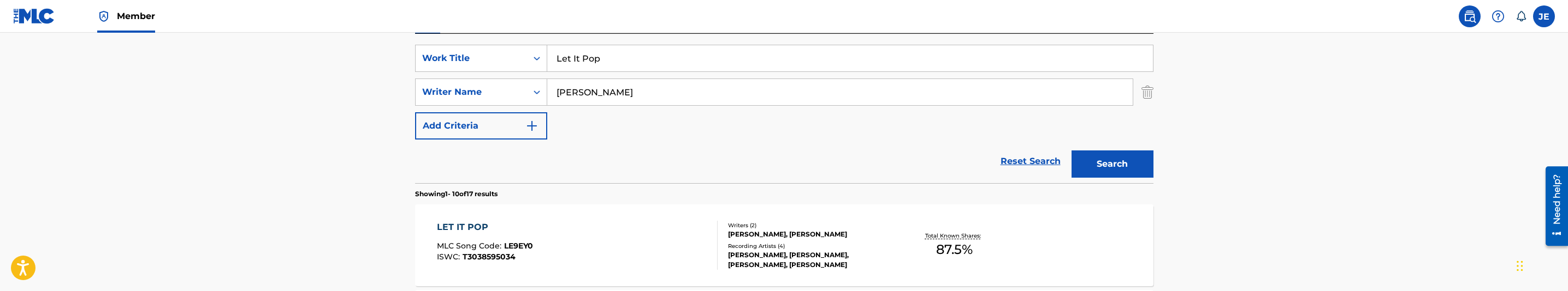
click at [602, 70] on input "Let It Pop" at bounding box center [850, 58] width 605 height 26
paste input "ightwork Freestyle"
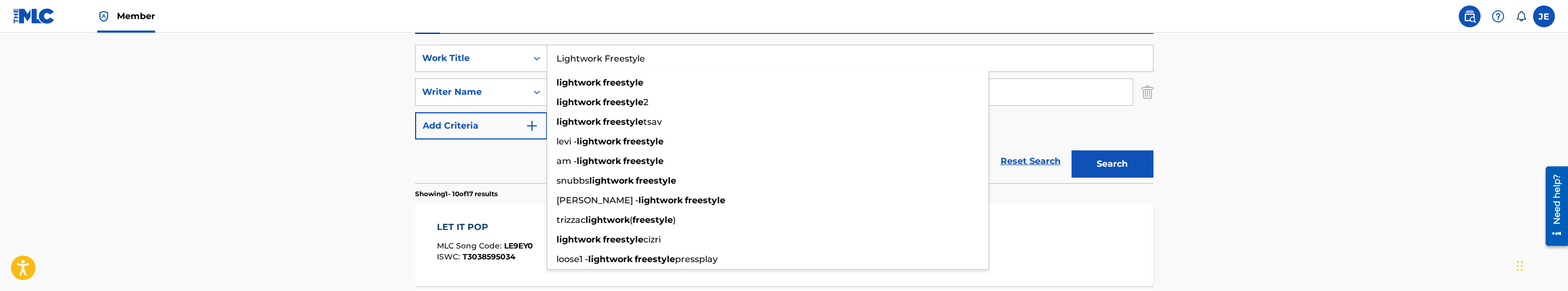
type input "Lightwork Freestyle"
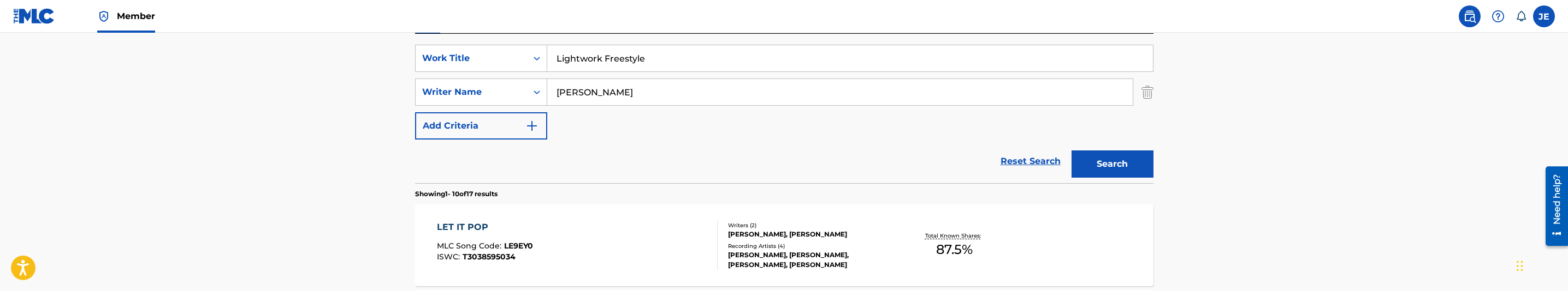
click at [648, 102] on input "[PERSON_NAME]" at bounding box center [839, 92] width 586 height 26
paste input "[GEOGRAPHIC_DATA], [GEOGRAPHIC_DATA]"
click at [1125, 170] on button "Search" at bounding box center [1112, 164] width 82 height 27
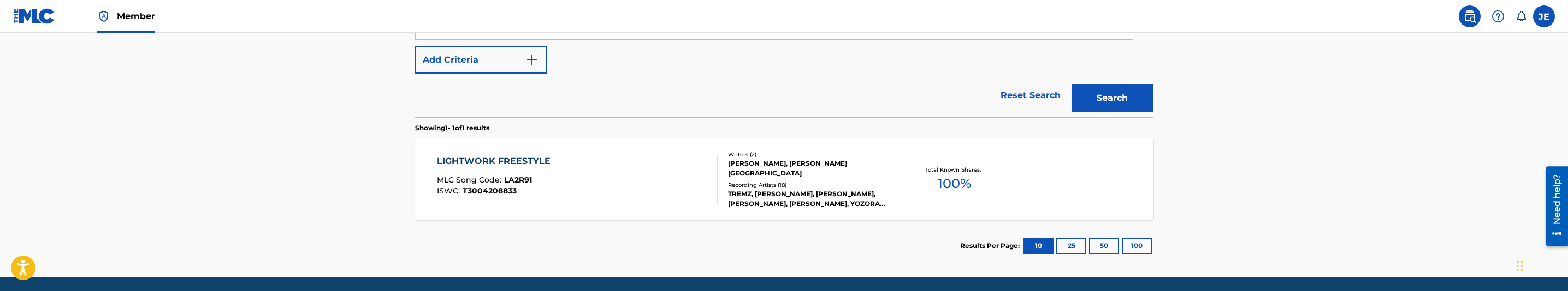
scroll to position [221, 0]
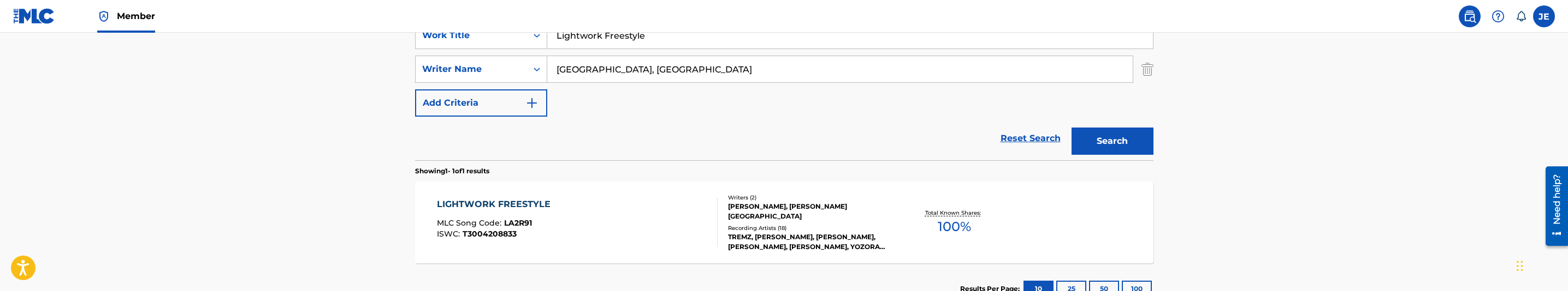
click at [659, 69] on input "[GEOGRAPHIC_DATA], [GEOGRAPHIC_DATA]" at bounding box center [839, 70] width 586 height 26
paste input "[PERSON_NAME]"
type input "[PERSON_NAME]"
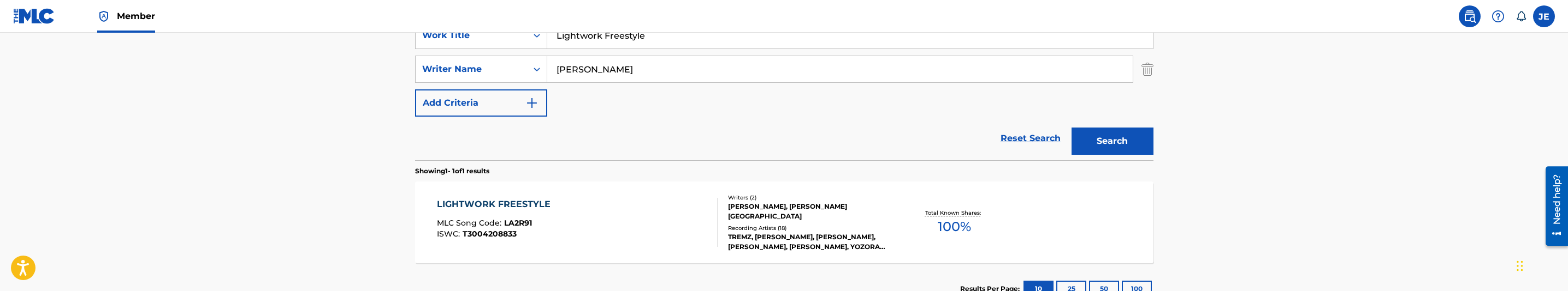
click at [1143, 139] on button "Search" at bounding box center [1112, 141] width 82 height 27
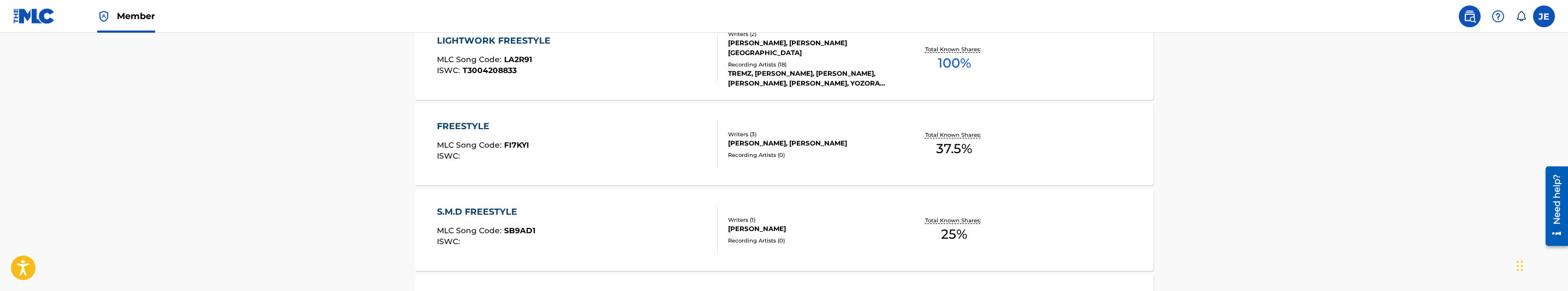
scroll to position [302, 0]
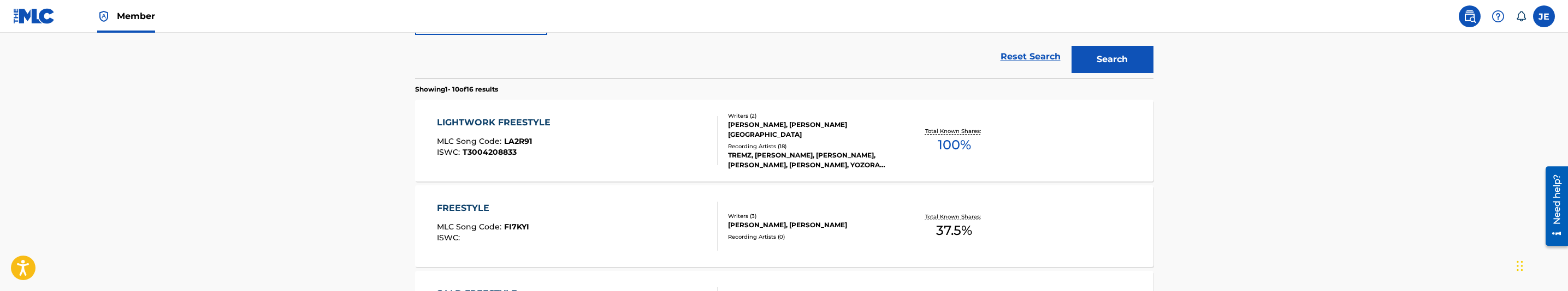
click at [595, 144] on div "LIGHTWORK FREESTYLE MLC Song Code : LA2R91 ISWC : T3004208833" at bounding box center [577, 140] width 281 height 49
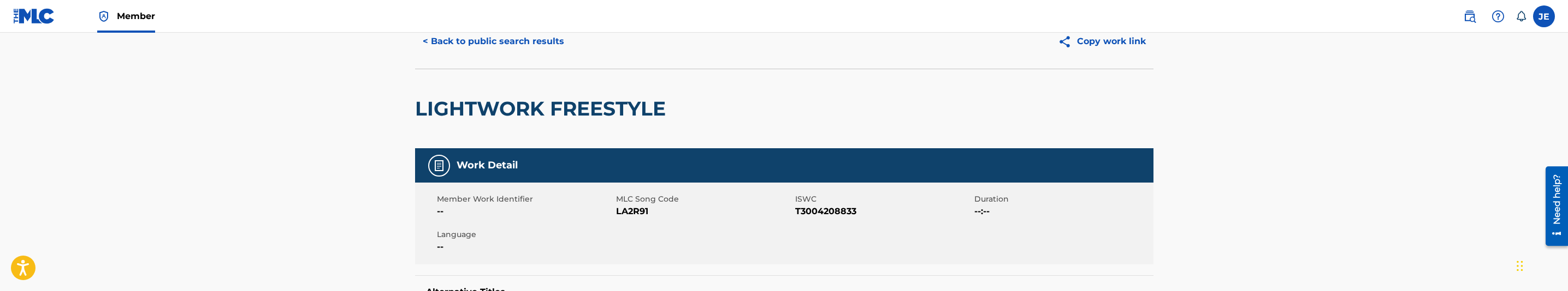
scroll to position [82, 0]
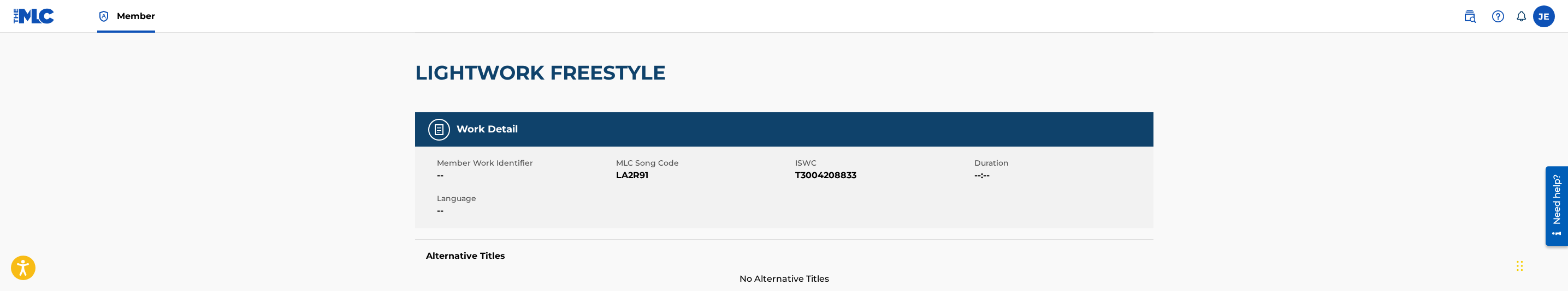
click at [626, 179] on span "LA2R91" at bounding box center [703, 176] width 176 height 13
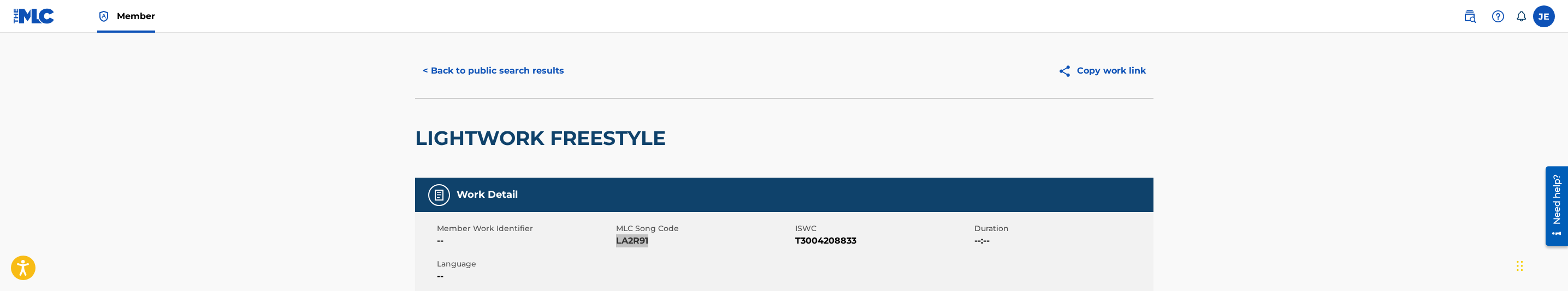
scroll to position [0, 0]
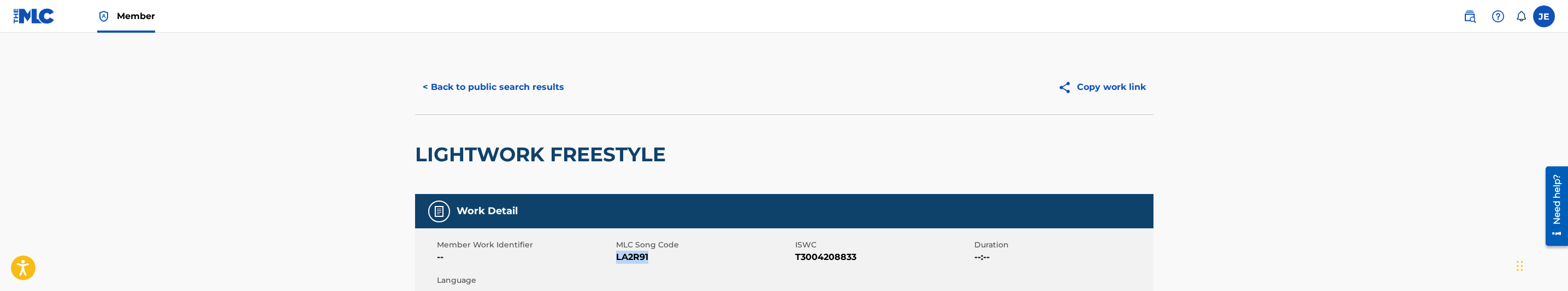
click at [520, 90] on button "< Back to public search results" at bounding box center [493, 87] width 157 height 27
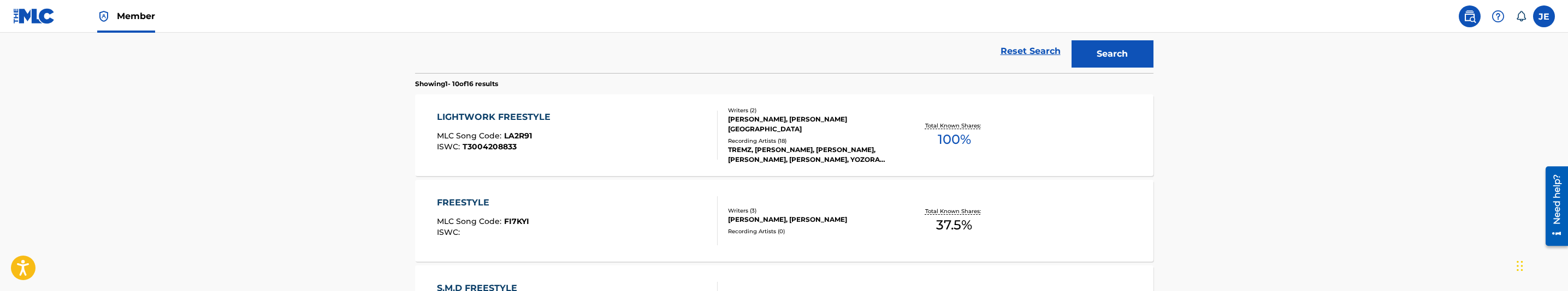
scroll to position [202, 0]
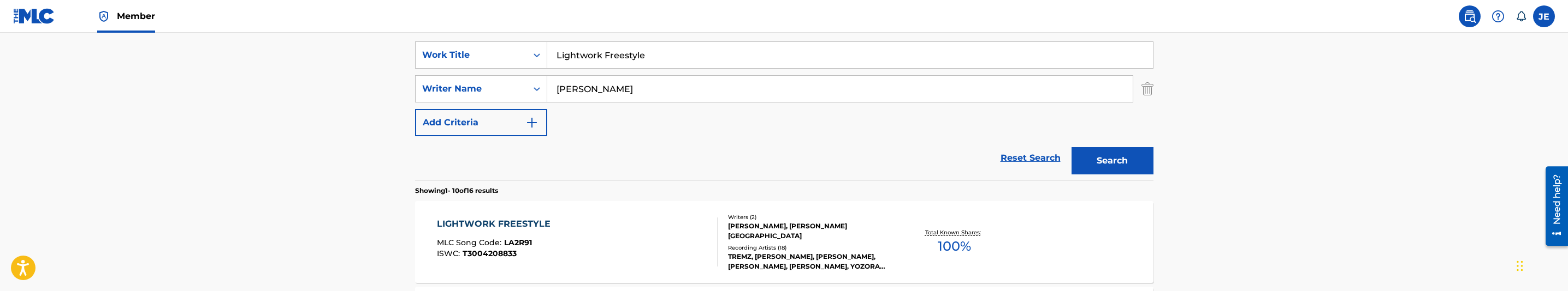
click at [634, 56] on input "Lightwork Freestyle" at bounding box center [850, 56] width 605 height 26
paste input "nk"
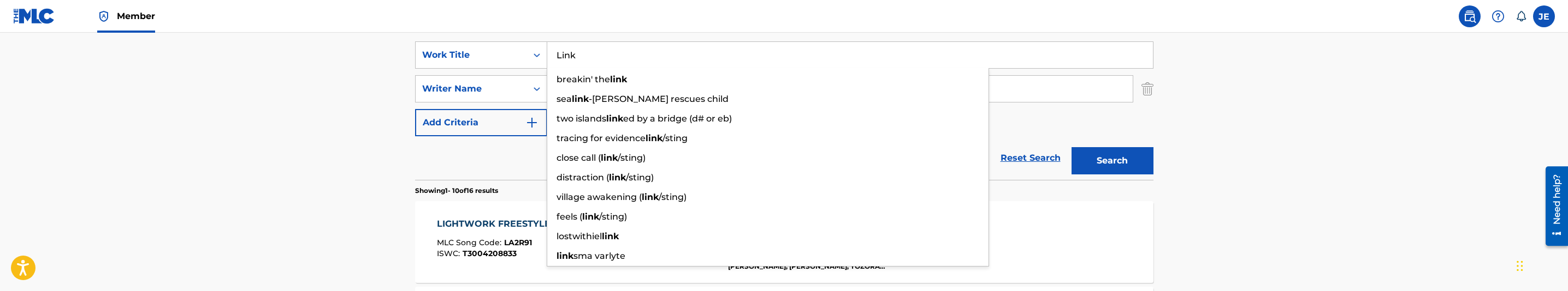
type input "Link"
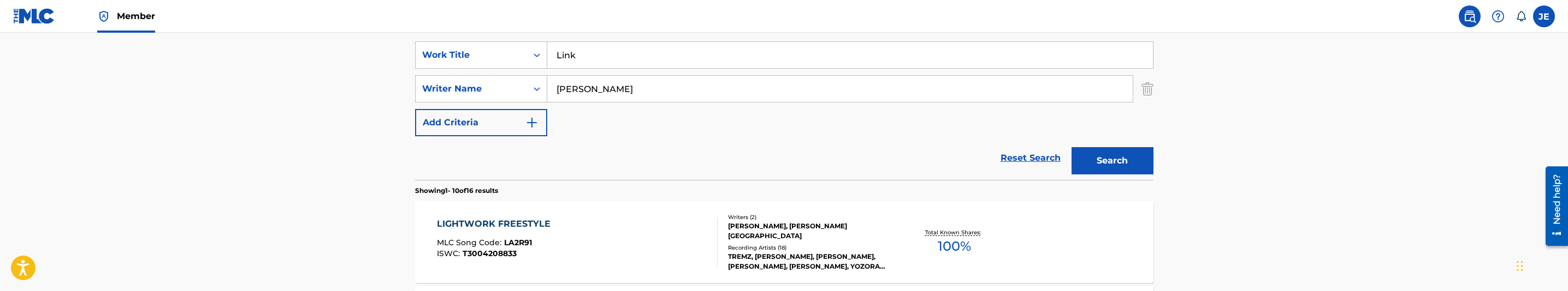
click at [651, 95] on input "[PERSON_NAME]" at bounding box center [839, 89] width 586 height 26
paste input "[PERSON_NAME]"
click at [1077, 154] on button "Search" at bounding box center [1112, 160] width 82 height 27
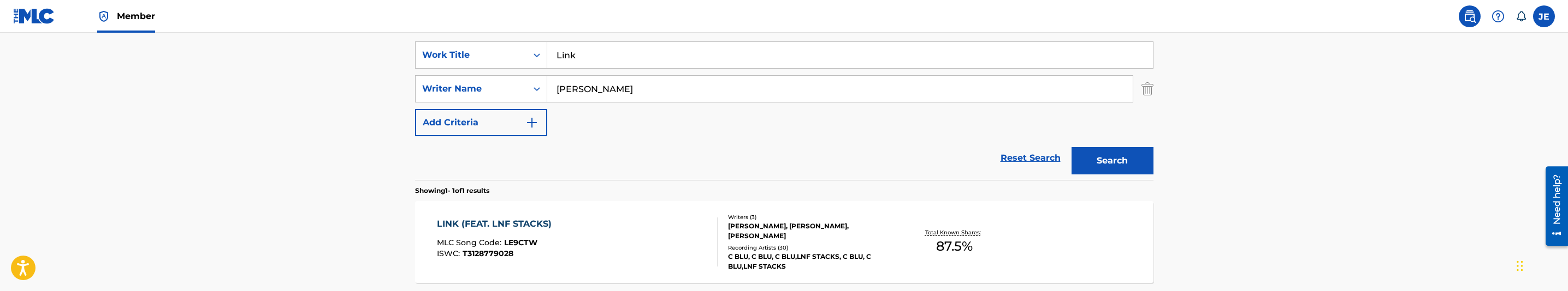
click at [669, 88] on input "[PERSON_NAME]" at bounding box center [839, 89] width 586 height 26
paste input "[PERSON_NAME]"
click at [1117, 162] on button "Search" at bounding box center [1112, 160] width 82 height 27
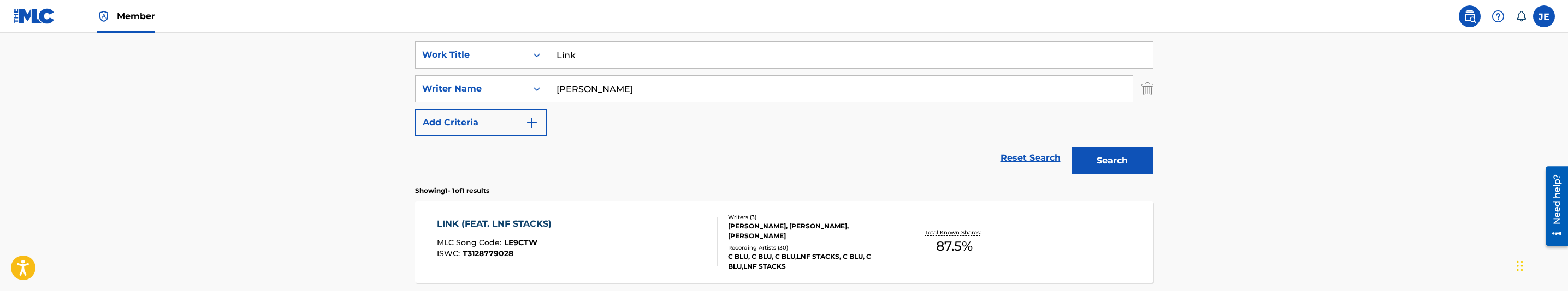
click at [622, 101] on input "[PERSON_NAME]" at bounding box center [839, 89] width 586 height 26
paste input "[PERSON_NAME]"
type input "[PERSON_NAME]"
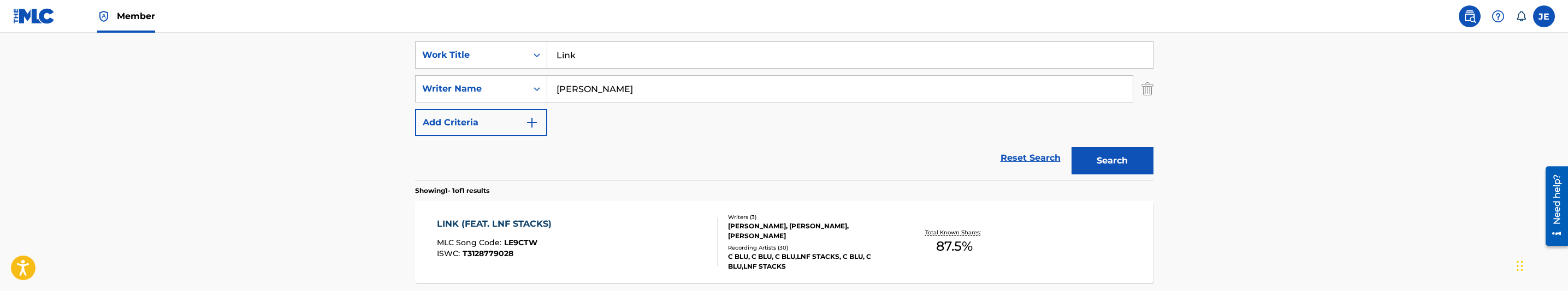
click at [1131, 156] on button "Search" at bounding box center [1112, 160] width 82 height 27
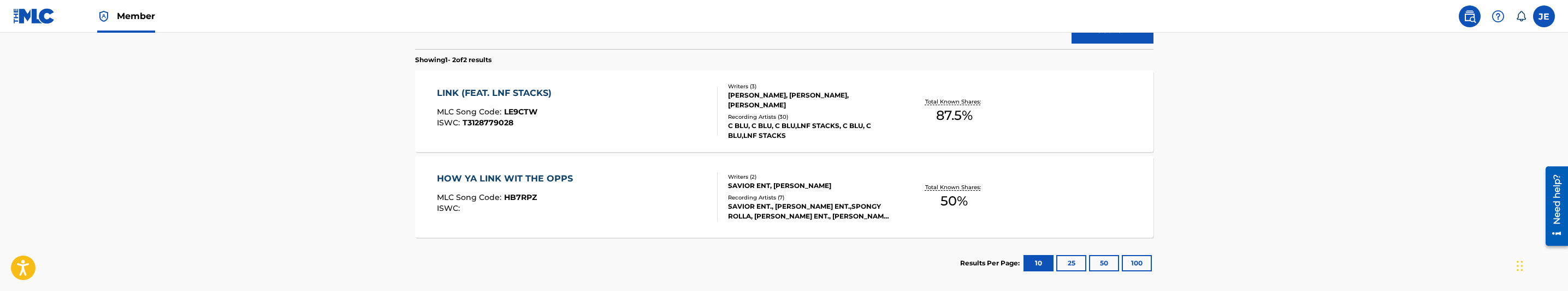
scroll to position [365, 0]
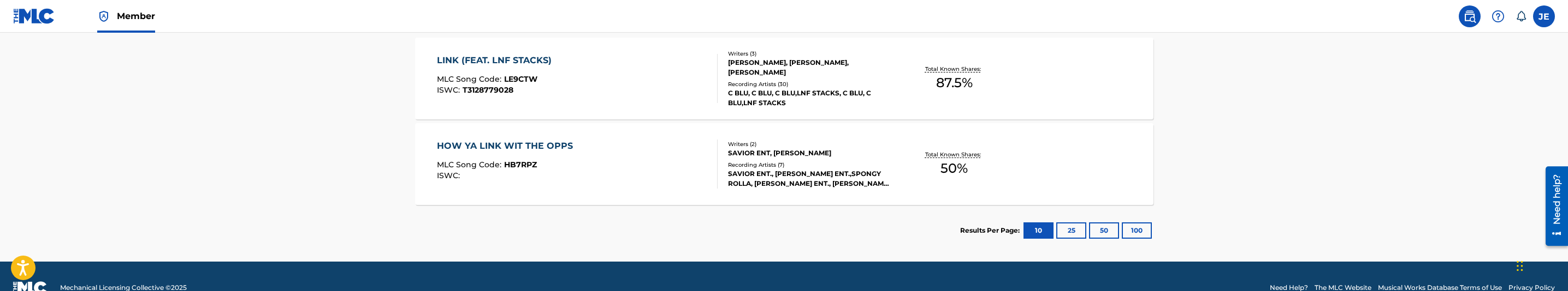
click at [619, 102] on div "LINK (FEAT. LNF STACKS) MLC Song Code : LE9CTW ISWC : T3128779028" at bounding box center [577, 78] width 281 height 49
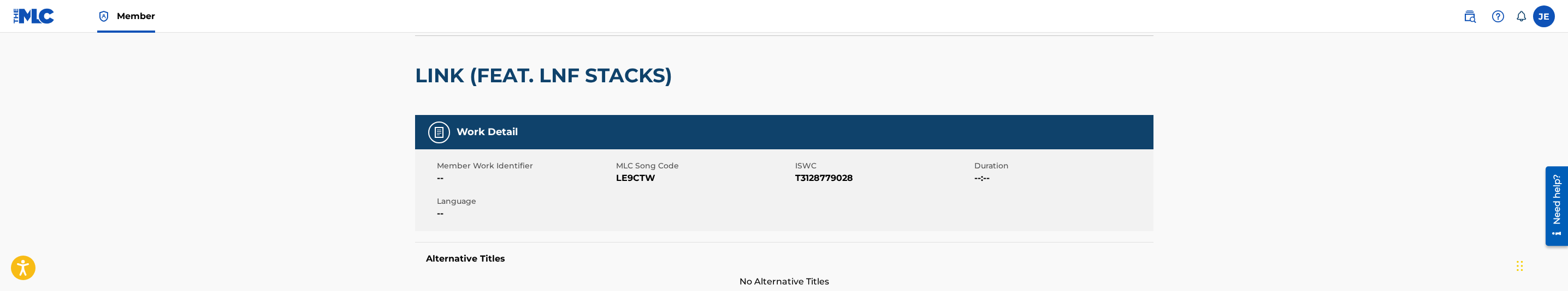
scroll to position [82, 0]
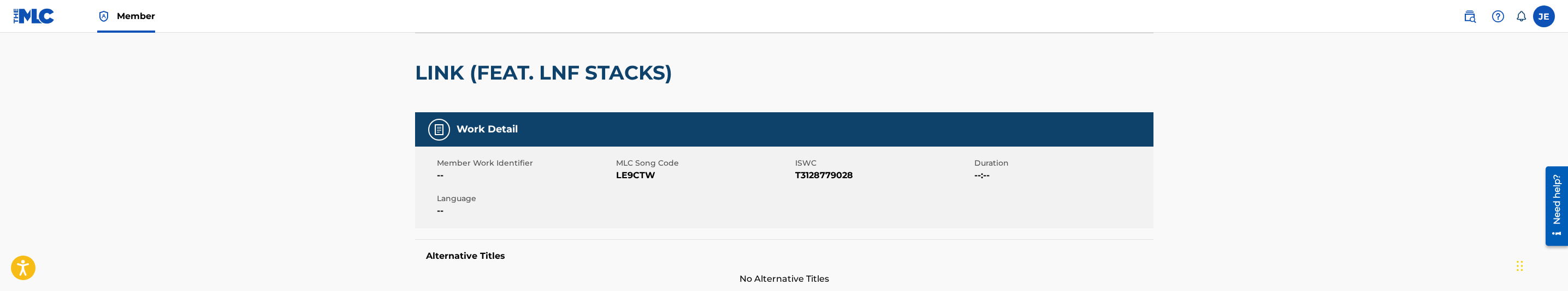
click at [634, 170] on span "LE9CTW" at bounding box center [703, 176] width 176 height 13
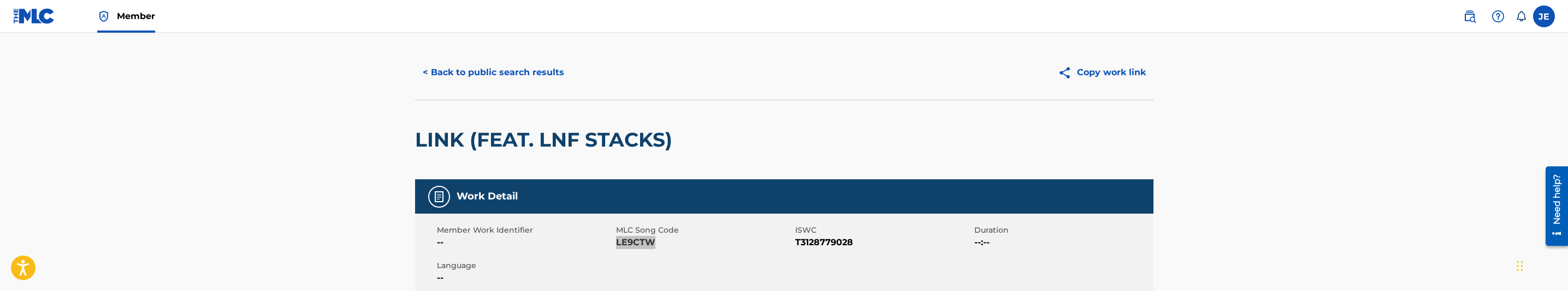
scroll to position [0, 0]
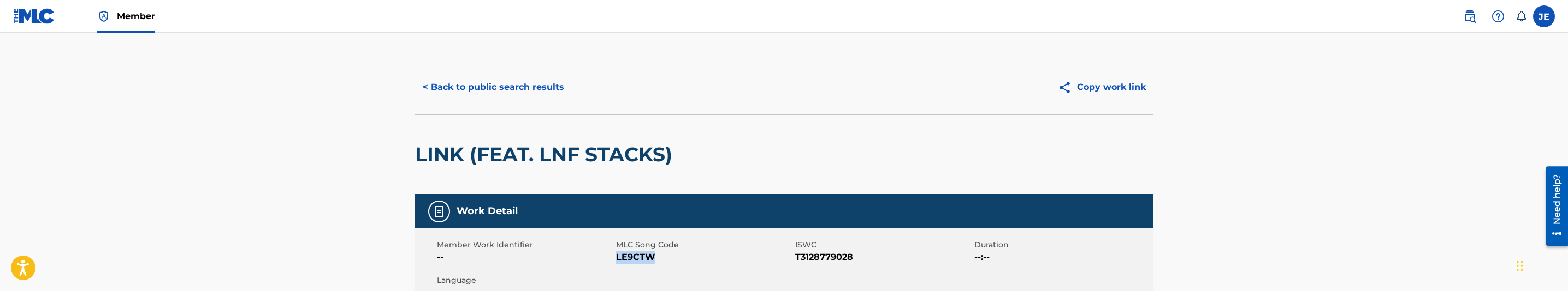
click at [497, 81] on button "< Back to public search results" at bounding box center [493, 87] width 157 height 27
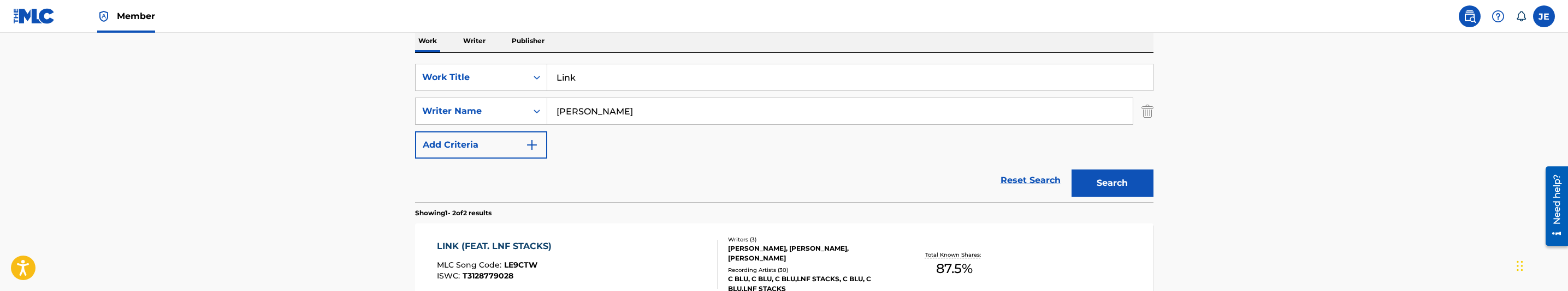
scroll to position [143, 0]
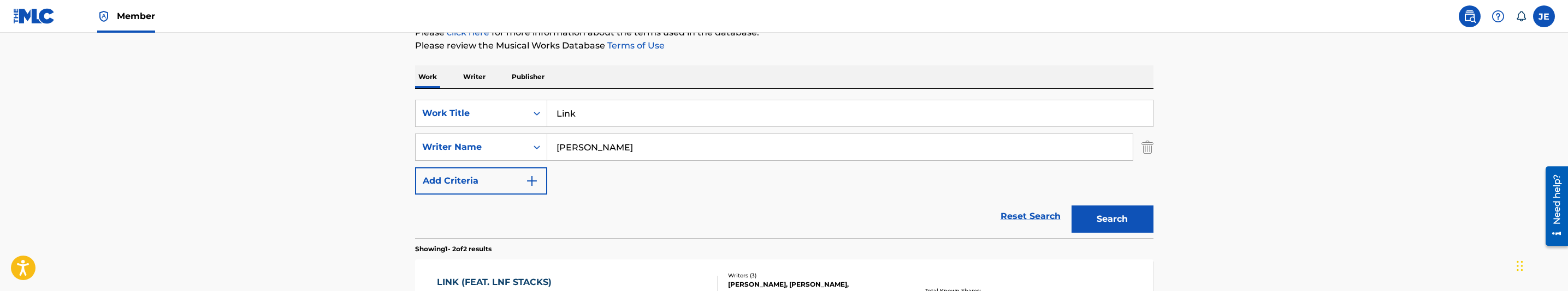
click at [625, 120] on input "Link" at bounding box center [850, 114] width 605 height 26
paste input "[PERSON_NAME]"
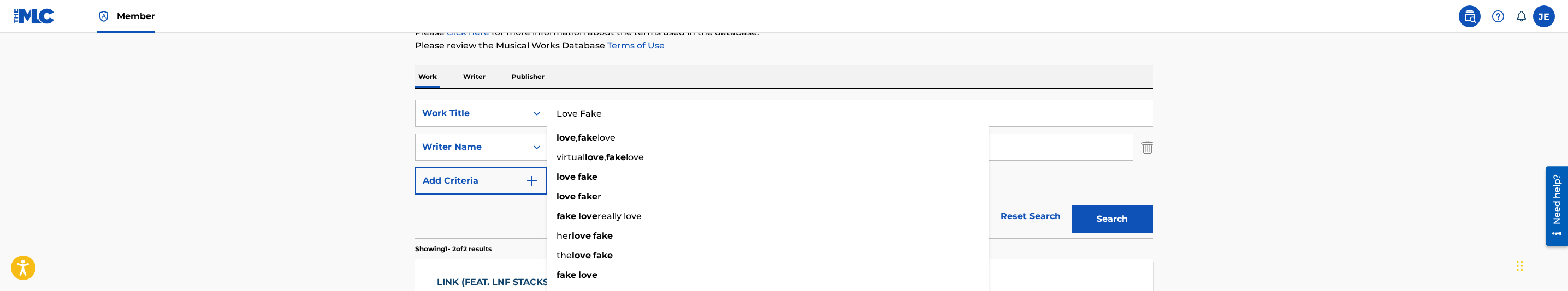
type input "Love Fake"
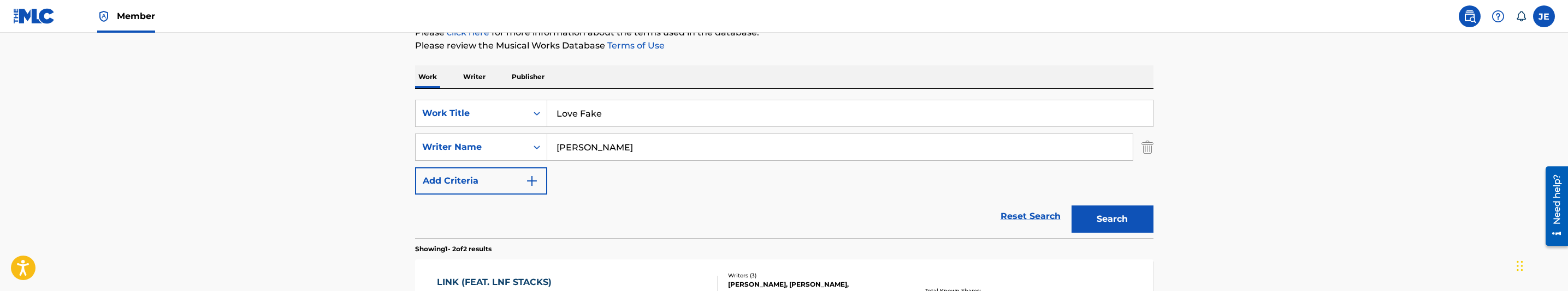
click at [1112, 219] on button "Search" at bounding box center [1112, 218] width 82 height 27
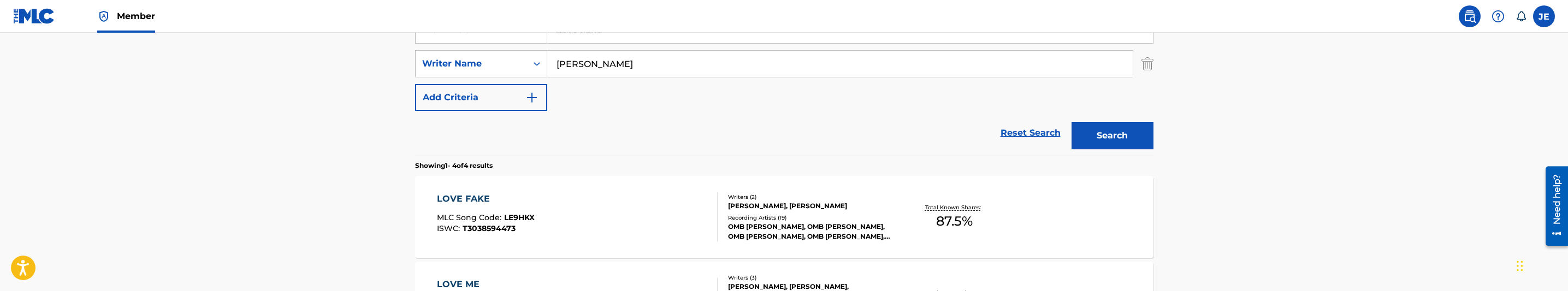
scroll to position [225, 0]
click at [670, 77] on input "[PERSON_NAME]" at bounding box center [839, 66] width 586 height 26
click at [669, 77] on input "[PERSON_NAME]" at bounding box center [839, 66] width 586 height 26
paste input "[PERSON_NAME]"
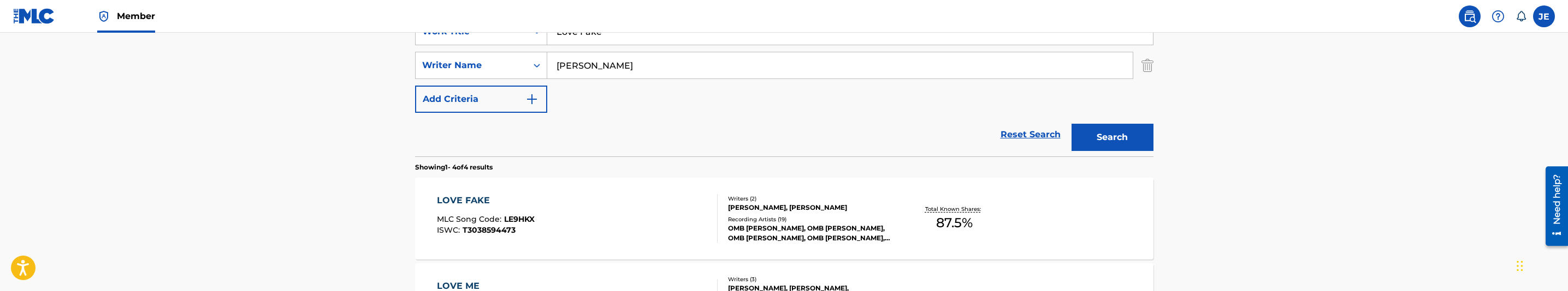
type input "[PERSON_NAME]"
click at [1105, 135] on button "Search" at bounding box center [1112, 137] width 82 height 27
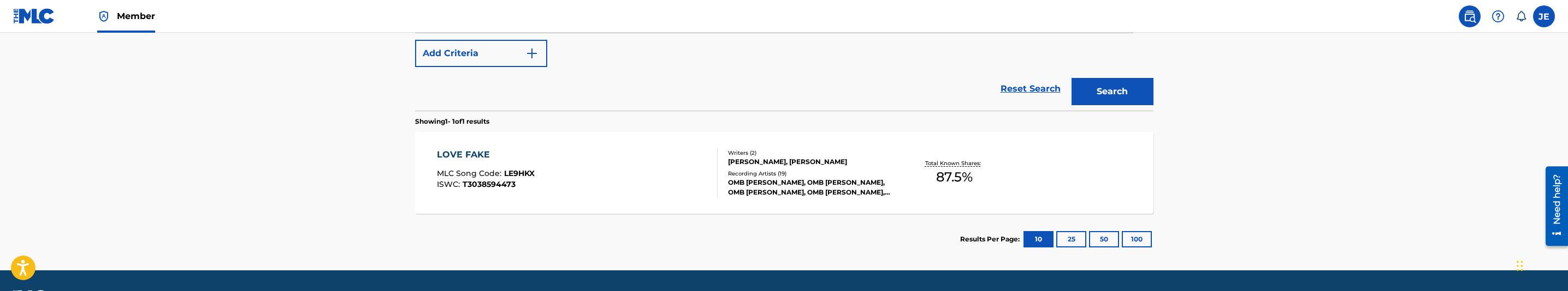
scroll to position [302, 0]
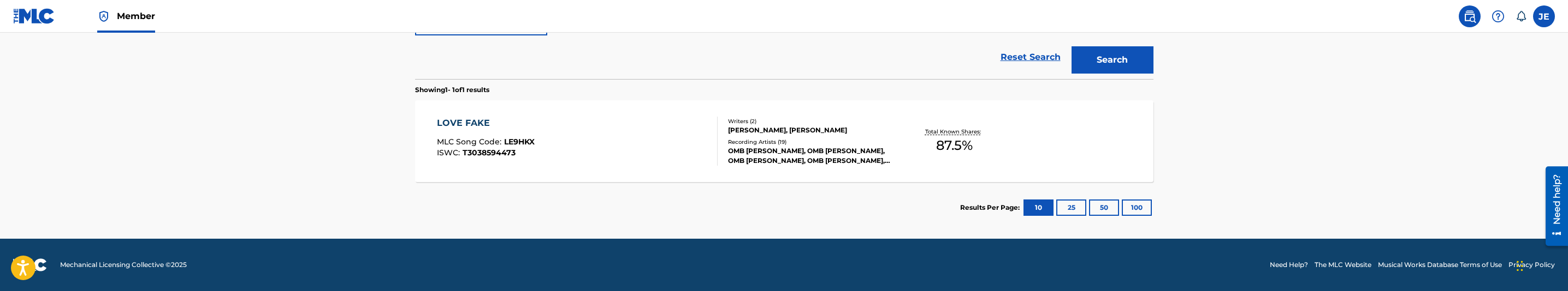
click at [582, 144] on div "LOVE FAKE MLC Song Code : LE9HKX ISWC : T3038594473" at bounding box center [577, 141] width 281 height 49
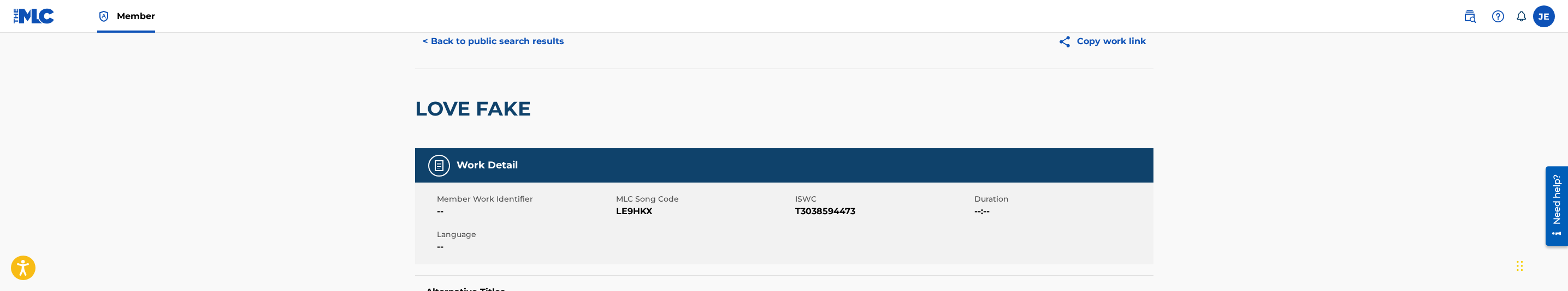
scroll to position [82, 0]
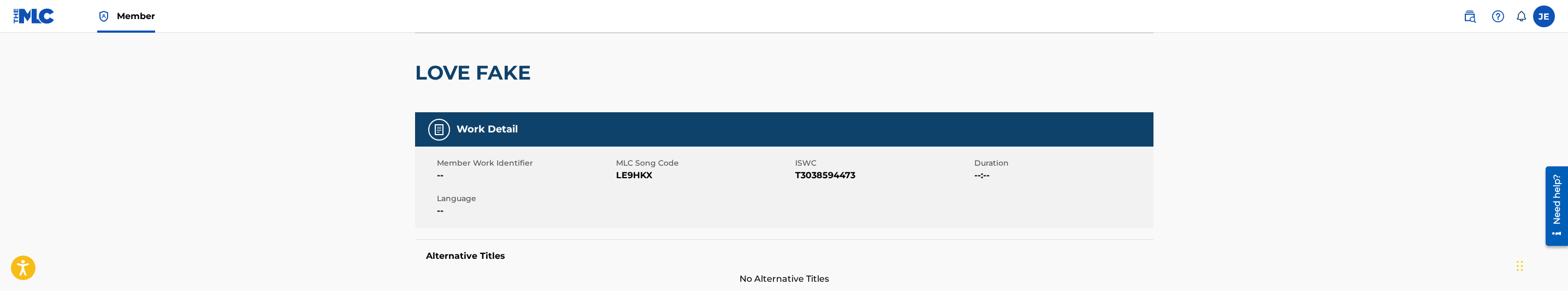
click at [633, 180] on span "LE9HKX" at bounding box center [703, 176] width 176 height 13
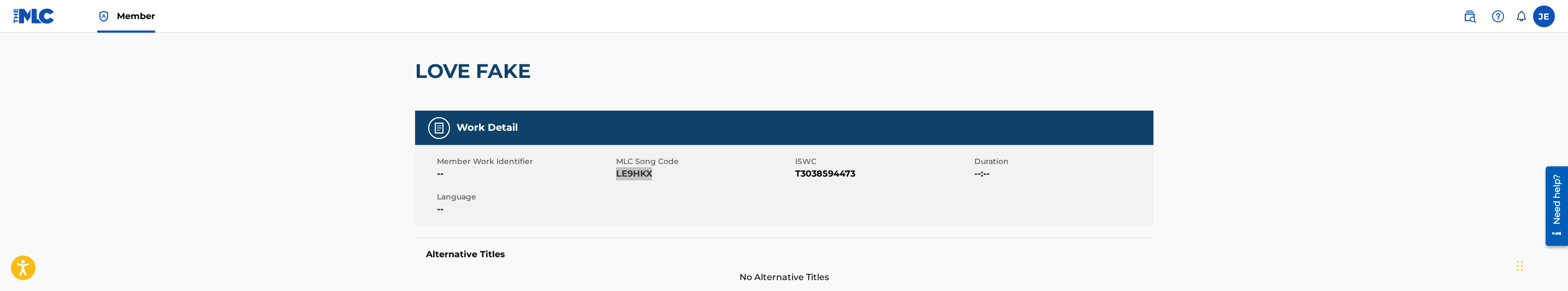
scroll to position [0, 0]
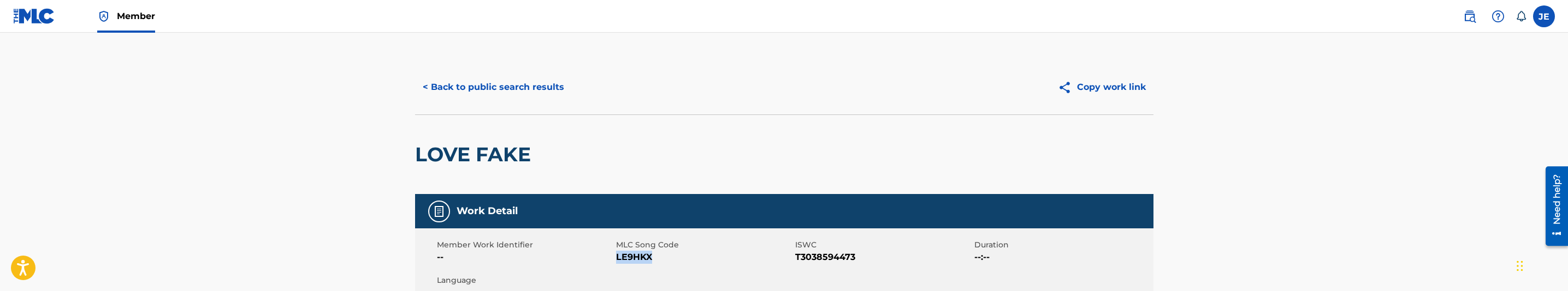
click at [528, 90] on button "< Back to public search results" at bounding box center [493, 87] width 157 height 27
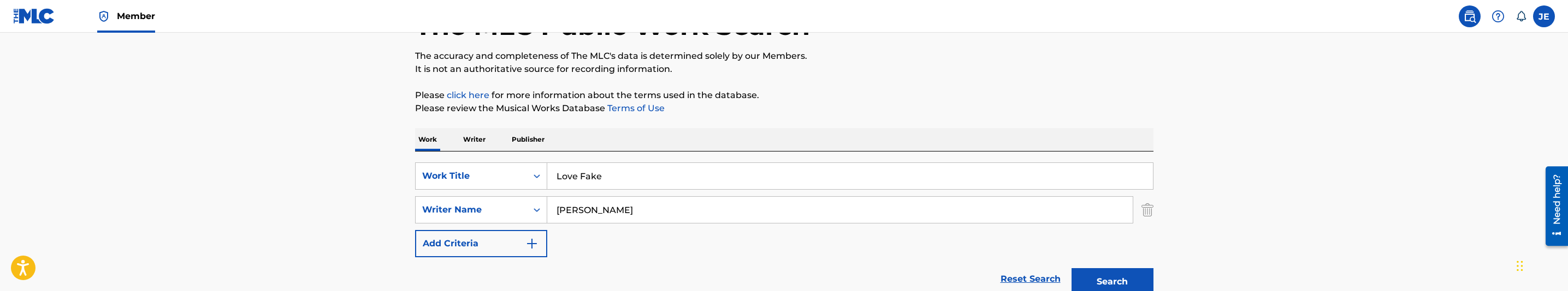
scroll to position [77, 0]
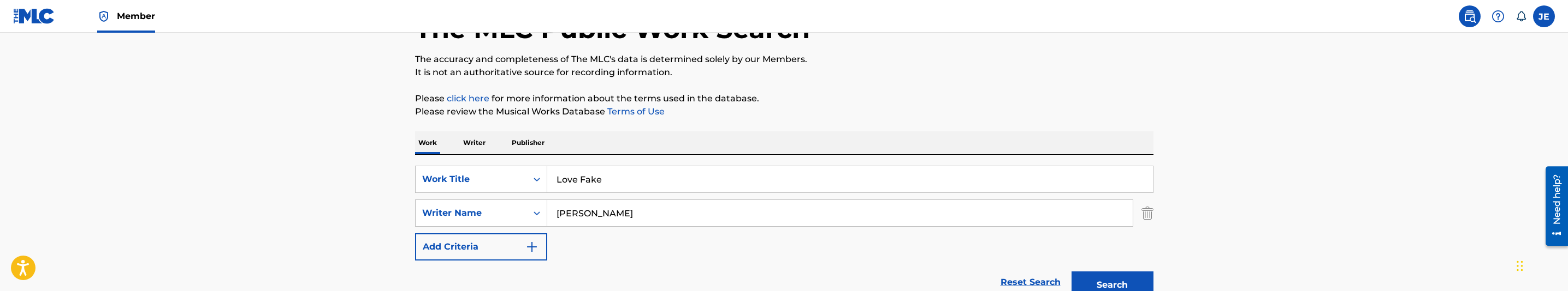
click at [612, 182] on input "Love Fake" at bounding box center [850, 180] width 605 height 26
paste input "M"
type input "Love Me"
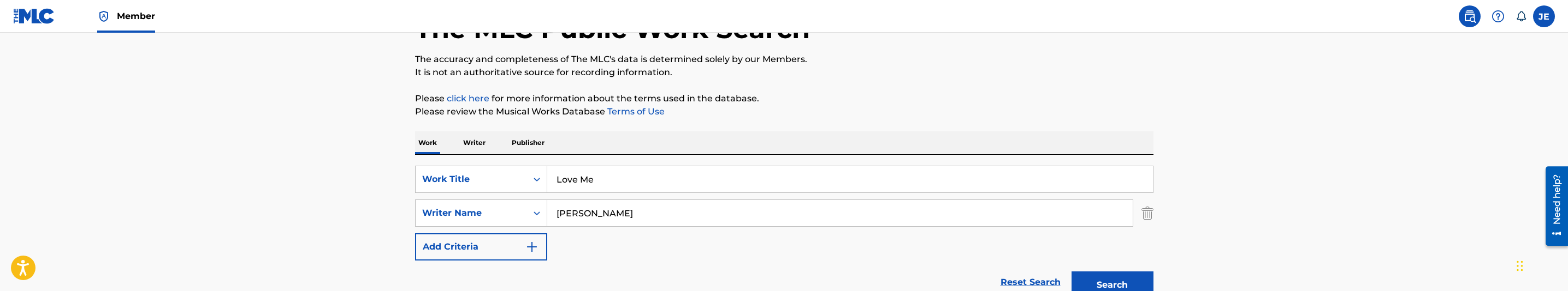
click at [661, 202] on input "[PERSON_NAME]" at bounding box center [839, 214] width 586 height 26
paste input "[PERSON_NAME]"
click at [1111, 288] on button "Search" at bounding box center [1112, 284] width 82 height 27
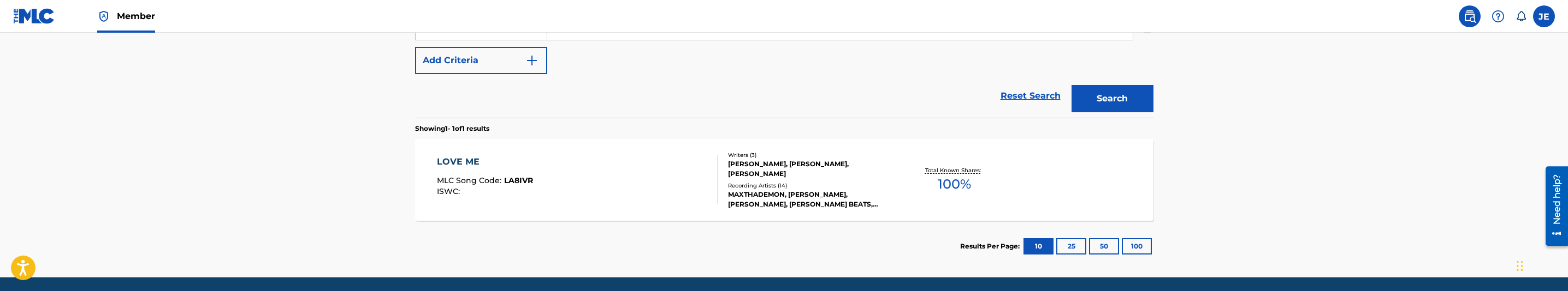
scroll to position [221, 0]
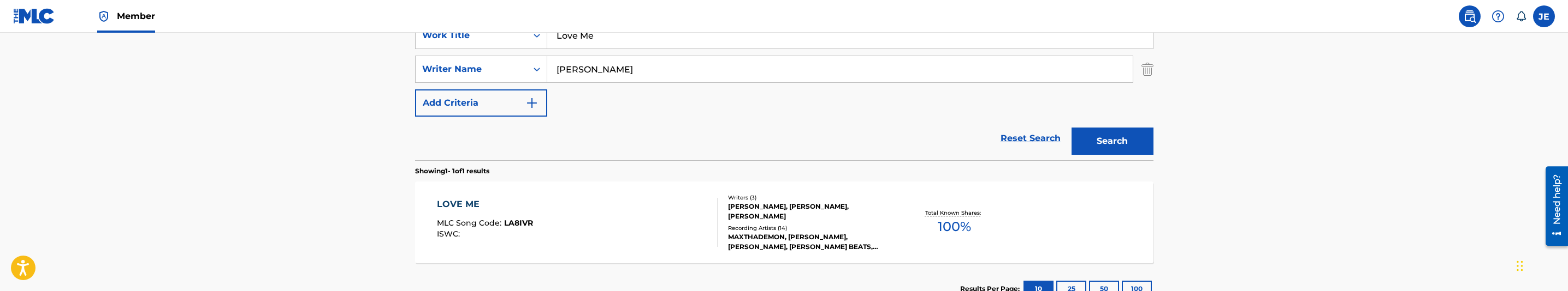
click at [684, 64] on input "[PERSON_NAME]" at bounding box center [839, 70] width 586 height 26
paste input "Sherwin, [PERSON_NAME]"
click at [1136, 142] on button "Search" at bounding box center [1112, 141] width 82 height 27
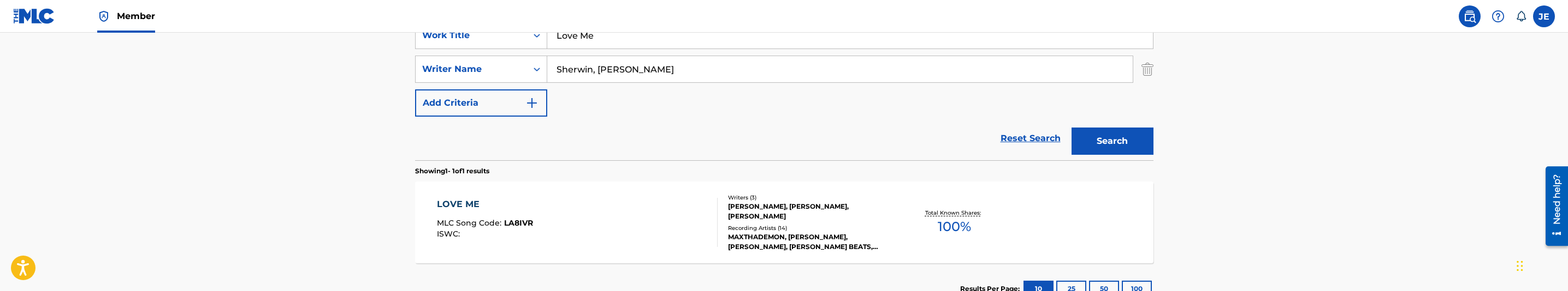
click at [721, 70] on input "Sherwin, [PERSON_NAME]" at bounding box center [839, 70] width 586 height 26
paste input "[PERSON_NAME]"
type input "[PERSON_NAME]"
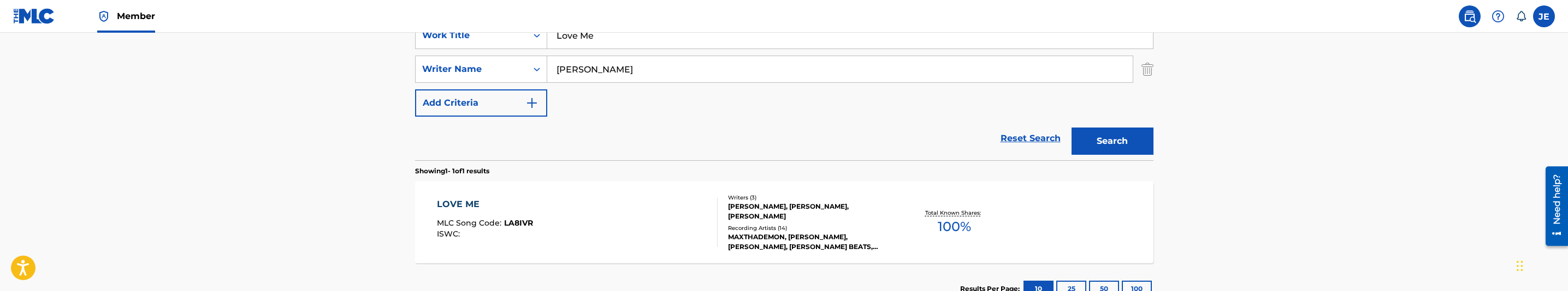
click at [1094, 136] on button "Search" at bounding box center [1112, 141] width 82 height 27
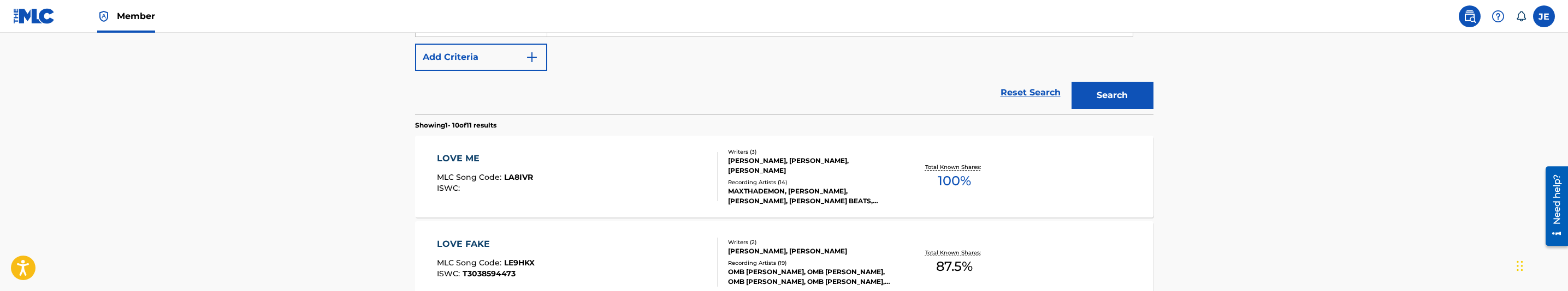
scroll to position [302, 0]
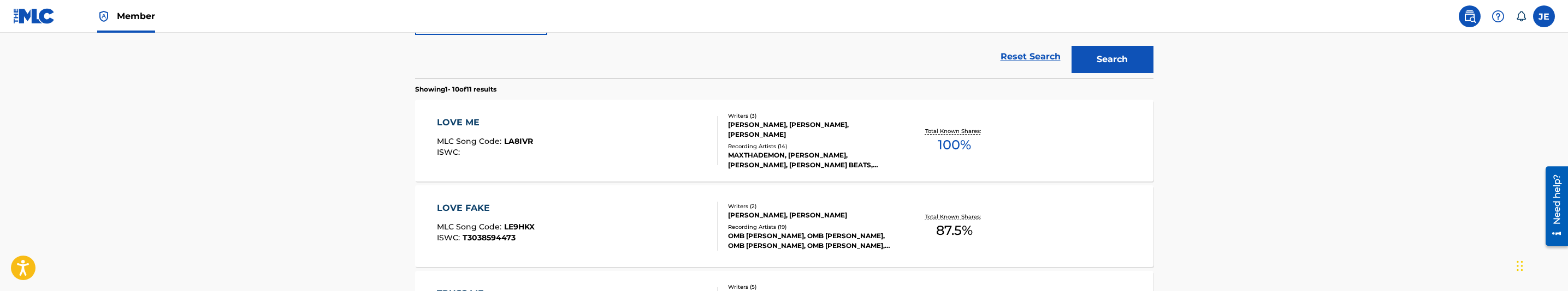
click at [652, 148] on div "LOVE ME MLC Song Code : LA8IVR ISWC :" at bounding box center [577, 140] width 281 height 49
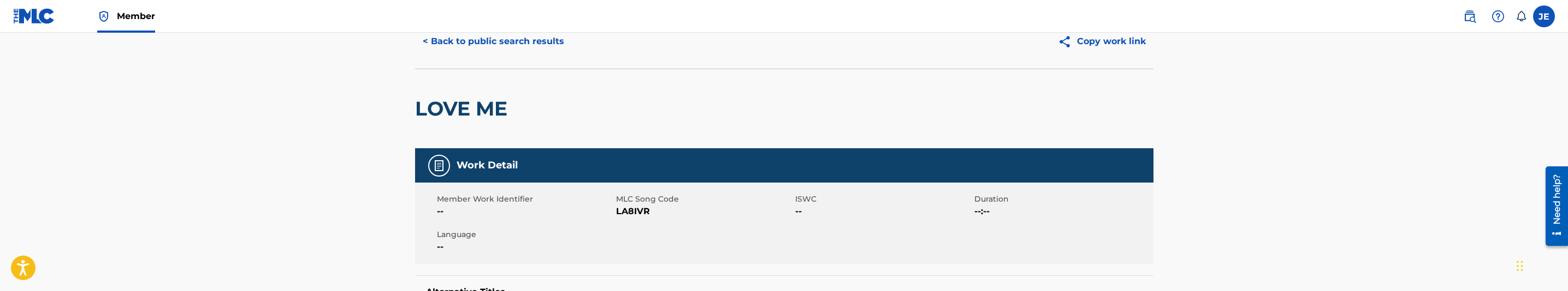
scroll to position [82, 0]
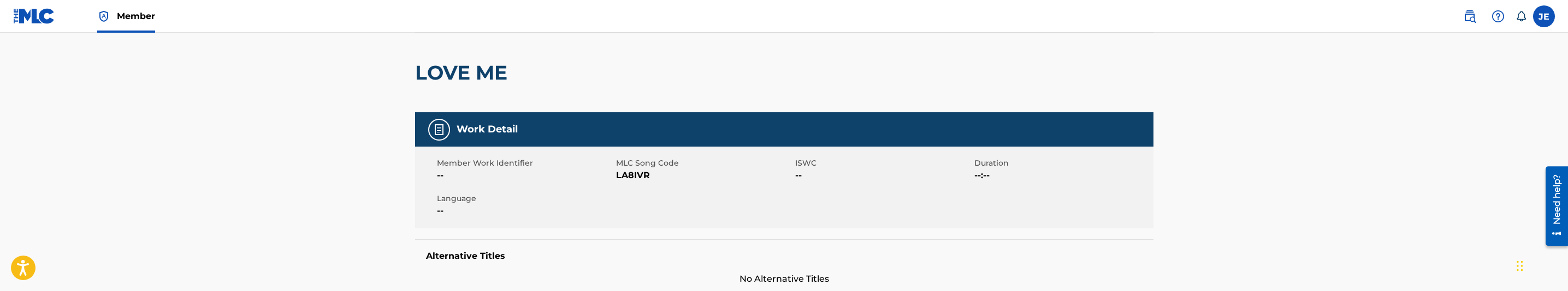
click at [635, 171] on span "LA8IVR" at bounding box center [703, 176] width 176 height 13
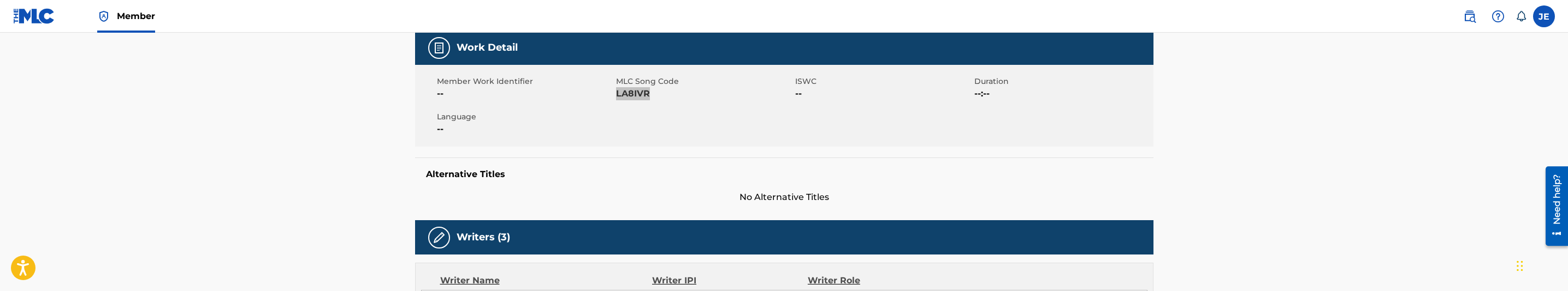
scroll to position [0, 0]
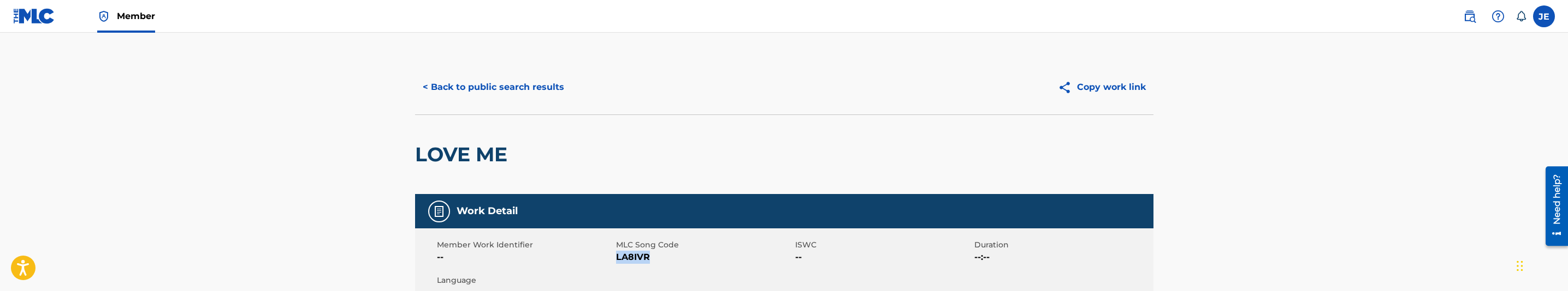
click at [491, 90] on button "< Back to public search results" at bounding box center [493, 87] width 157 height 27
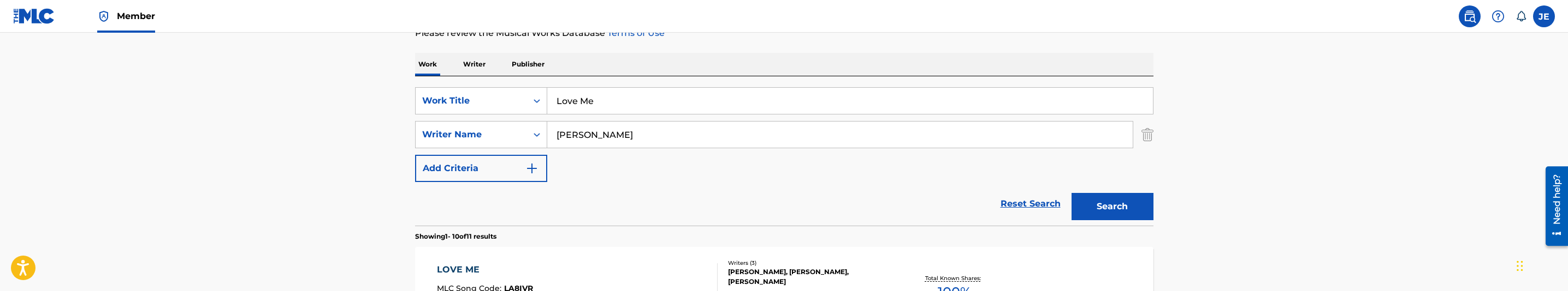
scroll to position [120, 0]
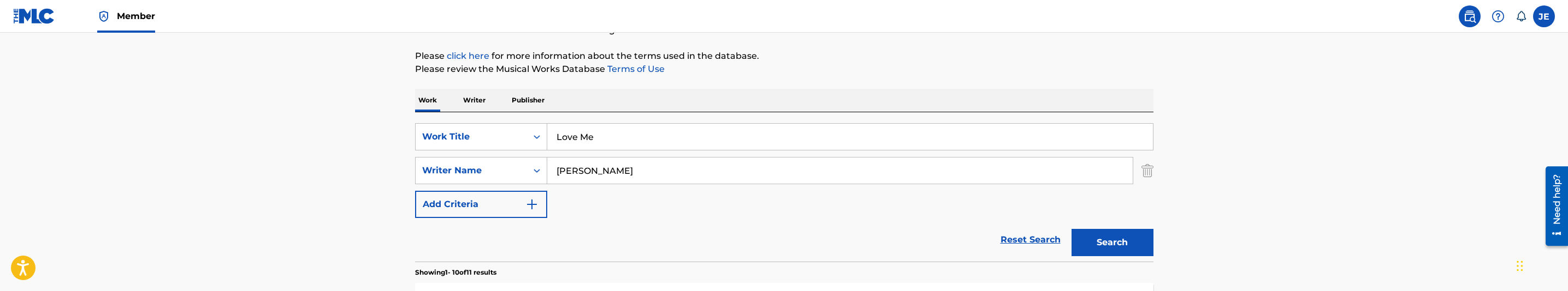
click at [600, 144] on input "Love Me" at bounding box center [850, 137] width 605 height 26
paste input "M.I.S"
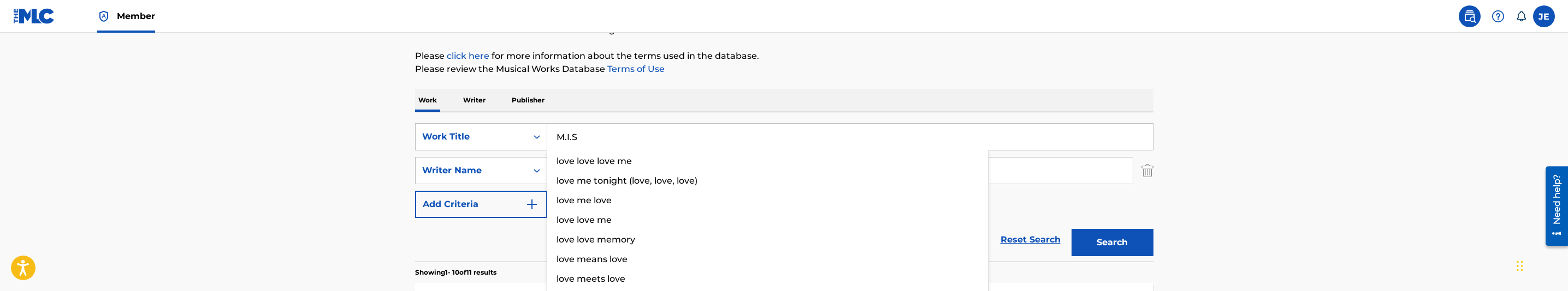
type input "M.I.S"
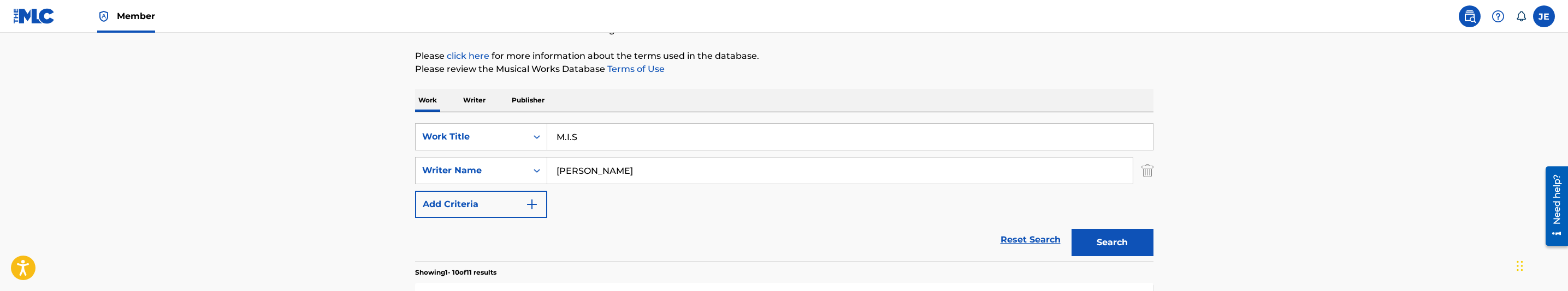
click at [659, 176] on input "[PERSON_NAME]" at bounding box center [839, 170] width 586 height 26
paste input "[PERSON_NAME]"
click at [1123, 228] on div "Search" at bounding box center [1110, 240] width 88 height 43
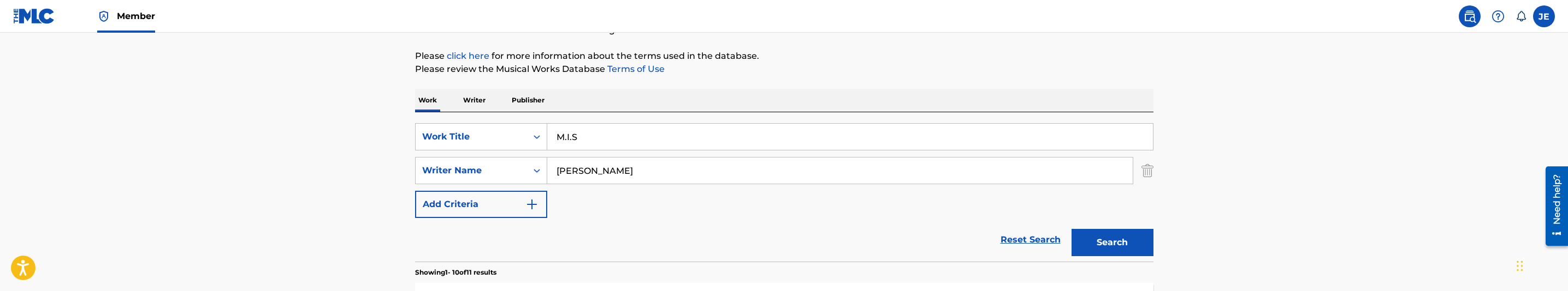
click at [1095, 254] on button "Search" at bounding box center [1112, 242] width 82 height 27
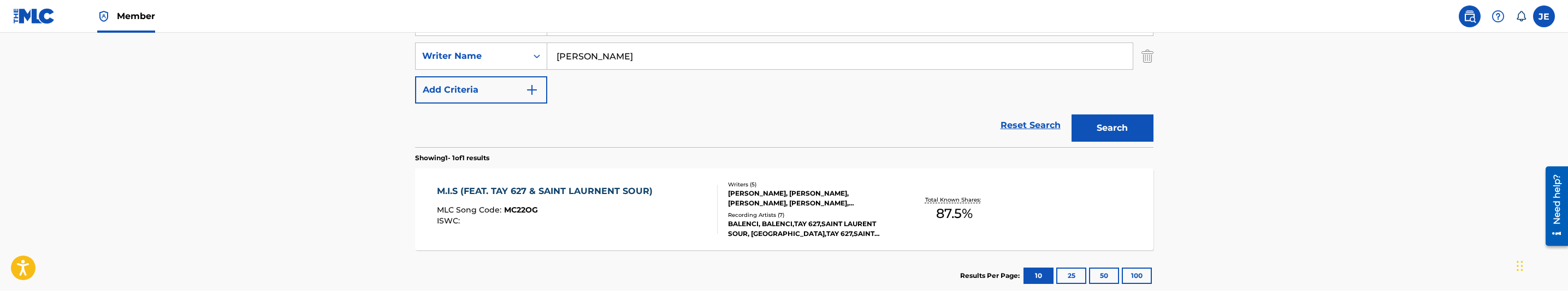
scroll to position [202, 0]
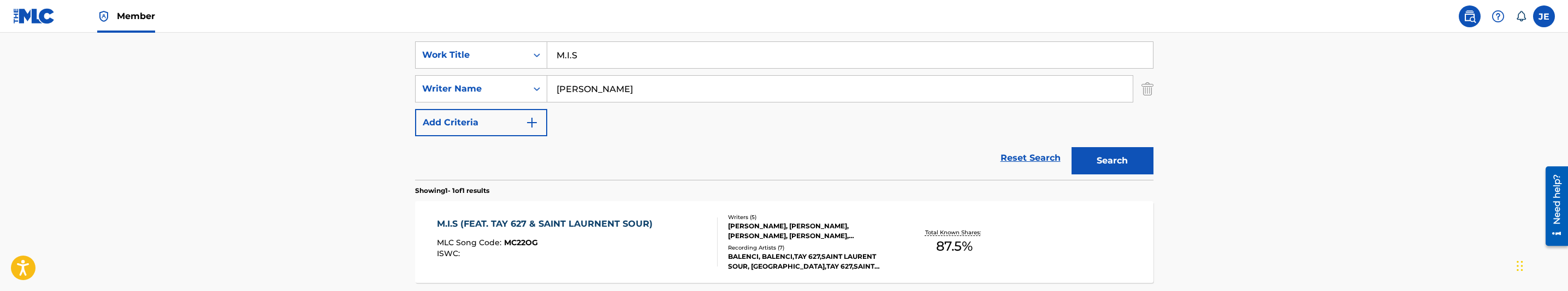
click at [646, 81] on input "[PERSON_NAME]" at bounding box center [839, 89] width 586 height 26
paste input "Argam, [GEOGRAPHIC_DATA]"
click at [1121, 166] on button "Search" at bounding box center [1112, 160] width 82 height 27
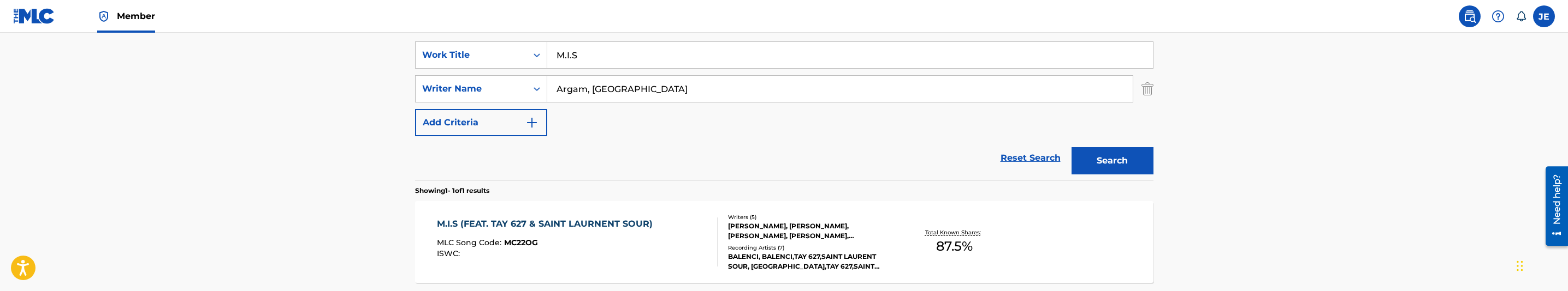
click at [622, 90] on input "Argam, [GEOGRAPHIC_DATA]" at bounding box center [839, 89] width 586 height 26
paste input "[PERSON_NAME]"
click at [1131, 166] on button "Search" at bounding box center [1112, 160] width 82 height 27
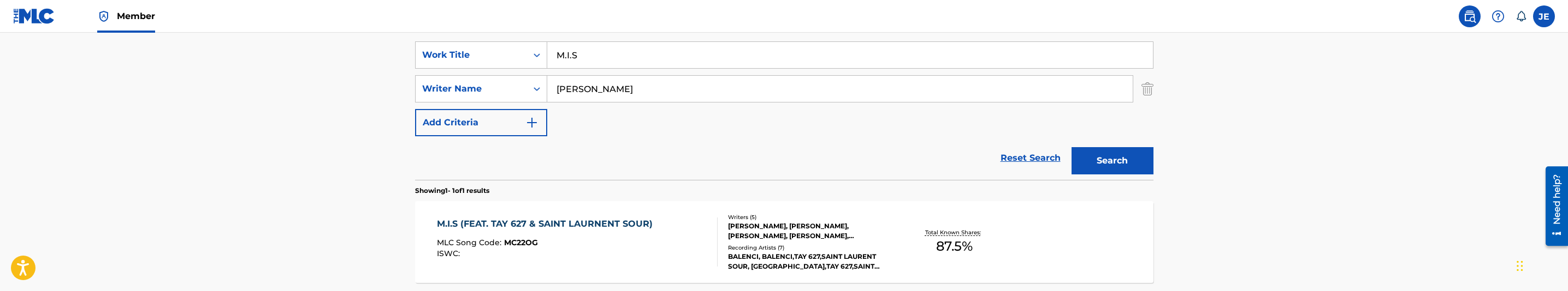
click at [610, 98] on input "[PERSON_NAME]" at bounding box center [839, 89] width 586 height 26
paste input "[PERSON_NAME]"
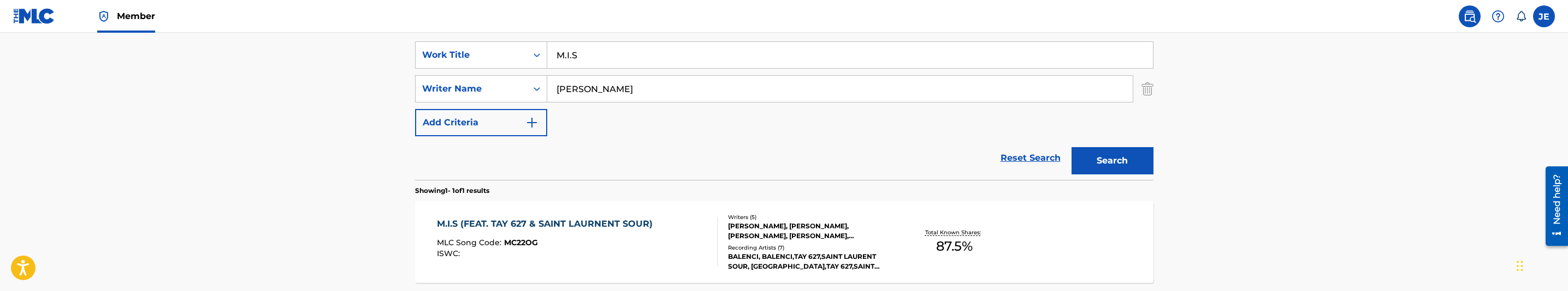
type input "[PERSON_NAME]"
click at [1132, 159] on button "Search" at bounding box center [1112, 160] width 82 height 27
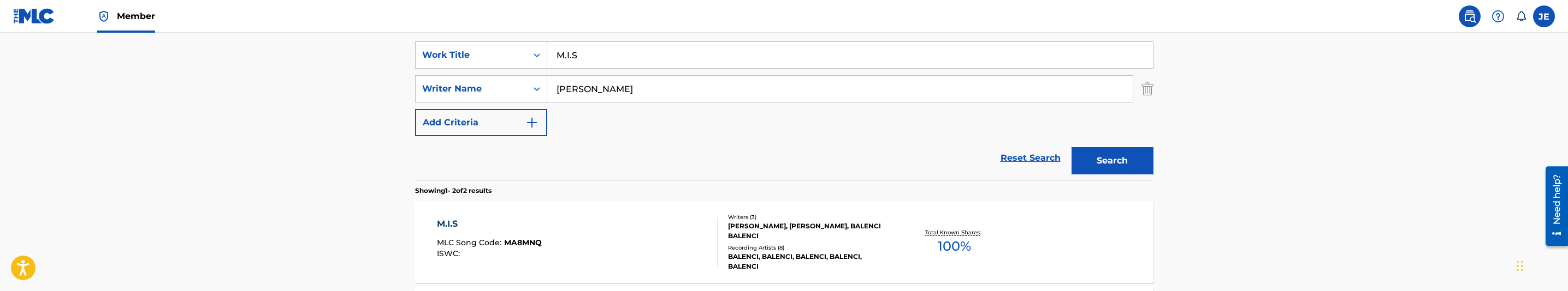
scroll to position [283, 0]
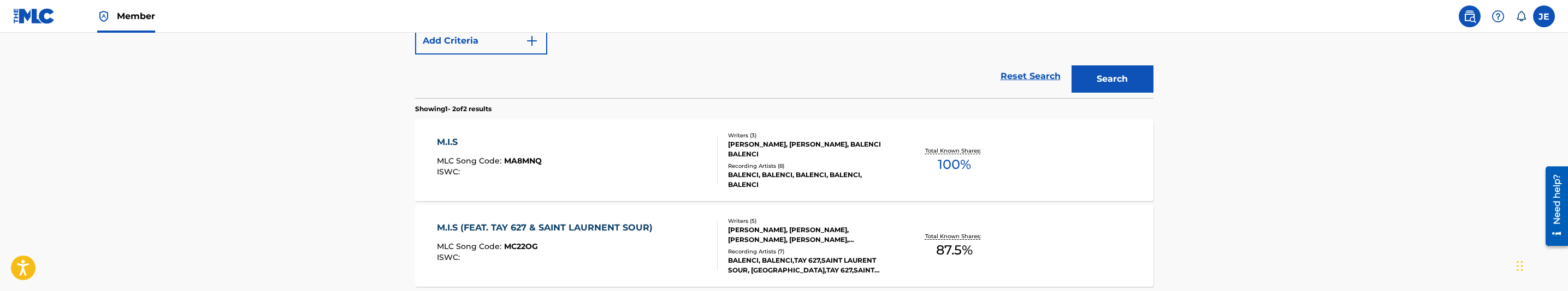
click at [652, 164] on div "M.I.S MLC Song Code : MA8MNQ ISWC :" at bounding box center [577, 160] width 281 height 49
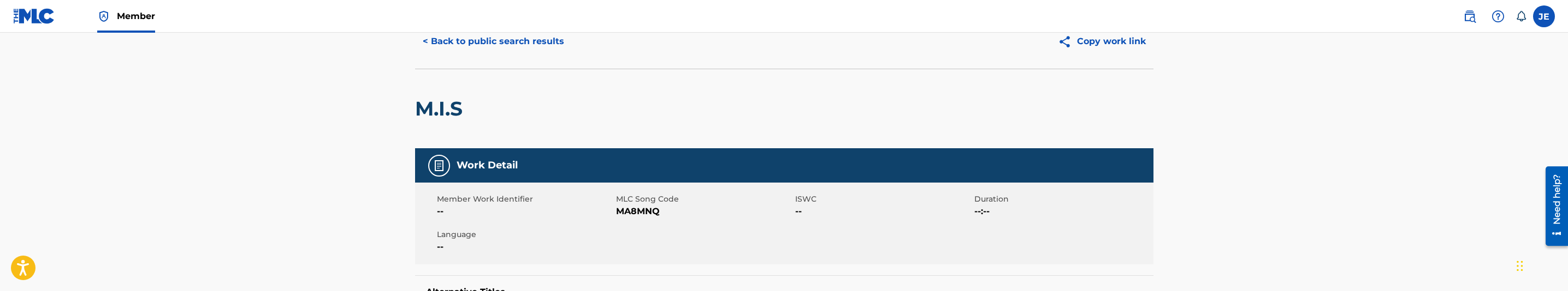
scroll to position [82, 0]
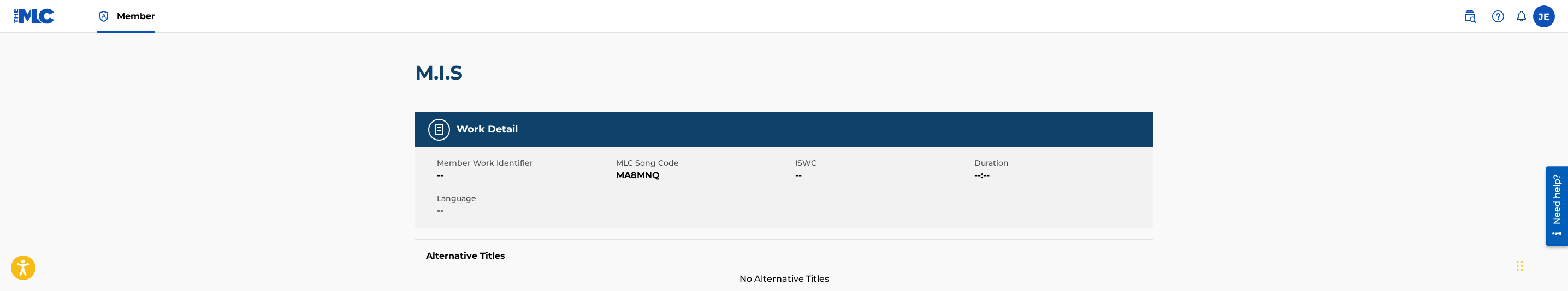
click at [632, 175] on span "MA8MNQ" at bounding box center [703, 176] width 176 height 13
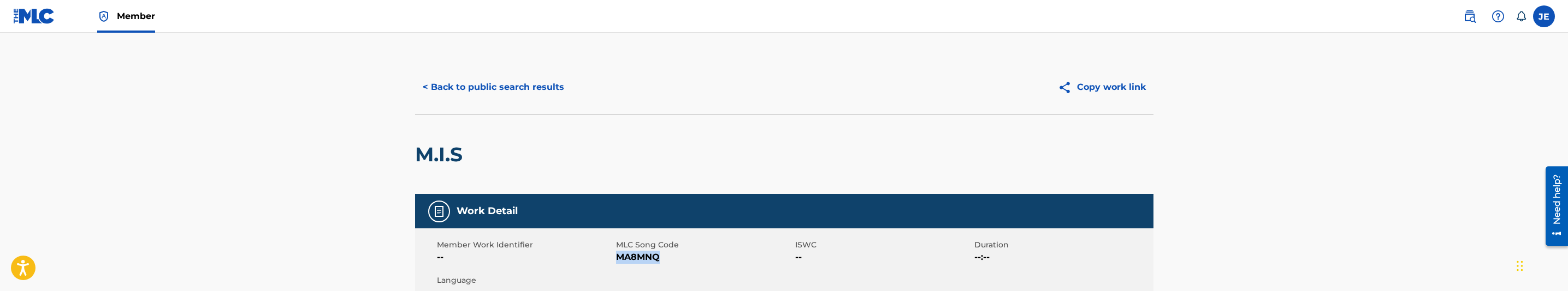
click at [500, 94] on button "< Back to public search results" at bounding box center [493, 87] width 157 height 27
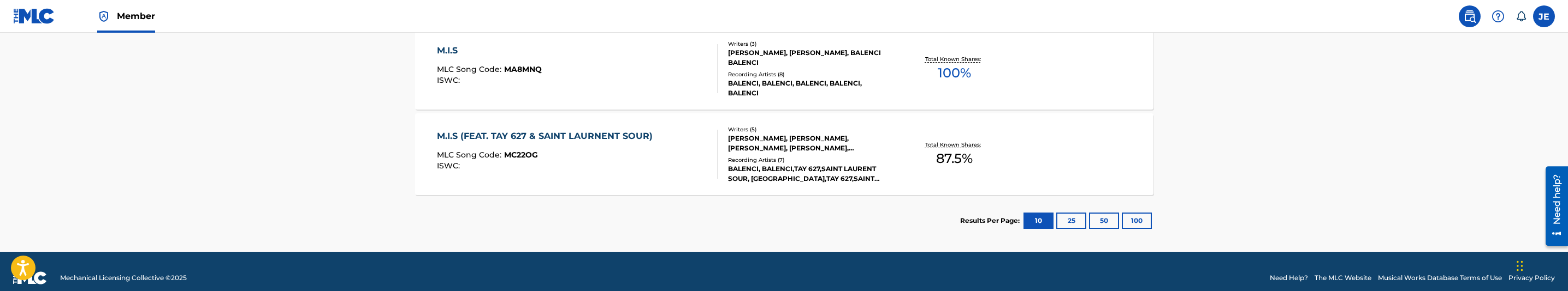
scroll to position [388, 0]
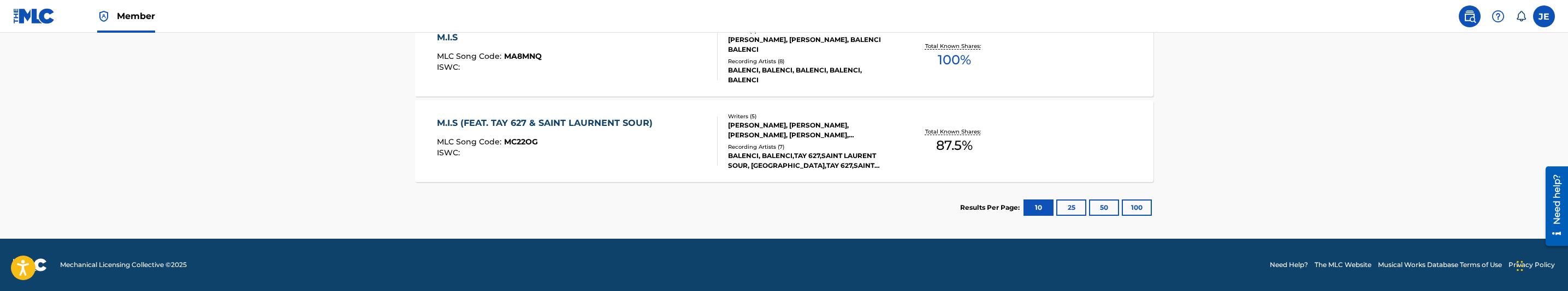
click at [671, 151] on div "M.I.S (FEAT. TAY 627 & SAINT LAURNENT SOUR) MLC Song Code : MC22OG ISWC :" at bounding box center [577, 141] width 281 height 49
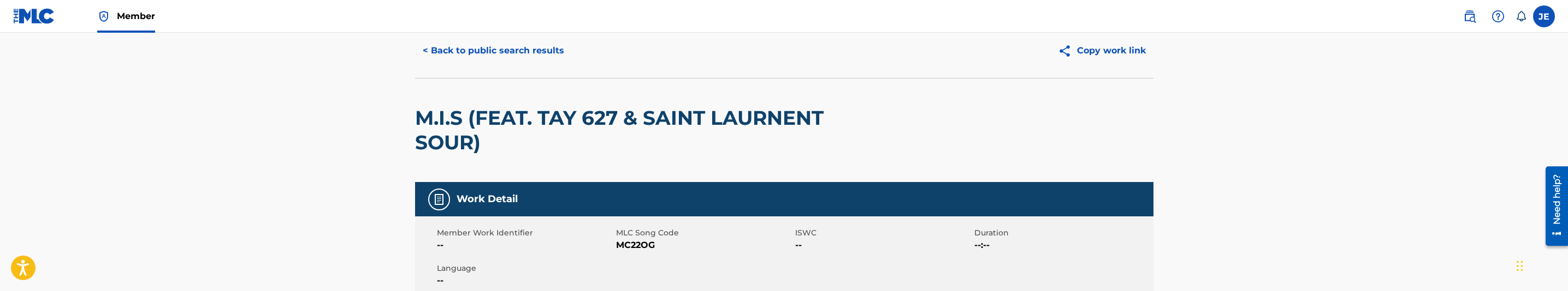
scroll to position [82, 0]
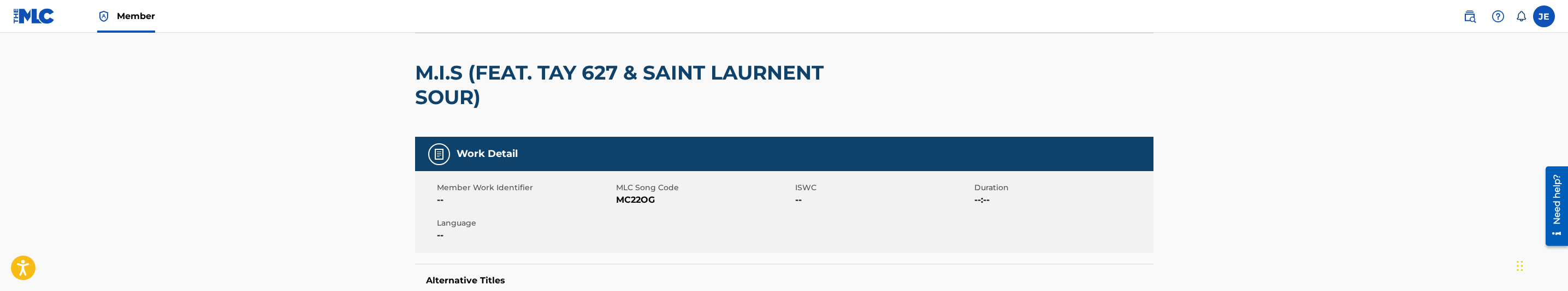
click at [638, 199] on span "MC22OG" at bounding box center [703, 201] width 176 height 13
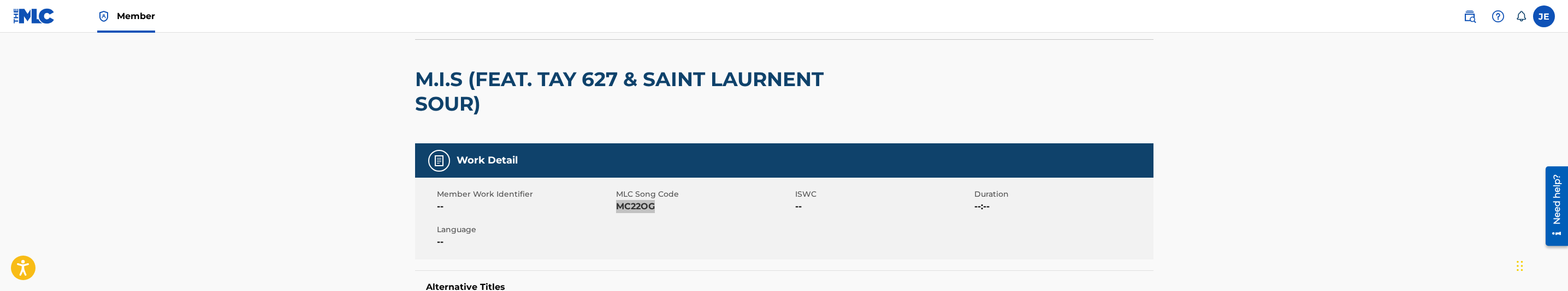
scroll to position [0, 0]
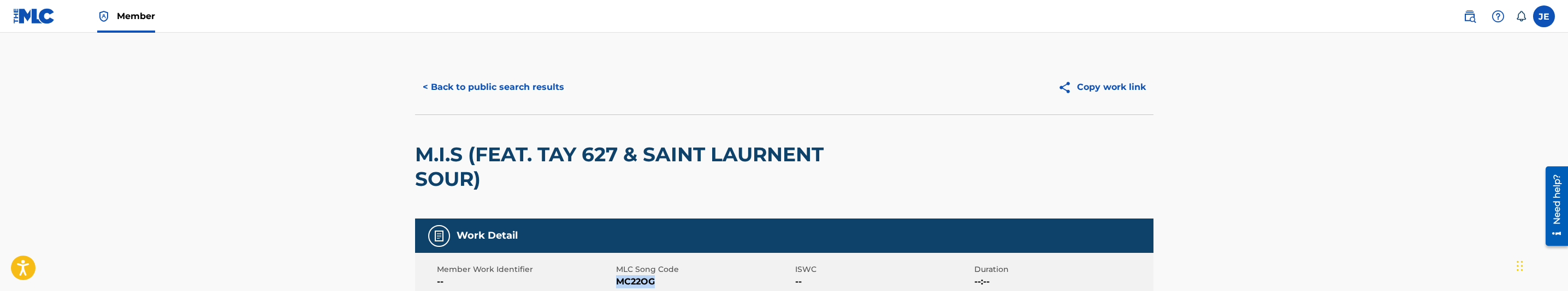
click at [531, 93] on button "< Back to public search results" at bounding box center [493, 87] width 157 height 27
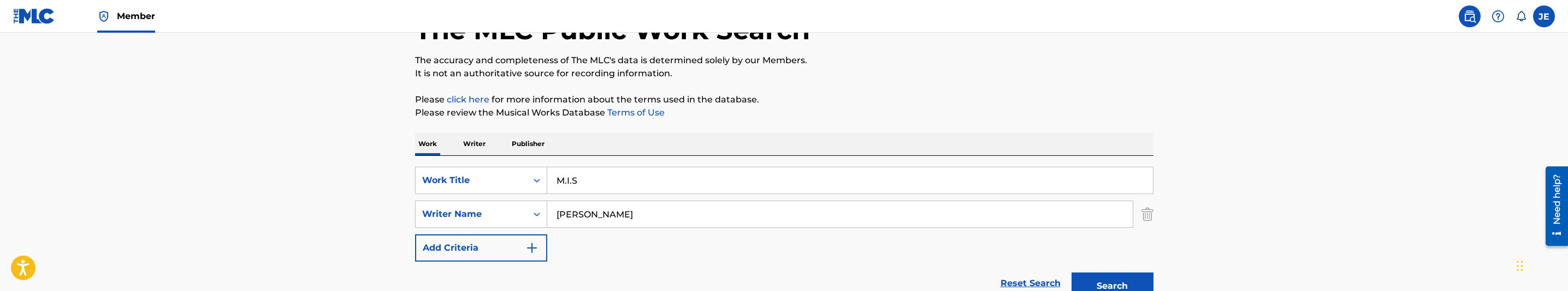
scroll to position [61, 0]
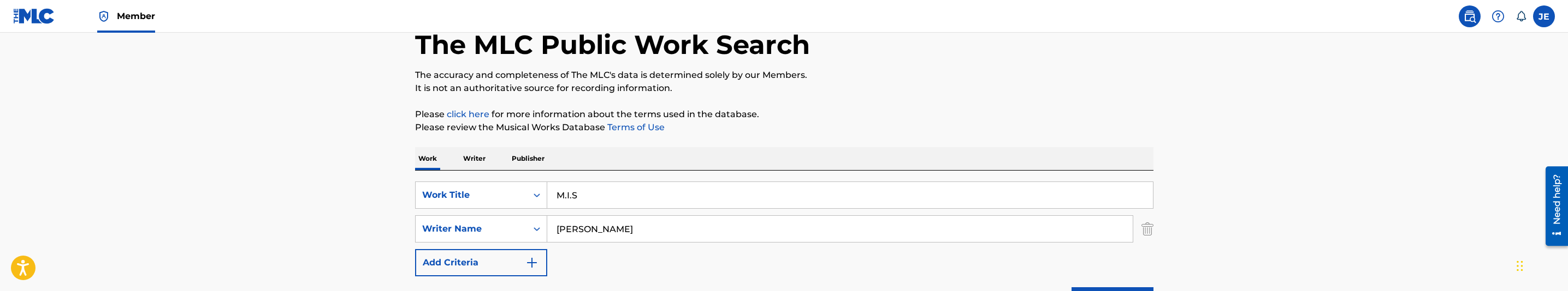
click at [635, 202] on input "M.I.S" at bounding box center [850, 195] width 605 height 26
paste input "ahi"
type input "Mahi"
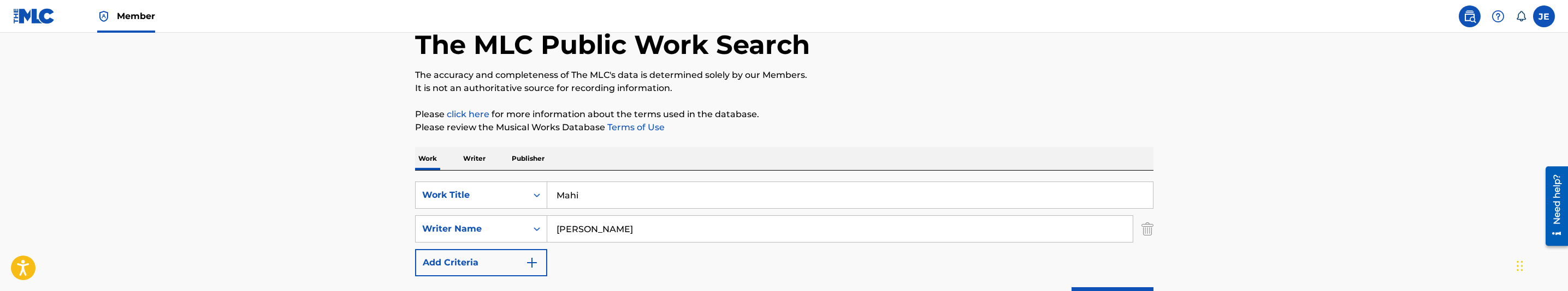
click at [1001, 93] on p "It is not an authoritative source for recording information." at bounding box center [784, 89] width 738 height 13
click at [684, 221] on input "[PERSON_NAME]" at bounding box center [839, 229] width 586 height 26
paste input "Fynn, Teagan"
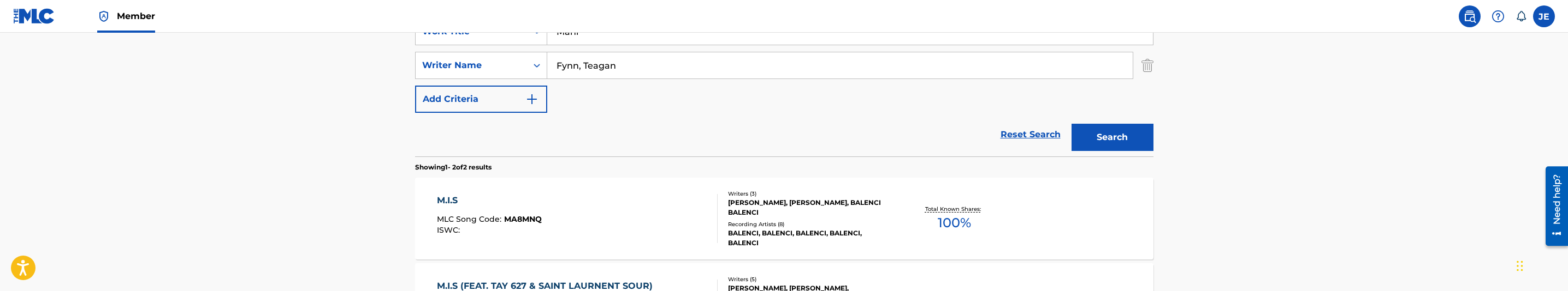
click at [1131, 144] on button "Search" at bounding box center [1112, 137] width 82 height 27
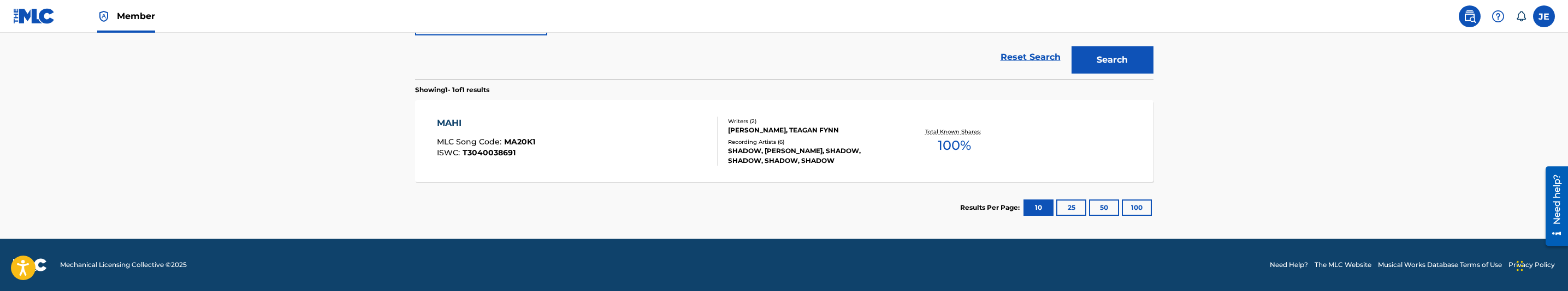
scroll to position [221, 0]
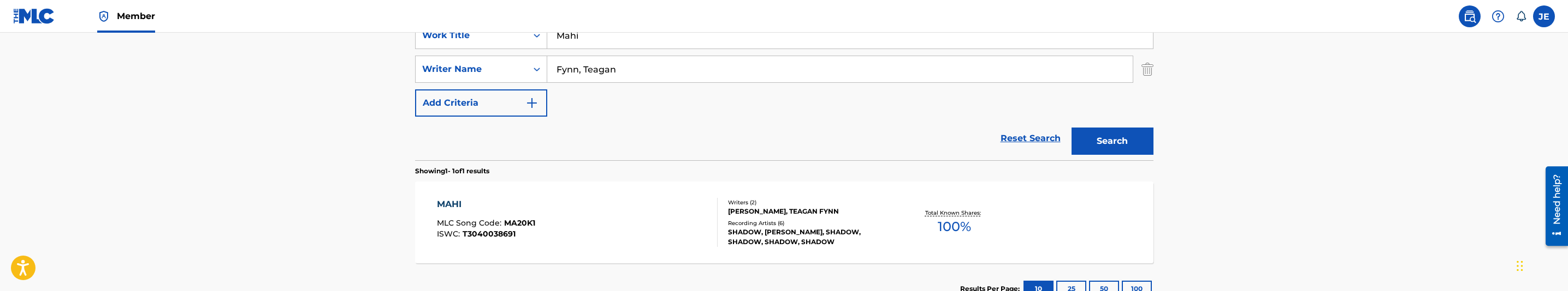
click at [684, 76] on input "Fynn, Teagan" at bounding box center [839, 70] width 586 height 26
paste input "[PERSON_NAME]"
type input "[PERSON_NAME]"
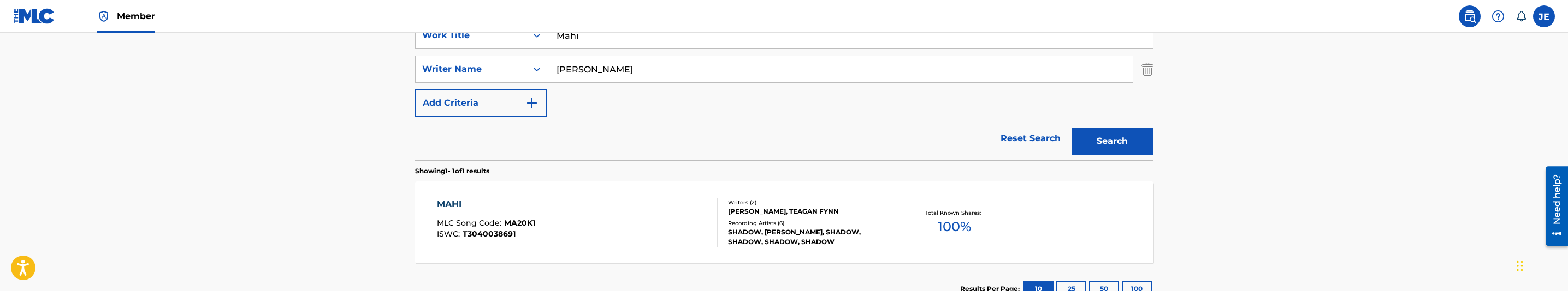
click at [1107, 139] on button "Search" at bounding box center [1112, 141] width 82 height 27
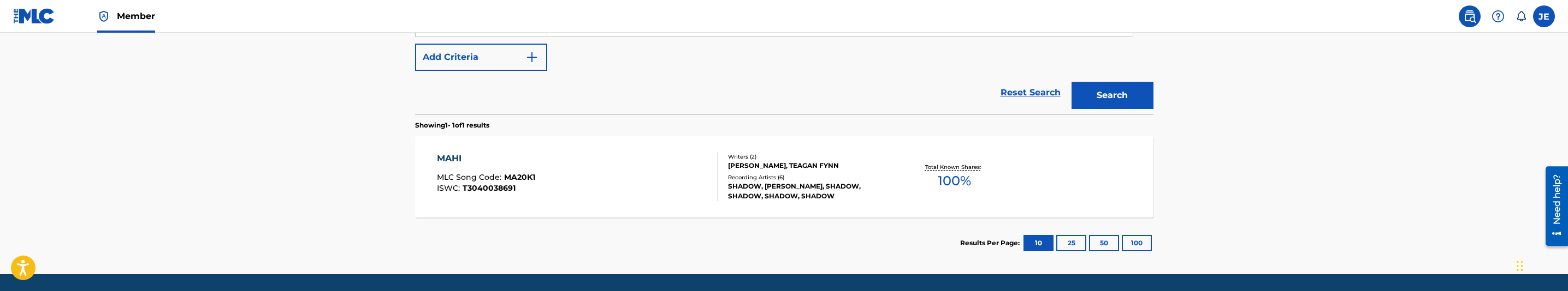
scroll to position [302, 0]
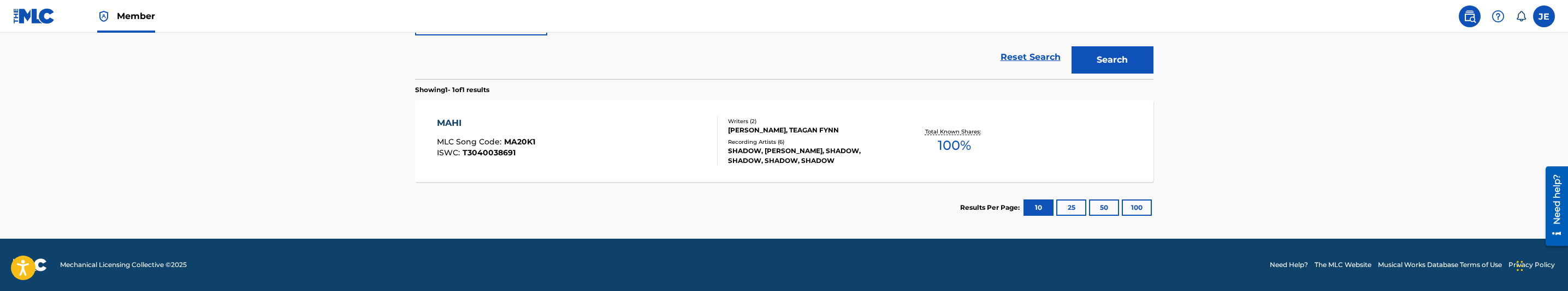
click at [617, 146] on div "MAHI MLC Song Code : MA20K1 ISWC : T3040038691" at bounding box center [577, 141] width 281 height 49
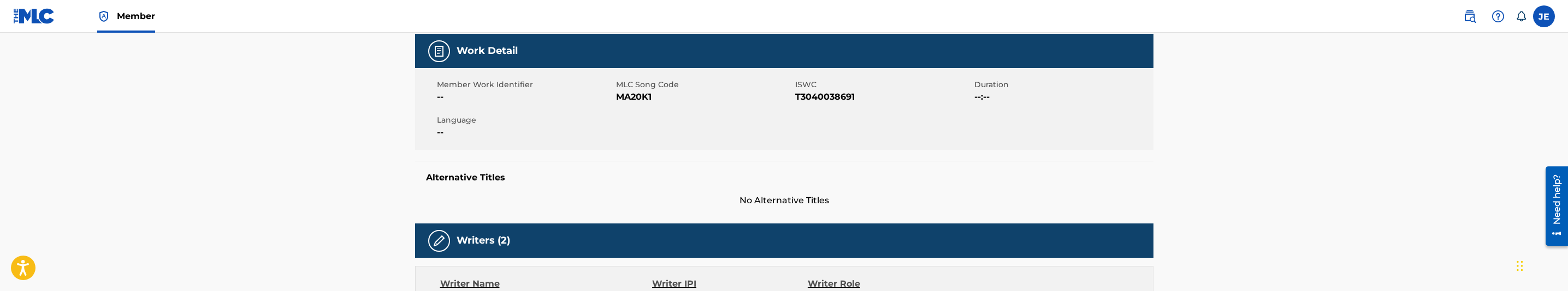
scroll to position [164, 0]
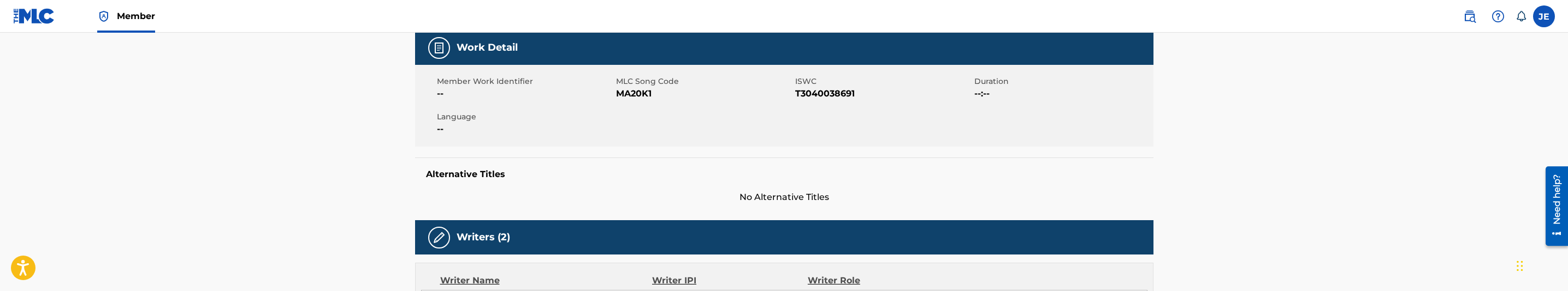
click at [628, 92] on span "MA20K1" at bounding box center [703, 94] width 176 height 13
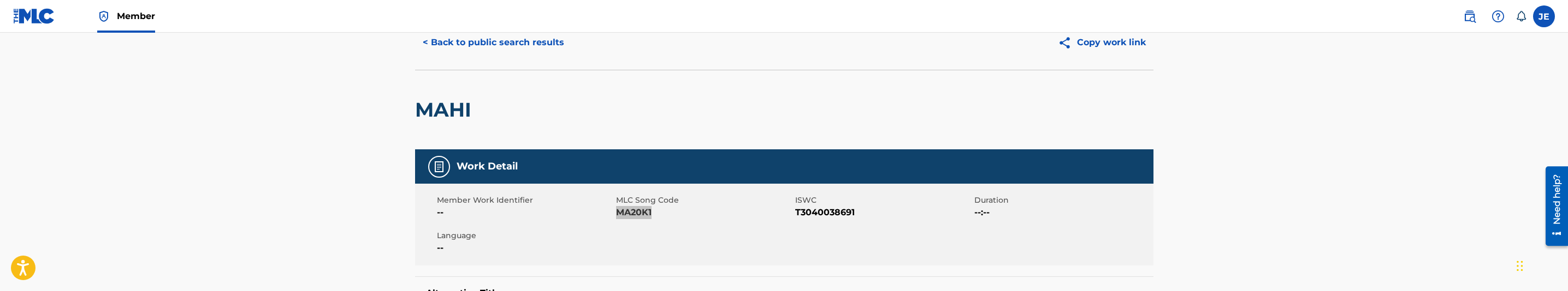
scroll to position [0, 0]
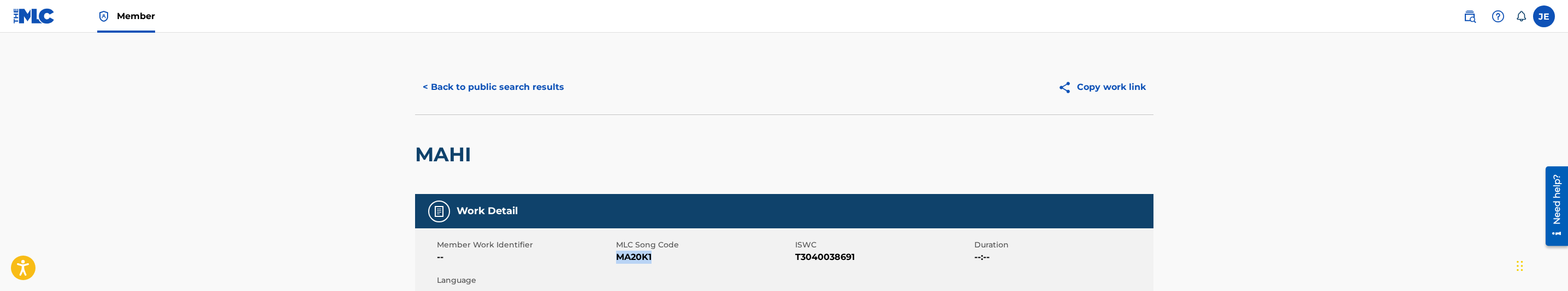
click at [524, 85] on button "< Back to public search results" at bounding box center [493, 87] width 157 height 27
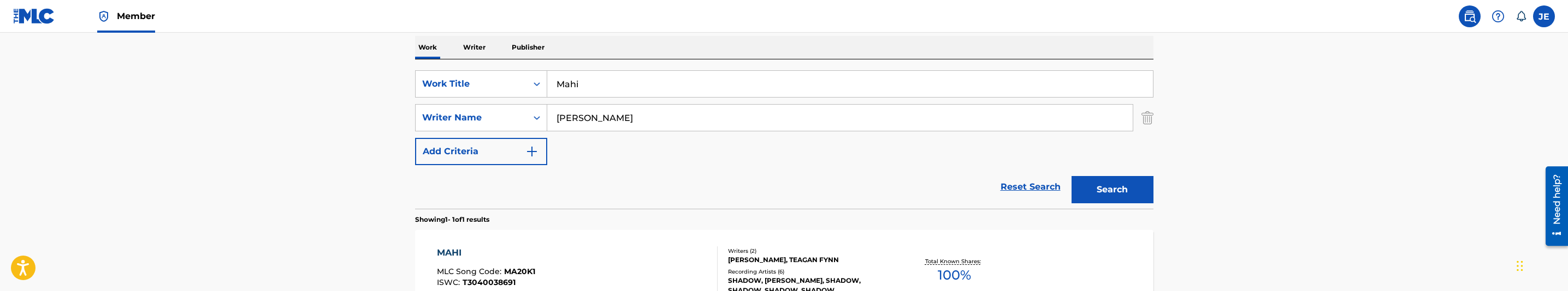
scroll to position [77, 0]
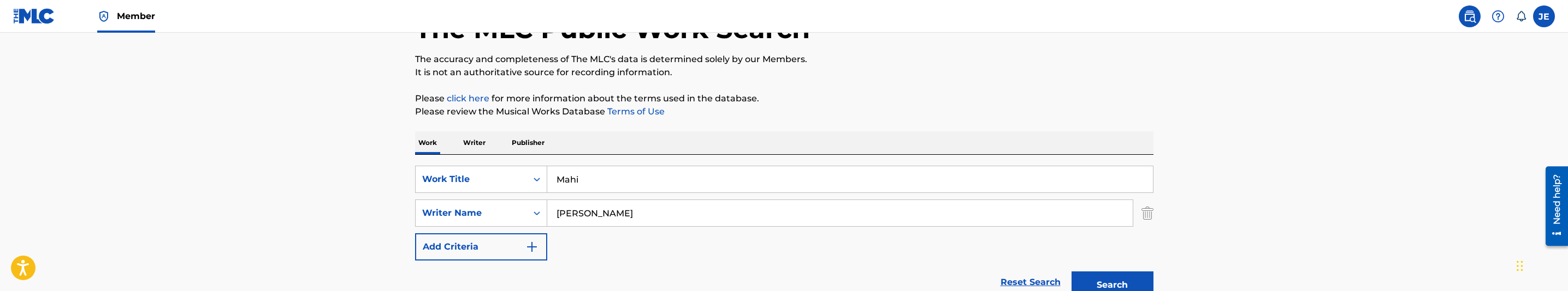
click at [602, 195] on div "SearchWithCriteriad307e694-c528-451d-8fe1-1f38685d4c0d Work Title Mahi SearchWi…" at bounding box center [784, 213] width 738 height 95
click at [611, 182] on input "Mahi" at bounding box center [850, 180] width 605 height 26
paste input "nouver"
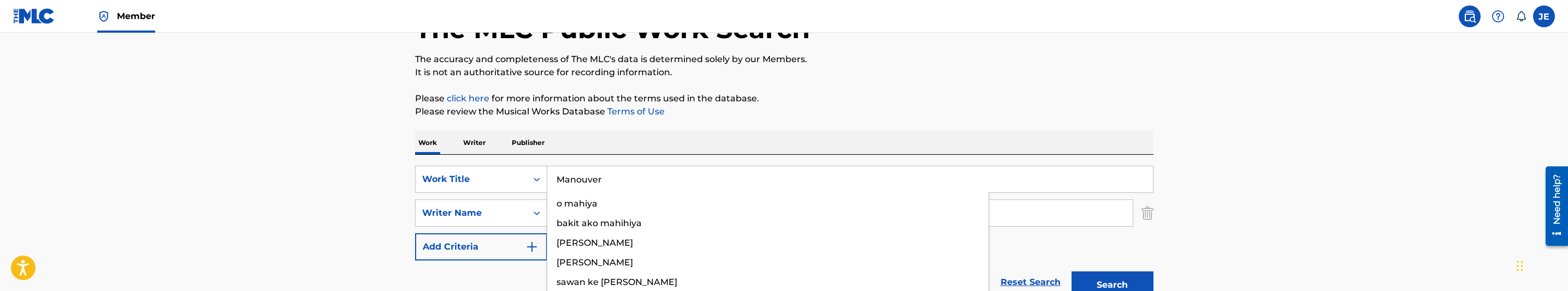
type input "Manouver"
click at [673, 205] on input "[PERSON_NAME]" at bounding box center [839, 214] width 586 height 26
paste input "[PERSON_NAME]"
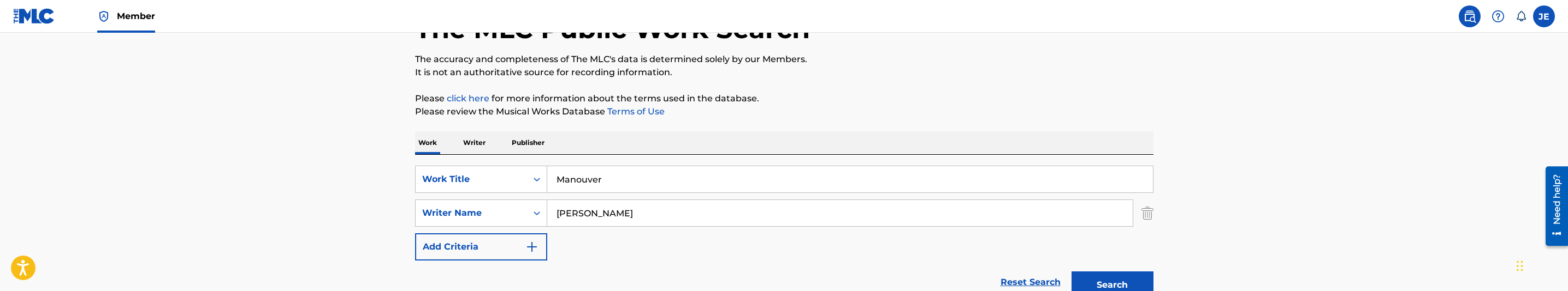
click at [1134, 281] on button "Search" at bounding box center [1112, 284] width 82 height 27
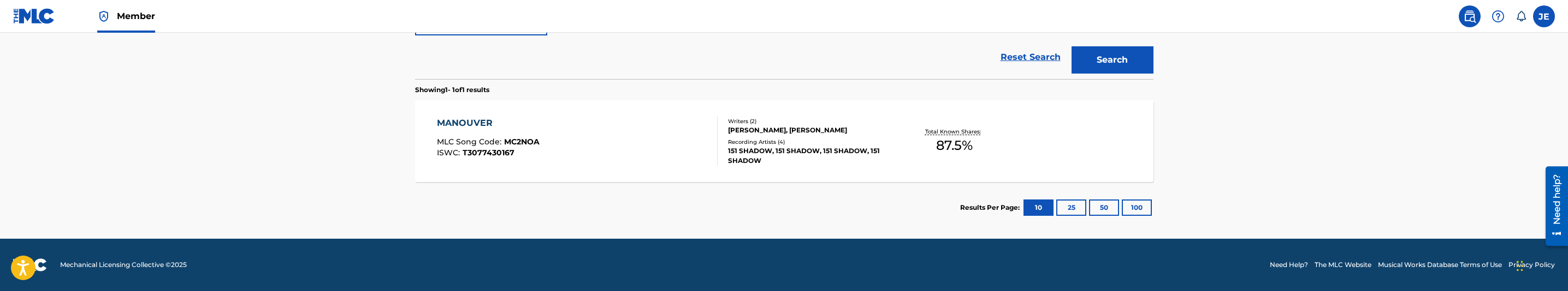
scroll to position [221, 0]
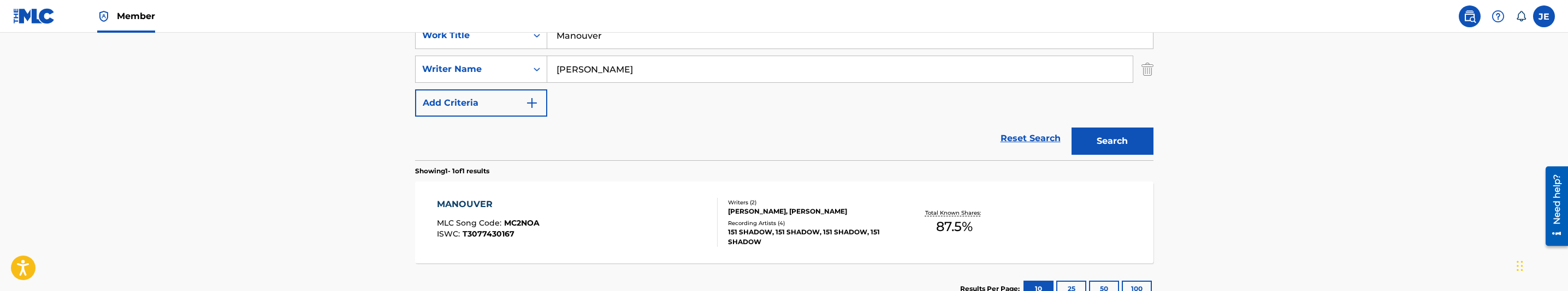
click at [669, 64] on input "[PERSON_NAME]" at bounding box center [839, 70] width 586 height 26
paste input "[PERSON_NAME]"
type input "[PERSON_NAME]"
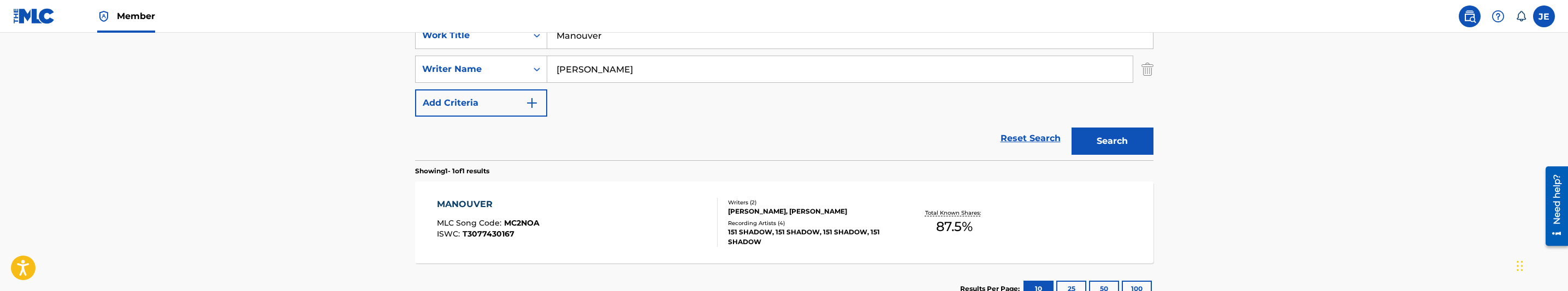
click at [1106, 140] on button "Search" at bounding box center [1112, 141] width 82 height 27
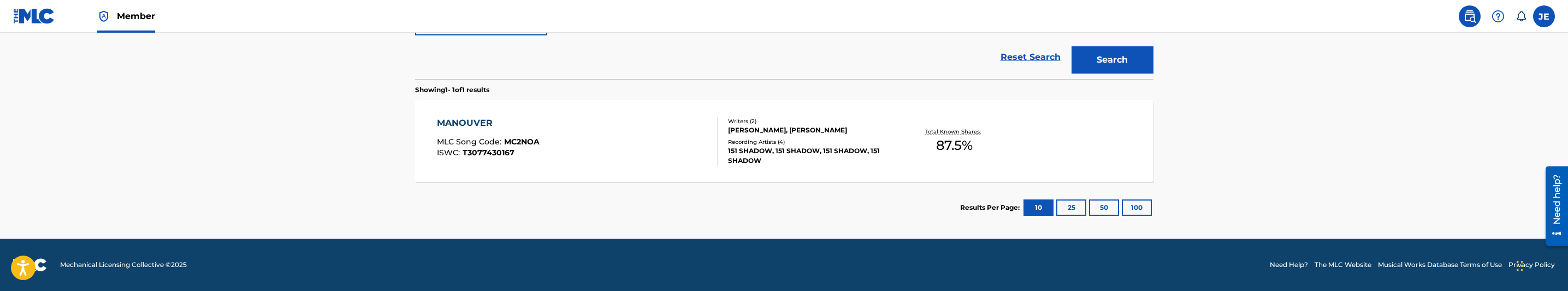
click at [624, 141] on div "MANOUVER MLC Song Code : MC2NOA ISWC : T3077430167" at bounding box center [577, 141] width 281 height 49
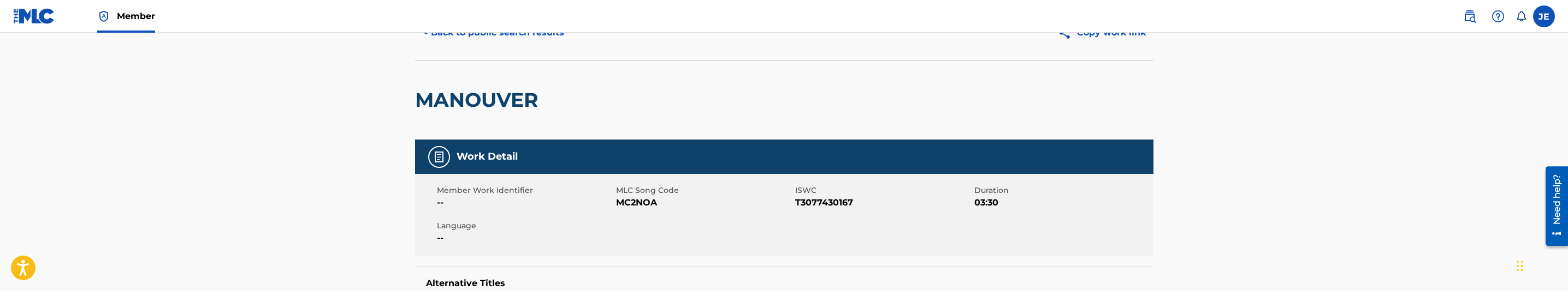
scroll to position [82, 0]
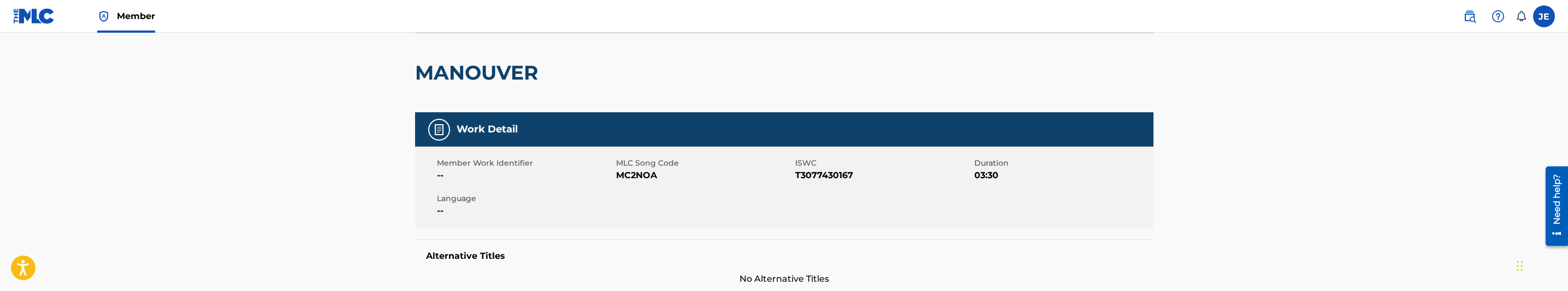
click at [642, 172] on span "MC2NOA" at bounding box center [703, 176] width 176 height 13
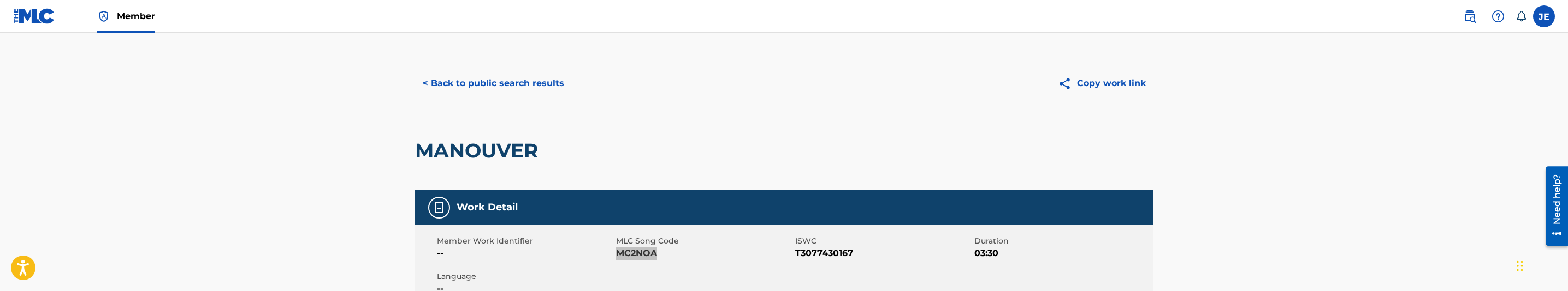
scroll to position [0, 0]
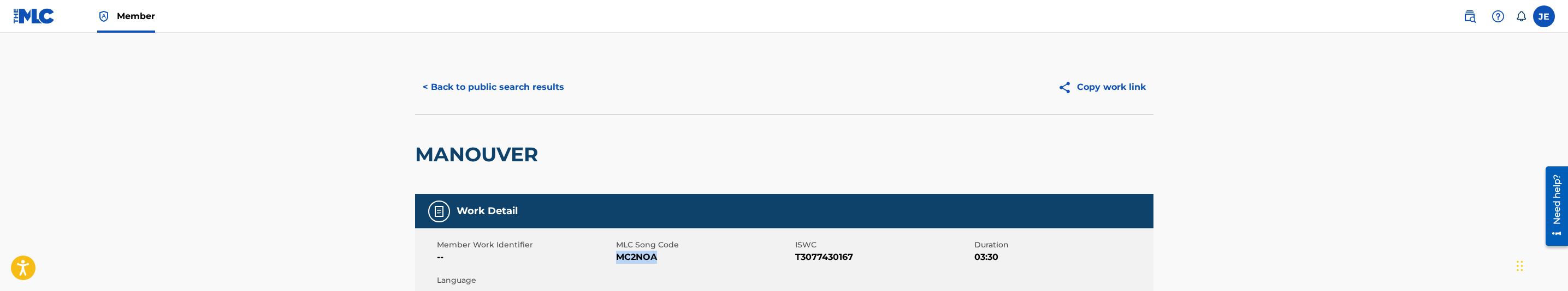
click at [553, 86] on button "< Back to public search results" at bounding box center [493, 87] width 157 height 27
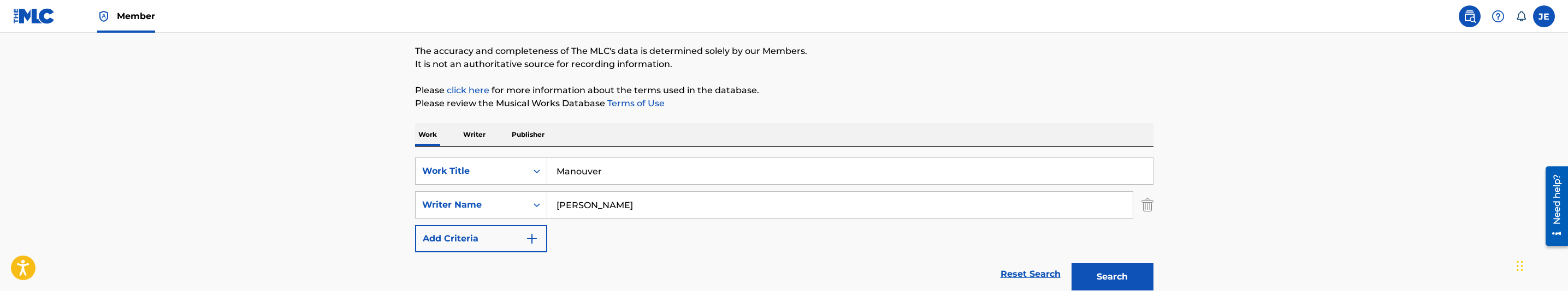
scroll to position [77, 0]
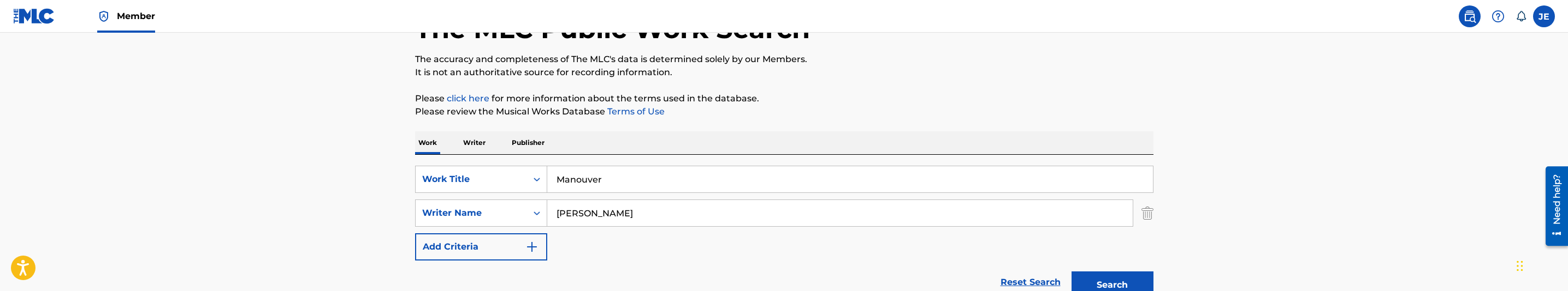
click at [643, 182] on input "Manouver" at bounding box center [850, 180] width 605 height 26
paste input "ster P"
type input "master & pupil"
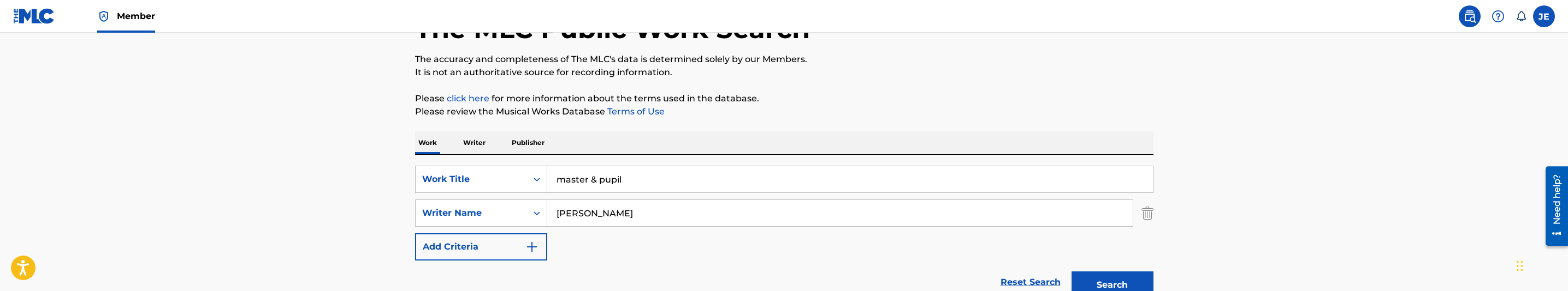
click at [679, 217] on input "[PERSON_NAME]" at bounding box center [839, 214] width 586 height 26
paste input "[PERSON_NAME]"
type input "[PERSON_NAME]"
click at [1101, 280] on button "Search" at bounding box center [1112, 284] width 82 height 27
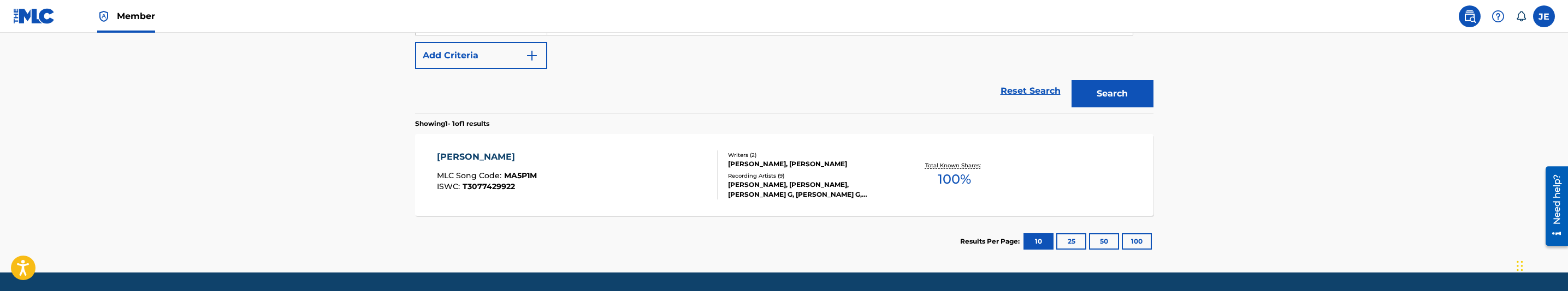
scroll to position [302, 0]
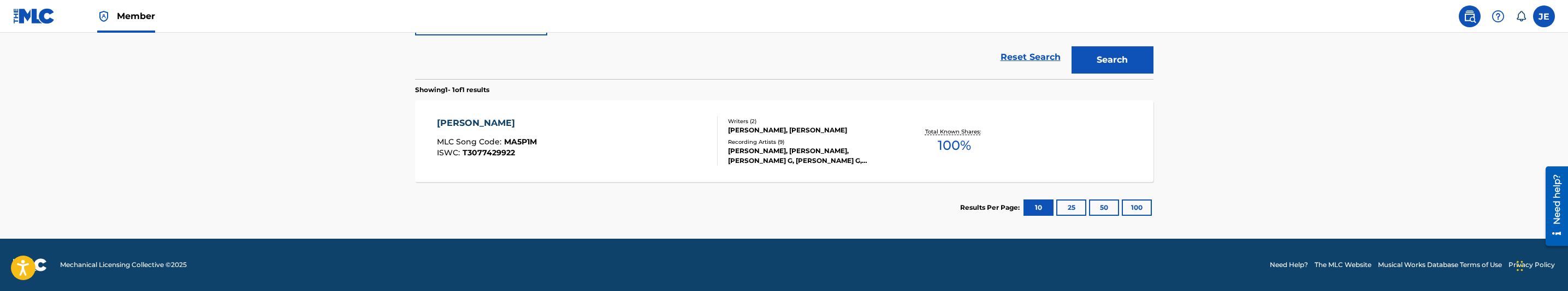
click at [619, 151] on div "[PERSON_NAME] MLC Song Code : MA5P1M ISWC : T3077429922" at bounding box center [577, 141] width 281 height 49
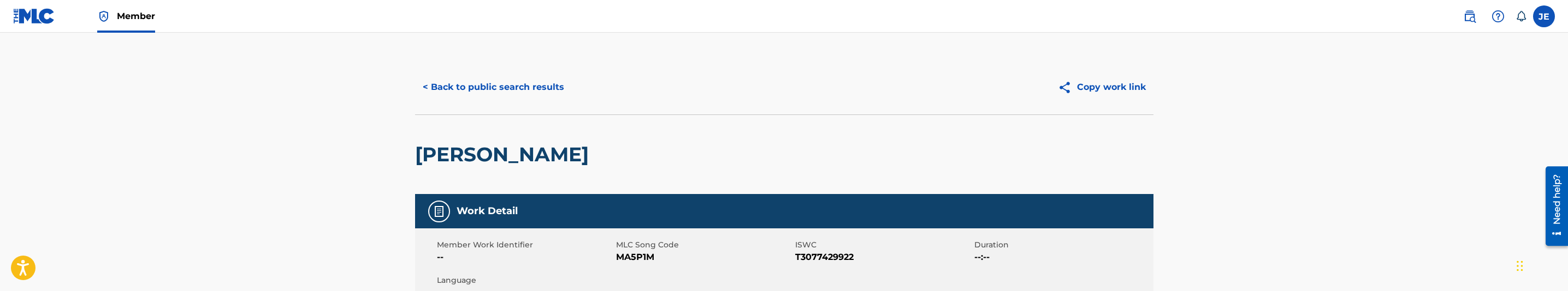
click at [511, 93] on button "< Back to public search results" at bounding box center [493, 87] width 157 height 27
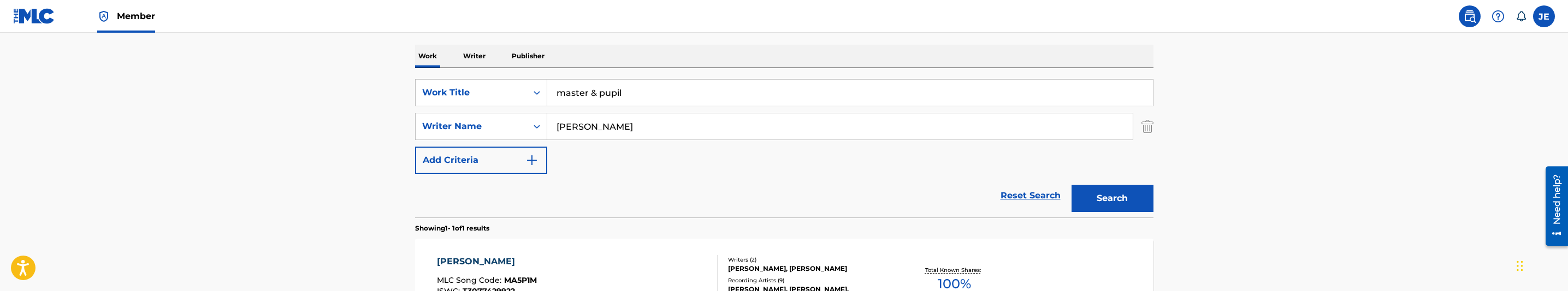
scroll to position [159, 0]
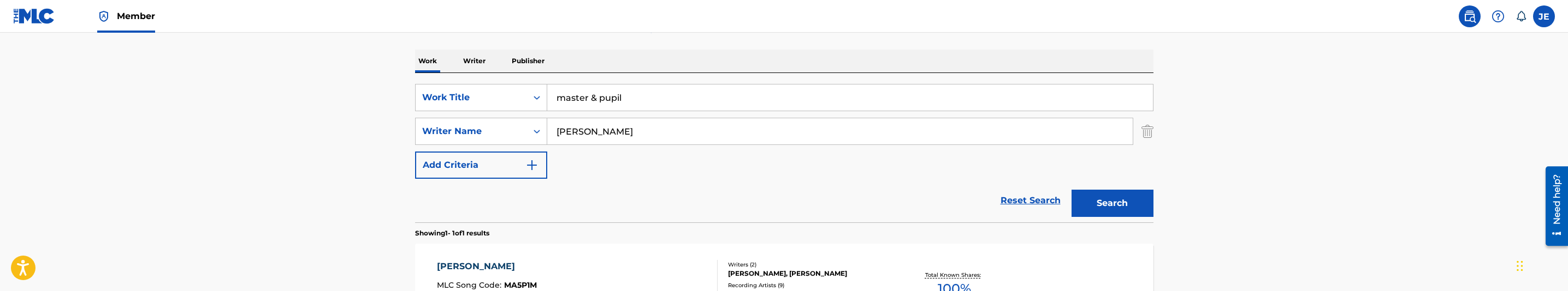
click at [635, 132] on input "[PERSON_NAME]" at bounding box center [839, 132] width 586 height 26
paste input "[PERSON_NAME]"
type input "[PERSON_NAME]"
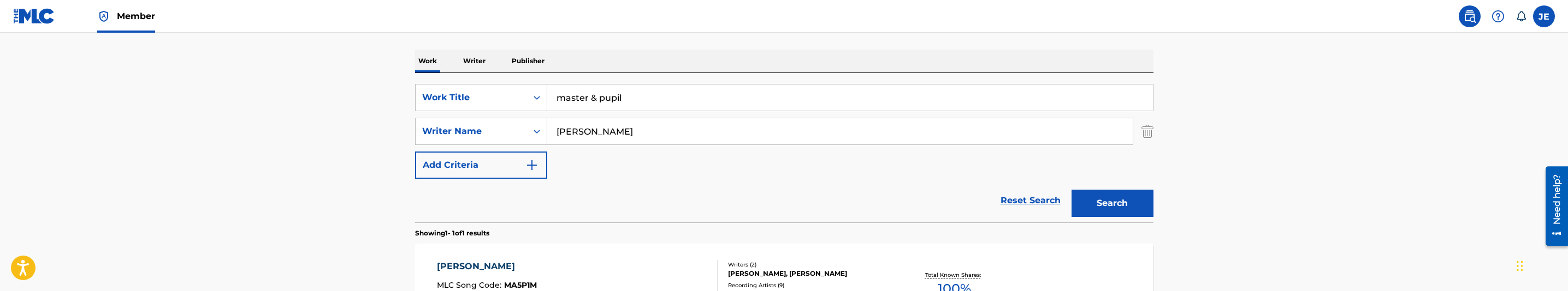
click at [646, 90] on input "master & pupil" at bounding box center [850, 98] width 605 height 26
paste input "[PERSON_NAME]"
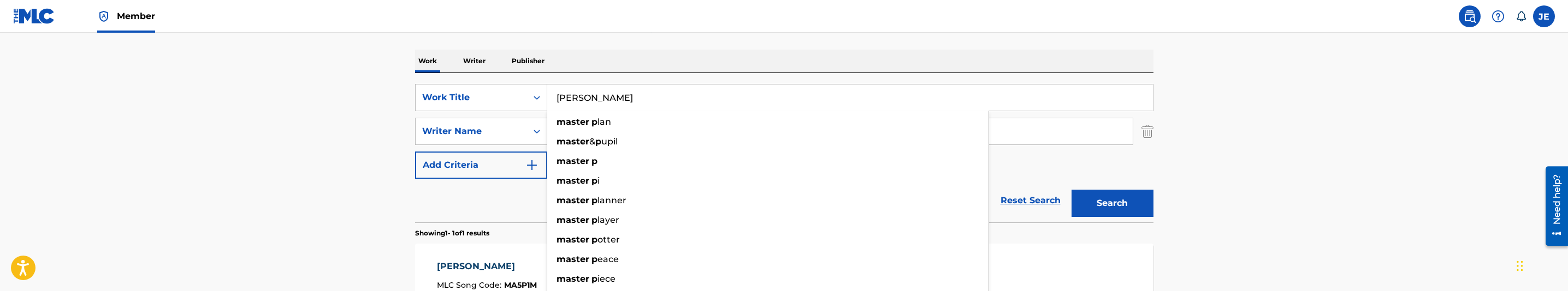
type input "[PERSON_NAME]"
click at [1101, 202] on button "Search" at bounding box center [1112, 203] width 82 height 27
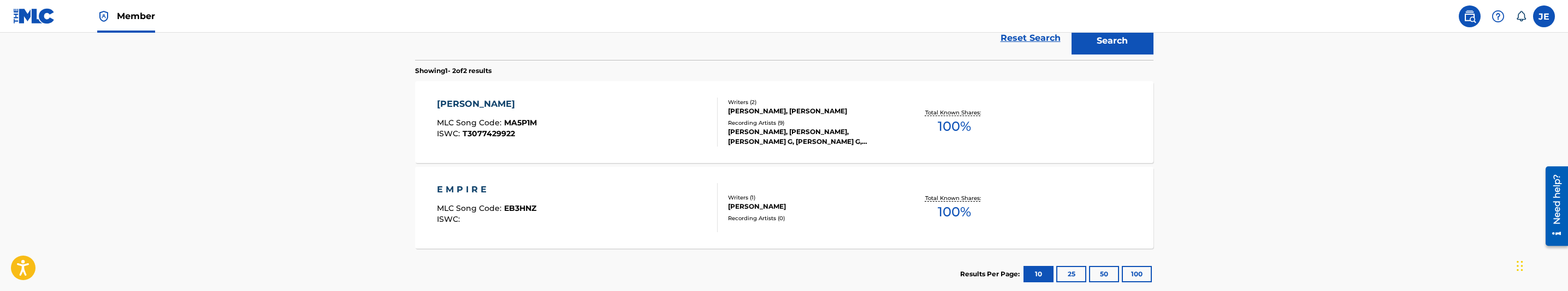
scroll to position [322, 0]
click at [602, 136] on div "[PERSON_NAME] MLC Song Code : MA5P1M ISWC : T3077429922" at bounding box center [577, 121] width 281 height 49
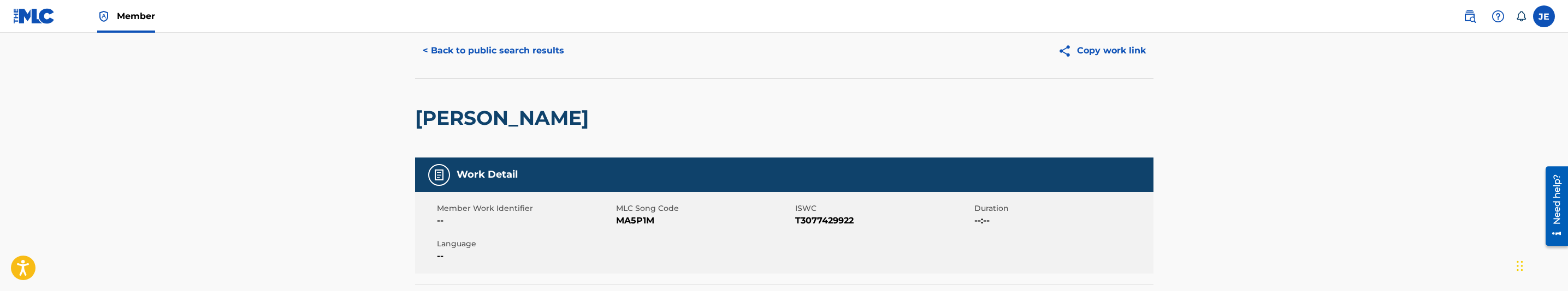
scroll to position [82, 0]
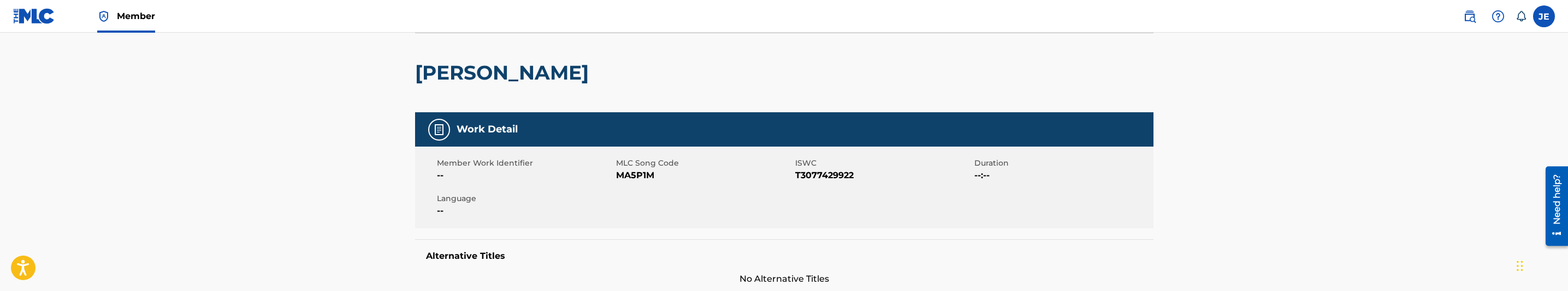
click at [643, 178] on span "MA5P1M" at bounding box center [703, 176] width 176 height 13
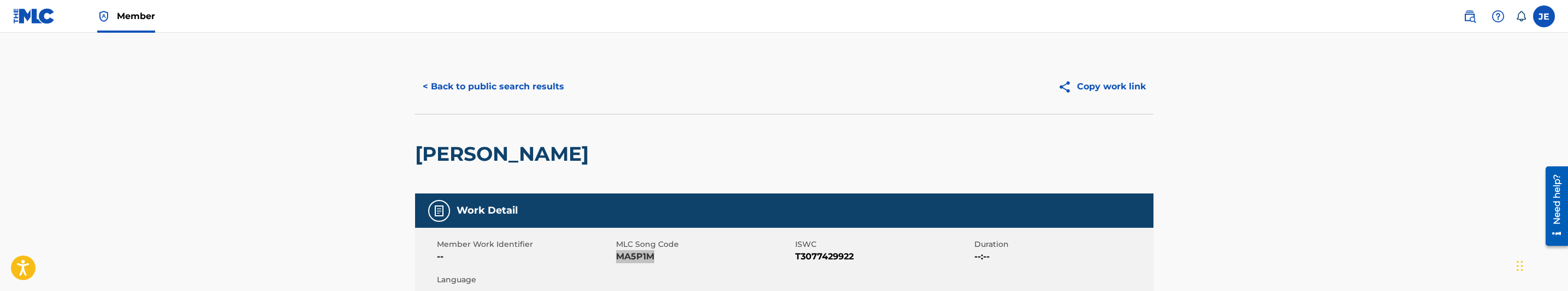
scroll to position [0, 0]
click at [470, 80] on button "< Back to public search results" at bounding box center [493, 87] width 157 height 27
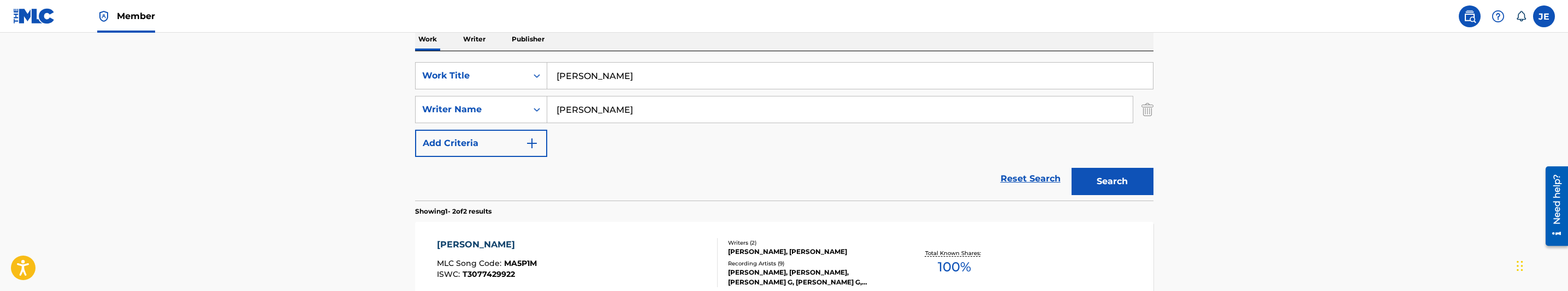
scroll to position [139, 0]
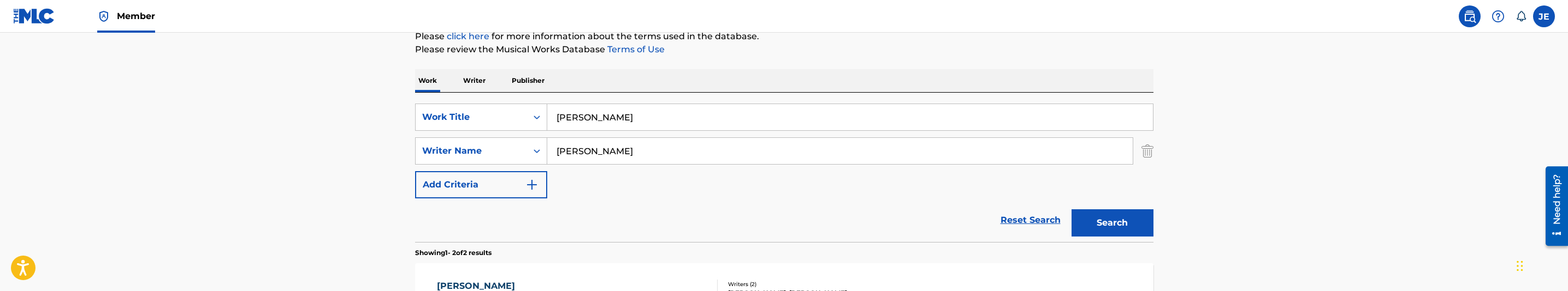
click at [600, 110] on input "[PERSON_NAME]" at bounding box center [850, 118] width 605 height 26
paste input "editate"
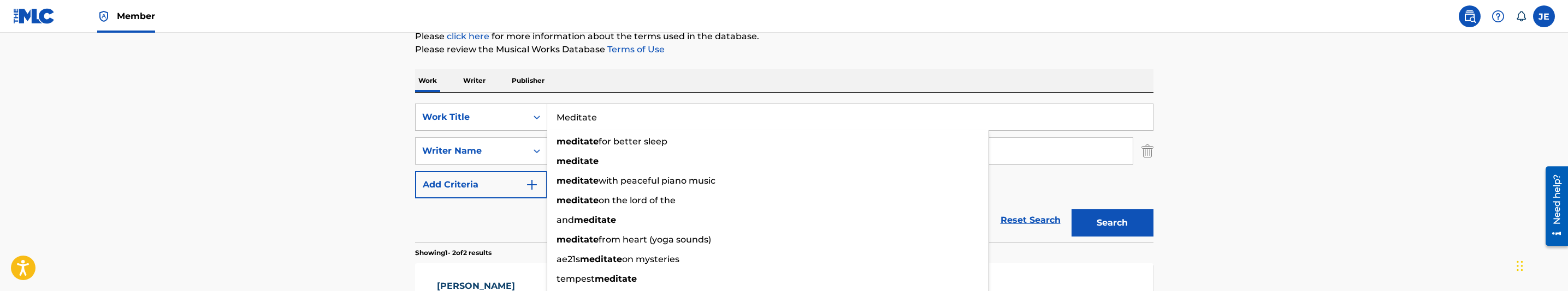
type input "Meditate"
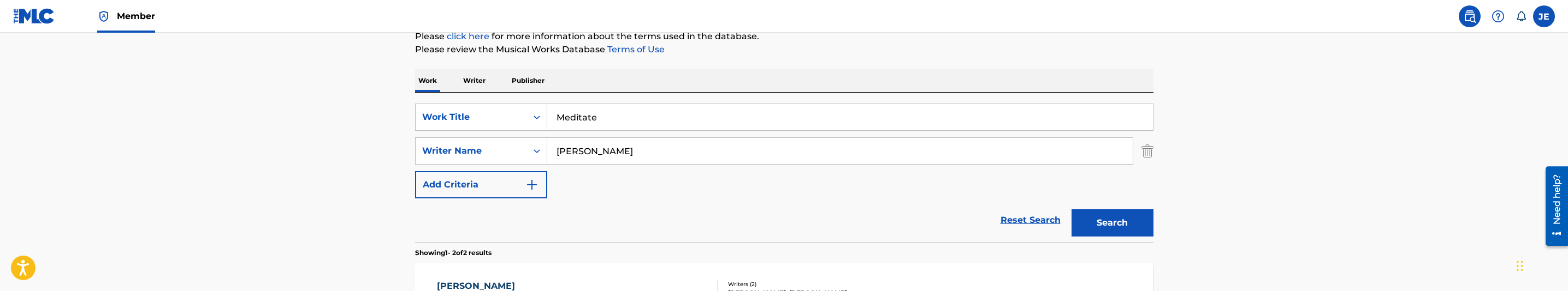
click at [684, 157] on input "[PERSON_NAME]" at bounding box center [839, 152] width 586 height 26
paste input "ermudez, Cultur"
click at [1115, 233] on button "Search" at bounding box center [1112, 222] width 82 height 27
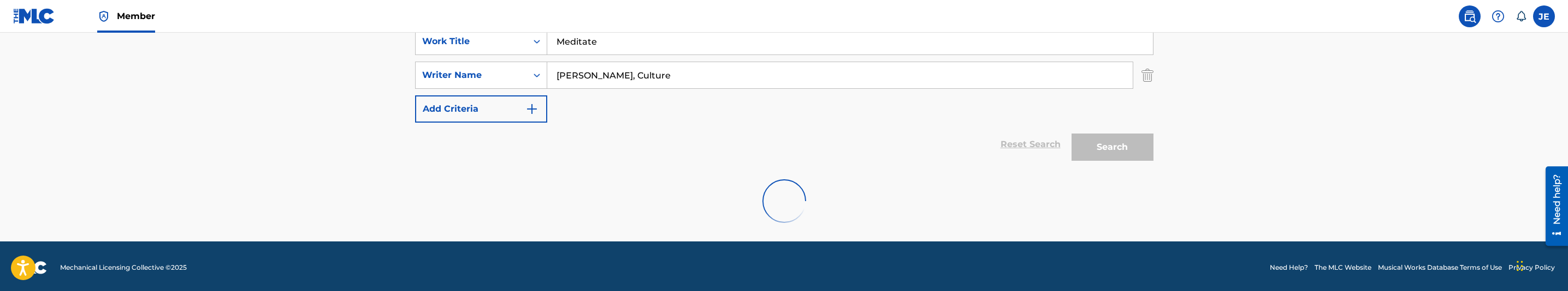
scroll to position [218, 0]
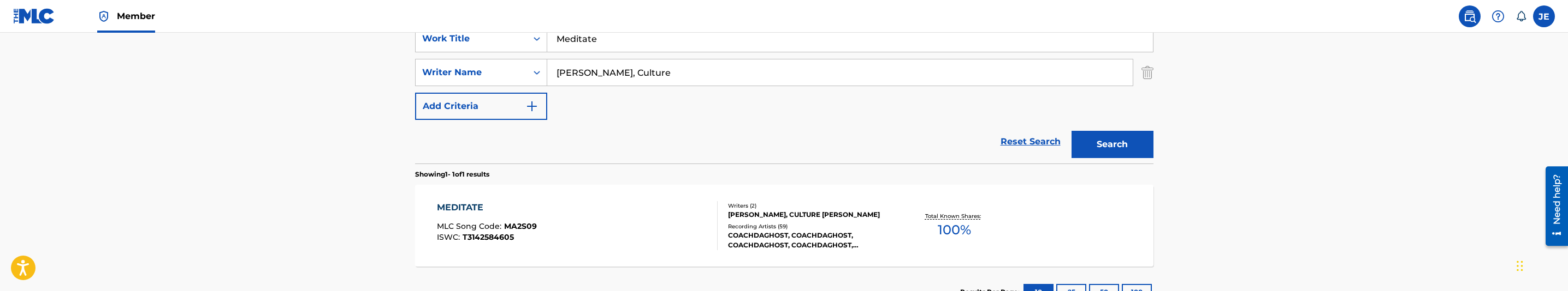
click at [647, 77] on input "[PERSON_NAME], Culture" at bounding box center [839, 73] width 586 height 26
paste input "[PERSON_NAME]"
type input "[PERSON_NAME]"
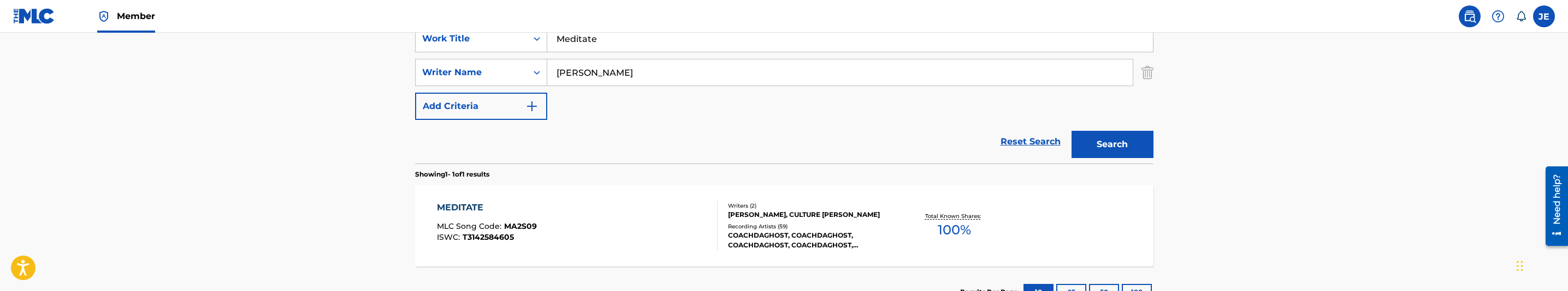
click at [1116, 136] on button "Search" at bounding box center [1112, 144] width 82 height 27
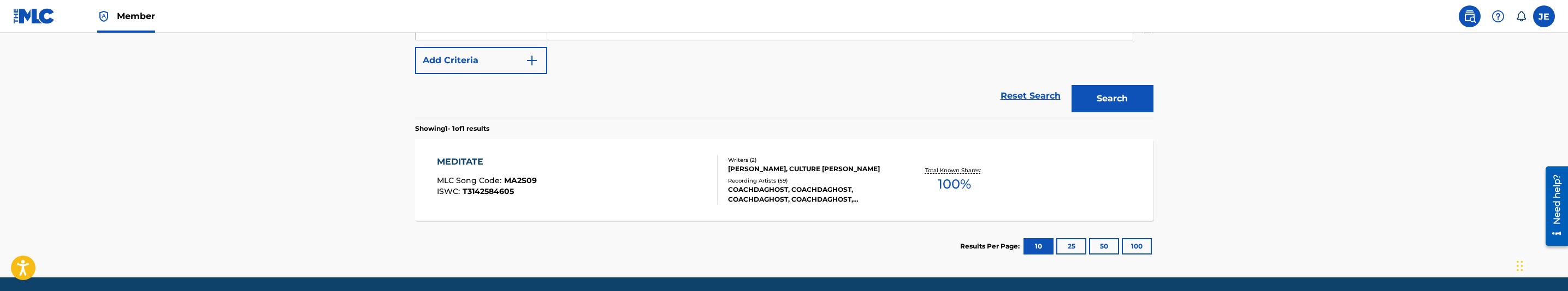
scroll to position [299, 0]
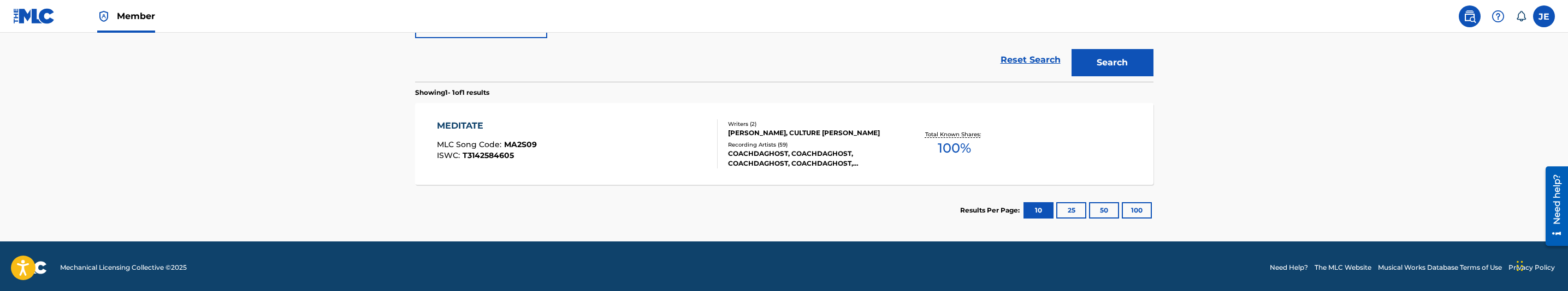
click at [626, 161] on div "MEDITATE MLC Song Code : MA2S09 ISWC : T3142584605" at bounding box center [577, 144] width 281 height 49
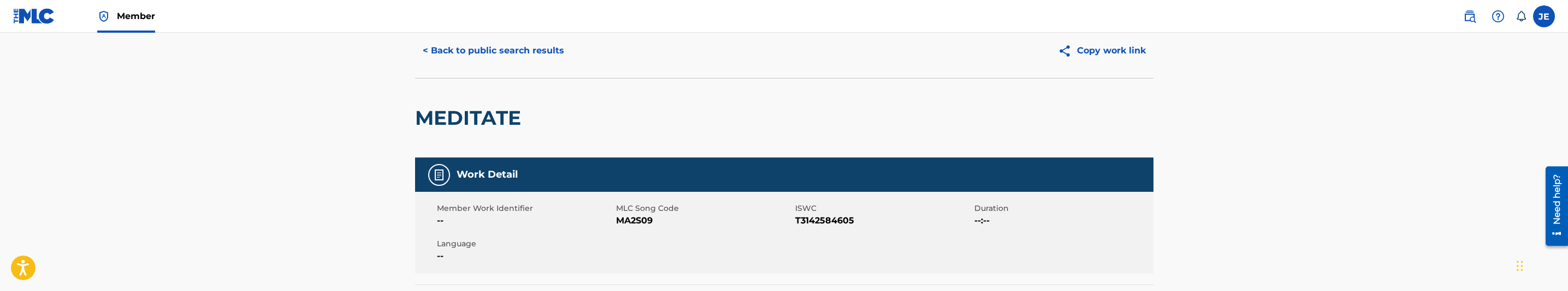
scroll to position [82, 0]
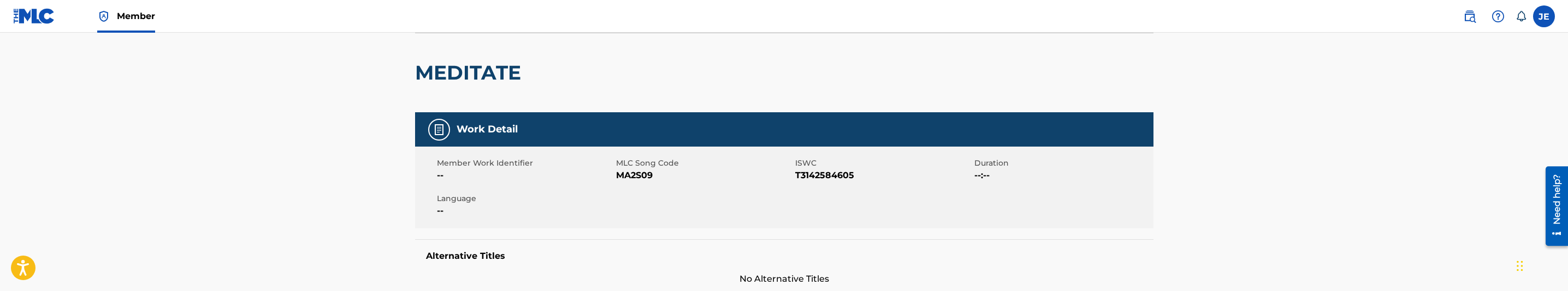
click at [646, 177] on span "MA2S09" at bounding box center [703, 176] width 176 height 13
